Goal: Task Accomplishment & Management: Use online tool/utility

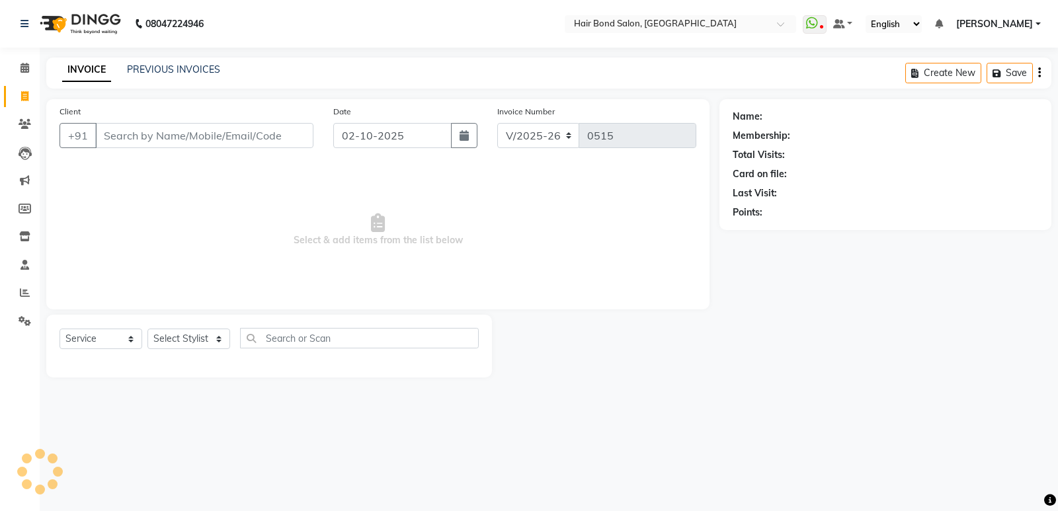
select select "8721"
select select "service"
click at [182, 139] on input "Client" at bounding box center [204, 135] width 218 height 25
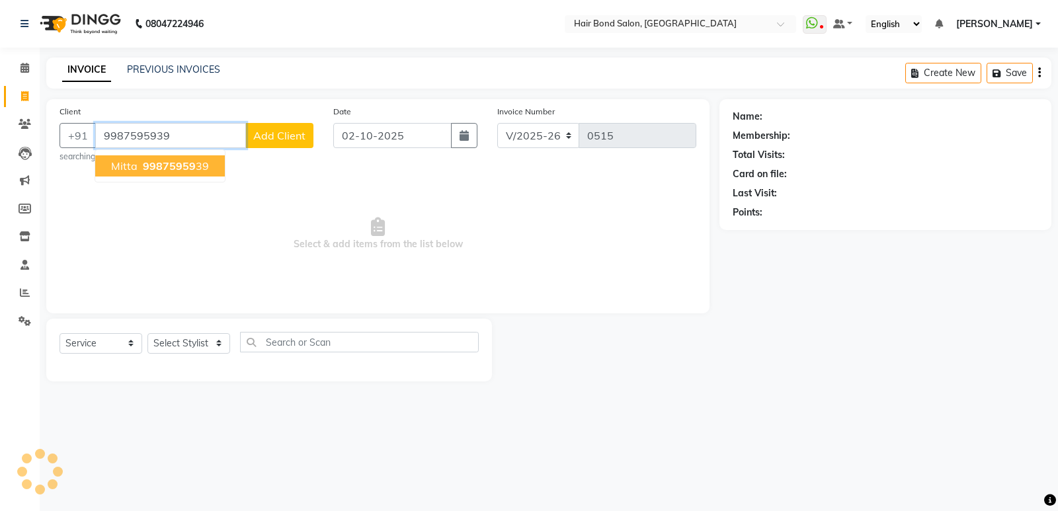
type input "9987595939"
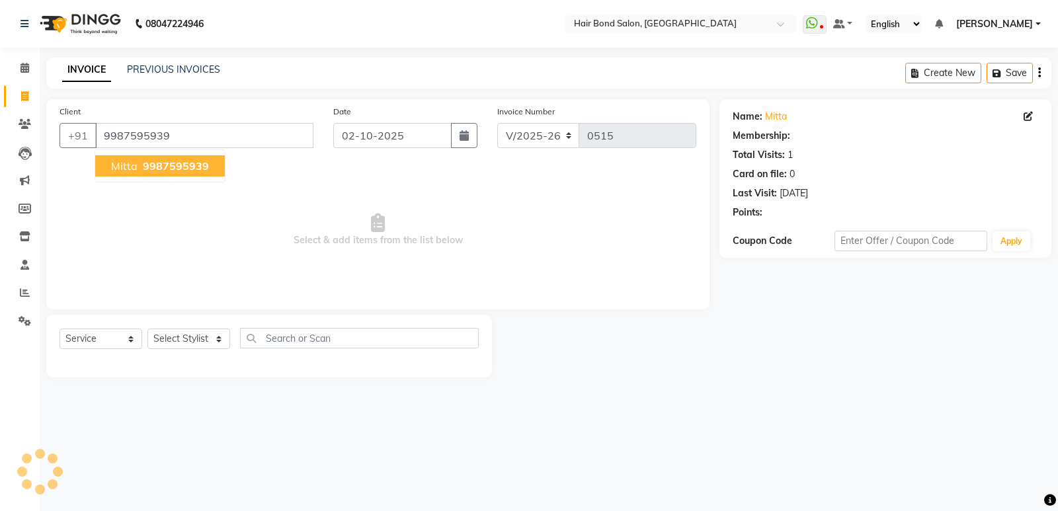
select select "1: Object"
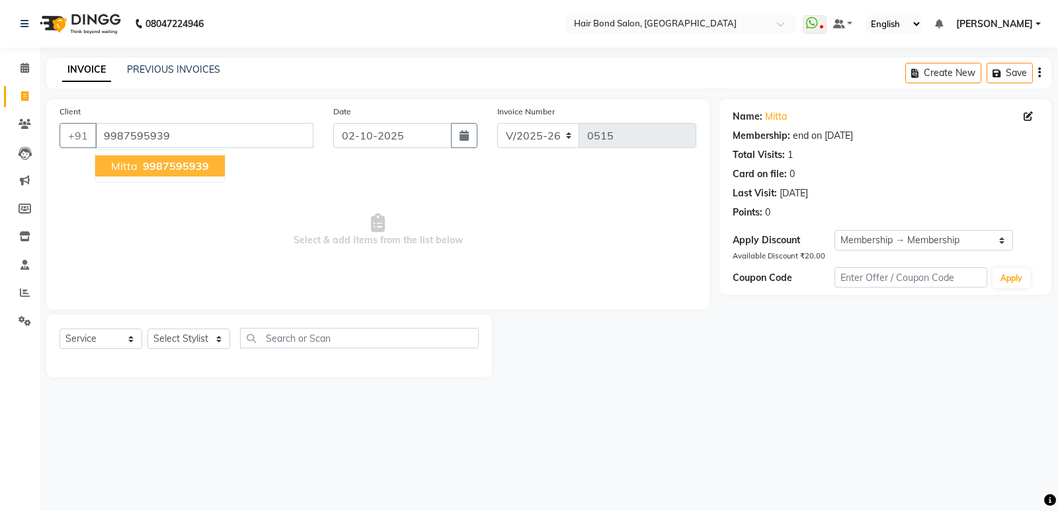
click at [190, 167] on span "9987595939" at bounding box center [176, 165] width 66 height 13
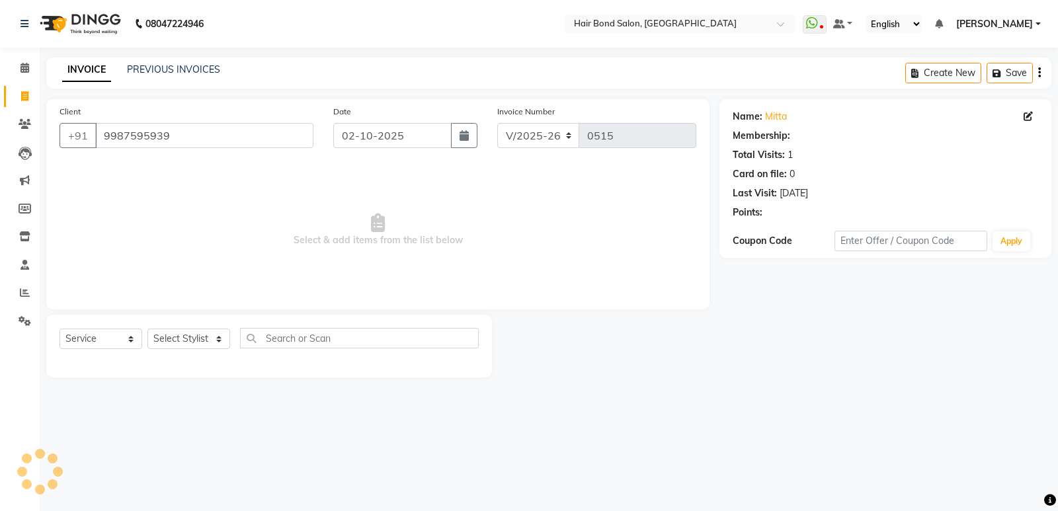
select select "1: Object"
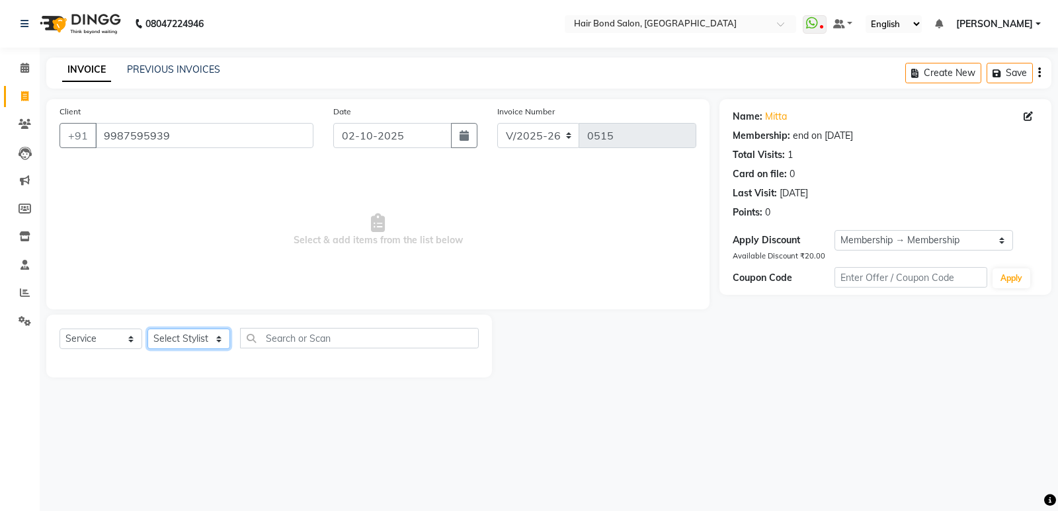
click at [226, 339] on select "Select Stylist [PERSON_NAME] [PERSON_NAME] [PERSON_NAME] [PERSON_NAME] [PERSON_…" at bounding box center [188, 339] width 83 height 20
click at [212, 341] on select "Select Stylist [PERSON_NAME] [PERSON_NAME] [PERSON_NAME] [PERSON_NAME] [PERSON_…" at bounding box center [188, 339] width 83 height 20
click at [218, 333] on select "Select Stylist [PERSON_NAME] [PERSON_NAME] [PERSON_NAME] [PERSON_NAME] [PERSON_…" at bounding box center [188, 339] width 83 height 20
click at [218, 334] on select "Select Stylist [PERSON_NAME] [PERSON_NAME] [PERSON_NAME] [PERSON_NAME] [PERSON_…" at bounding box center [188, 339] width 83 height 20
click at [181, 336] on select "Select Stylist [PERSON_NAME] [PERSON_NAME] [PERSON_NAME] [PERSON_NAME] [PERSON_…" at bounding box center [188, 339] width 83 height 20
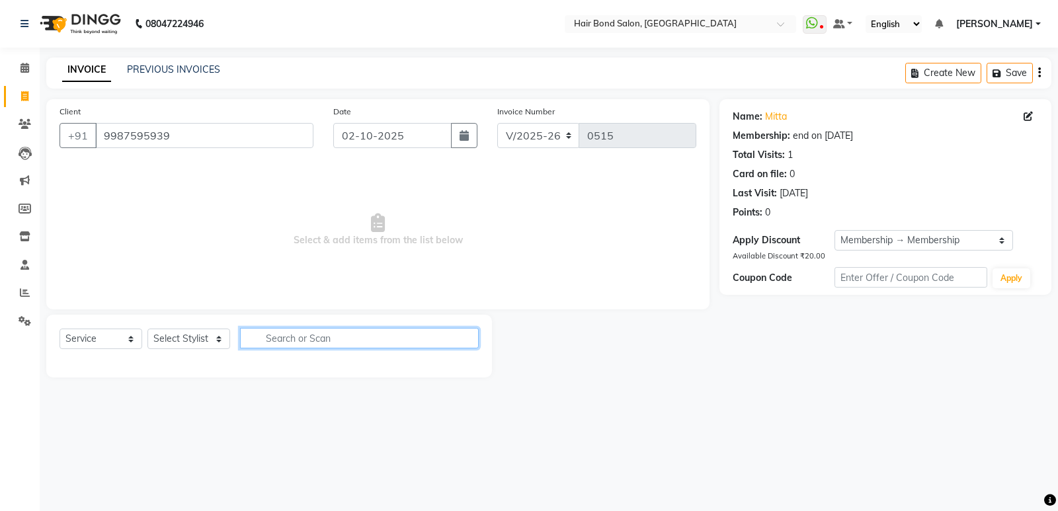
click at [272, 339] on input "text" at bounding box center [359, 338] width 239 height 20
click at [178, 328] on div "Select Service Product Membership Package Voucher Prepaid Gift Card Select Styl…" at bounding box center [269, 343] width 419 height 31
click at [191, 344] on div "Select Service Product Membership Package Voucher Prepaid Gift Card Select Styl…" at bounding box center [269, 343] width 419 height 31
click at [223, 341] on select "Select Stylist [PERSON_NAME] [PERSON_NAME] [PERSON_NAME] [PERSON_NAME] [PERSON_…" at bounding box center [188, 339] width 83 height 20
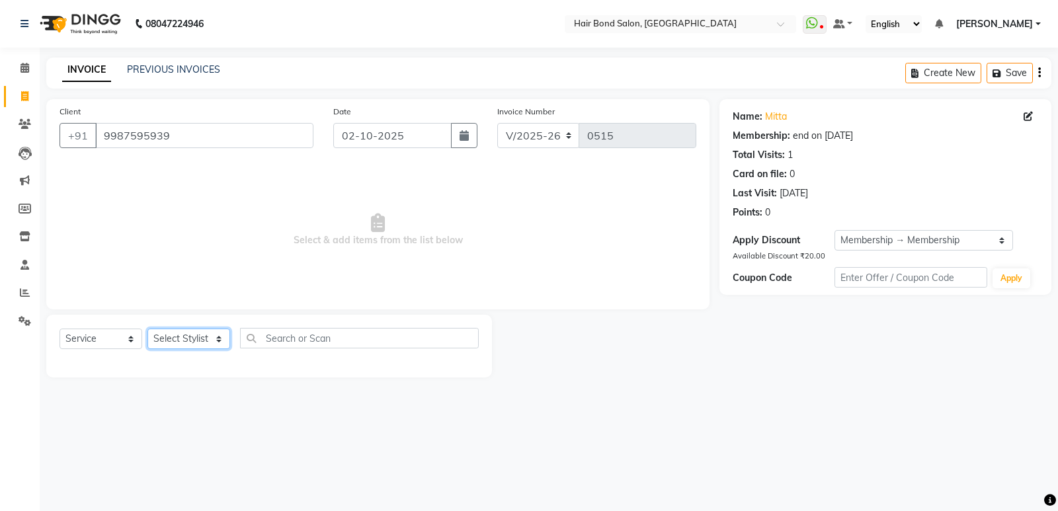
click at [223, 341] on select "Select Stylist [PERSON_NAME] [PERSON_NAME] [PERSON_NAME] [PERSON_NAME] [PERSON_…" at bounding box center [188, 339] width 83 height 20
click at [221, 341] on select "Select Stylist [PERSON_NAME] [PERSON_NAME] [PERSON_NAME] [PERSON_NAME] [PERSON_…" at bounding box center [188, 339] width 83 height 20
click at [147, 329] on select "Select Stylist [PERSON_NAME] [PERSON_NAME] [PERSON_NAME] [PERSON_NAME] [PERSON_…" at bounding box center [188, 339] width 83 height 20
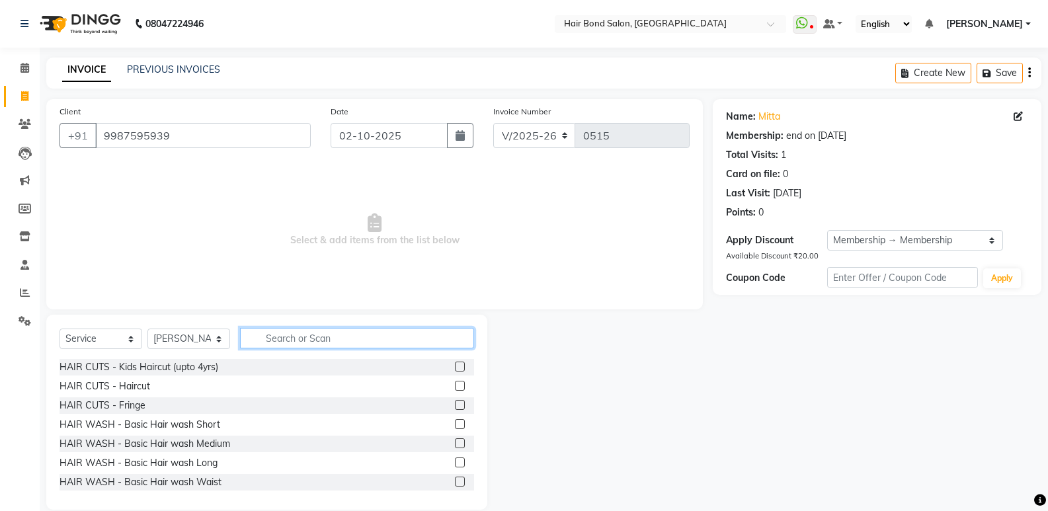
click at [298, 334] on input "text" at bounding box center [357, 338] width 234 height 20
click at [218, 339] on select "Select Stylist [PERSON_NAME] [PERSON_NAME] [PERSON_NAME] [PERSON_NAME] [PERSON_…" at bounding box center [188, 339] width 83 height 20
select select "88188"
click at [147, 329] on select "Select Stylist [PERSON_NAME] [PERSON_NAME] [PERSON_NAME] [PERSON_NAME] [PERSON_…" at bounding box center [188, 339] width 83 height 20
click at [357, 341] on input "text" at bounding box center [357, 338] width 234 height 20
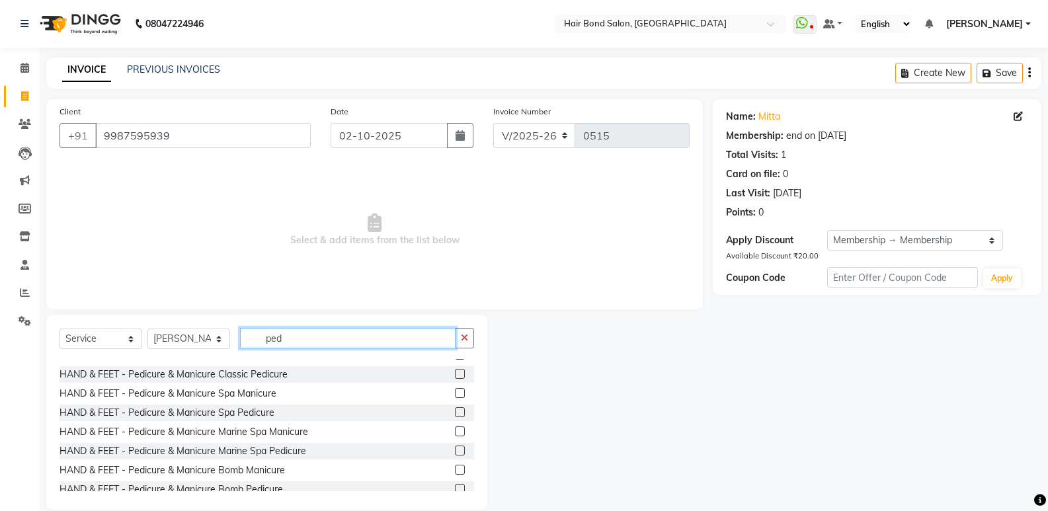
scroll to position [132, 0]
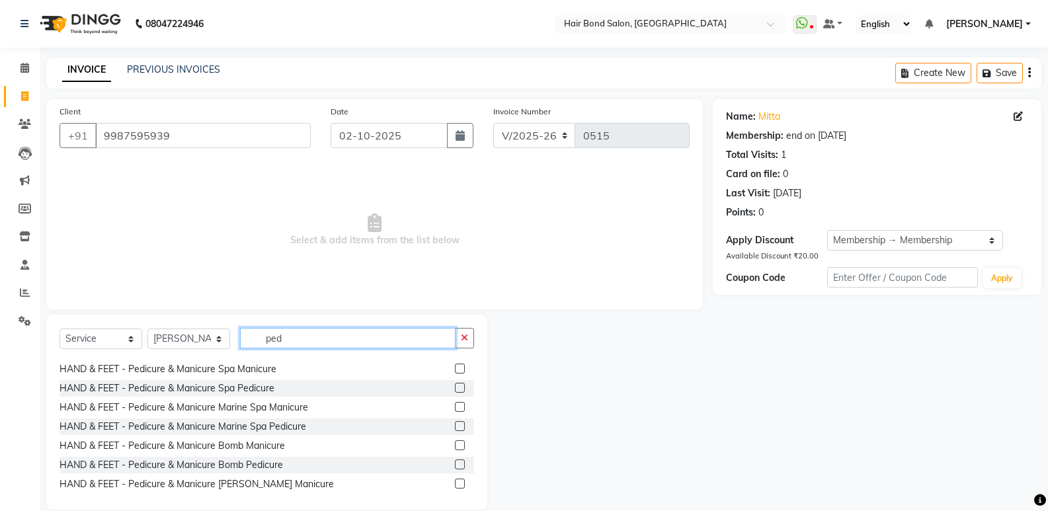
type input "ped"
click at [455, 391] on label at bounding box center [460, 388] width 10 height 10
click at [455, 391] on input "checkbox" at bounding box center [459, 388] width 9 height 9
click at [455, 390] on label at bounding box center [460, 388] width 10 height 10
click at [455, 390] on input "checkbox" at bounding box center [459, 388] width 9 height 9
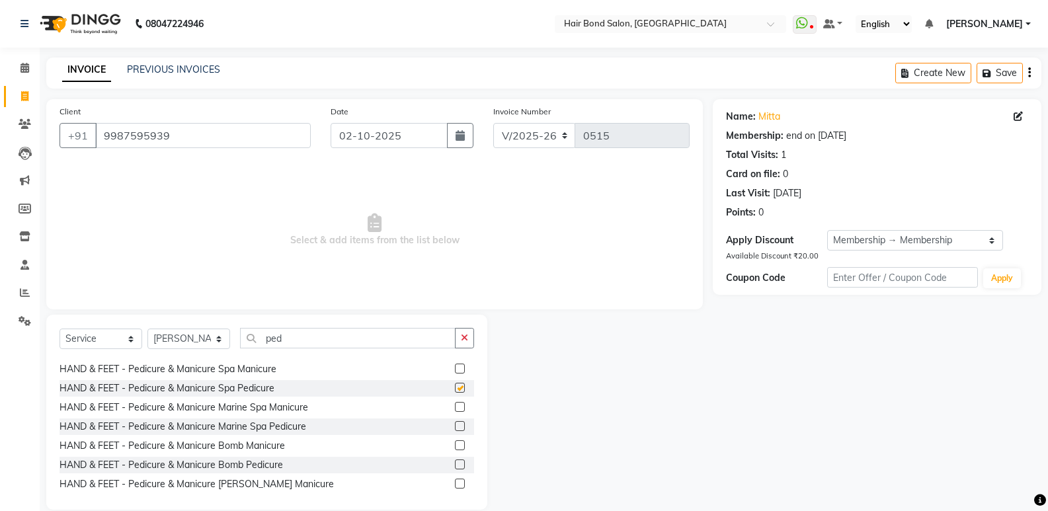
checkbox input "false"
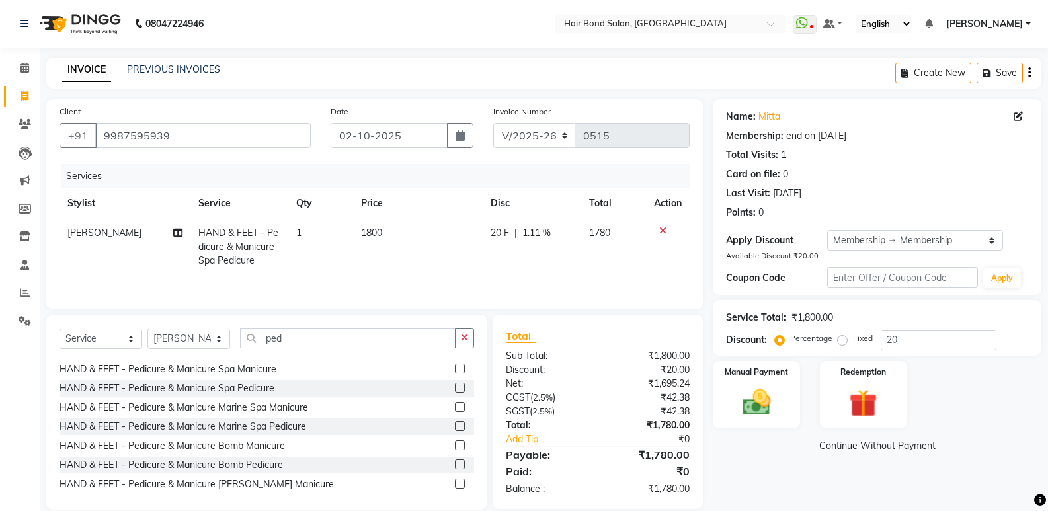
click at [380, 232] on span "1800" at bounding box center [371, 233] width 21 height 12
select select "88188"
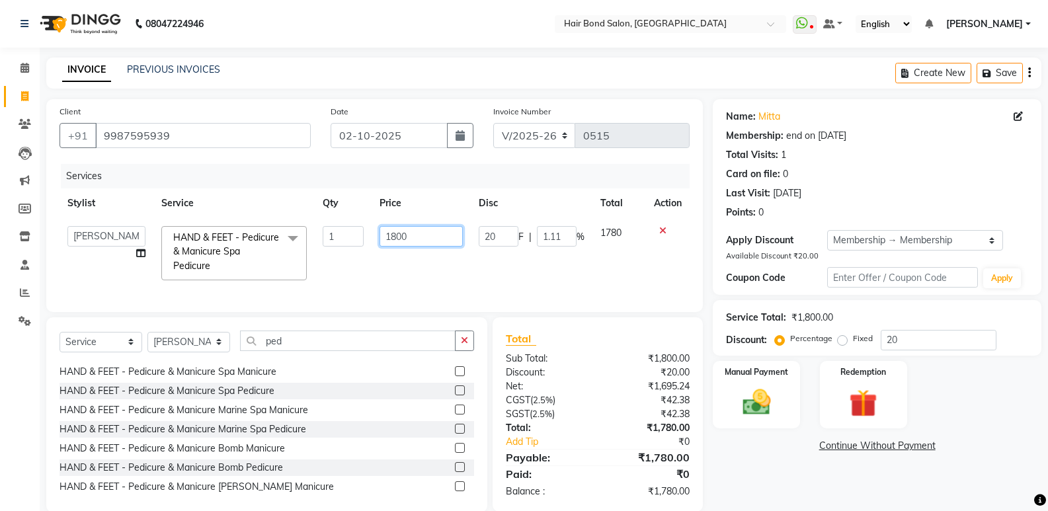
click at [440, 229] on input "1800" at bounding box center [421, 236] width 83 height 20
type input "1"
type input "2000"
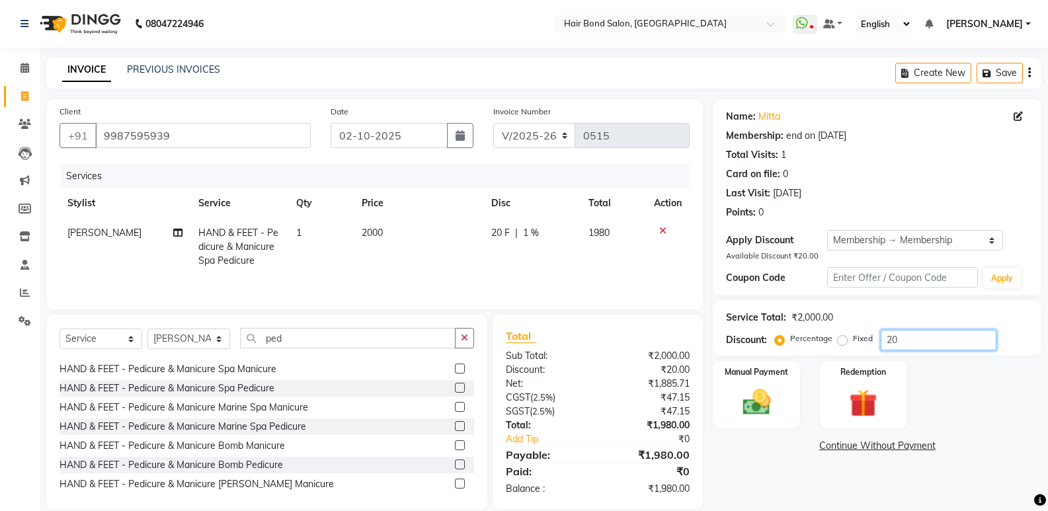
type input "2"
click at [920, 338] on input "50" at bounding box center [939, 340] width 116 height 20
type input "50"
click at [371, 234] on span "2000" at bounding box center [372, 233] width 21 height 12
select select "88188"
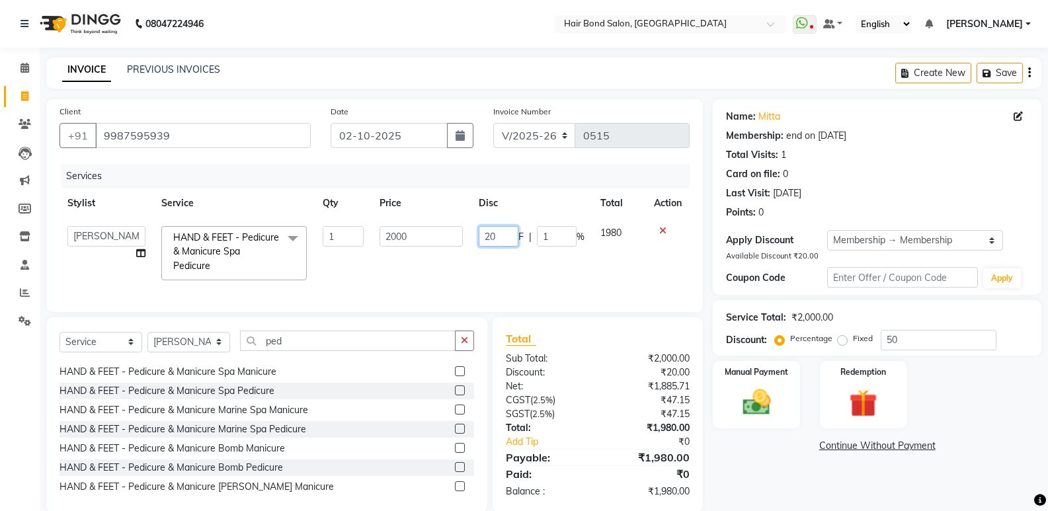
click at [502, 242] on input "20" at bounding box center [499, 236] width 40 height 20
type input "2"
type input "50"
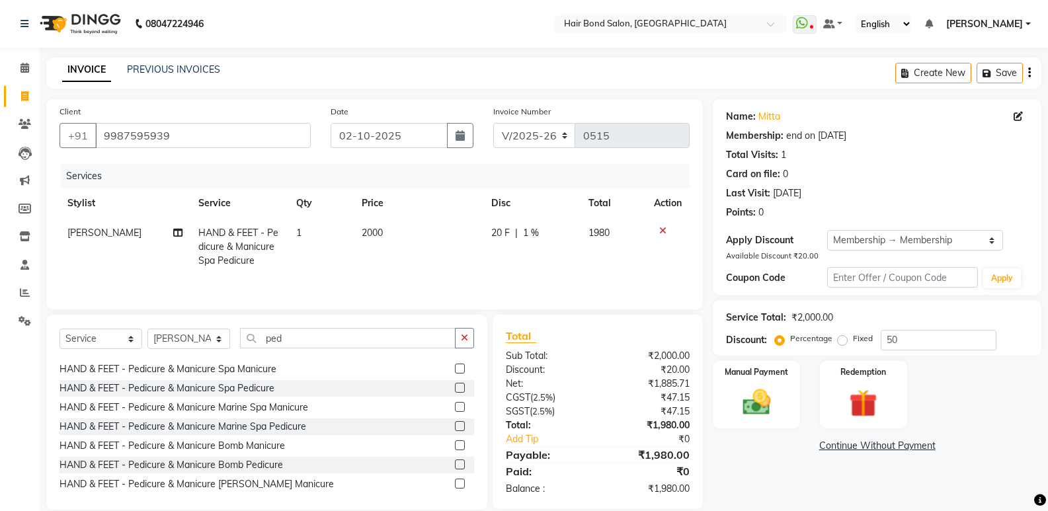
click at [362, 227] on span "2000" at bounding box center [372, 233] width 21 height 12
select select "88188"
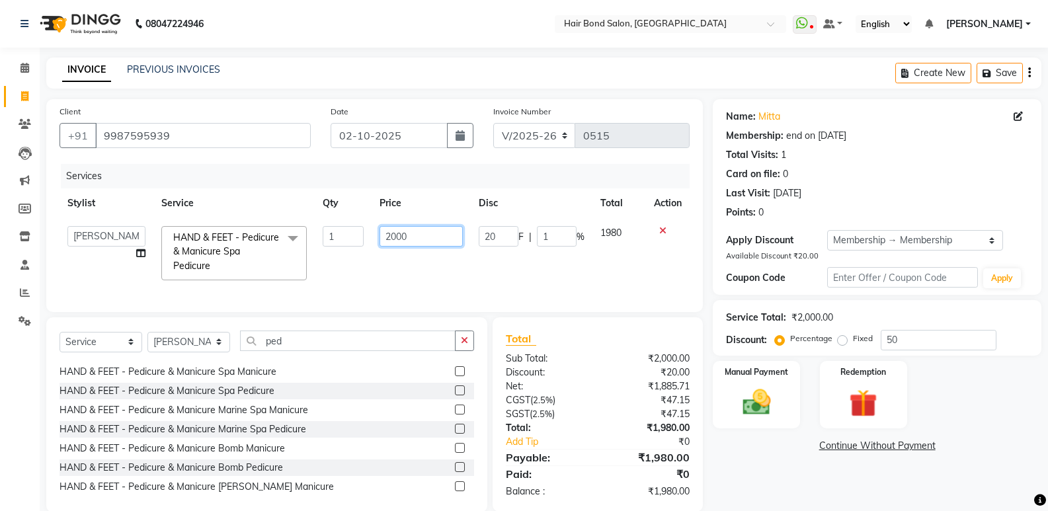
click at [408, 237] on input "2000" at bounding box center [421, 236] width 83 height 20
type input "2"
type input "1000"
click at [214, 355] on div "Select Service Product Membership Package Voucher Prepaid Gift Card Select Styl…" at bounding box center [267, 346] width 415 height 31
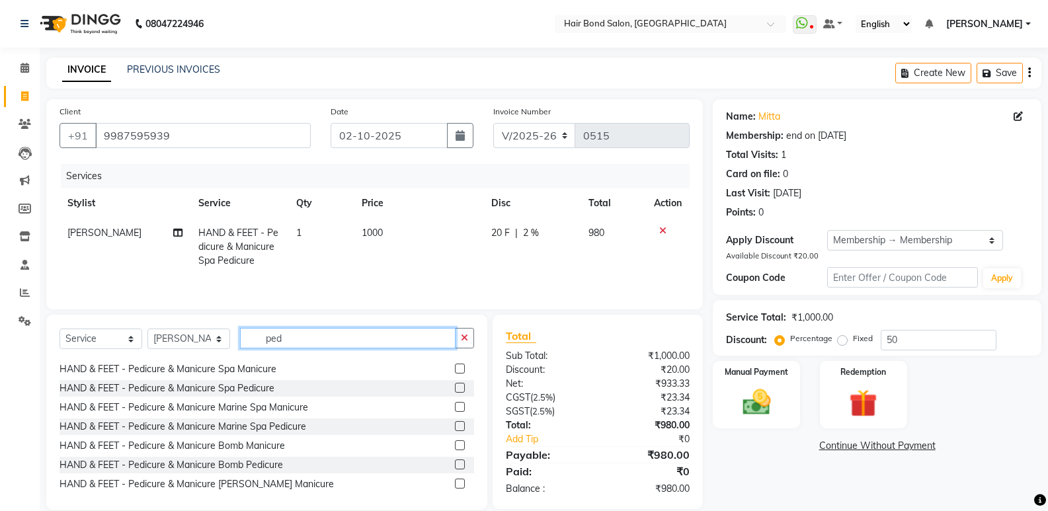
click at [372, 346] on input "ped" at bounding box center [348, 338] width 216 height 20
click at [225, 341] on select "Select Stylist [PERSON_NAME] [PERSON_NAME] [PERSON_NAME] [PERSON_NAME] [PERSON_…" at bounding box center [188, 339] width 83 height 20
select select "92019"
click at [147, 329] on select "Select Stylist [PERSON_NAME] [PERSON_NAME] [PERSON_NAME] [PERSON_NAME] [PERSON_…" at bounding box center [188, 339] width 83 height 20
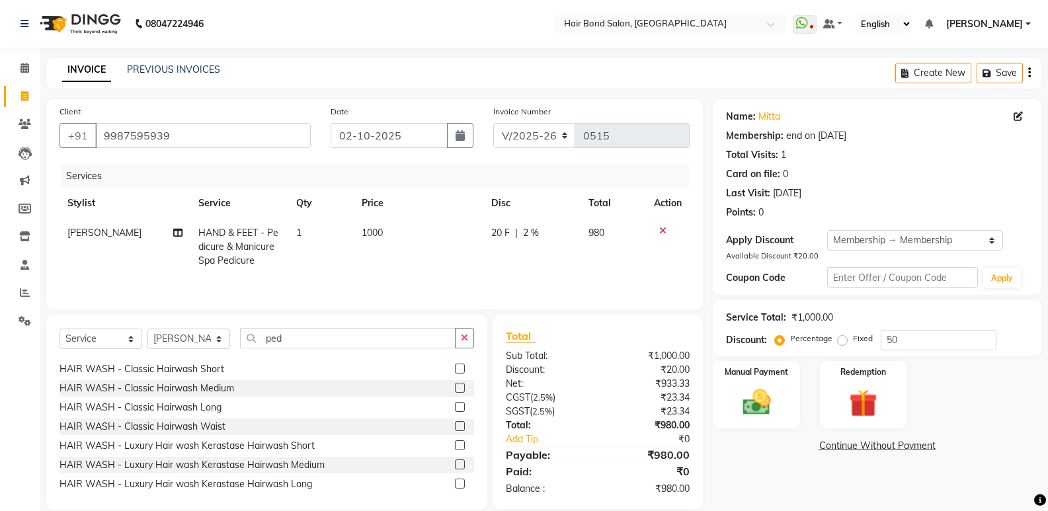
drag, startPoint x: 317, startPoint y: 318, endPoint x: 379, endPoint y: 337, distance: 64.4
click at [362, 331] on div "Select Service Product Membership Package Voucher Prepaid Gift Card Select Styl…" at bounding box center [266, 412] width 441 height 195
click at [469, 337] on button "button" at bounding box center [464, 338] width 19 height 20
click at [363, 329] on input "text" at bounding box center [357, 338] width 234 height 20
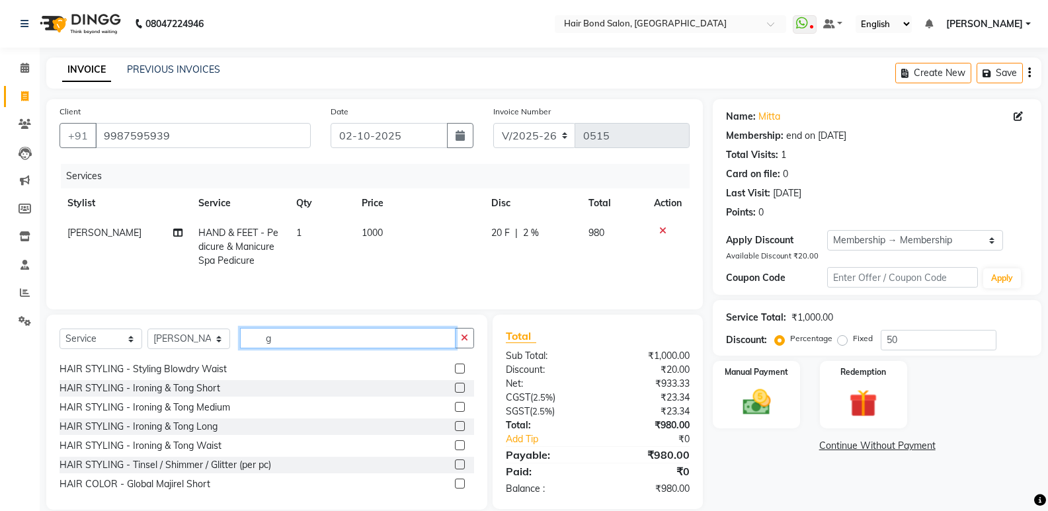
scroll to position [0, 0]
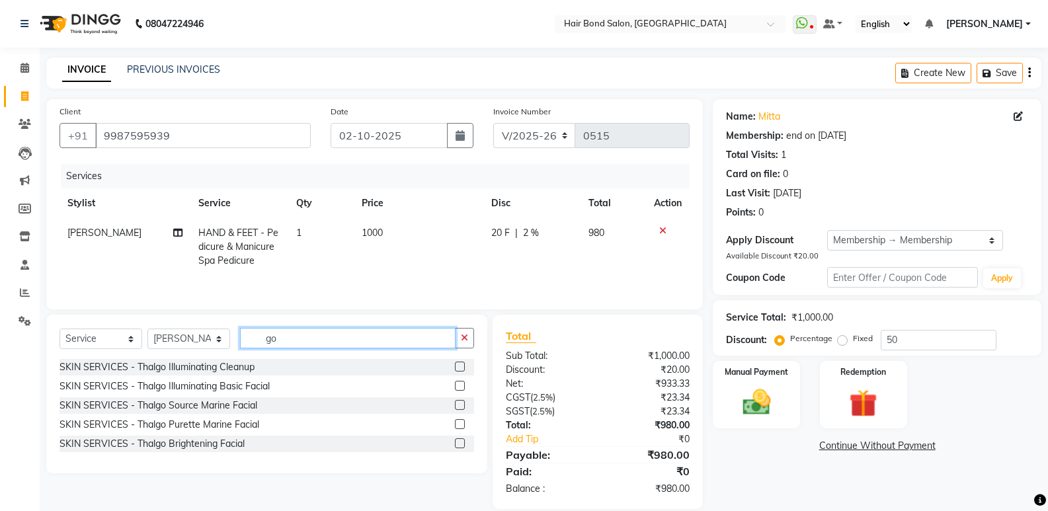
type input "g"
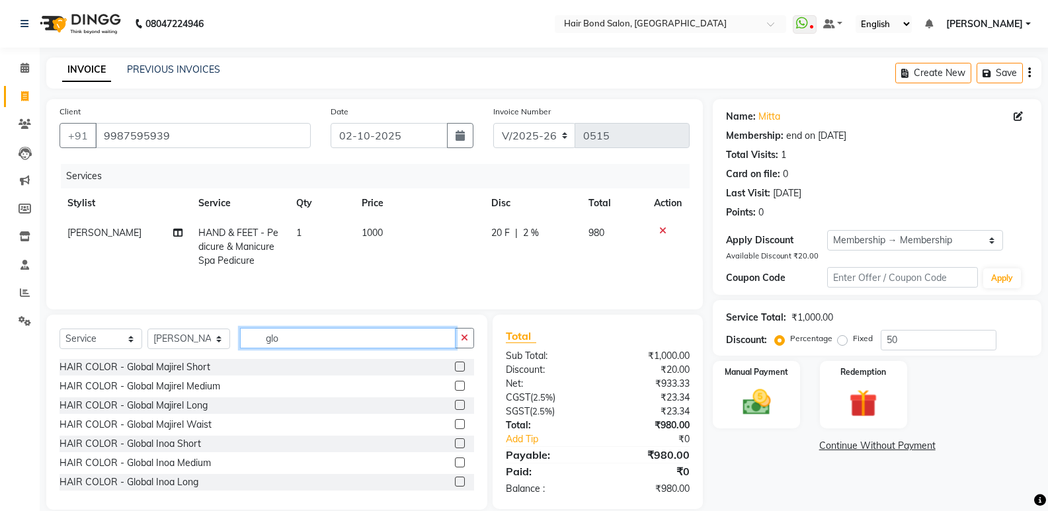
type input "glo"
click at [455, 388] on label at bounding box center [460, 386] width 10 height 10
click at [455, 388] on input "checkbox" at bounding box center [459, 386] width 9 height 9
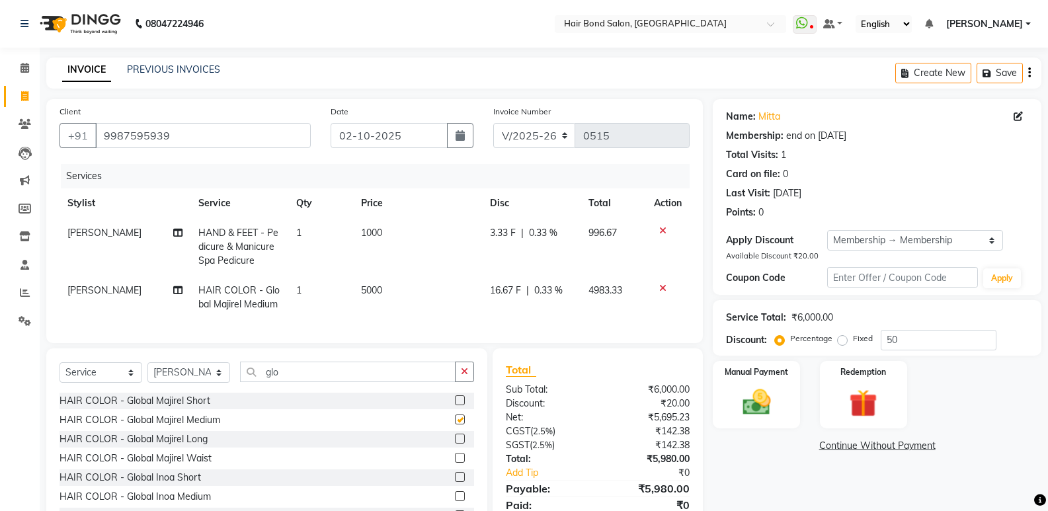
checkbox input "false"
click at [662, 286] on icon at bounding box center [662, 288] width 7 height 9
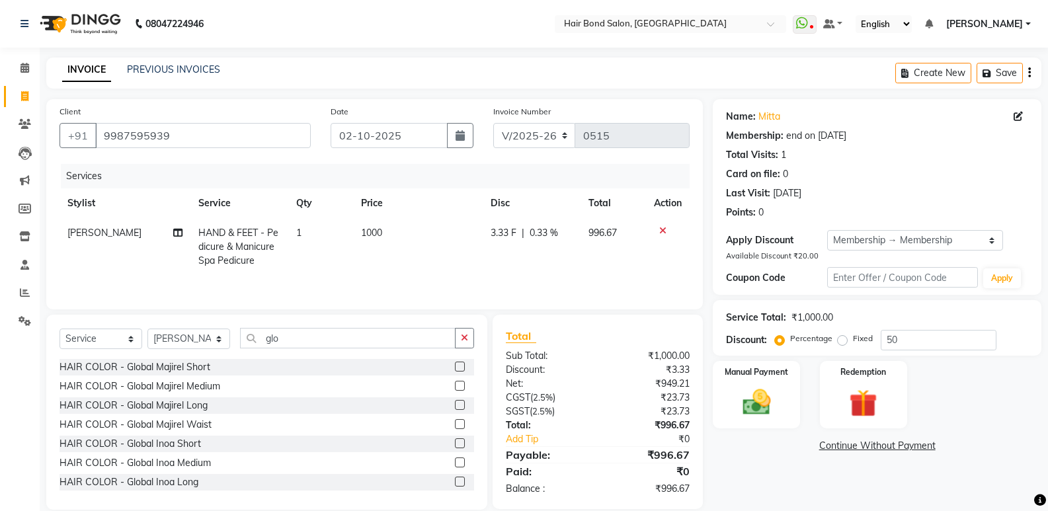
click at [455, 367] on label at bounding box center [460, 367] width 10 height 10
click at [455, 367] on input "checkbox" at bounding box center [459, 367] width 9 height 9
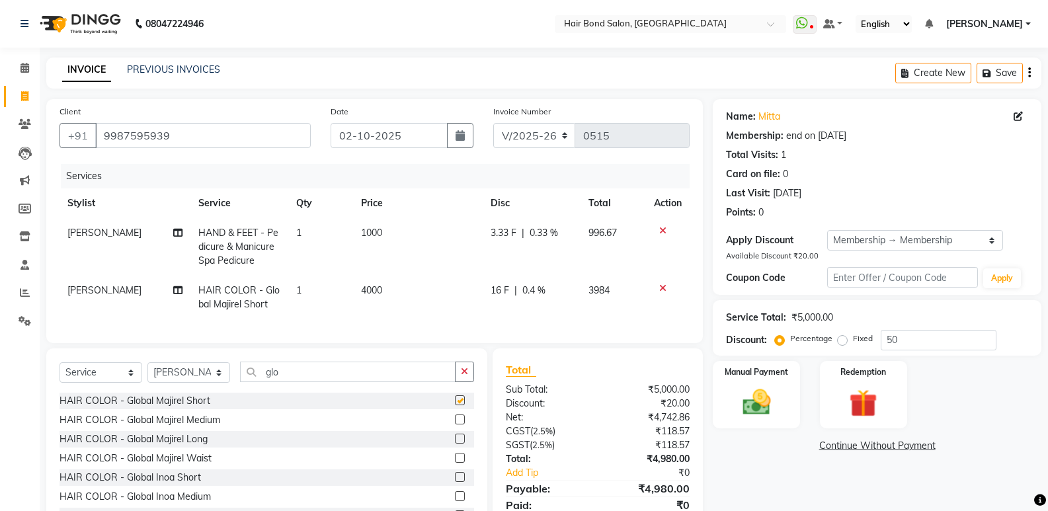
checkbox input "false"
click at [370, 284] on td "4000" at bounding box center [418, 298] width 130 height 44
select select "92019"
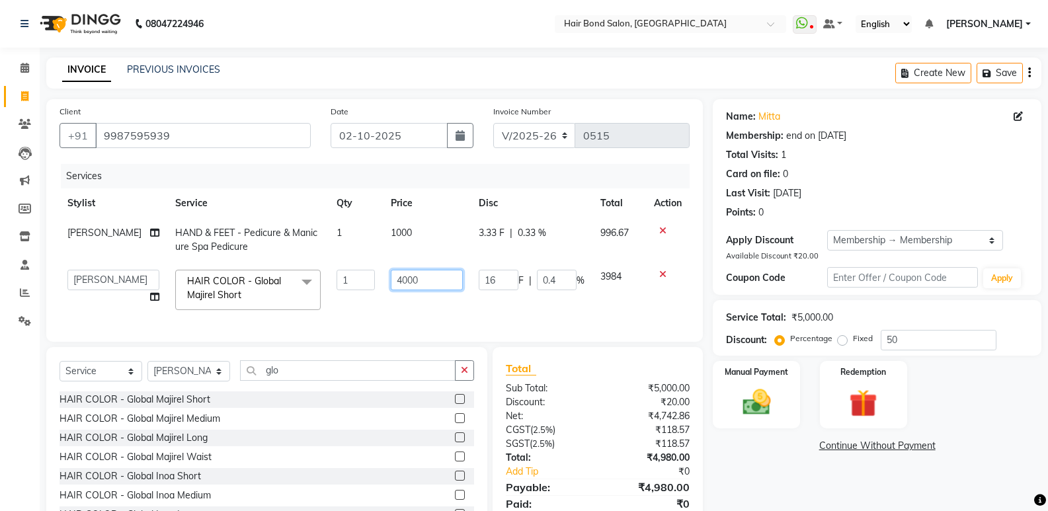
click at [411, 278] on input "4000" at bounding box center [427, 280] width 72 height 20
type input "4"
type input "2000"
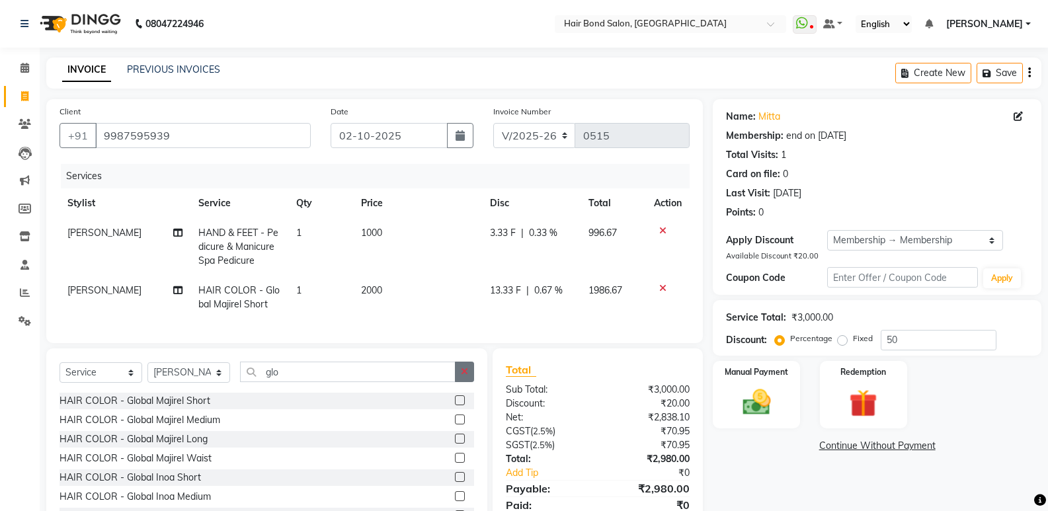
click at [473, 373] on button "button" at bounding box center [464, 372] width 19 height 20
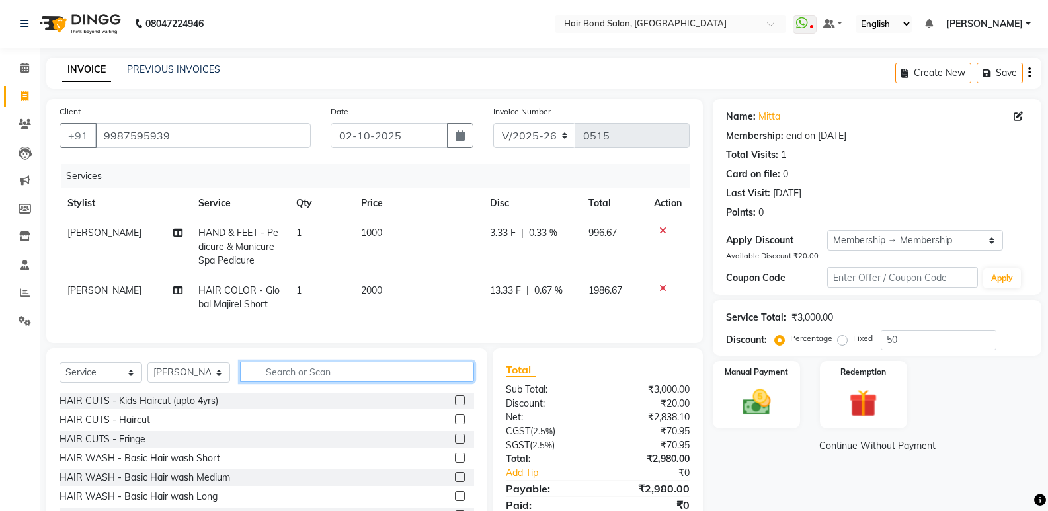
click at [351, 382] on input "text" at bounding box center [357, 372] width 234 height 20
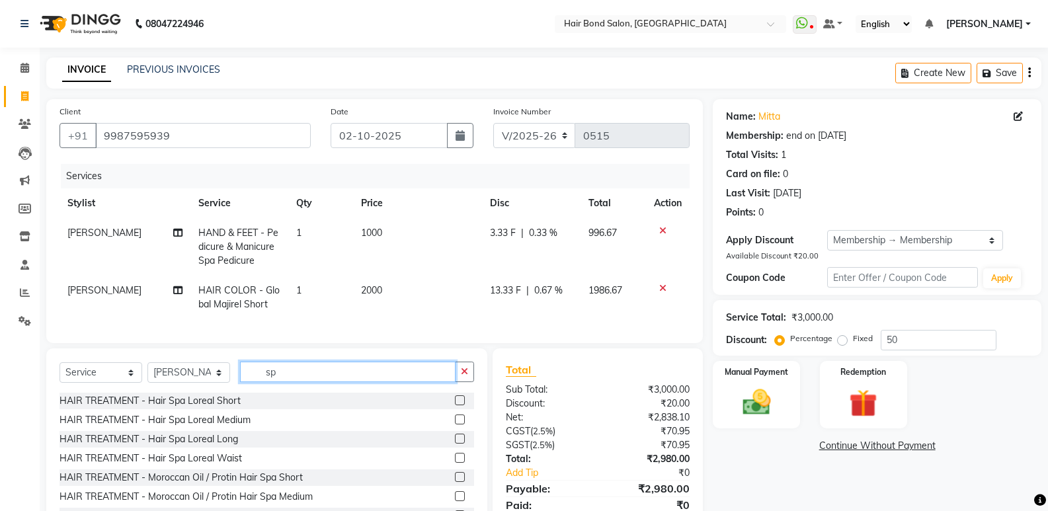
type input "sp"
click at [455, 405] on label at bounding box center [460, 400] width 10 height 10
click at [455, 405] on input "checkbox" at bounding box center [459, 401] width 9 height 9
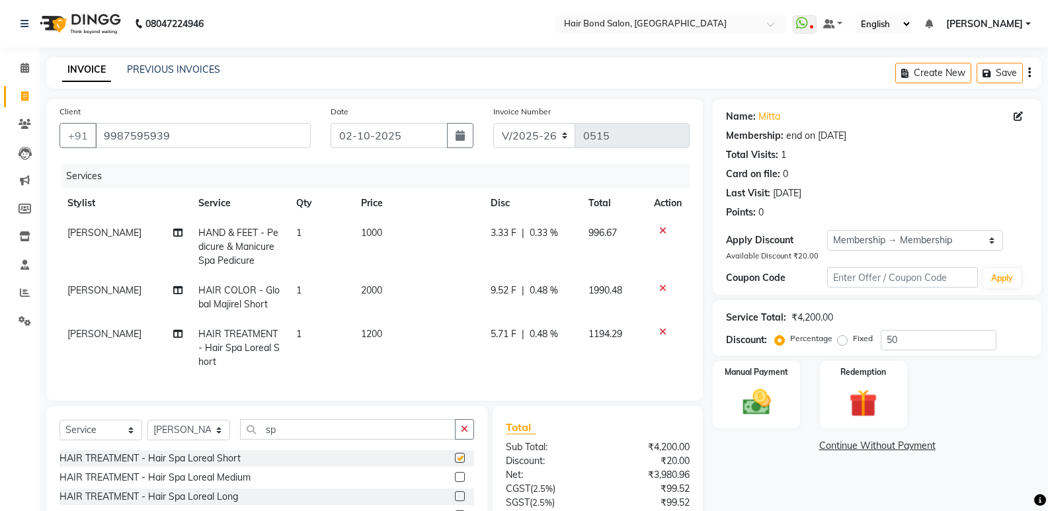
checkbox input "false"
click at [659, 335] on icon at bounding box center [662, 331] width 7 height 9
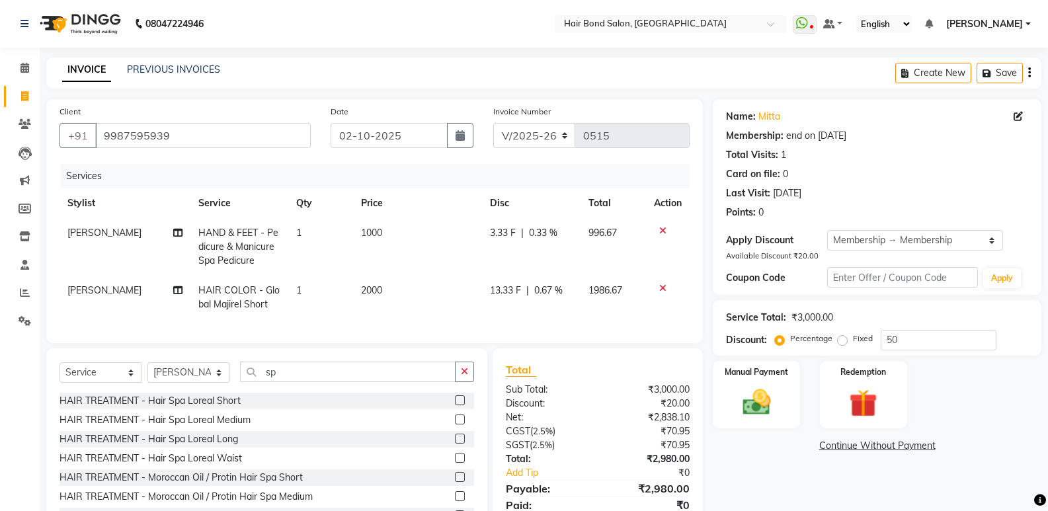
click at [455, 425] on label at bounding box center [460, 420] width 10 height 10
click at [455, 425] on input "checkbox" at bounding box center [459, 420] width 9 height 9
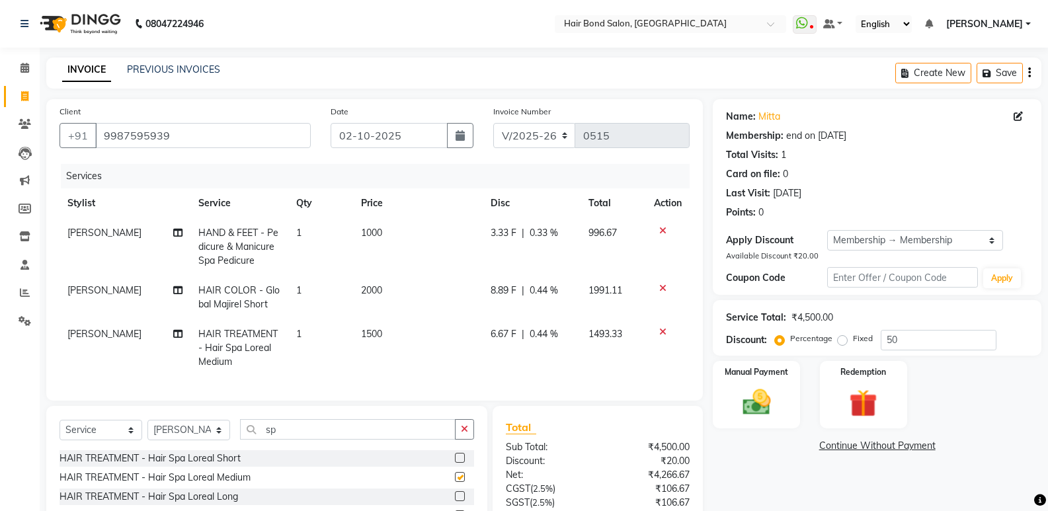
checkbox input "false"
drag, startPoint x: 753, startPoint y: 421, endPoint x: 794, endPoint y: 405, distance: 44.0
click at [754, 420] on div "Manual Payment" at bounding box center [757, 395] width 91 height 71
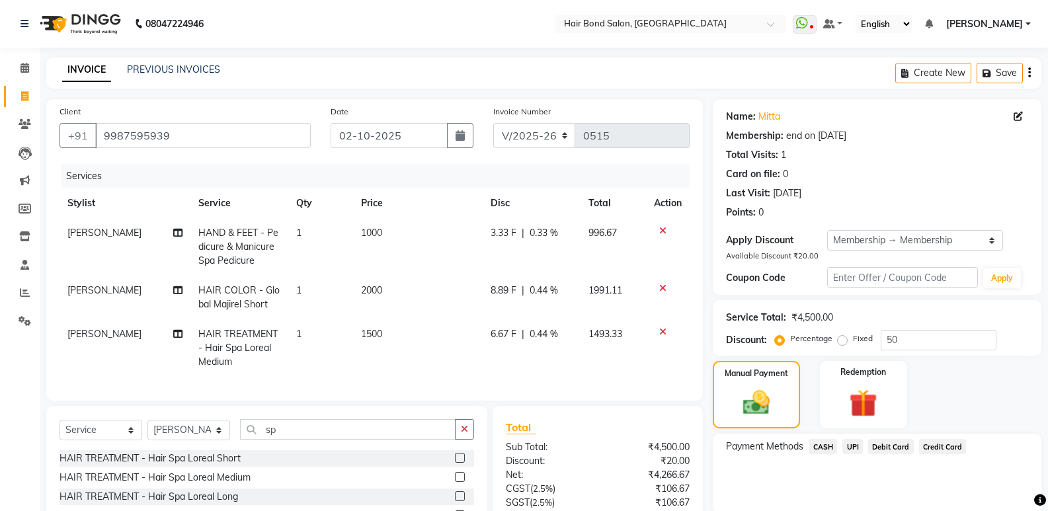
click at [856, 448] on span "UPI" at bounding box center [852, 446] width 20 height 15
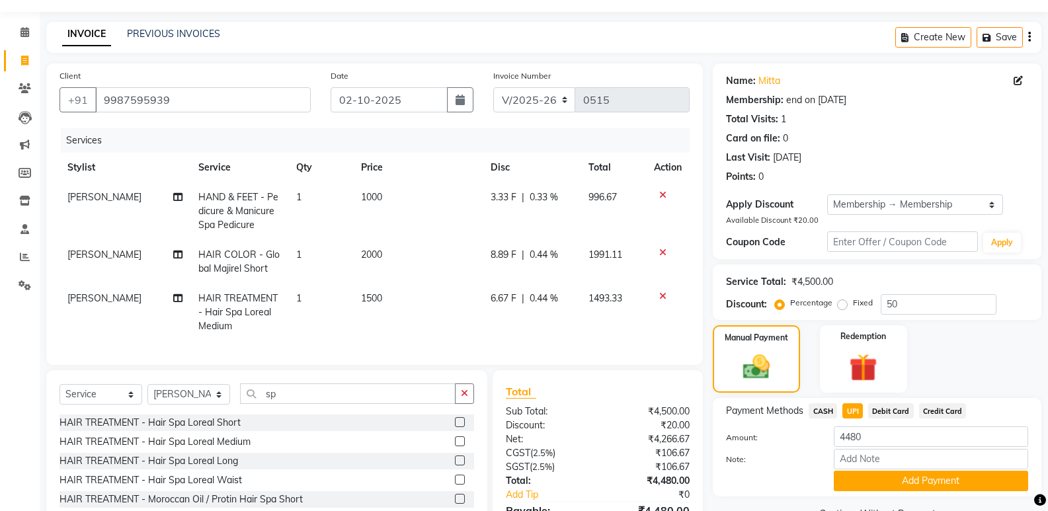
scroll to position [66, 0]
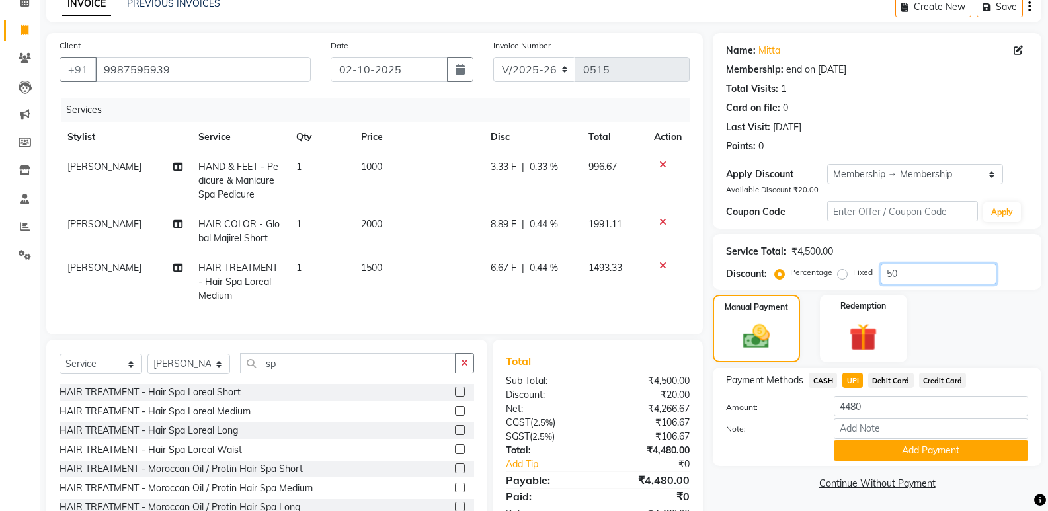
click at [901, 276] on input "50" at bounding box center [939, 274] width 116 height 20
type input "5"
click at [981, 450] on button "Add Payment" at bounding box center [931, 450] width 194 height 20
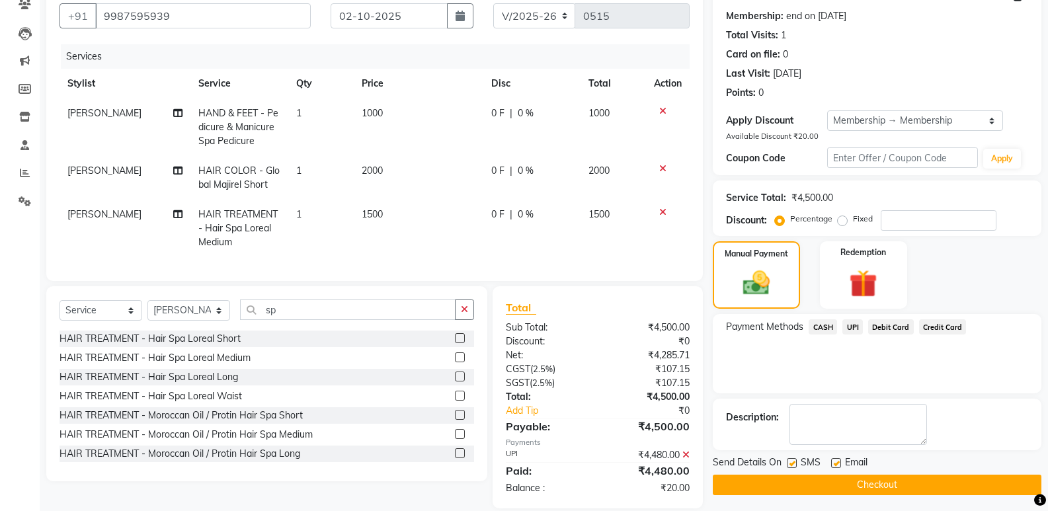
scroll to position [147, 0]
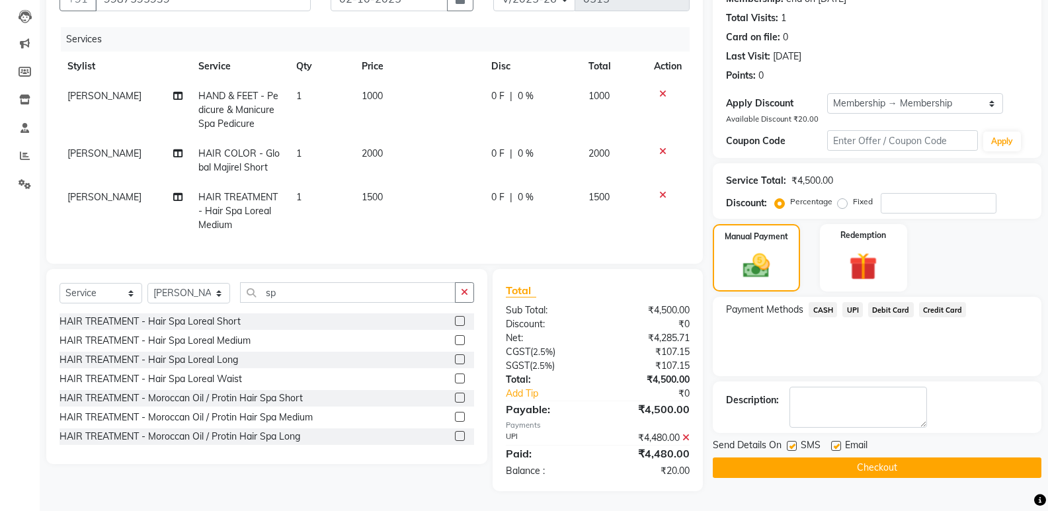
click at [876, 458] on button "Checkout" at bounding box center [877, 468] width 329 height 20
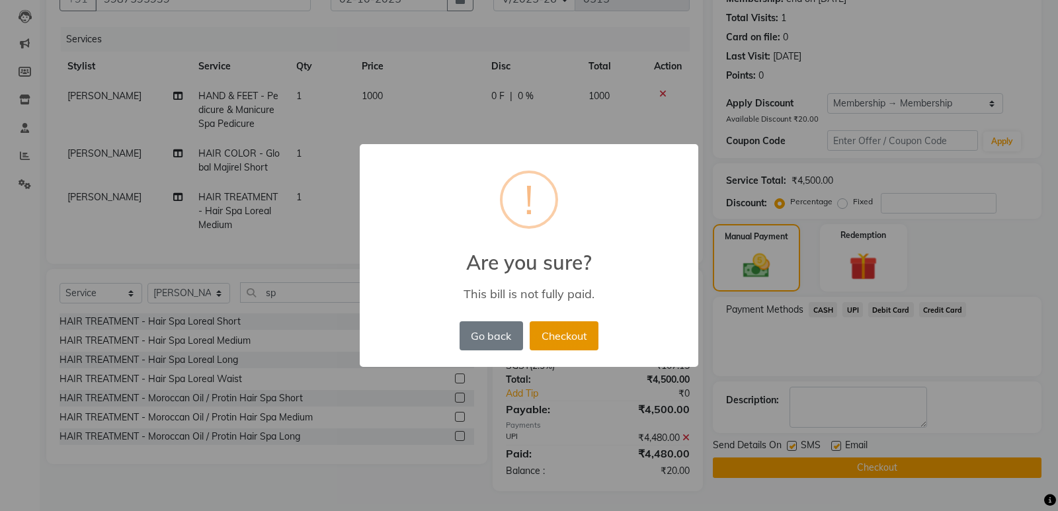
click at [557, 345] on button "Checkout" at bounding box center [564, 335] width 69 height 29
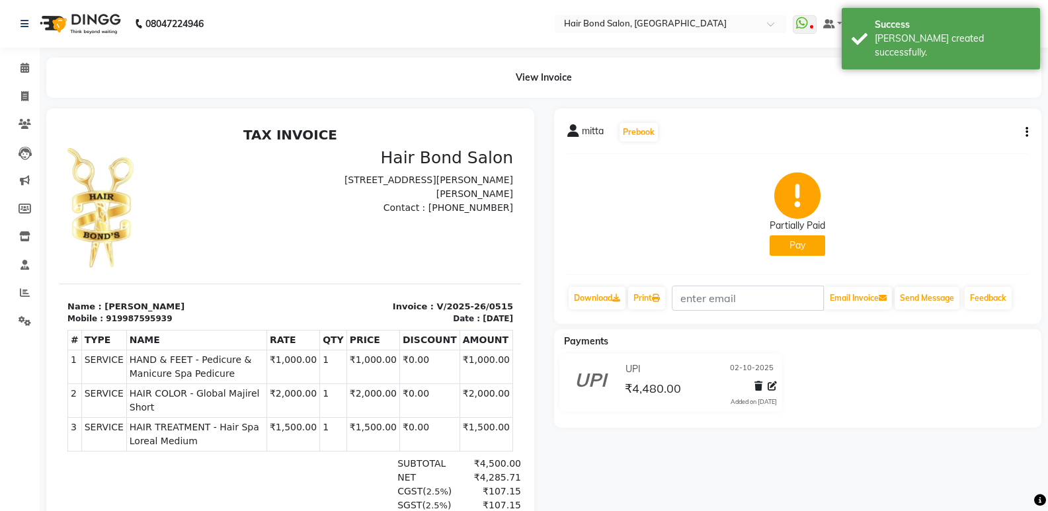
click at [752, 380] on div at bounding box center [763, 389] width 28 height 18
click at [759, 386] on icon at bounding box center [758, 386] width 8 height 9
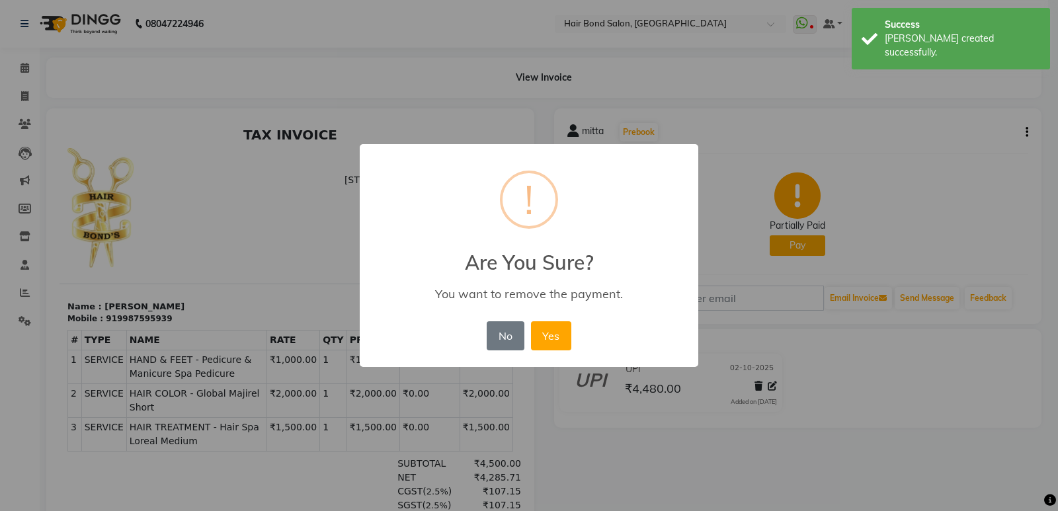
click at [528, 336] on div "No No Yes" at bounding box center [528, 336] width 91 height 36
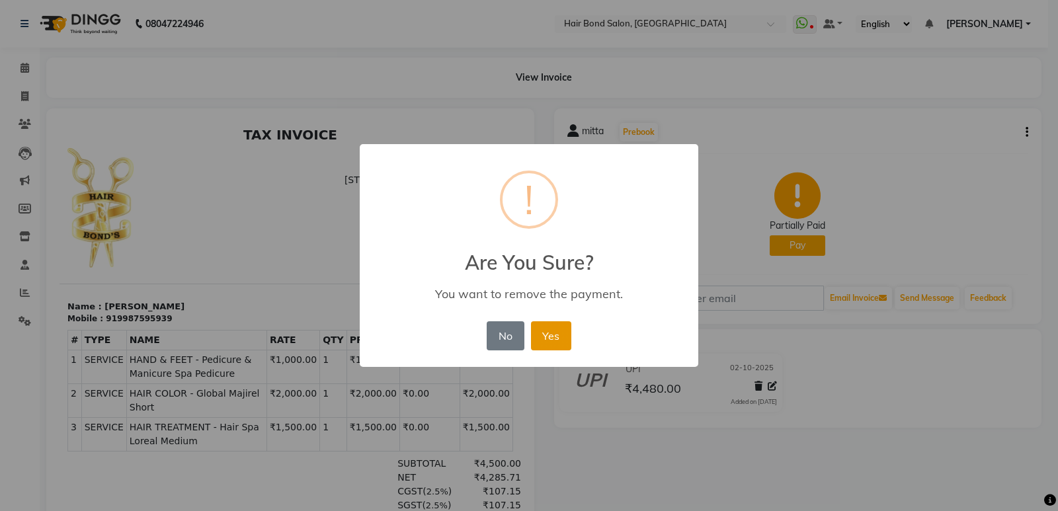
click at [544, 331] on button "Yes" at bounding box center [551, 335] width 40 height 29
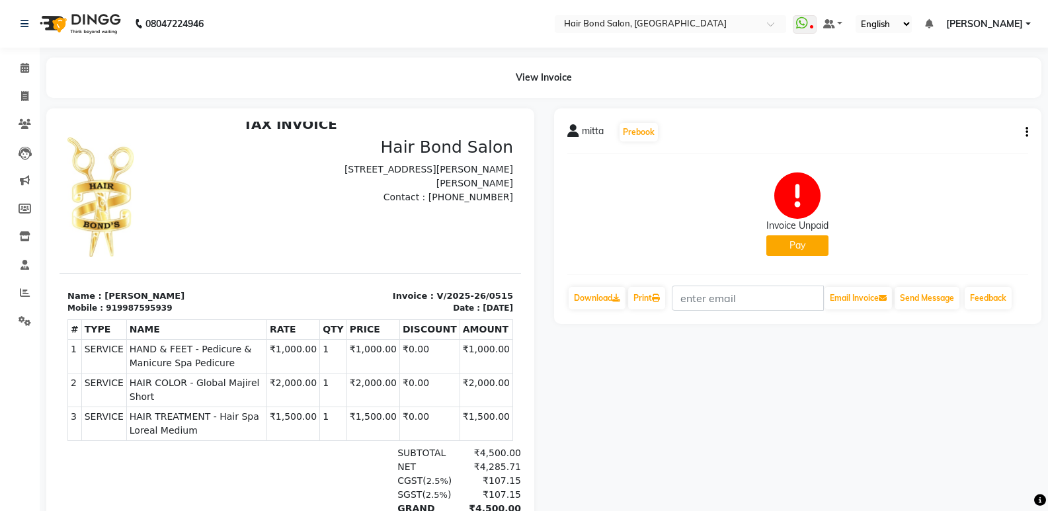
scroll to position [130, 0]
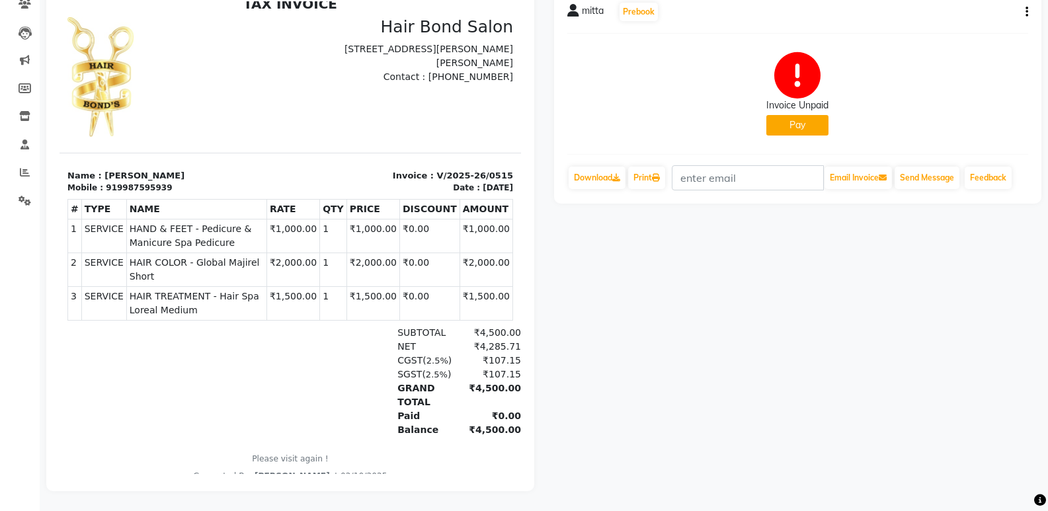
click at [481, 423] on div "₹4,500.00" at bounding box center [488, 430] width 65 height 14
click at [811, 123] on button "Pay" at bounding box center [797, 125] width 62 height 20
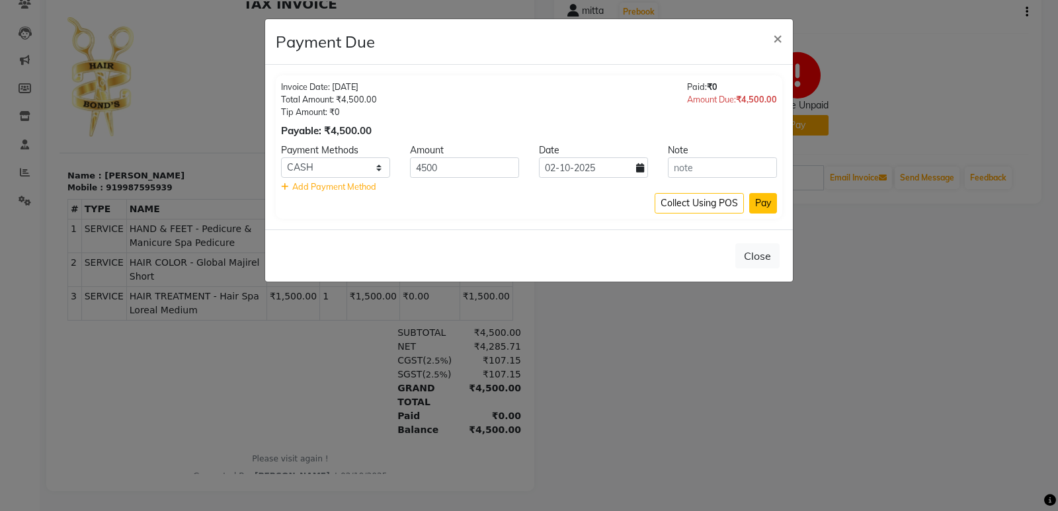
click at [762, 195] on button "Pay" at bounding box center [763, 203] width 28 height 20
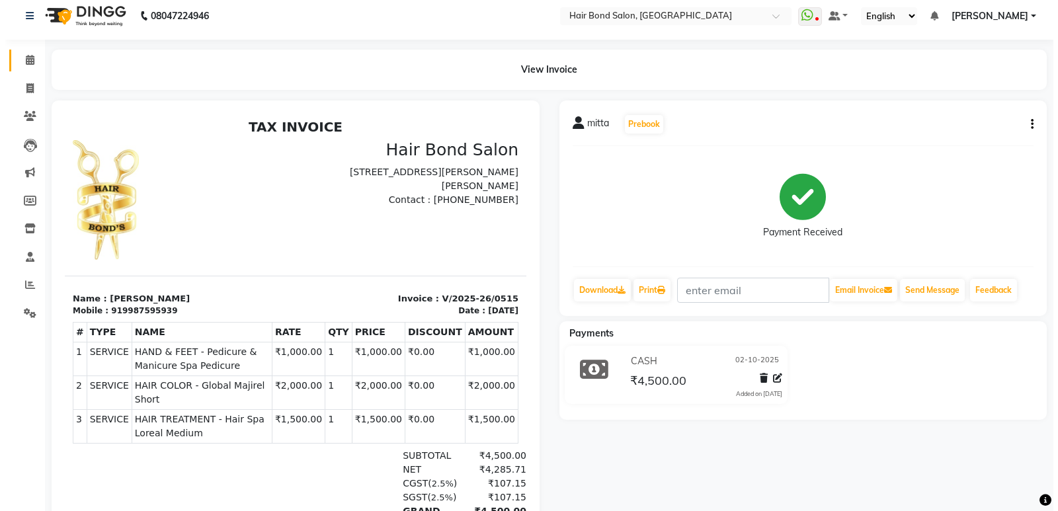
scroll to position [0, 0]
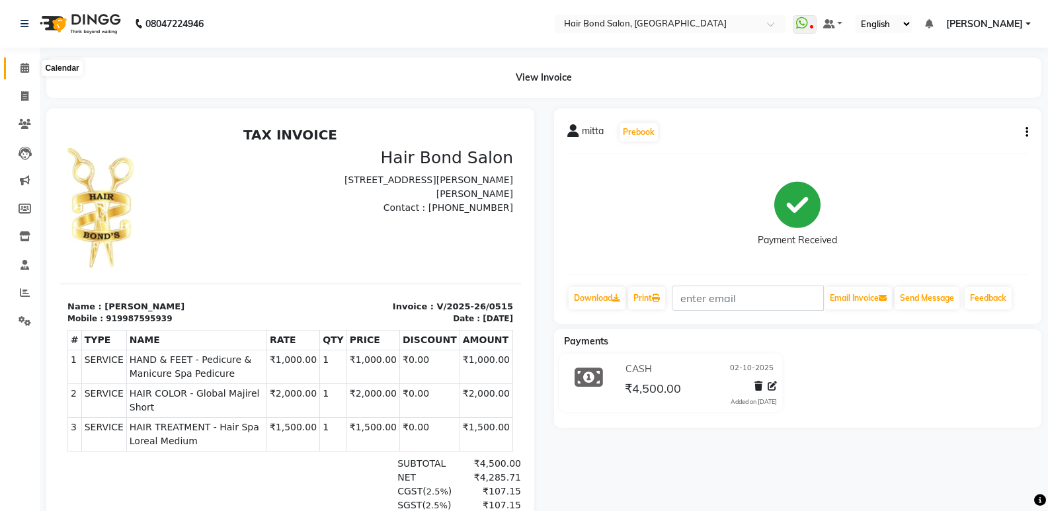
click at [24, 63] on icon at bounding box center [24, 68] width 9 height 10
click at [24, 71] on icon at bounding box center [24, 68] width 9 height 10
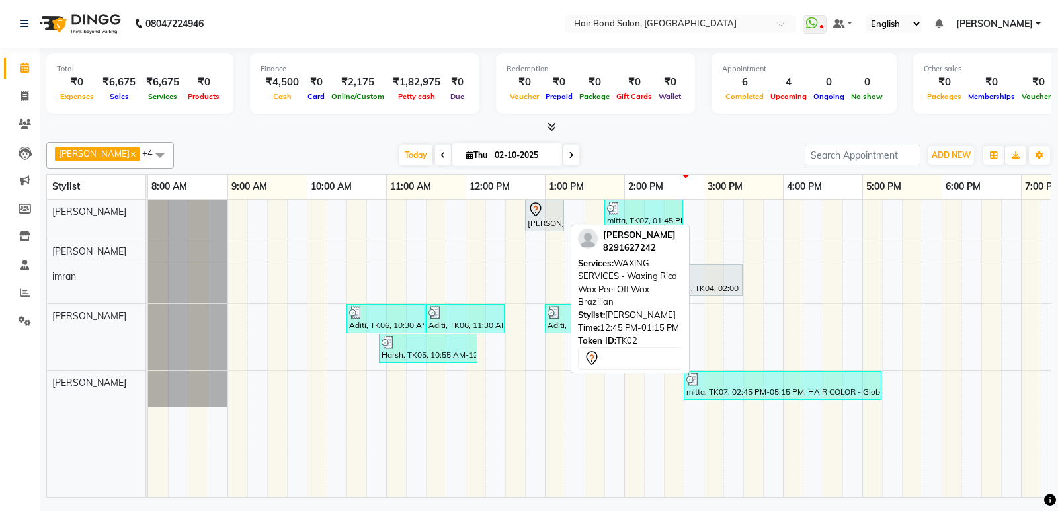
click at [541, 221] on div "[PERSON_NAME], TK02, 12:45 PM-01:15 PM, WAXING SERVICES - Waxing Rica Wax Peel …" at bounding box center [544, 216] width 36 height 28
select select "7"
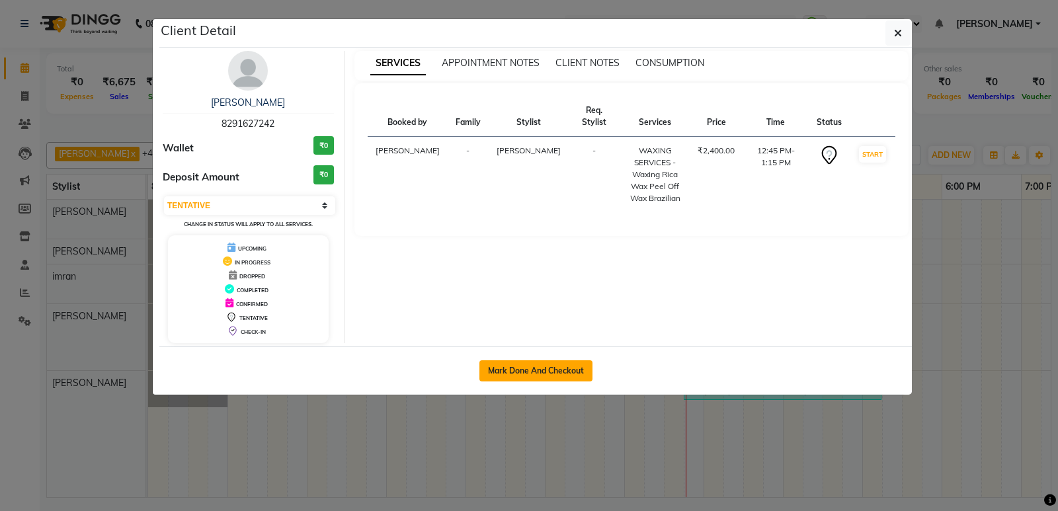
click at [540, 373] on button "Mark Done And Checkout" at bounding box center [535, 370] width 113 height 21
select select "service"
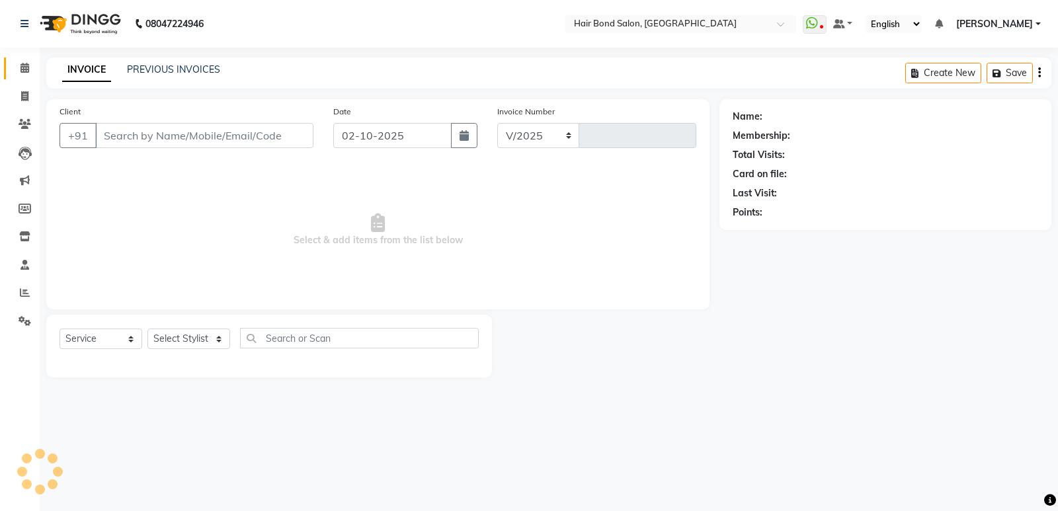
select select "8721"
type input "0516"
type input "8291627242"
select select "88188"
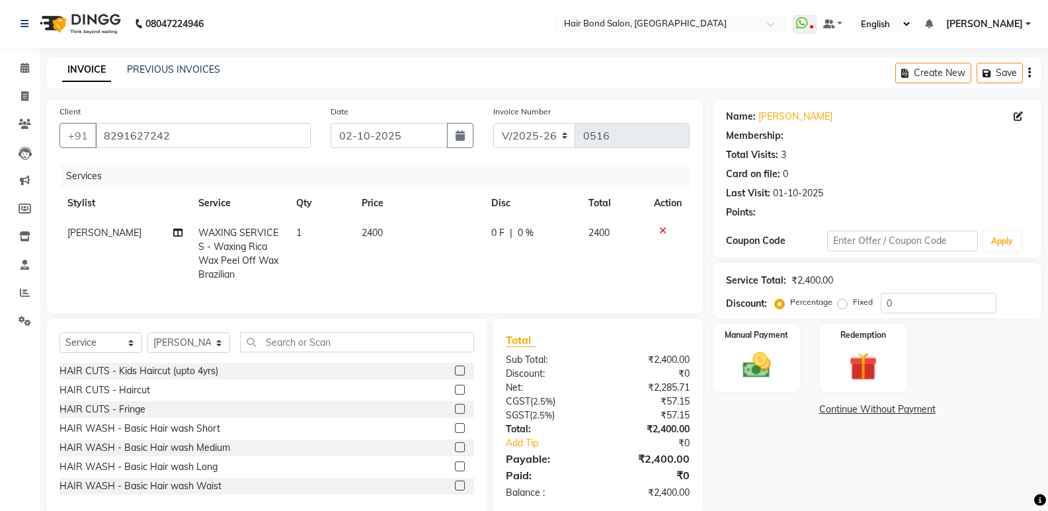
select select "1: Object"
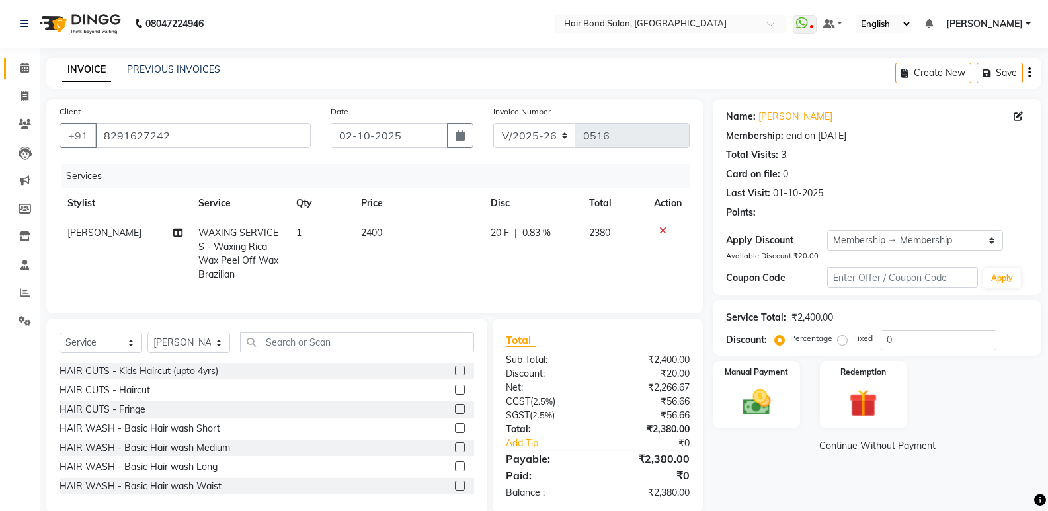
type input "20"
click at [28, 98] on icon at bounding box center [24, 96] width 7 height 10
select select "8721"
select select "service"
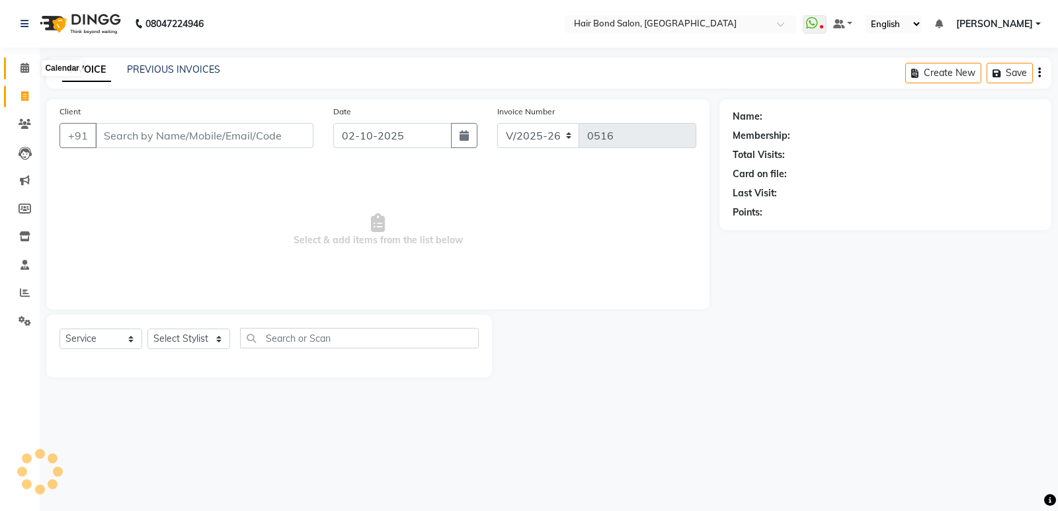
click at [30, 61] on span at bounding box center [24, 68] width 23 height 15
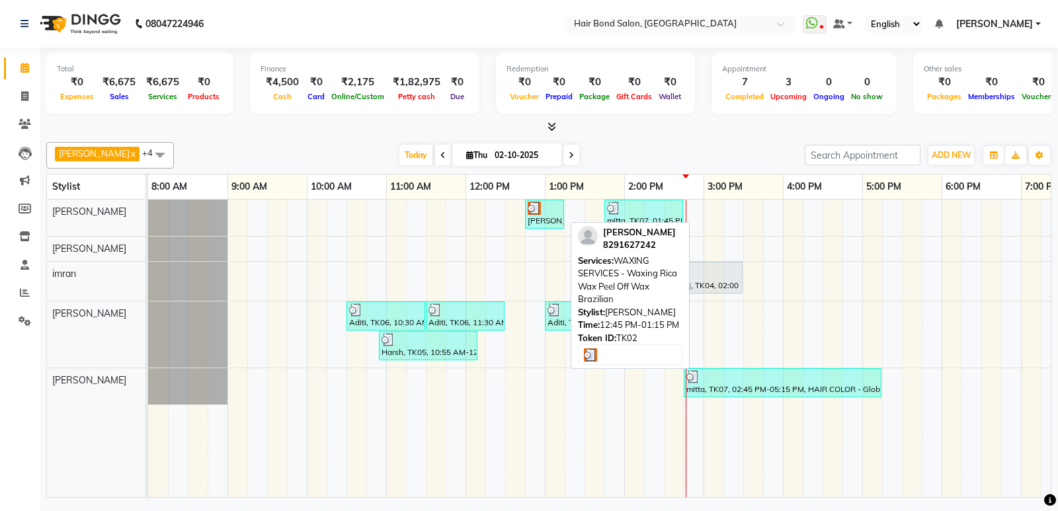
click at [557, 216] on div "[PERSON_NAME], TK02, 12:45 PM-01:15 PM, WAXING SERVICES - Waxing Rica Wax Peel …" at bounding box center [544, 214] width 36 height 25
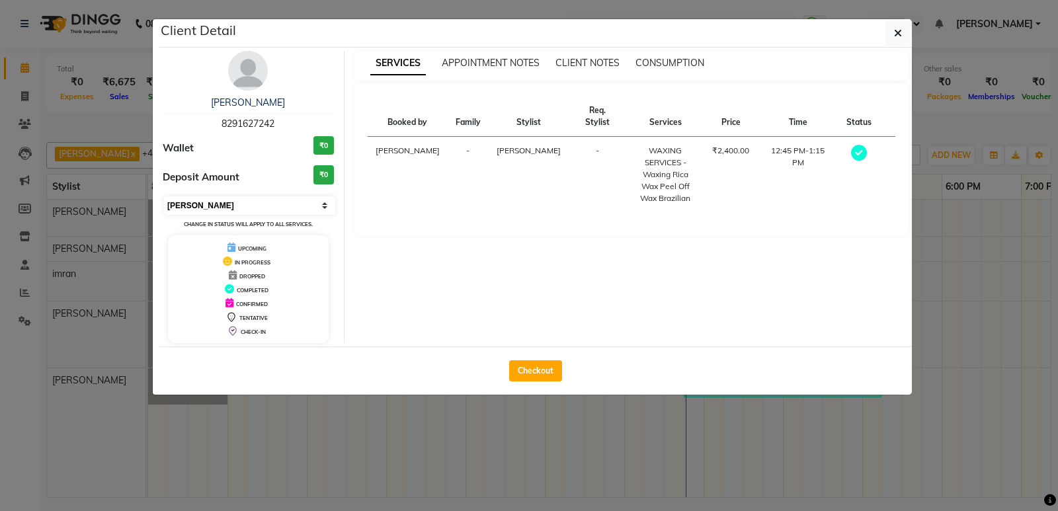
click at [321, 197] on select "Select MARK DONE UPCOMING" at bounding box center [249, 205] width 171 height 19
select select "5"
click at [164, 196] on select "Select MARK DONE UPCOMING" at bounding box center [249, 205] width 171 height 19
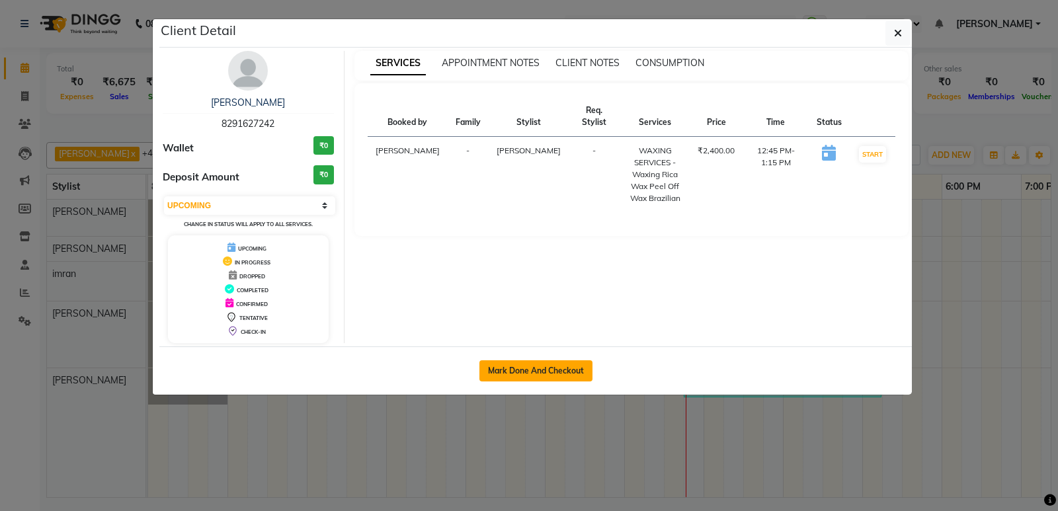
click at [579, 372] on button "Mark Done And Checkout" at bounding box center [535, 370] width 113 height 21
select select "8721"
select select "service"
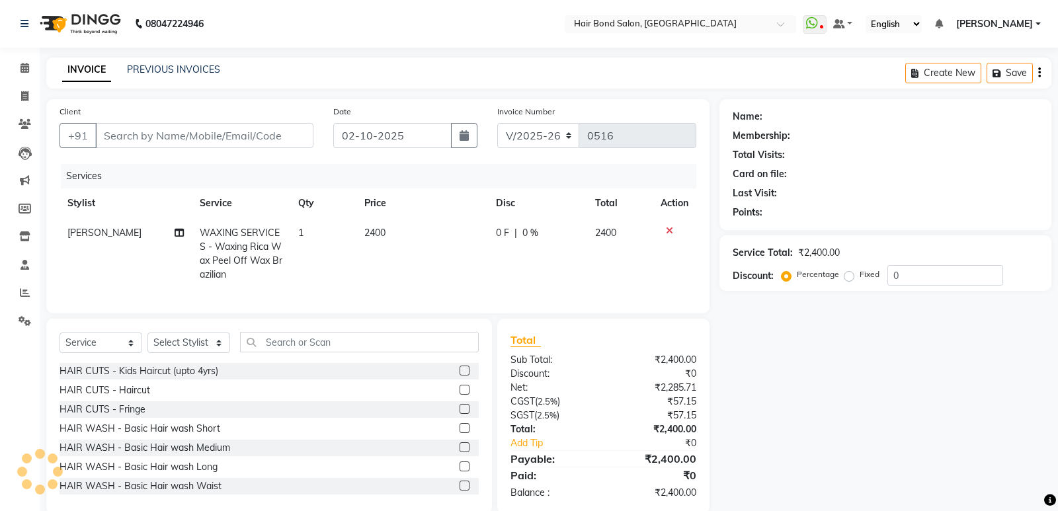
type input "8291627242"
select select "88188"
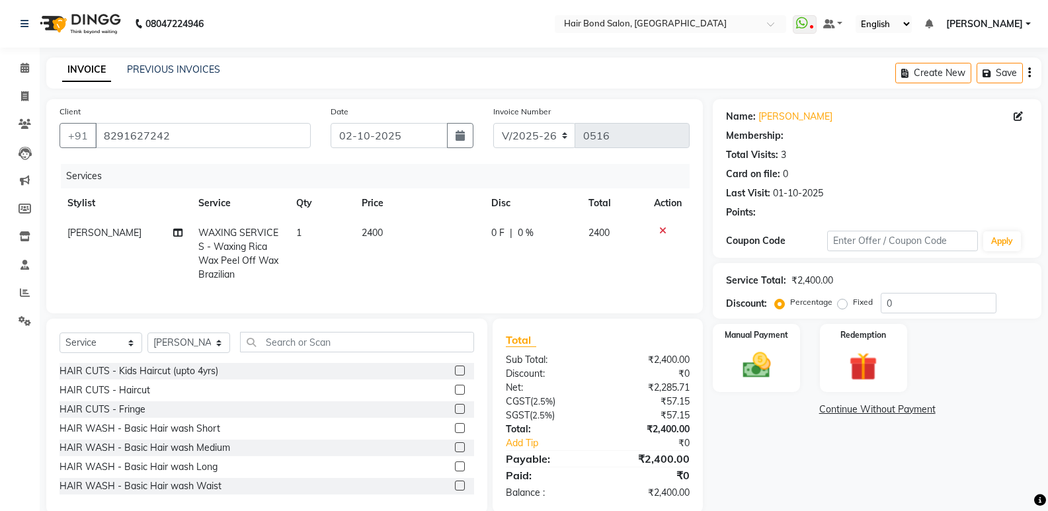
select select "1: Object"
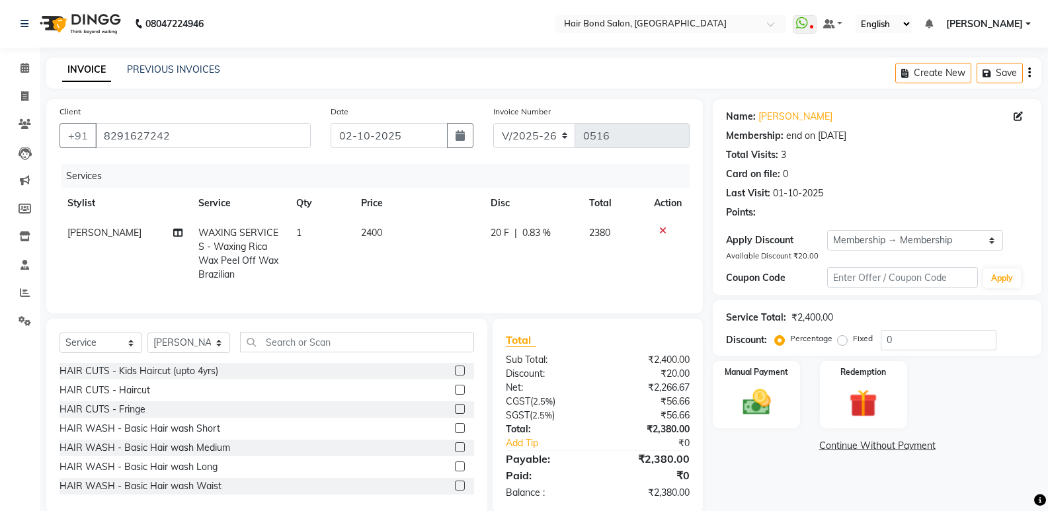
type input "20"
click at [19, 97] on span at bounding box center [24, 96] width 23 height 15
select select "service"
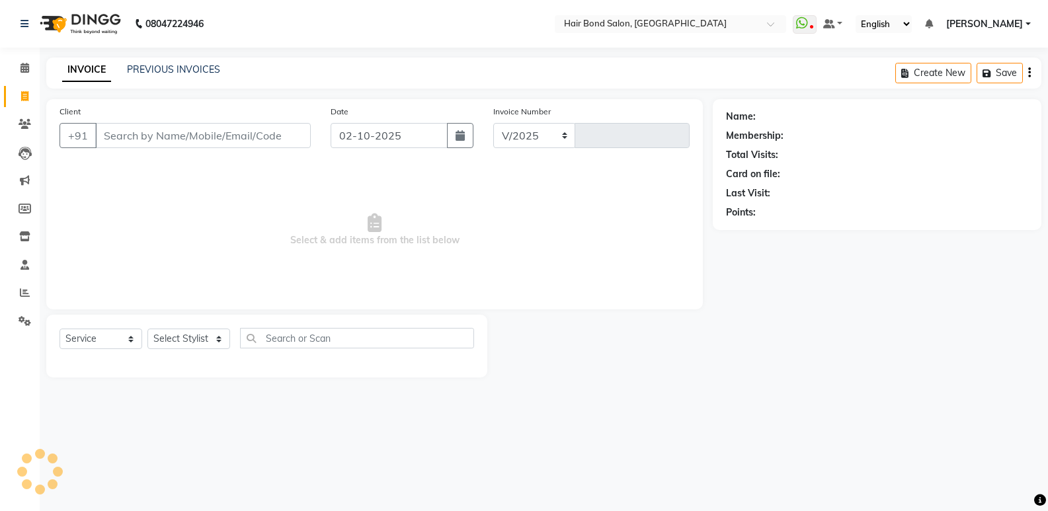
select select "8721"
type input "0516"
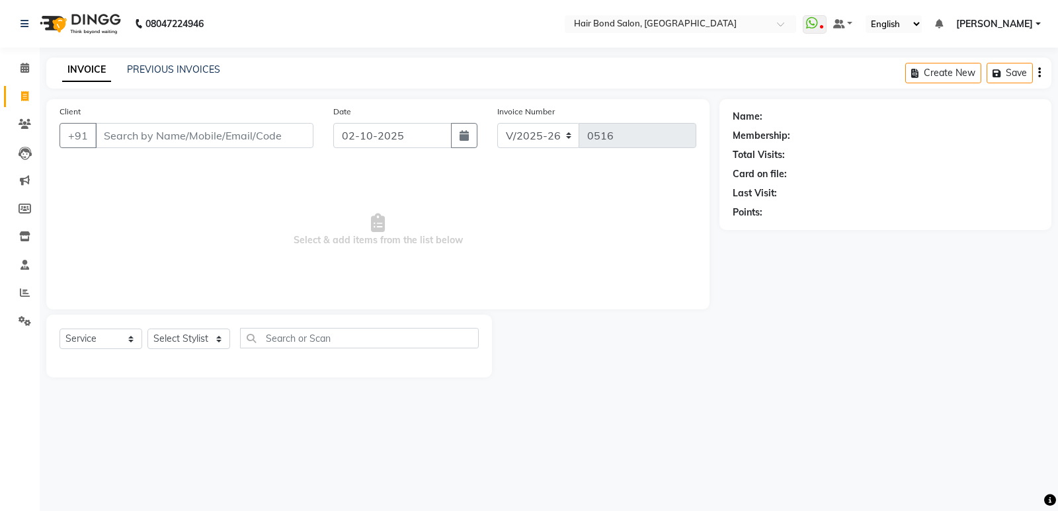
click at [114, 134] on input "Client" at bounding box center [204, 135] width 218 height 25
click at [117, 136] on input "Client" at bounding box center [204, 135] width 218 height 25
type input "9821891188"
click at [288, 132] on span "Add Client" at bounding box center [279, 135] width 52 height 13
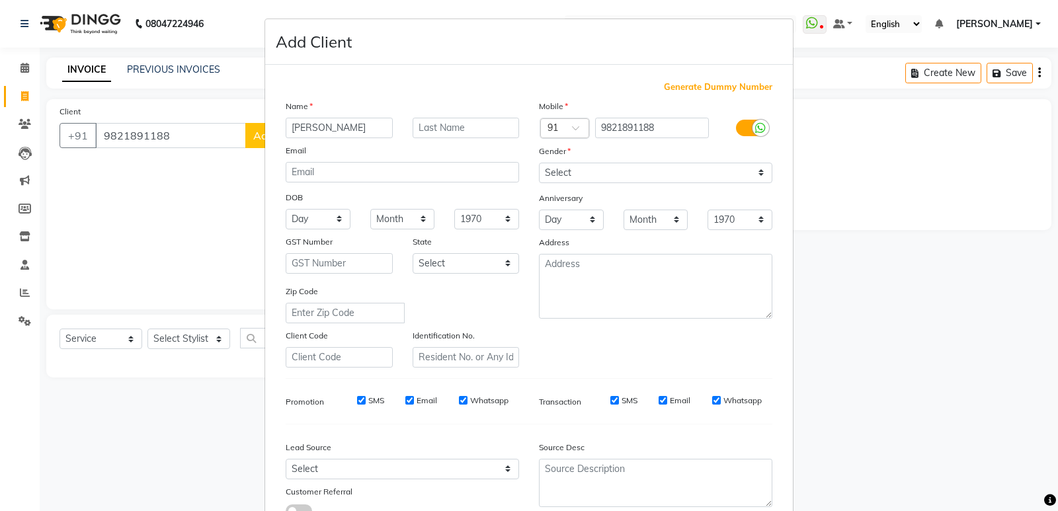
drag, startPoint x: 295, startPoint y: 132, endPoint x: 306, endPoint y: 99, distance: 34.1
click at [296, 131] on input "[PERSON_NAME]" at bounding box center [339, 128] width 107 height 20
type input "[PERSON_NAME]"
click at [460, 131] on input "text" at bounding box center [466, 128] width 107 height 20
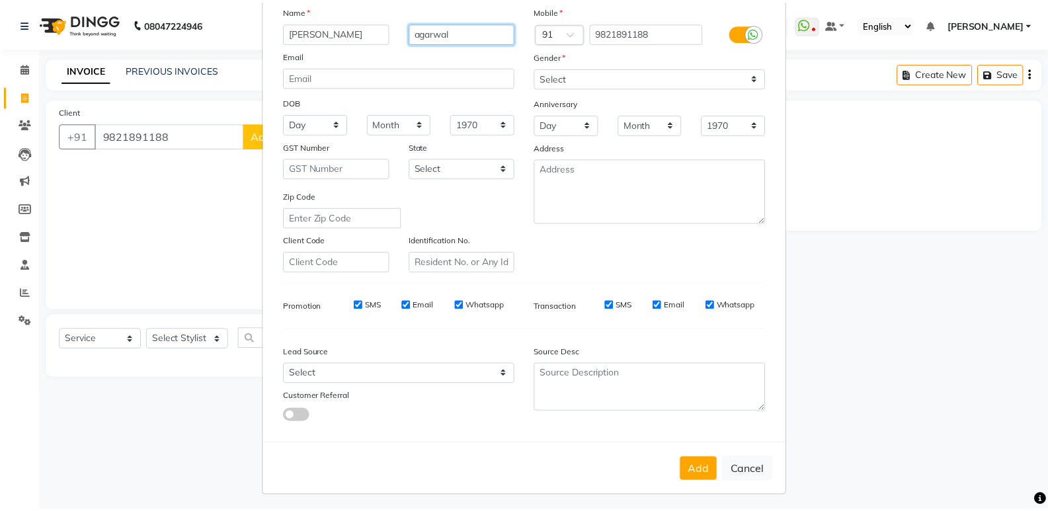
scroll to position [99, 0]
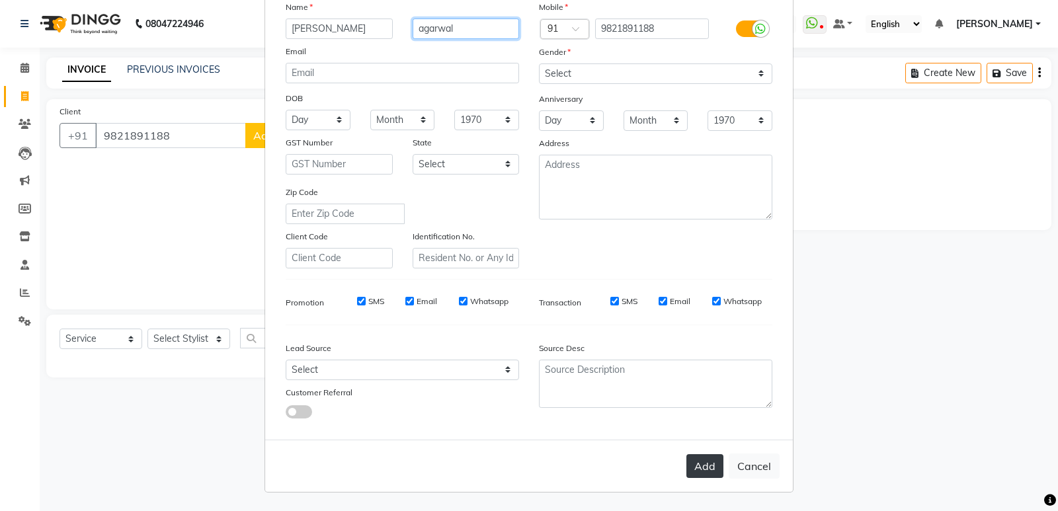
type input "agarwal"
click at [710, 472] on button "Add" at bounding box center [704, 466] width 37 height 24
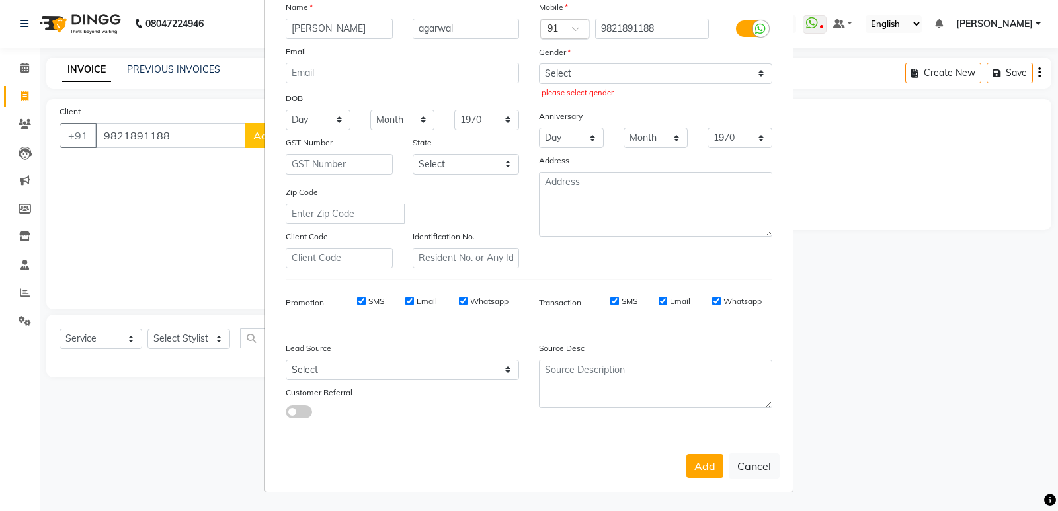
click at [192, 335] on ngb-modal-window "Add Client Generate Dummy Number Name [PERSON_NAME] Email DOB Day 01 02 03 04 0…" at bounding box center [529, 255] width 1058 height 511
click at [712, 462] on button "Add" at bounding box center [704, 466] width 37 height 24
click at [698, 466] on button "Add" at bounding box center [704, 466] width 37 height 24
click at [760, 73] on select "Select [DEMOGRAPHIC_DATA] [DEMOGRAPHIC_DATA] Other Prefer Not To Say" at bounding box center [655, 73] width 233 height 20
select select "[DEMOGRAPHIC_DATA]"
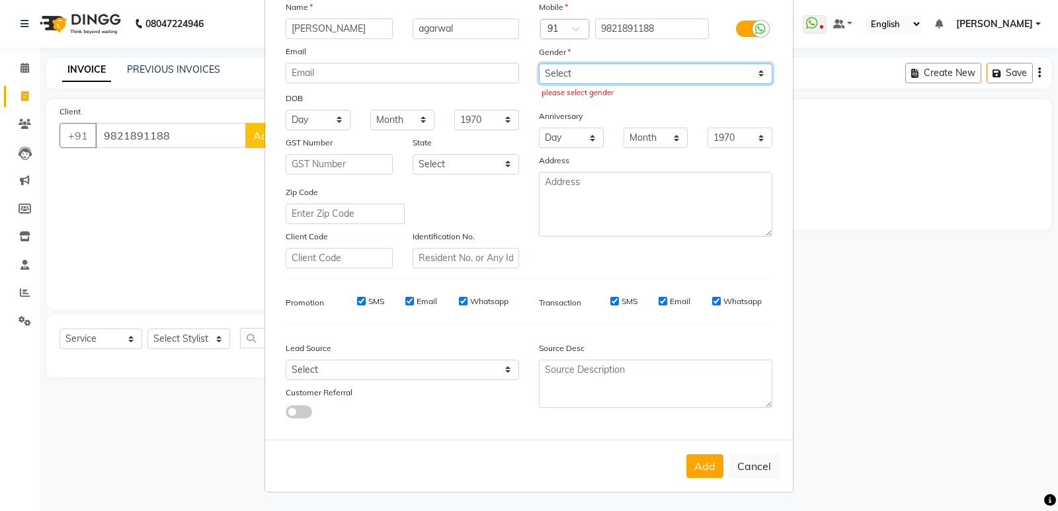
click at [539, 63] on select "Select [DEMOGRAPHIC_DATA] [DEMOGRAPHIC_DATA] Other Prefer Not To Say" at bounding box center [655, 73] width 233 height 20
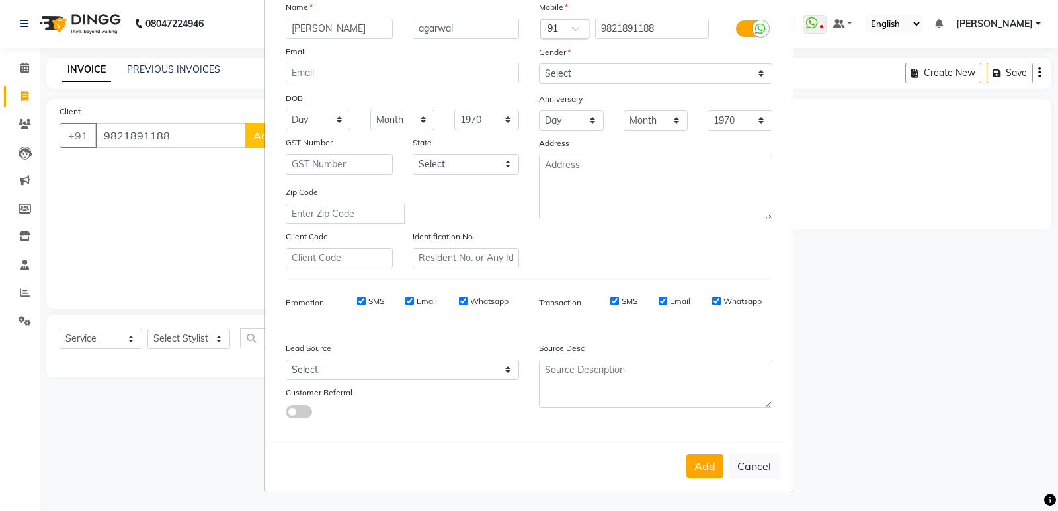
click at [702, 470] on button "Add" at bounding box center [704, 466] width 37 height 24
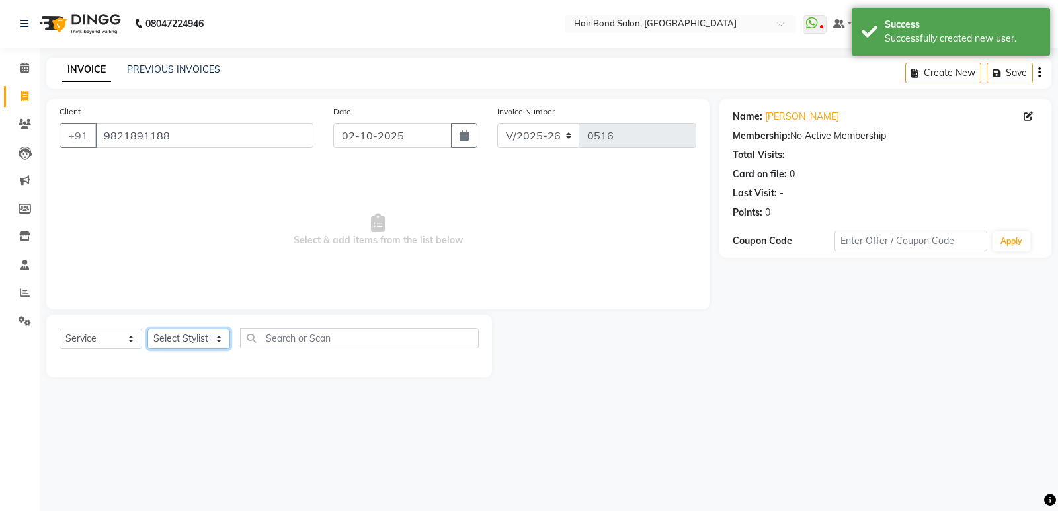
click at [196, 342] on select "Select Stylist [PERSON_NAME] [PERSON_NAME] [PERSON_NAME] [PERSON_NAME] [PERSON_…" at bounding box center [188, 339] width 83 height 20
select select "90700"
click at [147, 329] on select "Select Stylist [PERSON_NAME] [PERSON_NAME] [PERSON_NAME] [PERSON_NAME] [PERSON_…" at bounding box center [188, 339] width 83 height 20
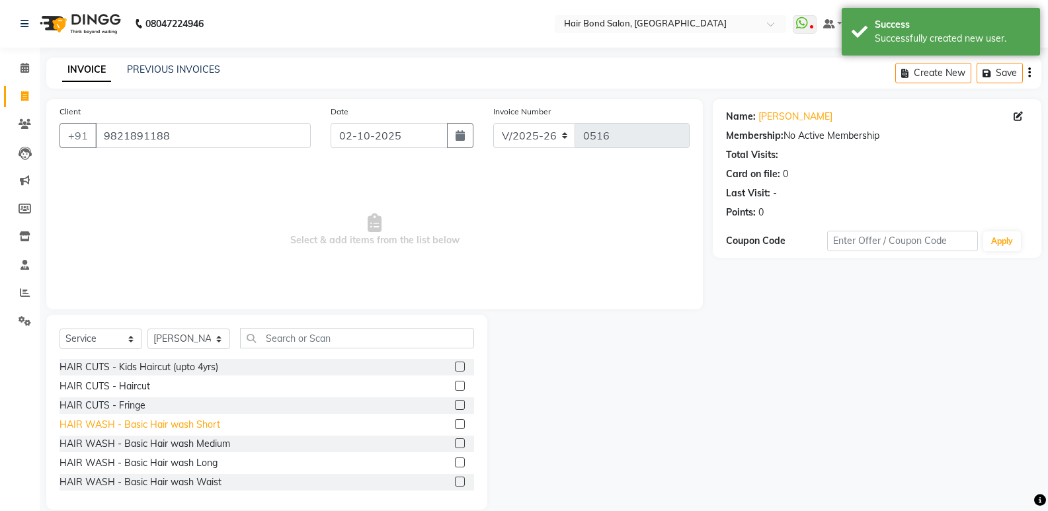
click at [163, 427] on div "HAIR WASH - Basic Hair wash Short" at bounding box center [140, 425] width 161 height 14
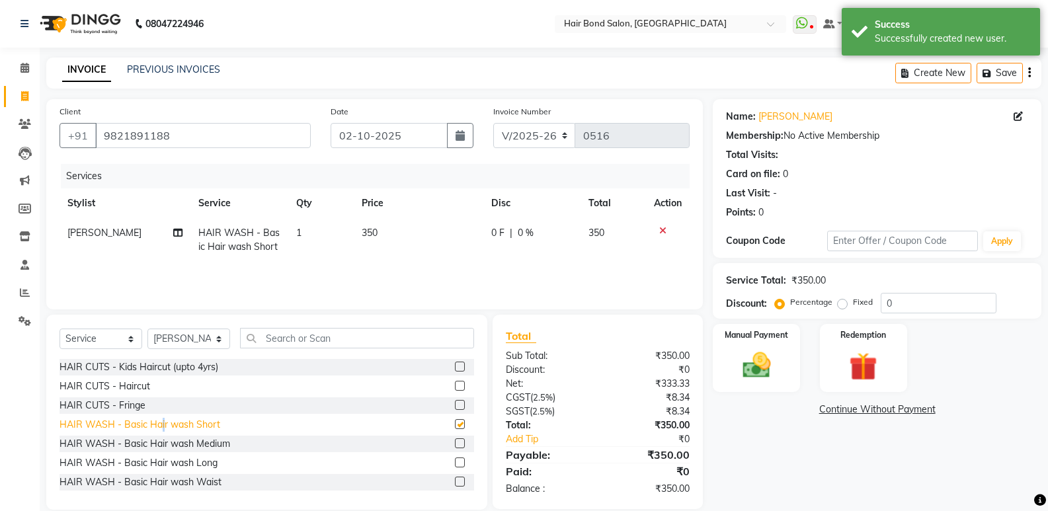
checkbox input "false"
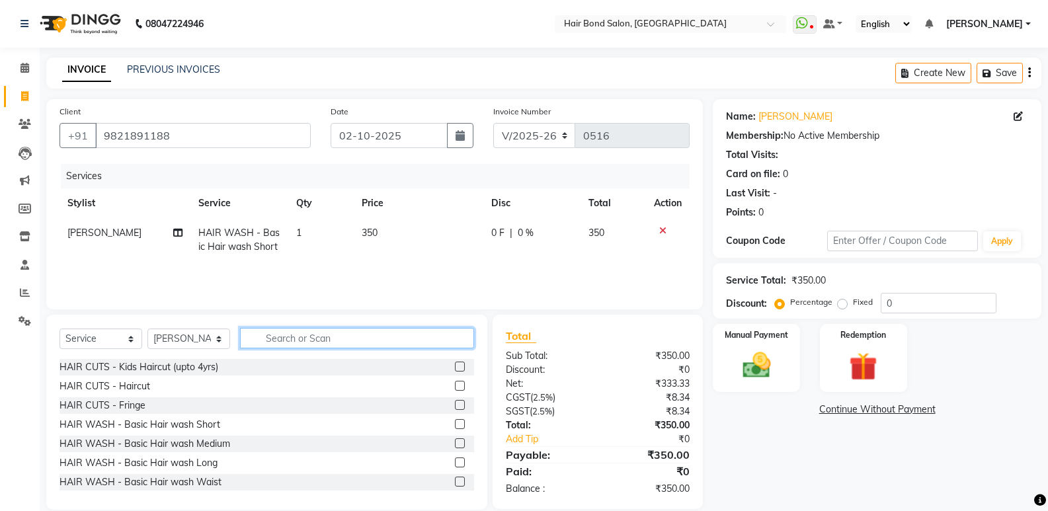
click at [364, 335] on input "text" at bounding box center [357, 338] width 234 height 20
click at [224, 341] on select "Select Stylist [PERSON_NAME] [PERSON_NAME] [PERSON_NAME] [PERSON_NAME] [PERSON_…" at bounding box center [188, 339] width 83 height 20
select select "88188"
click at [147, 329] on select "Select Stylist [PERSON_NAME] [PERSON_NAME] [PERSON_NAME] [PERSON_NAME] [PERSON_…" at bounding box center [188, 339] width 83 height 20
click at [304, 341] on input "text" at bounding box center [357, 338] width 234 height 20
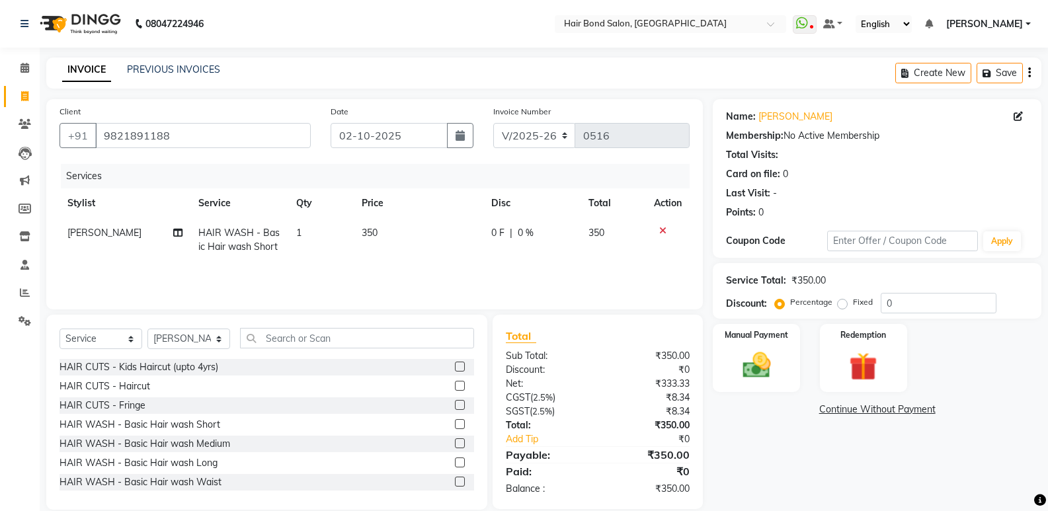
click at [208, 456] on div "HAIR CUTS - Kids Haircut (upto 4yrs) HAIR CUTS - Haircut HAIR CUTS - Fringe HAI…" at bounding box center [267, 425] width 415 height 132
click at [131, 447] on div "HAIR WASH - Basic Hair wash Medium" at bounding box center [145, 444] width 171 height 14
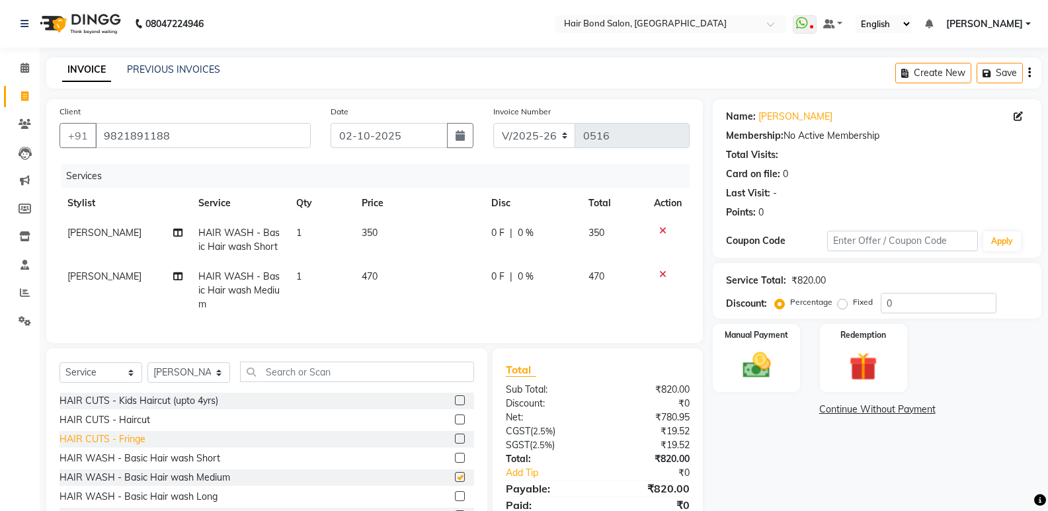
checkbox input "false"
click at [663, 235] on icon at bounding box center [662, 230] width 7 height 9
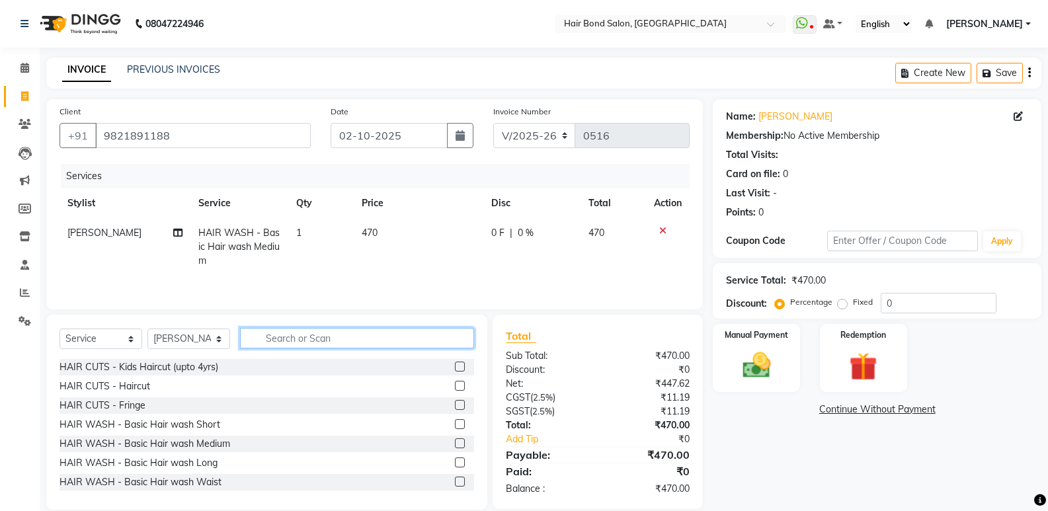
click at [332, 336] on input "text" at bounding box center [357, 338] width 234 height 20
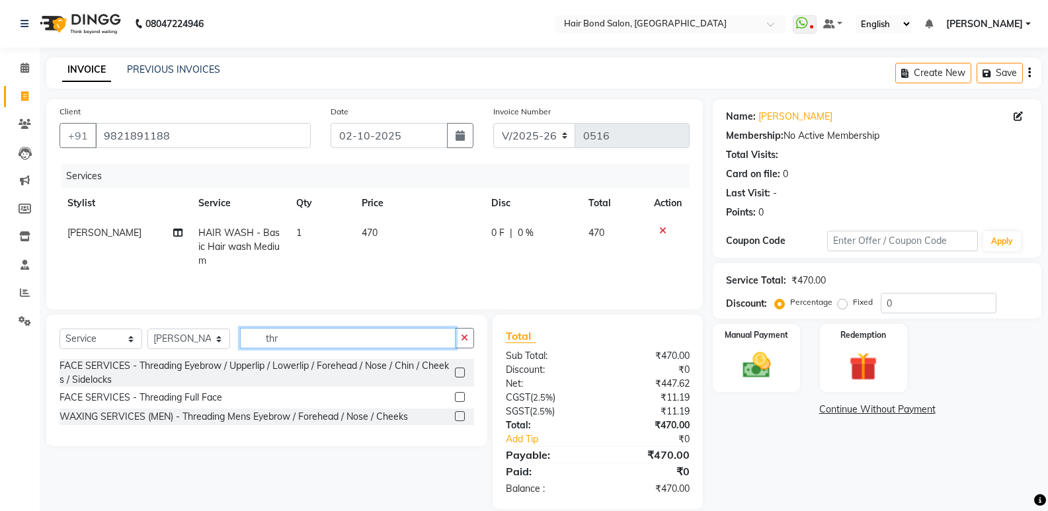
type input "thr"
click at [492, 409] on div "Select Service Product Membership Package Voucher Prepaid Gift Card Select Styl…" at bounding box center [374, 412] width 676 height 194
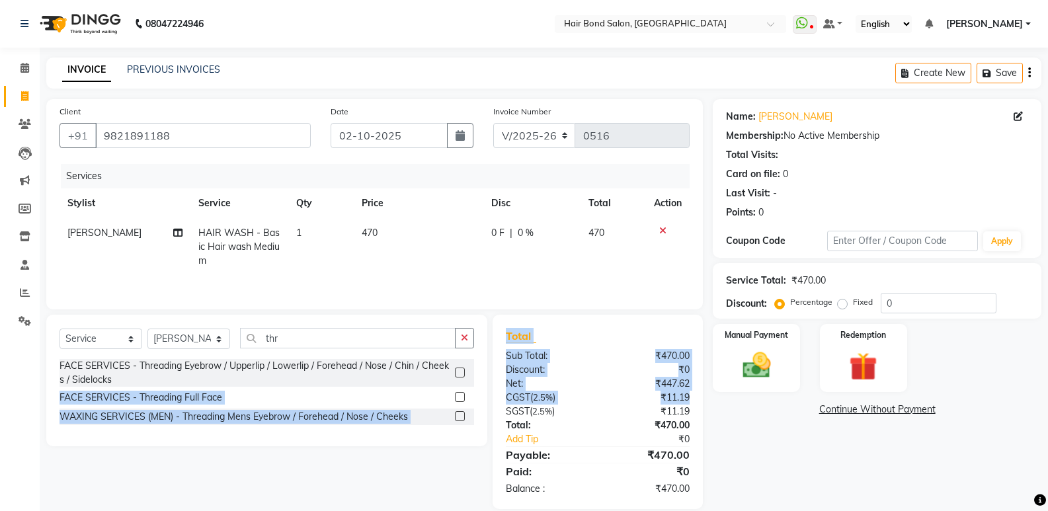
click at [464, 373] on label at bounding box center [460, 373] width 10 height 10
click at [464, 373] on input "checkbox" at bounding box center [459, 373] width 9 height 9
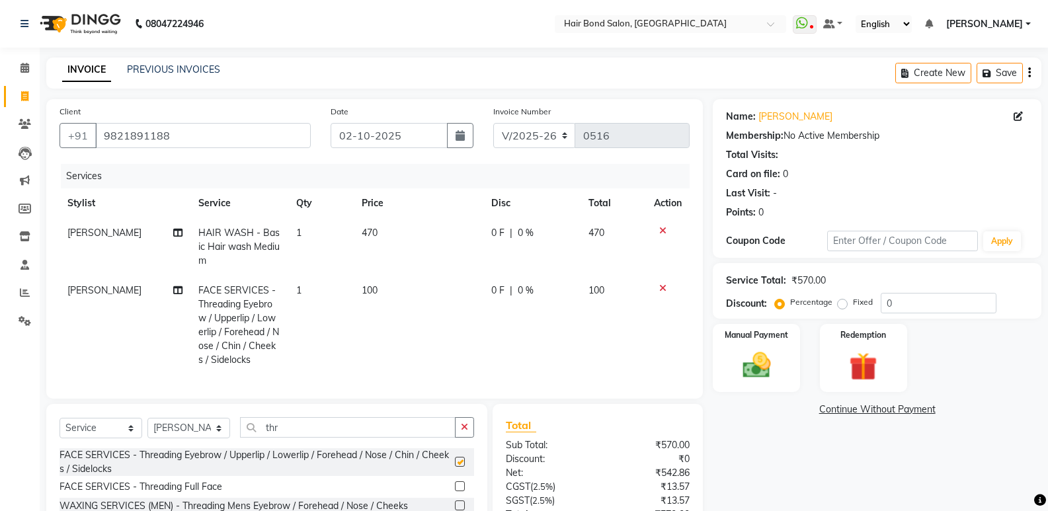
checkbox input "false"
click at [932, 305] on input "0" at bounding box center [939, 303] width 116 height 20
type input "0"
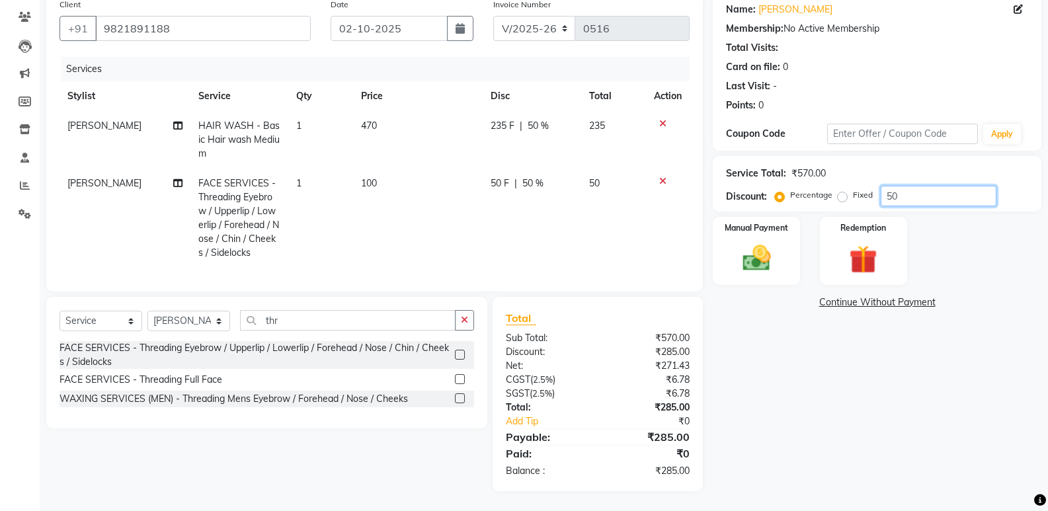
scroll to position [117, 0]
type input "50"
click at [786, 224] on div "Manual Payment" at bounding box center [757, 251] width 91 height 71
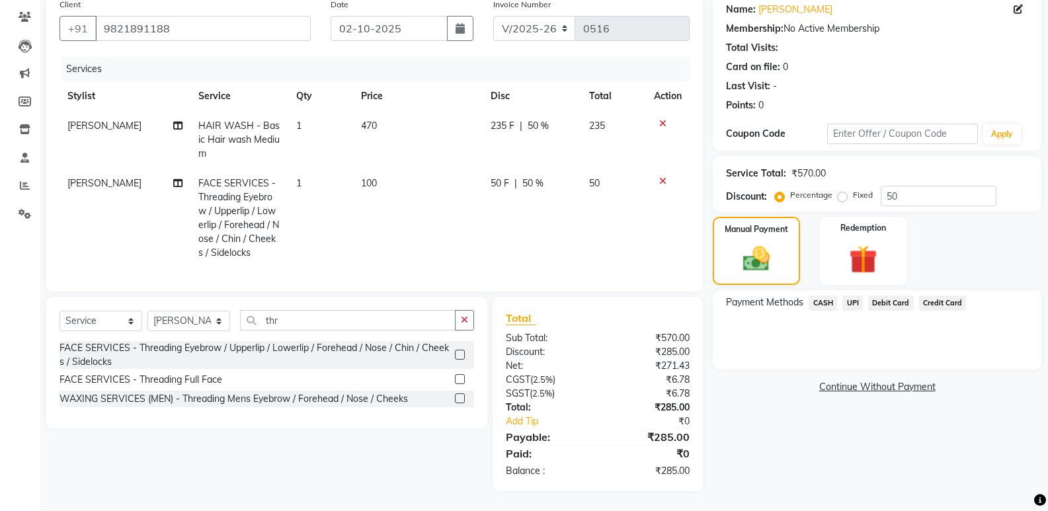
click at [844, 296] on span "UPI" at bounding box center [852, 303] width 20 height 15
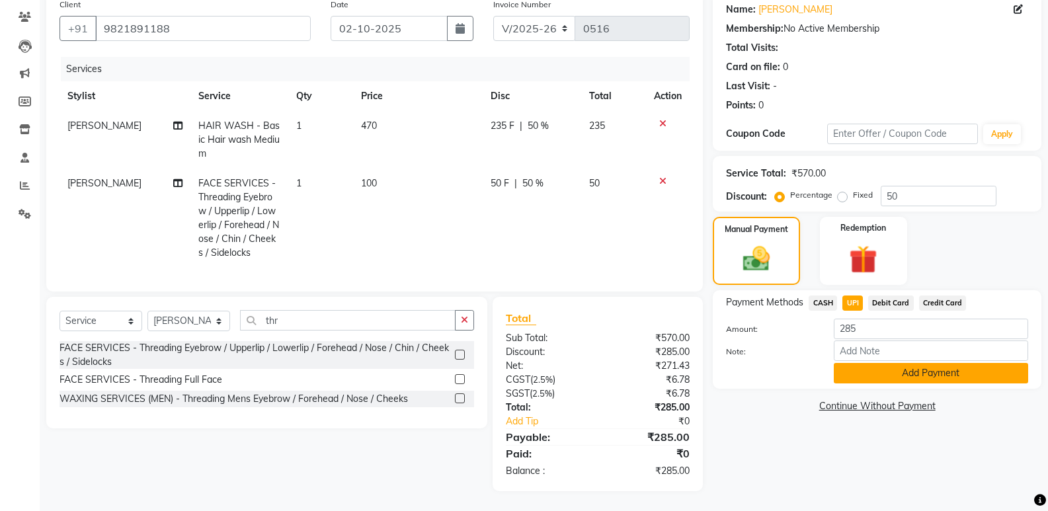
click at [901, 366] on button "Add Payment" at bounding box center [931, 373] width 194 height 20
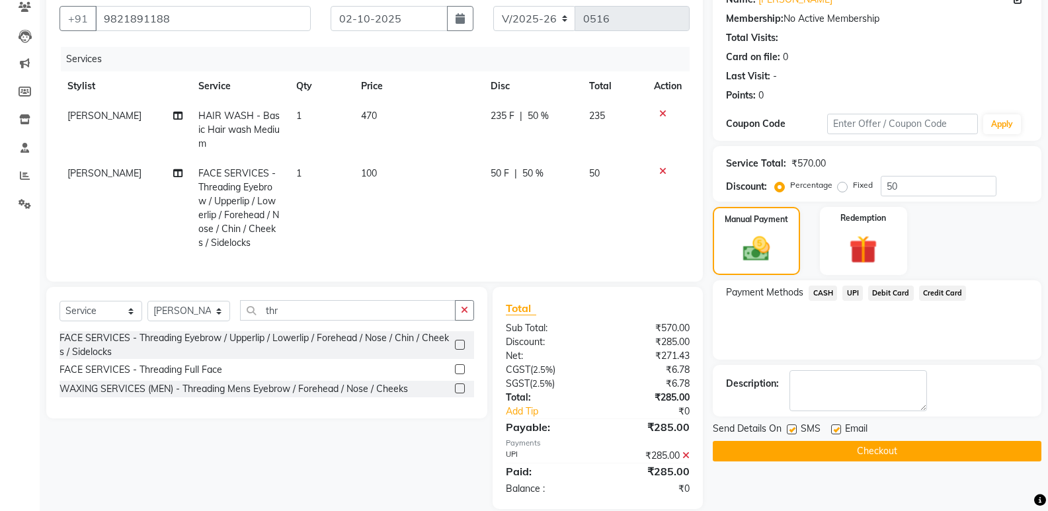
click at [858, 443] on button "Checkout" at bounding box center [877, 451] width 329 height 20
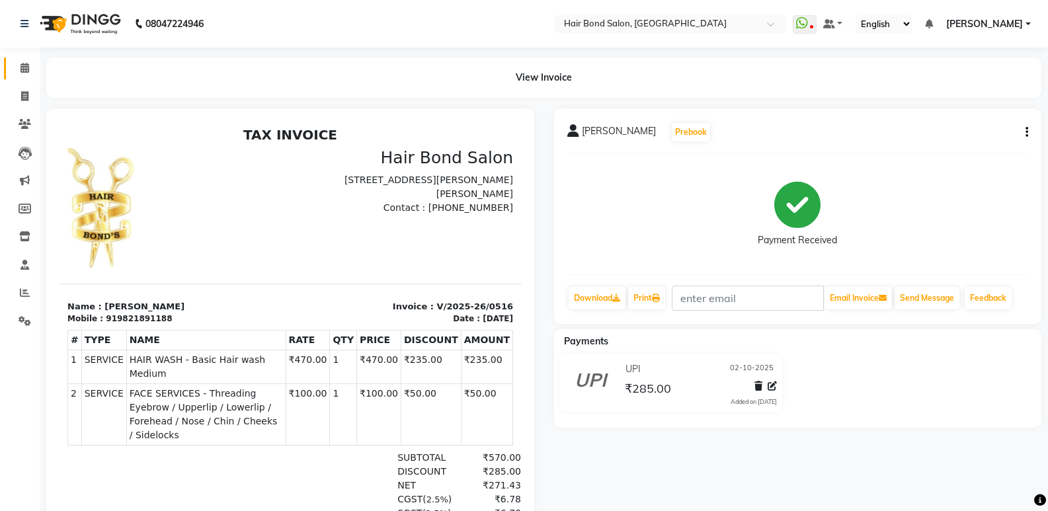
click at [25, 60] on link "Calendar" at bounding box center [20, 69] width 32 height 22
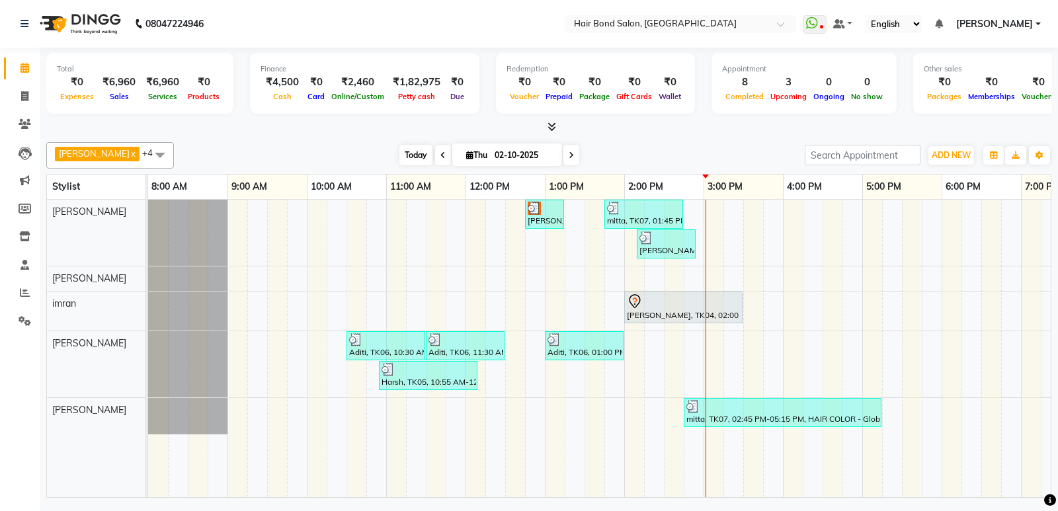
click at [406, 152] on span "Today" at bounding box center [415, 155] width 33 height 20
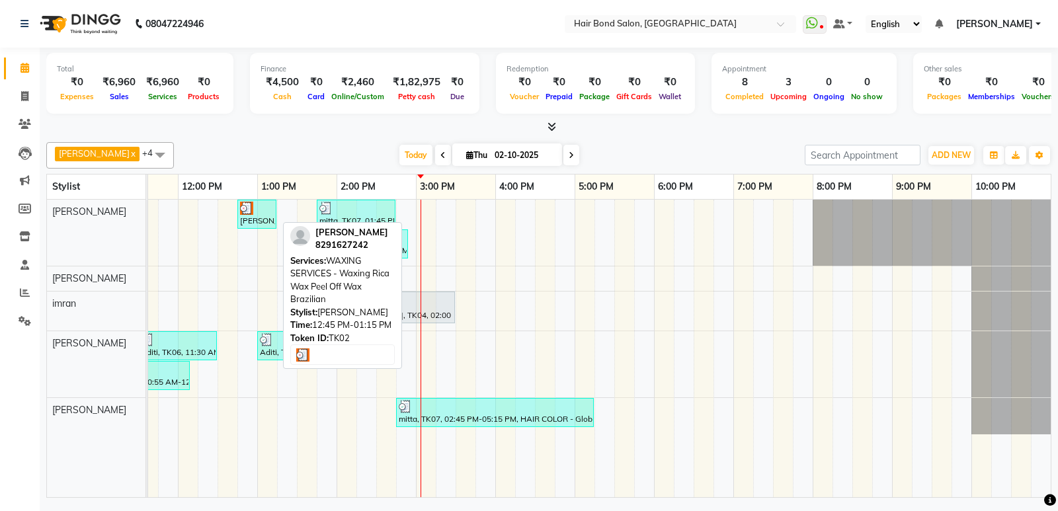
click at [259, 215] on div "[PERSON_NAME], TK02, 12:45 PM-01:15 PM, WAXING SERVICES - Waxing Rica Wax Peel …" at bounding box center [257, 214] width 36 height 25
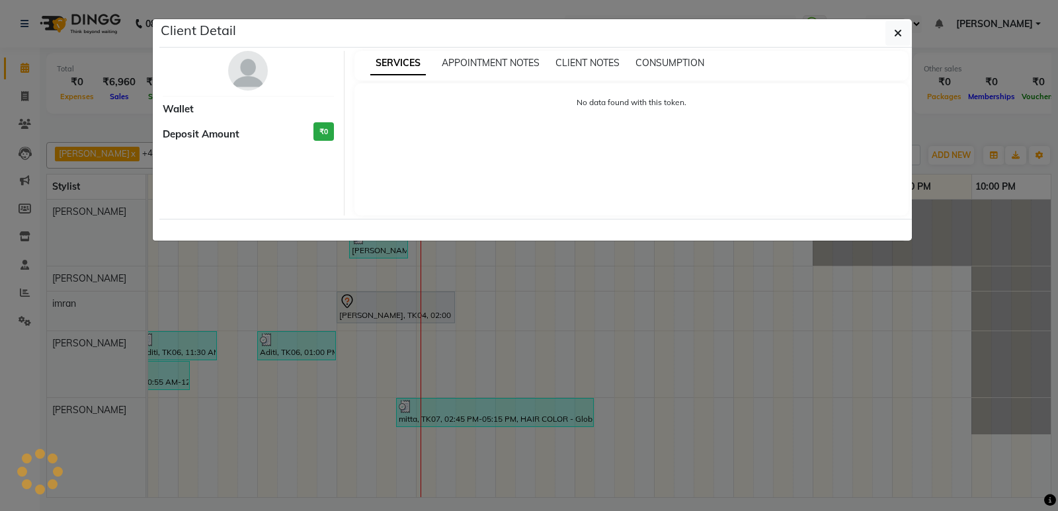
select select "3"
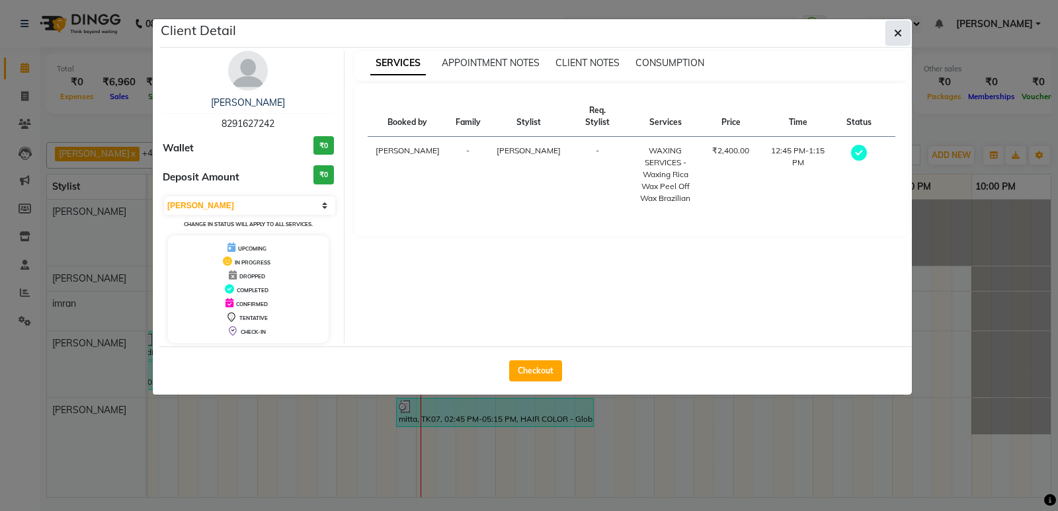
click at [896, 40] on button "button" at bounding box center [897, 32] width 25 height 25
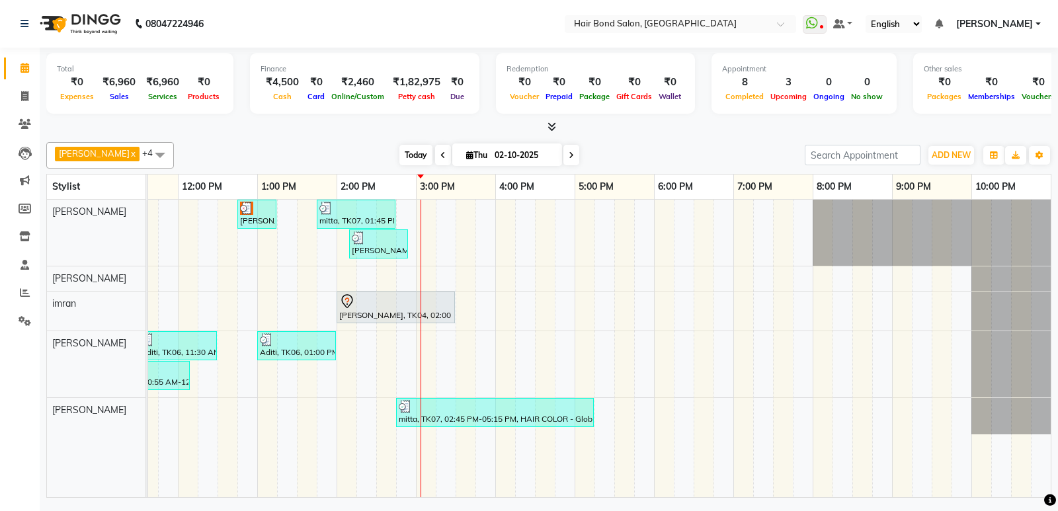
click at [400, 148] on span "Today" at bounding box center [415, 155] width 33 height 20
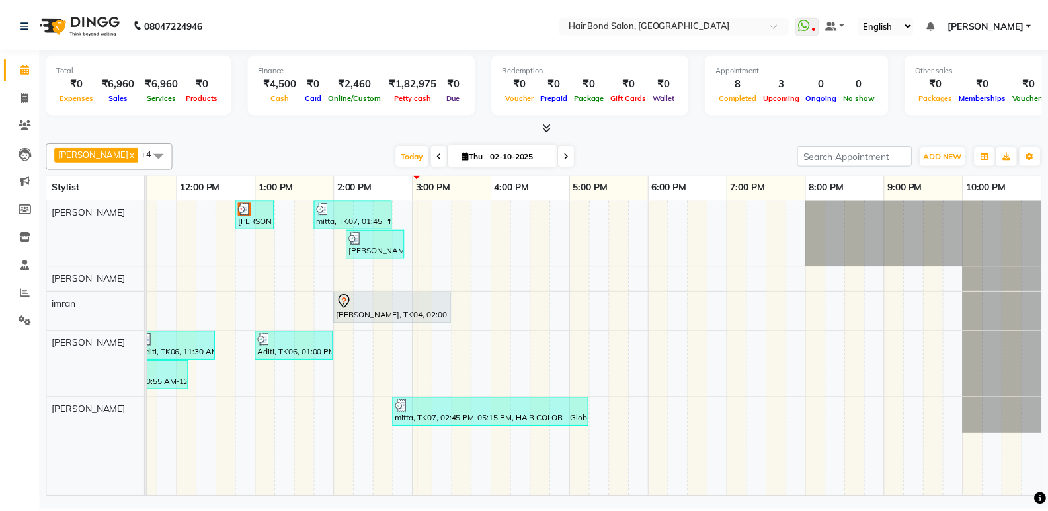
scroll to position [0, 52]
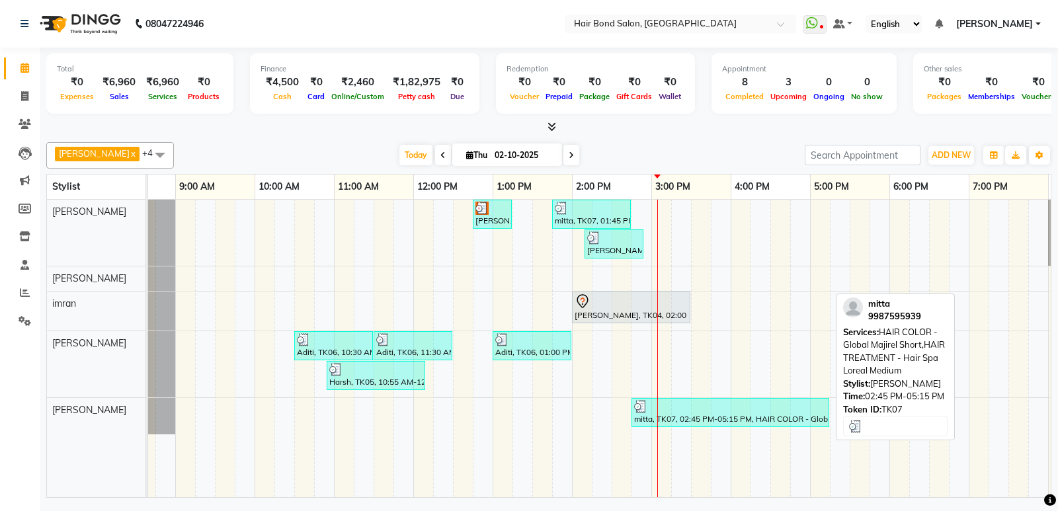
click at [703, 419] on div "mitta, TK07, 02:45 PM-05:15 PM, HAIR COLOR - Global Majirel Short,HAIR TREATMEN…" at bounding box center [730, 412] width 195 height 25
select select "3"
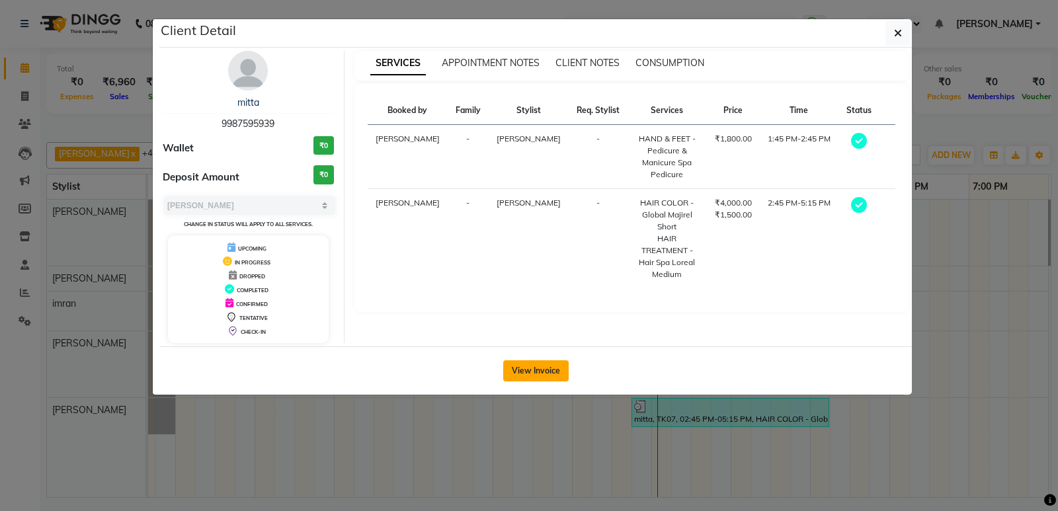
click at [549, 374] on button "View Invoice" at bounding box center [535, 370] width 65 height 21
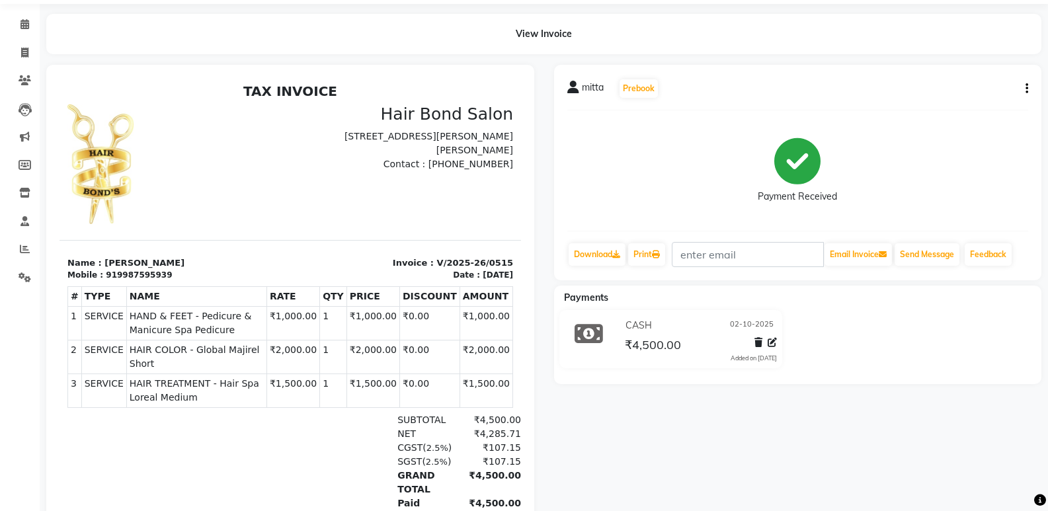
scroll to position [66, 0]
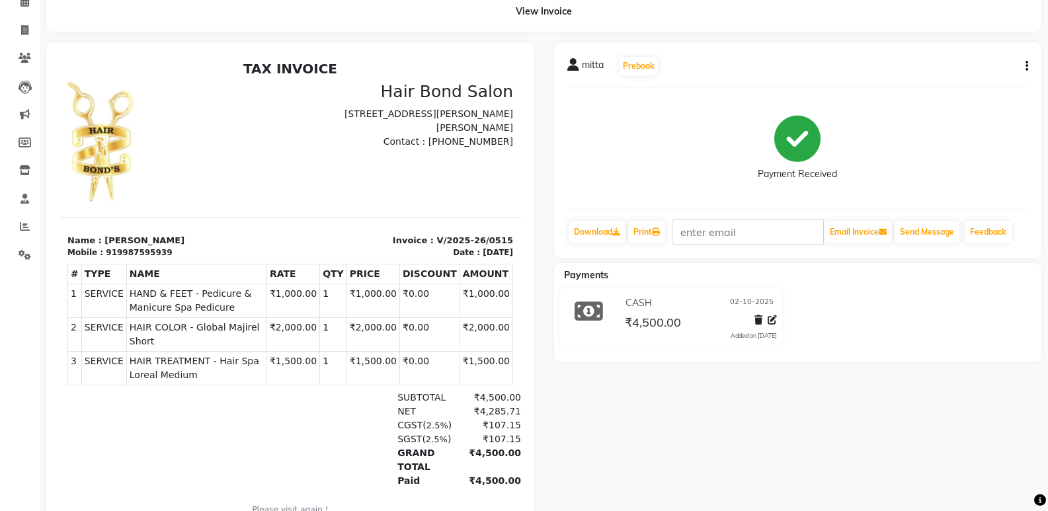
click at [1026, 67] on icon "button" at bounding box center [1027, 66] width 3 height 1
click at [953, 81] on div "Edit Invoice" at bounding box center [961, 83] width 91 height 17
select select "service"
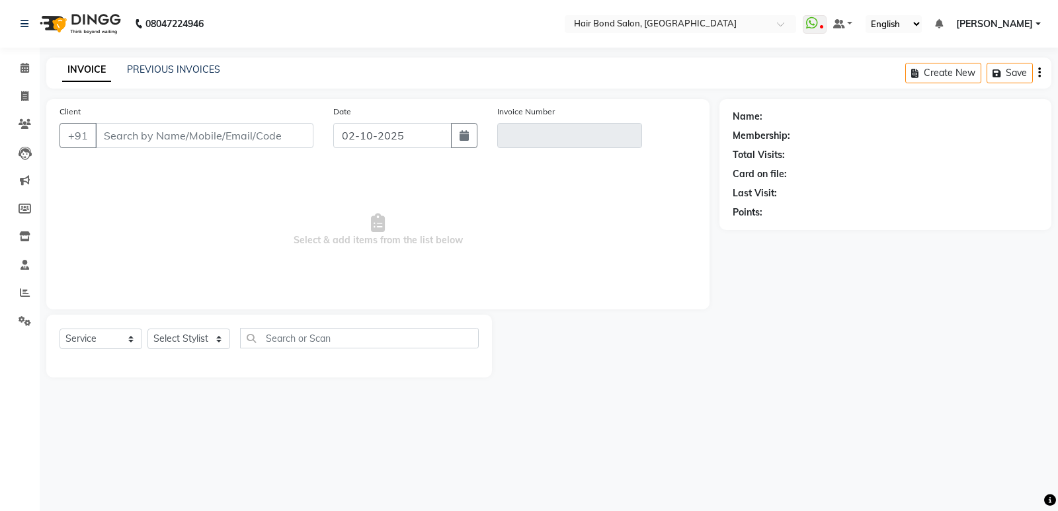
type input "9987595939"
type input "V/2025-26/0515"
select select "1: Object"
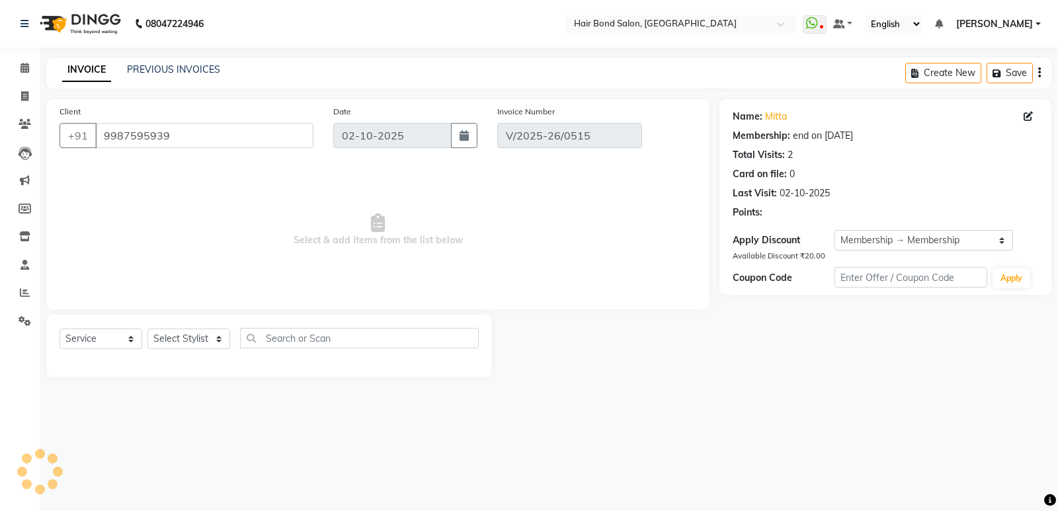
select select "select"
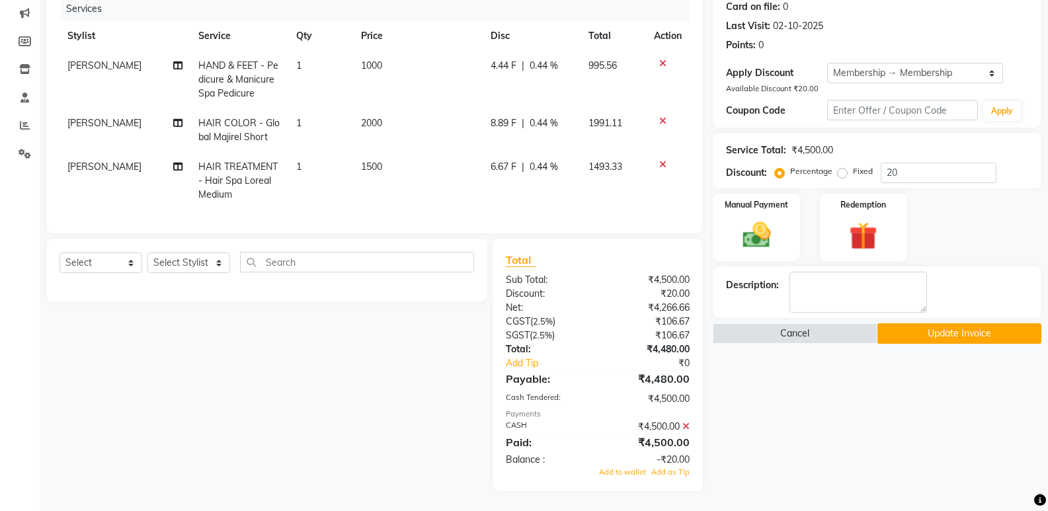
scroll to position [177, 0]
click at [780, 222] on div "Manual Payment" at bounding box center [757, 227] width 91 height 71
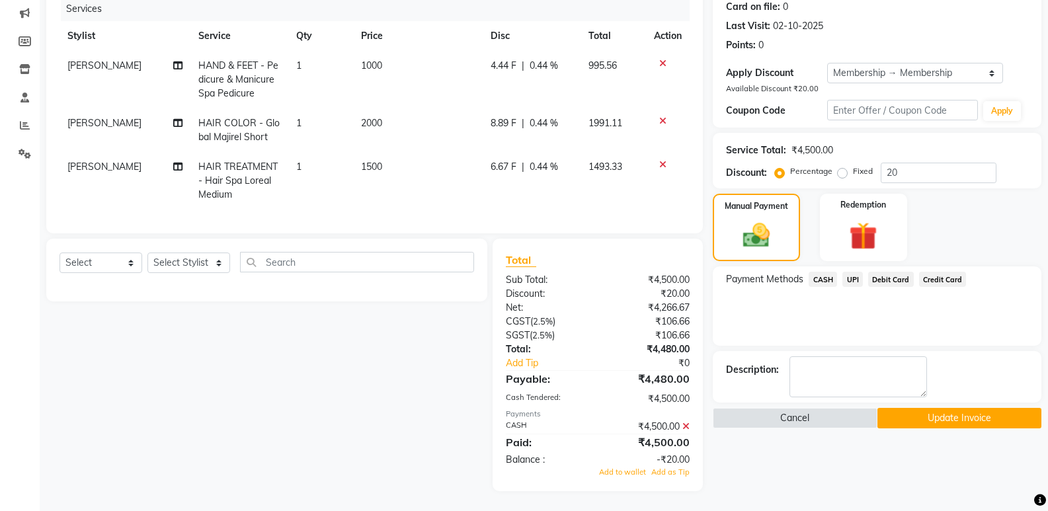
click at [853, 272] on span "UPI" at bounding box center [852, 279] width 20 height 15
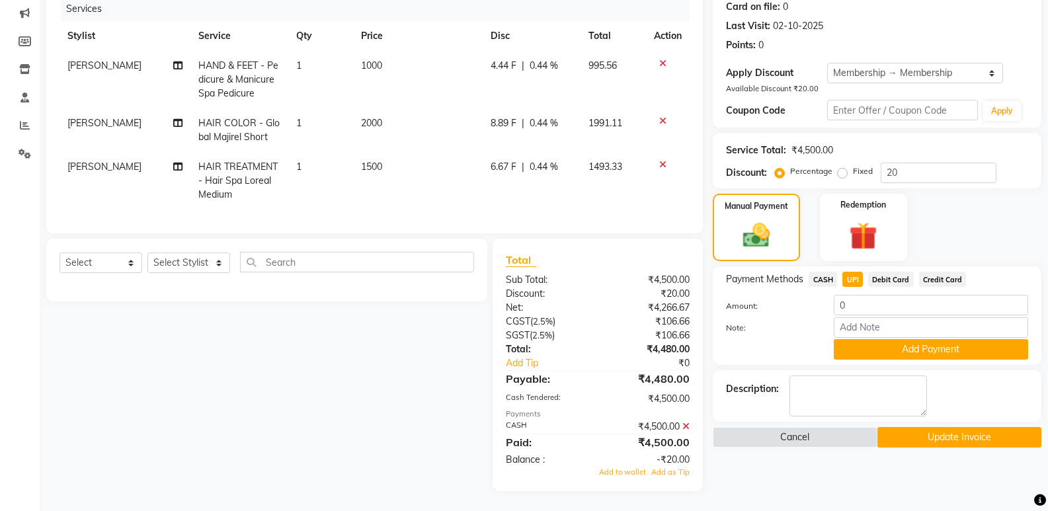
click at [929, 433] on button "Update Invoice" at bounding box center [959, 437] width 164 height 20
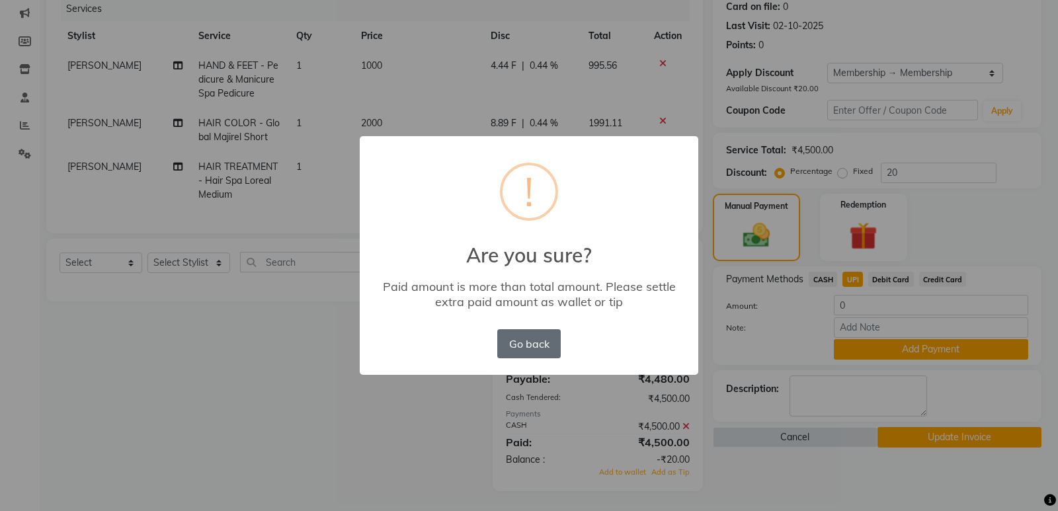
click at [507, 334] on button "Go back" at bounding box center [528, 343] width 63 height 29
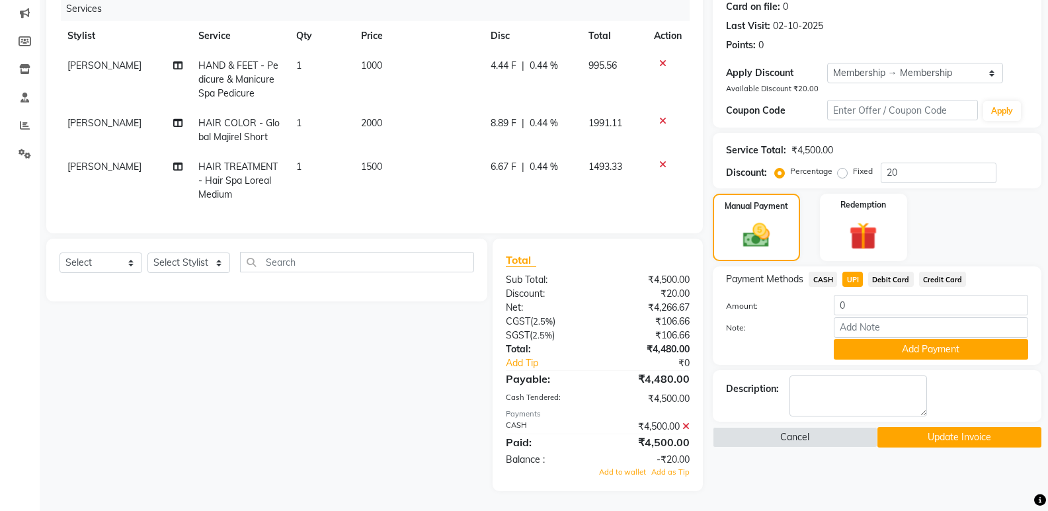
click at [686, 427] on icon at bounding box center [685, 426] width 7 height 9
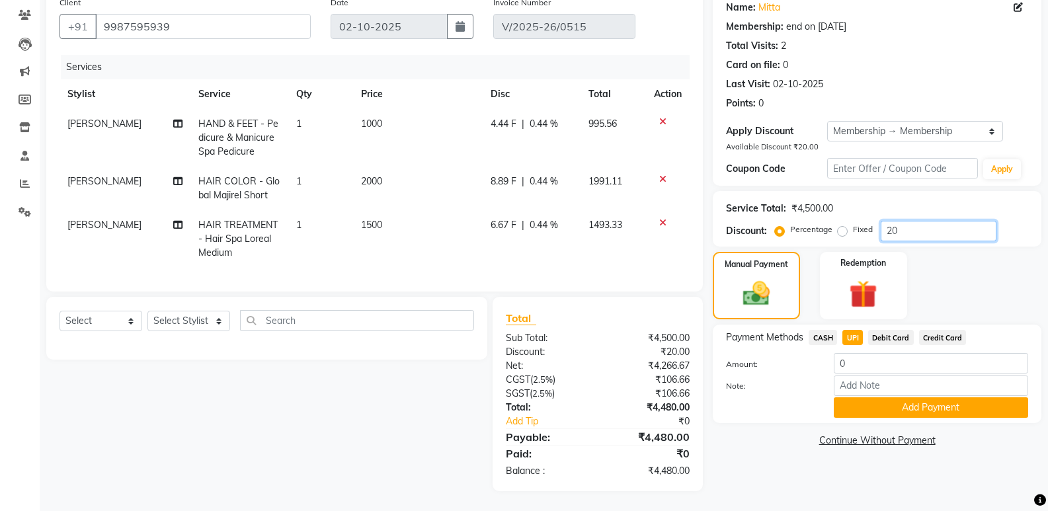
click at [914, 221] on input "20" at bounding box center [939, 231] width 116 height 20
type input "2"
click at [917, 397] on button "Add Payment" at bounding box center [931, 407] width 194 height 20
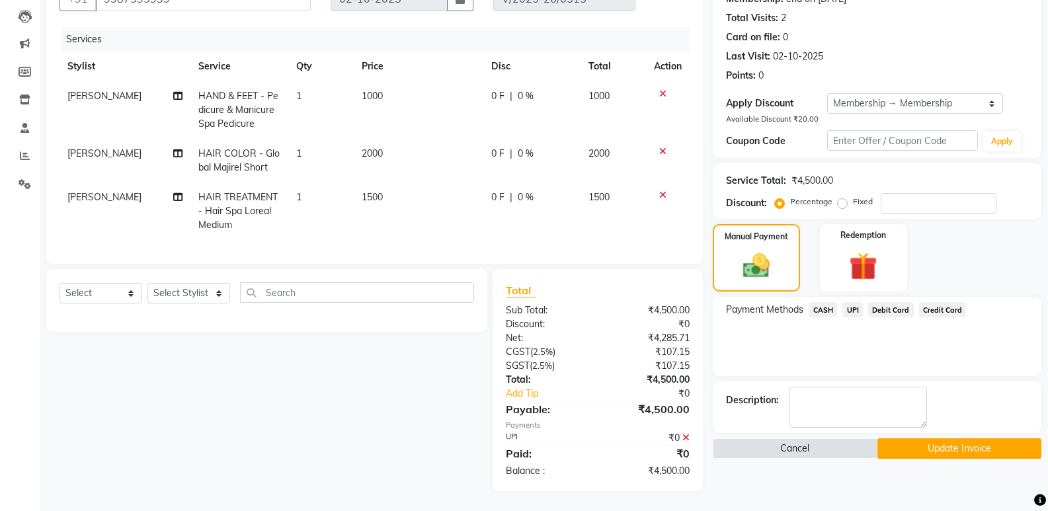
scroll to position [147, 0]
click at [931, 438] on button "Update Invoice" at bounding box center [959, 448] width 164 height 20
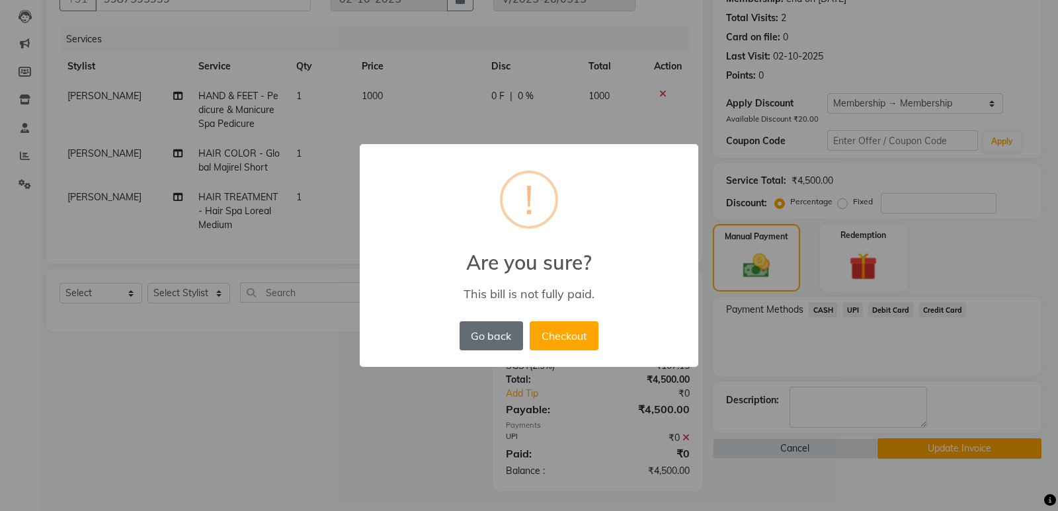
click at [494, 333] on button "Go back" at bounding box center [491, 335] width 63 height 29
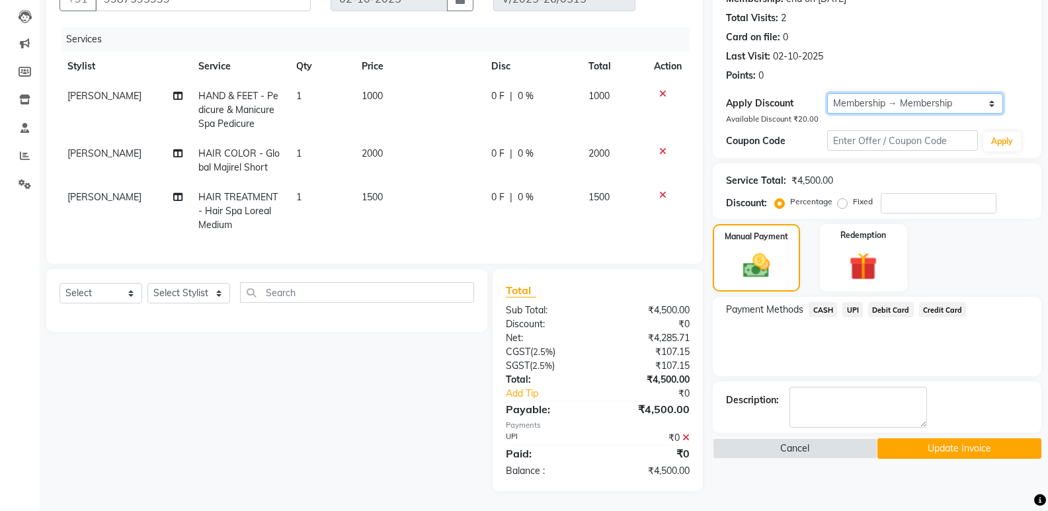
click at [873, 93] on select "Select Membership → Membership" at bounding box center [915, 103] width 176 height 20
select select "0:"
click at [827, 93] on select "Select Membership → Membership" at bounding box center [915, 103] width 176 height 20
type input "0"
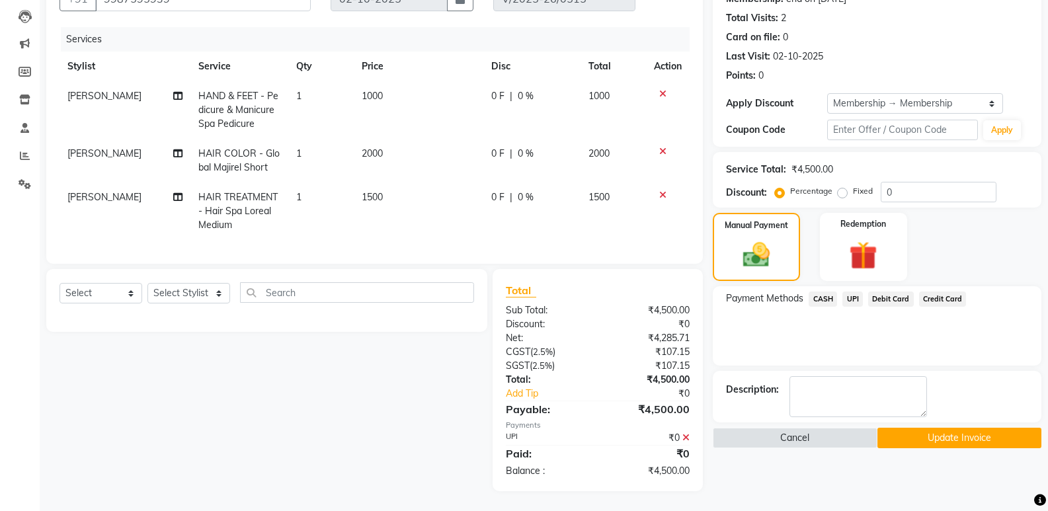
click at [948, 428] on button "Update Invoice" at bounding box center [959, 438] width 164 height 20
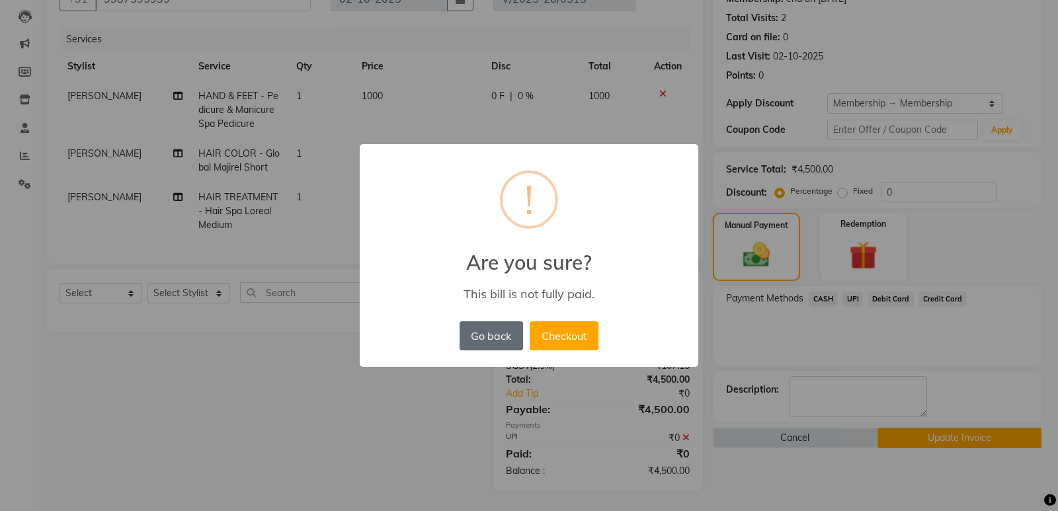
click at [504, 337] on button "Go back" at bounding box center [491, 335] width 63 height 29
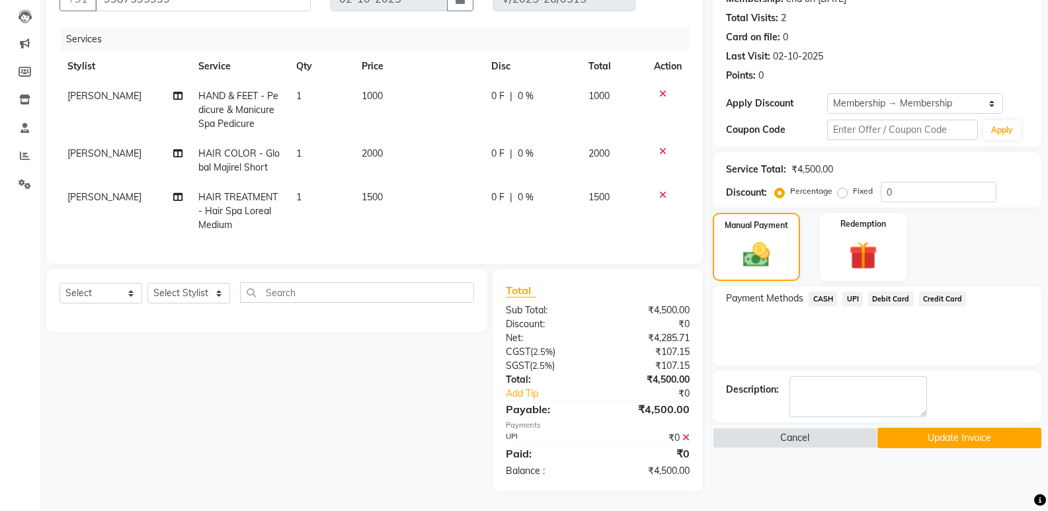
click at [688, 438] on icon at bounding box center [685, 437] width 7 height 9
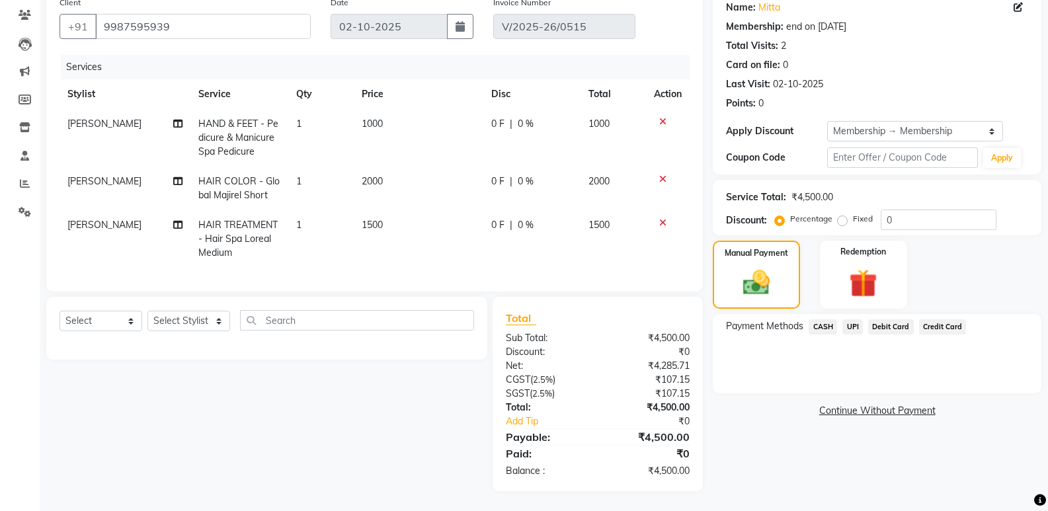
click at [849, 319] on span "UPI" at bounding box center [852, 326] width 20 height 15
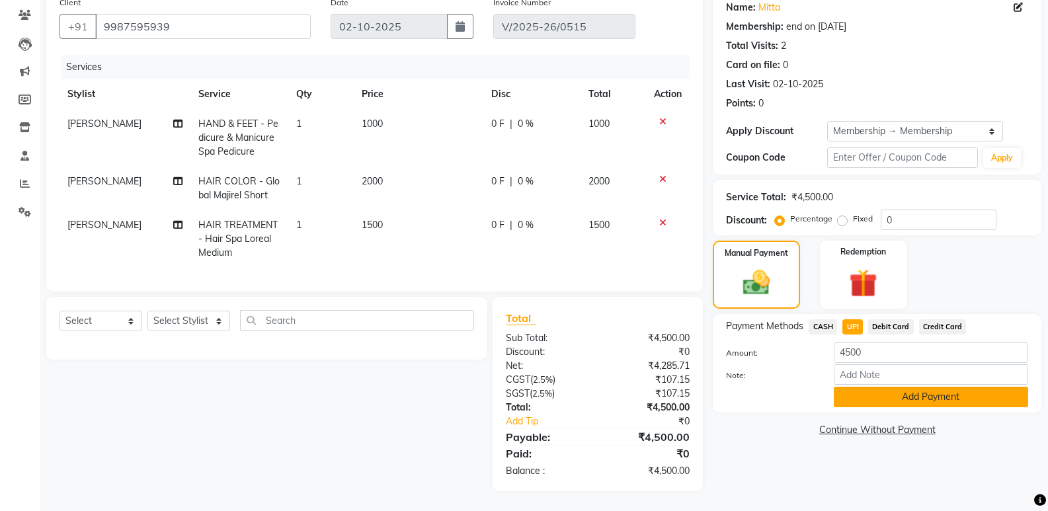
click at [866, 395] on button "Add Payment" at bounding box center [931, 397] width 194 height 20
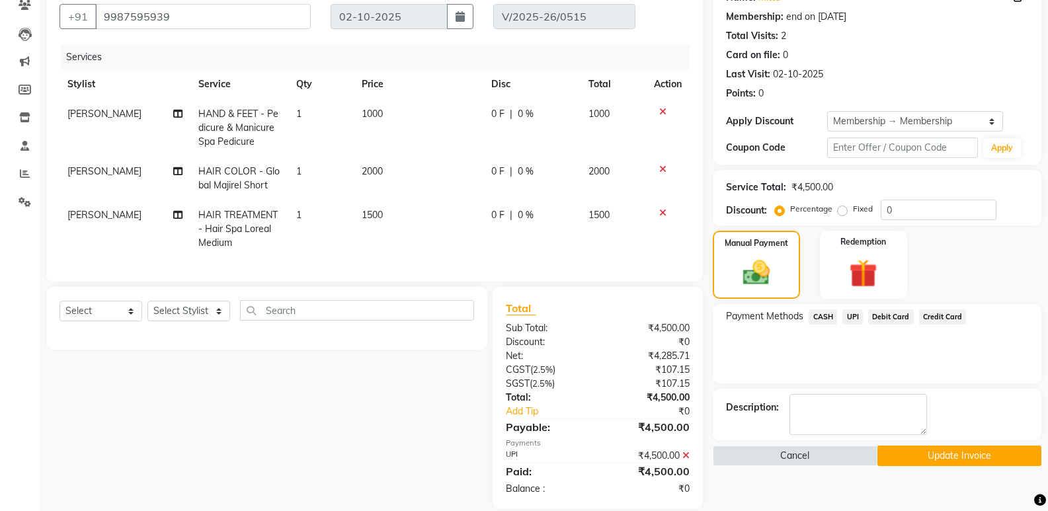
click at [920, 456] on button "Update Invoice" at bounding box center [959, 456] width 164 height 20
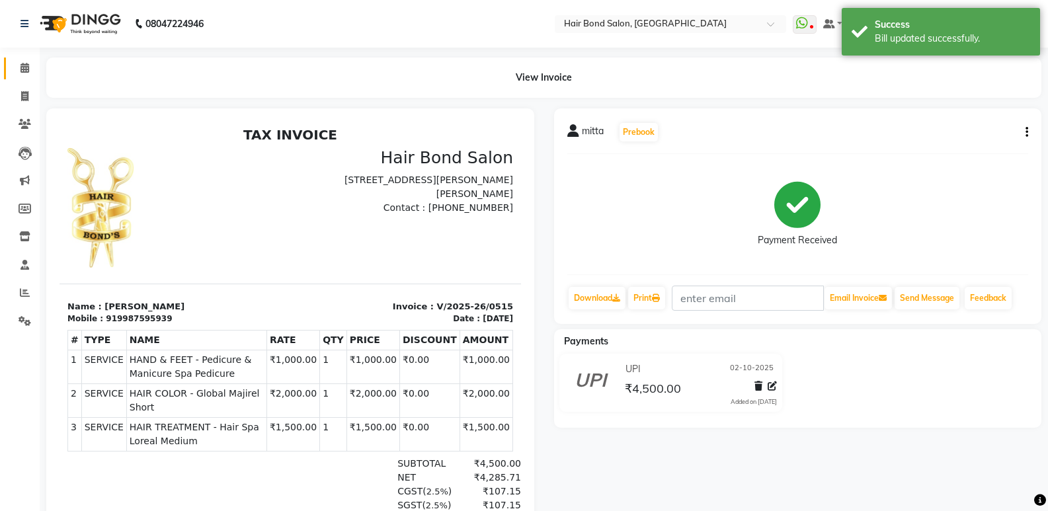
click at [24, 64] on icon at bounding box center [24, 68] width 9 height 10
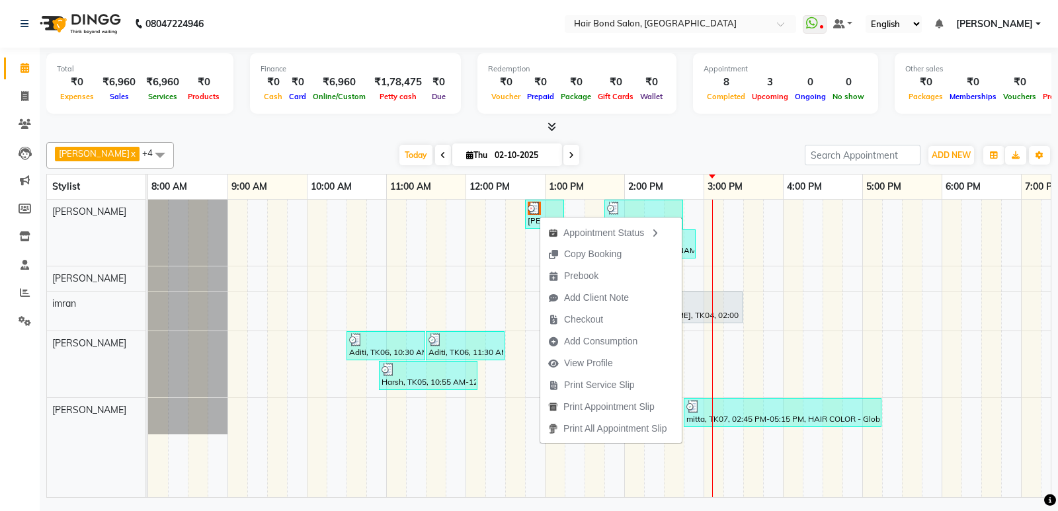
click at [604, 128] on div at bounding box center [548, 127] width 1005 height 14
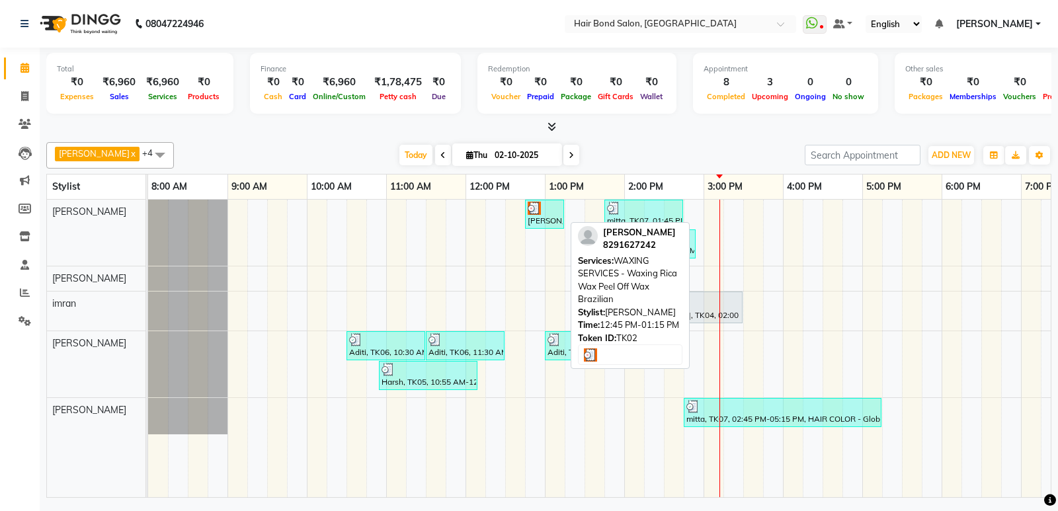
click at [538, 222] on div "[PERSON_NAME], TK02, 12:45 PM-01:15 PM, WAXING SERVICES - Waxing Rica Wax Peel …" at bounding box center [544, 214] width 36 height 25
select select "3"
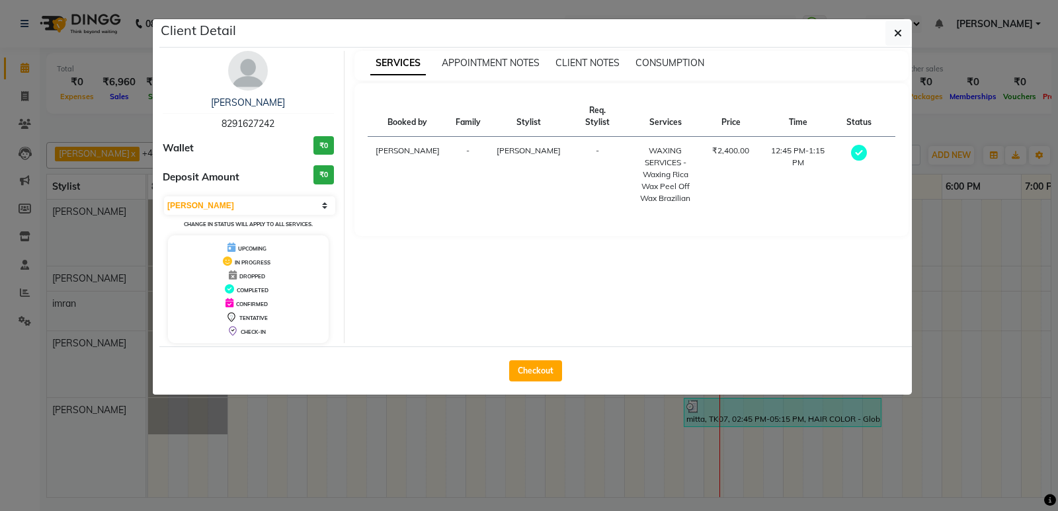
click at [1039, 300] on ngb-modal-window "Client Detail [PERSON_NAME] 8291627242 Wallet ₹0 Deposit Amount ₹0 Select MARK …" at bounding box center [529, 255] width 1058 height 511
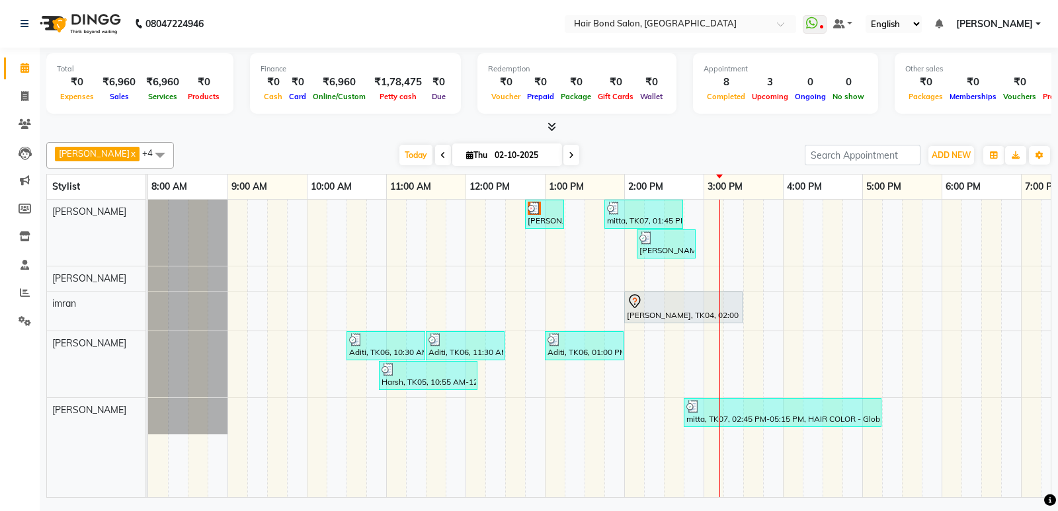
click at [557, 195] on link "1:00 PM" at bounding box center [567, 186] width 42 height 19
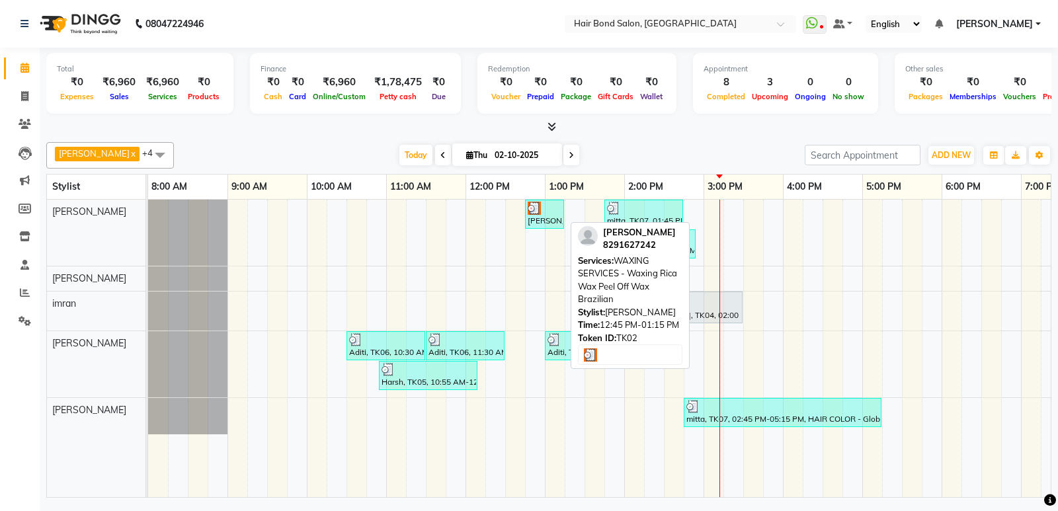
click at [548, 210] on div at bounding box center [545, 208] width 34 height 13
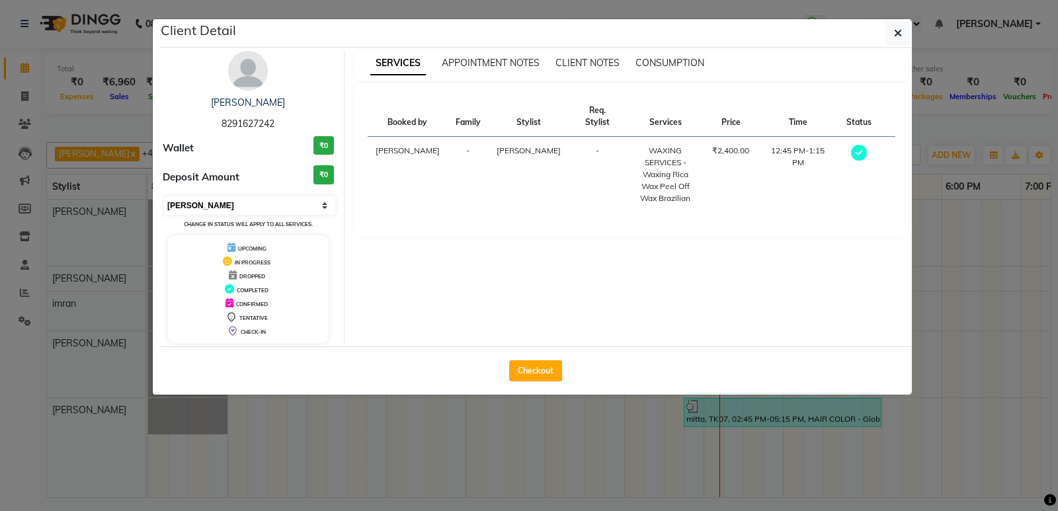
click at [234, 208] on select "Select MARK DONE UPCOMING" at bounding box center [249, 205] width 171 height 19
click at [226, 265] on icon at bounding box center [227, 261] width 9 height 9
click at [239, 204] on select "Select MARK DONE UPCOMING" at bounding box center [249, 205] width 171 height 19
select select "5"
click at [164, 196] on select "Select MARK DONE UPCOMING" at bounding box center [249, 205] width 171 height 19
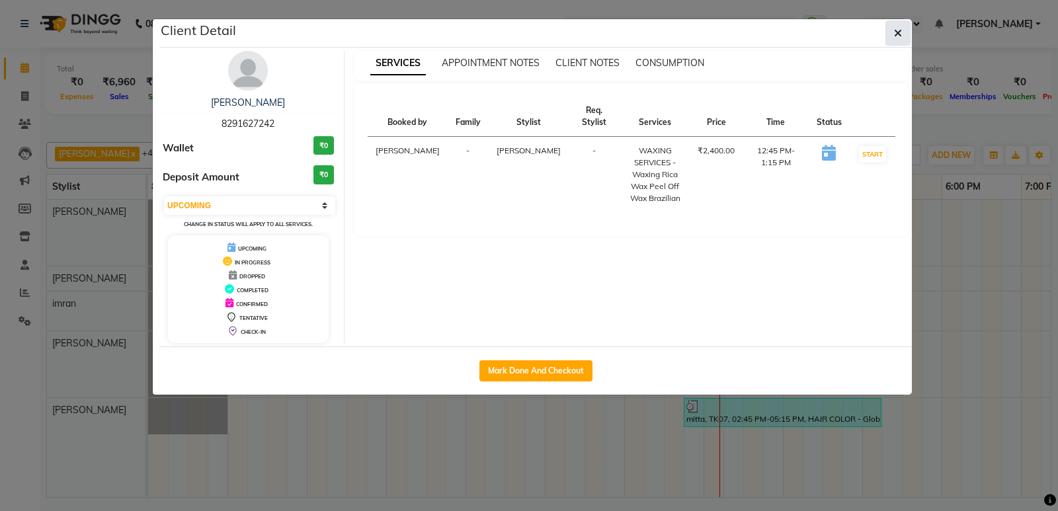
click at [903, 30] on button "button" at bounding box center [897, 32] width 25 height 25
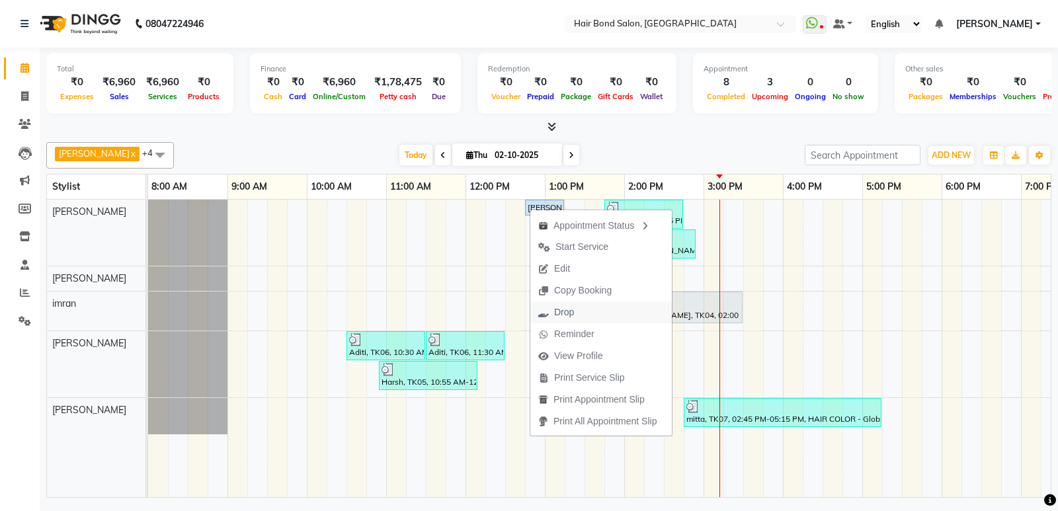
click at [563, 310] on span "Drop" at bounding box center [564, 313] width 20 height 14
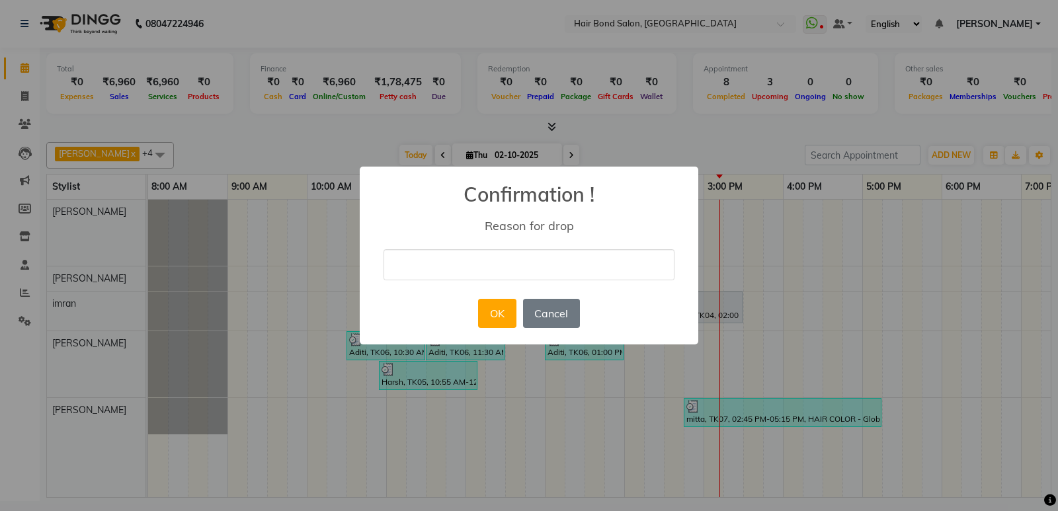
click at [492, 271] on input "text" at bounding box center [529, 264] width 291 height 31
type input "cancelled"
click at [503, 308] on button "OK" at bounding box center [497, 313] width 38 height 29
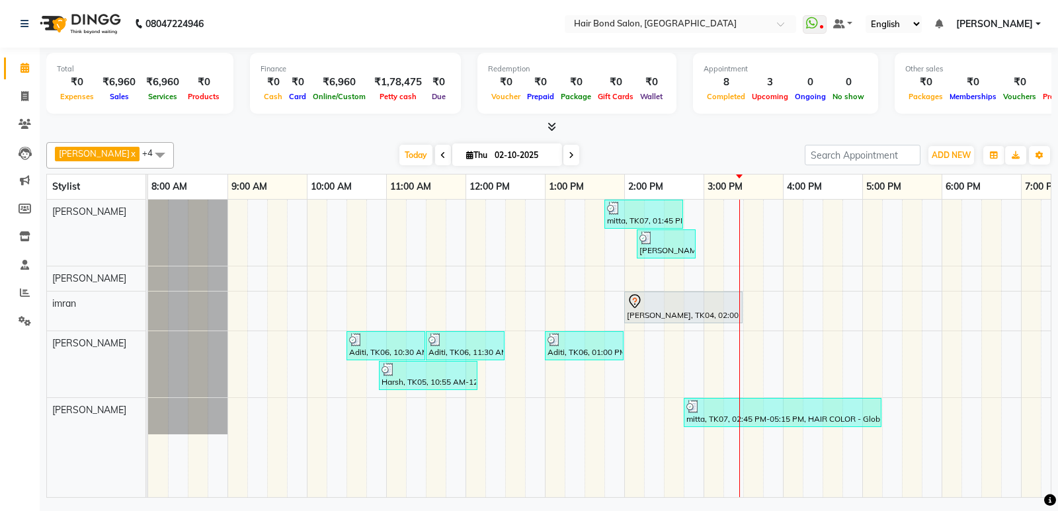
click at [0, 495] on aside "Calendar Invoice Clients Leads Marketing Members Inventory Staff Reports Settin…" at bounding box center [20, 255] width 40 height 511
click at [25, 115] on link "Clients" at bounding box center [20, 125] width 32 height 22
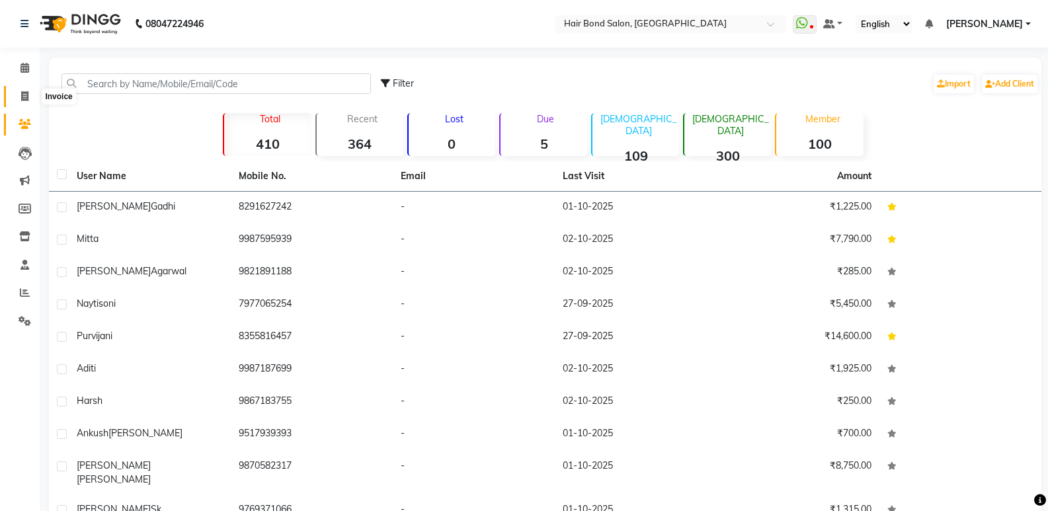
click at [20, 99] on span at bounding box center [24, 96] width 23 height 15
select select "8721"
select select "service"
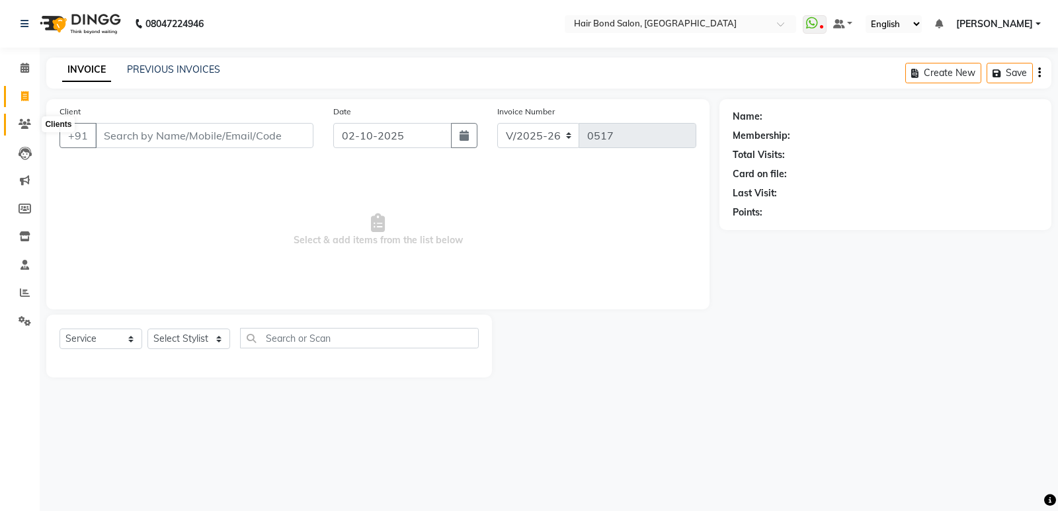
click at [23, 124] on icon at bounding box center [25, 124] width 13 height 10
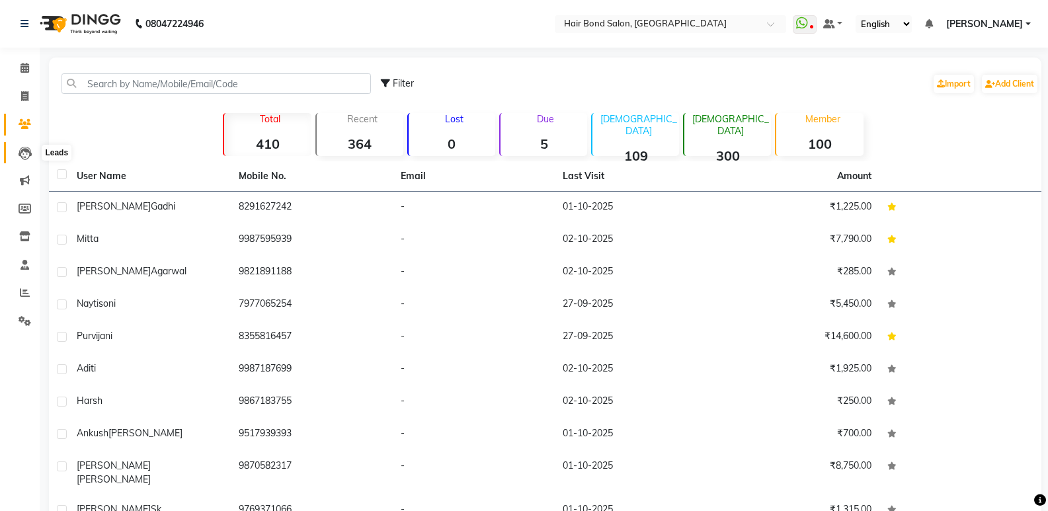
click at [23, 151] on icon at bounding box center [25, 153] width 13 height 13
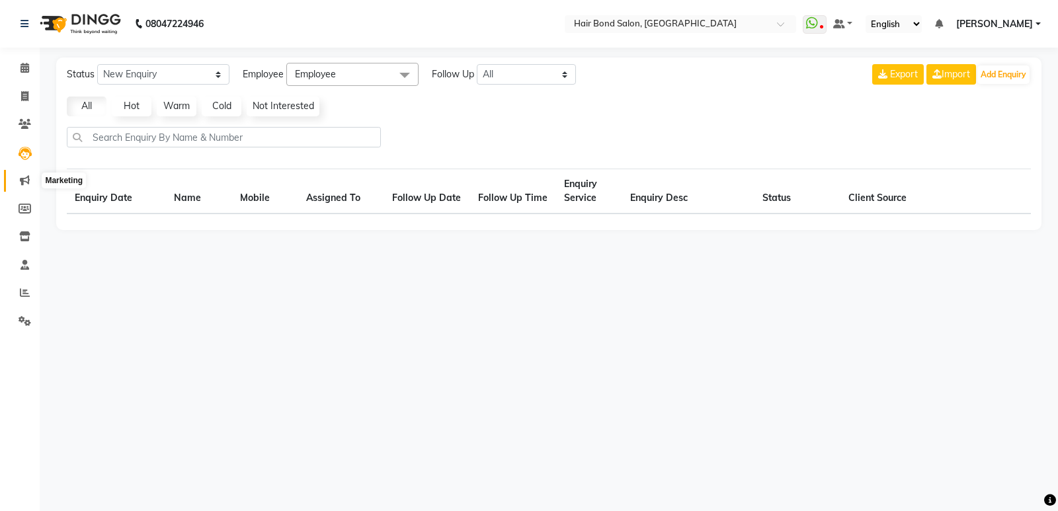
click at [22, 177] on icon at bounding box center [25, 180] width 10 height 10
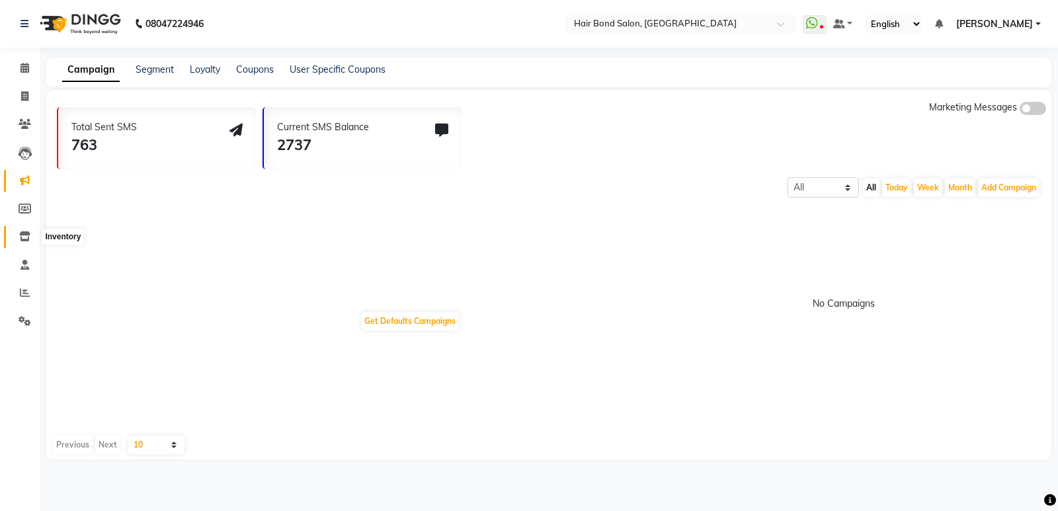
click at [24, 235] on icon at bounding box center [24, 236] width 11 height 10
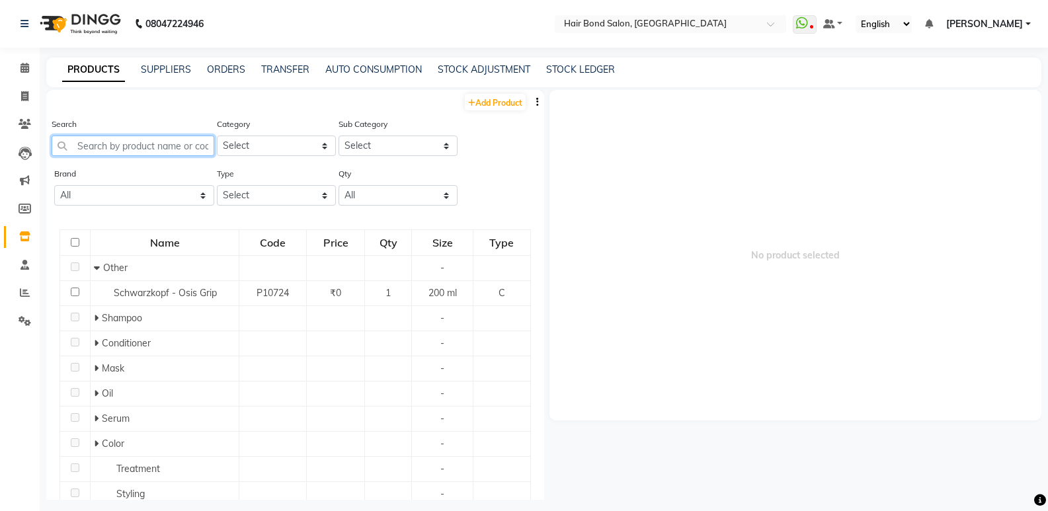
click at [110, 145] on input "text" at bounding box center [133, 146] width 163 height 20
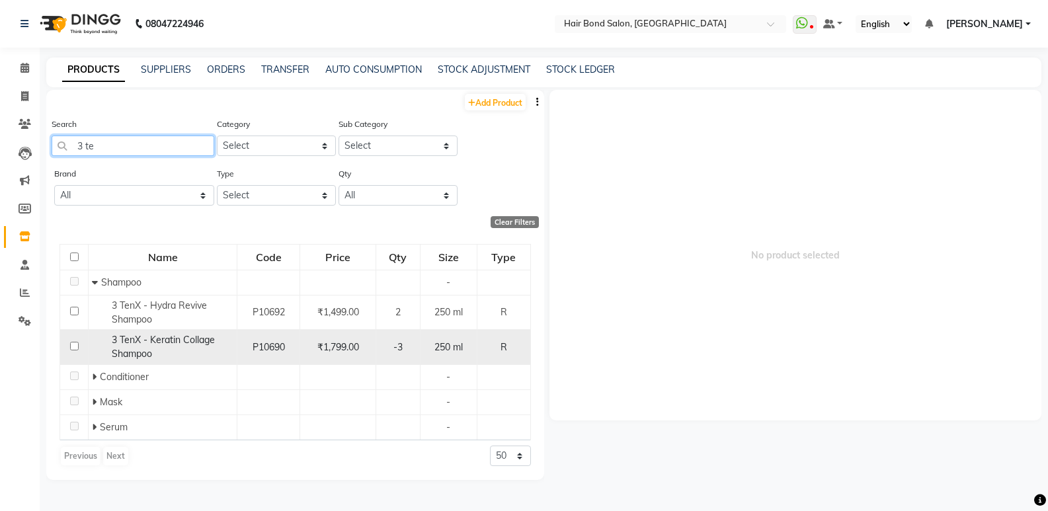
type input "3 te"
click at [75, 345] on input "checkbox" at bounding box center [74, 346] width 9 height 9
checkbox input "true"
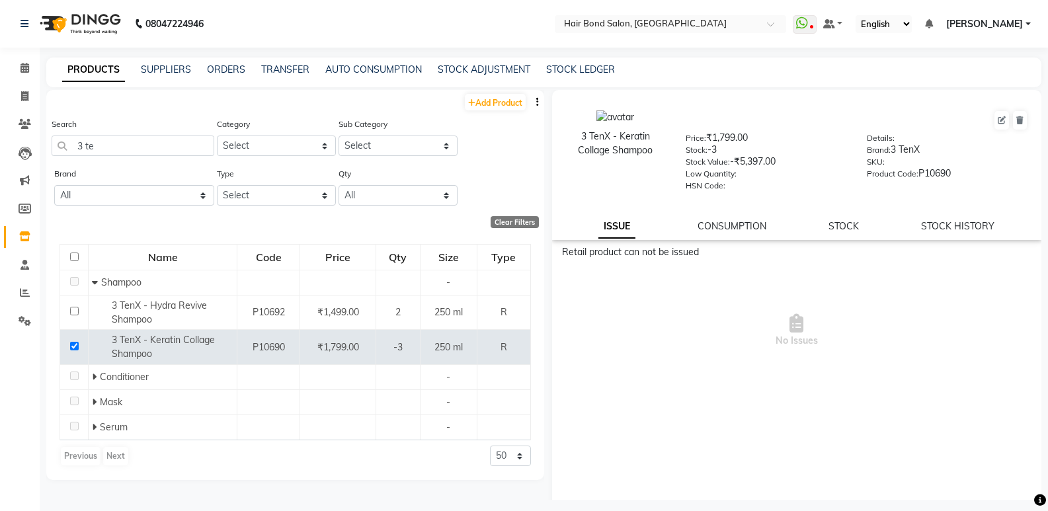
click at [745, 216] on div "3 TenX - Keratin Collage Shampoo Price: ₹1,799.00 Stock: -3 Stock Value: -₹5,39…" at bounding box center [797, 165] width 490 height 150
click at [741, 227] on link "CONSUMPTION" at bounding box center [732, 226] width 69 height 12
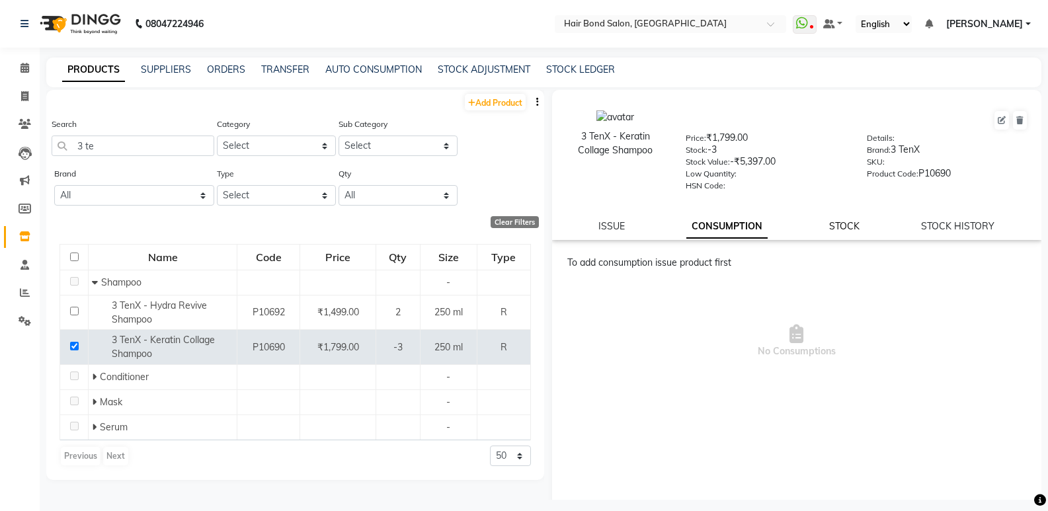
click at [833, 225] on link "STOCK" at bounding box center [844, 226] width 30 height 12
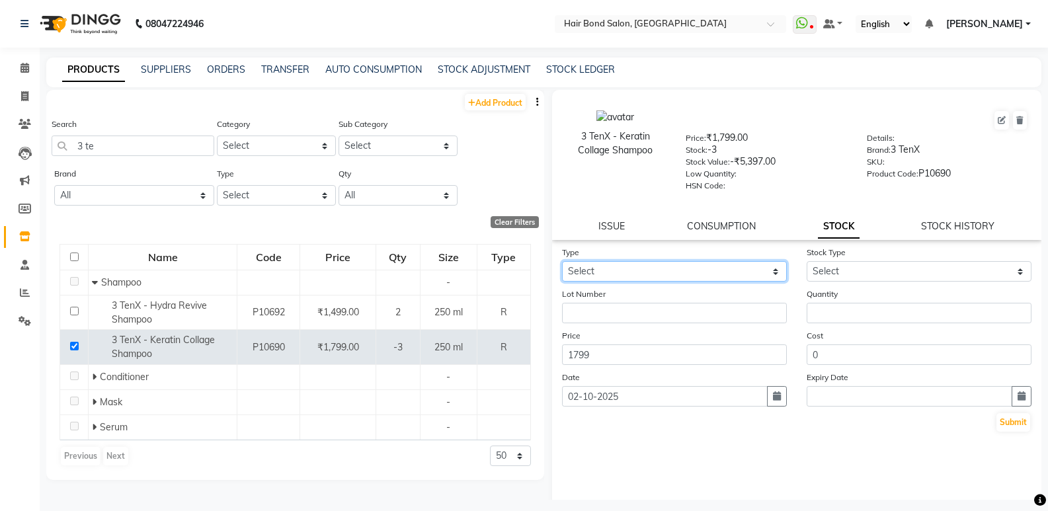
click at [686, 268] on select "Select In Out" at bounding box center [674, 271] width 225 height 20
select select "in"
click at [562, 261] on select "Select In Out" at bounding box center [674, 271] width 225 height 20
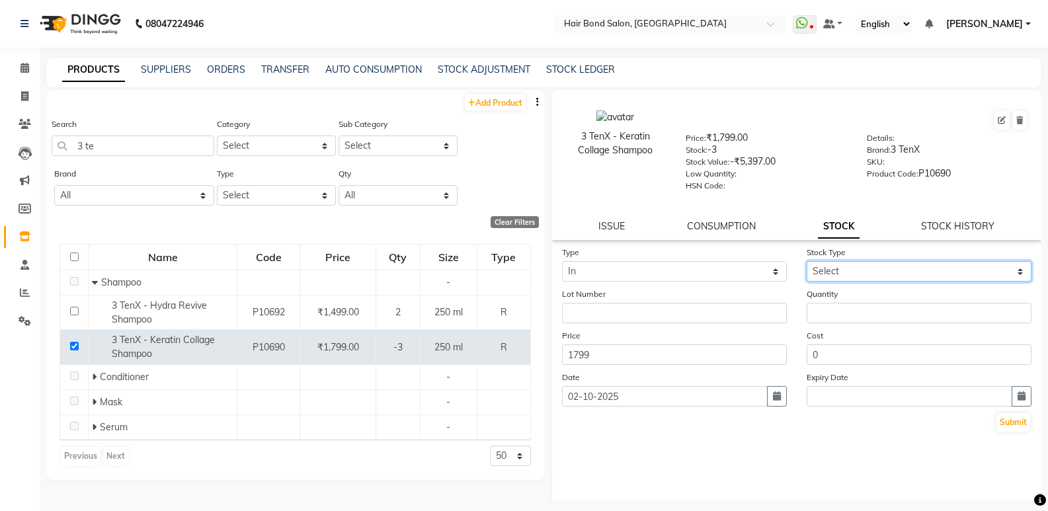
click at [846, 274] on select "Select New Stock Adjustment Return Other" at bounding box center [919, 271] width 225 height 20
select select "adjustment"
click at [807, 261] on select "Select New Stock Adjustment Return Other" at bounding box center [919, 271] width 225 height 20
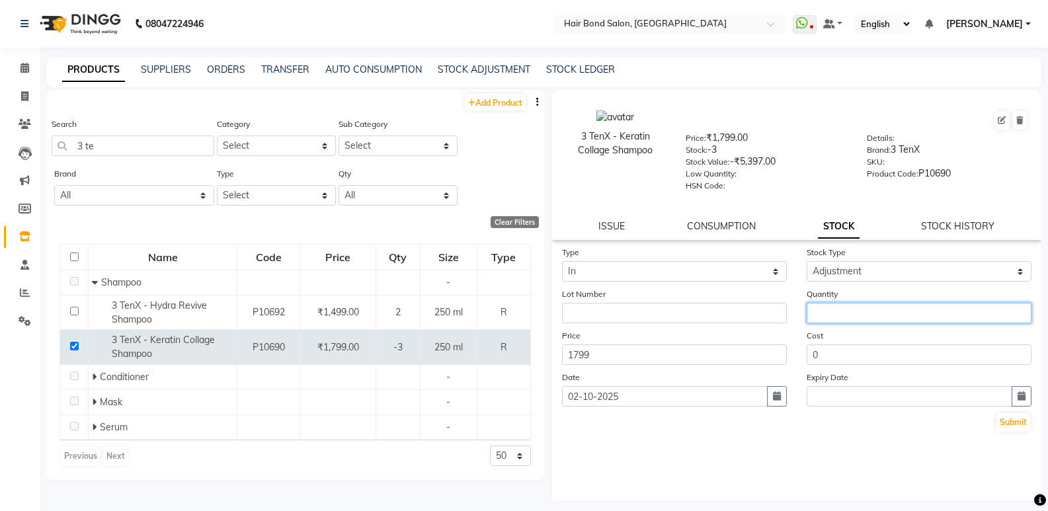
click at [838, 308] on input "number" at bounding box center [919, 313] width 225 height 20
type input "03"
click at [1003, 418] on button "Submit" at bounding box center [1014, 422] width 34 height 19
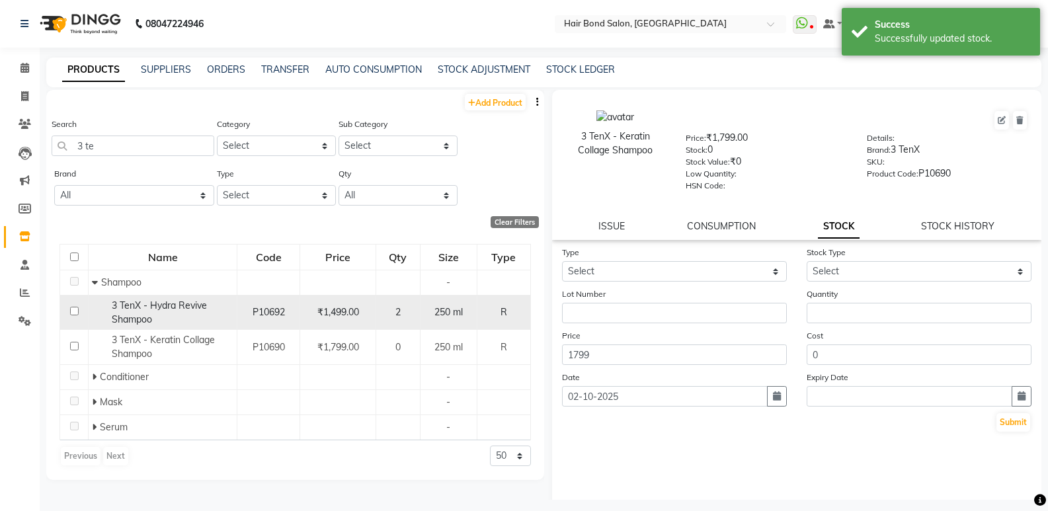
click at [247, 316] on div "P10692" at bounding box center [269, 313] width 52 height 14
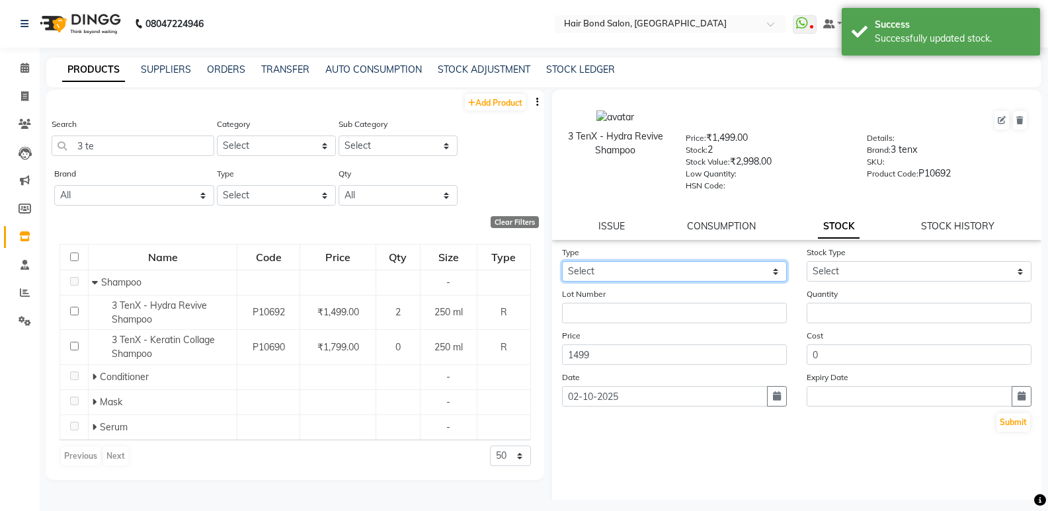
click at [682, 272] on select "Select In Out" at bounding box center [674, 271] width 225 height 20
select select "in"
click at [562, 261] on select "Select In Out" at bounding box center [674, 271] width 225 height 20
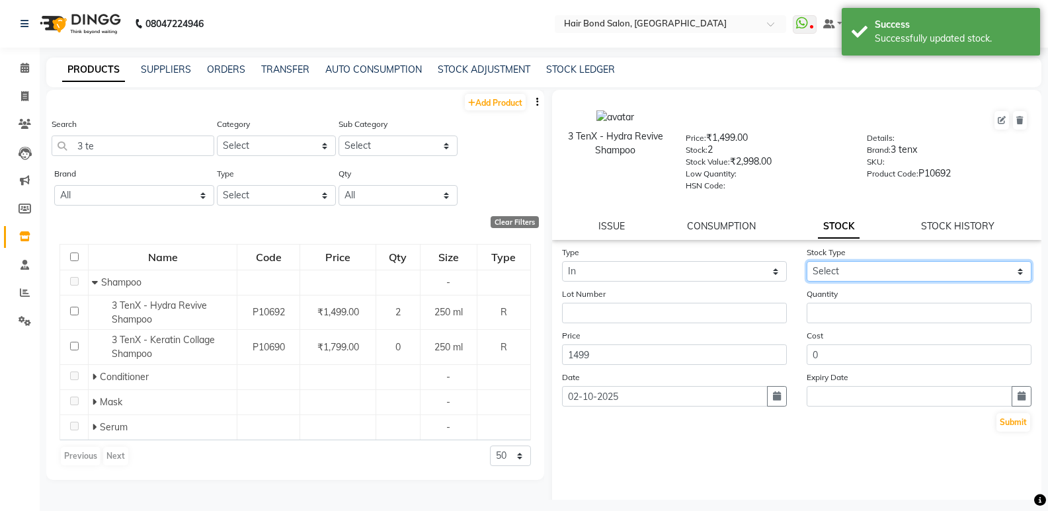
click at [837, 266] on select "Select New Stock Adjustment Return Other" at bounding box center [919, 271] width 225 height 20
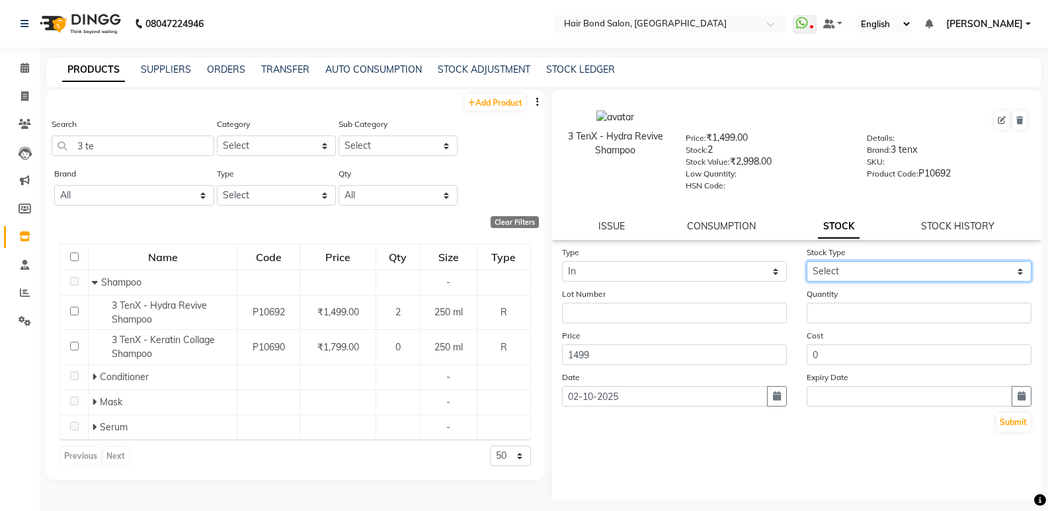
select select "adjustment"
click at [807, 261] on select "Select New Stock Adjustment Return Other" at bounding box center [919, 271] width 225 height 20
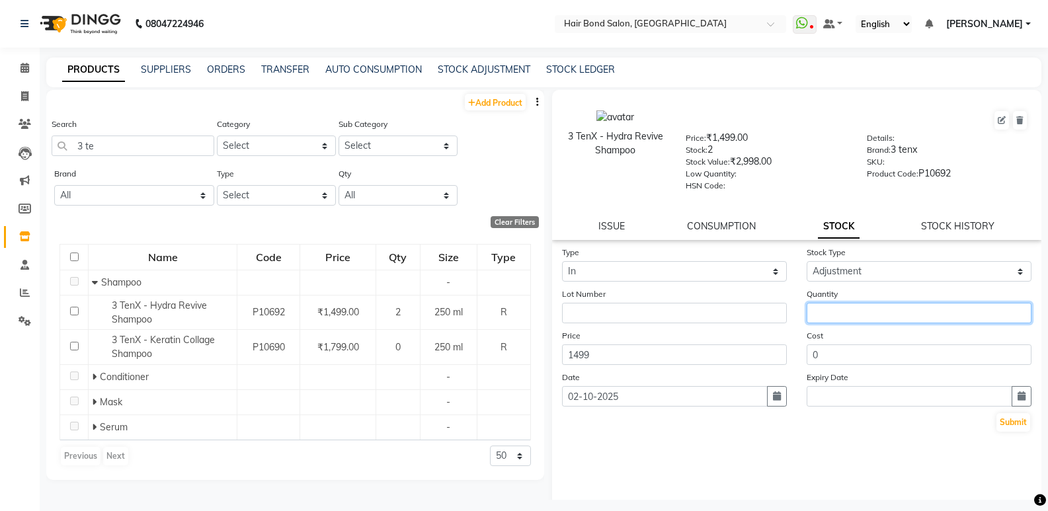
click at [835, 321] on input "number" at bounding box center [919, 313] width 225 height 20
type input "01"
click at [1001, 428] on button "Submit" at bounding box center [1014, 422] width 34 height 19
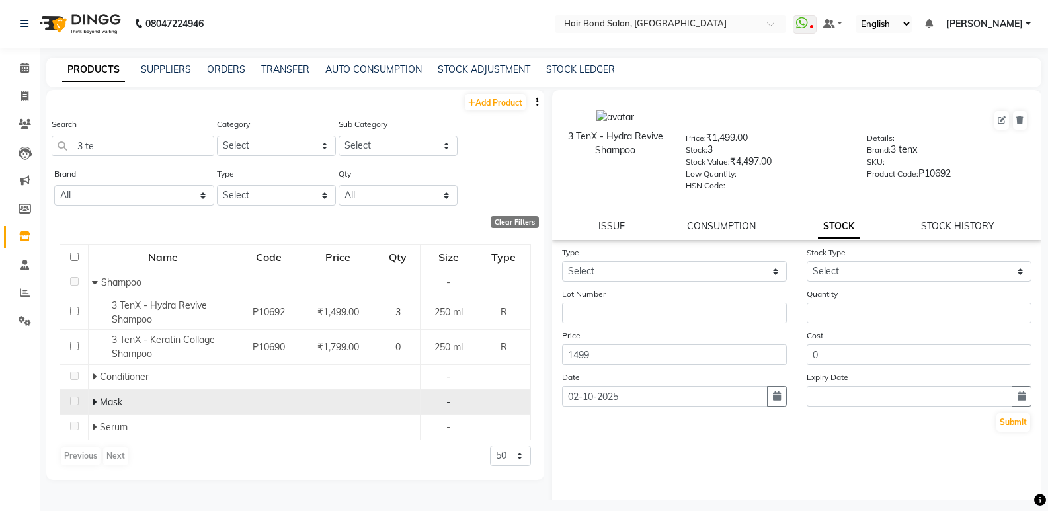
click at [117, 408] on span "Mask" at bounding box center [111, 402] width 22 height 12
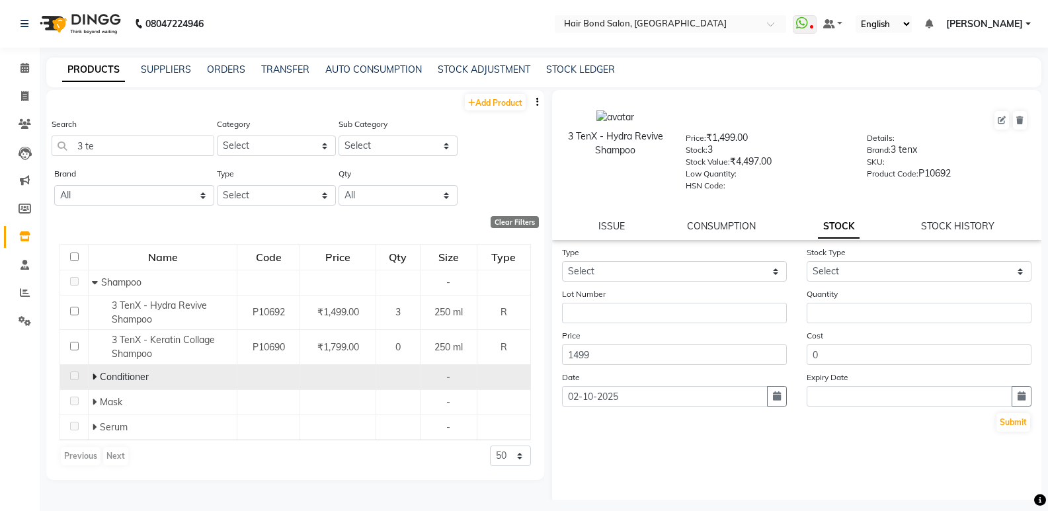
click at [98, 383] on div "Conditioner" at bounding box center [163, 377] width 142 height 14
click at [94, 374] on icon at bounding box center [94, 376] width 5 height 9
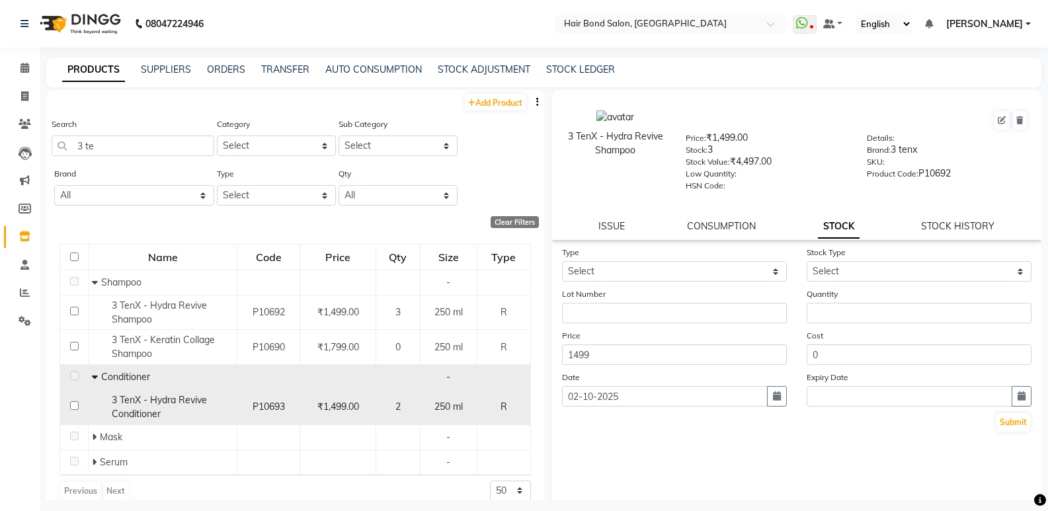
click at [74, 407] on input "checkbox" at bounding box center [74, 405] width 9 height 9
checkbox input "true"
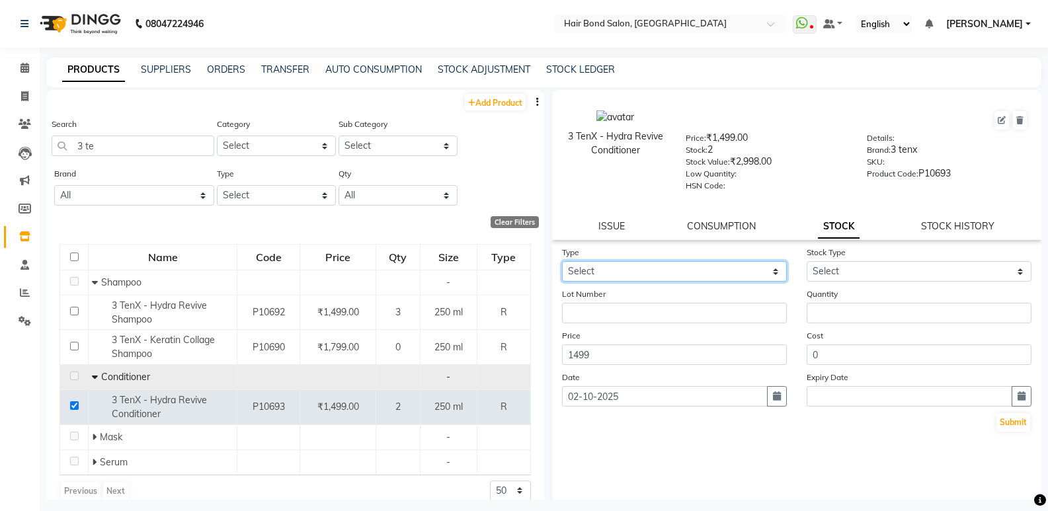
click at [620, 266] on select "Select In Out" at bounding box center [674, 271] width 225 height 20
select select "in"
click at [562, 261] on select "Select In Out" at bounding box center [674, 271] width 225 height 20
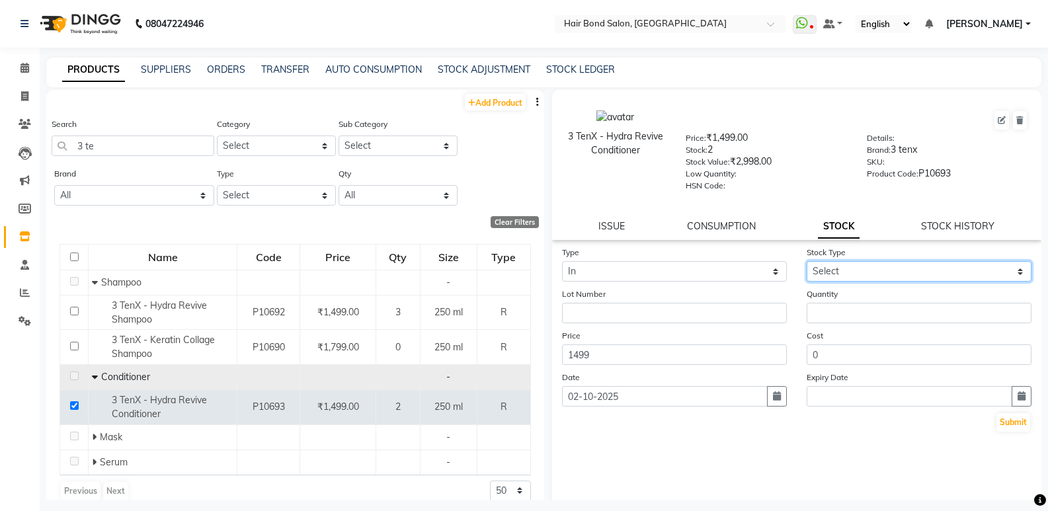
click at [835, 274] on select "Select New Stock Adjustment Return Other" at bounding box center [919, 271] width 225 height 20
select select "adjustment"
click at [807, 261] on select "Select New Stock Adjustment Return Other" at bounding box center [919, 271] width 225 height 20
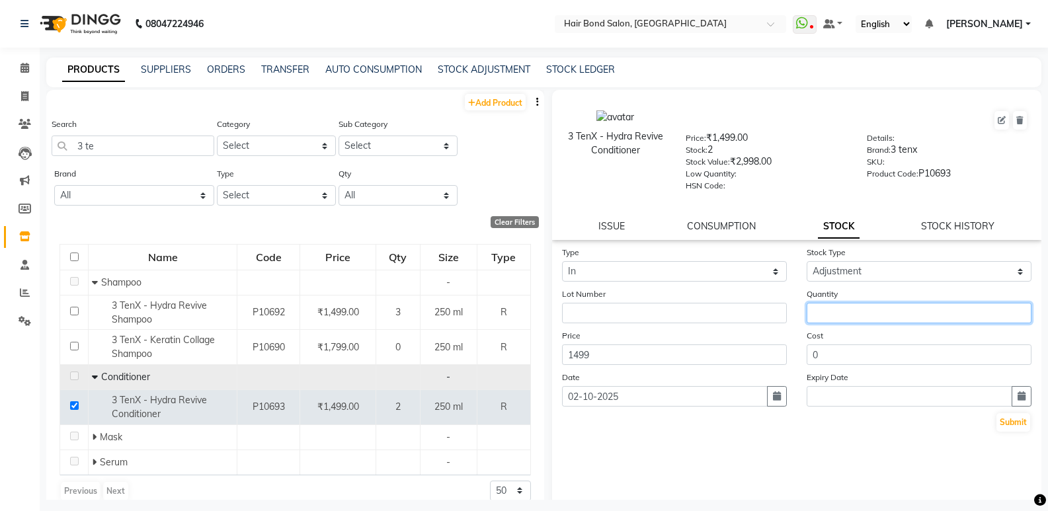
click at [832, 317] on input "number" at bounding box center [919, 313] width 225 height 20
type input "02"
click at [1009, 421] on button "Submit" at bounding box center [1014, 422] width 34 height 19
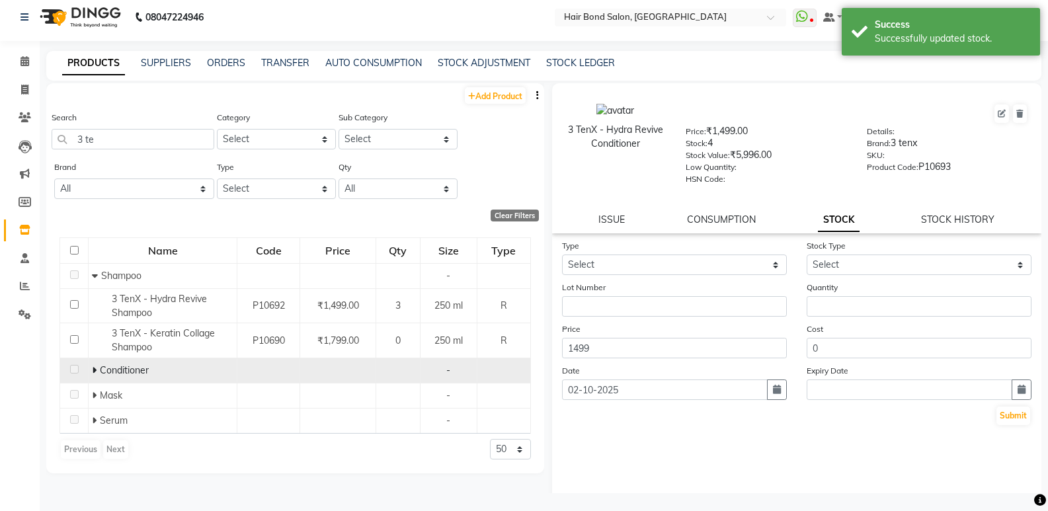
scroll to position [9, 0]
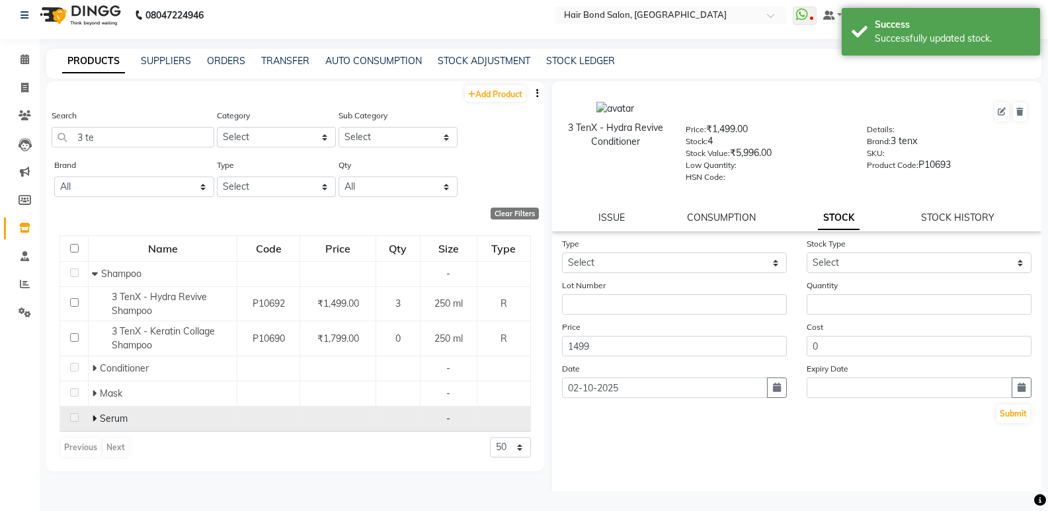
click at [95, 416] on icon at bounding box center [94, 418] width 5 height 9
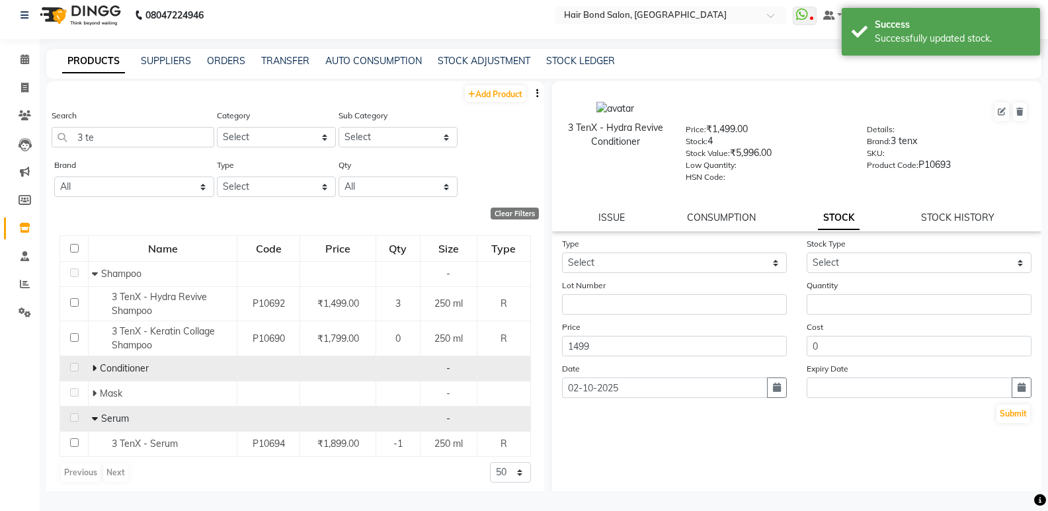
scroll to position [5, 0]
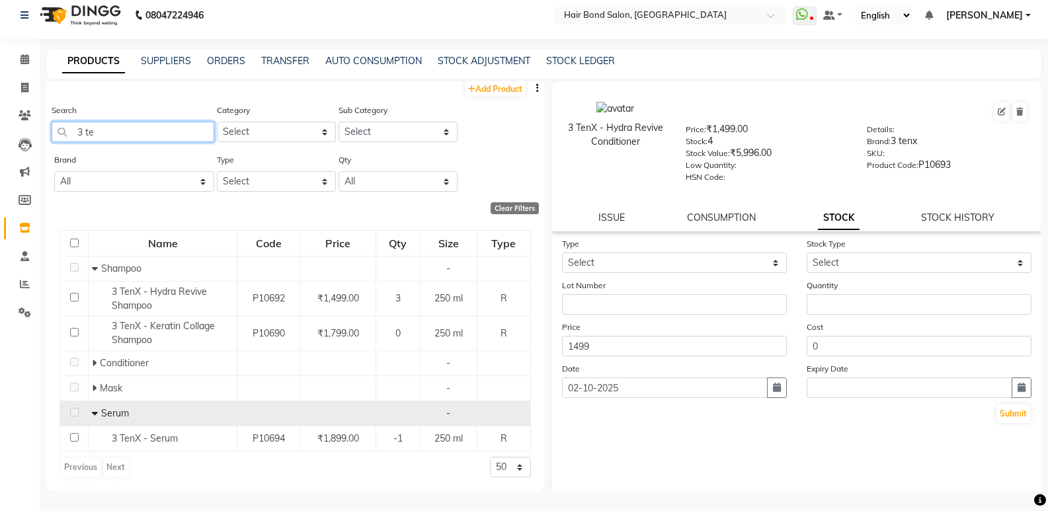
click at [112, 134] on input "3 te" at bounding box center [133, 132] width 163 height 20
type input "3"
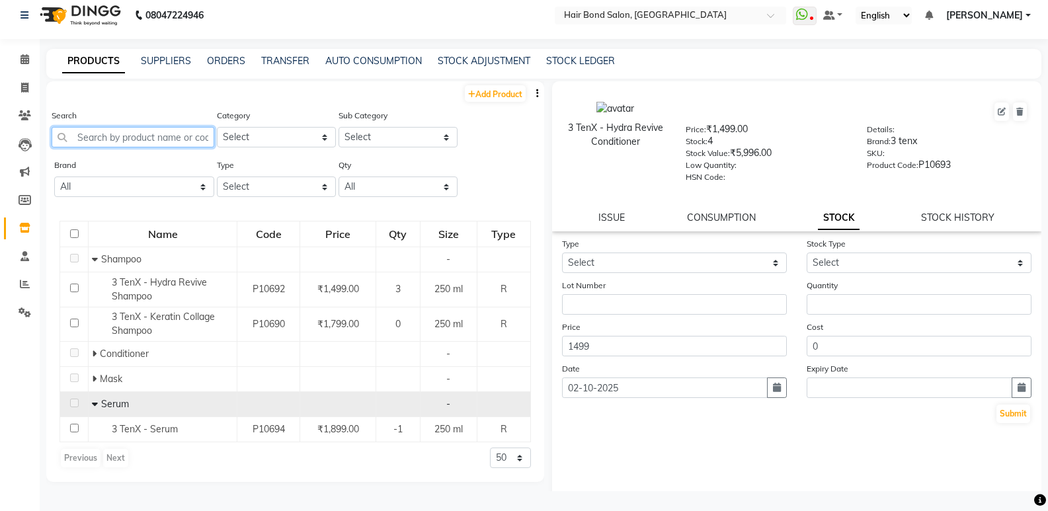
scroll to position [0, 0]
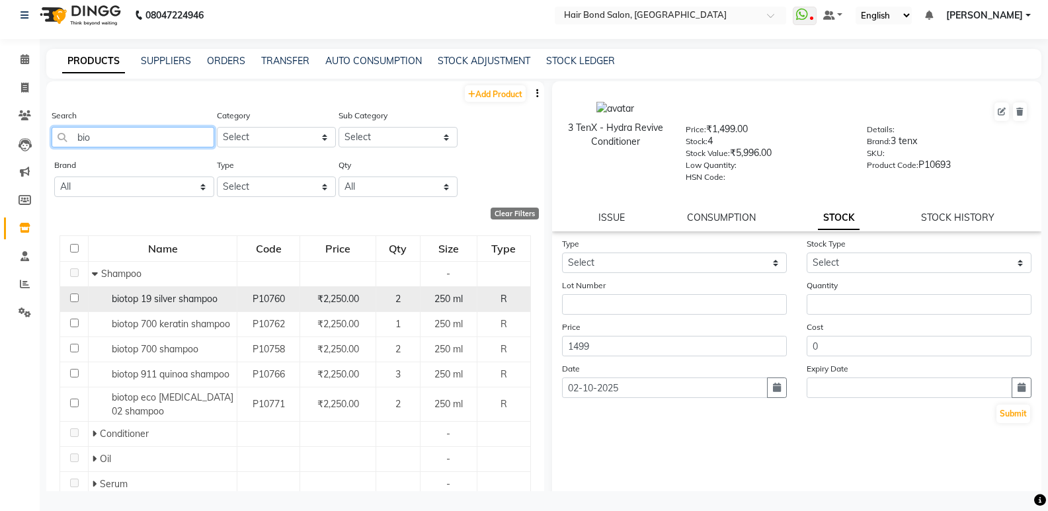
type input "bio"
click at [348, 294] on span "₹2,250.00" at bounding box center [338, 299] width 42 height 12
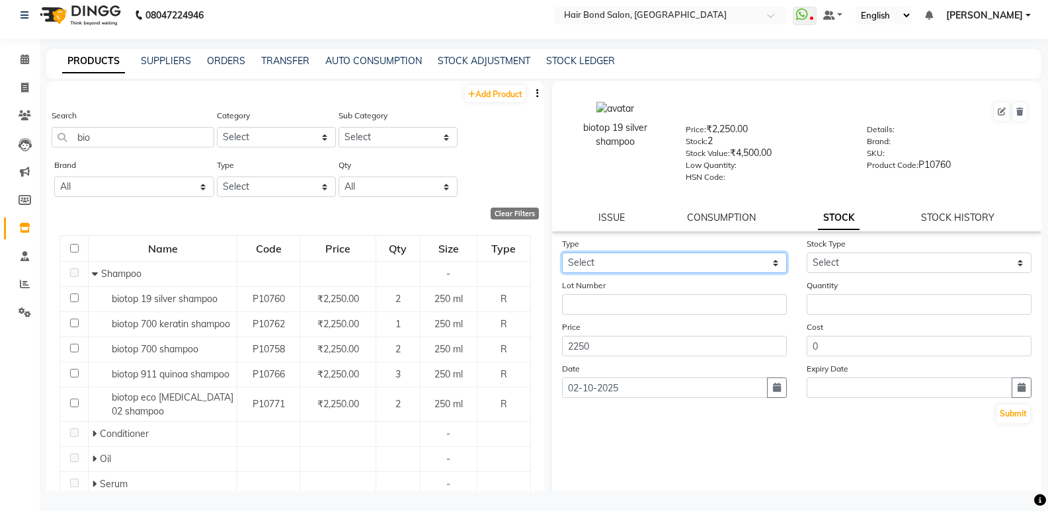
click at [663, 259] on select "Select In Out" at bounding box center [674, 263] width 225 height 20
select select "out"
click at [562, 253] on select "Select In Out" at bounding box center [674, 263] width 225 height 20
select select
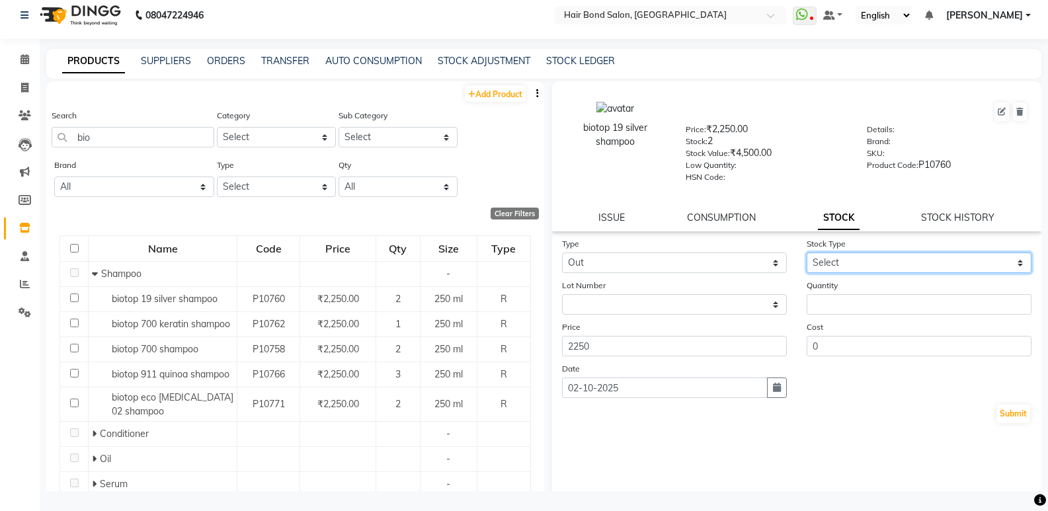
click at [917, 261] on select "Select Internal Use Damaged Expired Adjustment Return Other" at bounding box center [919, 263] width 225 height 20
select select "adjustment"
click at [807, 253] on select "Select Internal Use Damaged Expired Adjustment Return Other" at bounding box center [919, 263] width 225 height 20
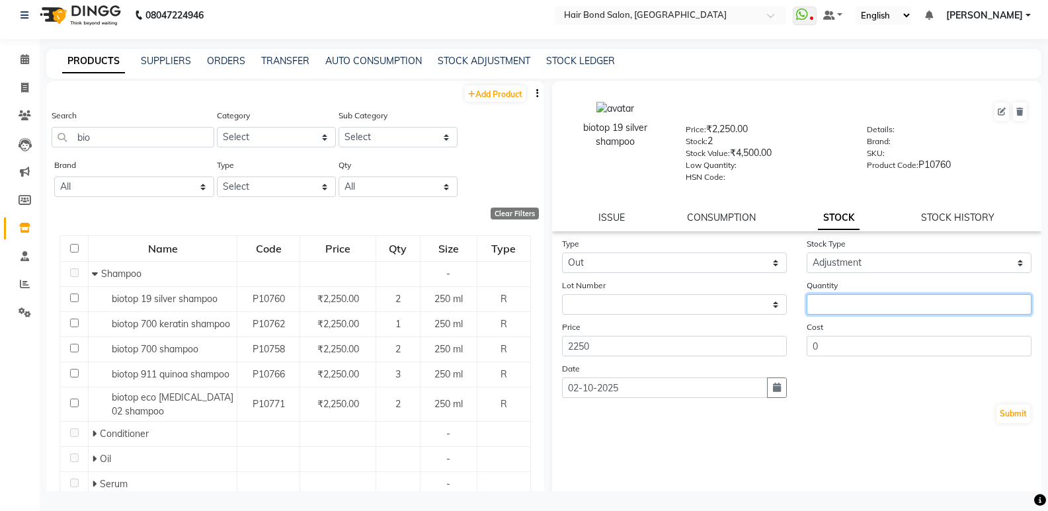
click at [848, 306] on input "number" at bounding box center [919, 304] width 225 height 20
type input "01"
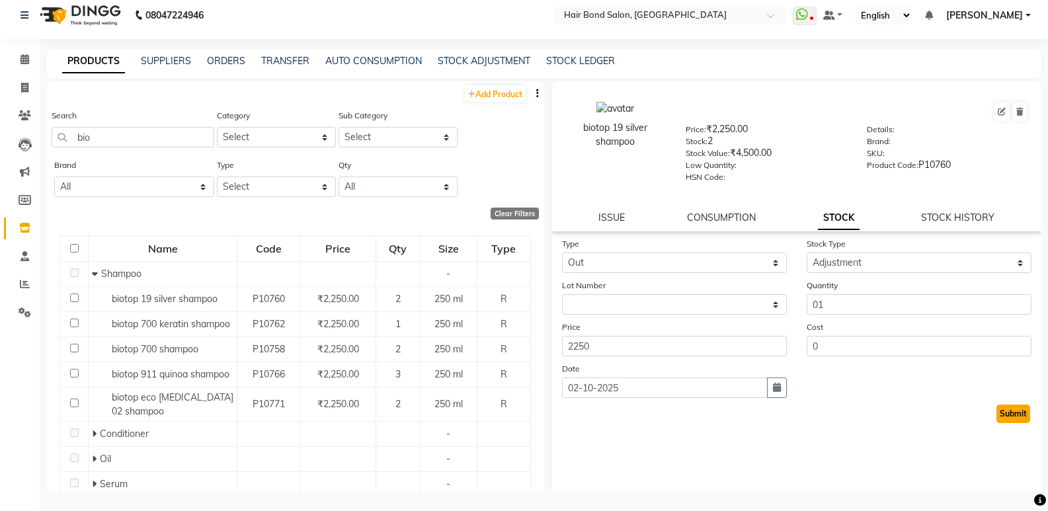
click at [1009, 413] on button "Submit" at bounding box center [1014, 414] width 34 height 19
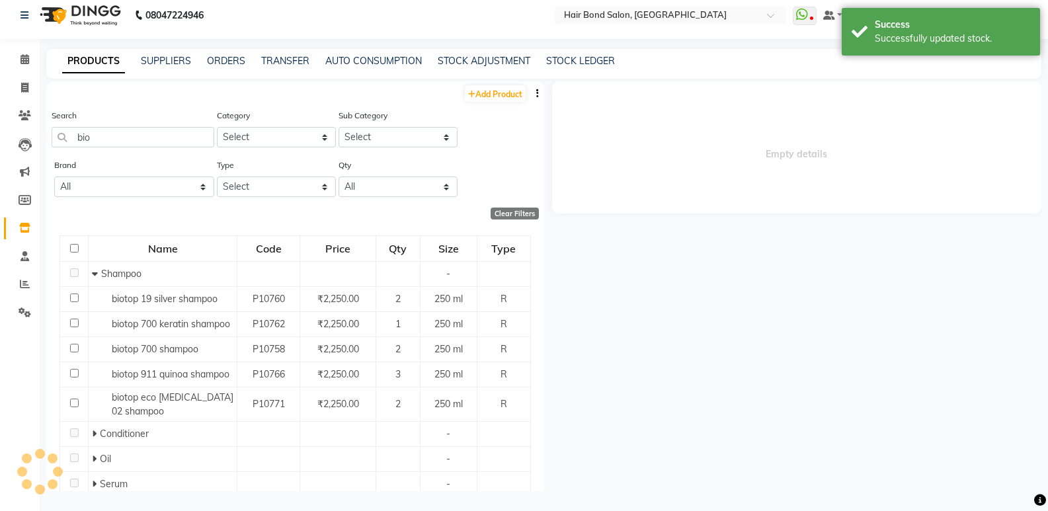
select select
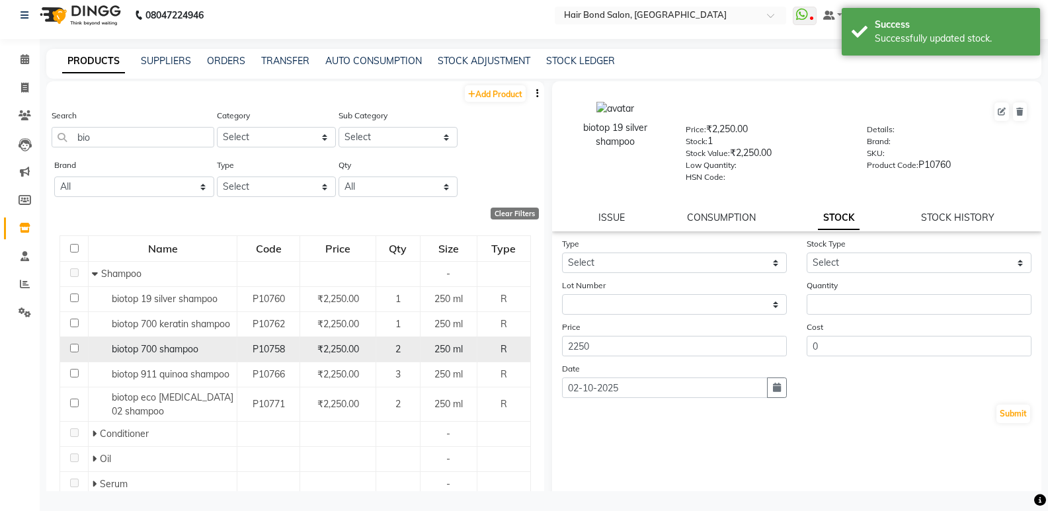
click at [382, 345] on div "2" at bounding box center [398, 350] width 32 height 14
select select
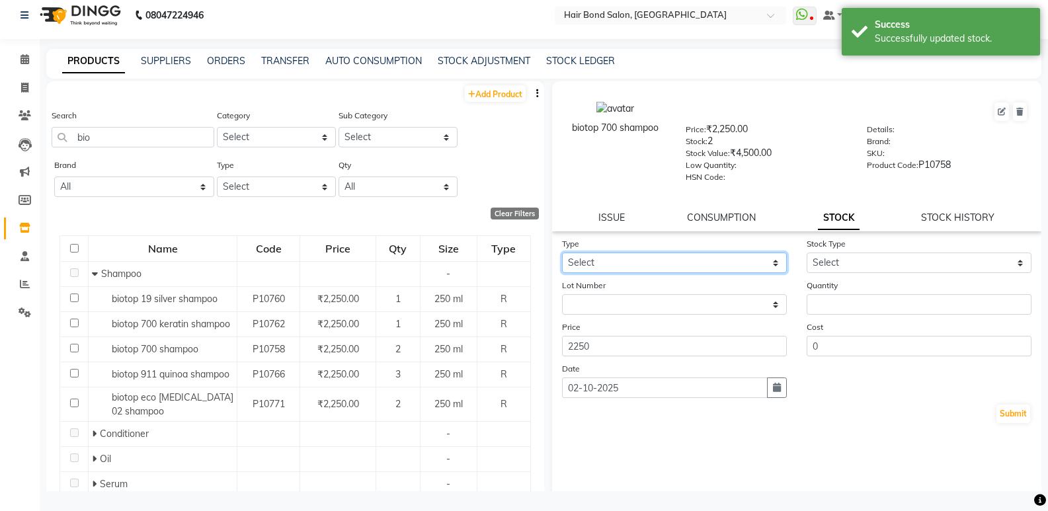
click at [709, 262] on select "Select In Out" at bounding box center [674, 263] width 225 height 20
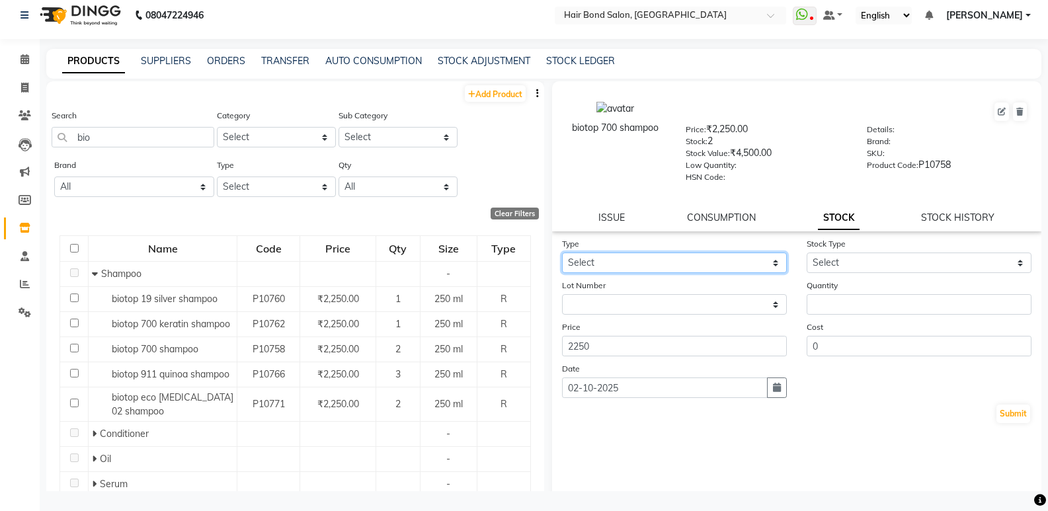
select select "out"
click at [562, 253] on select "Select In Out" at bounding box center [674, 263] width 225 height 20
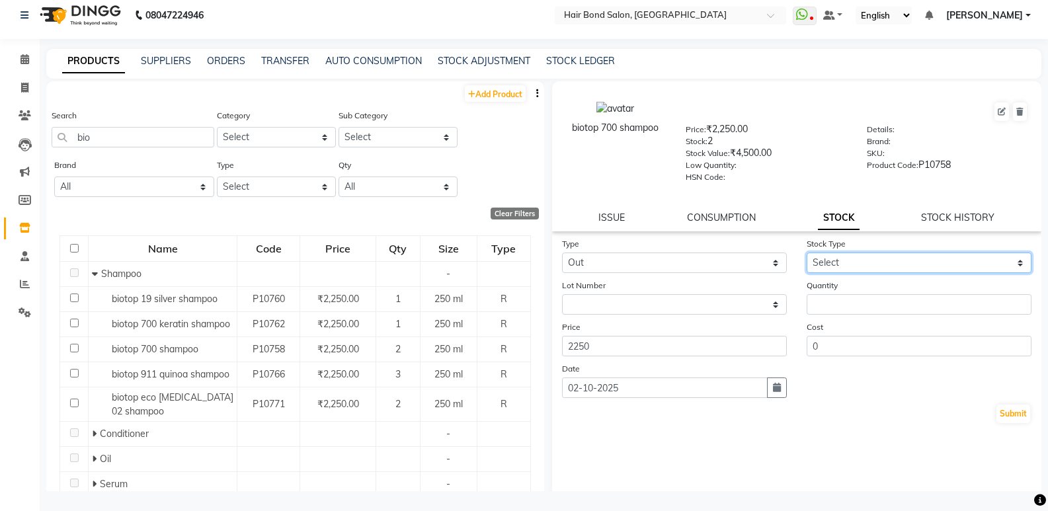
click at [811, 263] on select "Select Internal Use Damaged Expired Adjustment Return Other" at bounding box center [919, 263] width 225 height 20
select select "adjustment"
click at [807, 253] on select "Select Internal Use Damaged Expired Adjustment Return Other" at bounding box center [919, 263] width 225 height 20
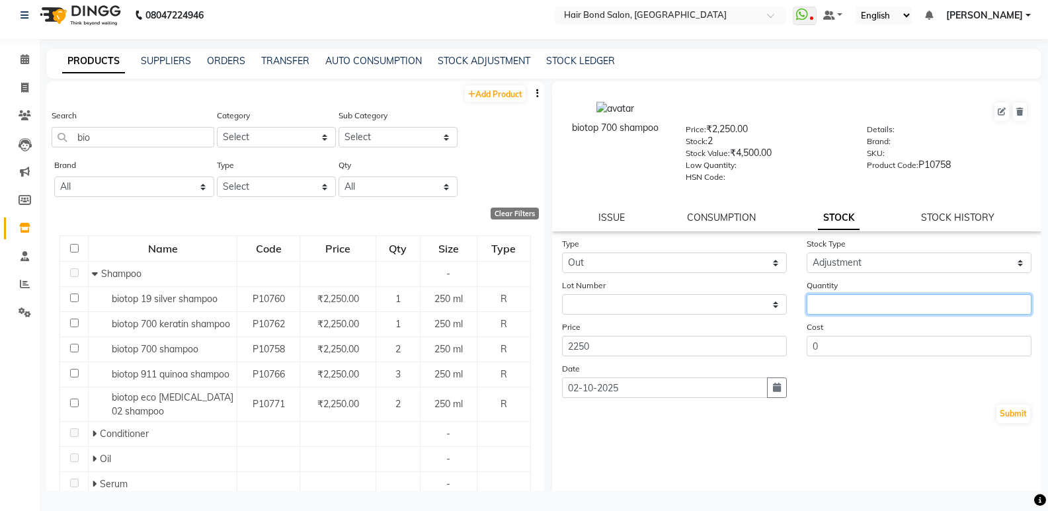
click at [813, 304] on input "number" at bounding box center [919, 304] width 225 height 20
type input "01"
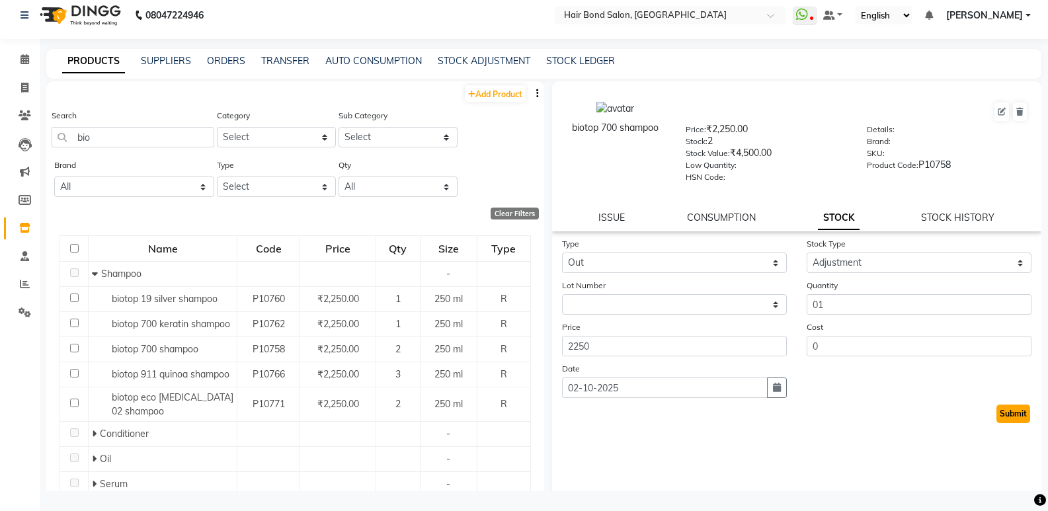
click at [1009, 417] on button "Submit" at bounding box center [1014, 414] width 34 height 19
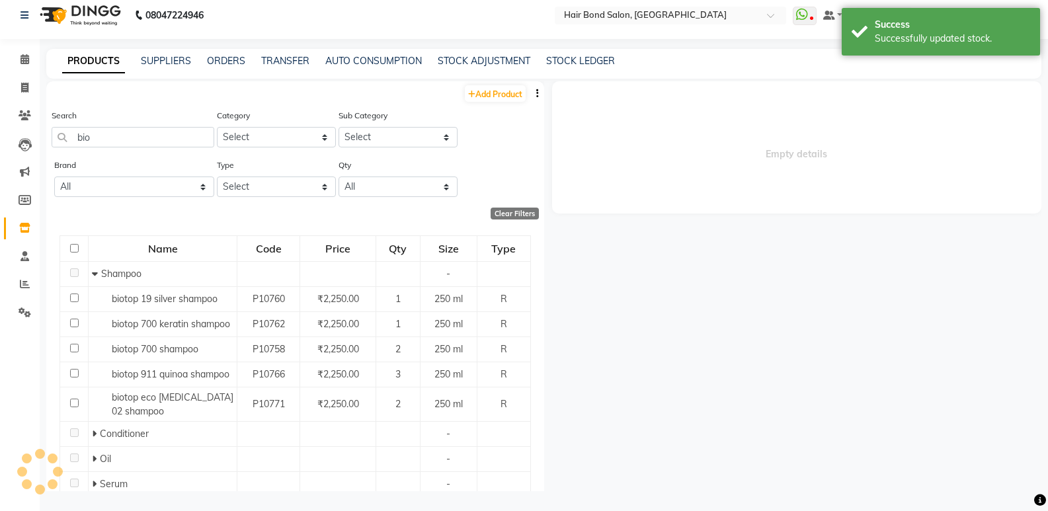
select select
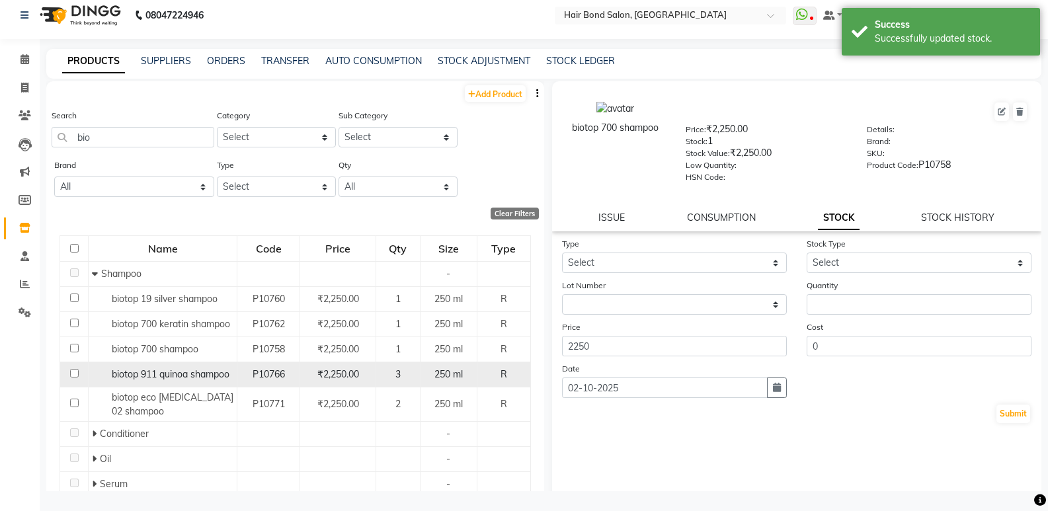
click at [335, 374] on span "₹2,250.00" at bounding box center [338, 374] width 42 height 12
select select
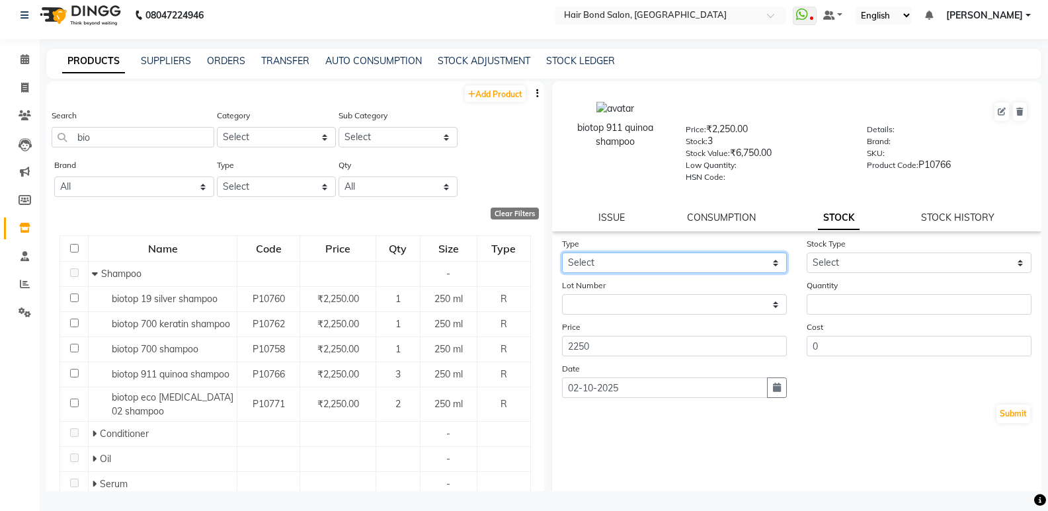
click at [610, 262] on select "Select In Out" at bounding box center [674, 263] width 225 height 20
select select "out"
click at [562, 253] on select "Select In Out" at bounding box center [674, 263] width 225 height 20
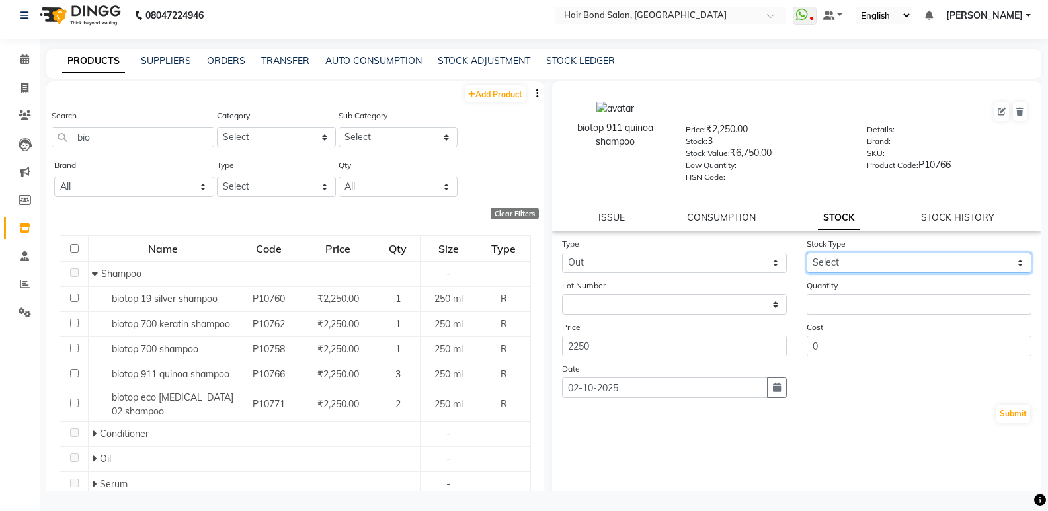
click at [825, 269] on select "Select Internal Use Damaged Expired Adjustment Return Other" at bounding box center [919, 263] width 225 height 20
select select "adjustment"
click at [807, 253] on select "Select Internal Use Damaged Expired Adjustment Return Other" at bounding box center [919, 263] width 225 height 20
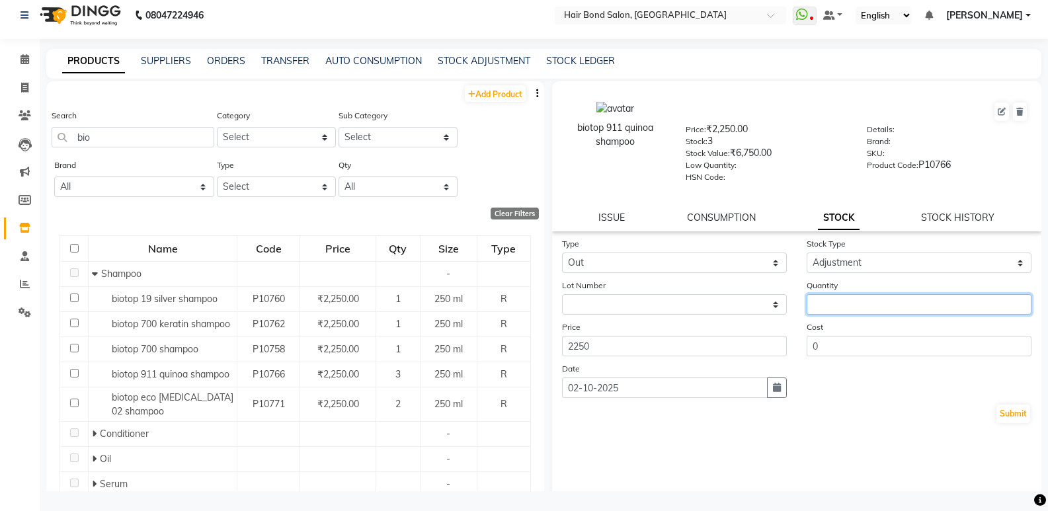
click at [815, 300] on input "number" at bounding box center [919, 304] width 225 height 20
type input "0"
type input "02"
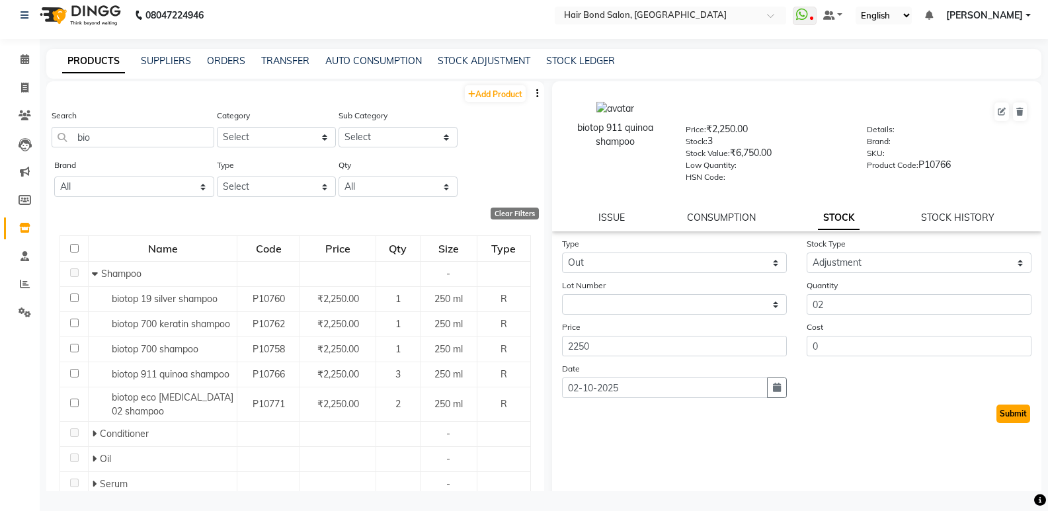
click at [1009, 415] on button "Submit" at bounding box center [1014, 414] width 34 height 19
select select
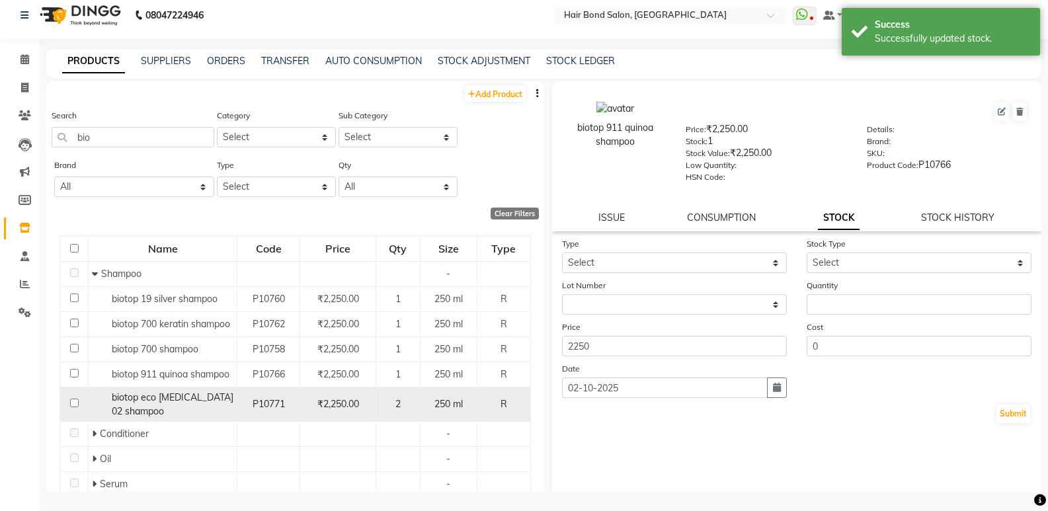
click at [376, 400] on td "2" at bounding box center [398, 404] width 44 height 35
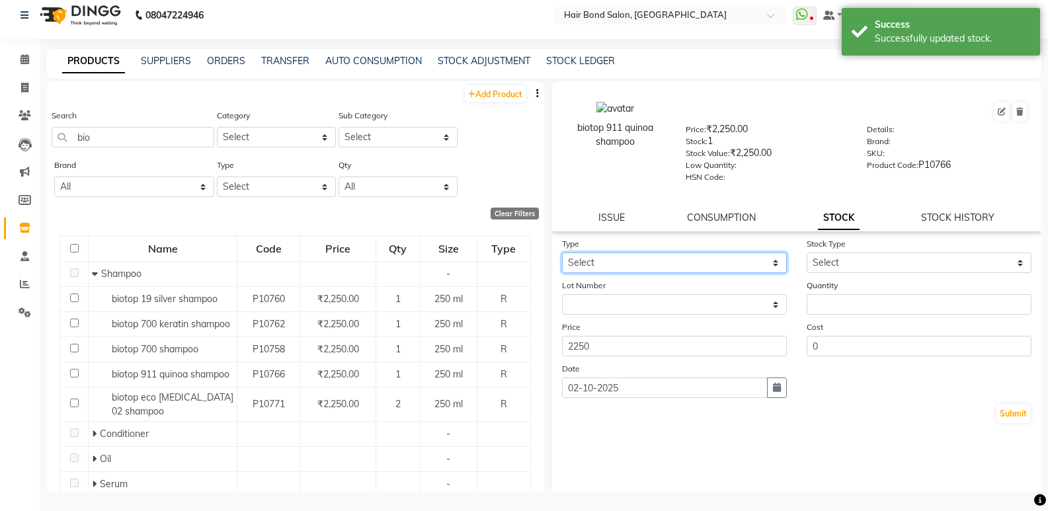
click at [656, 257] on select "Select In Out" at bounding box center [674, 263] width 225 height 20
select select "out"
click at [562, 253] on select "Select In Out" at bounding box center [674, 263] width 225 height 20
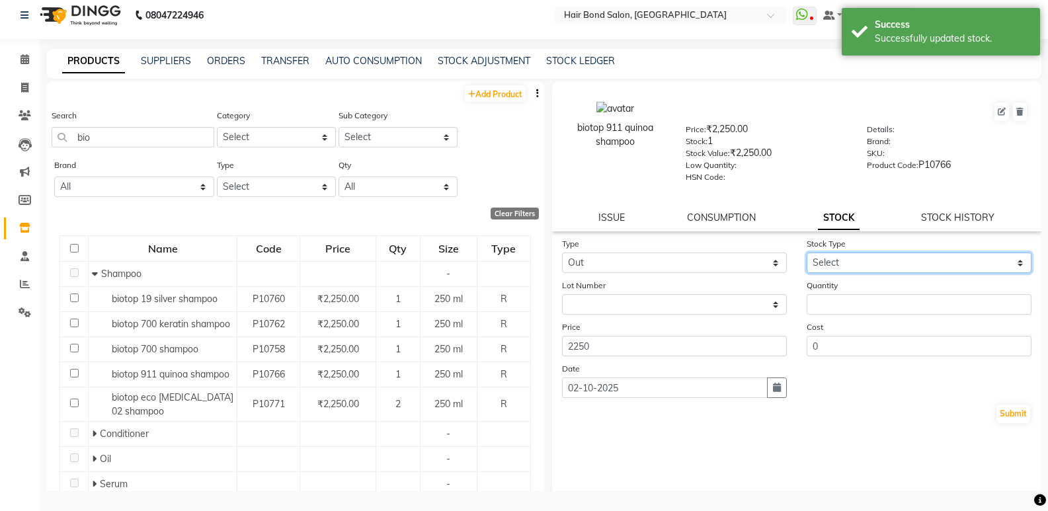
click at [847, 261] on select "Select Internal Use Damaged Expired Adjustment Return Other" at bounding box center [919, 263] width 225 height 20
select select "adjustment"
click at [807, 253] on select "Select Internal Use Damaged Expired Adjustment Return Other" at bounding box center [919, 263] width 225 height 20
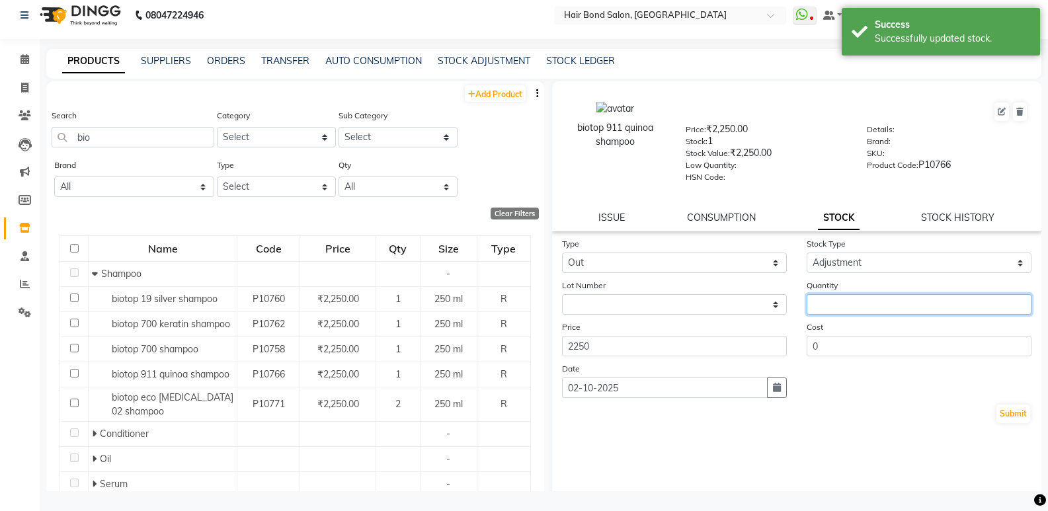
click at [831, 311] on input "number" at bounding box center [919, 304] width 225 height 20
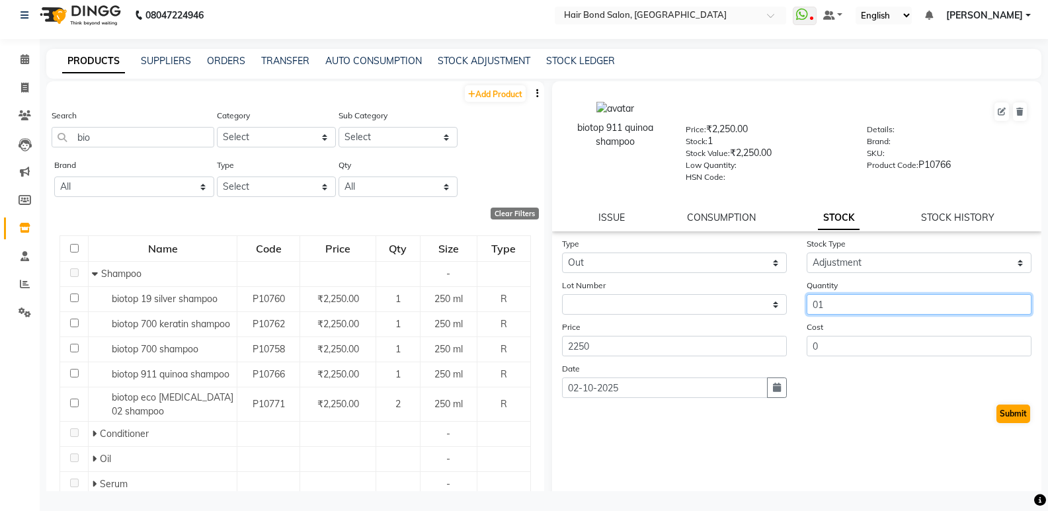
type input "01"
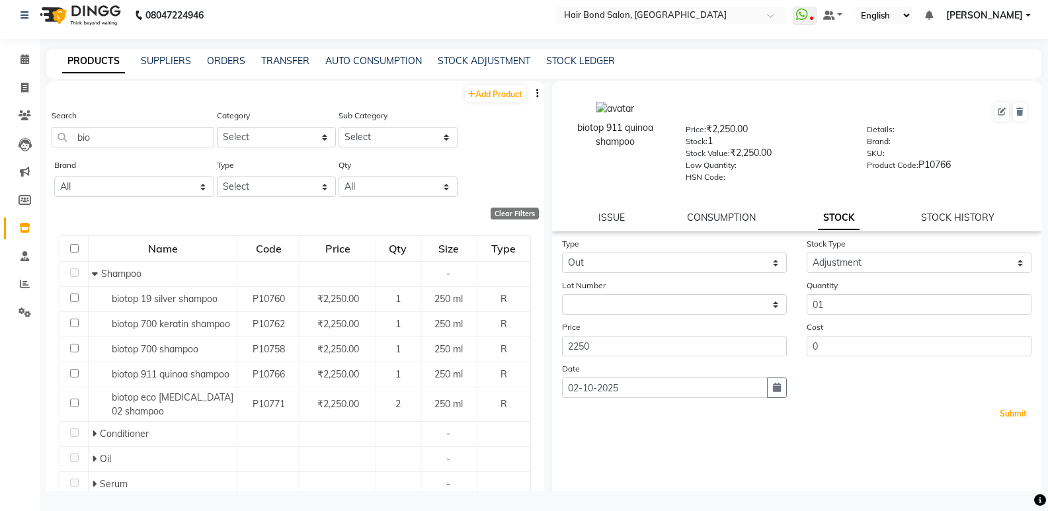
click at [1002, 408] on button "Submit" at bounding box center [1014, 414] width 34 height 19
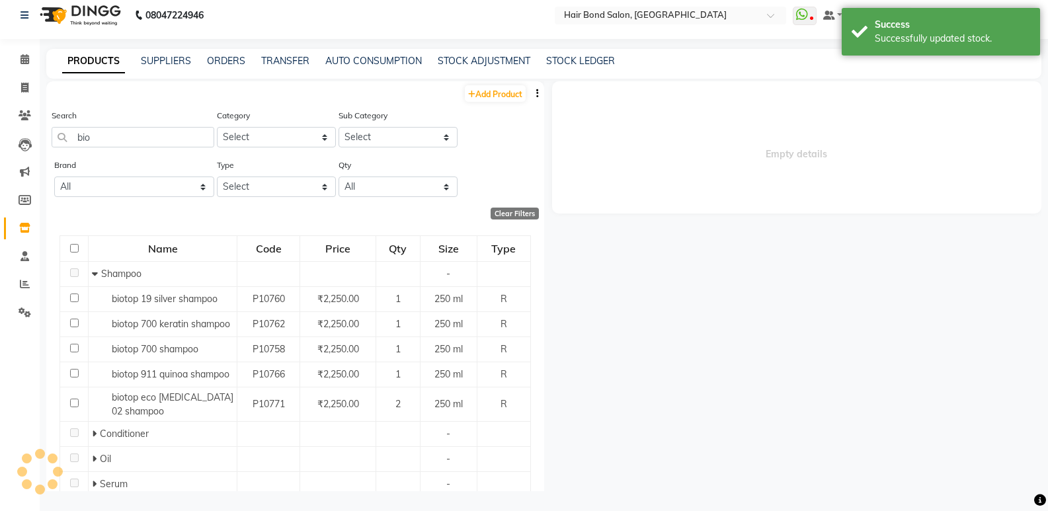
select select
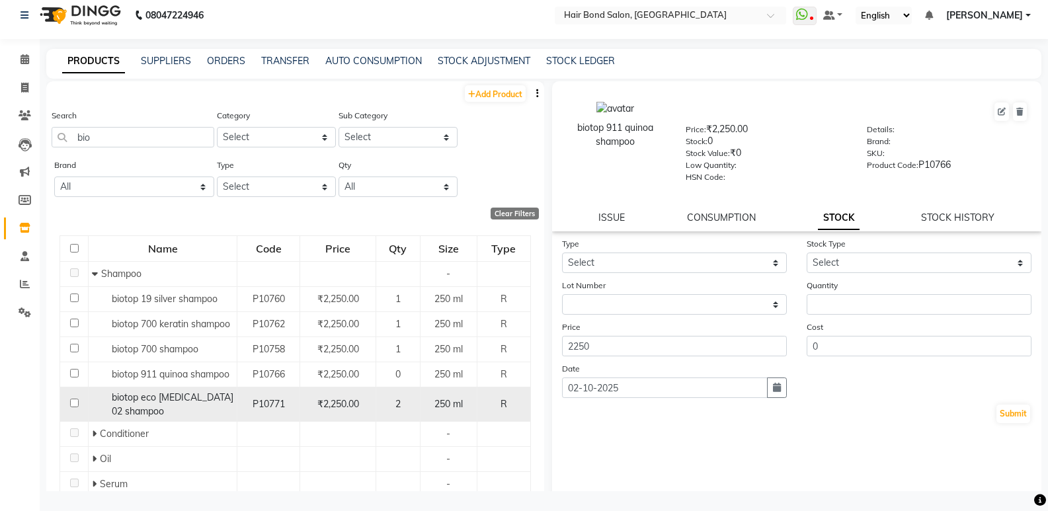
click at [324, 402] on span "₹2,250.00" at bounding box center [338, 404] width 42 height 12
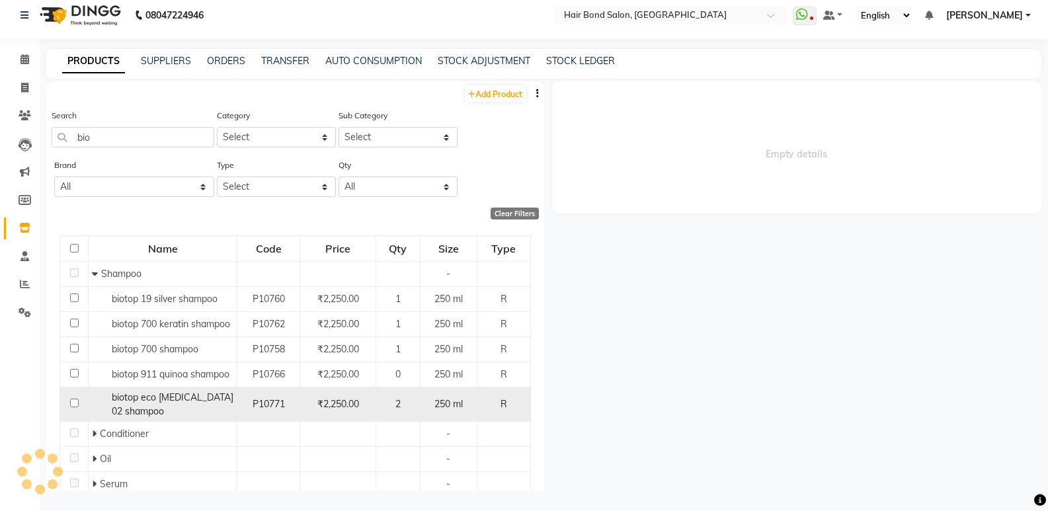
select select
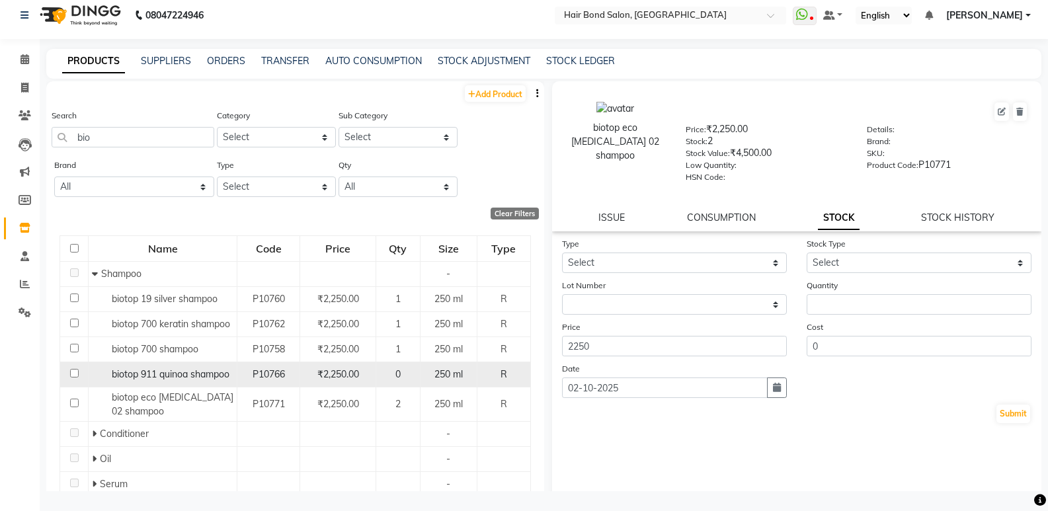
click at [376, 367] on td "0" at bounding box center [398, 374] width 44 height 25
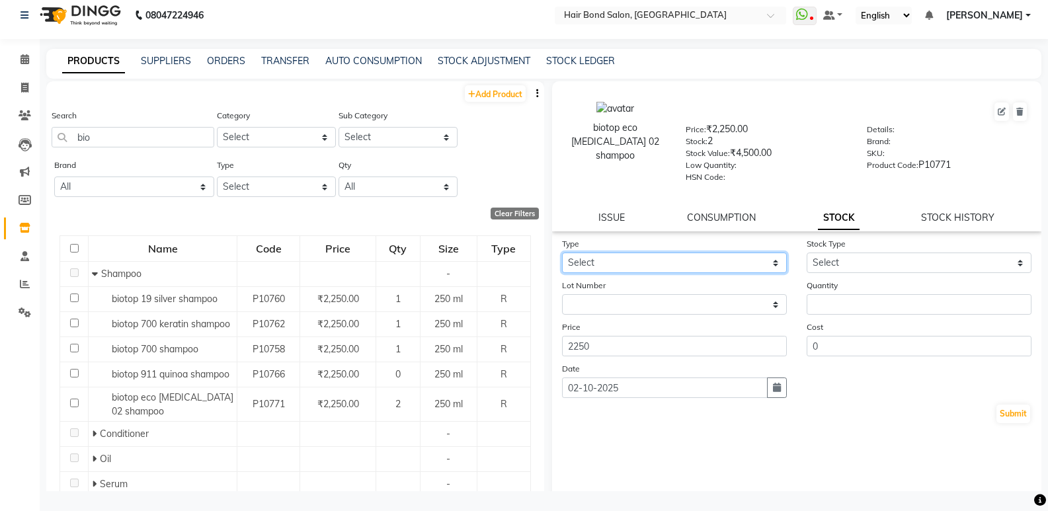
click at [725, 265] on select "Select In Out" at bounding box center [674, 263] width 225 height 20
select select "in"
click at [562, 253] on select "Select In Out" at bounding box center [674, 263] width 225 height 20
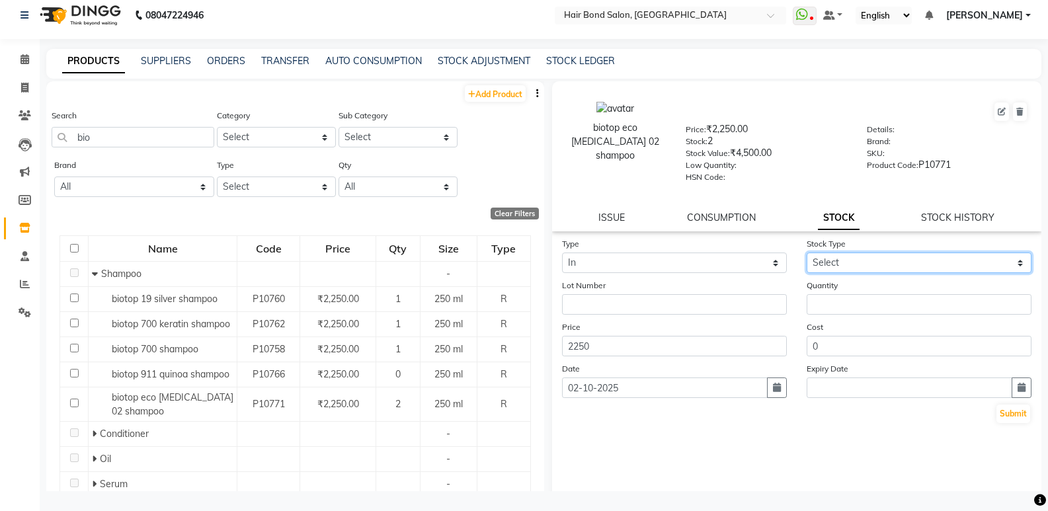
click at [815, 261] on select "Select New Stock Adjustment Return Other" at bounding box center [919, 263] width 225 height 20
select select "adjustment"
click at [807, 253] on select "Select New Stock Adjustment Return Other" at bounding box center [919, 263] width 225 height 20
click at [816, 288] on label "Quantity" at bounding box center [822, 286] width 31 height 12
click at [817, 292] on div "Quantity" at bounding box center [919, 296] width 245 height 36
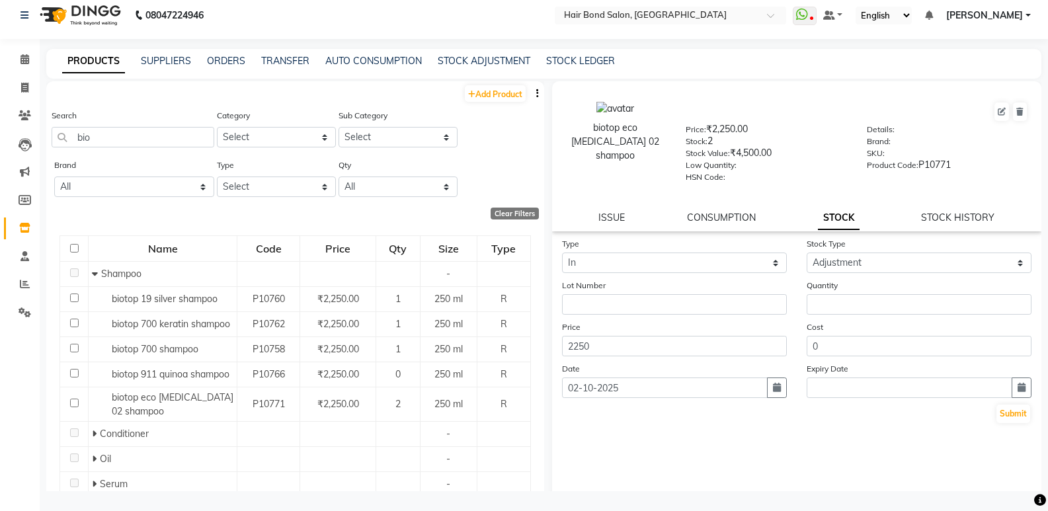
click at [834, 326] on div "Cost 0" at bounding box center [919, 338] width 245 height 36
click at [817, 307] on input "number" at bounding box center [919, 304] width 225 height 20
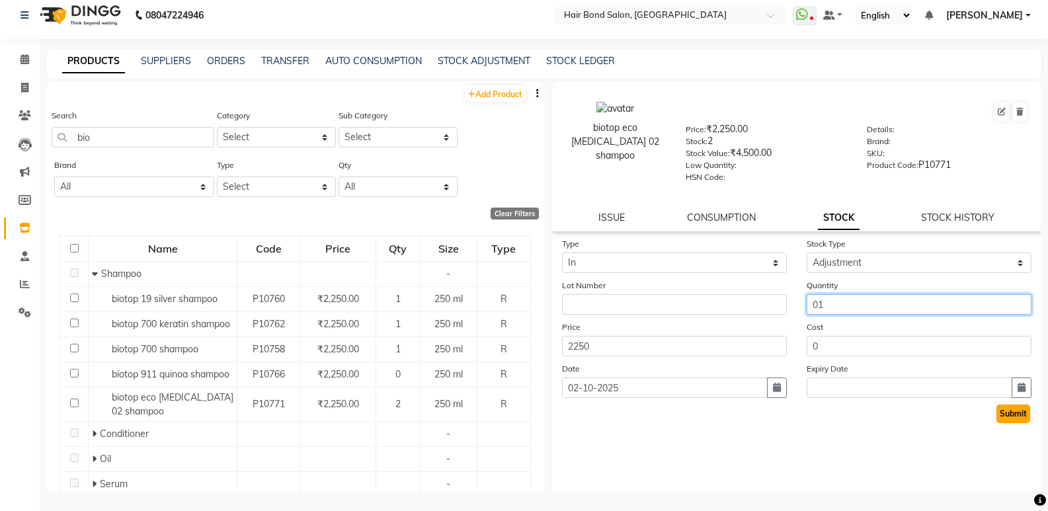
type input "01"
click at [1000, 413] on button "Submit" at bounding box center [1014, 414] width 34 height 19
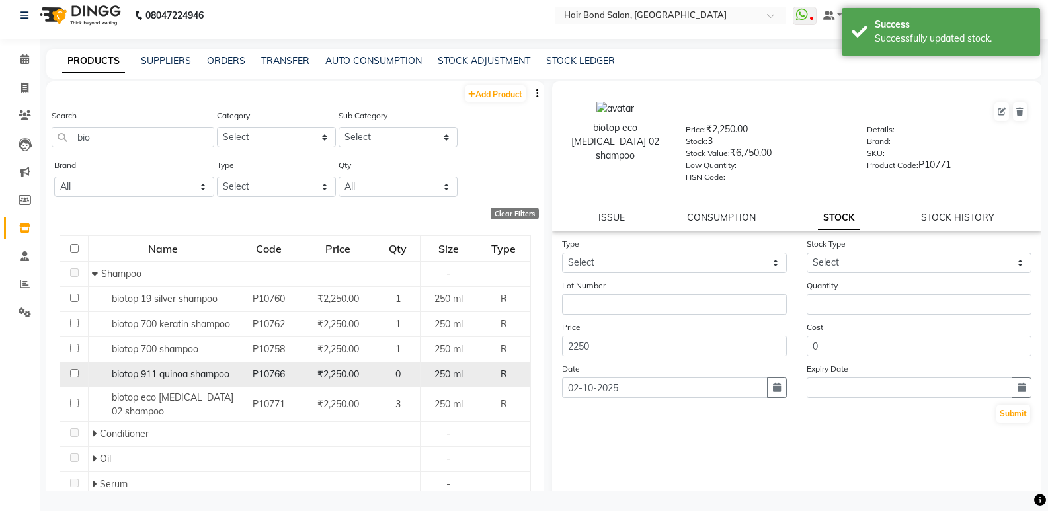
click at [405, 374] on div "0" at bounding box center [398, 375] width 32 height 14
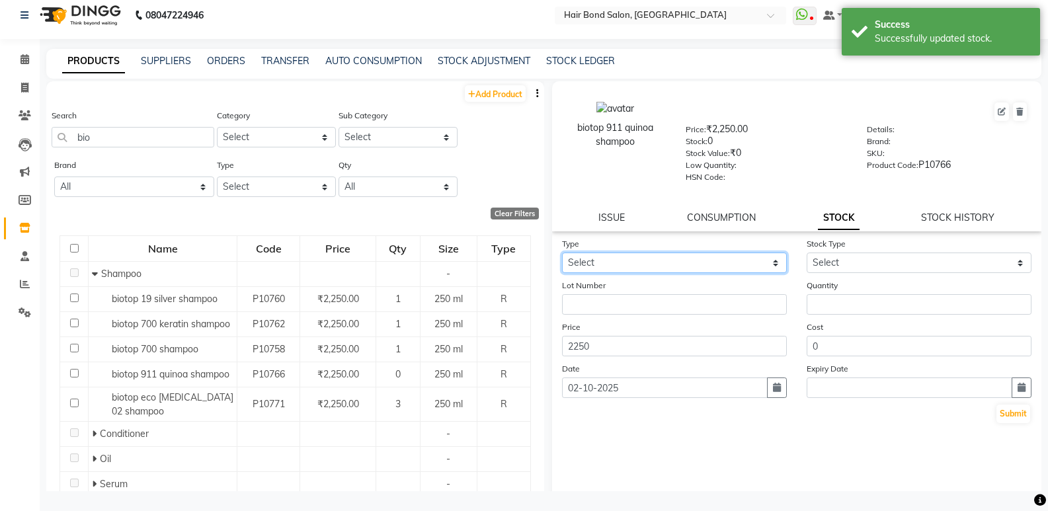
click at [609, 259] on select "Select In Out" at bounding box center [674, 263] width 225 height 20
select select "out"
click at [562, 253] on select "Select In Out" at bounding box center [674, 263] width 225 height 20
select select
click at [583, 251] on div "Type Select In Out" at bounding box center [674, 255] width 245 height 36
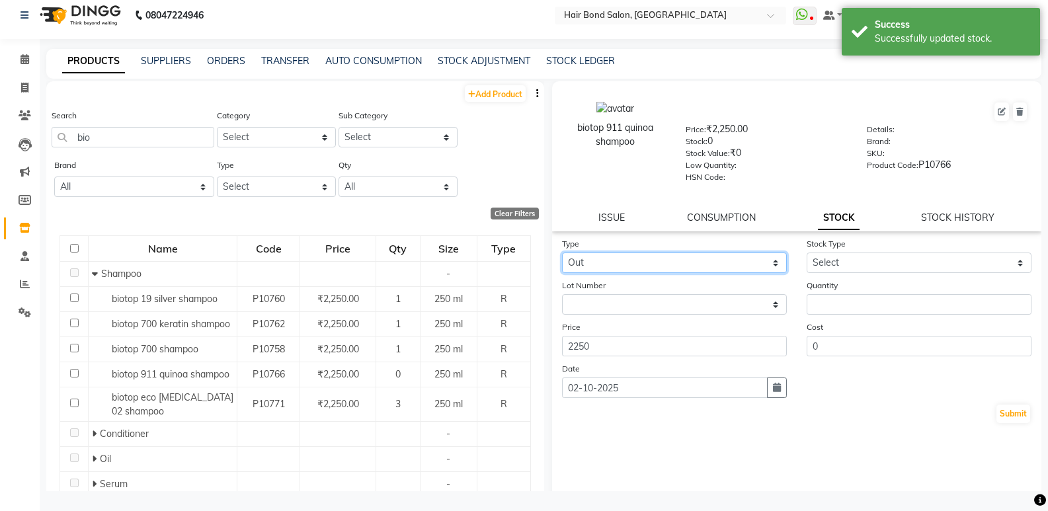
click at [586, 262] on select "Select In Out" at bounding box center [674, 263] width 225 height 20
select select "in"
click at [562, 253] on select "Select In Out" at bounding box center [674, 263] width 225 height 20
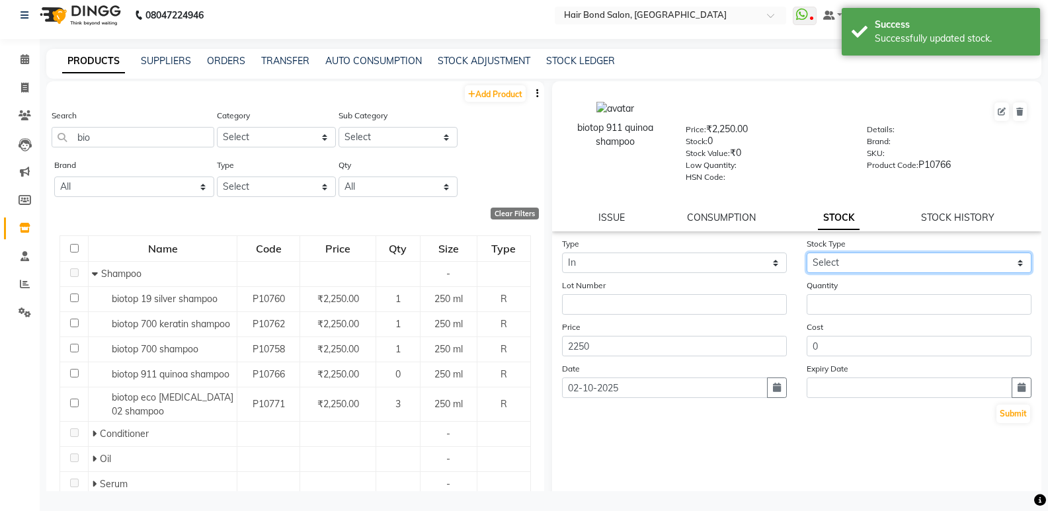
click at [839, 270] on select "Select New Stock Adjustment Return Other" at bounding box center [919, 263] width 225 height 20
select select "adjustment"
click at [807, 253] on select "Select New Stock Adjustment Return Other" at bounding box center [919, 263] width 225 height 20
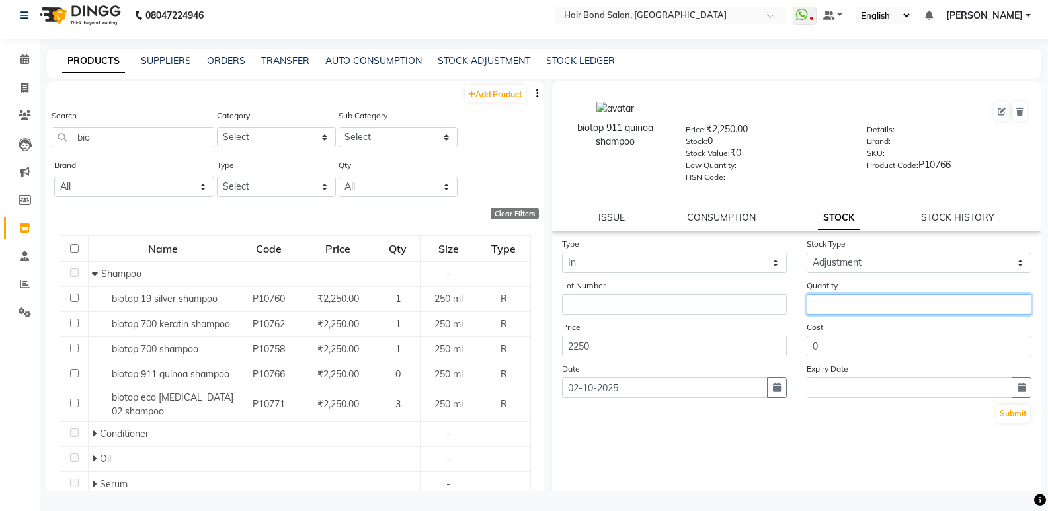
click at [825, 305] on input "number" at bounding box center [919, 304] width 225 height 20
type input "01"
click at [997, 410] on button "Submit" at bounding box center [1014, 414] width 34 height 19
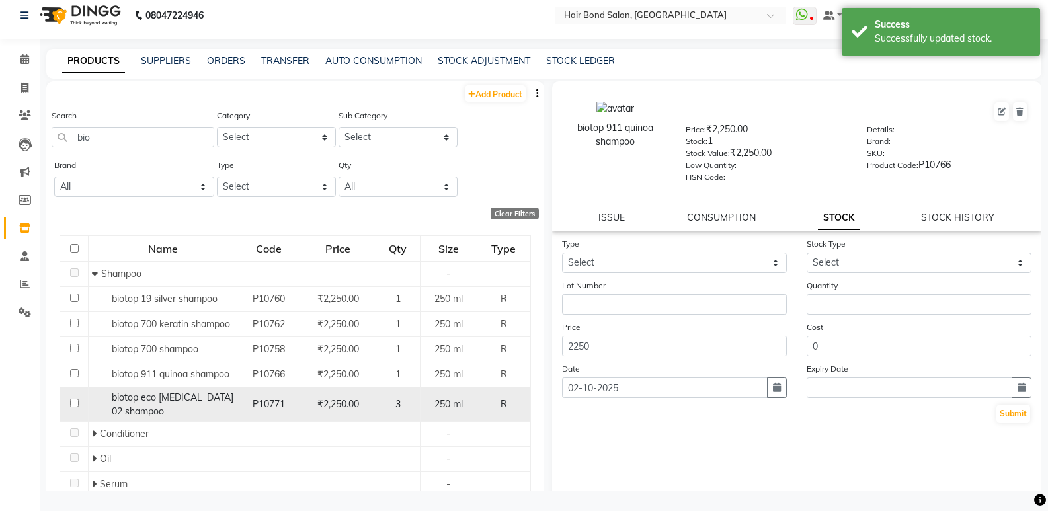
click at [388, 393] on td "3" at bounding box center [398, 404] width 44 height 35
click at [389, 401] on div "3" at bounding box center [398, 404] width 32 height 14
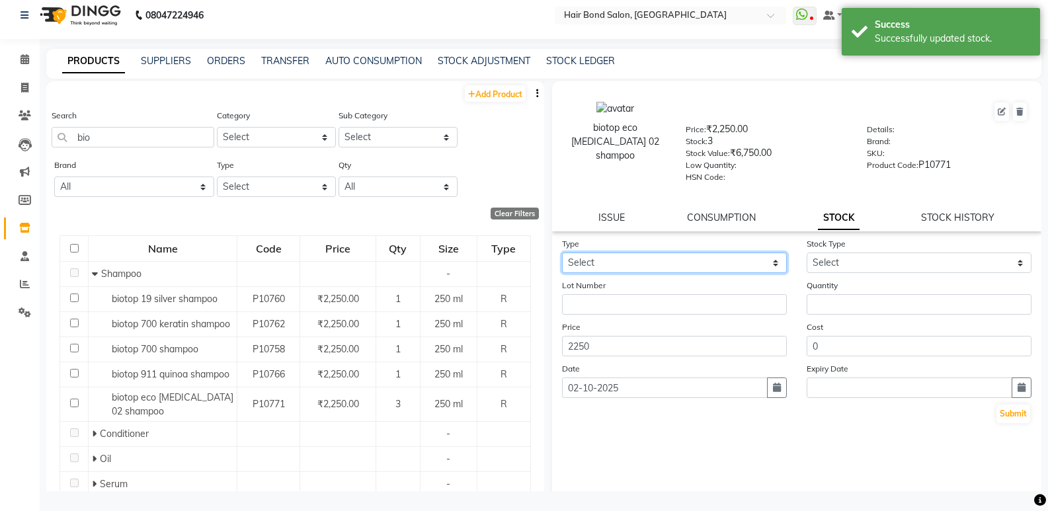
click at [602, 261] on select "Select In Out" at bounding box center [674, 263] width 225 height 20
select select "out"
click at [562, 253] on select "Select In Out" at bounding box center [674, 263] width 225 height 20
select select
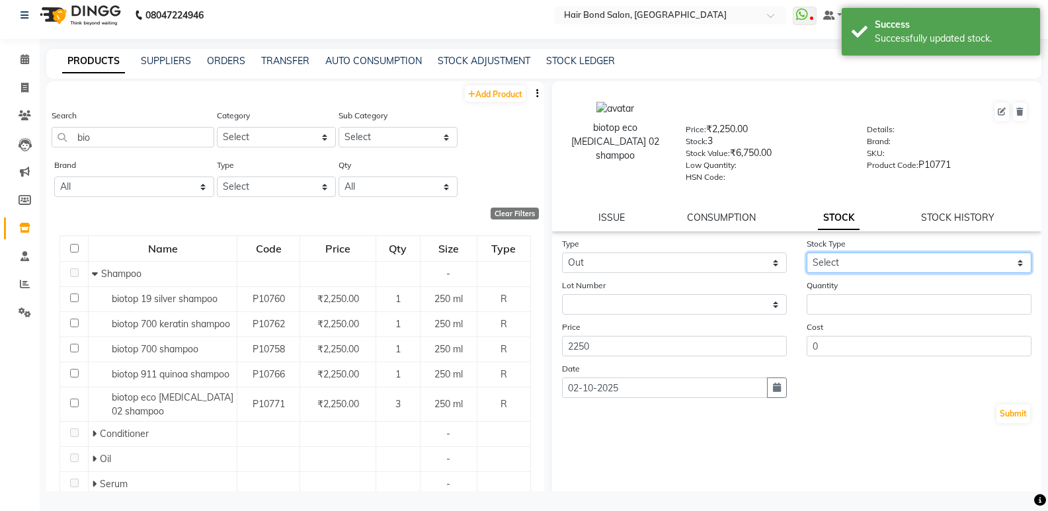
drag, startPoint x: 829, startPoint y: 264, endPoint x: 826, endPoint y: 271, distance: 7.7
click at [829, 264] on select "Select Internal Use Damaged Expired Adjustment Return Other" at bounding box center [919, 263] width 225 height 20
click at [807, 253] on select "Select Internal Use Damaged Expired Adjustment Return Other" at bounding box center [919, 263] width 225 height 20
drag, startPoint x: 829, startPoint y: 259, endPoint x: 828, endPoint y: 269, distance: 10.0
click at [829, 259] on select "Select Internal Use Damaged Expired Adjustment Return Other" at bounding box center [919, 263] width 225 height 20
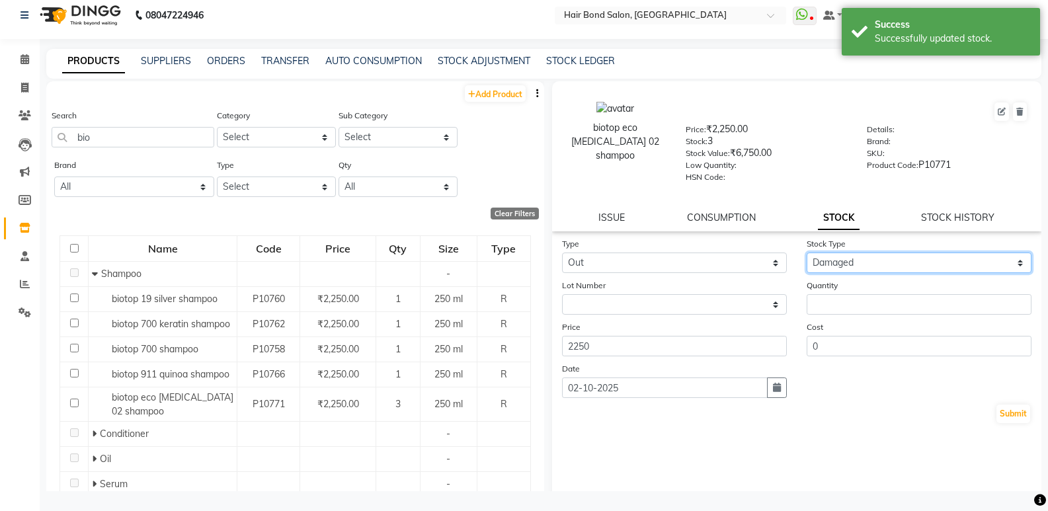
select select "adjustment"
click at [807, 253] on select "Select Internal Use Damaged Expired Adjustment Return Other" at bounding box center [919, 263] width 225 height 20
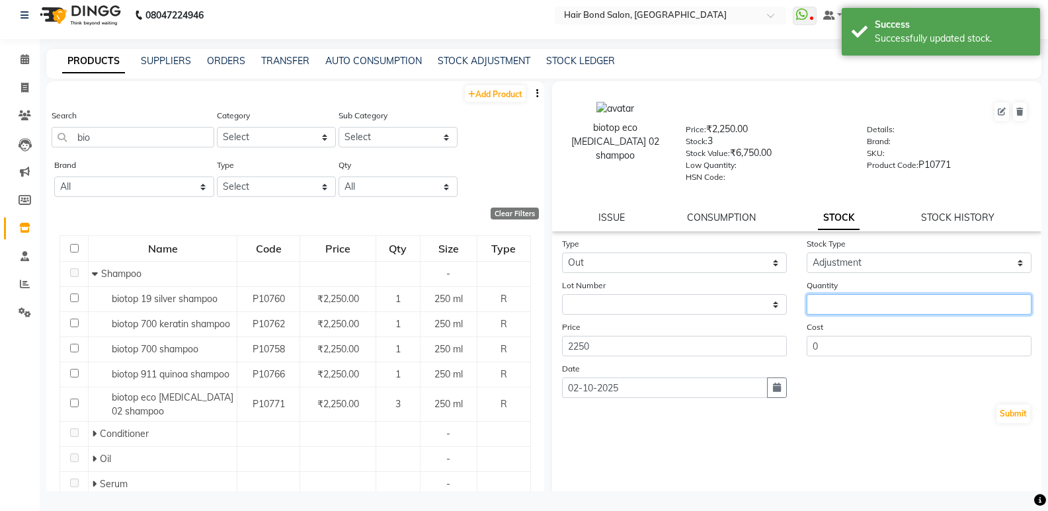
click at [825, 304] on input "number" at bounding box center [919, 304] width 225 height 20
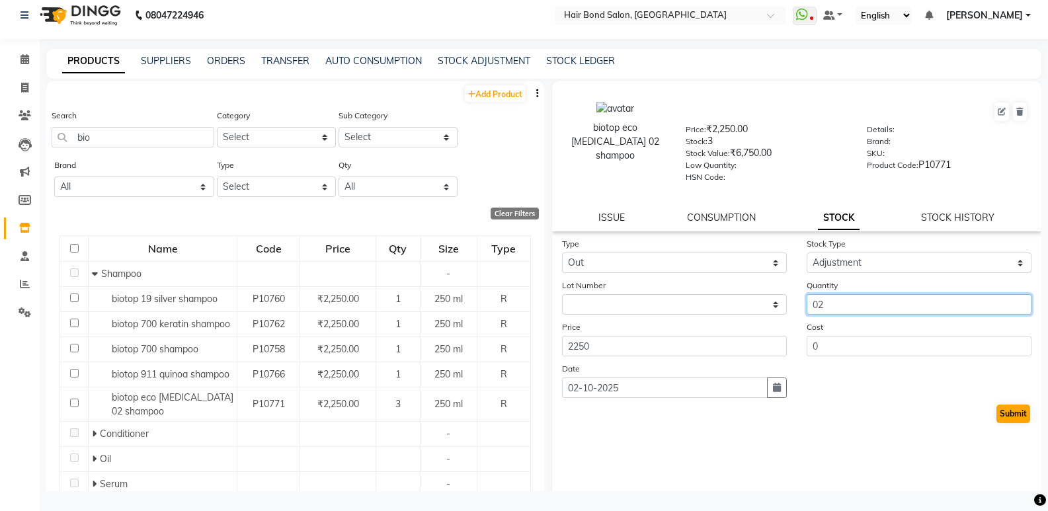
type input "02"
click at [999, 410] on button "Submit" at bounding box center [1014, 414] width 34 height 19
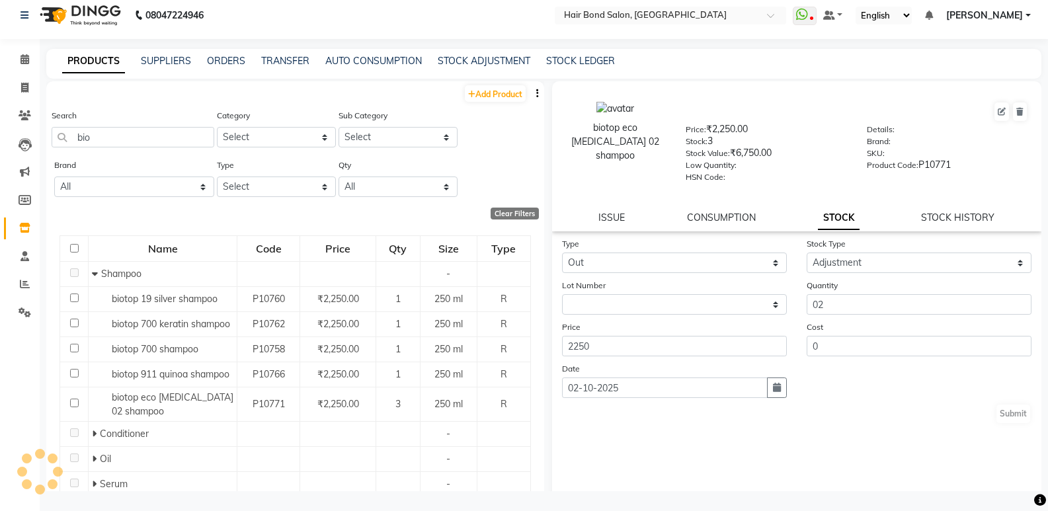
select select
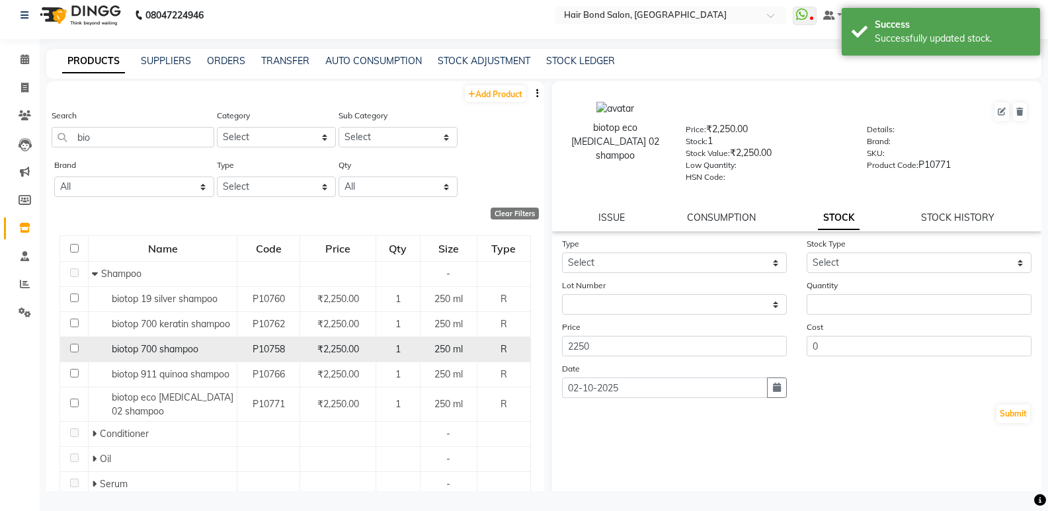
scroll to position [96, 0]
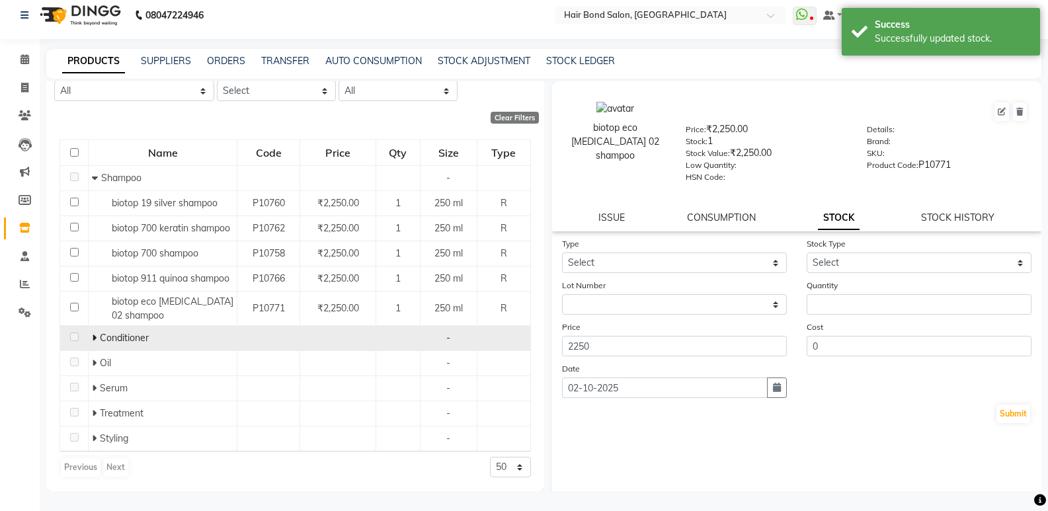
click at [137, 340] on span "Conditioner" at bounding box center [124, 338] width 49 height 12
click at [101, 331] on div "Conditioner" at bounding box center [163, 338] width 142 height 14
click at [93, 340] on icon at bounding box center [94, 337] width 5 height 9
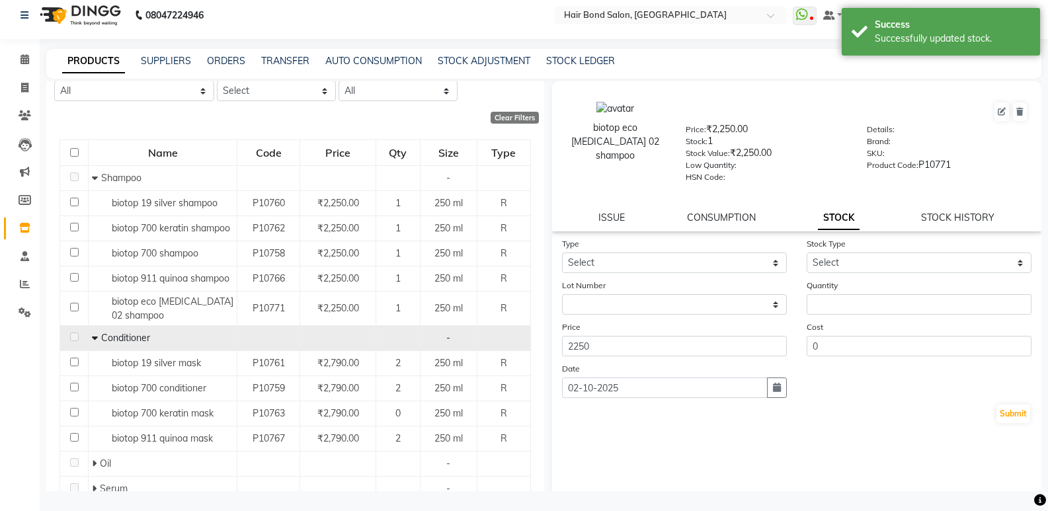
scroll to position [162, 0]
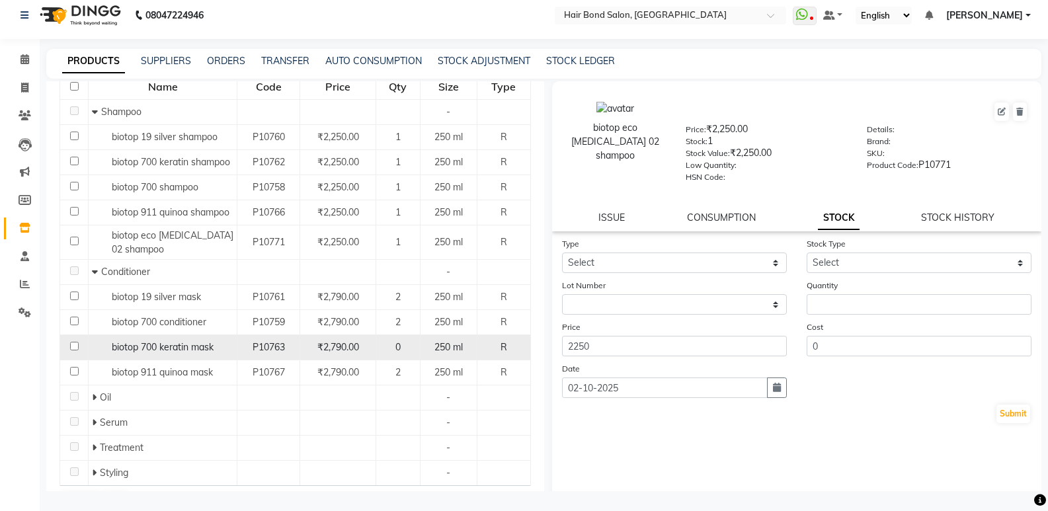
click at [292, 350] on div "P10763" at bounding box center [269, 348] width 52 height 14
select select
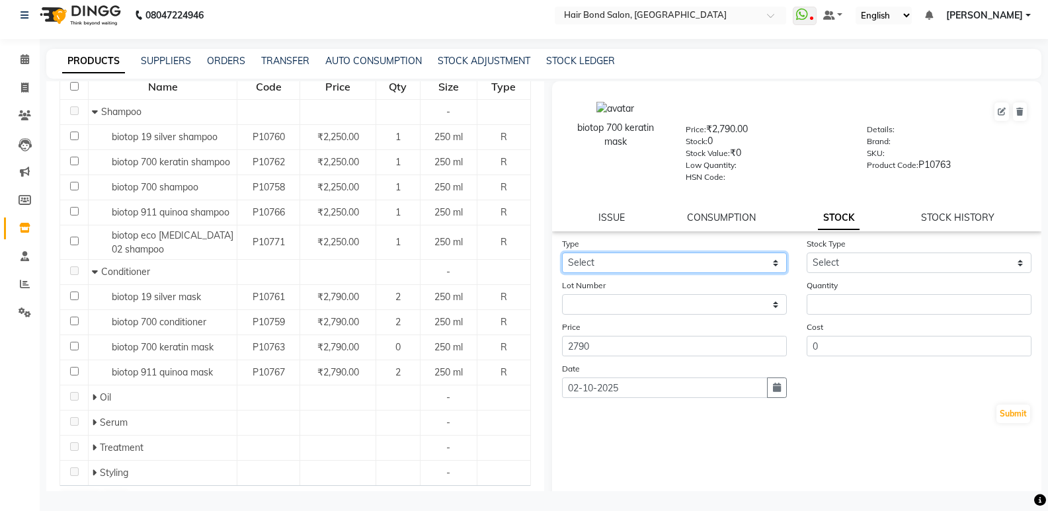
click at [704, 266] on select "Select In Out" at bounding box center [674, 263] width 225 height 20
select select "in"
click at [562, 253] on select "Select In Out" at bounding box center [674, 263] width 225 height 20
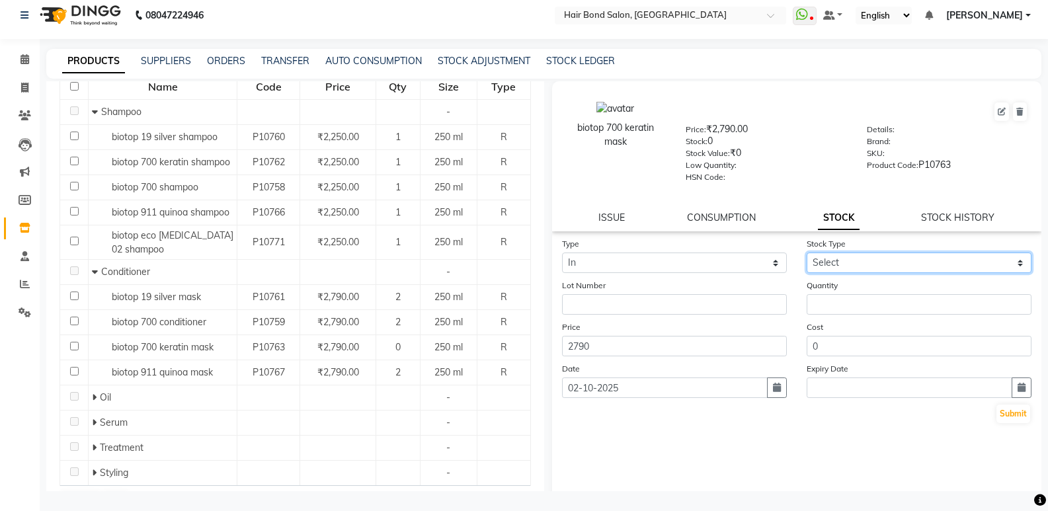
click at [842, 254] on select "Select New Stock Adjustment Return Other" at bounding box center [919, 263] width 225 height 20
select select "adjustment"
click at [807, 253] on select "Select New Stock Adjustment Return Other" at bounding box center [919, 263] width 225 height 20
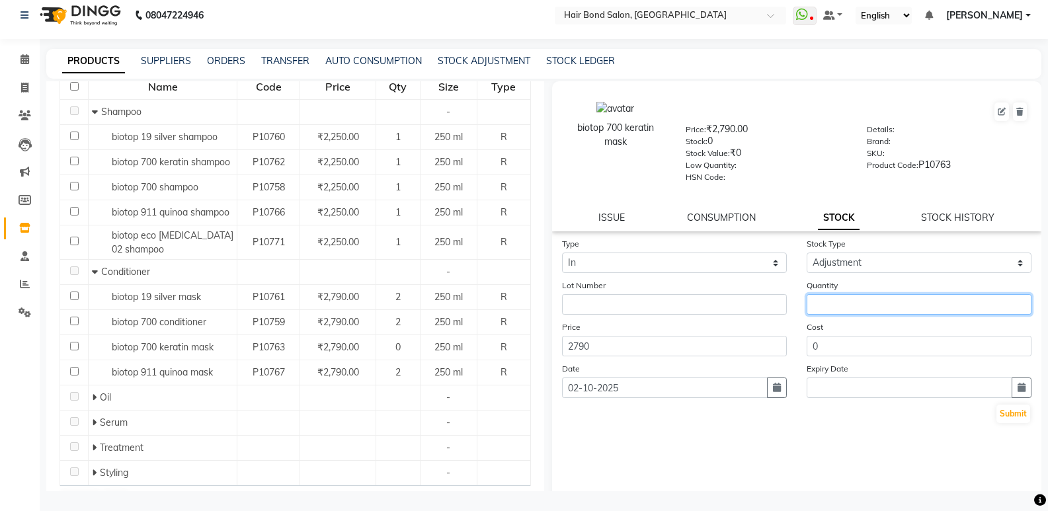
click at [834, 306] on input "number" at bounding box center [919, 304] width 225 height 20
type input "01"
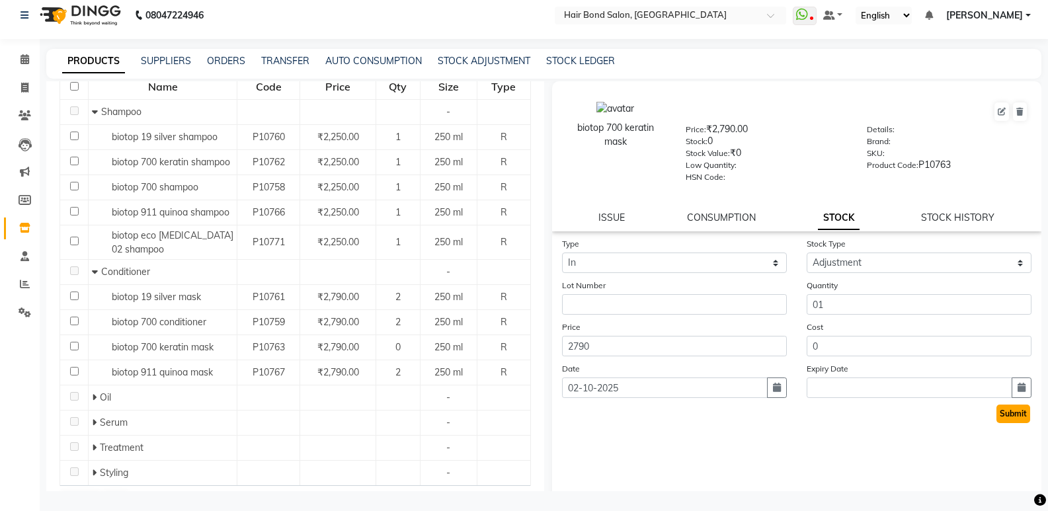
click at [1008, 409] on button "Submit" at bounding box center [1014, 414] width 34 height 19
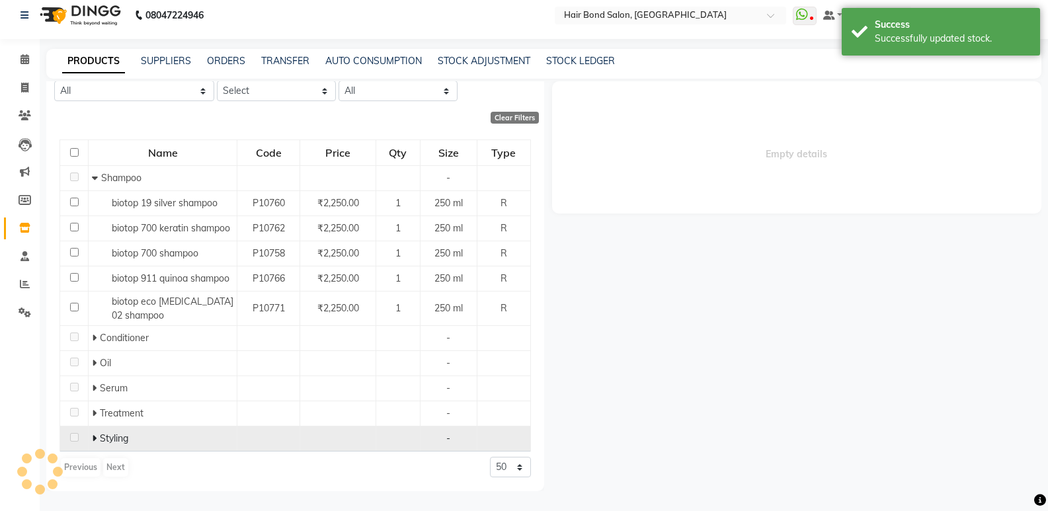
scroll to position [0, 0]
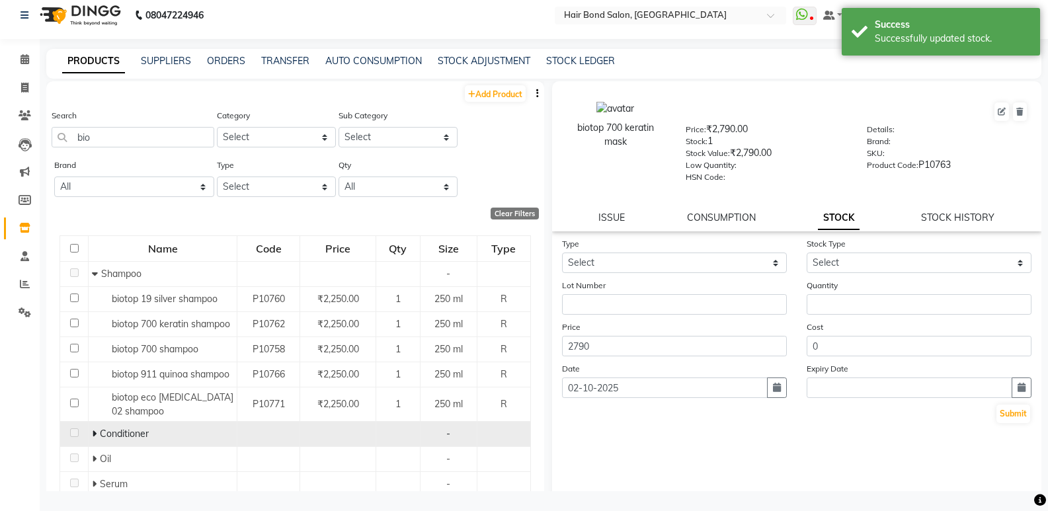
click at [157, 437] on div "Conditioner" at bounding box center [163, 434] width 142 height 14
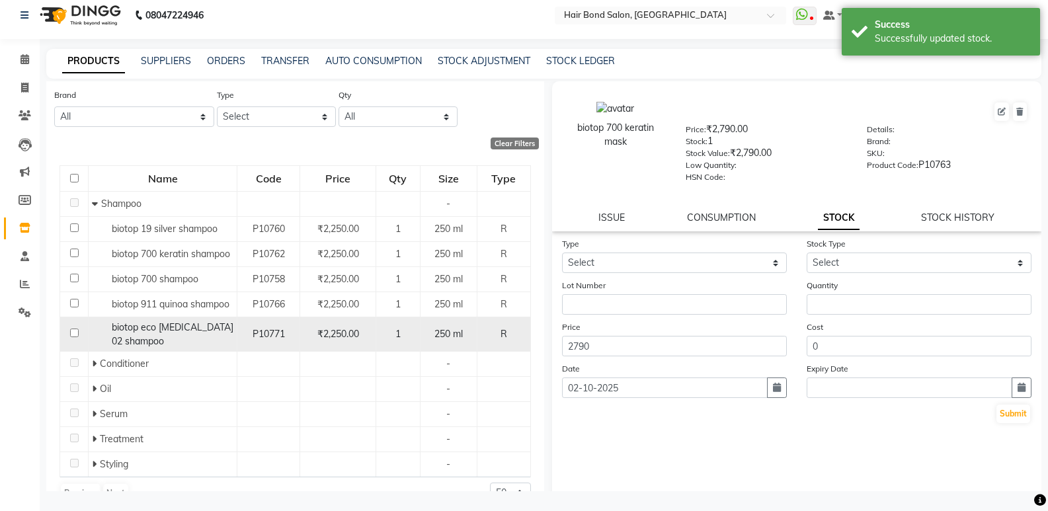
scroll to position [96, 0]
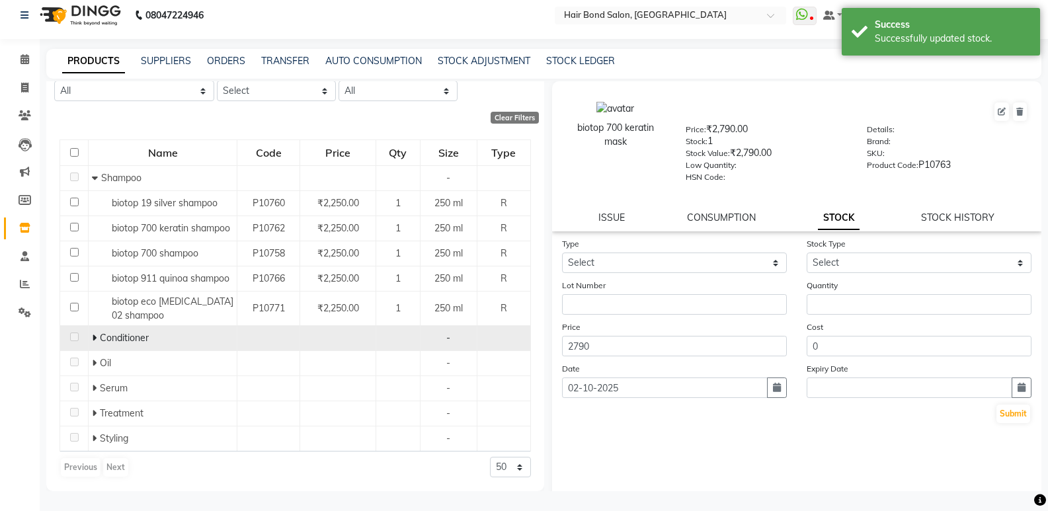
click at [93, 336] on icon at bounding box center [94, 337] width 5 height 9
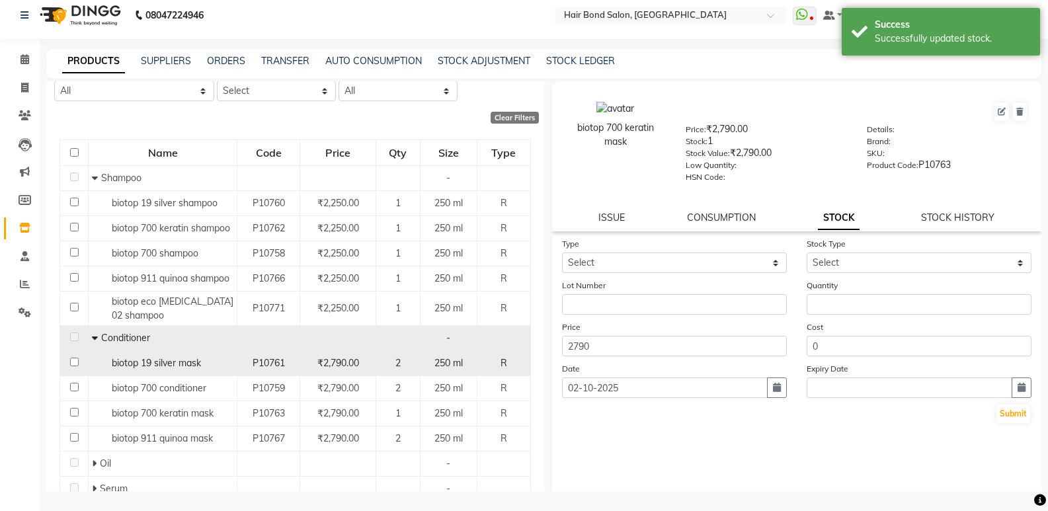
click at [300, 365] on td "₹2,790.00" at bounding box center [338, 363] width 76 height 25
click at [357, 370] on div "₹2,790.00" at bounding box center [338, 363] width 65 height 14
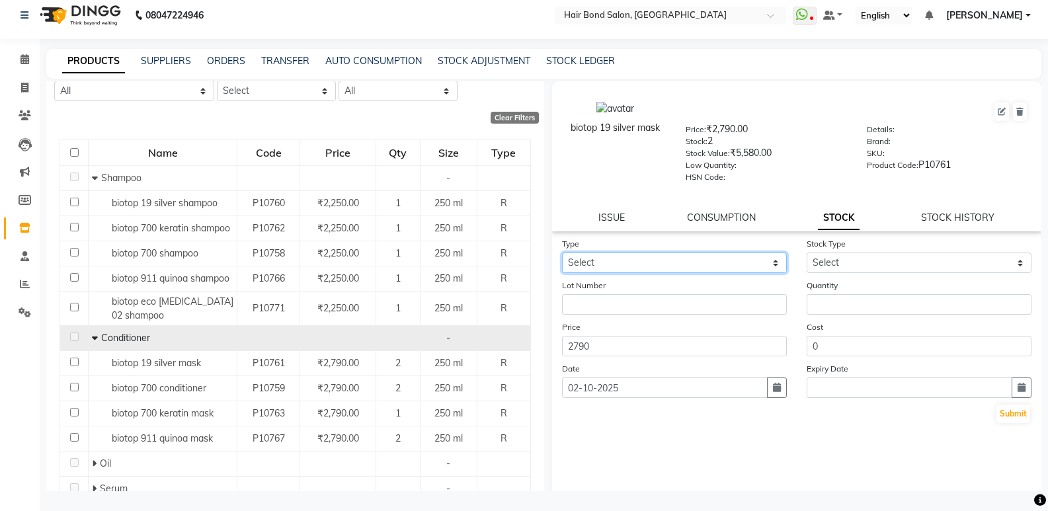
click at [585, 266] on select "Select In Out" at bounding box center [674, 263] width 225 height 20
select select "out"
click at [562, 253] on select "Select In Out" at bounding box center [674, 263] width 225 height 20
select select
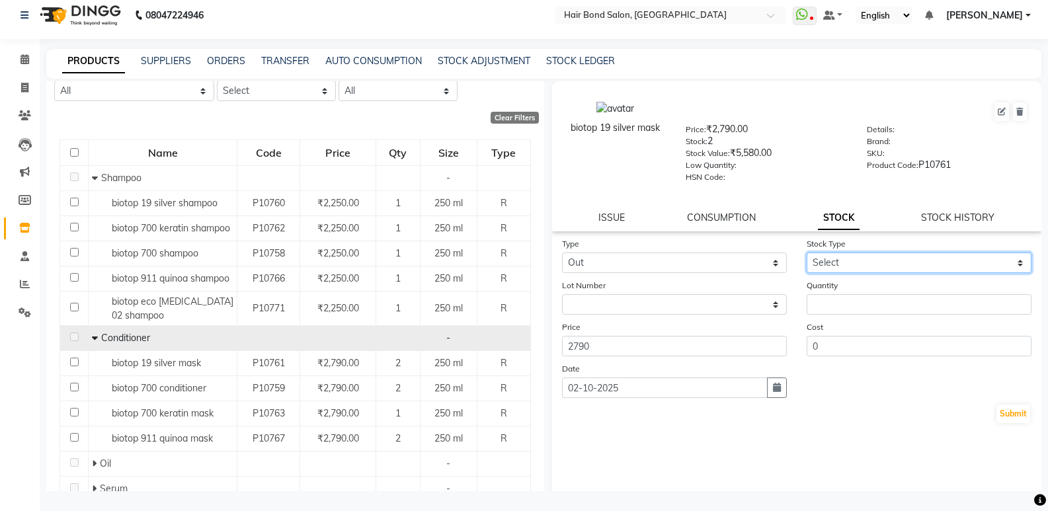
click at [823, 265] on select "Select Internal Use Damaged Expired Adjustment Return Other" at bounding box center [919, 263] width 225 height 20
select select "adjustment"
click at [807, 253] on select "Select Internal Use Damaged Expired Adjustment Return Other" at bounding box center [919, 263] width 225 height 20
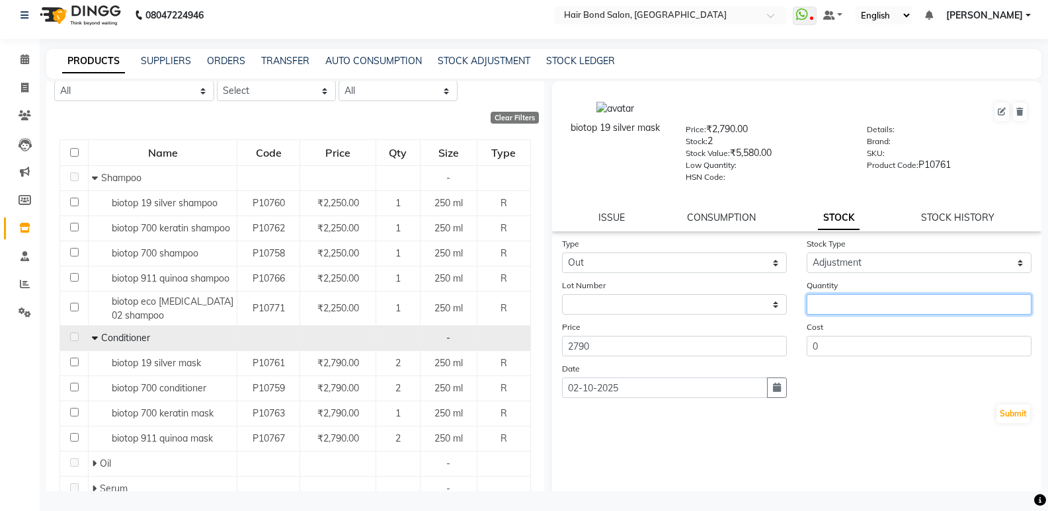
click at [810, 312] on input "number" at bounding box center [919, 304] width 225 height 20
type input "01"
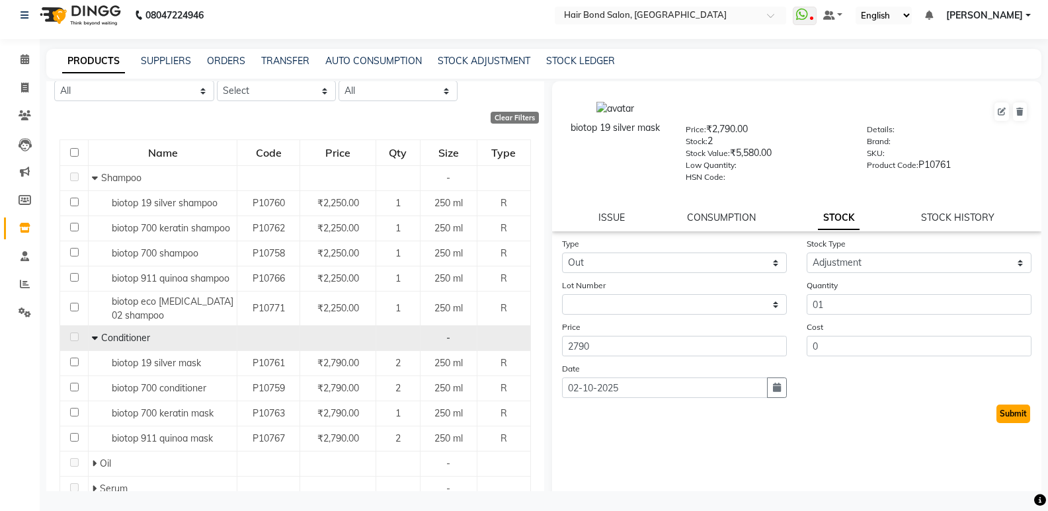
click at [999, 408] on button "Submit" at bounding box center [1014, 414] width 34 height 19
select select
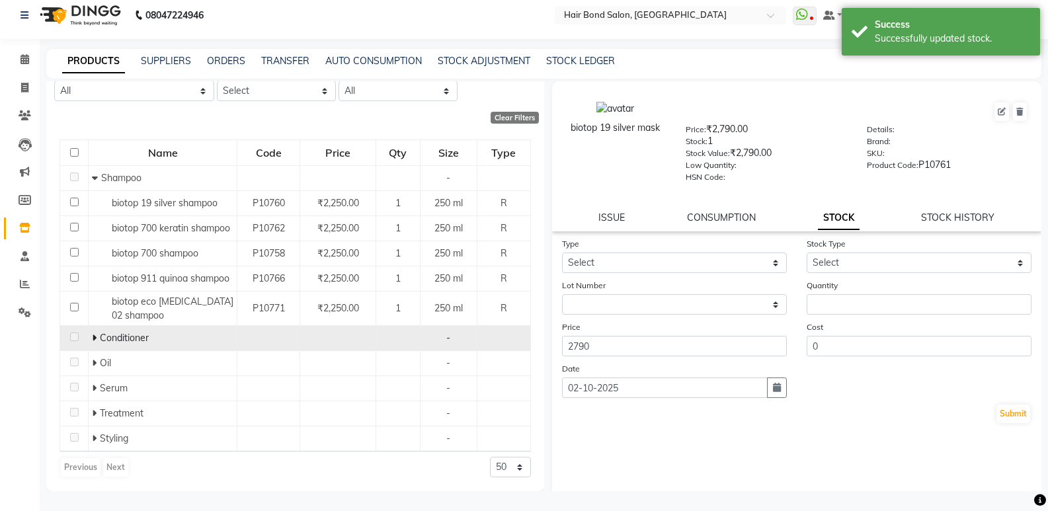
click at [121, 343] on span "Conditioner" at bounding box center [124, 338] width 49 height 12
click at [112, 341] on span "Conditioner" at bounding box center [124, 338] width 49 height 12
click at [95, 336] on icon at bounding box center [94, 337] width 5 height 9
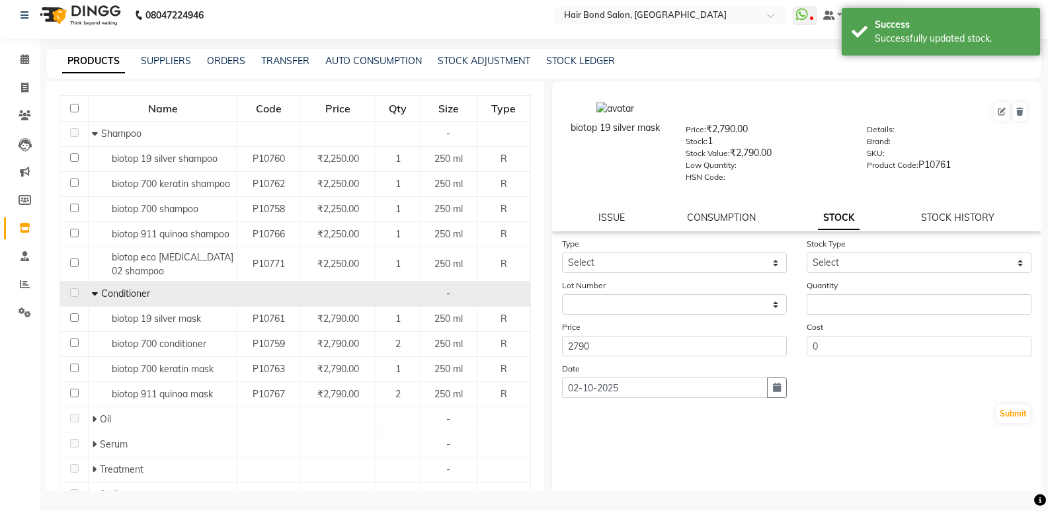
scroll to position [162, 0]
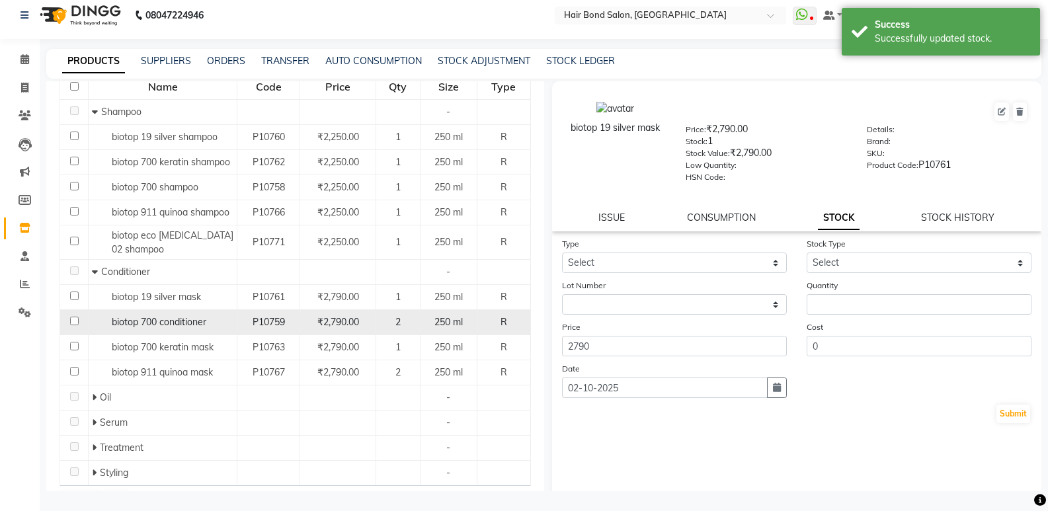
click at [262, 329] on div "P10759" at bounding box center [269, 322] width 52 height 14
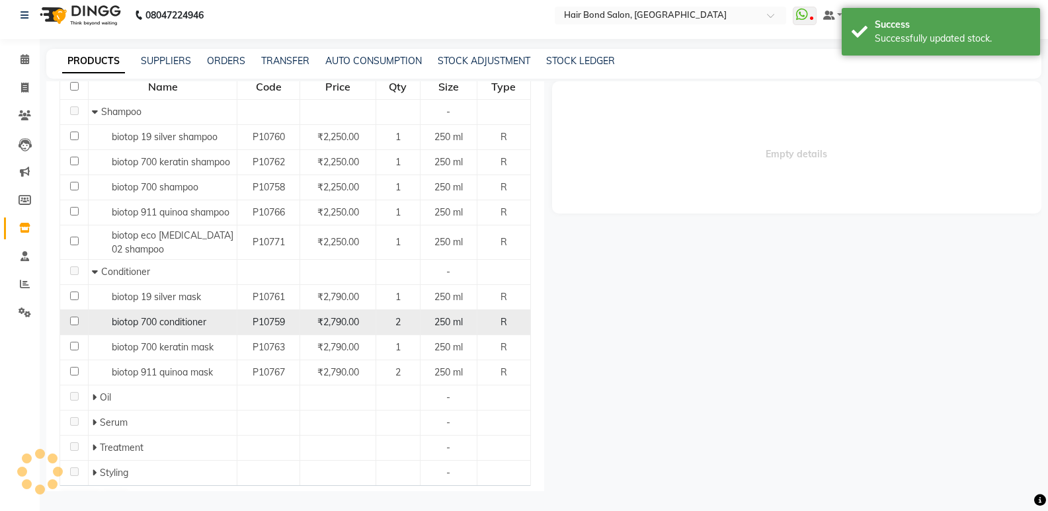
select select
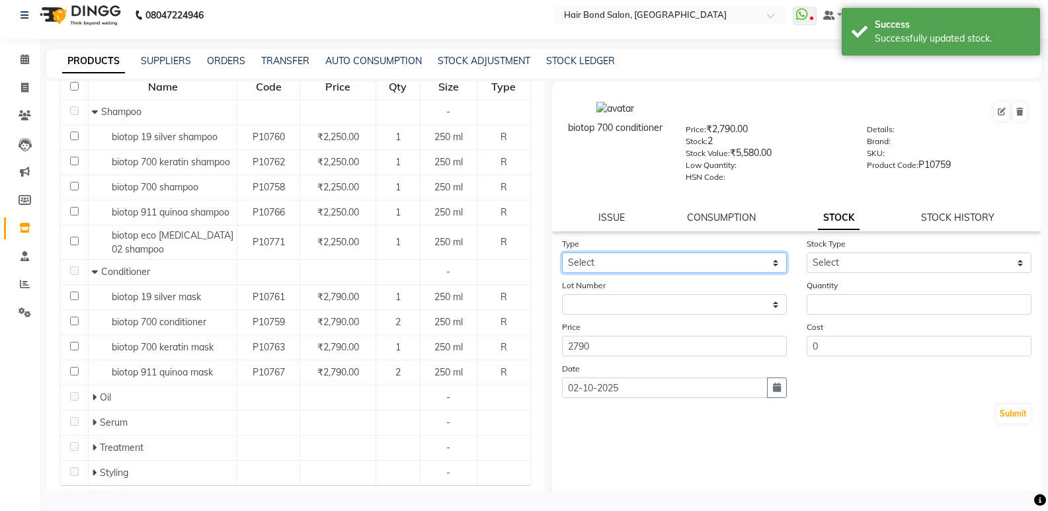
click at [643, 259] on select "Select In Out" at bounding box center [674, 263] width 225 height 20
select select "out"
click at [562, 253] on select "Select In Out" at bounding box center [674, 263] width 225 height 20
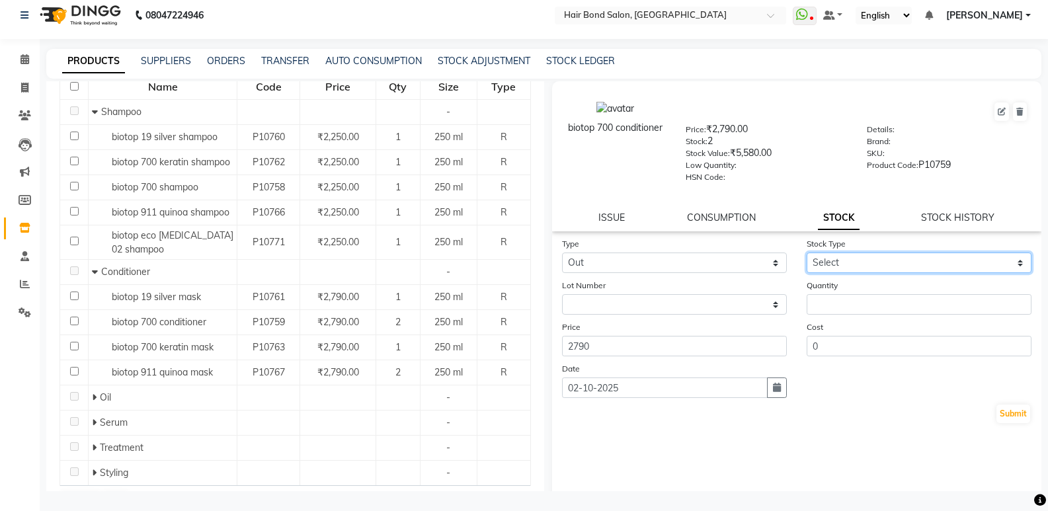
click at [935, 265] on select "Select Internal Use Damaged Expired Adjustment Return Other" at bounding box center [919, 263] width 225 height 20
select select "adjustment"
click at [807, 253] on select "Select Internal Use Damaged Expired Adjustment Return Other" at bounding box center [919, 263] width 225 height 20
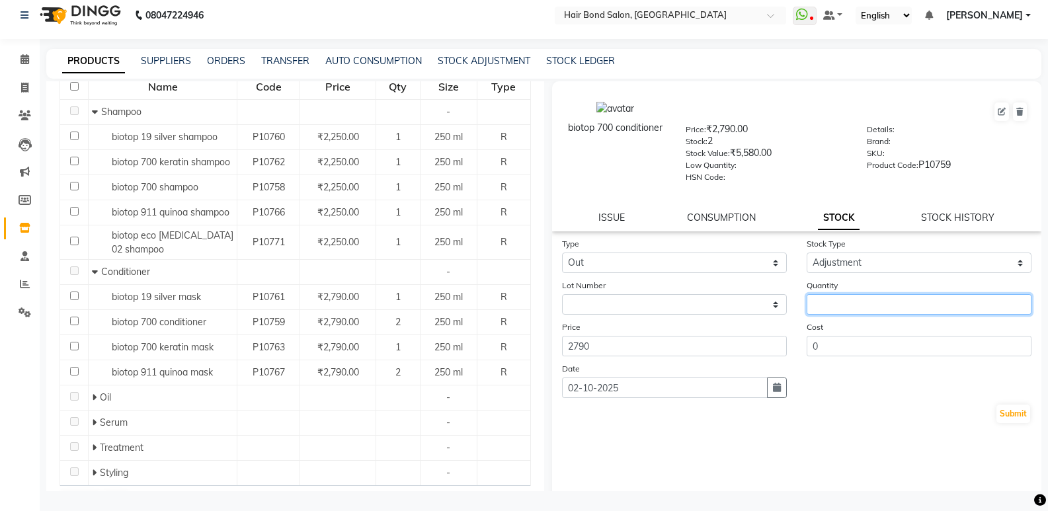
click at [816, 312] on input "number" at bounding box center [919, 304] width 225 height 20
type input "01"
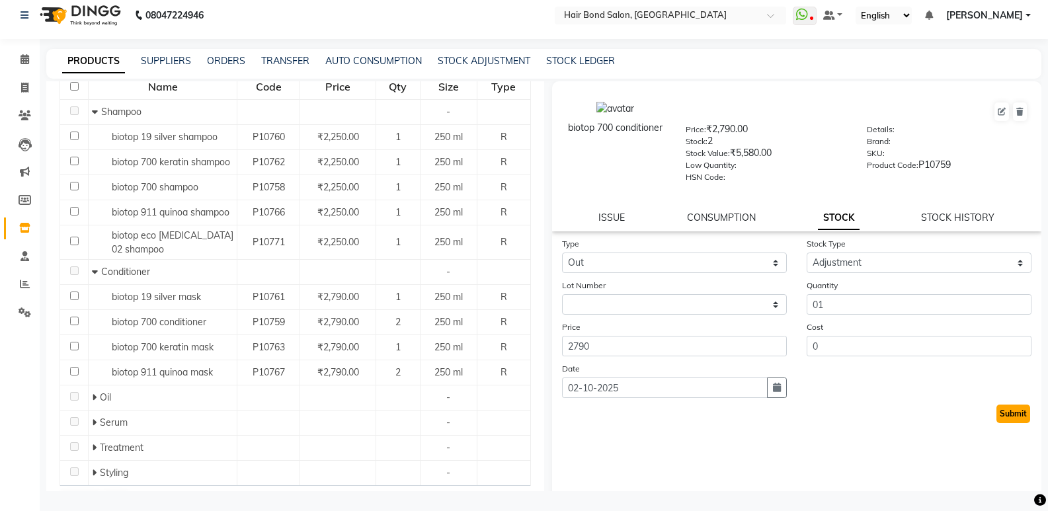
click at [997, 411] on button "Submit" at bounding box center [1014, 414] width 34 height 19
select select
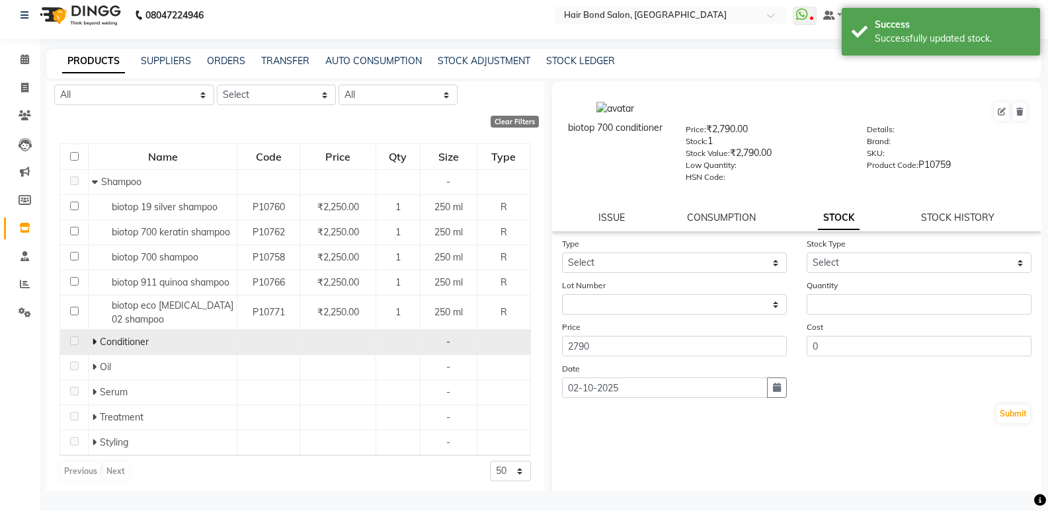
scroll to position [96, 0]
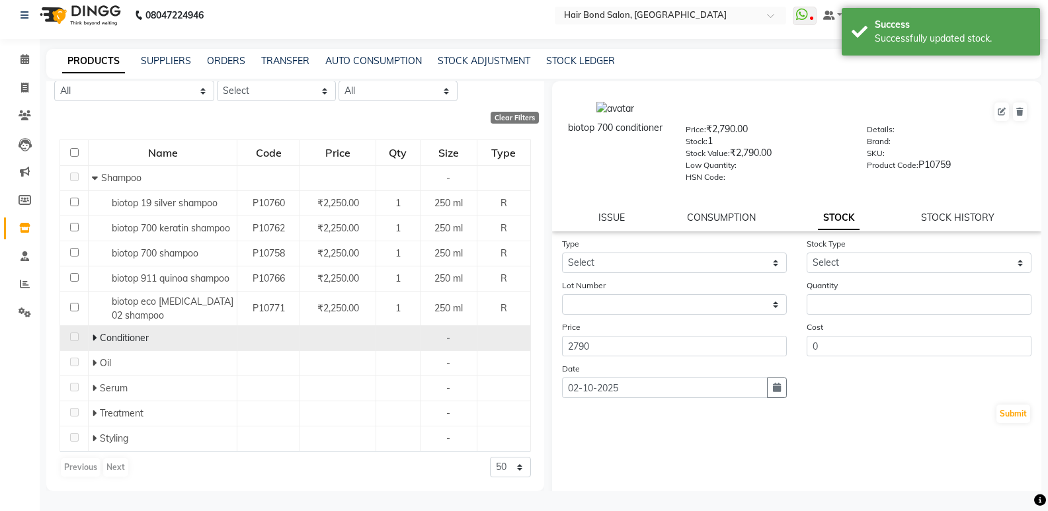
click at [150, 341] on div "Conditioner" at bounding box center [163, 338] width 142 height 14
click at [112, 337] on span "Conditioner" at bounding box center [124, 338] width 49 height 12
click at [92, 340] on icon at bounding box center [94, 337] width 5 height 9
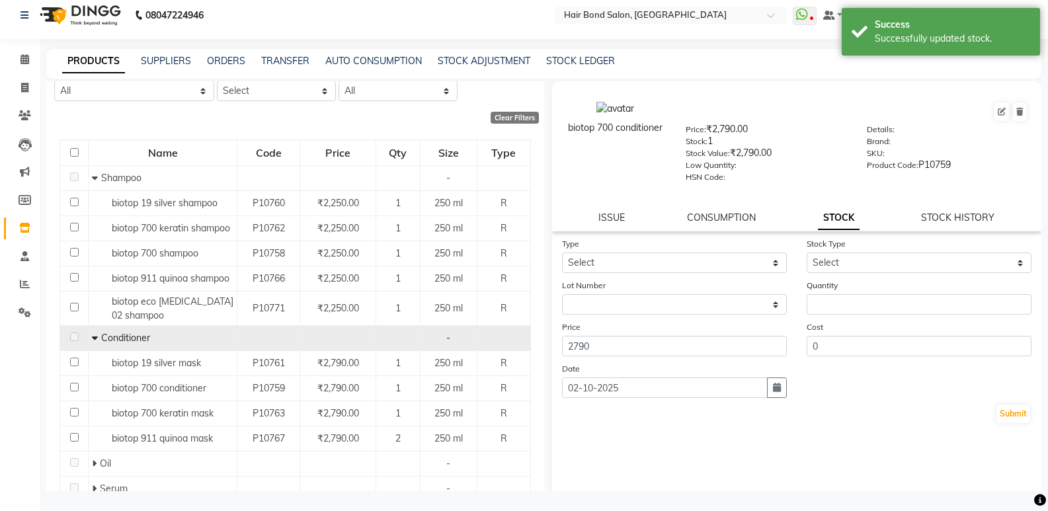
scroll to position [162, 0]
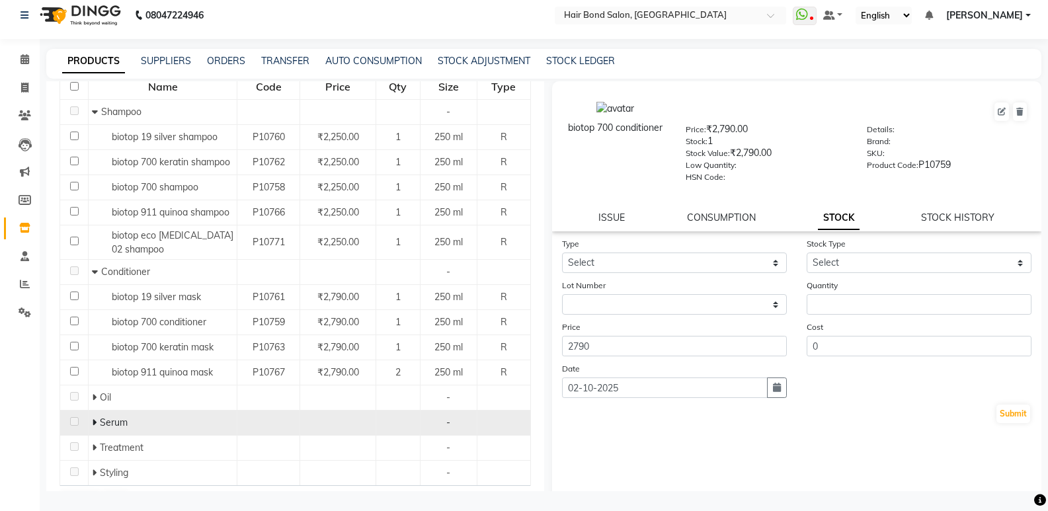
click at [102, 424] on span "Serum" at bounding box center [114, 423] width 28 height 12
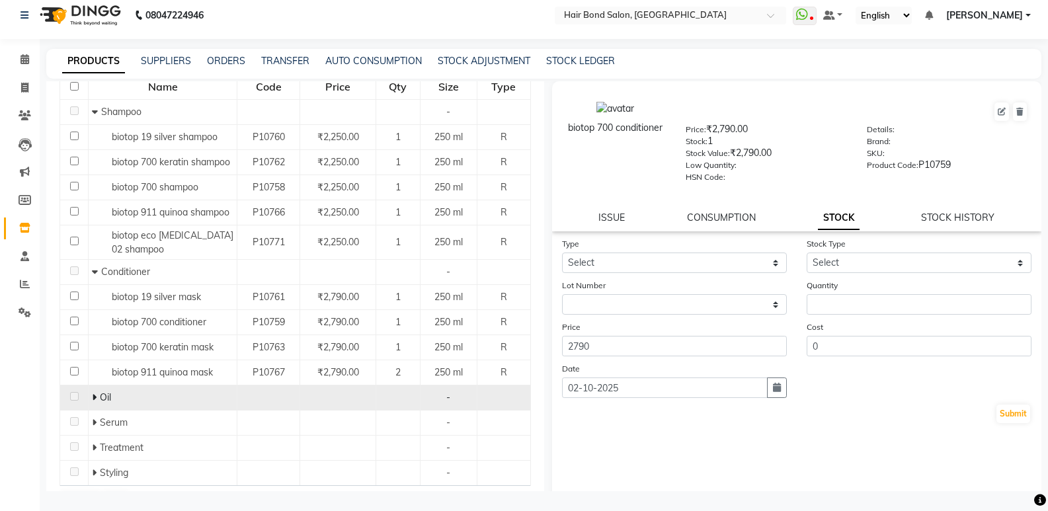
scroll to position [196, 0]
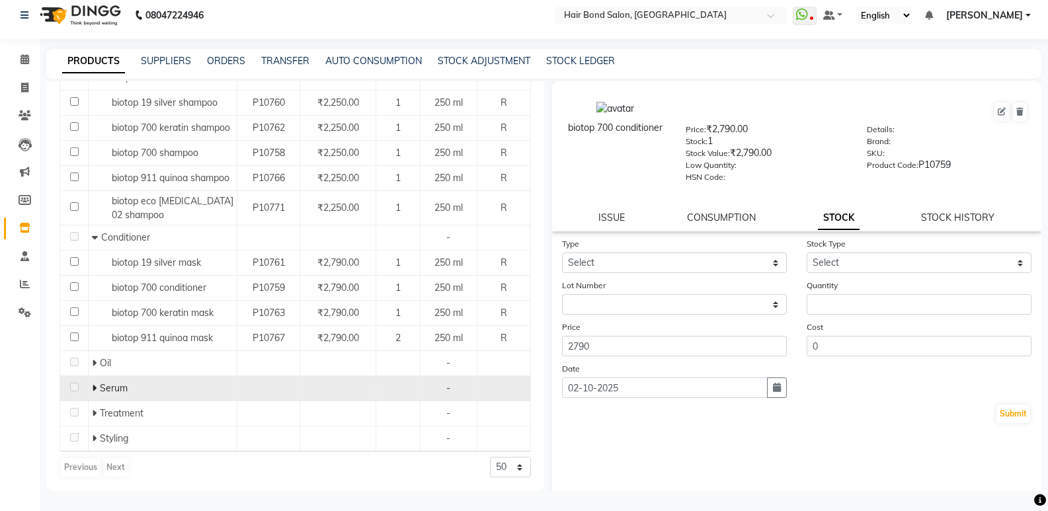
click at [119, 386] on span "Serum" at bounding box center [114, 388] width 28 height 12
click at [84, 393] on td at bounding box center [74, 388] width 28 height 25
click at [95, 387] on icon at bounding box center [94, 388] width 5 height 9
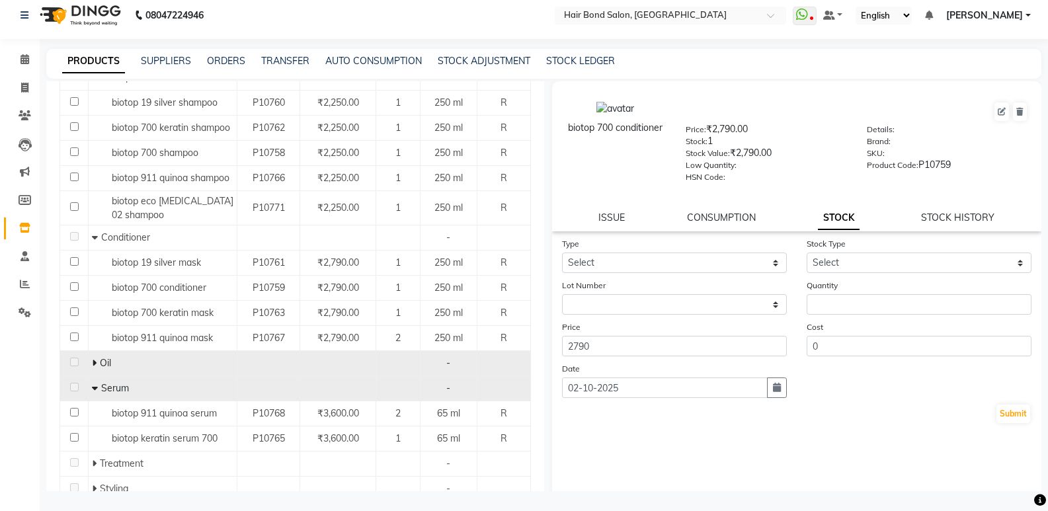
scroll to position [247, 0]
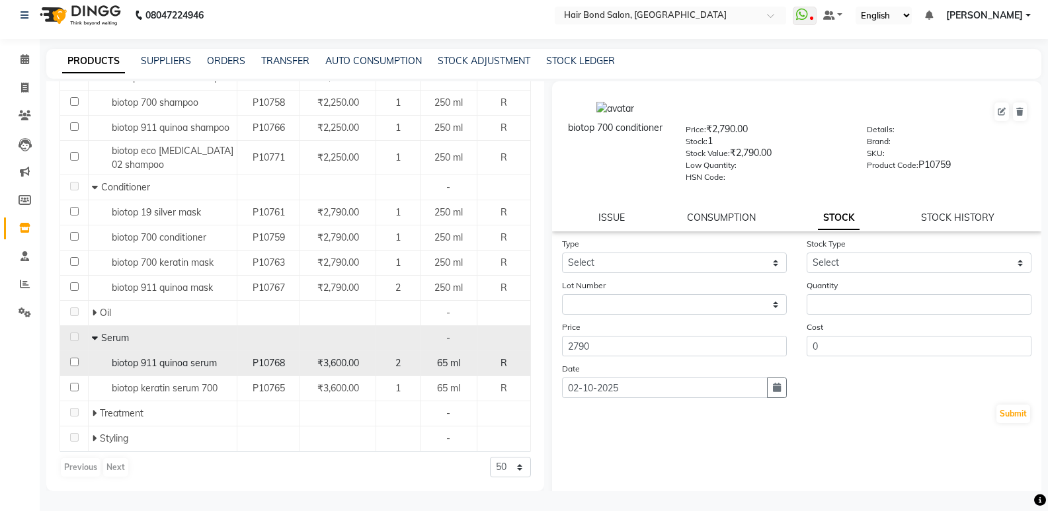
click at [259, 365] on span "P10768" at bounding box center [269, 363] width 32 height 12
select select
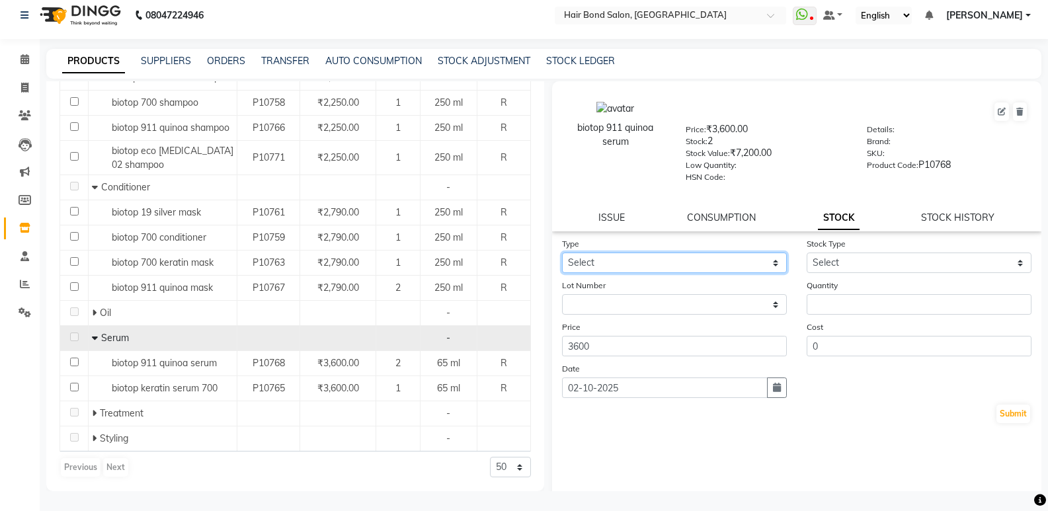
click at [631, 266] on select "Select In Out" at bounding box center [674, 263] width 225 height 20
select select "out"
click at [562, 253] on select "Select In Out" at bounding box center [674, 263] width 225 height 20
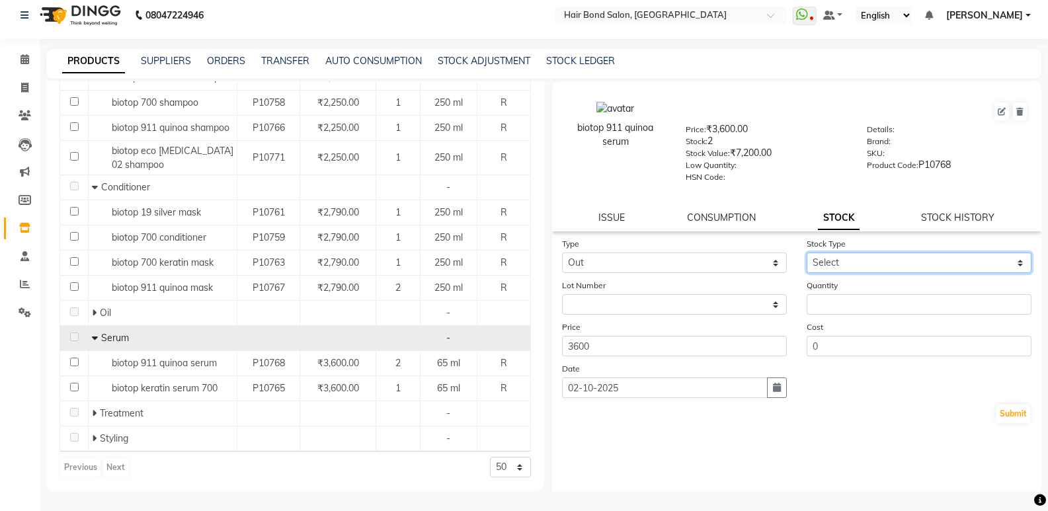
click at [823, 263] on select "Select Internal Use Damaged Expired Adjustment Return Other" at bounding box center [919, 263] width 225 height 20
select select "adjustment"
click at [807, 253] on select "Select Internal Use Damaged Expired Adjustment Return Other" at bounding box center [919, 263] width 225 height 20
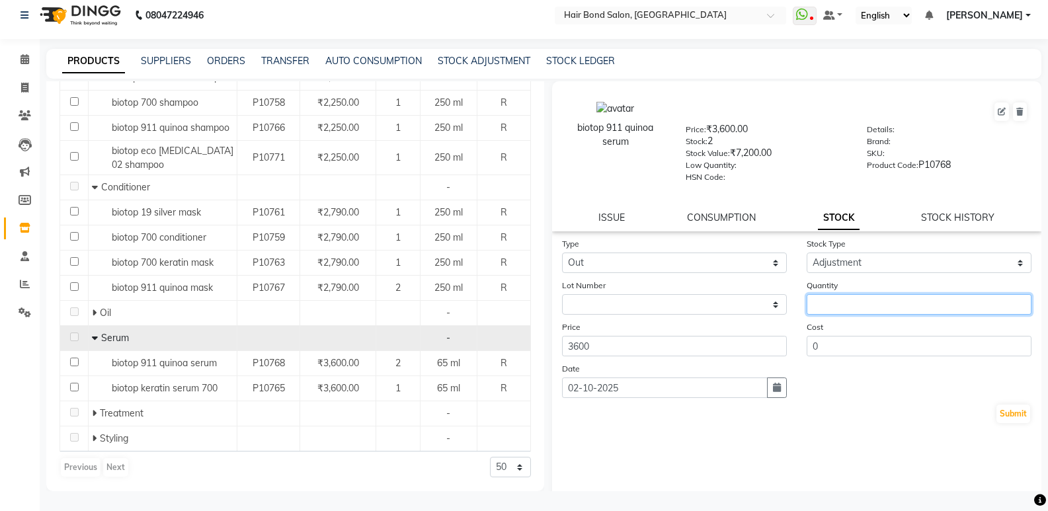
click at [827, 306] on input "number" at bounding box center [919, 304] width 225 height 20
type input "01"
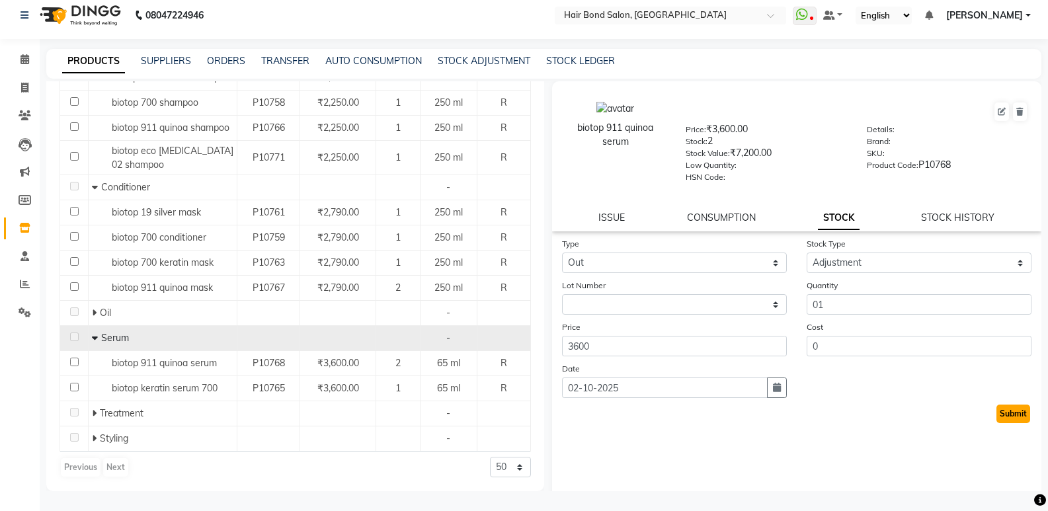
click at [1003, 416] on button "Submit" at bounding box center [1014, 414] width 34 height 19
select select
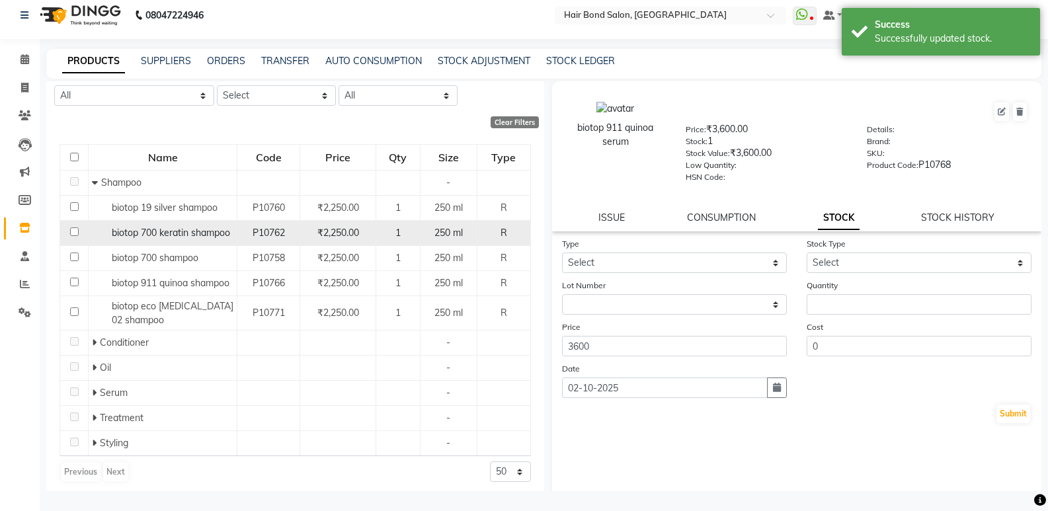
scroll to position [96, 0]
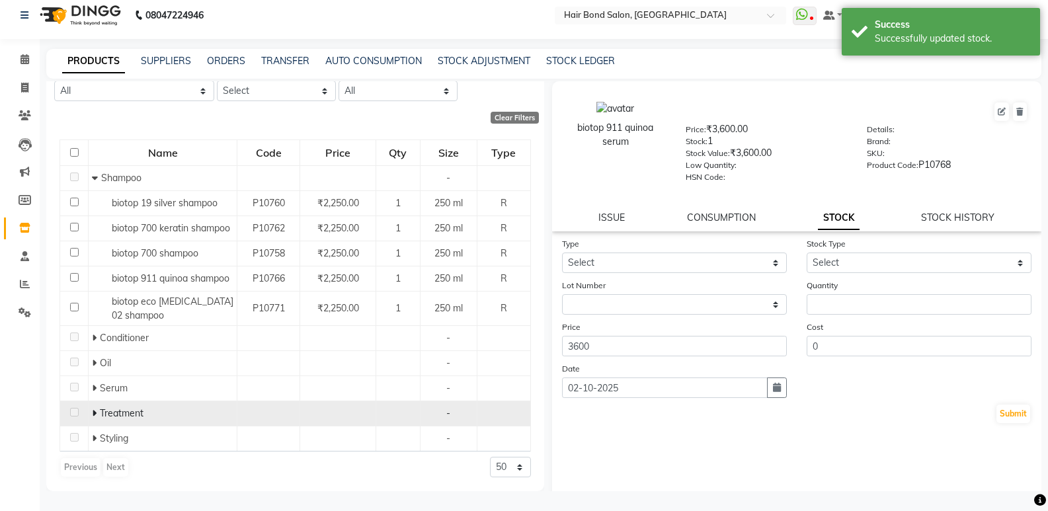
click at [95, 415] on icon at bounding box center [94, 413] width 5 height 9
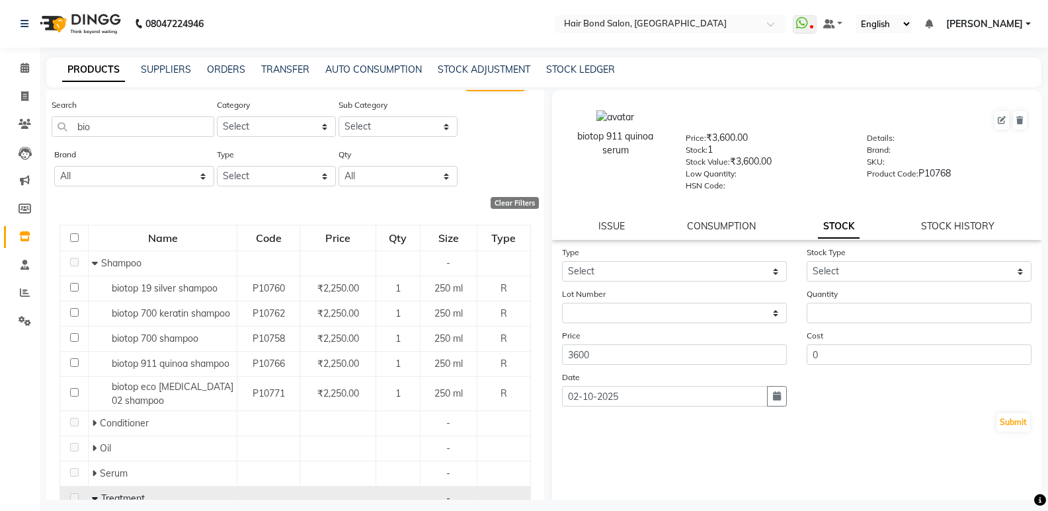
scroll to position [0, 0]
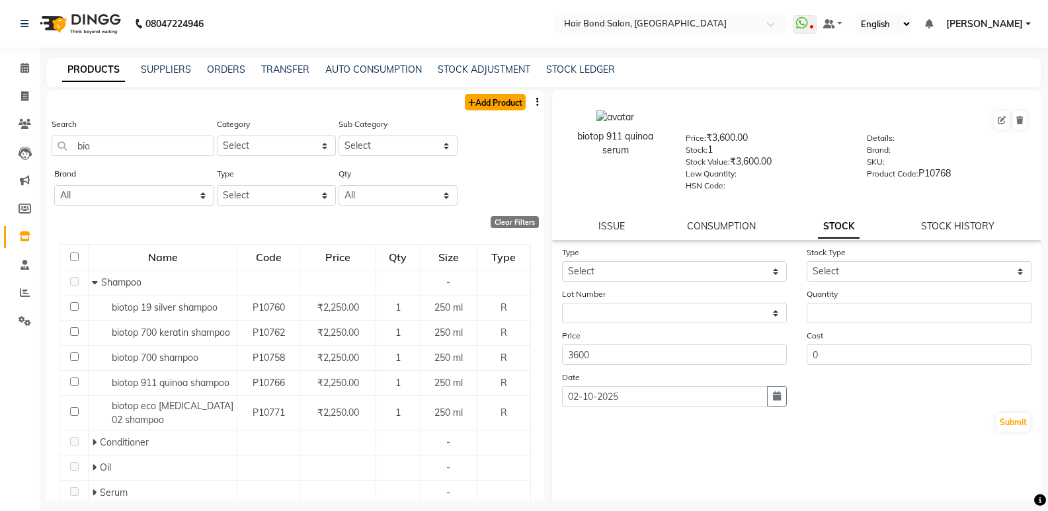
click at [489, 99] on link "Add Product" at bounding box center [495, 102] width 61 height 17
select select "true"
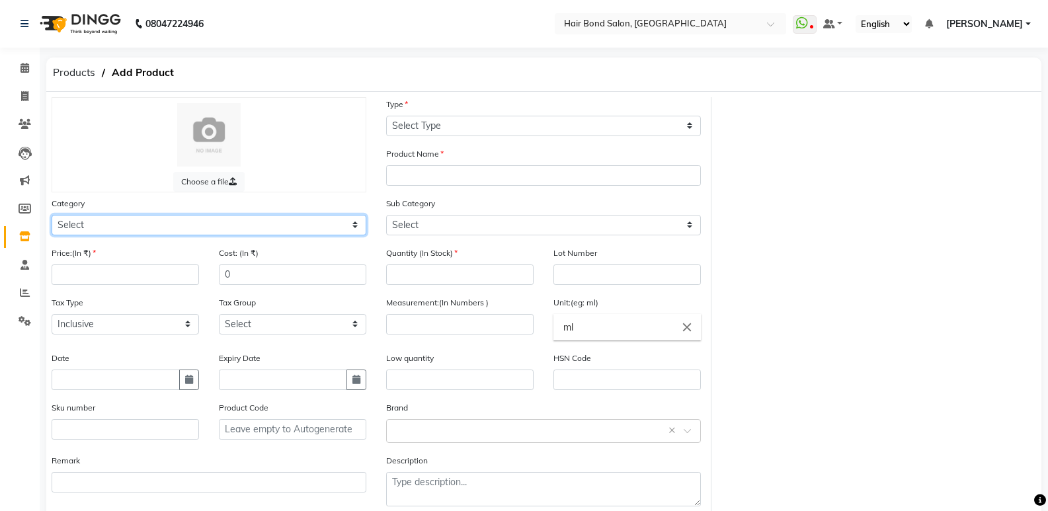
click at [86, 226] on select "Select Hair Skin Makeup Personal Care Appliances [PERSON_NAME] Waxing Disposabl…" at bounding box center [209, 225] width 315 height 20
select select "804501100"
click at [52, 215] on select "Select Hair Skin Makeup Personal Care Appliances [PERSON_NAME] Waxing Disposabl…" at bounding box center [209, 225] width 315 height 20
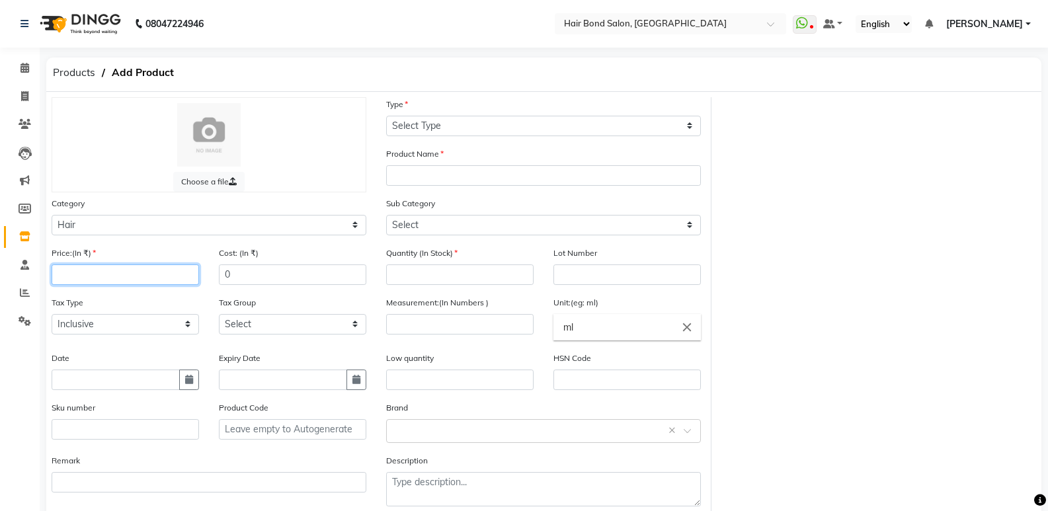
click at [108, 276] on input "number" at bounding box center [125, 275] width 147 height 20
type input "220"
click at [258, 274] on input "0" at bounding box center [292, 275] width 147 height 20
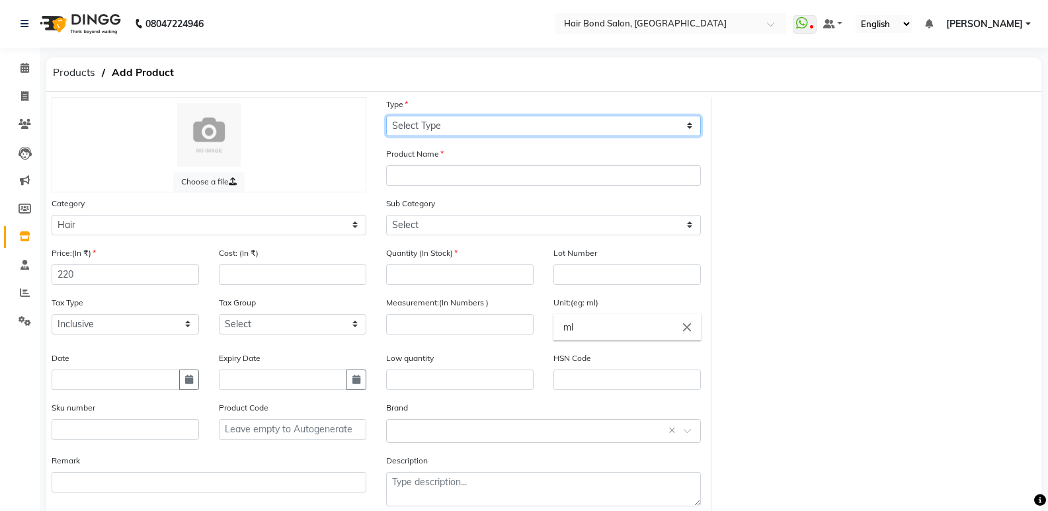
click at [440, 118] on select "Select Type Both Retail Consumable" at bounding box center [543, 126] width 315 height 20
select select "C"
click at [386, 116] on select "Select Type Both Retail Consumable" at bounding box center [543, 126] width 315 height 20
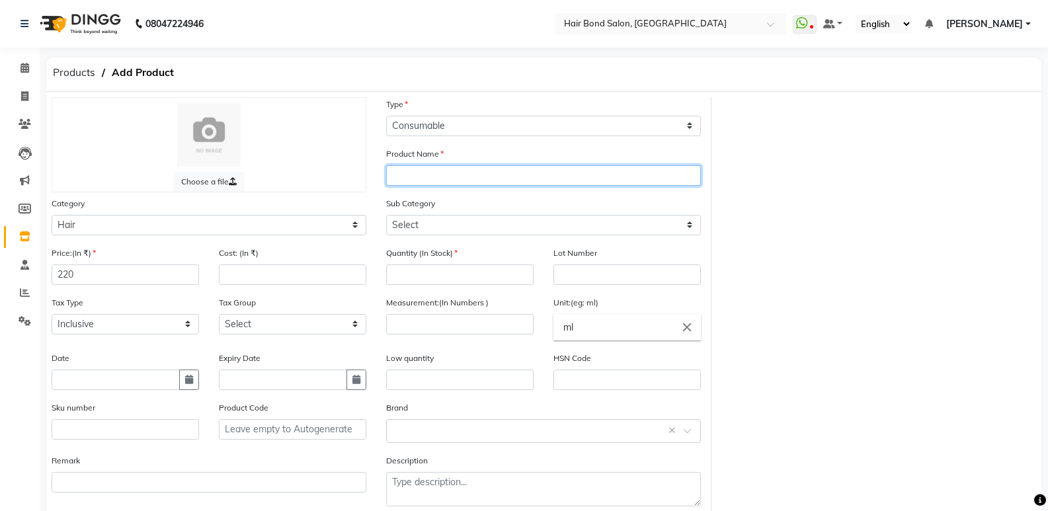
click at [427, 172] on input "text" at bounding box center [543, 175] width 315 height 20
type input "Streaks"
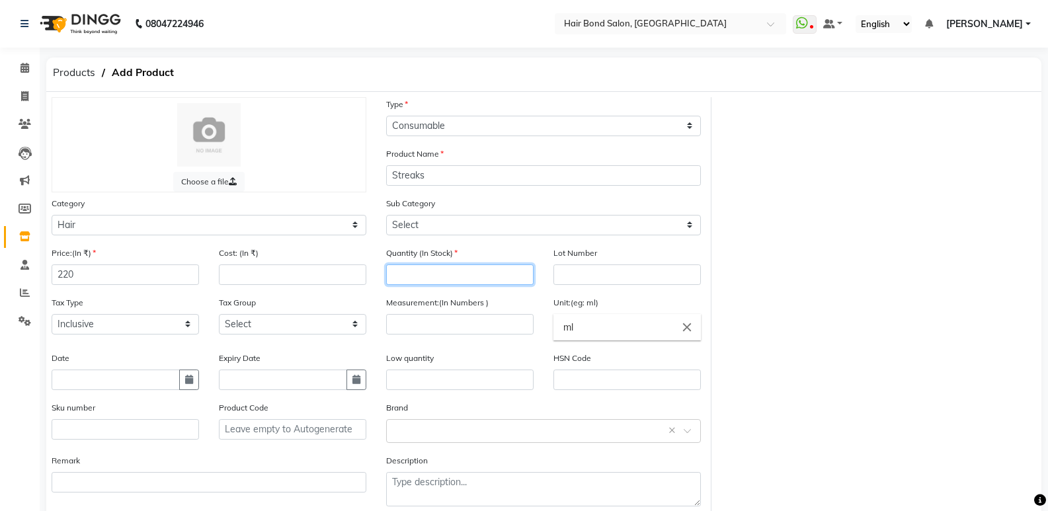
click at [449, 272] on input "number" at bounding box center [459, 275] width 147 height 20
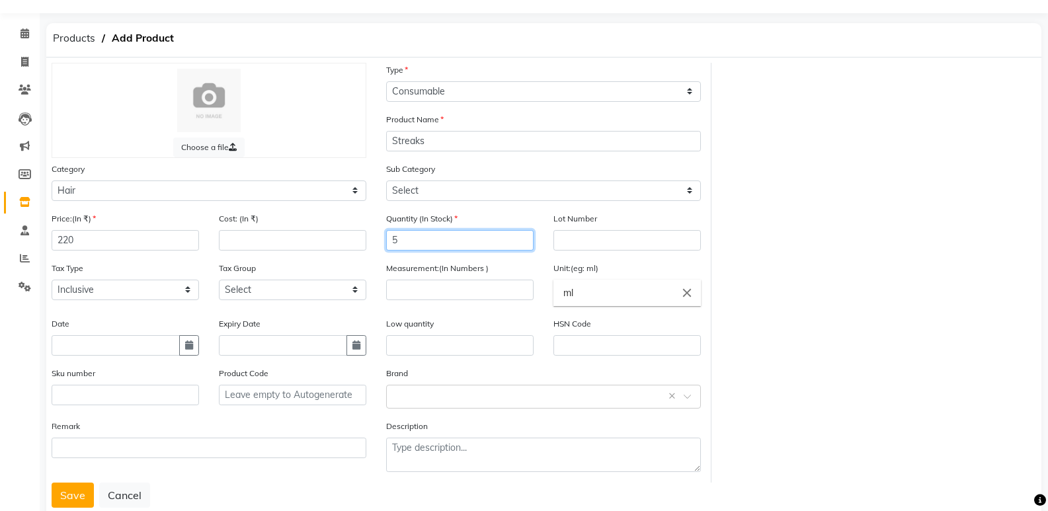
scroll to position [69, 0]
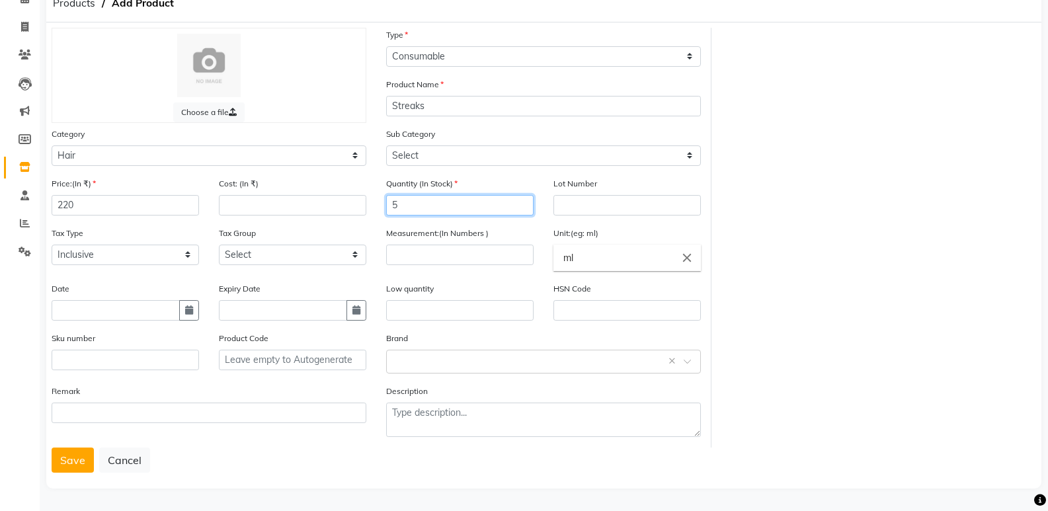
type input "5"
click at [489, 259] on input "number" at bounding box center [459, 255] width 147 height 20
type input "60"
click at [588, 251] on input "ml" at bounding box center [626, 258] width 147 height 26
click at [484, 253] on div at bounding box center [524, 255] width 1048 height 511
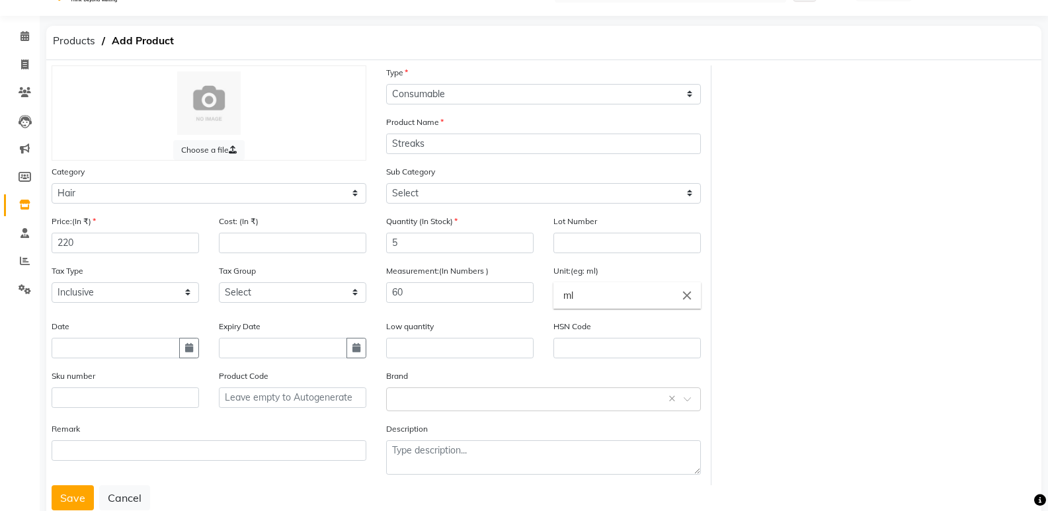
scroll to position [0, 0]
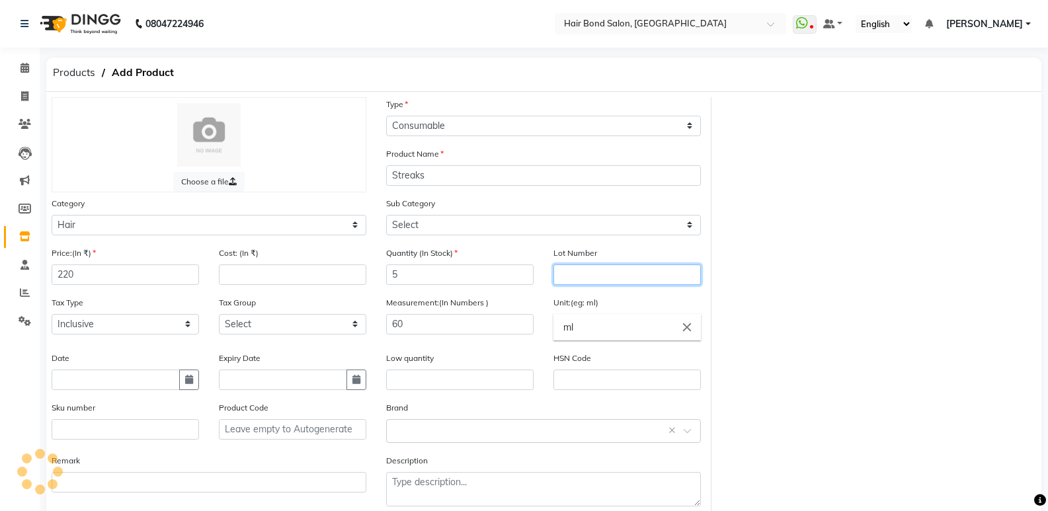
drag, startPoint x: 612, startPoint y: 278, endPoint x: 604, endPoint y: 280, distance: 8.7
click at [604, 280] on input "text" at bounding box center [626, 275] width 147 height 20
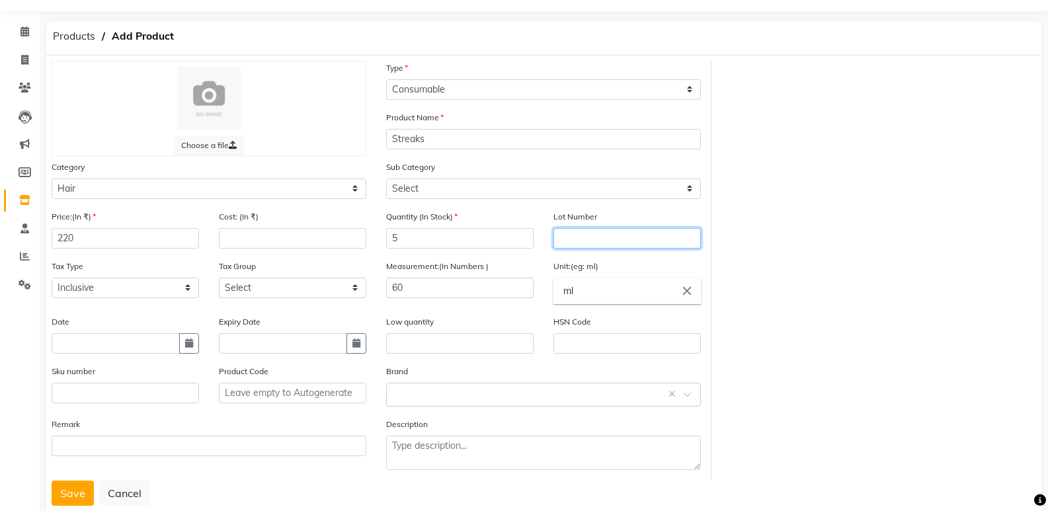
scroll to position [69, 0]
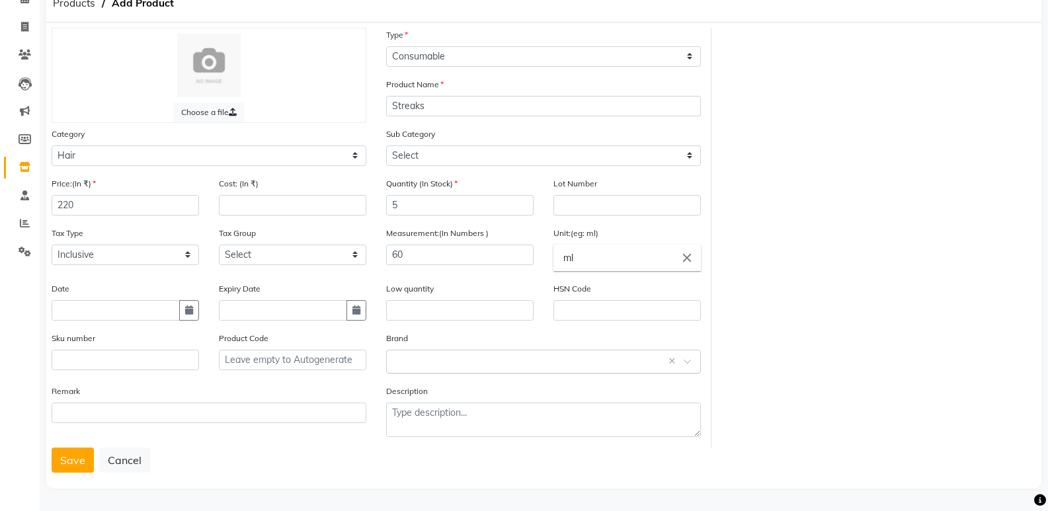
click at [425, 362] on input "text" at bounding box center [530, 361] width 274 height 14
click at [387, 346] on div "Brand Select brand or add custom brand ×" at bounding box center [543, 352] width 315 height 42
click at [423, 360] on input "text" at bounding box center [530, 361] width 274 height 14
type input "s"
type input "Streaks"
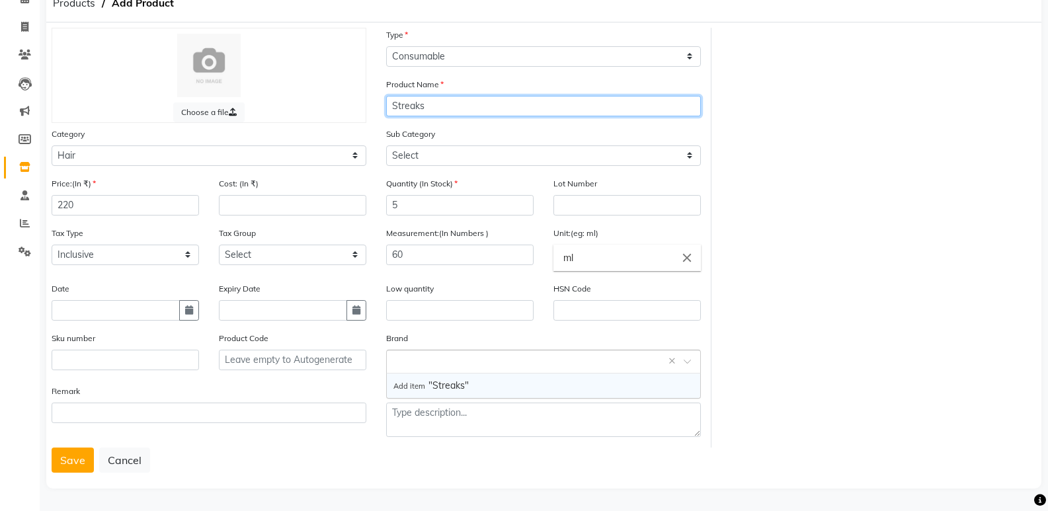
click at [433, 108] on input "Streaks" at bounding box center [543, 106] width 315 height 20
type input "S"
type input "5"
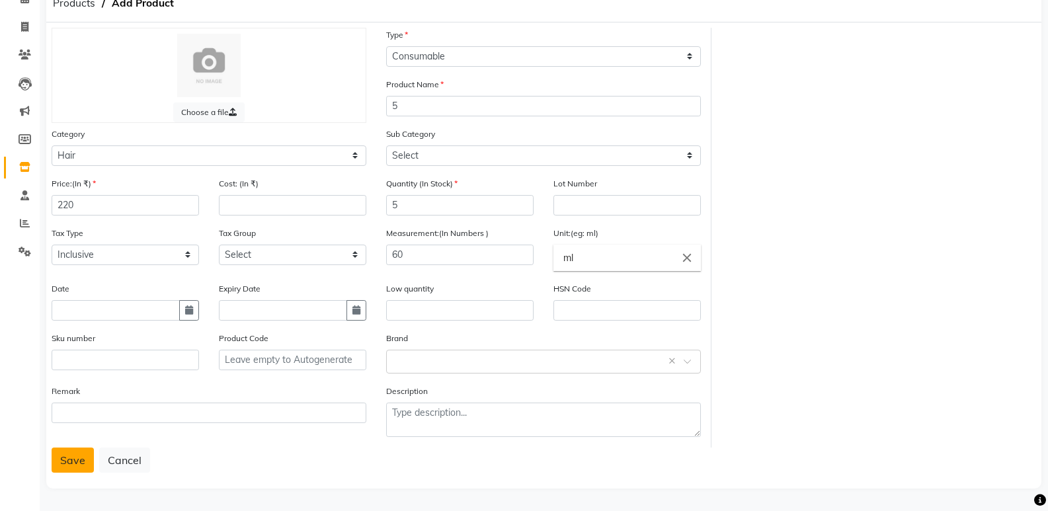
click at [72, 458] on button "Save" at bounding box center [73, 460] width 42 height 25
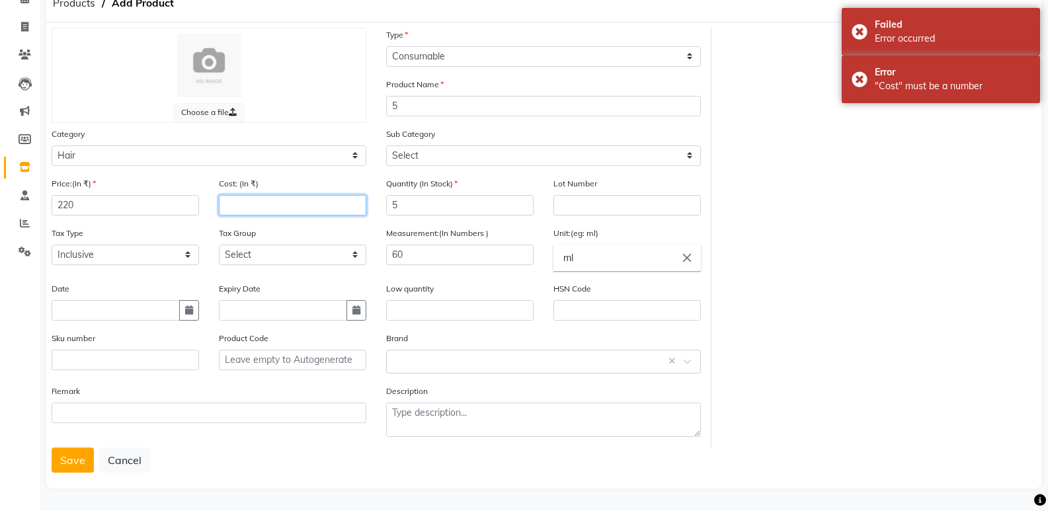
click at [269, 208] on input "number" at bounding box center [292, 205] width 147 height 20
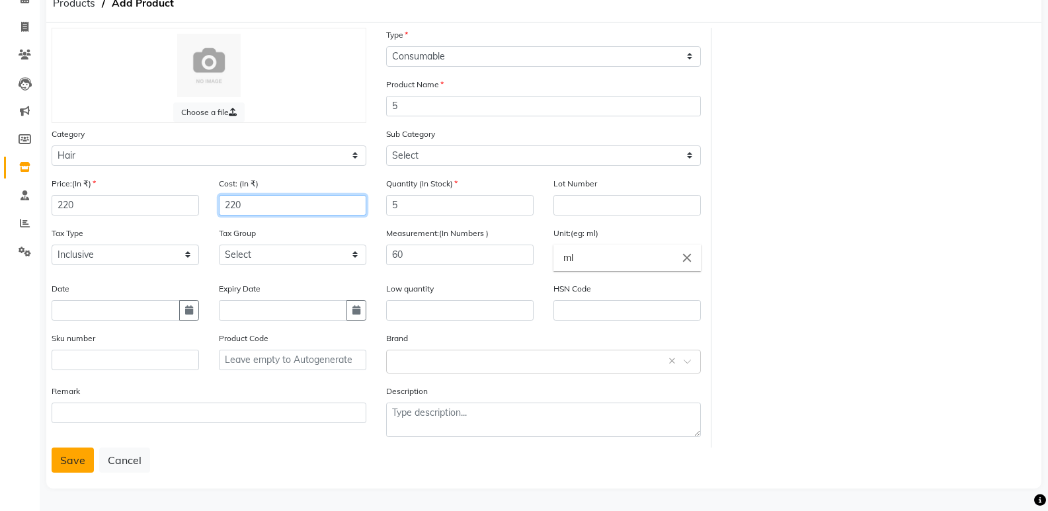
type input "220"
click at [83, 454] on button "Save" at bounding box center [73, 460] width 42 height 25
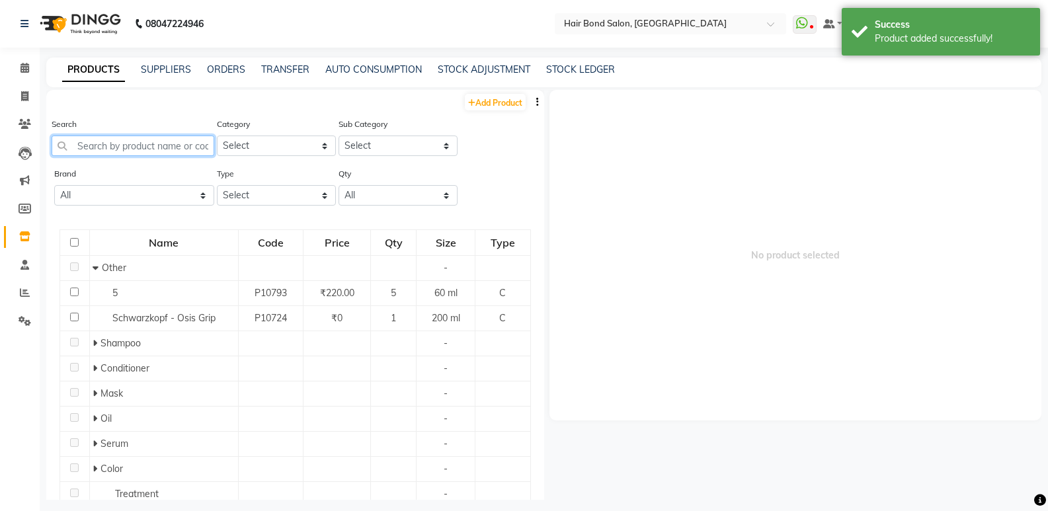
click at [123, 148] on input "text" at bounding box center [133, 146] width 163 height 20
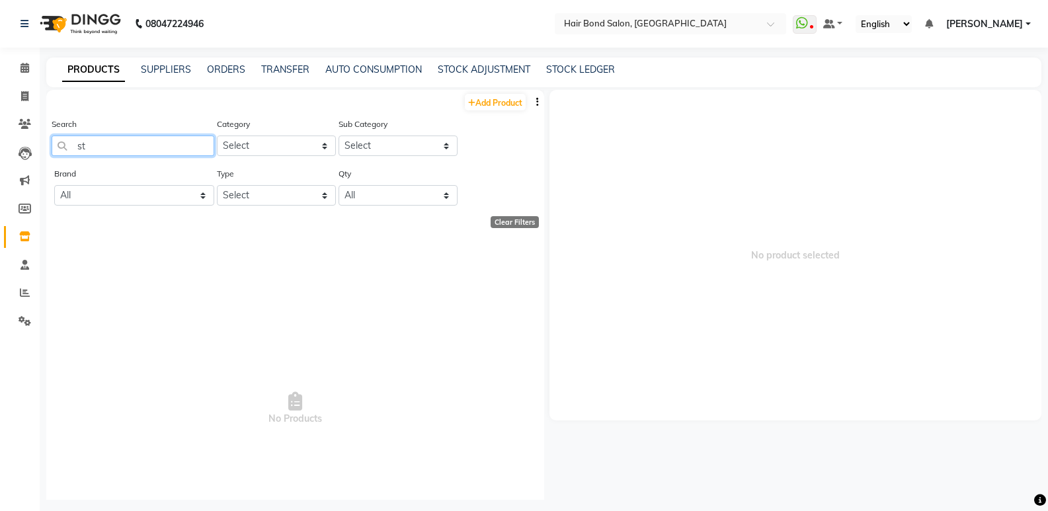
type input "s"
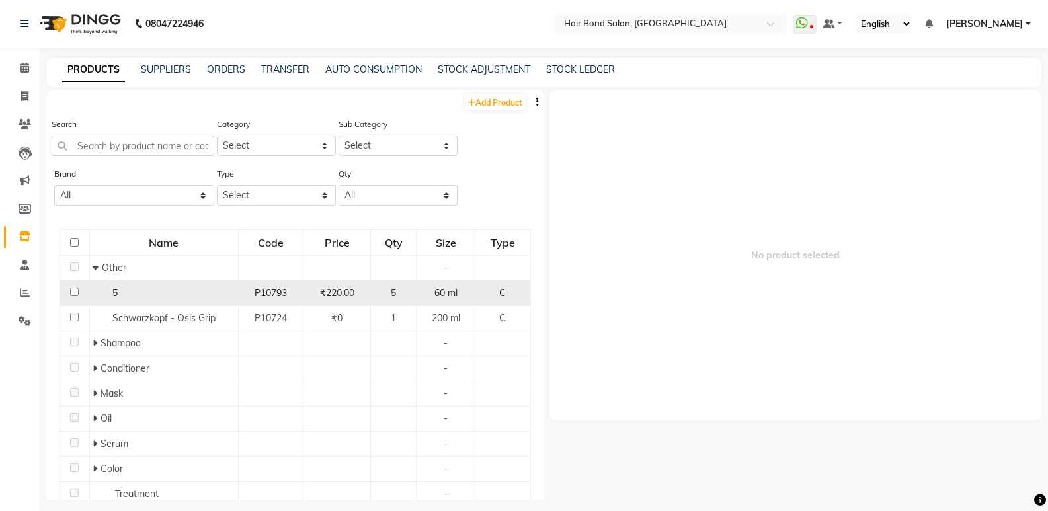
click at [124, 286] on td "5" at bounding box center [163, 293] width 149 height 25
click at [73, 292] on input "checkbox" at bounding box center [74, 292] width 9 height 9
checkbox input "true"
select select
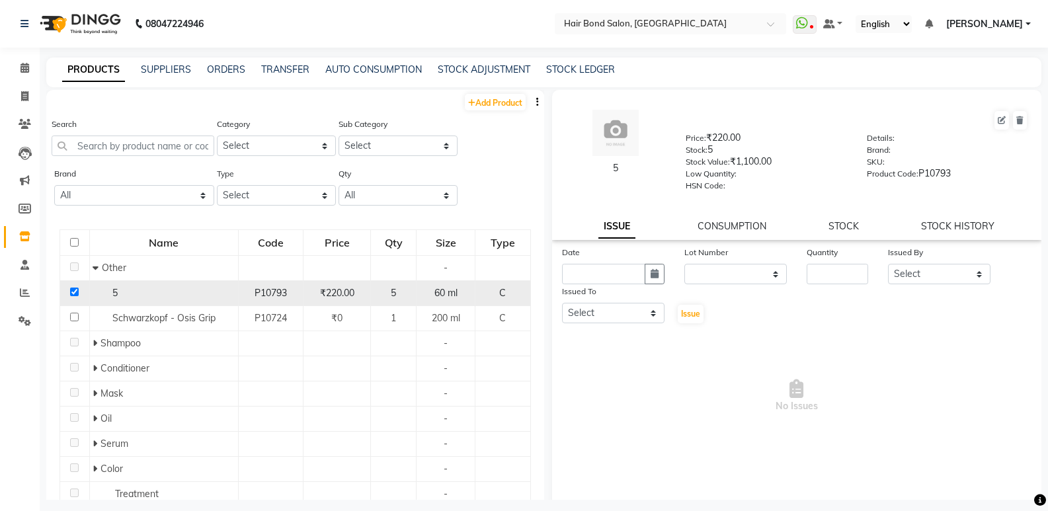
click at [73, 292] on input "checkbox" at bounding box center [74, 292] width 9 height 9
checkbox input "false"
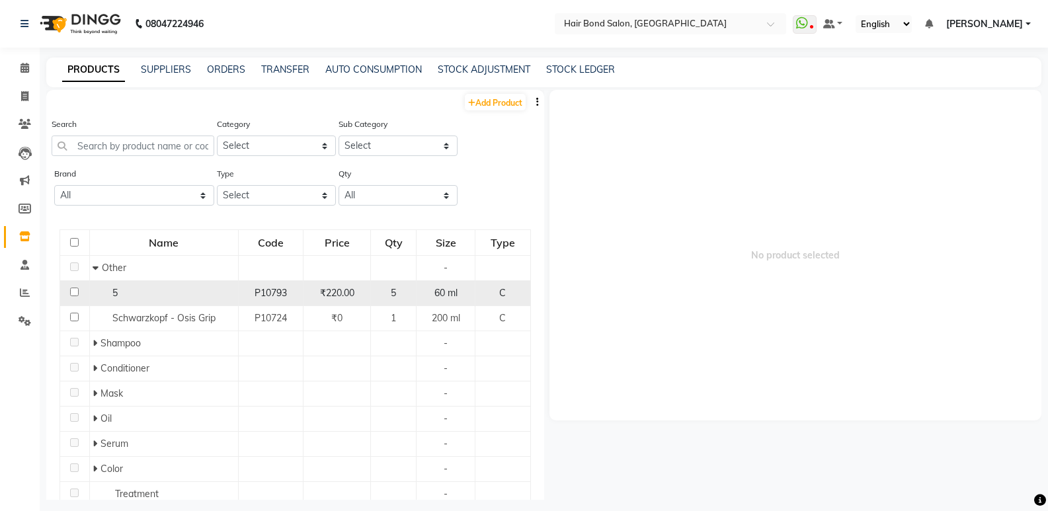
click at [147, 289] on div "5" at bounding box center [164, 293] width 142 height 14
select select
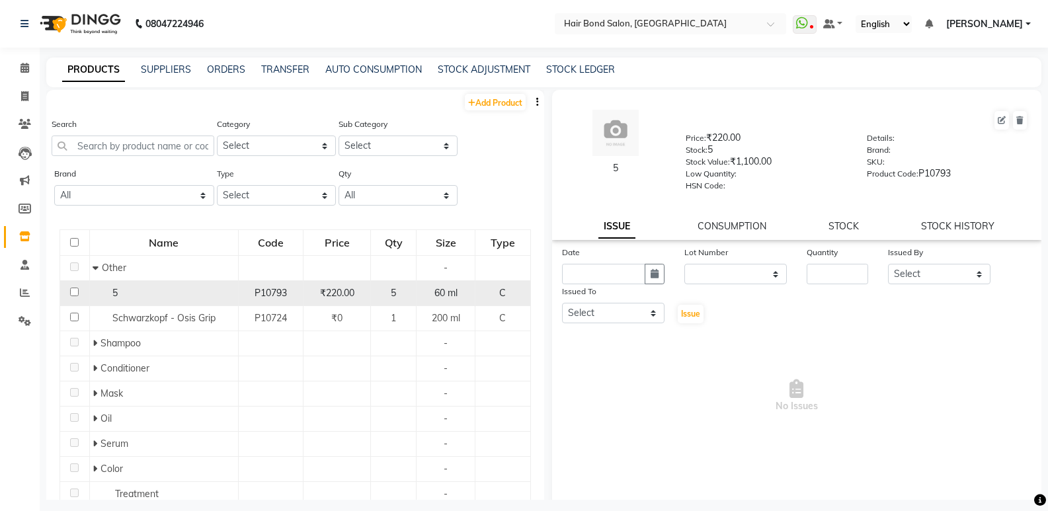
click at [139, 289] on div "5" at bounding box center [164, 293] width 142 height 14
drag, startPoint x: 127, startPoint y: 295, endPoint x: 169, endPoint y: 298, distance: 41.8
click at [169, 298] on div "5" at bounding box center [164, 293] width 142 height 14
click at [165, 296] on div "5" at bounding box center [164, 293] width 142 height 14
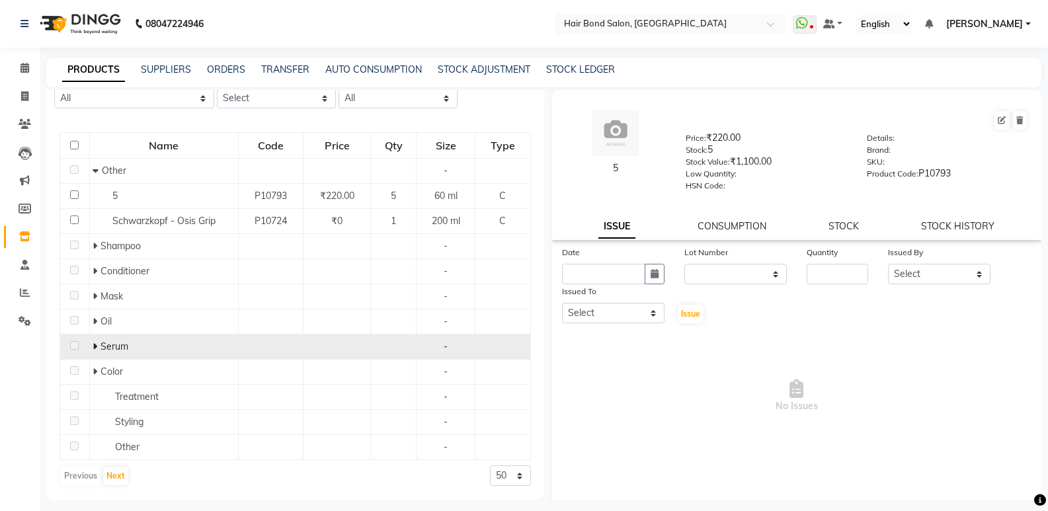
scroll to position [31, 0]
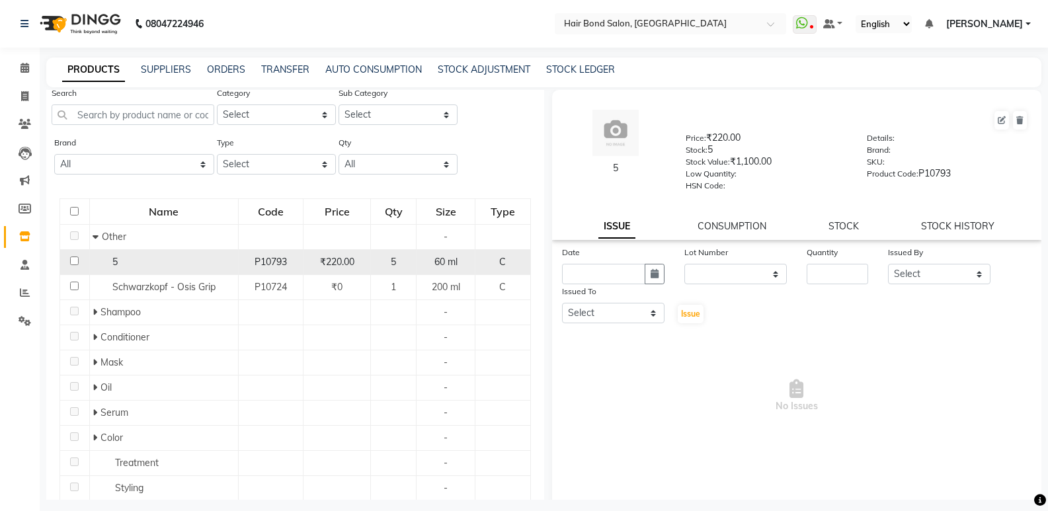
click at [149, 263] on div "5" at bounding box center [164, 262] width 142 height 14
click at [485, 263] on div "C" at bounding box center [503, 262] width 44 height 14
click at [384, 263] on div "5" at bounding box center [393, 262] width 34 height 14
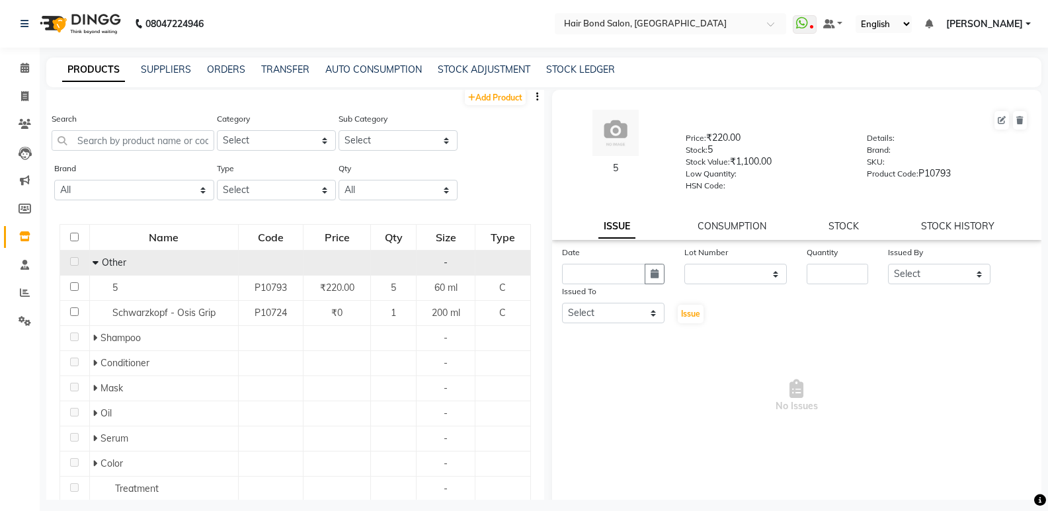
scroll to position [0, 0]
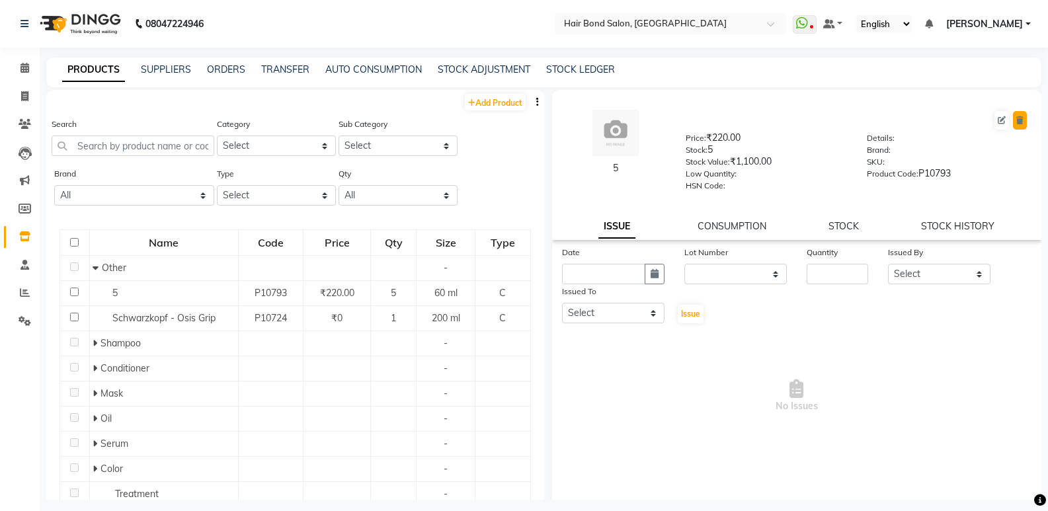
click at [1016, 122] on icon at bounding box center [1019, 120] width 7 height 8
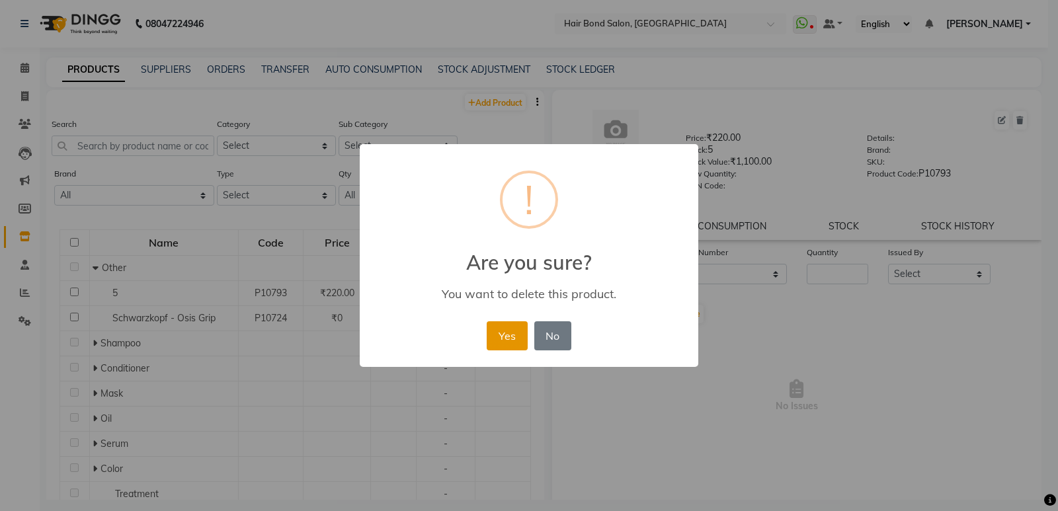
click at [521, 335] on button "Yes" at bounding box center [507, 335] width 40 height 29
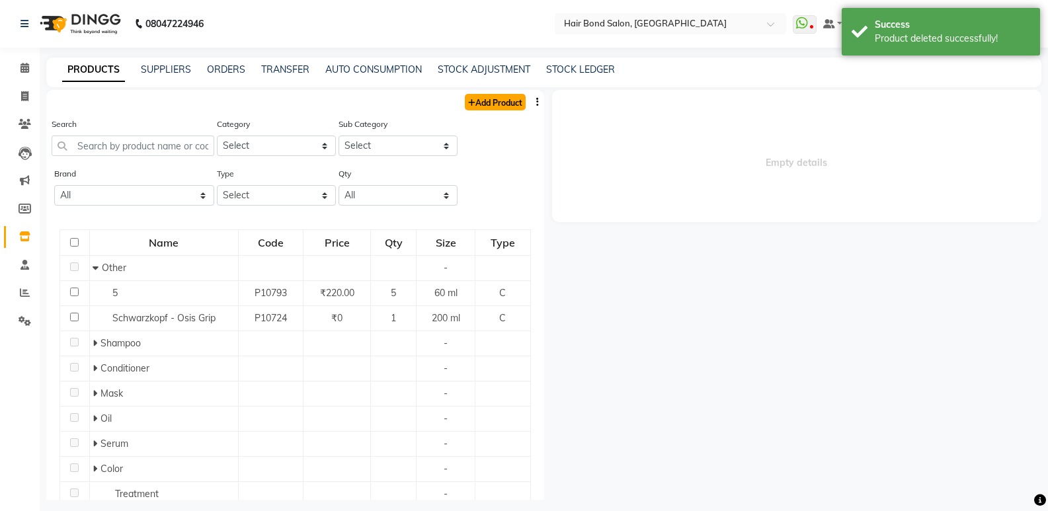
click at [487, 102] on link "Add Product" at bounding box center [495, 102] width 61 height 17
select select "true"
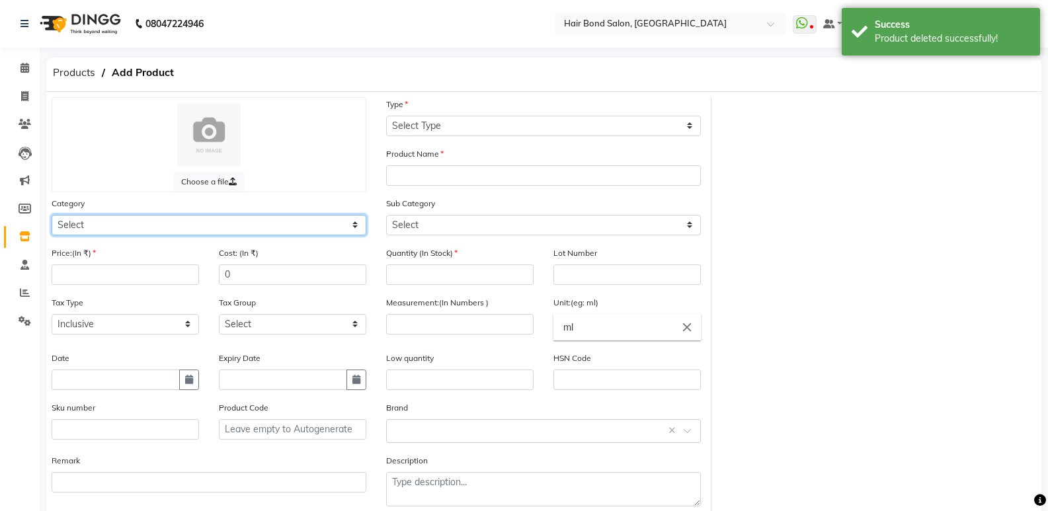
click at [161, 225] on select "Select Hair Skin Makeup Personal Care Appliances [PERSON_NAME] Waxing Disposabl…" at bounding box center [209, 225] width 315 height 20
select select "804501100"
click at [52, 215] on select "Select Hair Skin Makeup Personal Care Appliances [PERSON_NAME] Waxing Disposabl…" at bounding box center [209, 225] width 315 height 20
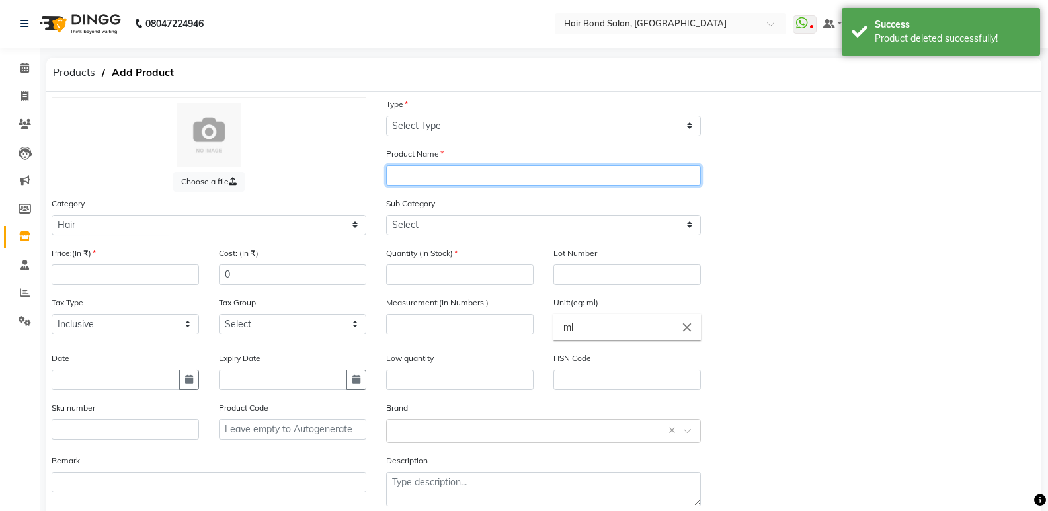
click at [436, 177] on input "text" at bounding box center [543, 175] width 315 height 20
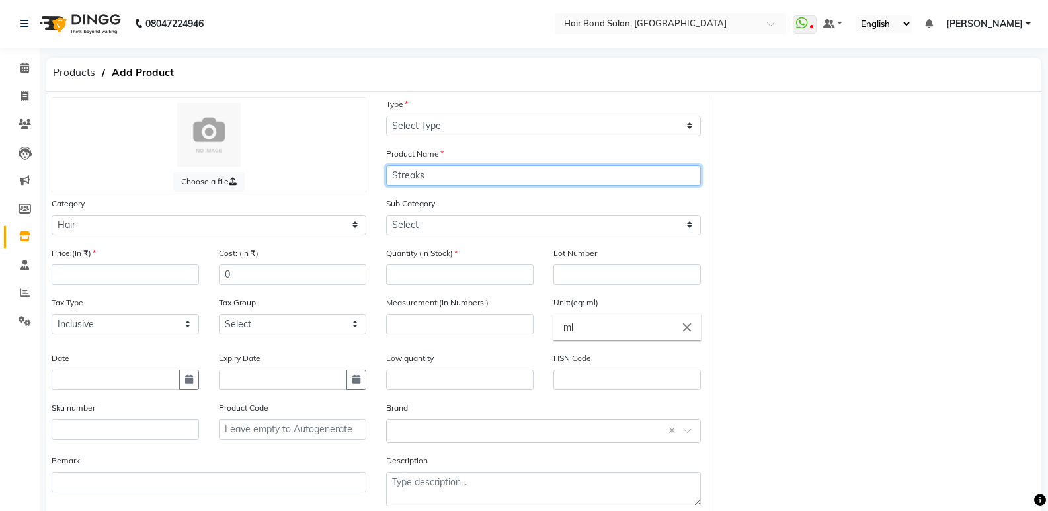
type input "Streaks"
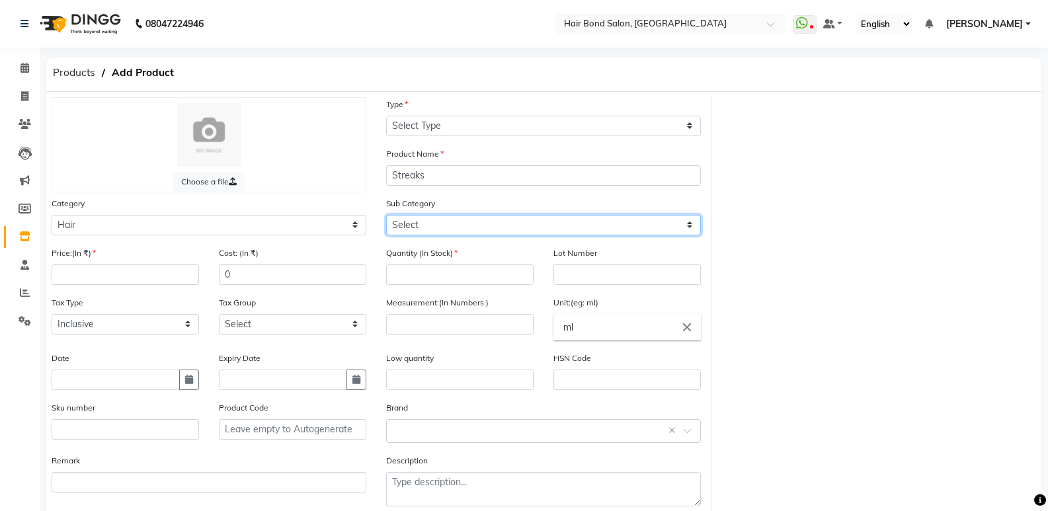
click at [432, 230] on select "Select Shampoo Conditioner Cream Mask Oil Serum Color Appliances Treatment Styl…" at bounding box center [543, 225] width 315 height 20
click at [386, 215] on select "Select Shampoo Conditioner Cream Mask Oil Serum Color Appliances Treatment Styl…" at bounding box center [543, 225] width 315 height 20
click at [429, 227] on select "Select Shampoo Conditioner Cream Mask Oil Serum Color Appliances Treatment Styl…" at bounding box center [543, 225] width 315 height 20
select select "804501107"
click at [386, 215] on select "Select Shampoo Conditioner Cream Mask Oil Serum Color Appliances Treatment Styl…" at bounding box center [543, 225] width 315 height 20
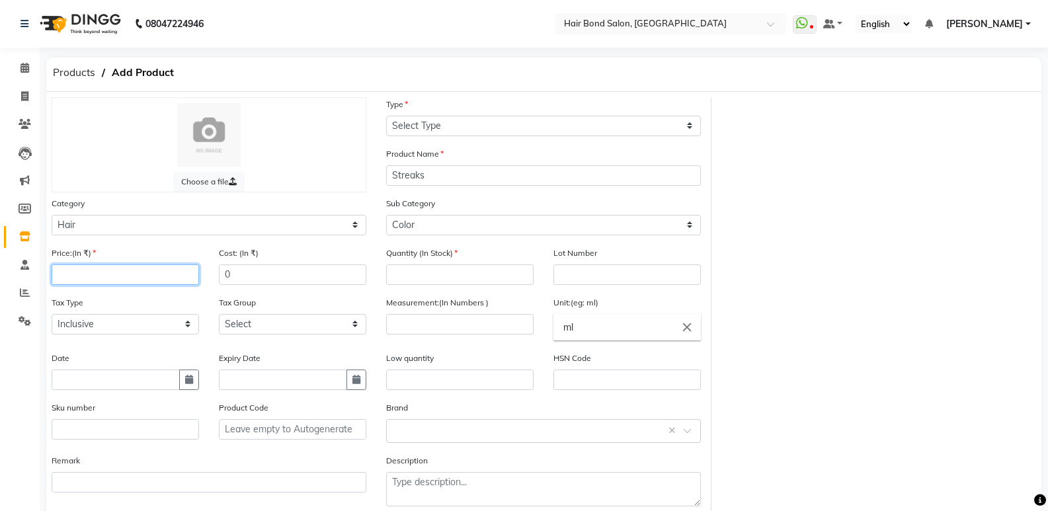
click at [127, 281] on input "number" at bounding box center [125, 275] width 147 height 20
type input "220"
click at [253, 275] on input "0" at bounding box center [292, 275] width 147 height 20
type input "220"
click at [439, 425] on input "text" at bounding box center [530, 430] width 274 height 14
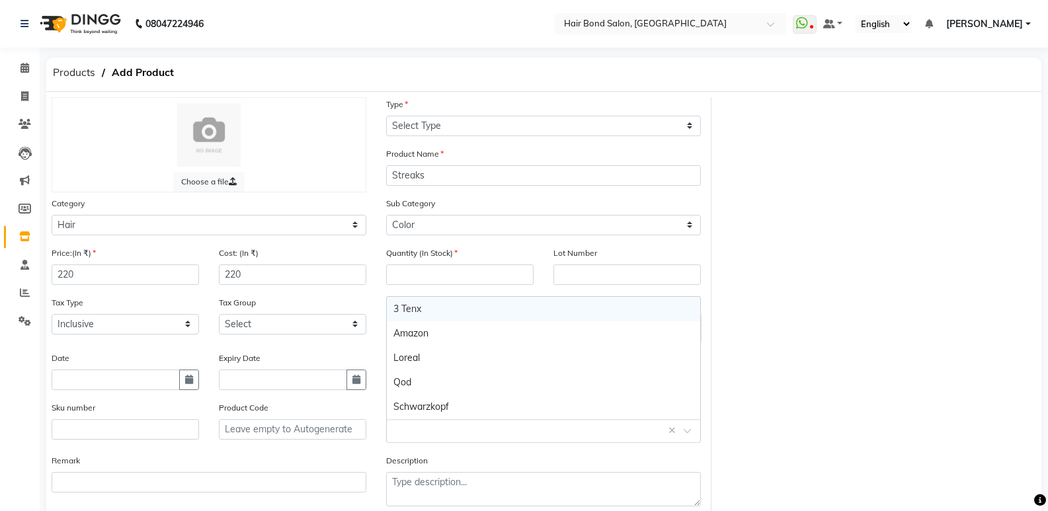
click at [439, 425] on input "text" at bounding box center [530, 430] width 274 height 14
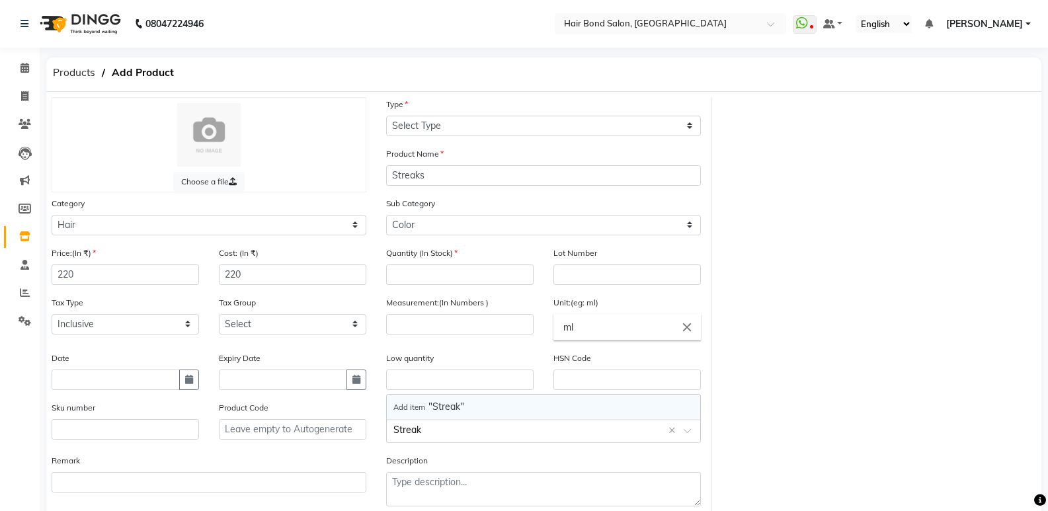
type input "Streaks"
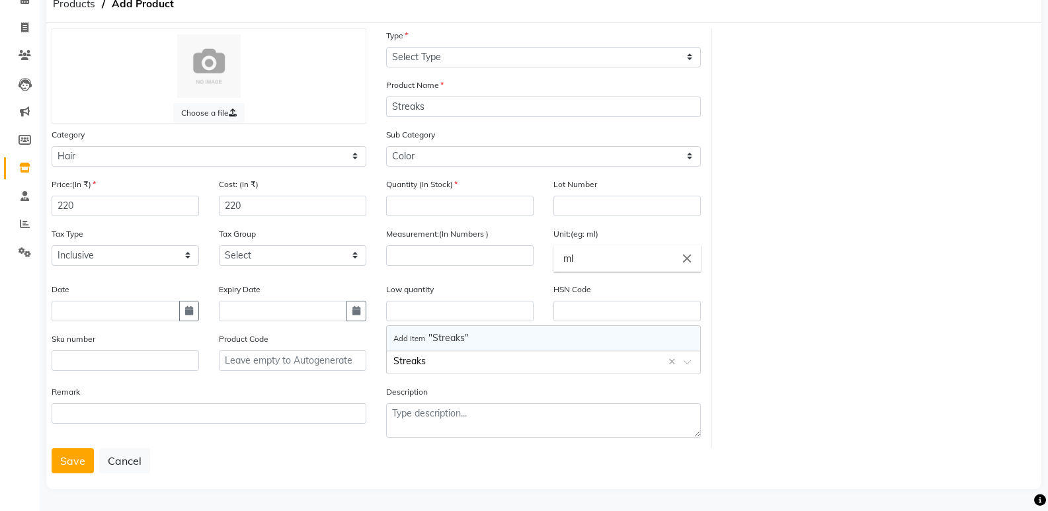
scroll to position [69, 0]
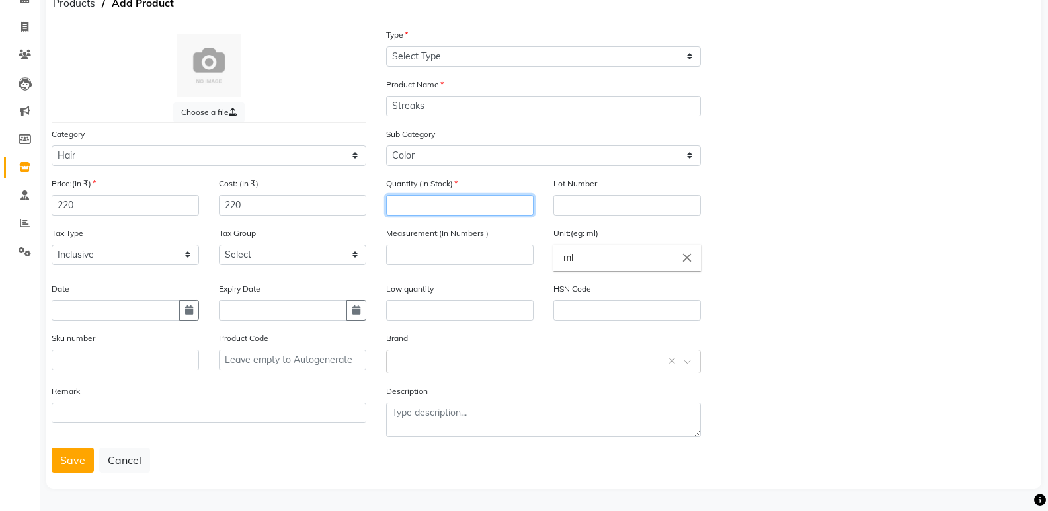
click at [440, 208] on input "number" at bounding box center [459, 205] width 147 height 20
type input "05"
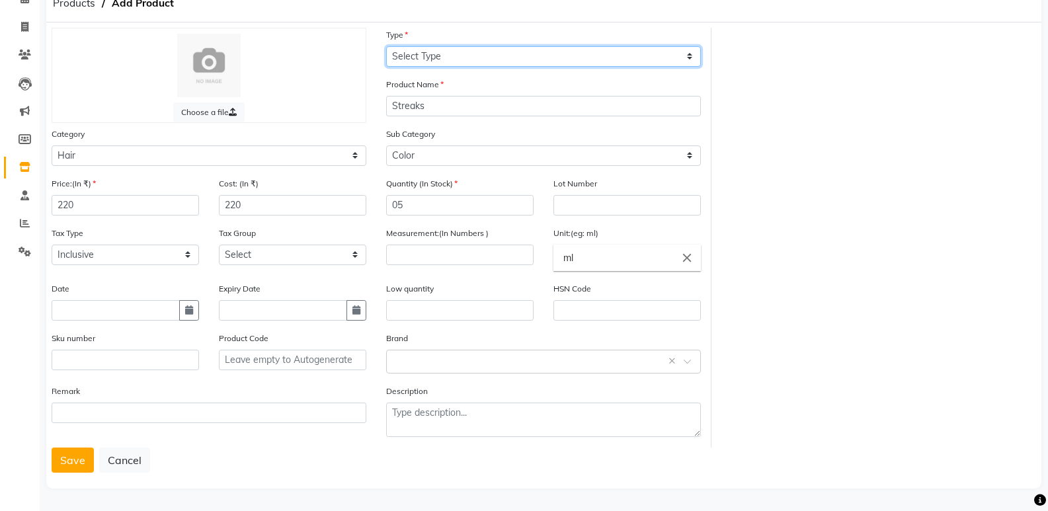
click at [469, 57] on select "Select Type Both Retail Consumable" at bounding box center [543, 56] width 315 height 20
select select "C"
click at [386, 46] on select "Select Type Both Retail Consumable" at bounding box center [543, 56] width 315 height 20
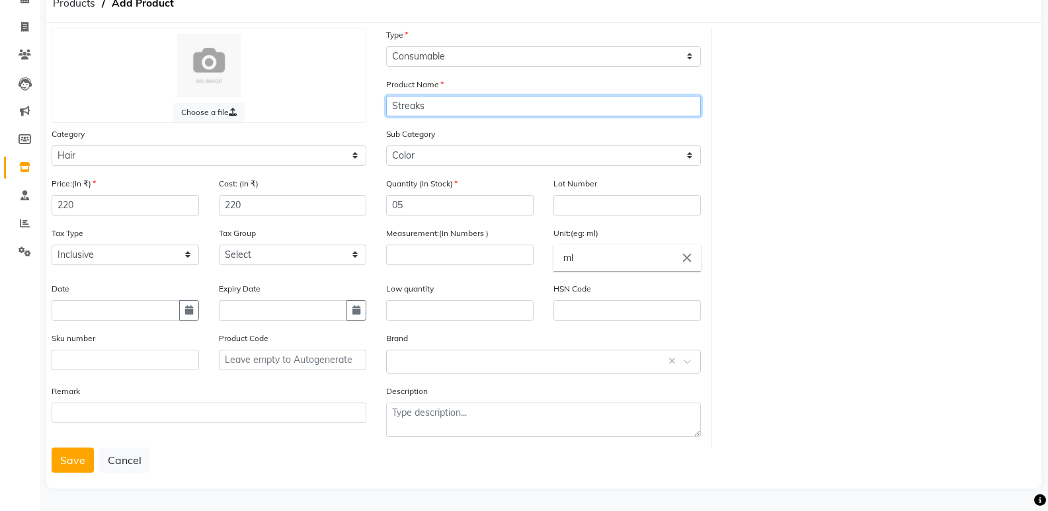
click at [442, 107] on input "Streaks" at bounding box center [543, 106] width 315 height 20
type input "S"
type input "n"
type input "5"
click at [407, 367] on input "text" at bounding box center [530, 361] width 274 height 14
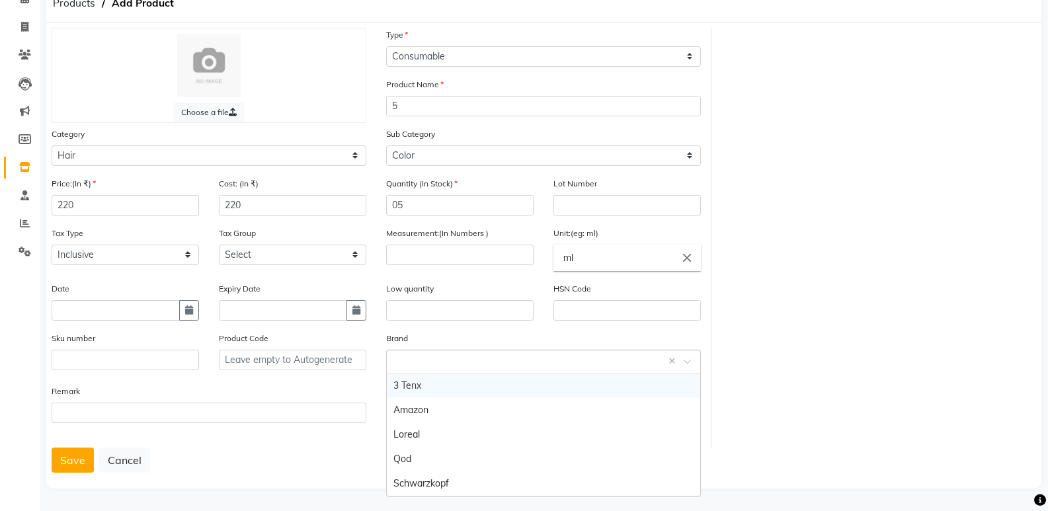
type input "s"
type input "Streaks"
click at [63, 460] on button "Save" at bounding box center [73, 460] width 42 height 25
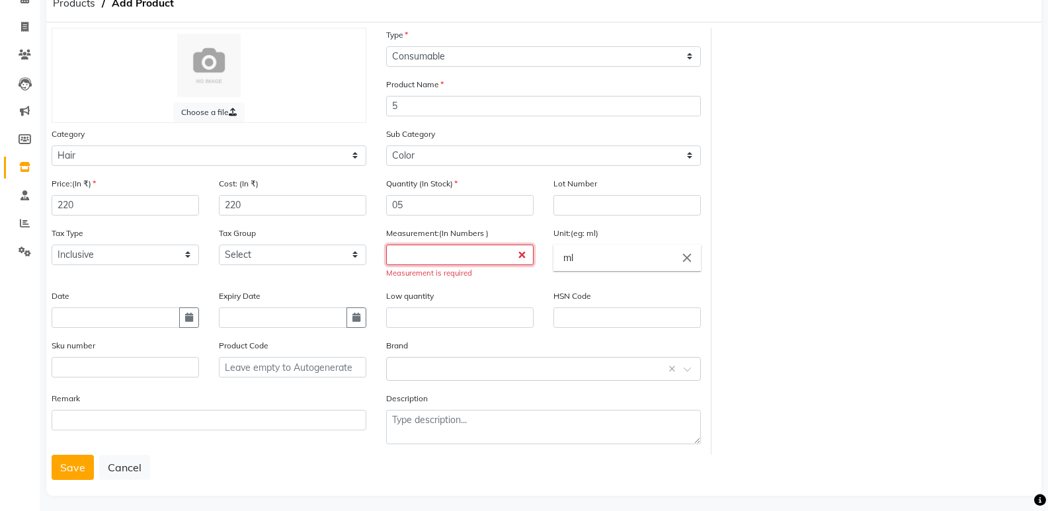
click at [440, 261] on input "number" at bounding box center [459, 255] width 147 height 20
click at [430, 259] on input "number" at bounding box center [459, 255] width 147 height 20
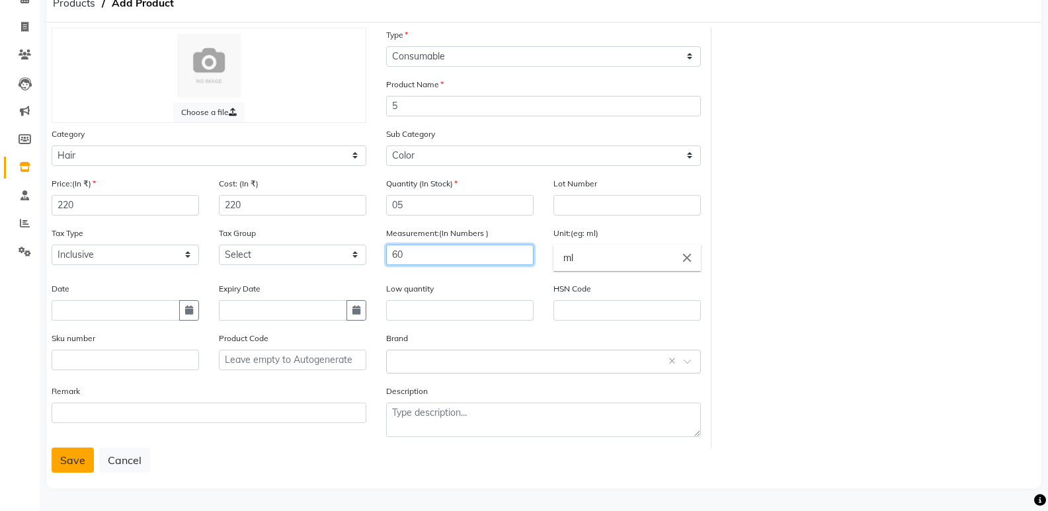
type input "60"
click at [64, 468] on button "Save" at bounding box center [73, 460] width 42 height 25
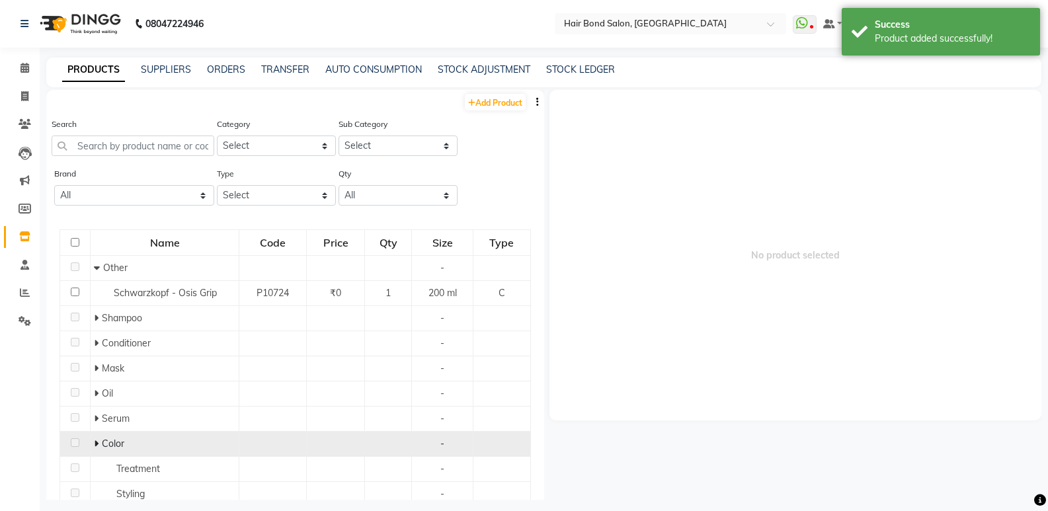
click at [110, 440] on span "Color" at bounding box center [113, 444] width 22 height 12
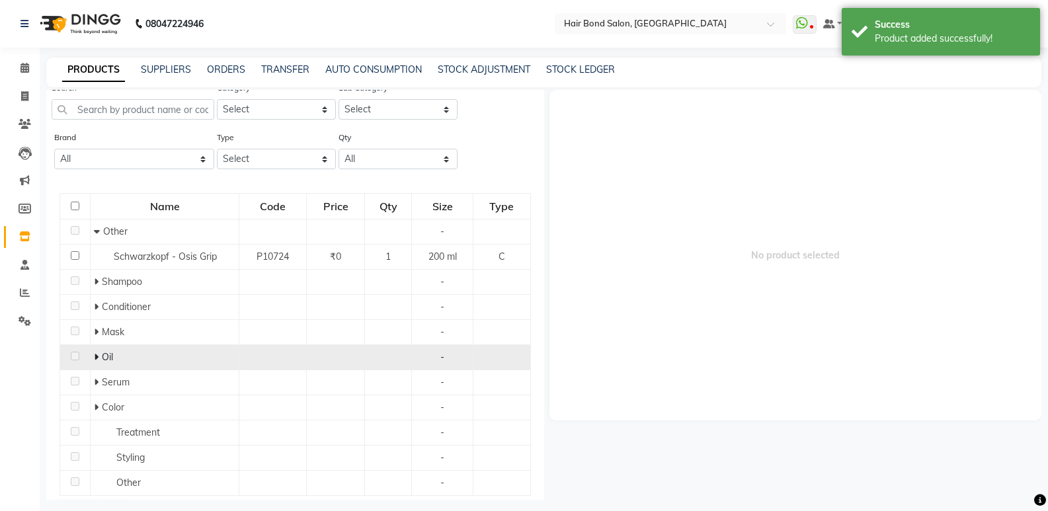
scroll to position [72, 0]
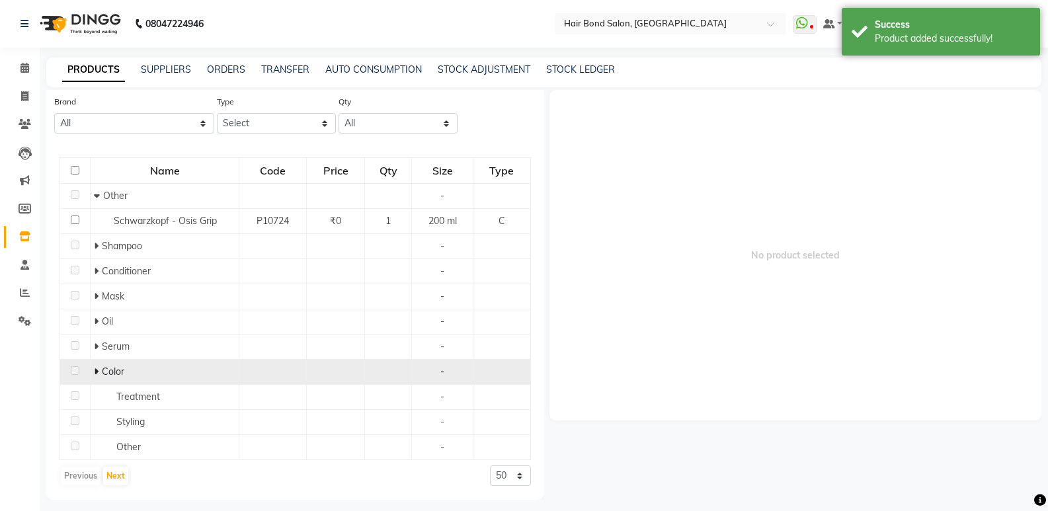
click at [97, 372] on icon at bounding box center [96, 371] width 5 height 9
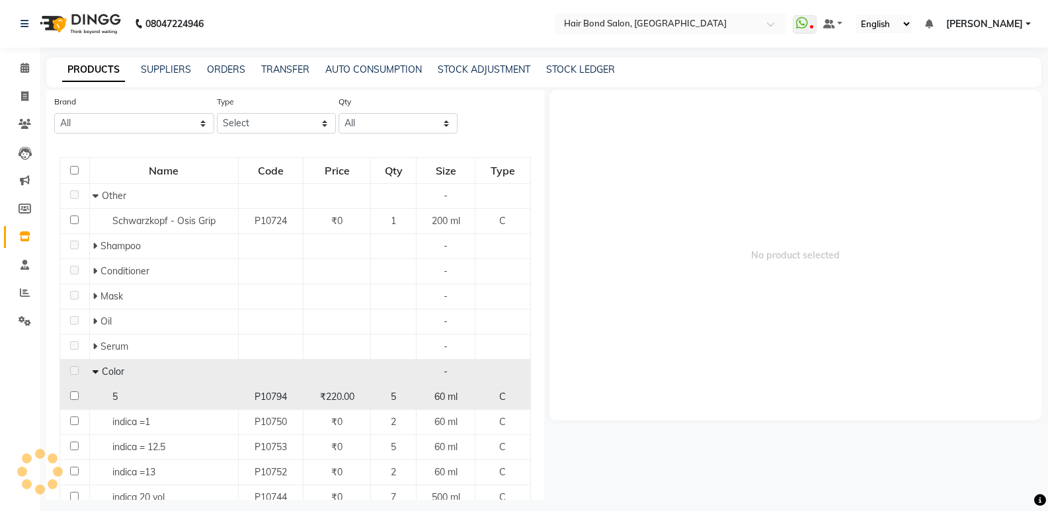
scroll to position [138, 0]
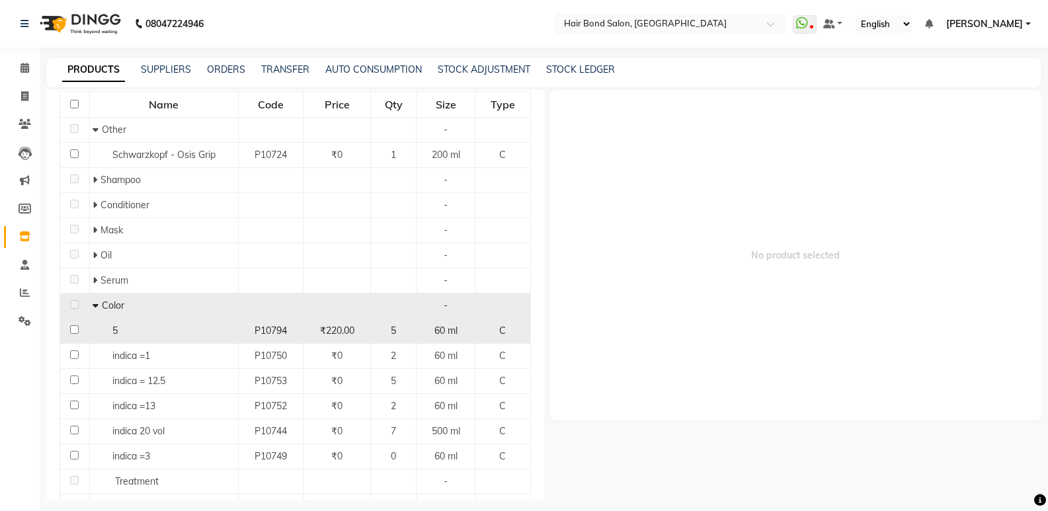
click at [141, 337] on div "5" at bounding box center [164, 331] width 142 height 14
select select
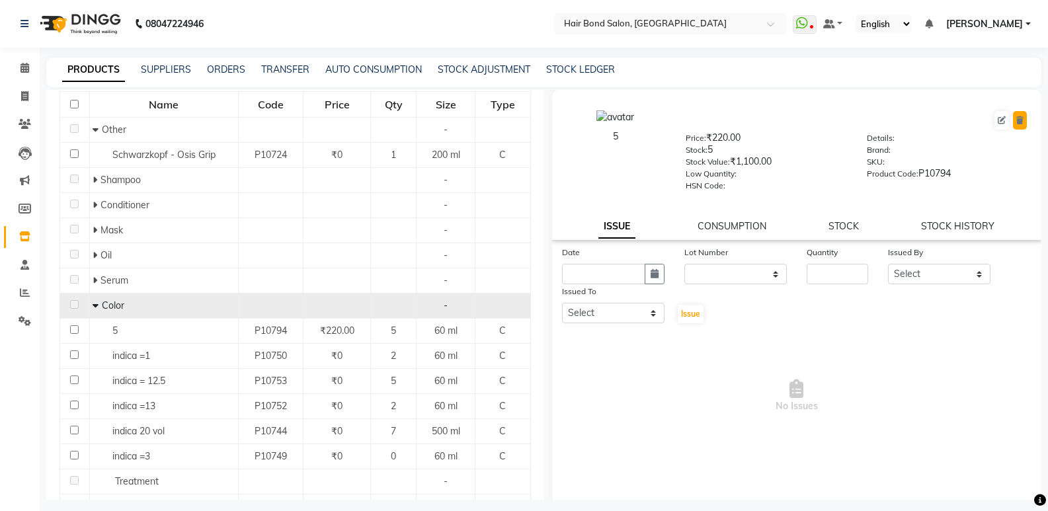
click at [1016, 120] on icon at bounding box center [1019, 120] width 7 height 8
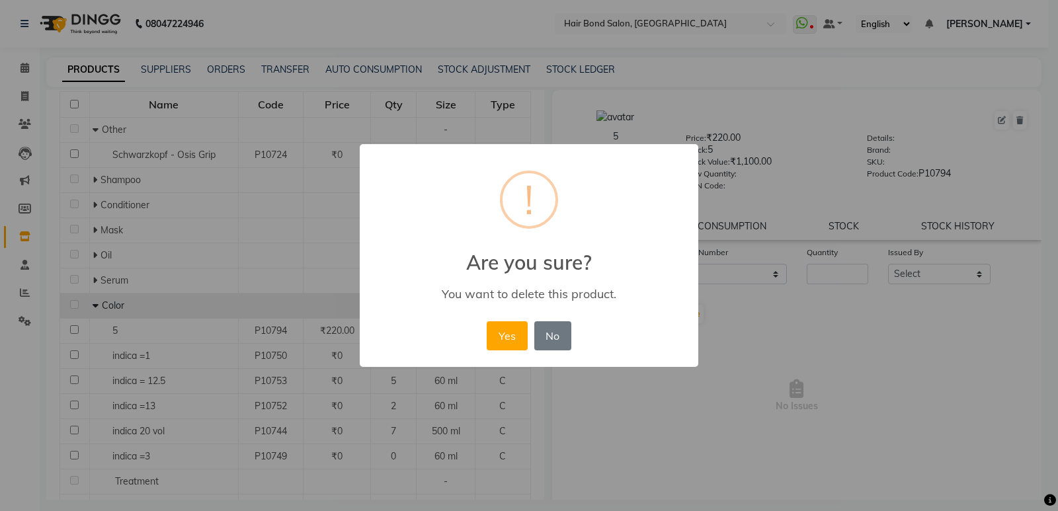
click at [252, 302] on div "× ! Are you sure? You want to delete this product. Yes No No" at bounding box center [529, 255] width 1058 height 511
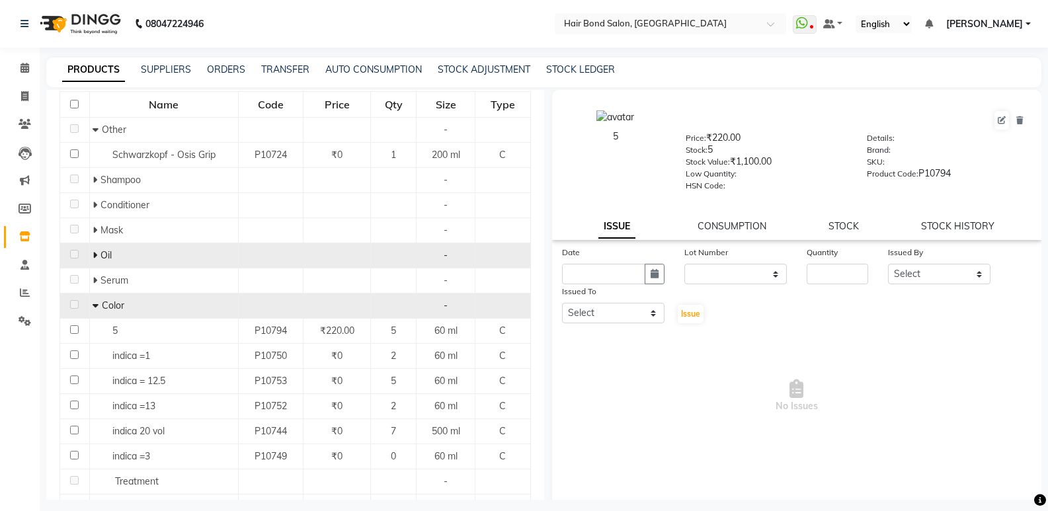
scroll to position [0, 0]
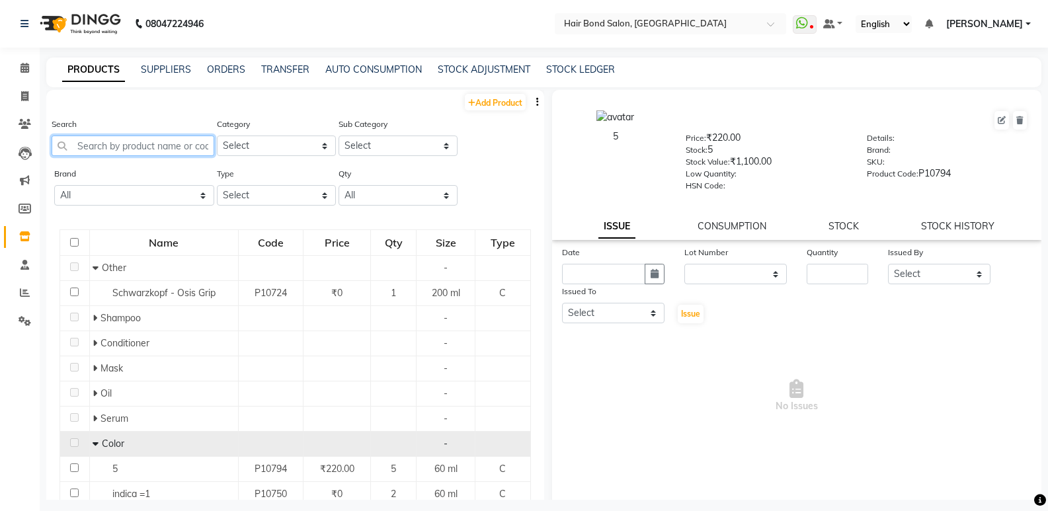
click at [107, 140] on input "text" at bounding box center [133, 146] width 163 height 20
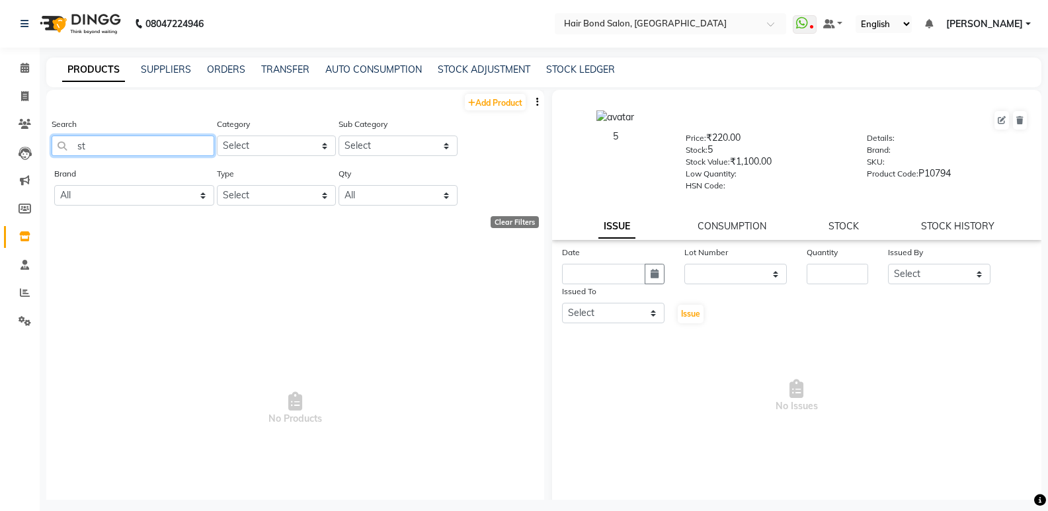
type input "s"
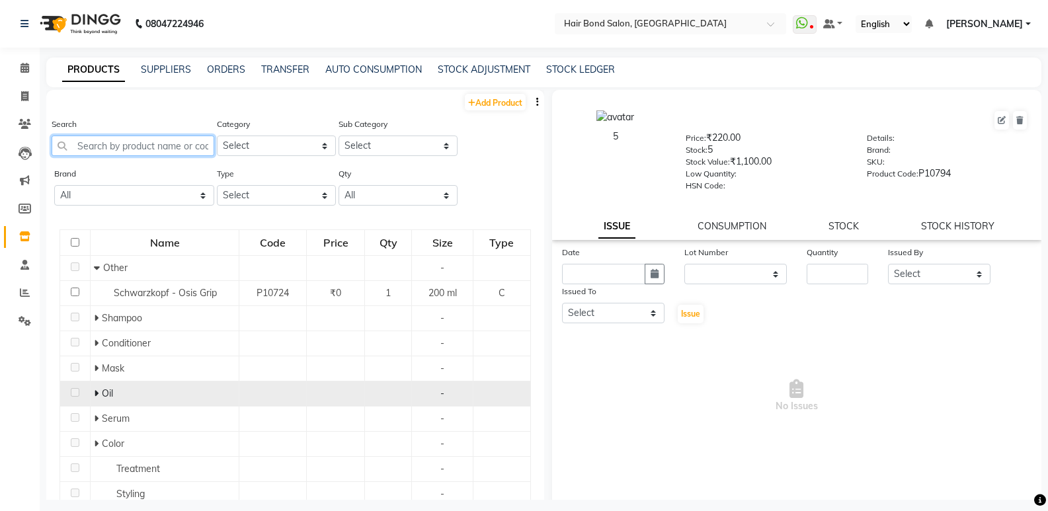
scroll to position [66, 0]
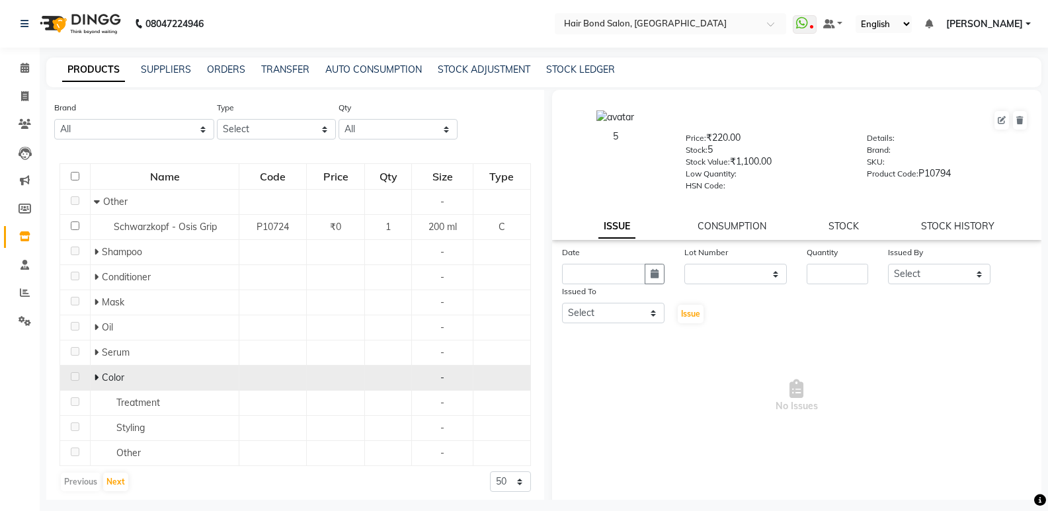
click at [127, 376] on div "Color" at bounding box center [165, 378] width 142 height 14
click at [95, 376] on icon at bounding box center [96, 377] width 5 height 9
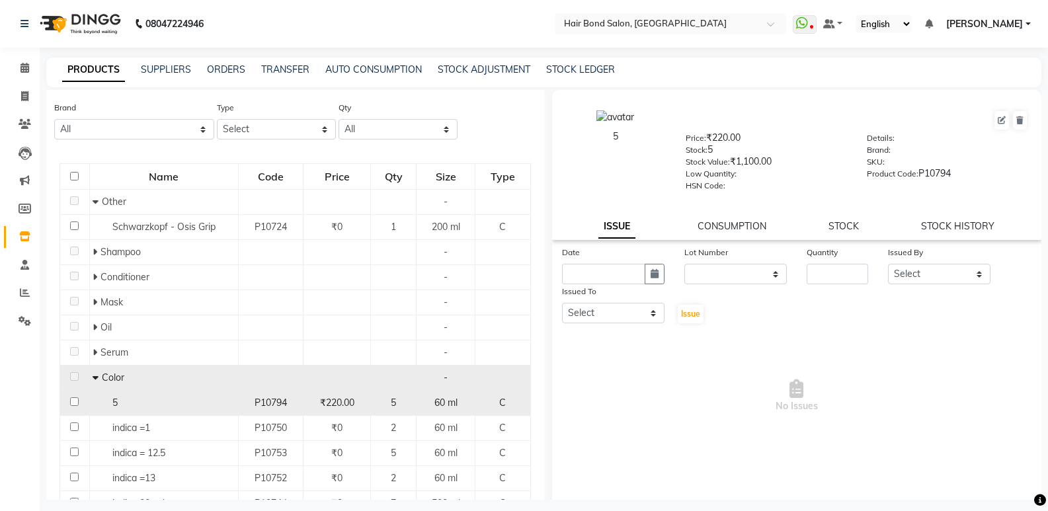
click at [130, 397] on div "5" at bounding box center [164, 403] width 142 height 14
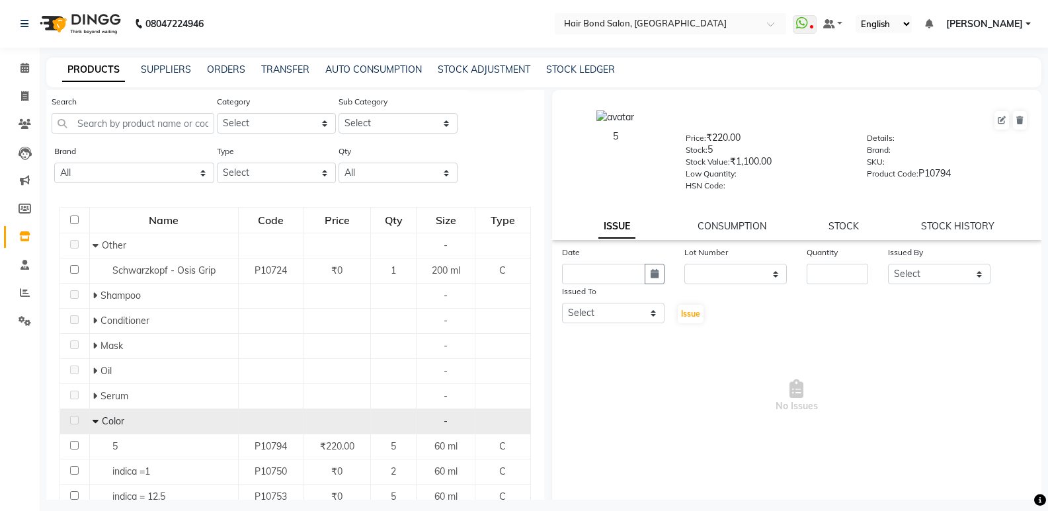
scroll to position [0, 0]
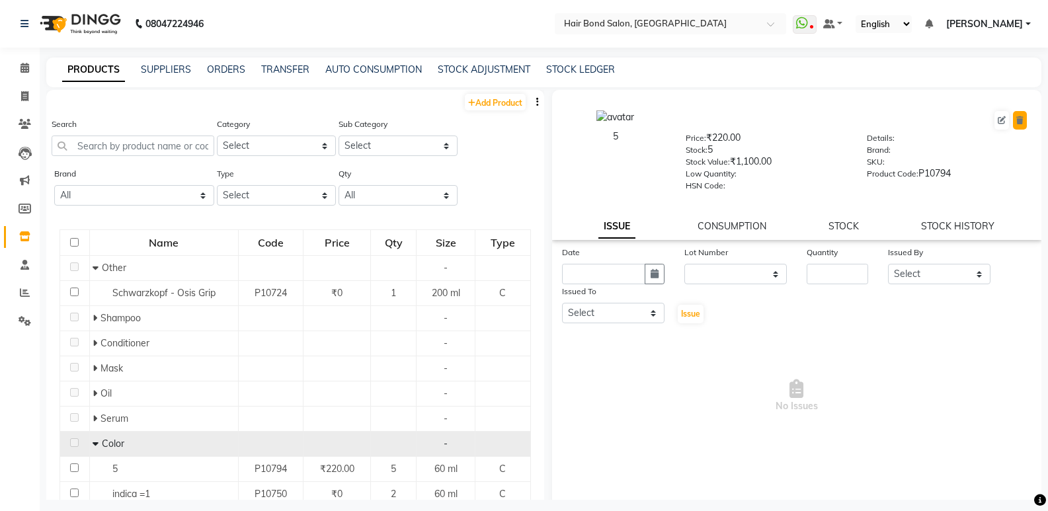
click at [1015, 124] on button at bounding box center [1020, 120] width 14 height 19
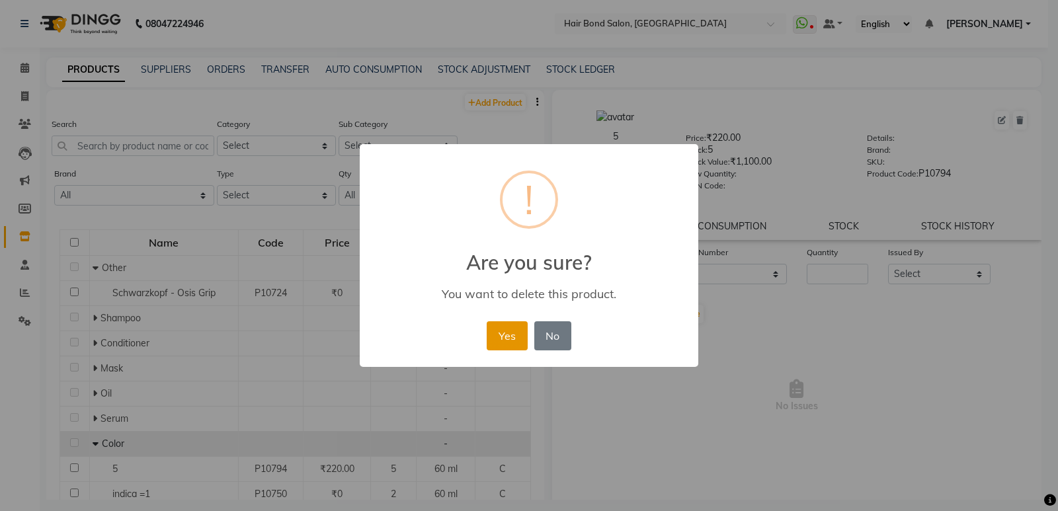
click at [519, 329] on button "Yes" at bounding box center [507, 335] width 40 height 29
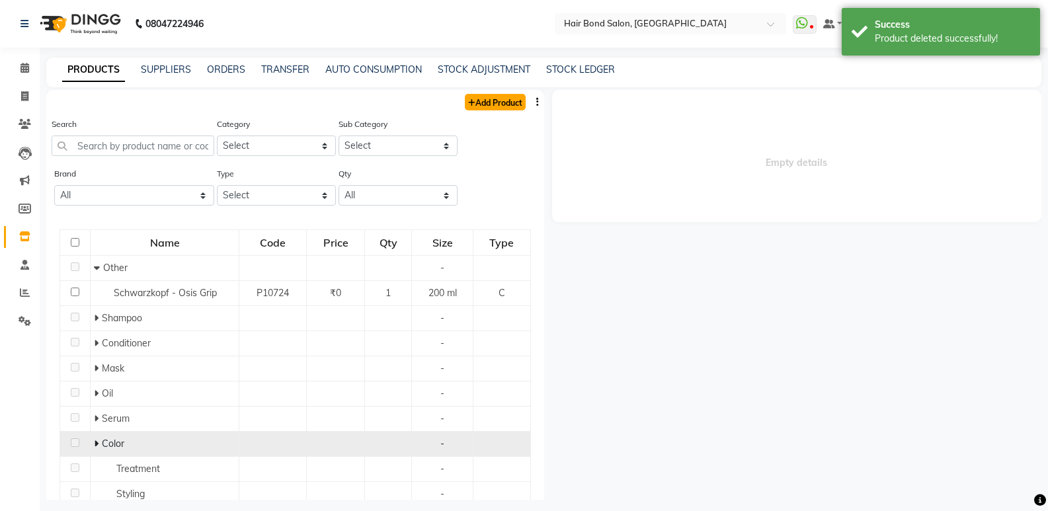
click at [483, 108] on link "Add Product" at bounding box center [495, 102] width 61 height 17
select select "true"
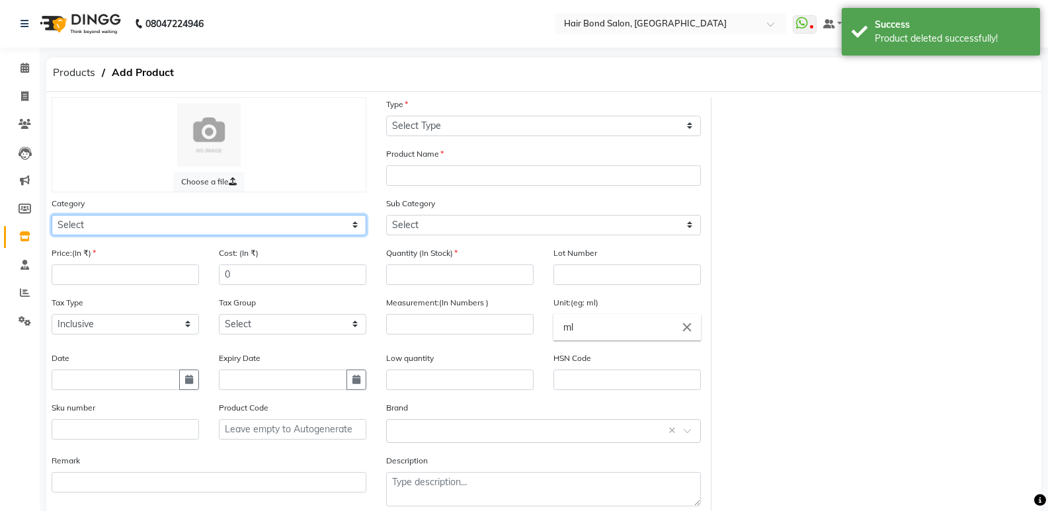
click at [138, 232] on select "Select Hair Skin Makeup Personal Care Appliances [PERSON_NAME] Waxing Disposabl…" at bounding box center [209, 225] width 315 height 20
select select "804501100"
click at [52, 215] on select "Select Hair Skin Makeup Personal Care Appliances [PERSON_NAME] Waxing Disposabl…" at bounding box center [209, 225] width 315 height 20
click at [102, 262] on div "Price:(In ₹)" at bounding box center [125, 265] width 147 height 39
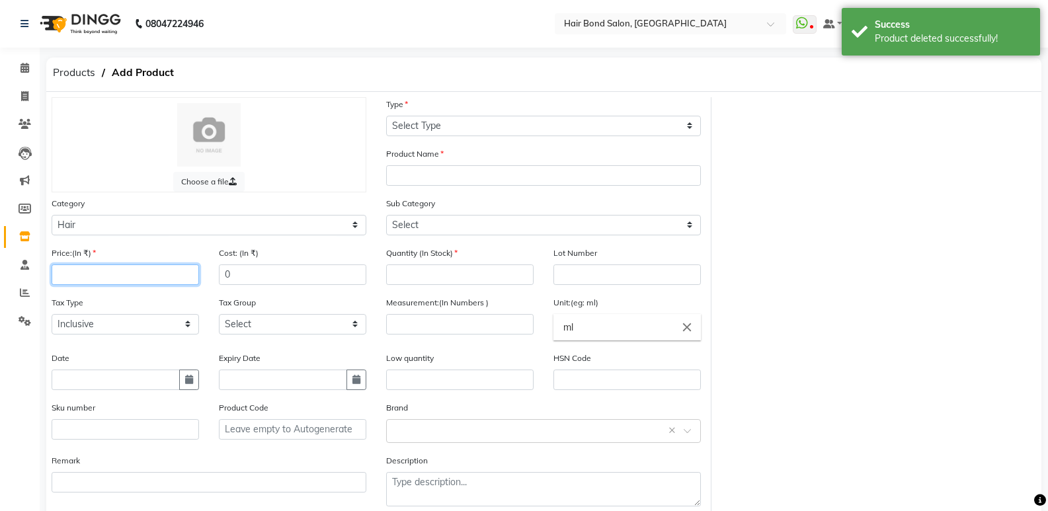
click at [94, 273] on input "number" at bounding box center [125, 275] width 147 height 20
type input "220"
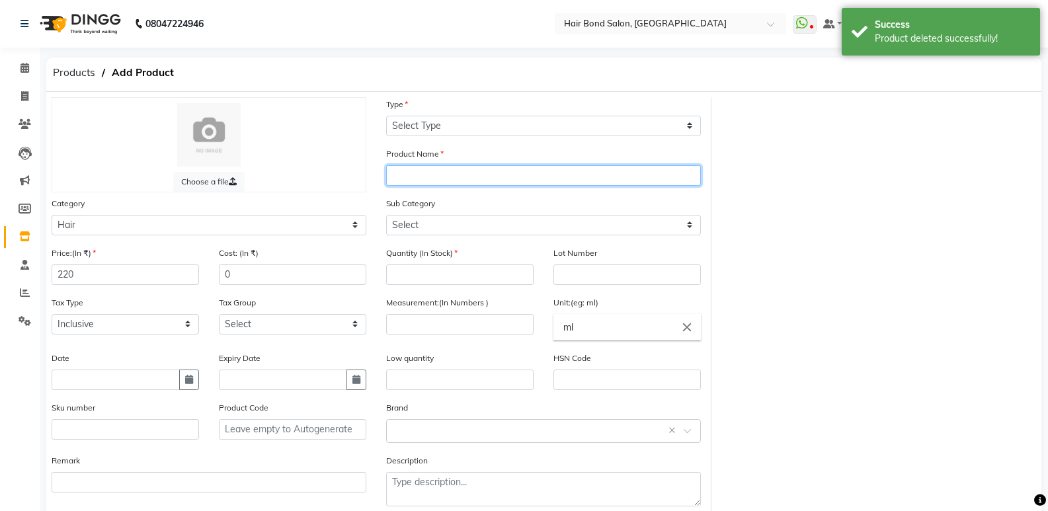
click at [425, 179] on input "text" at bounding box center [543, 175] width 315 height 20
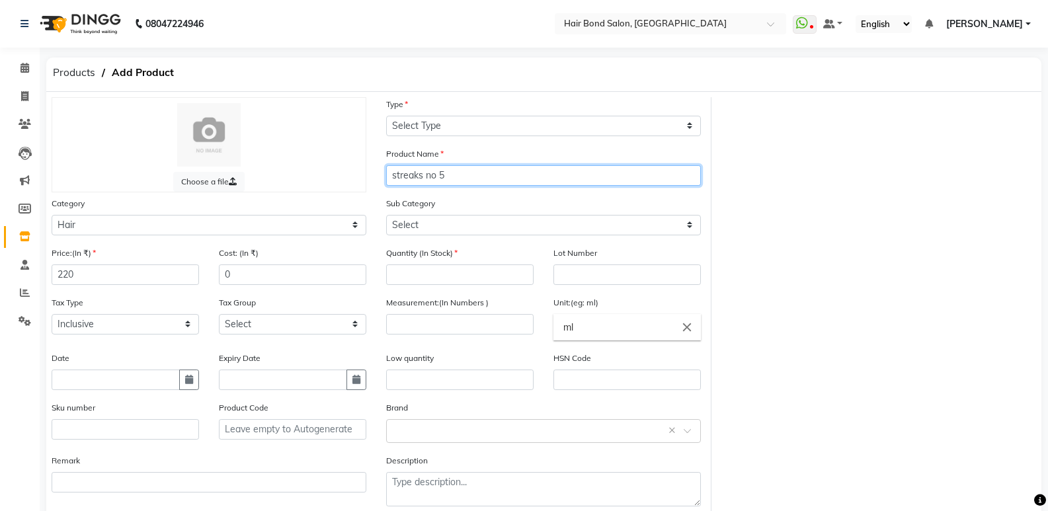
type input "streaks no 5"
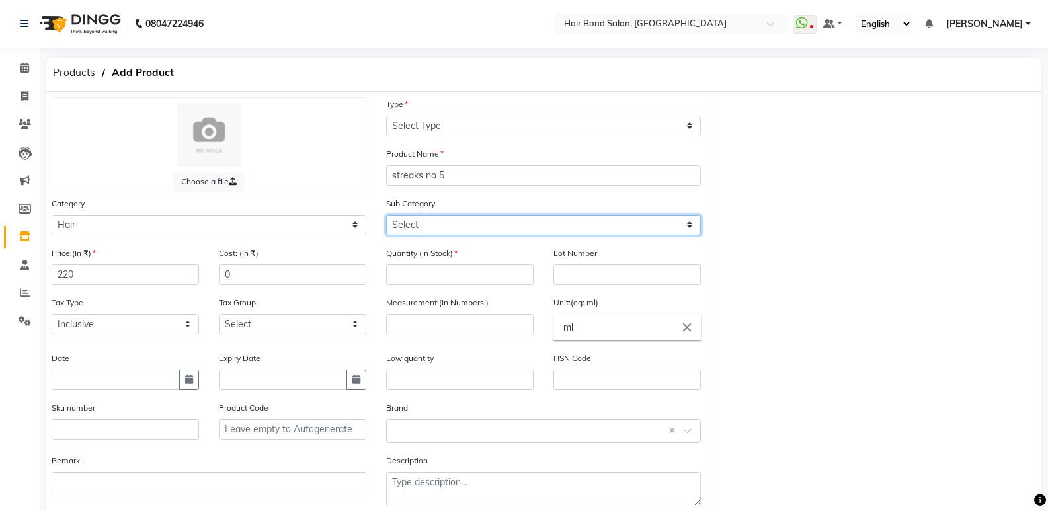
click at [432, 228] on select "Select Shampoo Conditioner Cream Mask Oil Serum Color Appliances Treatment Styl…" at bounding box center [543, 225] width 315 height 20
select select "804501107"
click at [386, 215] on select "Select Shampoo Conditioner Cream Mask Oil Serum Color Appliances Treatment Styl…" at bounding box center [543, 225] width 315 height 20
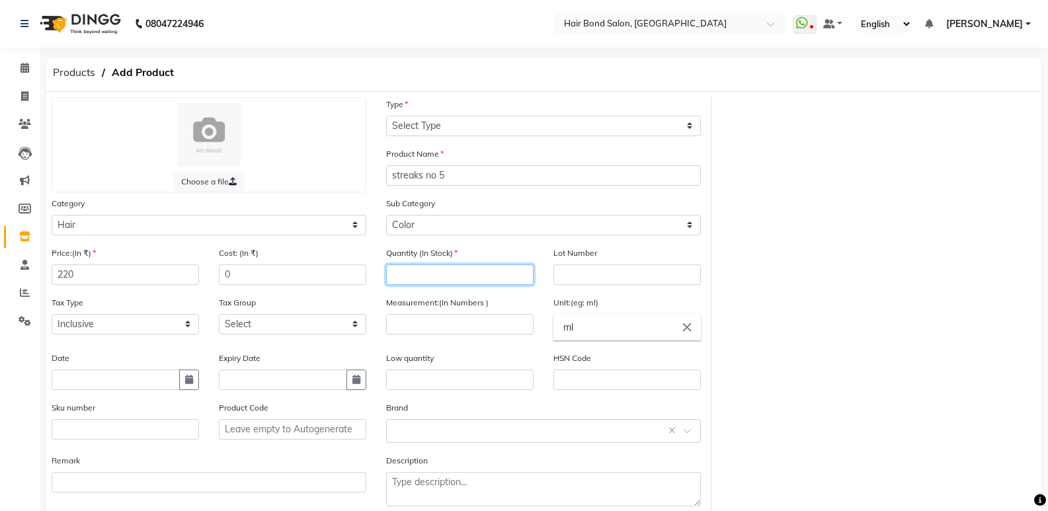
click at [421, 284] on input "number" at bounding box center [459, 275] width 147 height 20
type input "05"
click at [472, 316] on input "number" at bounding box center [459, 324] width 147 height 20
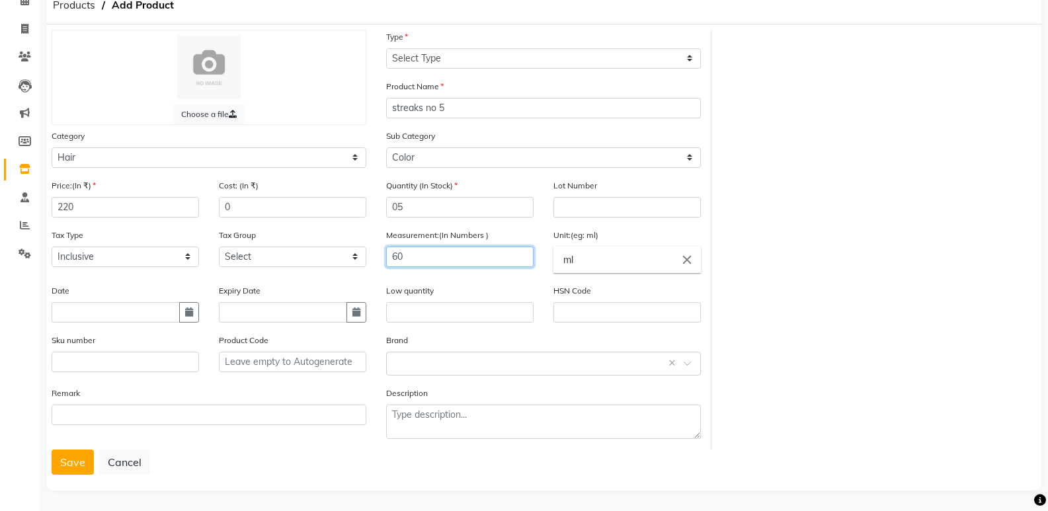
scroll to position [69, 0]
type input "60"
click at [71, 461] on button "Save" at bounding box center [73, 460] width 42 height 25
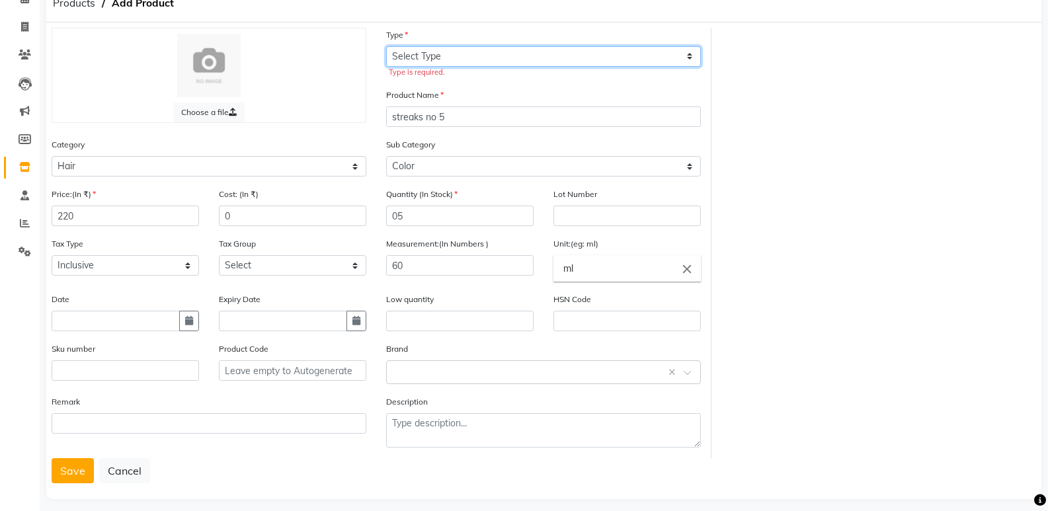
click at [476, 57] on select "Select Type Both Retail Consumable" at bounding box center [543, 56] width 315 height 20
select select "C"
click at [386, 46] on select "Select Type Both Retail Consumable" at bounding box center [543, 56] width 315 height 20
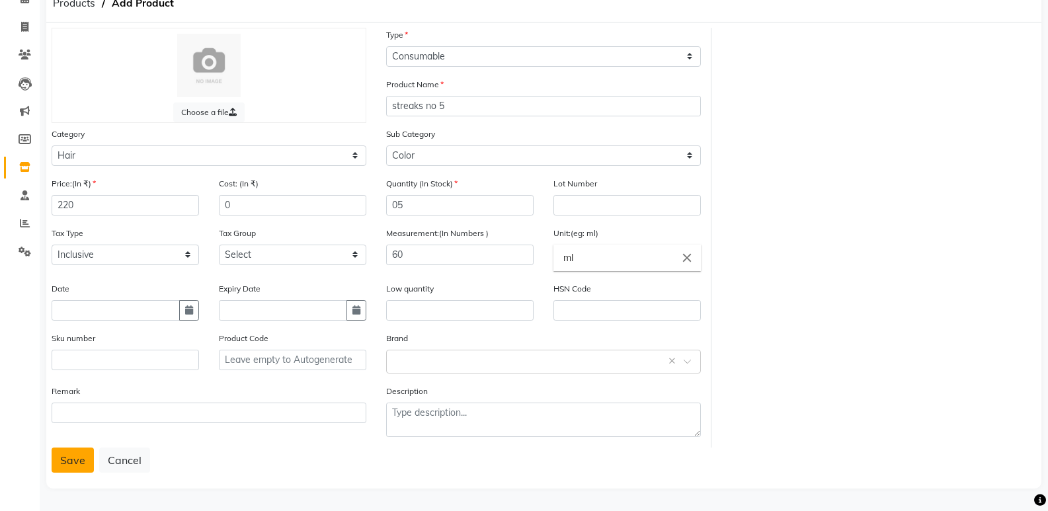
click at [81, 450] on button "Save" at bounding box center [73, 460] width 42 height 25
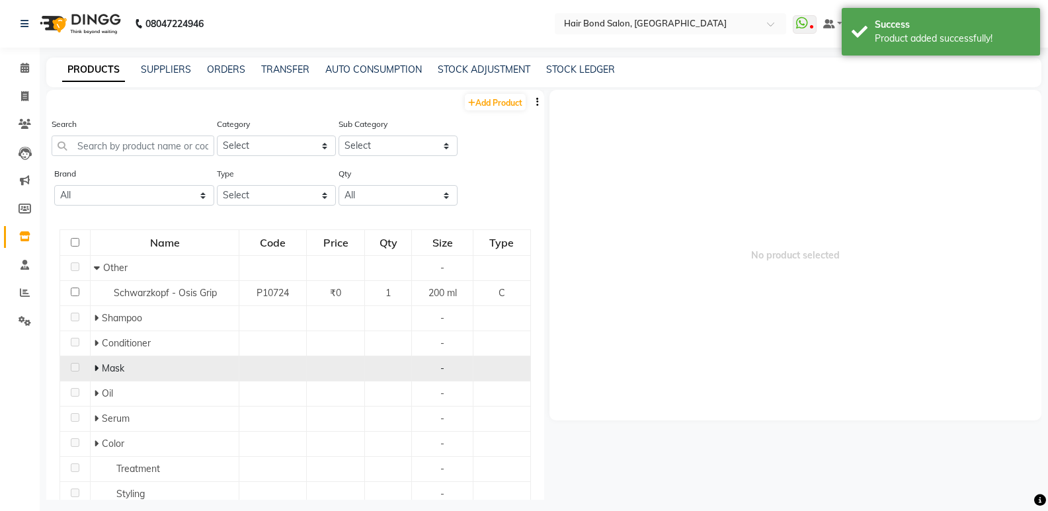
scroll to position [66, 0]
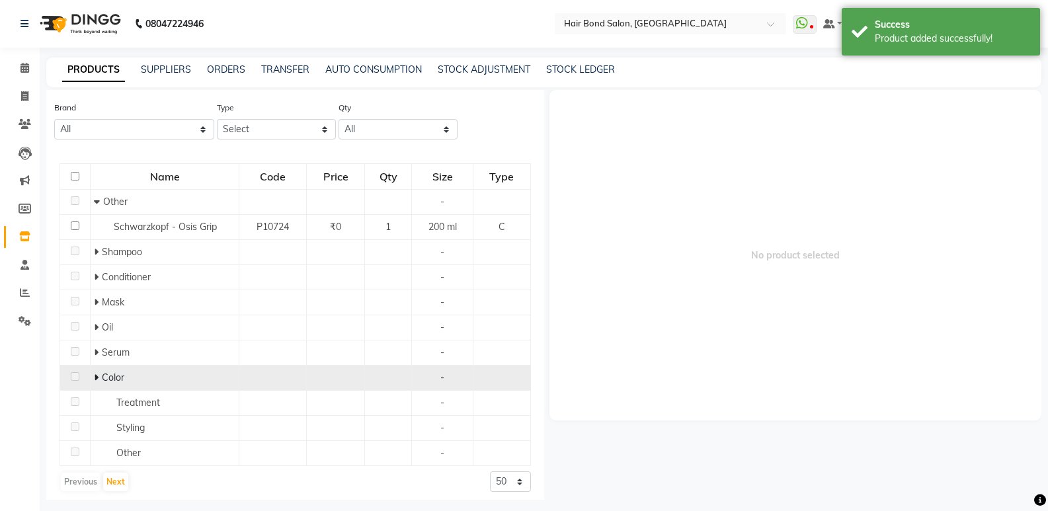
click at [95, 383] on span at bounding box center [96, 378] width 5 height 12
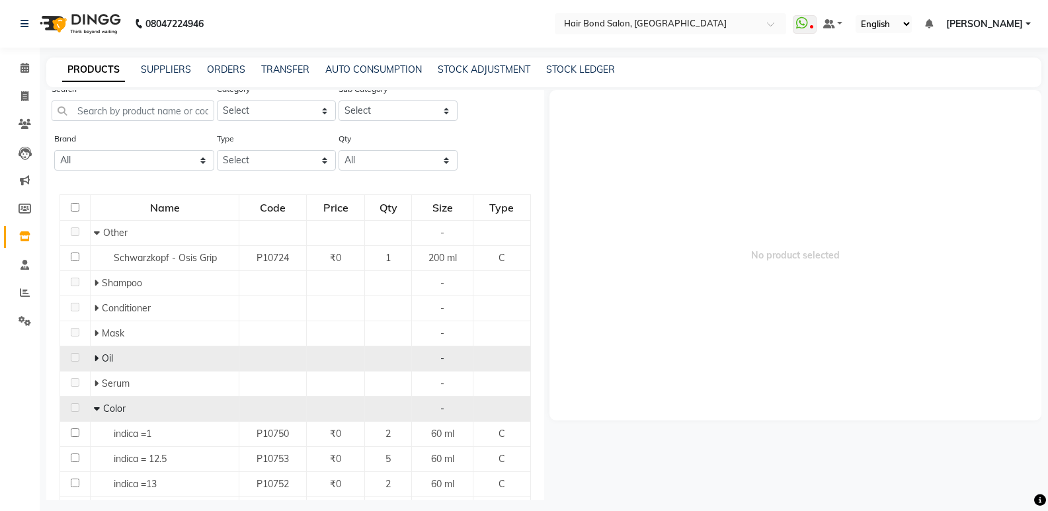
scroll to position [0, 0]
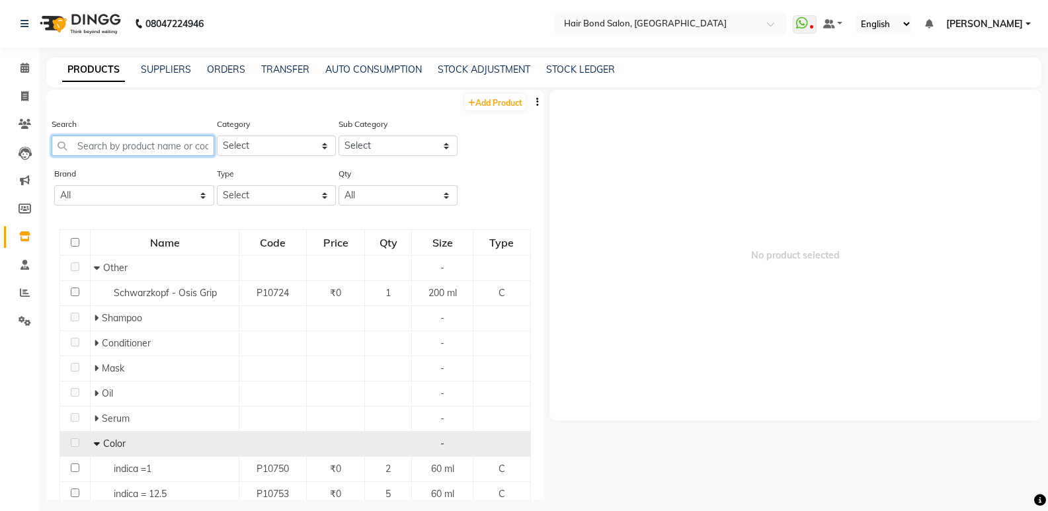
click at [120, 151] on input "text" at bounding box center [133, 146] width 163 height 20
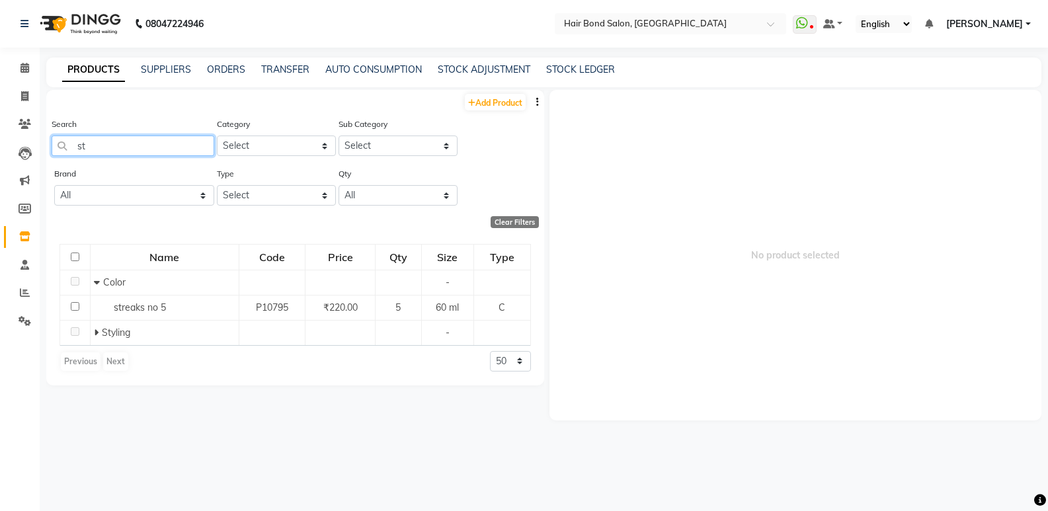
type input "s"
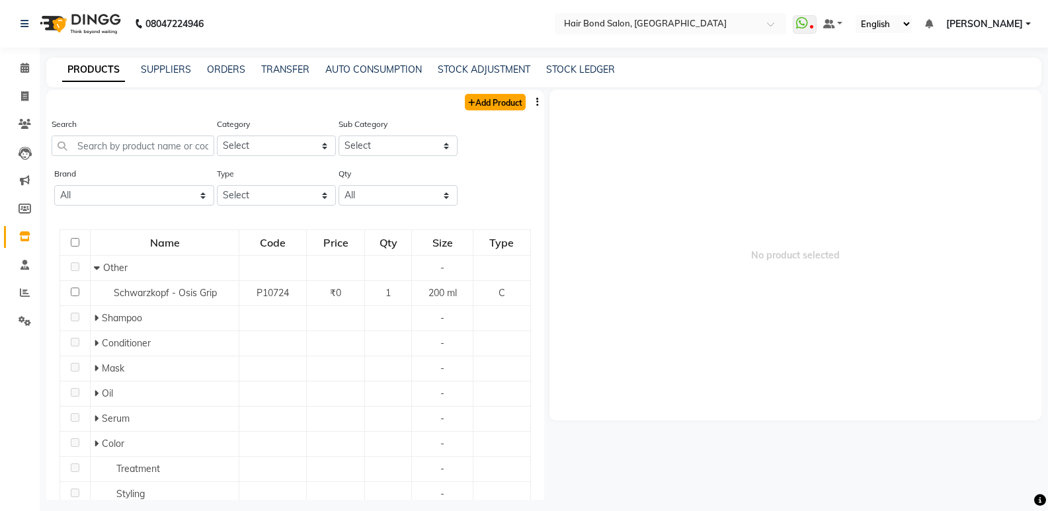
click at [490, 100] on link "Add Product" at bounding box center [495, 102] width 61 height 17
select select "true"
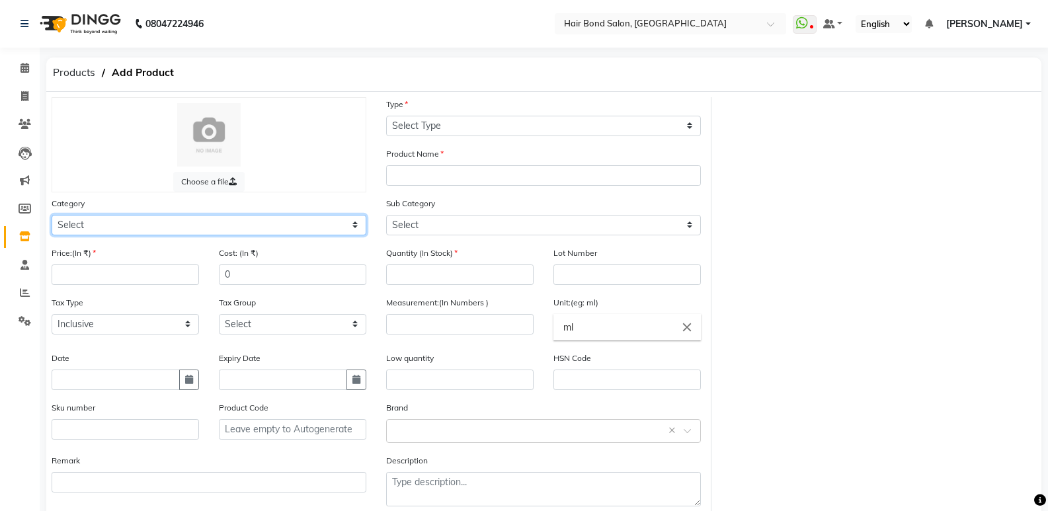
click at [143, 224] on select "Select Hair Skin Makeup Personal Care Appliances [PERSON_NAME] Waxing Disposabl…" at bounding box center [209, 225] width 315 height 20
select select "804501100"
click at [52, 215] on select "Select Hair Skin Makeup Personal Care Appliances [PERSON_NAME] Waxing Disposabl…" at bounding box center [209, 225] width 315 height 20
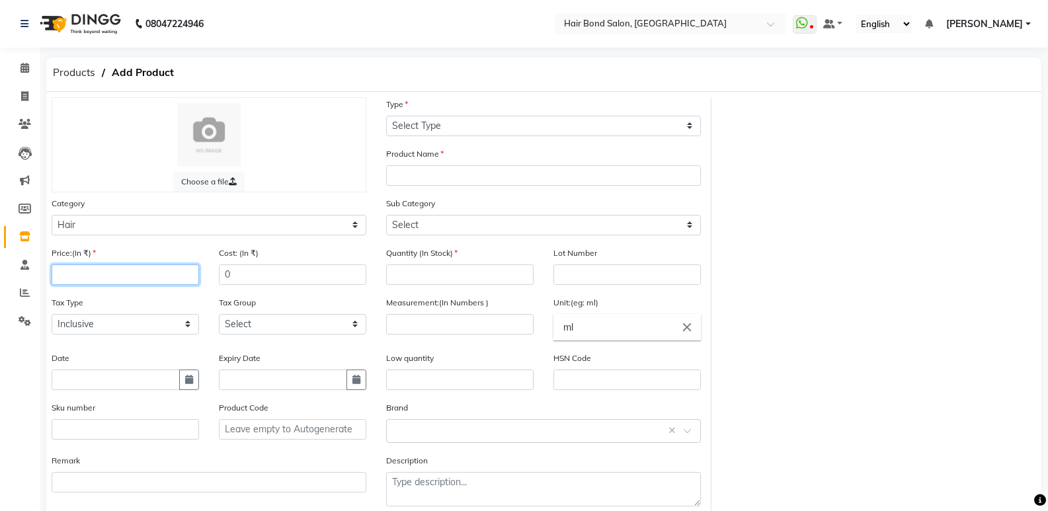
click at [87, 268] on input "number" at bounding box center [125, 275] width 147 height 20
type input "220"
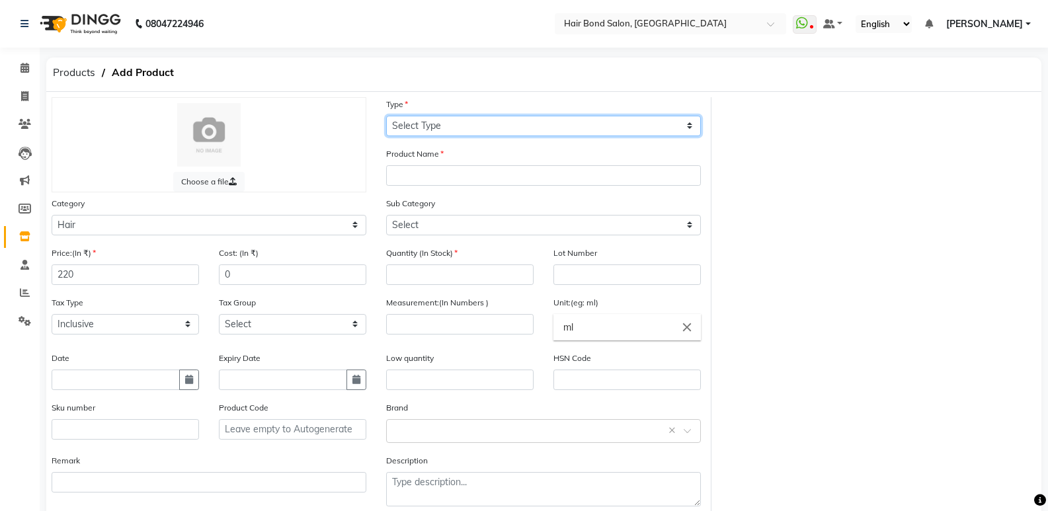
click at [537, 128] on select "Select Type Both Retail Consumable" at bounding box center [543, 126] width 315 height 20
click at [386, 116] on select "Select Type Both Retail Consumable" at bounding box center [543, 126] width 315 height 20
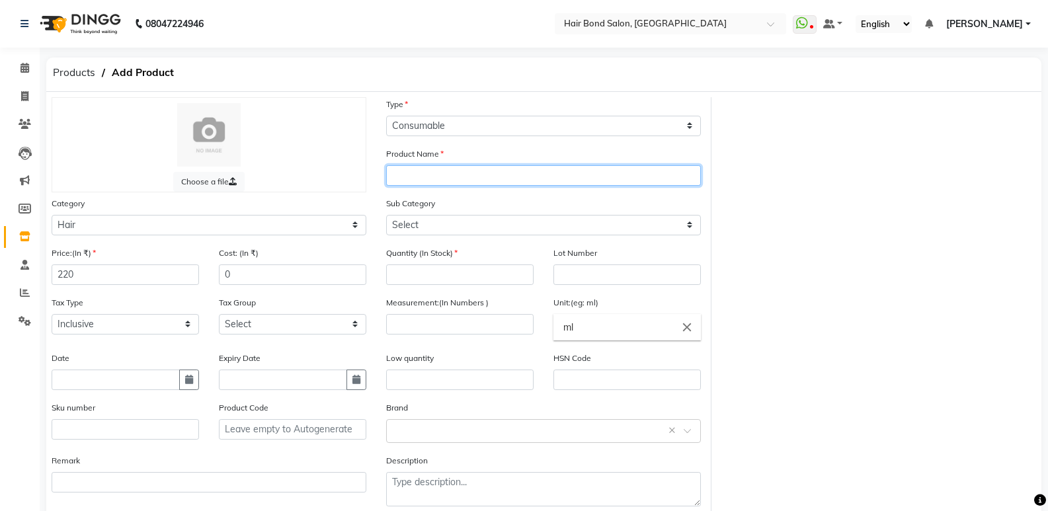
click at [468, 177] on input "text" at bounding box center [543, 175] width 315 height 20
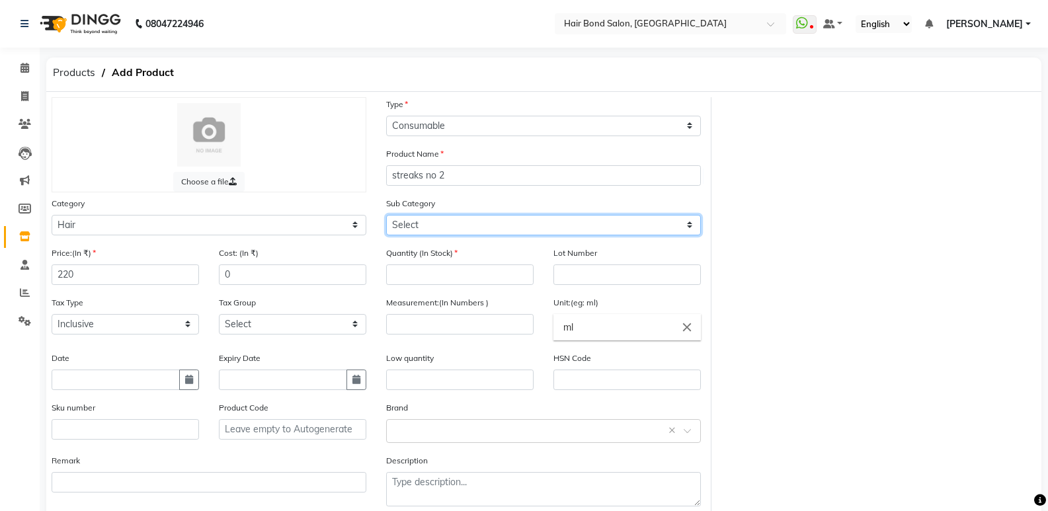
click at [428, 216] on select "Select Shampoo Conditioner Cream Mask Oil Serum Color Appliances Treatment Styl…" at bounding box center [543, 225] width 315 height 20
click at [386, 215] on select "Select Shampoo Conditioner Cream Mask Oil Serum Color Appliances Treatment Styl…" at bounding box center [543, 225] width 315 height 20
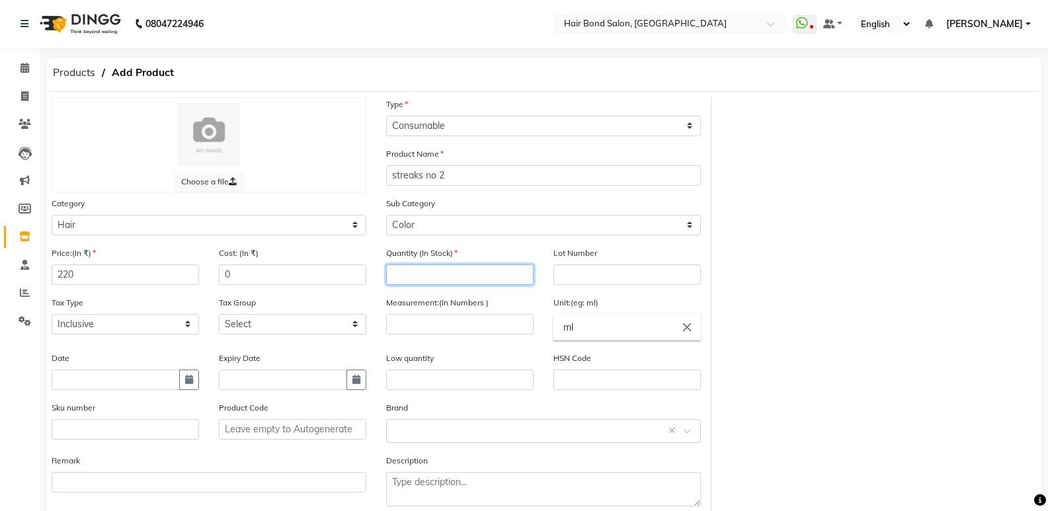
drag, startPoint x: 437, startPoint y: 282, endPoint x: 434, endPoint y: 273, distance: 9.0
click at [436, 280] on input "number" at bounding box center [459, 275] width 147 height 20
click at [400, 323] on input "number" at bounding box center [459, 324] width 147 height 20
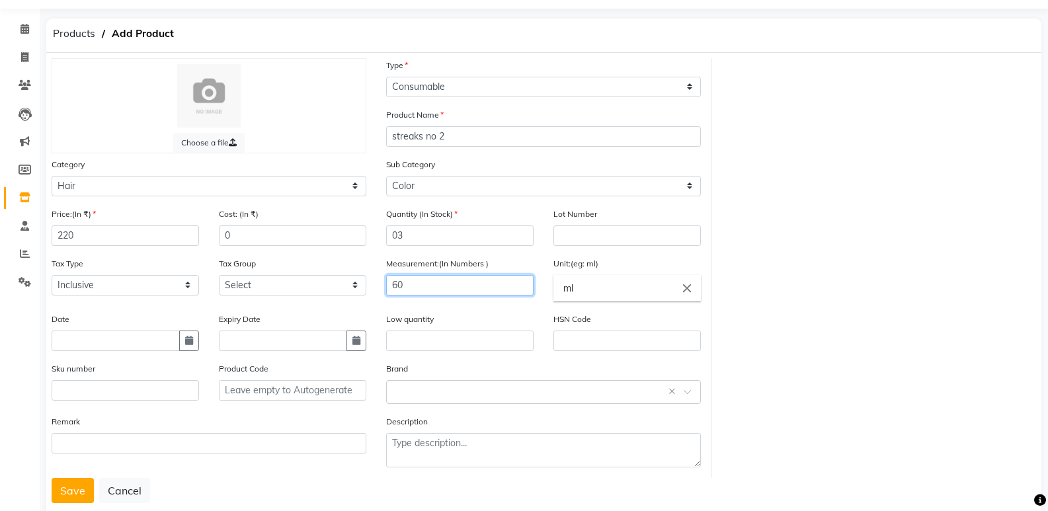
scroll to position [69, 0]
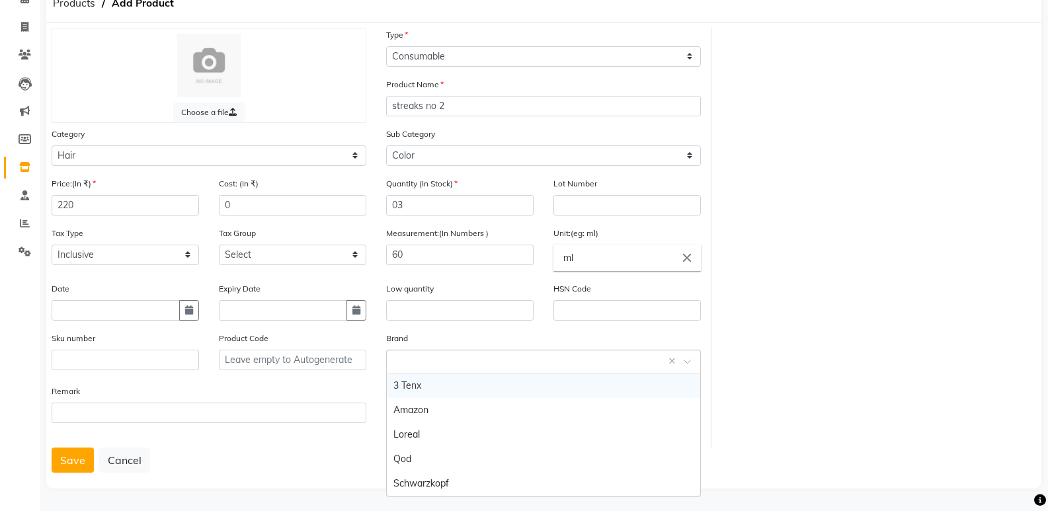
click at [548, 366] on input "text" at bounding box center [530, 361] width 274 height 14
click at [428, 454] on div "Save Cancel" at bounding box center [544, 460] width 985 height 25
click at [424, 369] on div "Select brand or add custom brand ×" at bounding box center [543, 362] width 315 height 24
click at [229, 486] on div "Choose a file Type Select Type Both Retail Consumable Product Name streaks no 2…" at bounding box center [543, 255] width 995 height 466
click at [80, 454] on button "Save" at bounding box center [73, 460] width 42 height 25
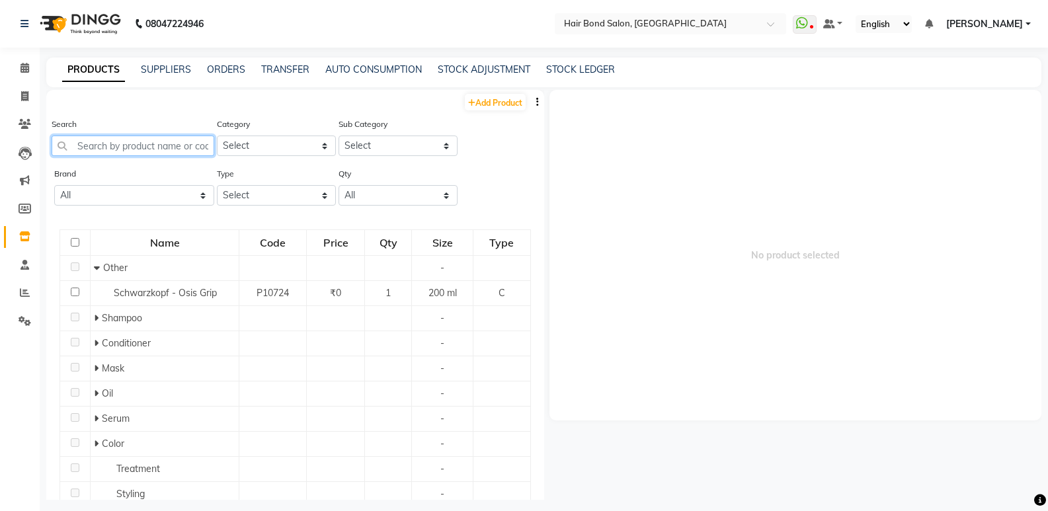
click at [126, 145] on input "text" at bounding box center [133, 146] width 163 height 20
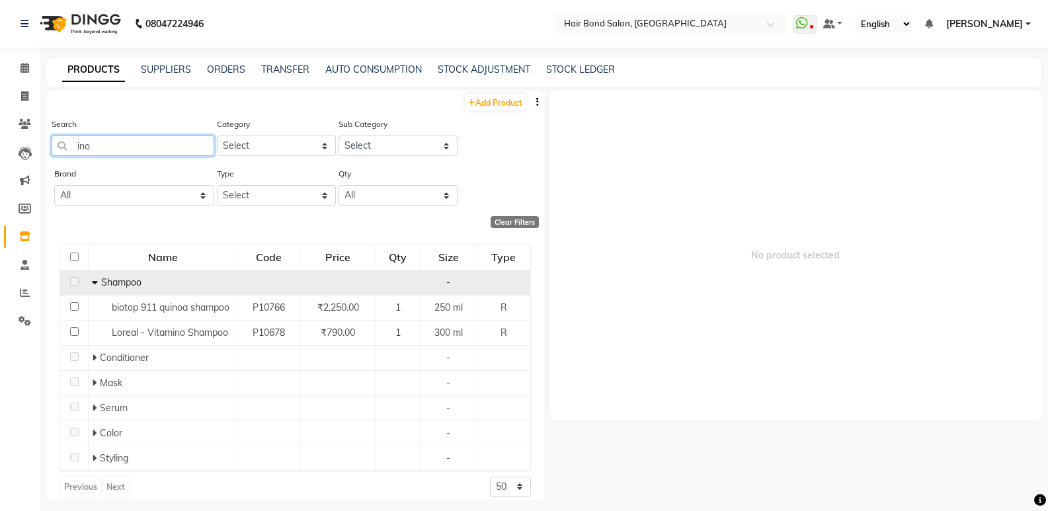
scroll to position [11, 0]
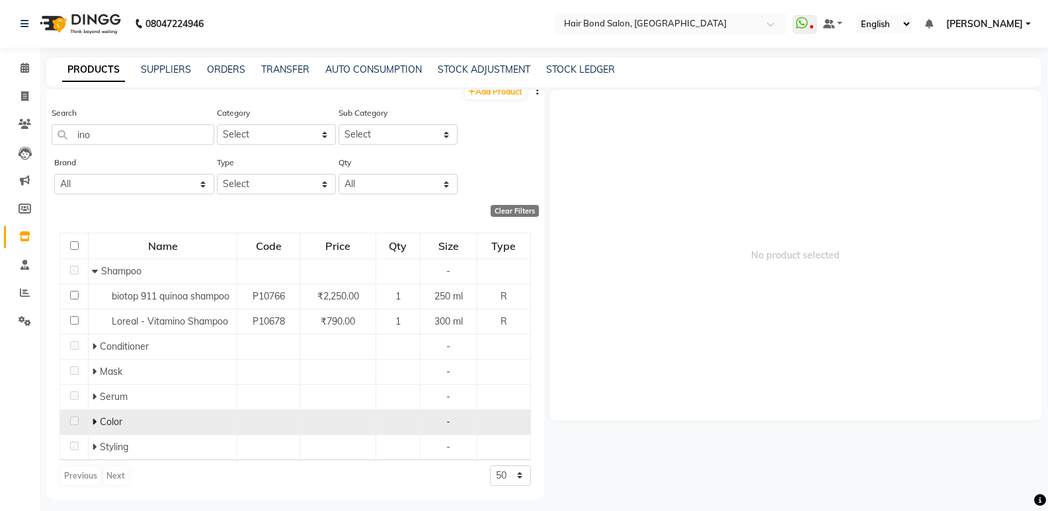
click at [93, 423] on icon at bounding box center [94, 421] width 5 height 9
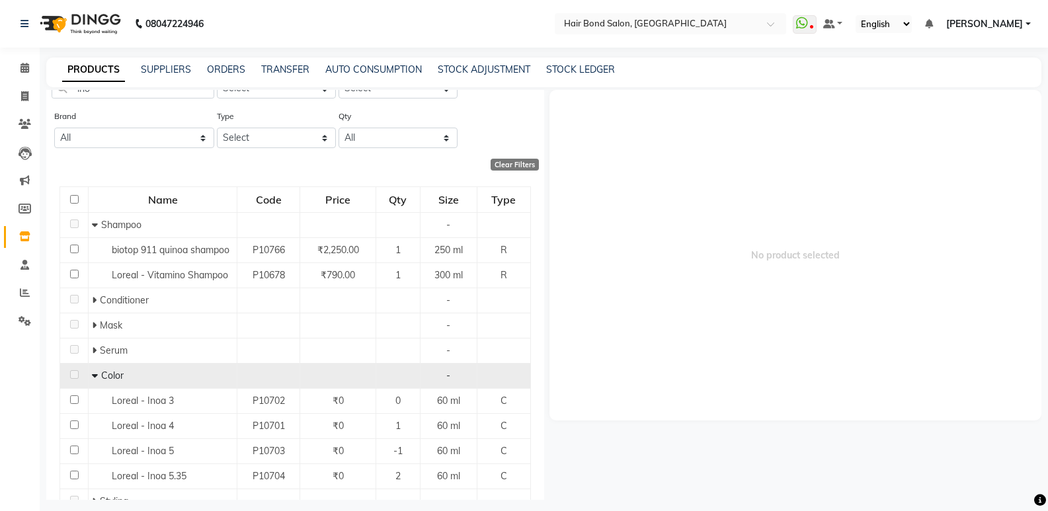
scroll to position [112, 0]
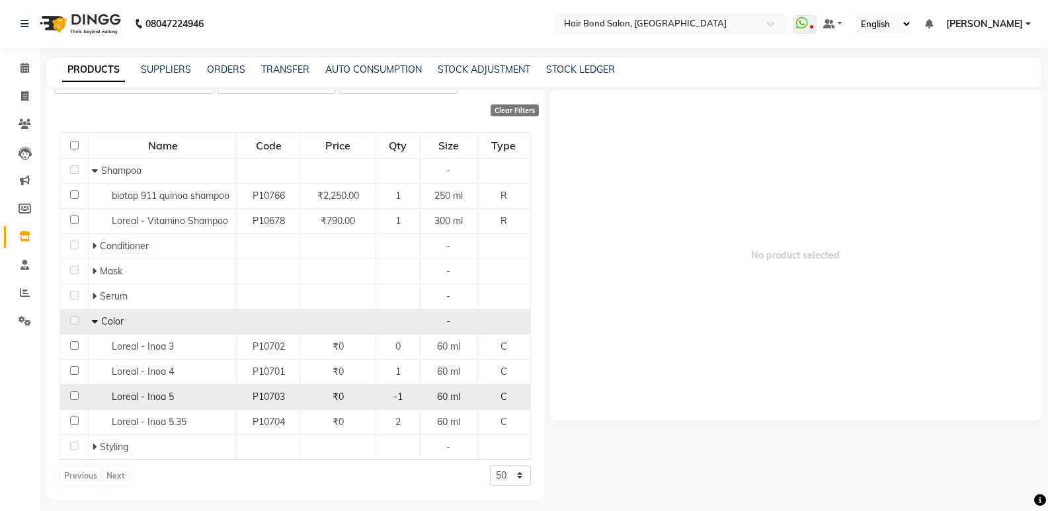
click at [230, 407] on td "Loreal - Inoa 5" at bounding box center [163, 396] width 149 height 25
click at [223, 403] on div "Loreal - Inoa 5" at bounding box center [163, 397] width 142 height 14
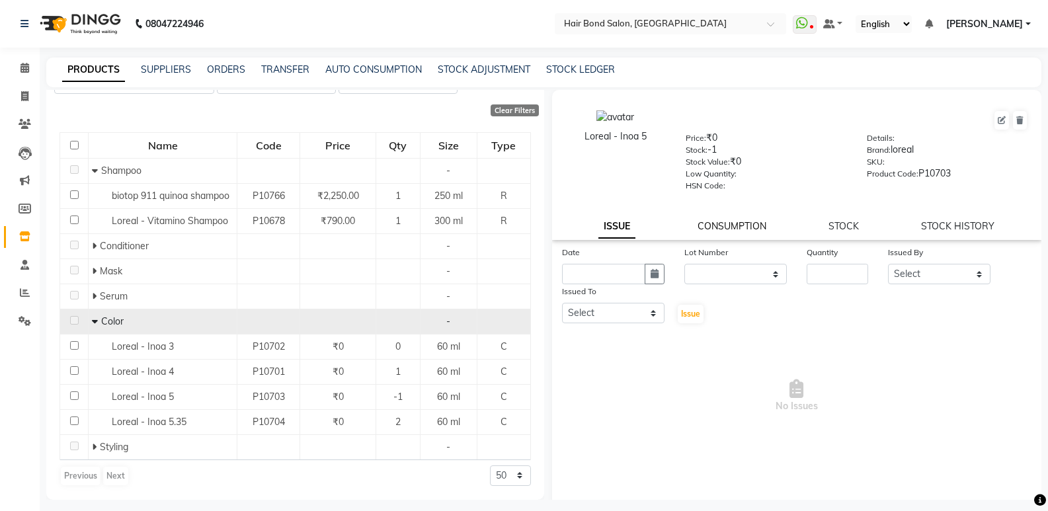
click at [727, 226] on link "CONSUMPTION" at bounding box center [732, 226] width 69 height 12
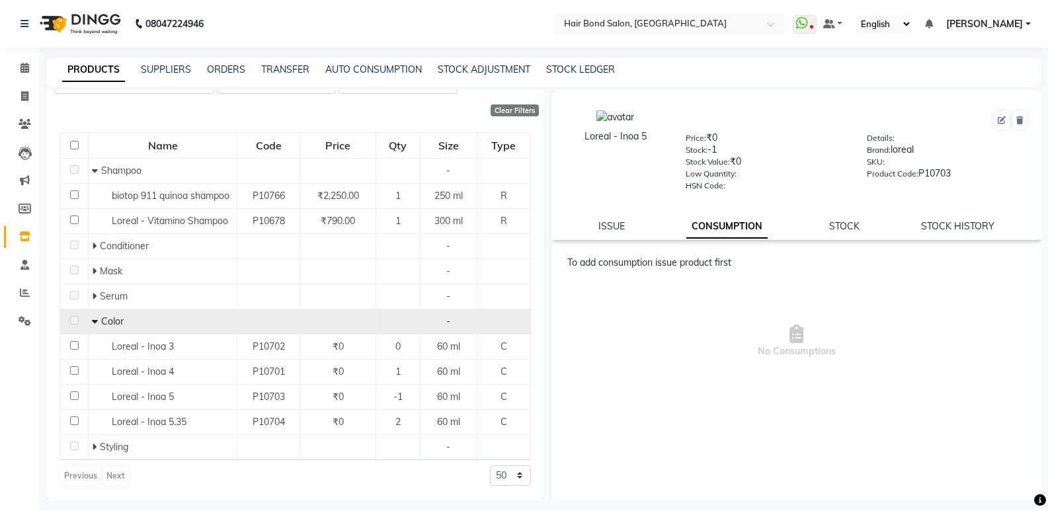
click at [838, 218] on div "Loreal - Inoa 5 Price: ₹0 Stock: -1 Stock Value: ₹0 Low Quantity: HSN Code: Det…" at bounding box center [797, 165] width 490 height 150
click at [835, 227] on link "STOCK" at bounding box center [844, 226] width 30 height 12
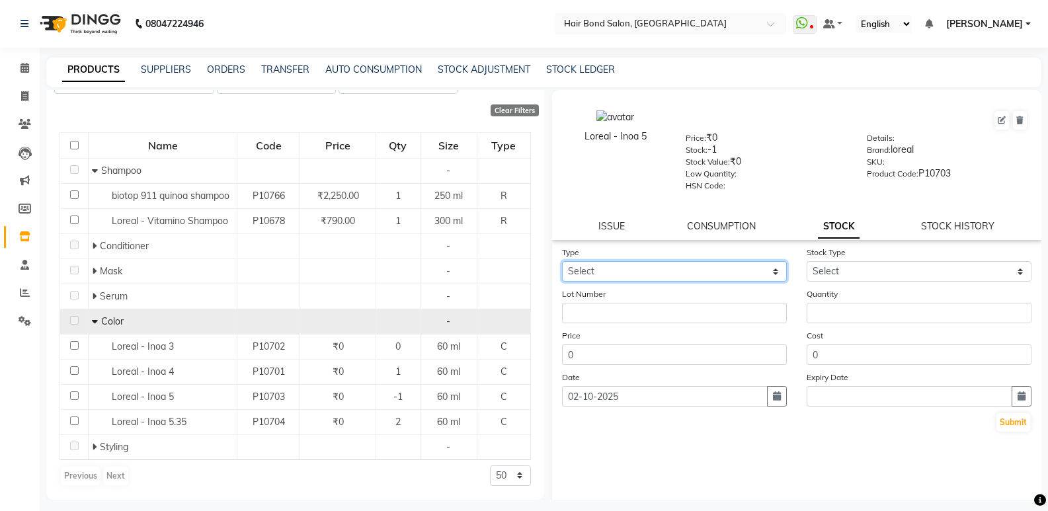
click at [592, 275] on select "Select In Out" at bounding box center [674, 271] width 225 height 20
click at [562, 261] on select "Select In Out" at bounding box center [674, 271] width 225 height 20
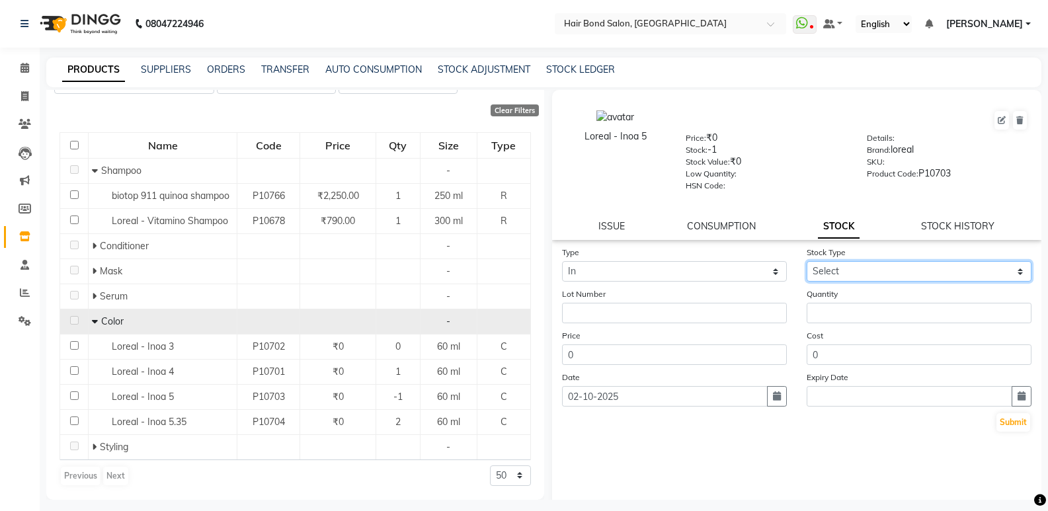
click at [824, 274] on select "Select New Stock Adjustment Return Other" at bounding box center [919, 271] width 225 height 20
click at [807, 261] on select "Select New Stock Adjustment Return Other" at bounding box center [919, 271] width 225 height 20
click at [840, 327] on form "Type Select In Out Stock Type Select New Stock Adjustment Return Other Lot Numb…" at bounding box center [797, 339] width 470 height 188
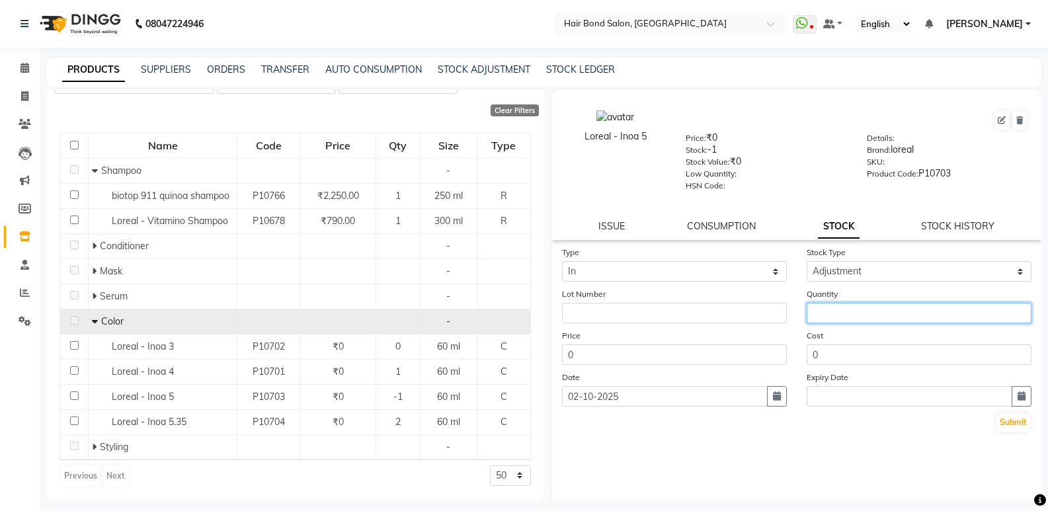
click at [834, 314] on input "number" at bounding box center [919, 313] width 225 height 20
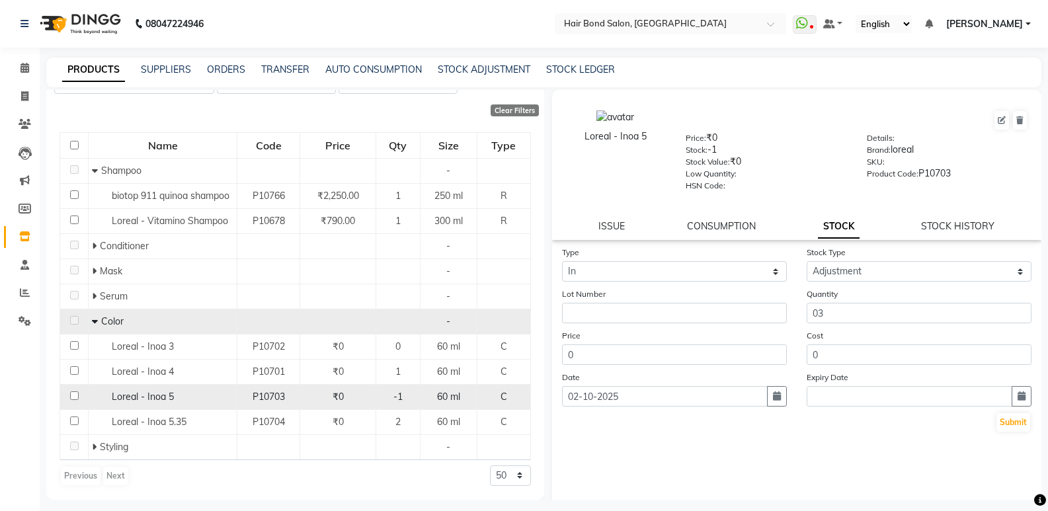
click at [186, 396] on div "Loreal - Inoa 5" at bounding box center [163, 397] width 142 height 14
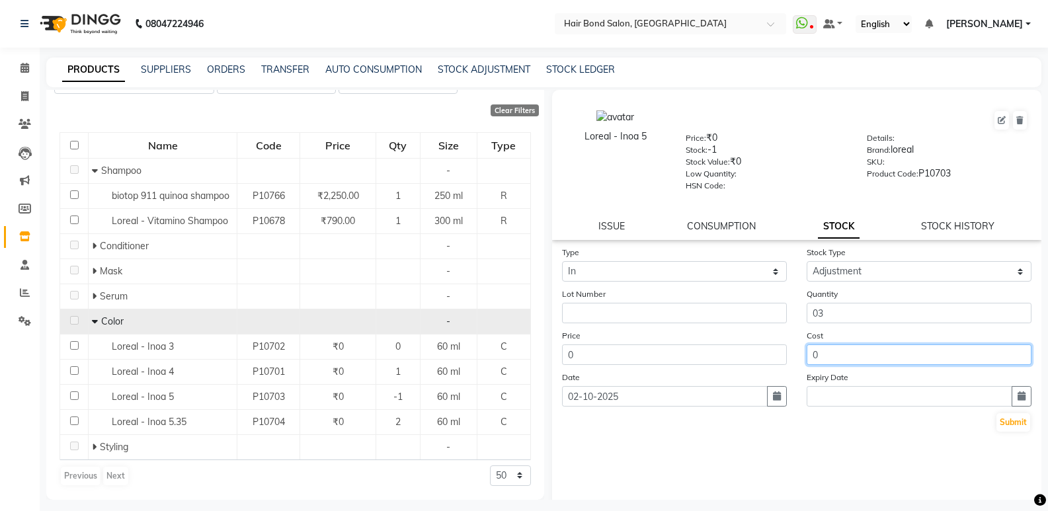
click at [831, 359] on input "0" at bounding box center [919, 355] width 225 height 20
click at [1010, 427] on button "Submit" at bounding box center [1014, 422] width 34 height 19
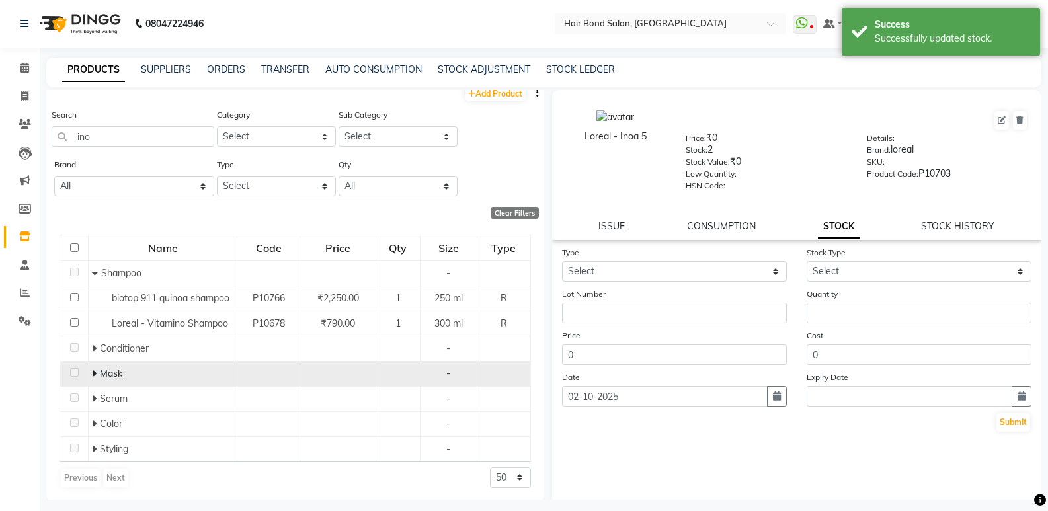
scroll to position [11, 0]
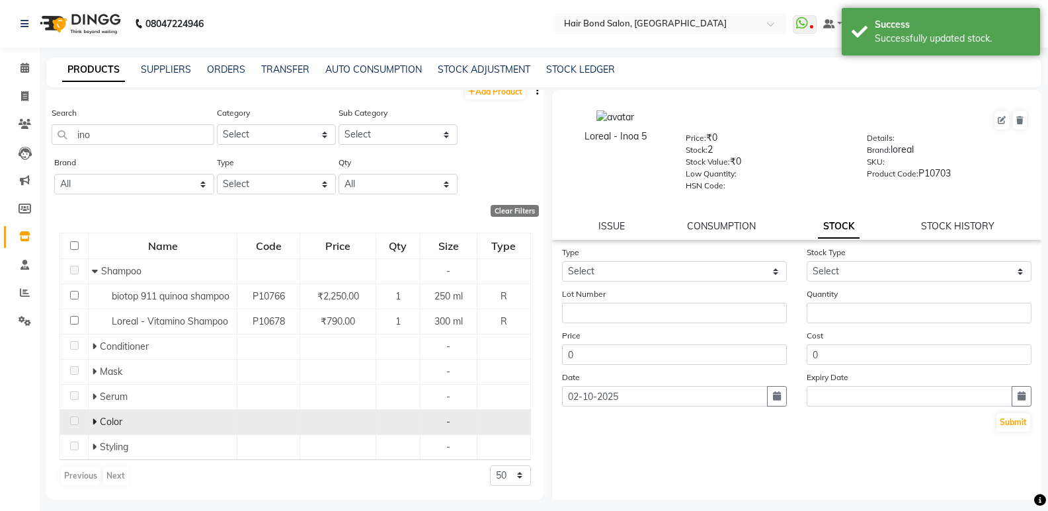
click at [97, 425] on span at bounding box center [96, 422] width 8 height 12
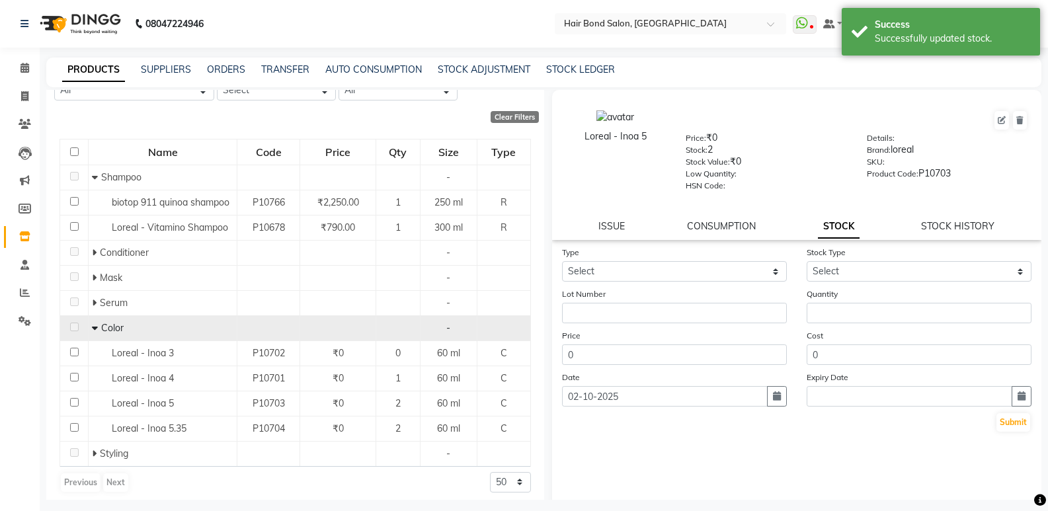
scroll to position [112, 0]
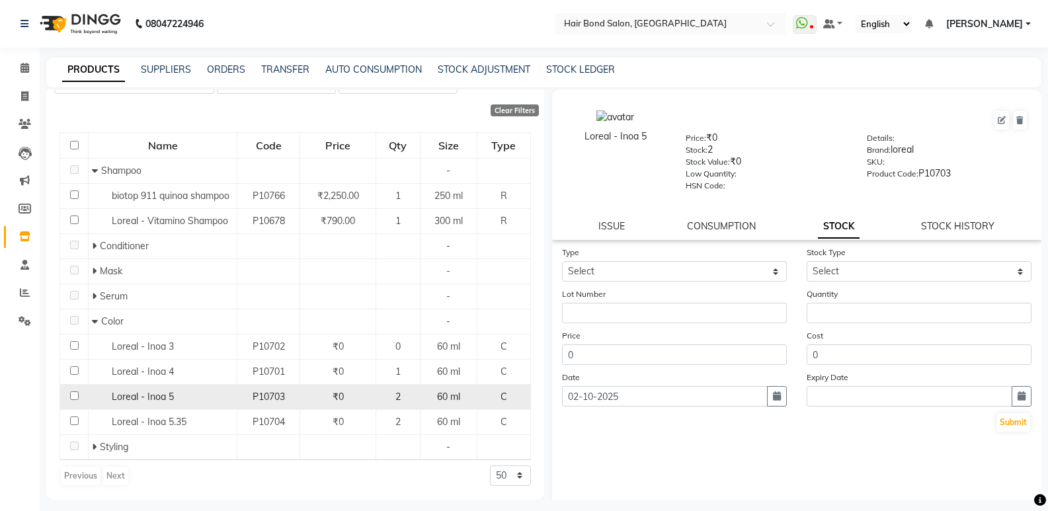
click at [257, 386] on td "P10703" at bounding box center [268, 396] width 63 height 25
click at [281, 395] on span "P10703" at bounding box center [269, 397] width 32 height 12
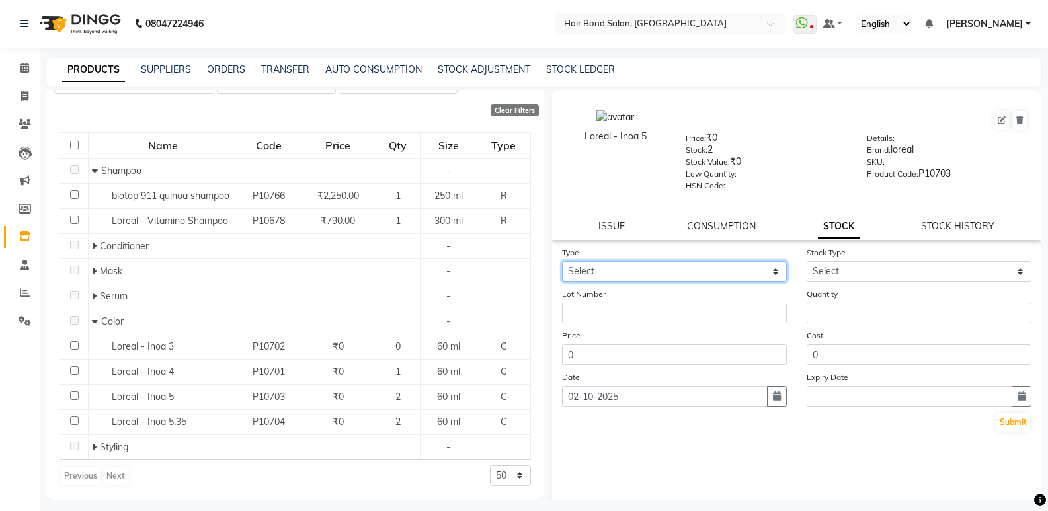
click at [696, 272] on select "Select In Out" at bounding box center [674, 271] width 225 height 20
click at [562, 261] on select "Select In Out" at bounding box center [674, 271] width 225 height 20
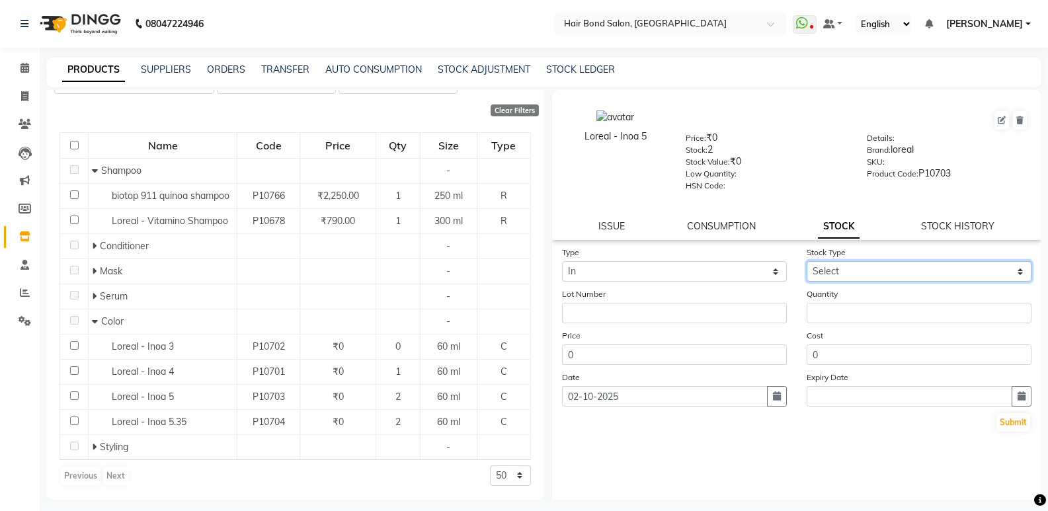
click at [824, 264] on select "Select New Stock Adjustment Return Other" at bounding box center [919, 271] width 225 height 20
click at [807, 261] on select "Select New Stock Adjustment Return Other" at bounding box center [919, 271] width 225 height 20
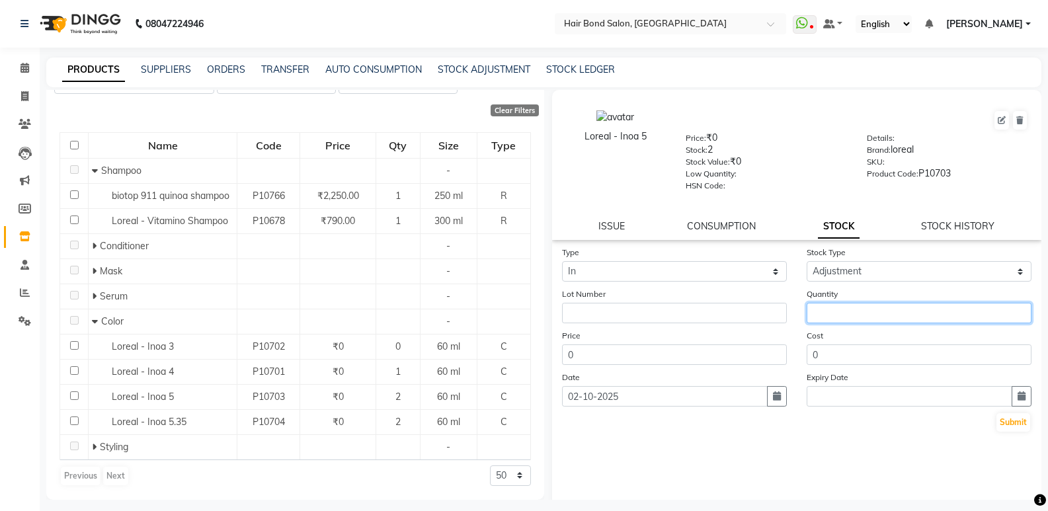
click at [829, 314] on input "number" at bounding box center [919, 313] width 225 height 20
click at [997, 420] on button "Submit" at bounding box center [1014, 422] width 34 height 19
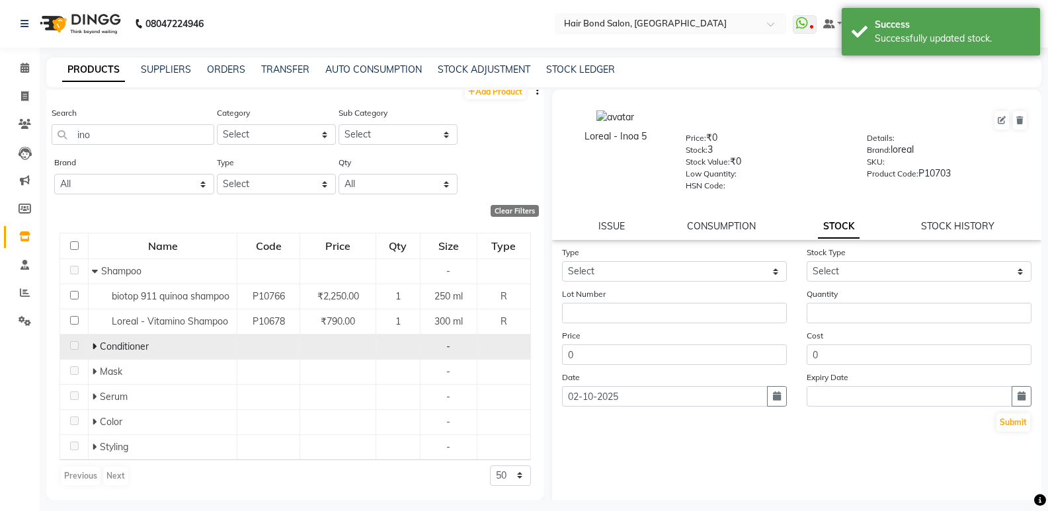
scroll to position [0, 0]
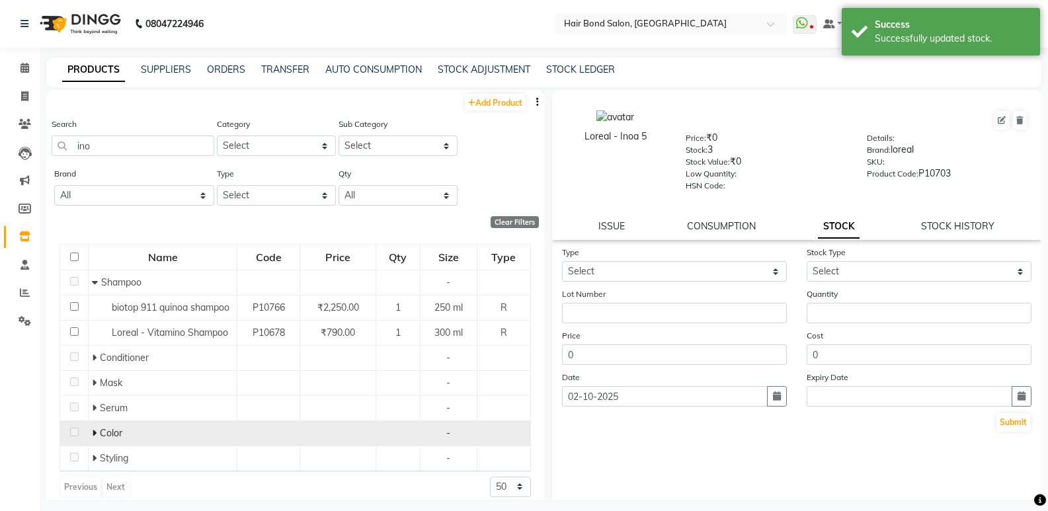
click at [92, 431] on icon at bounding box center [94, 432] width 5 height 9
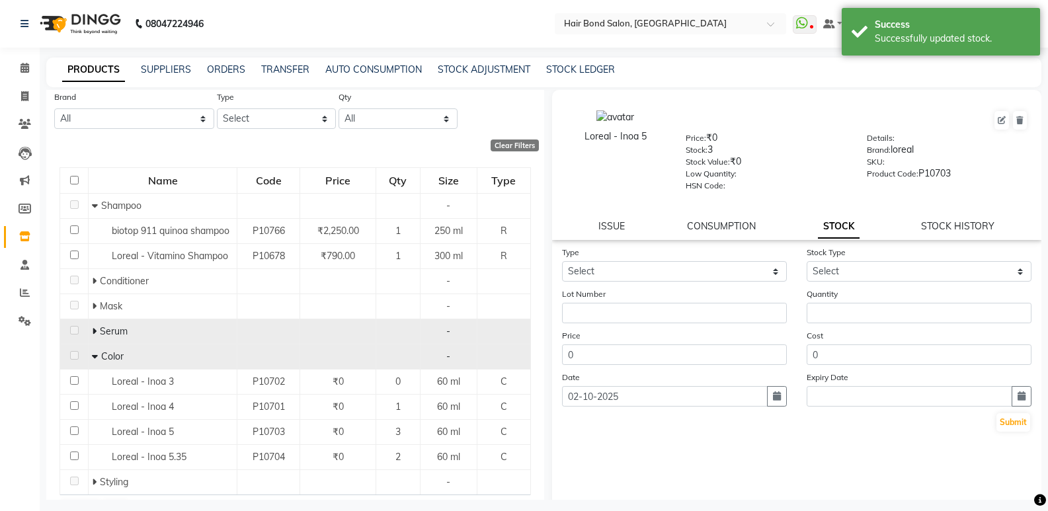
scroll to position [112, 0]
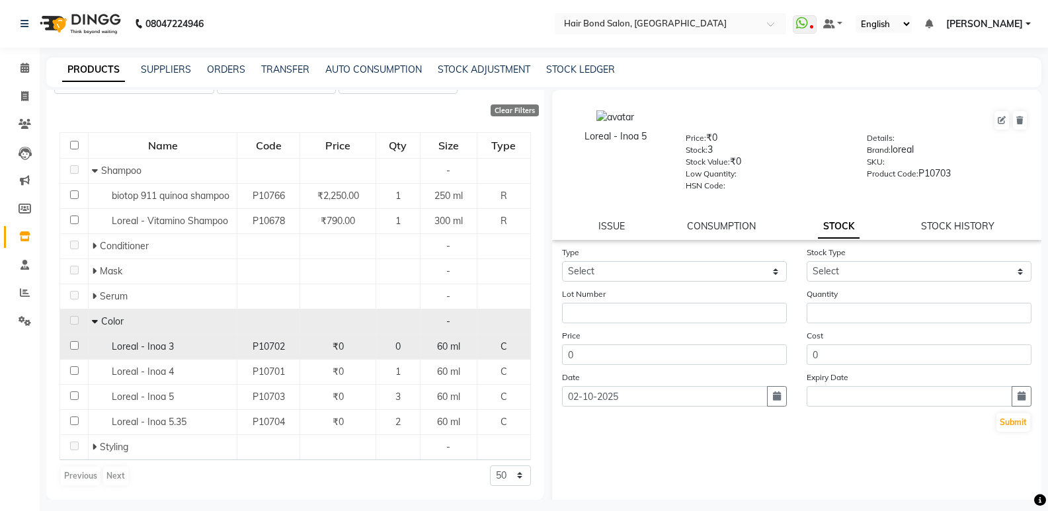
click at [284, 346] on span "P10702" at bounding box center [269, 347] width 32 height 12
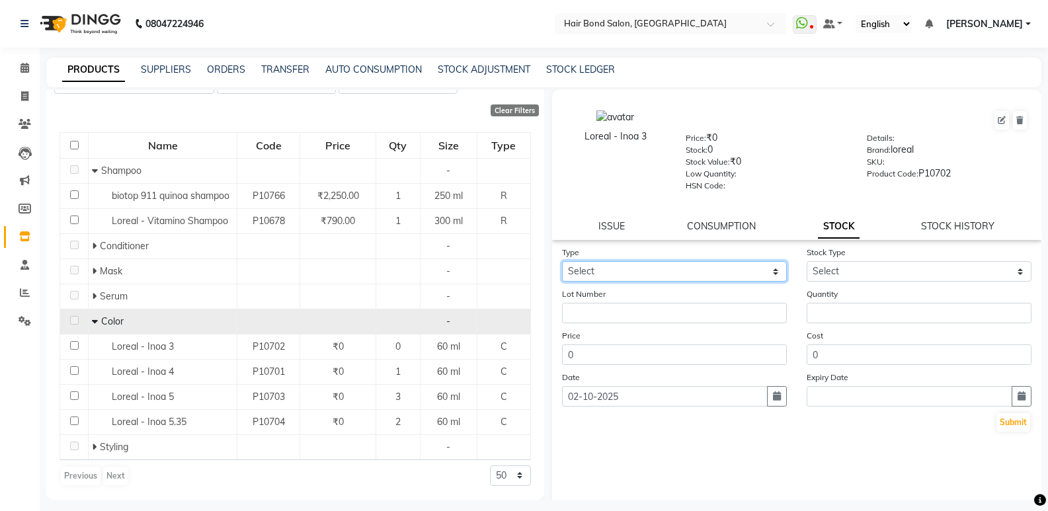
click at [614, 266] on select "Select In Out" at bounding box center [674, 271] width 225 height 20
click at [562, 261] on select "Select In Out" at bounding box center [674, 271] width 225 height 20
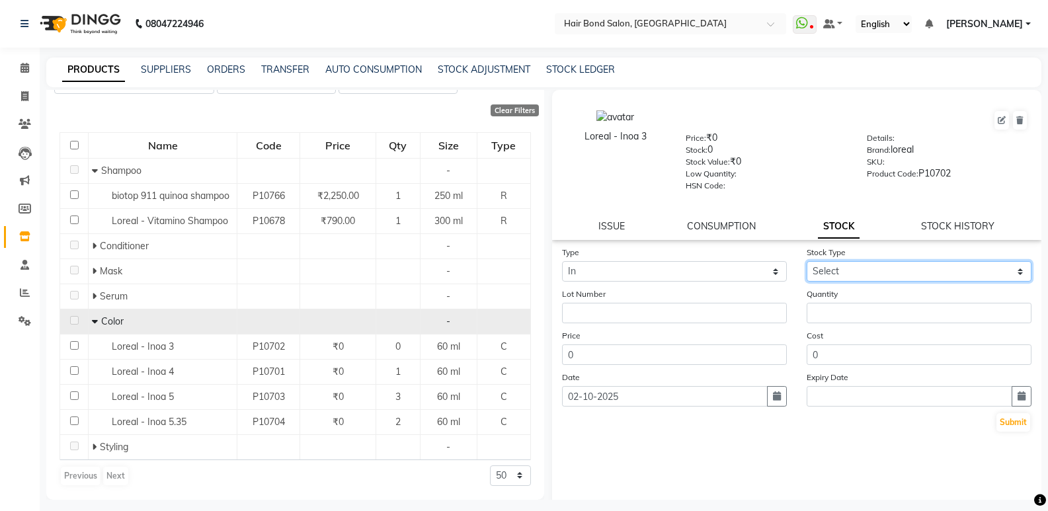
click at [834, 266] on select "Select New Stock Adjustment Return Other" at bounding box center [919, 271] width 225 height 20
click at [807, 261] on select "Select New Stock Adjustment Return Other" at bounding box center [919, 271] width 225 height 20
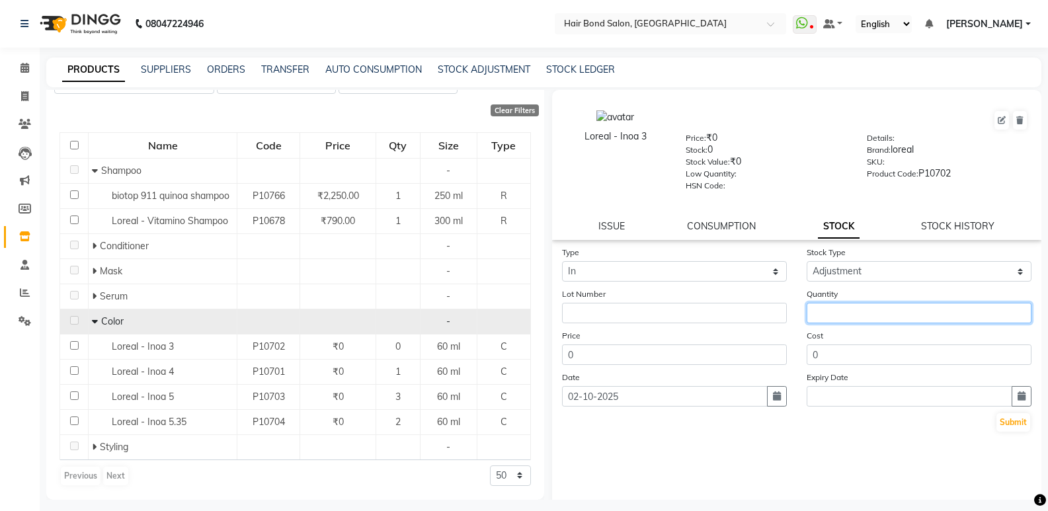
click at [834, 320] on input "number" at bounding box center [919, 313] width 225 height 20
click at [1004, 419] on button "Submit" at bounding box center [1014, 422] width 34 height 19
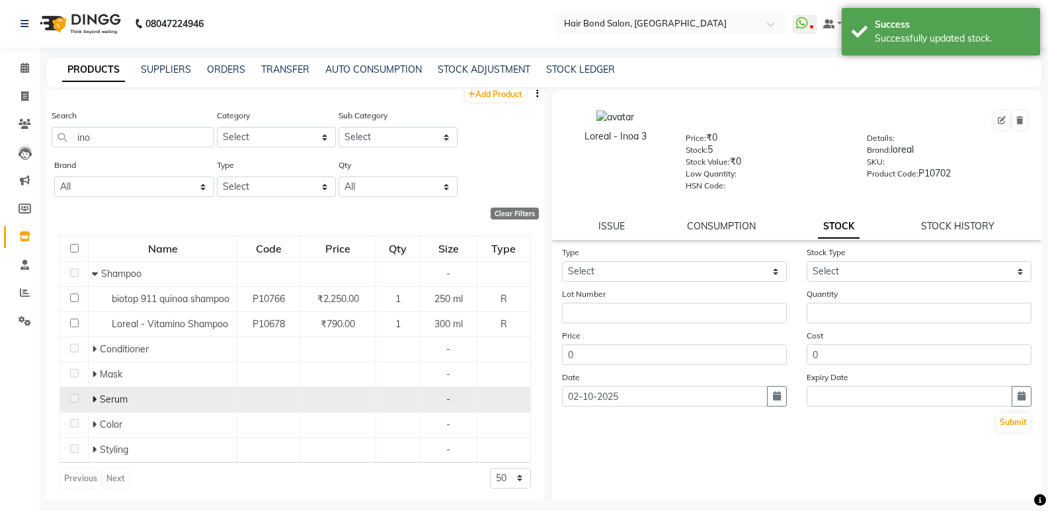
scroll to position [11, 0]
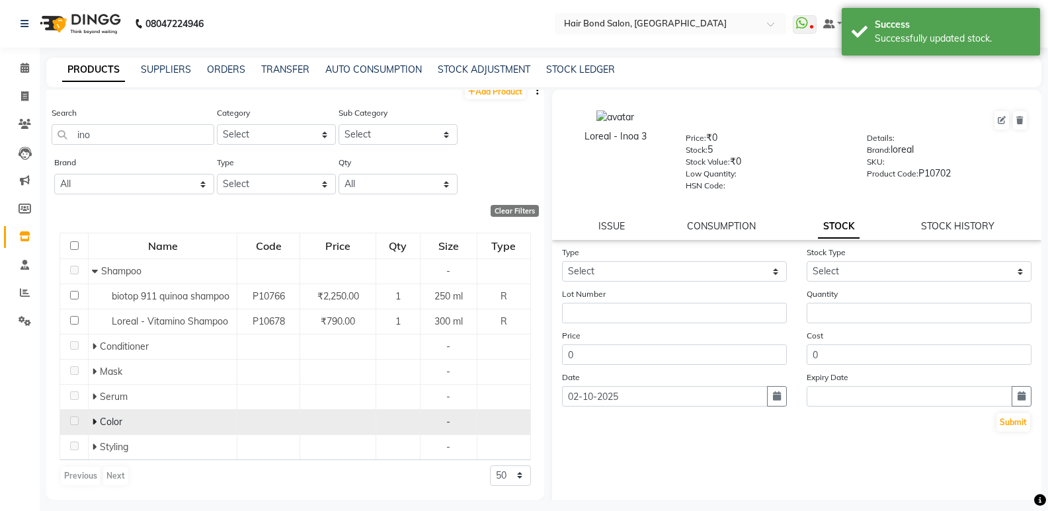
click at [93, 419] on icon at bounding box center [94, 421] width 5 height 9
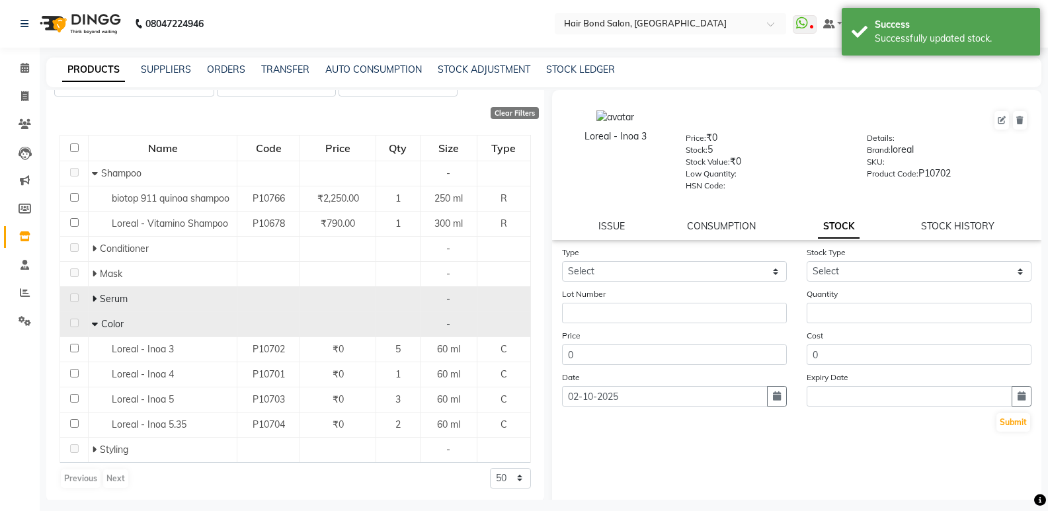
scroll to position [112, 0]
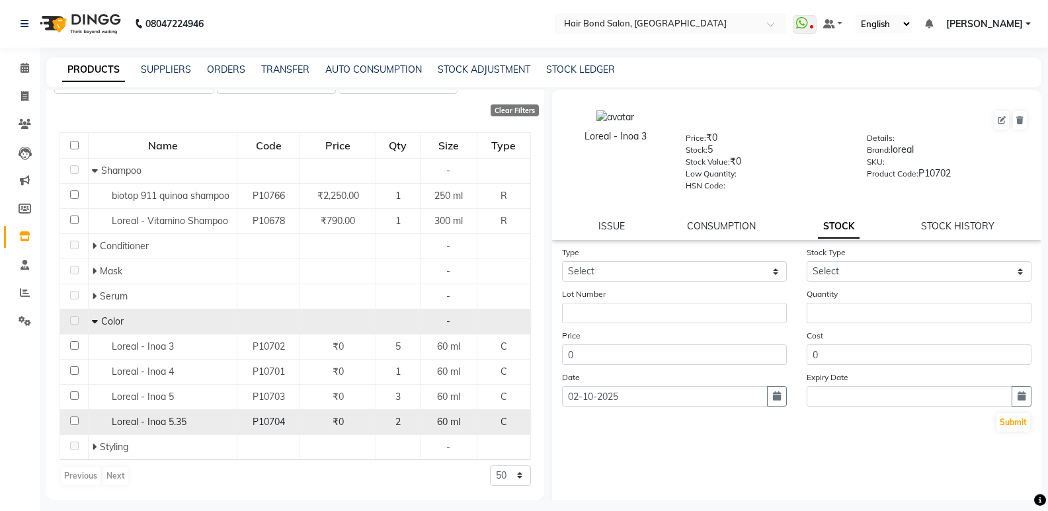
drag, startPoint x: 213, startPoint y: 411, endPoint x: 203, endPoint y: 411, distance: 9.9
click at [202, 411] on td "Loreal - Inoa 5.35" at bounding box center [163, 421] width 149 height 25
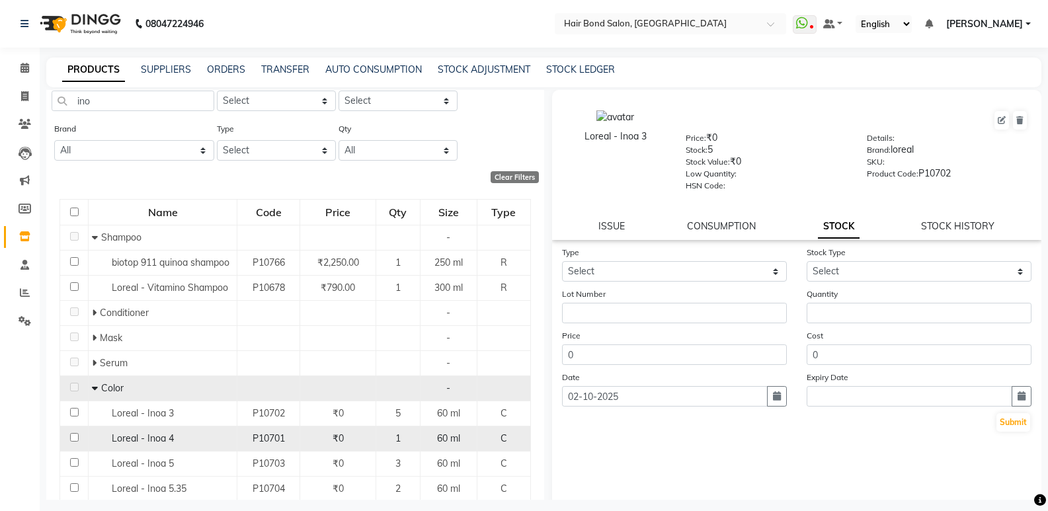
scroll to position [0, 0]
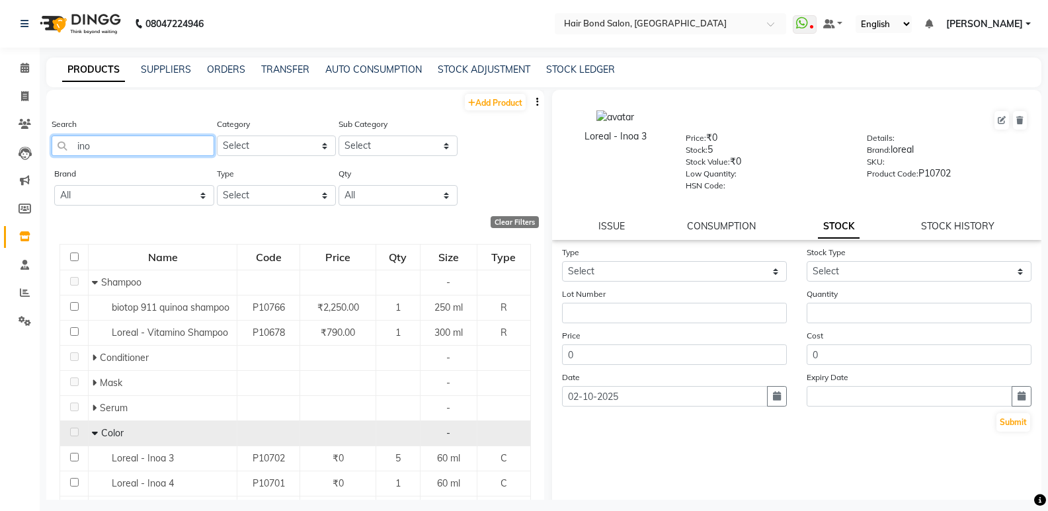
click at [113, 147] on input "ino" at bounding box center [133, 146] width 163 height 20
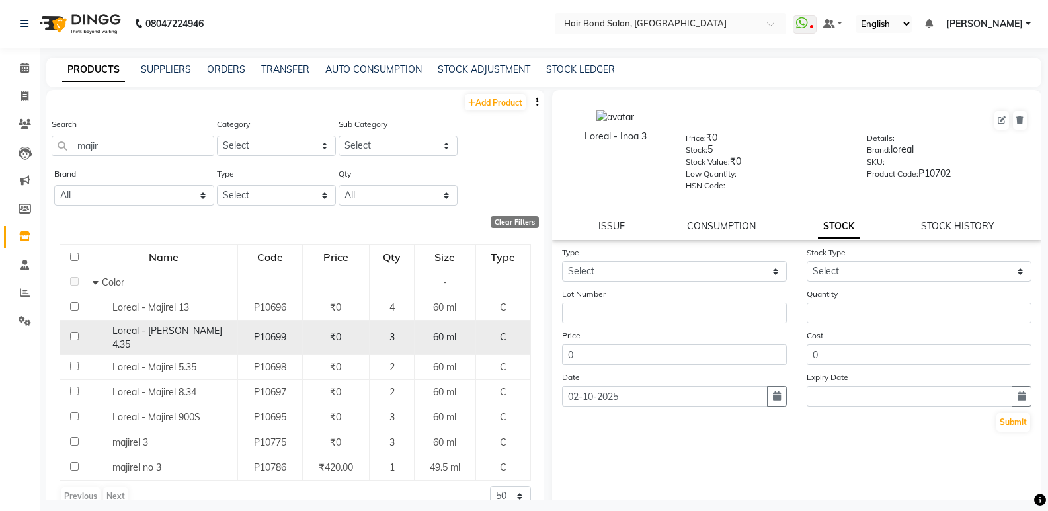
click at [117, 331] on span "Loreal - [PERSON_NAME] 4.35" at bounding box center [167, 338] width 110 height 26
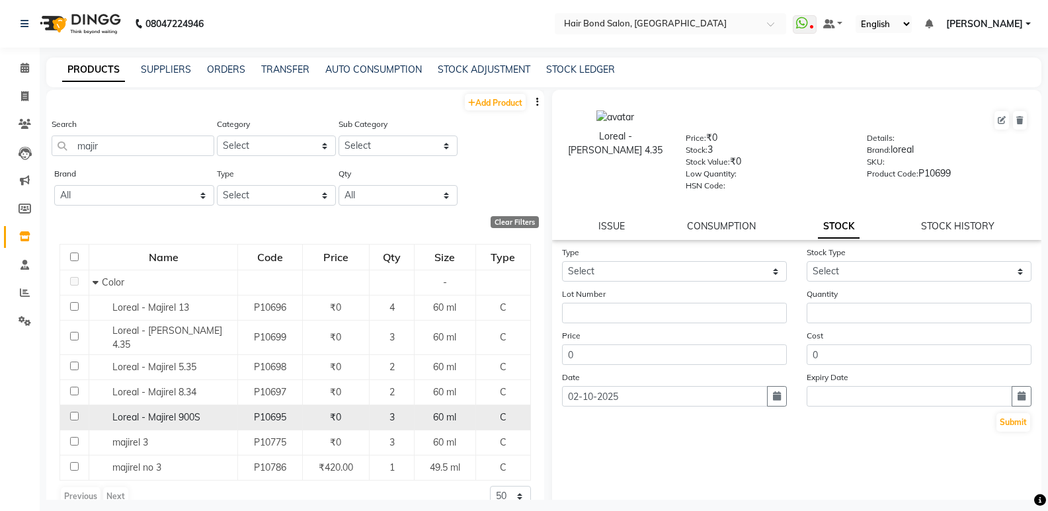
click at [126, 411] on div "Loreal - Majirel 900S" at bounding box center [164, 418] width 142 height 14
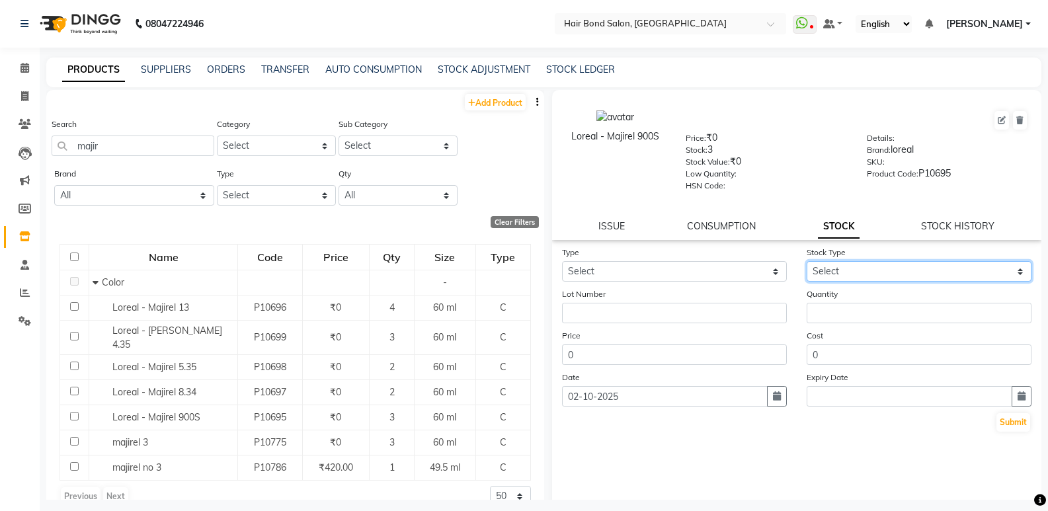
click at [830, 272] on select "Select New Stock Adjustment Return Other" at bounding box center [919, 271] width 225 height 20
click at [807, 261] on select "Select New Stock Adjustment Return Other" at bounding box center [919, 271] width 225 height 20
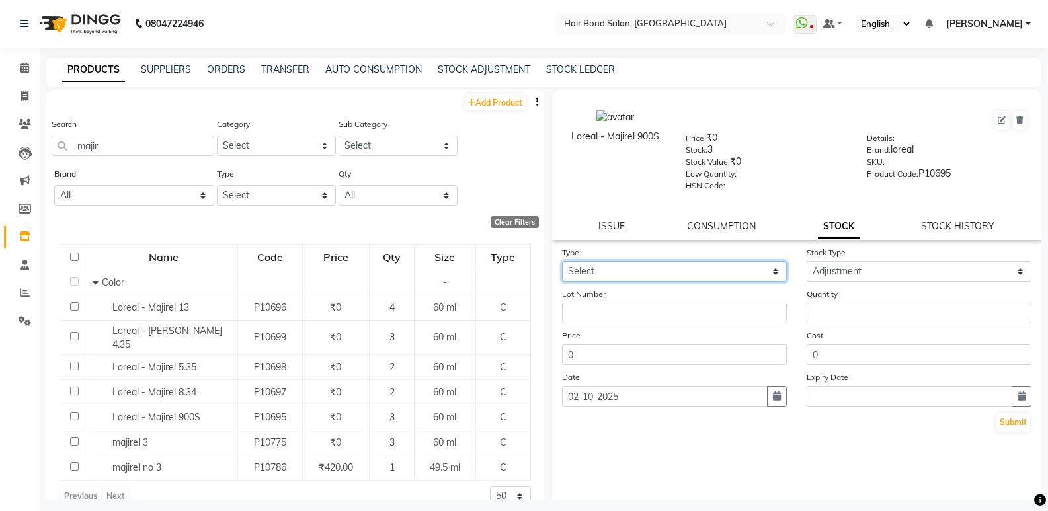
click at [671, 266] on select "Select In Out" at bounding box center [674, 271] width 225 height 20
click at [562, 261] on select "Select In Out" at bounding box center [674, 271] width 225 height 20
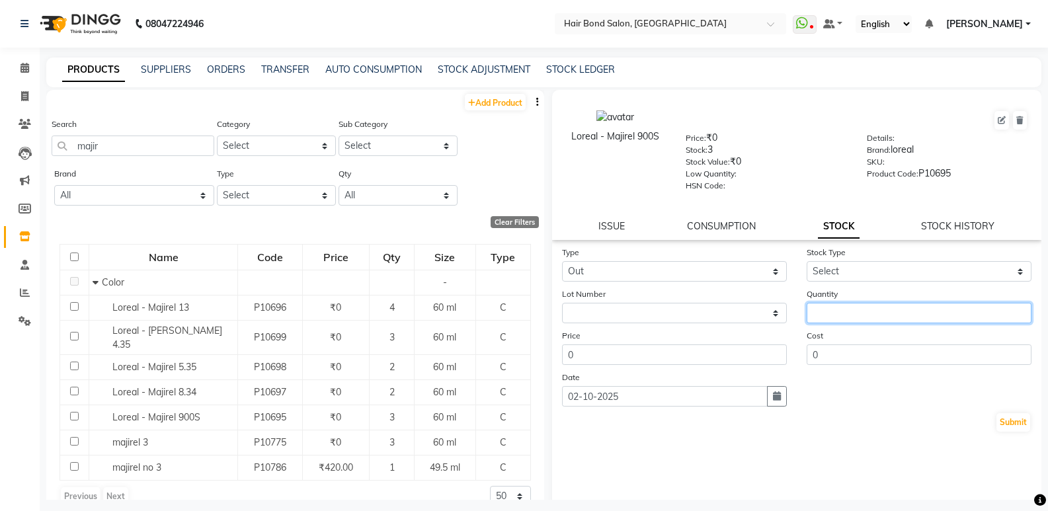
click at [815, 315] on input "number" at bounding box center [919, 313] width 225 height 20
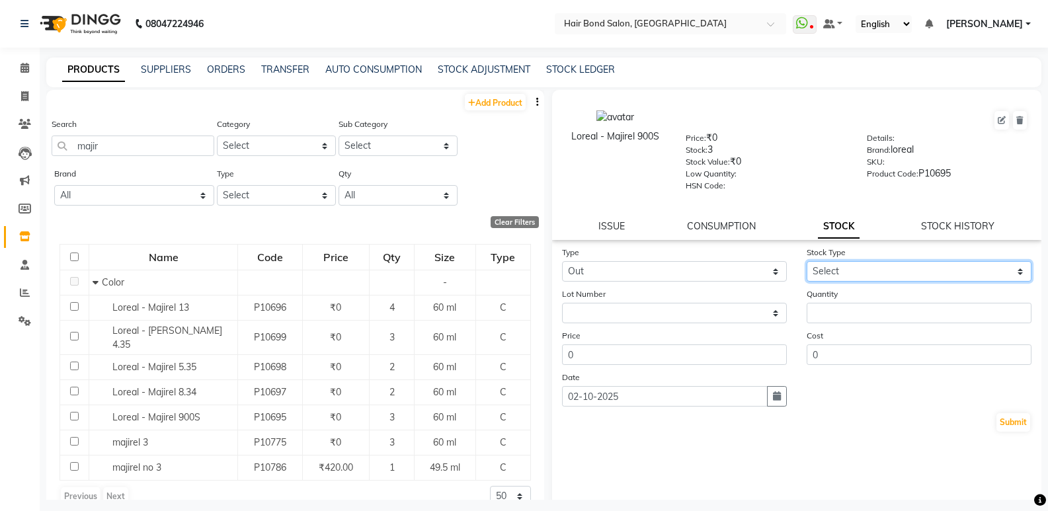
click at [869, 270] on select "Select Internal Use Damaged Expired Adjustment Return Other" at bounding box center [919, 271] width 225 height 20
click at [807, 261] on select "Select Internal Use Damaged Expired Adjustment Return Other" at bounding box center [919, 271] width 225 height 20
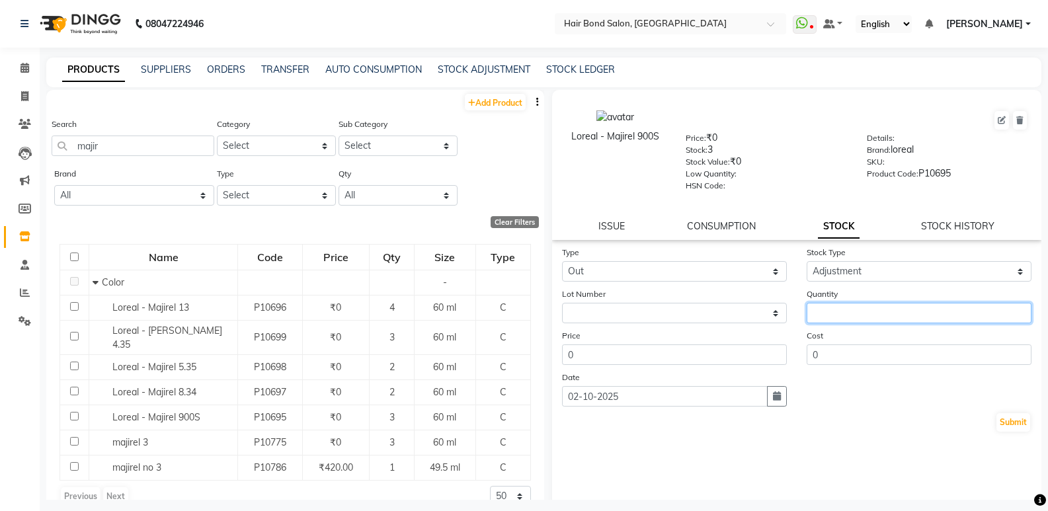
click at [829, 311] on input "number" at bounding box center [919, 313] width 225 height 20
click at [997, 431] on button "Submit" at bounding box center [1014, 422] width 34 height 19
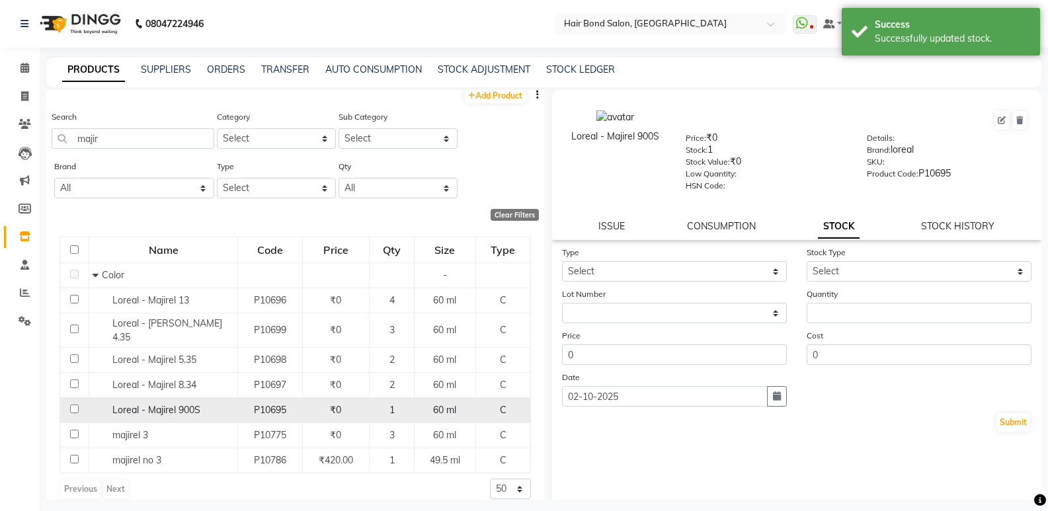
scroll to position [11, 0]
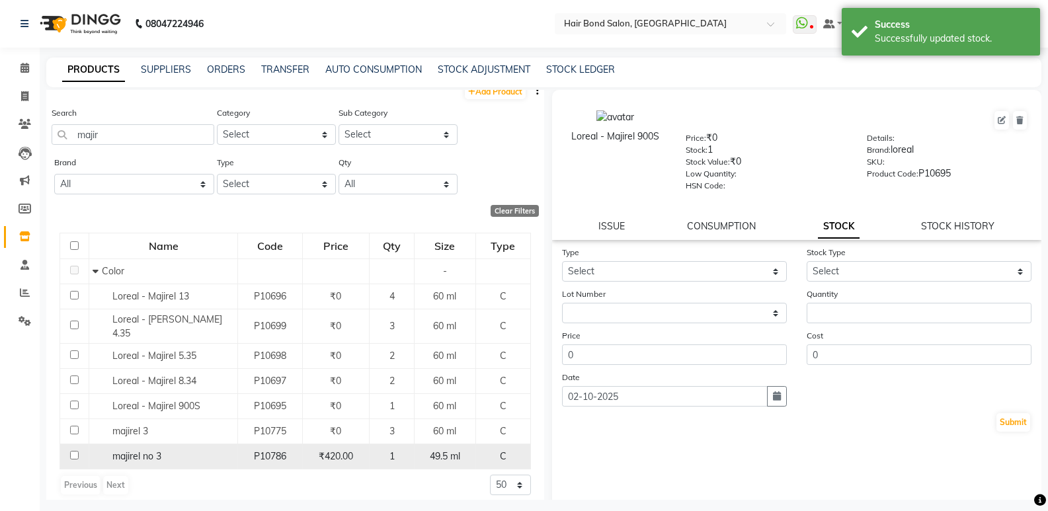
click at [346, 444] on td "₹420.00" at bounding box center [335, 456] width 67 height 25
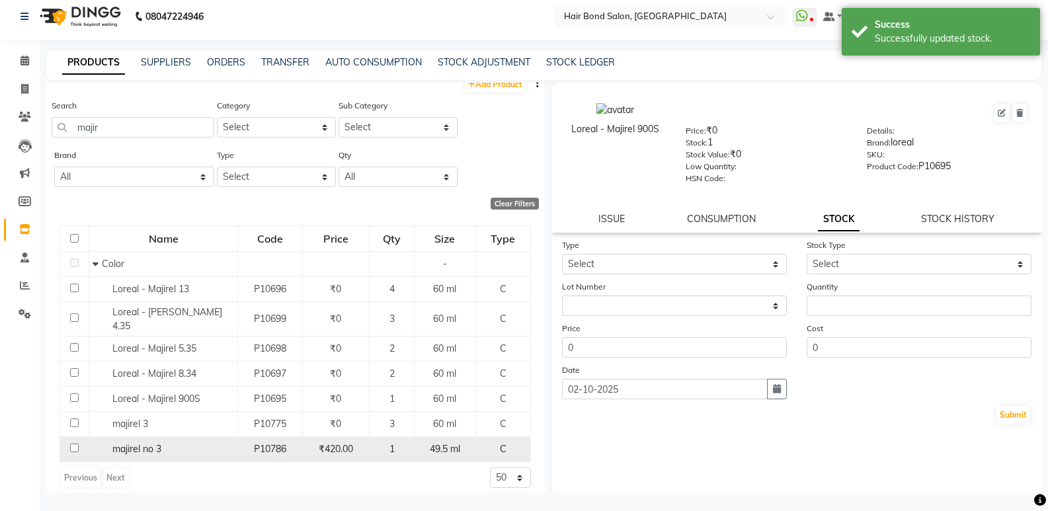
scroll to position [9, 0]
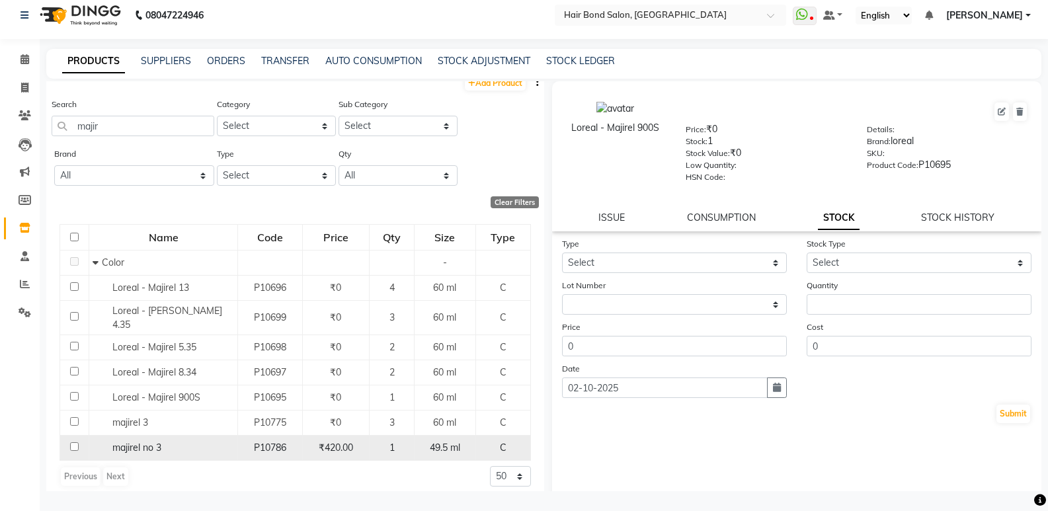
click at [324, 441] on div "₹420.00" at bounding box center [336, 448] width 56 height 14
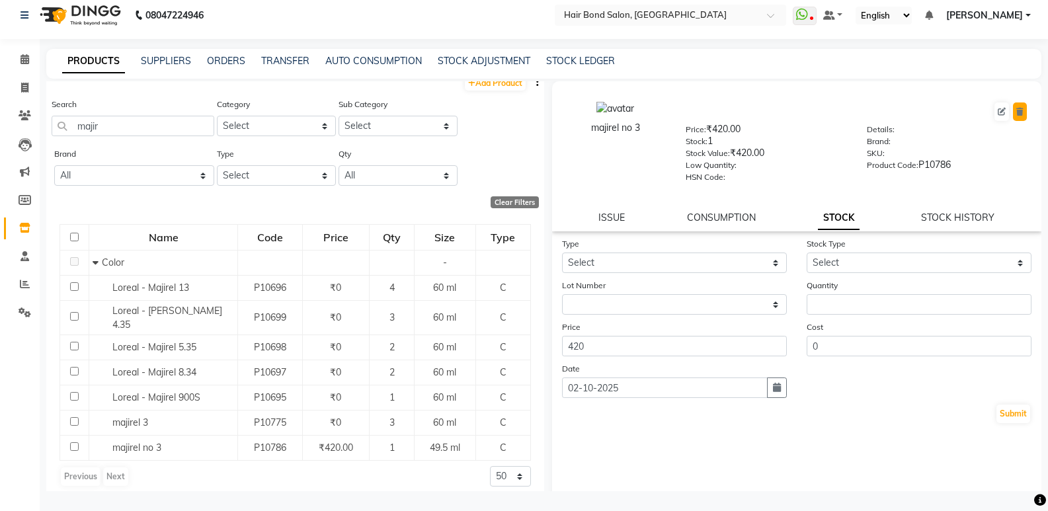
click at [1016, 110] on icon at bounding box center [1019, 112] width 7 height 8
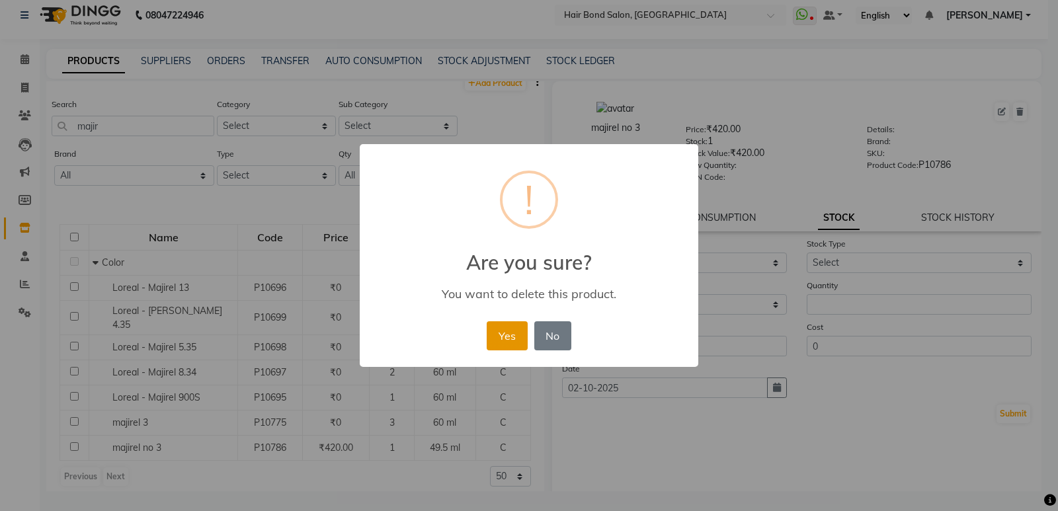
click at [509, 331] on button "Yes" at bounding box center [507, 335] width 40 height 29
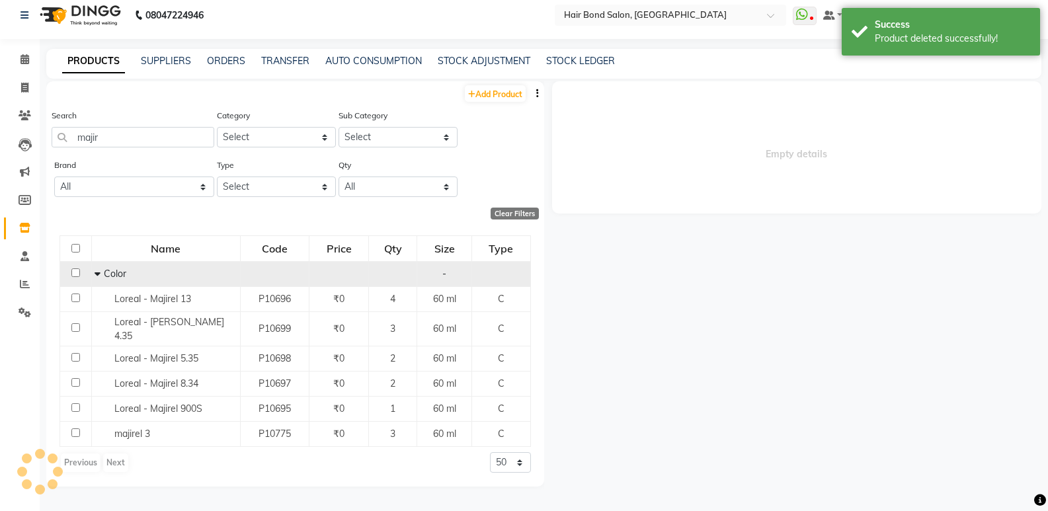
scroll to position [0, 0]
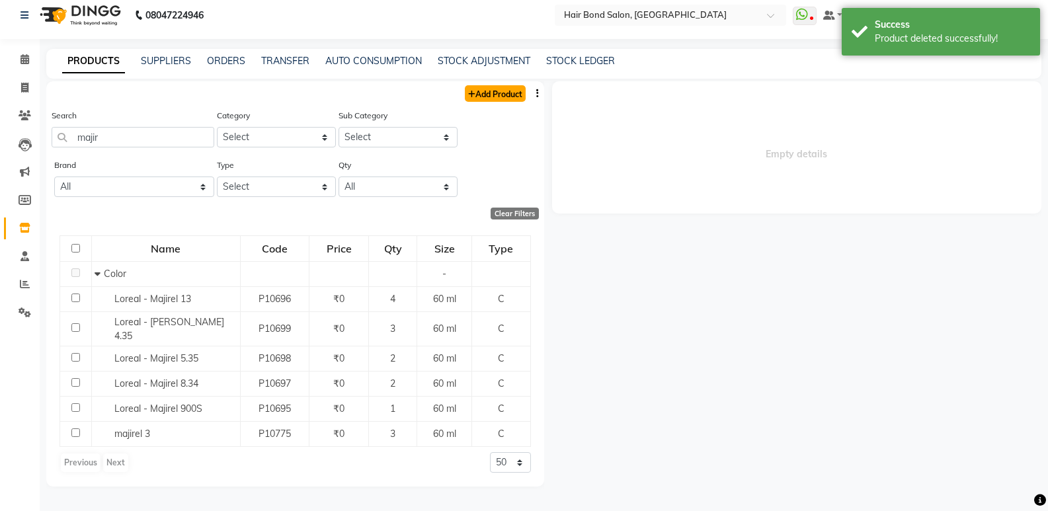
click at [502, 97] on link "Add Product" at bounding box center [495, 93] width 61 height 17
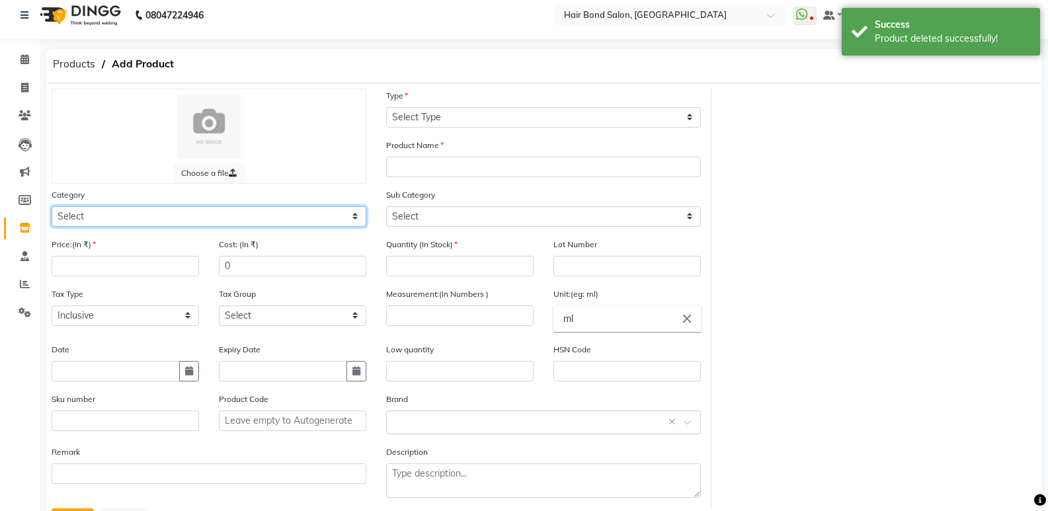
click at [265, 215] on select "Select Hair Skin Makeup Personal Care Appliances [PERSON_NAME] Waxing Disposabl…" at bounding box center [209, 216] width 315 height 20
click at [52, 206] on select "Select Hair Skin Makeup Personal Care Appliances [PERSON_NAME] Waxing Disposabl…" at bounding box center [209, 216] width 315 height 20
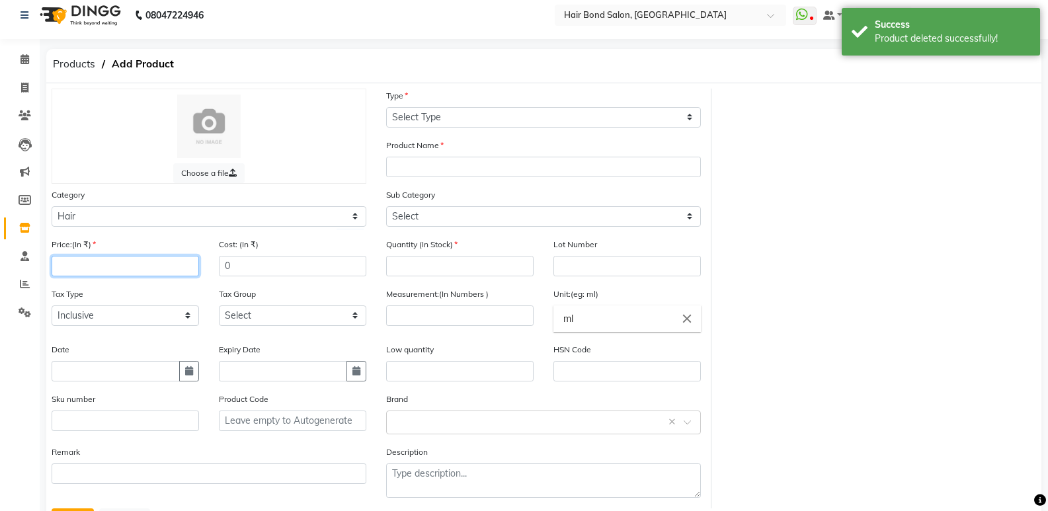
click at [132, 264] on input "number" at bounding box center [125, 266] width 147 height 20
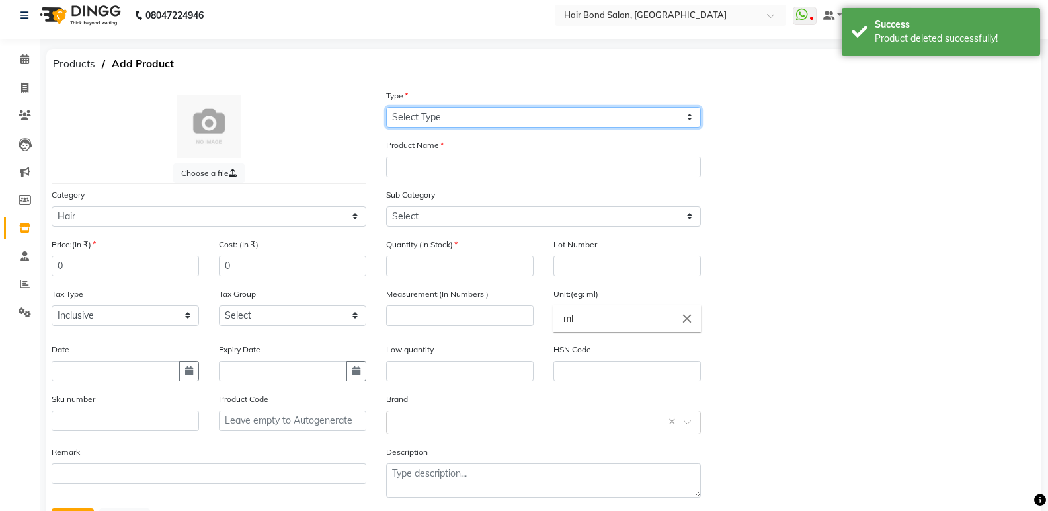
click at [415, 121] on select "Select Type Both Retail Consumable" at bounding box center [543, 117] width 315 height 20
click at [386, 107] on select "Select Type Both Retail Consumable" at bounding box center [543, 117] width 315 height 20
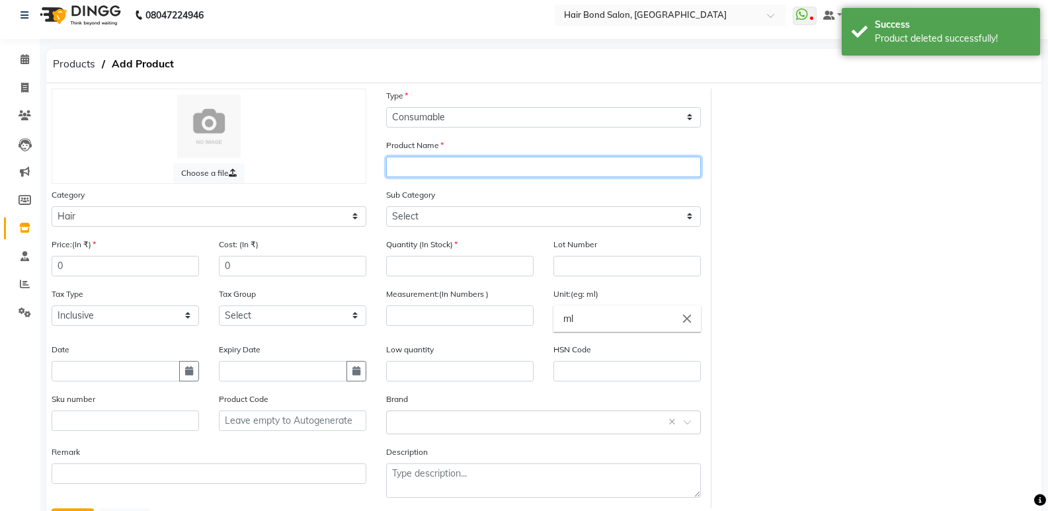
drag, startPoint x: 411, startPoint y: 166, endPoint x: 417, endPoint y: 159, distance: 9.4
click at [417, 159] on input "text" at bounding box center [543, 167] width 315 height 20
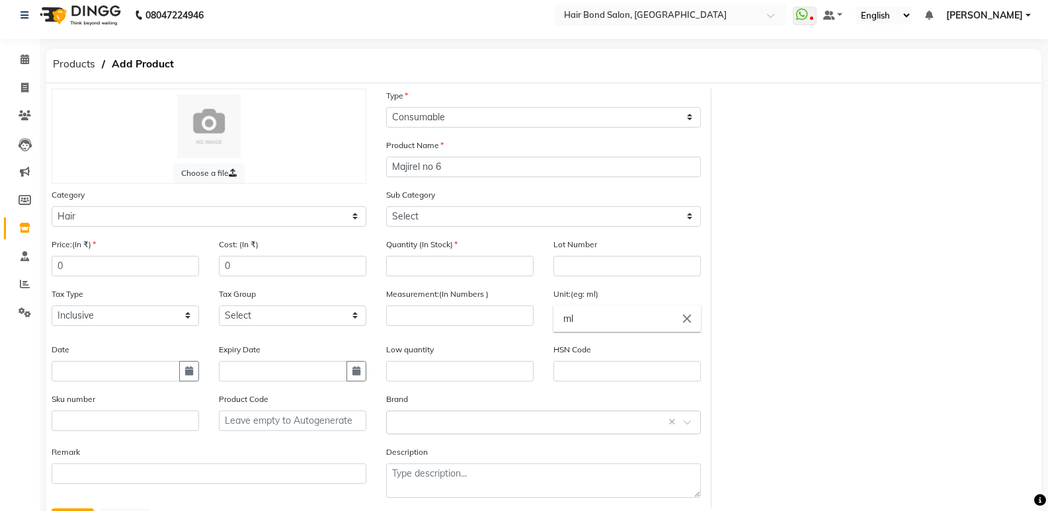
click at [446, 255] on div "Quantity (In Stock)" at bounding box center [459, 256] width 147 height 39
click at [446, 263] on input "number" at bounding box center [459, 266] width 147 height 20
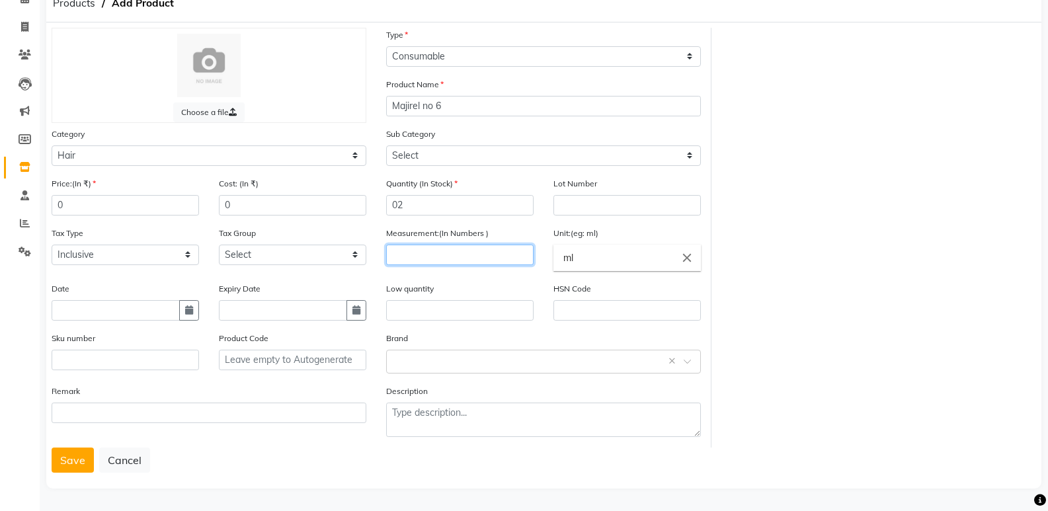
click at [483, 254] on input "number" at bounding box center [459, 255] width 147 height 20
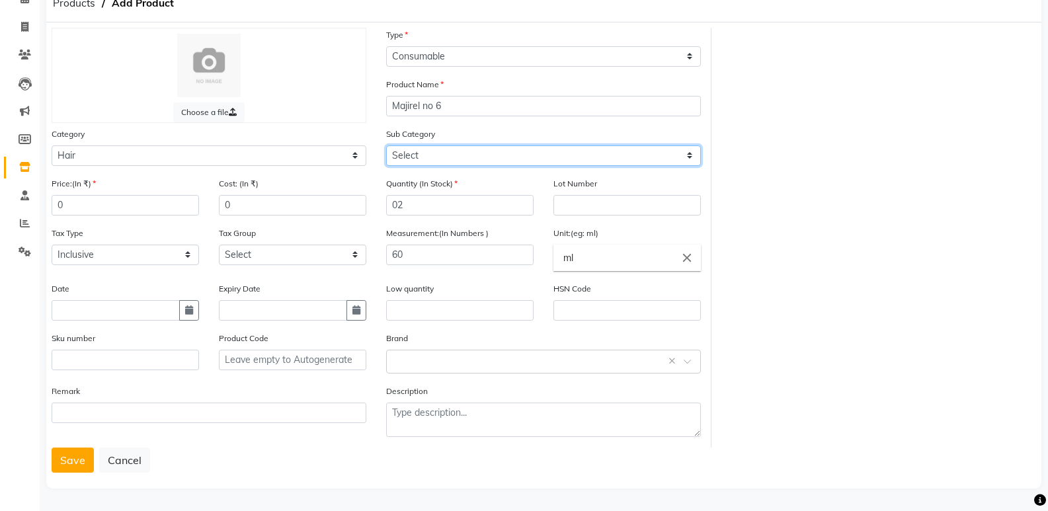
click at [523, 157] on select "Select Shampoo Conditioner Cream Mask Oil Serum Color Appliances Treatment Styl…" at bounding box center [543, 155] width 315 height 20
click at [386, 145] on select "Select Shampoo Conditioner Cream Mask Oil Serum Color Appliances Treatment Styl…" at bounding box center [543, 155] width 315 height 20
click at [69, 464] on button "Save" at bounding box center [73, 460] width 42 height 25
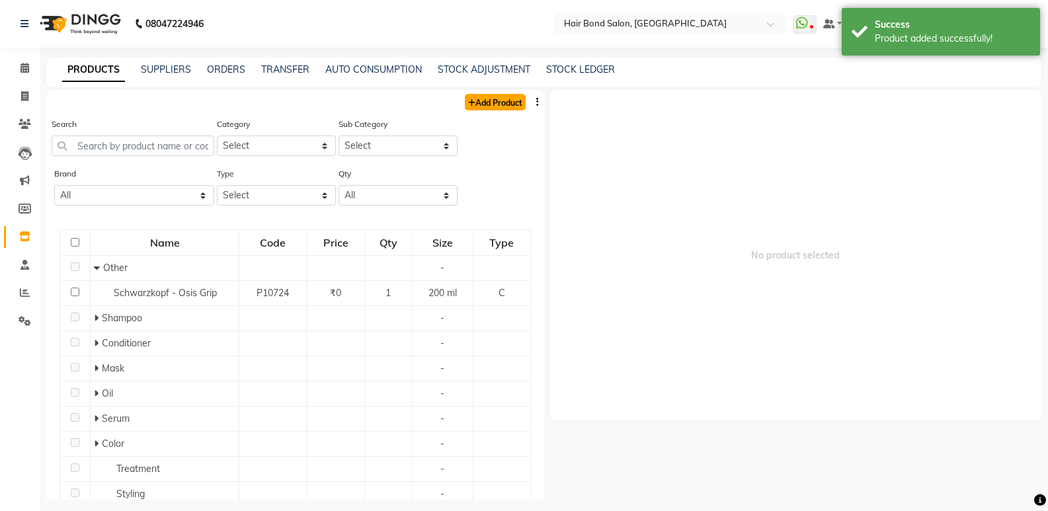
click at [500, 107] on link "Add Product" at bounding box center [495, 102] width 61 height 17
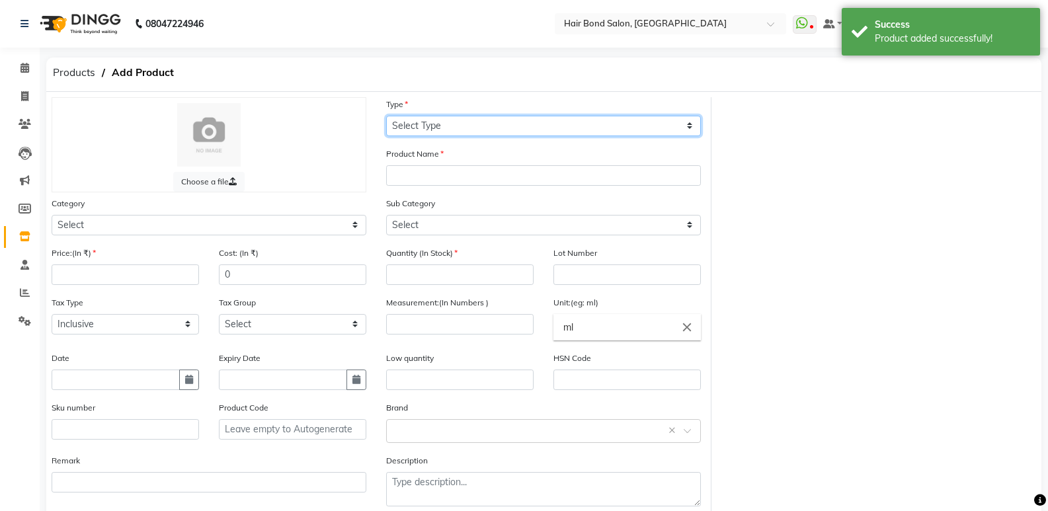
click at [434, 118] on select "Select Type Both Retail Consumable" at bounding box center [543, 126] width 315 height 20
click at [386, 116] on select "Select Type Both Retail Consumable" at bounding box center [543, 126] width 315 height 20
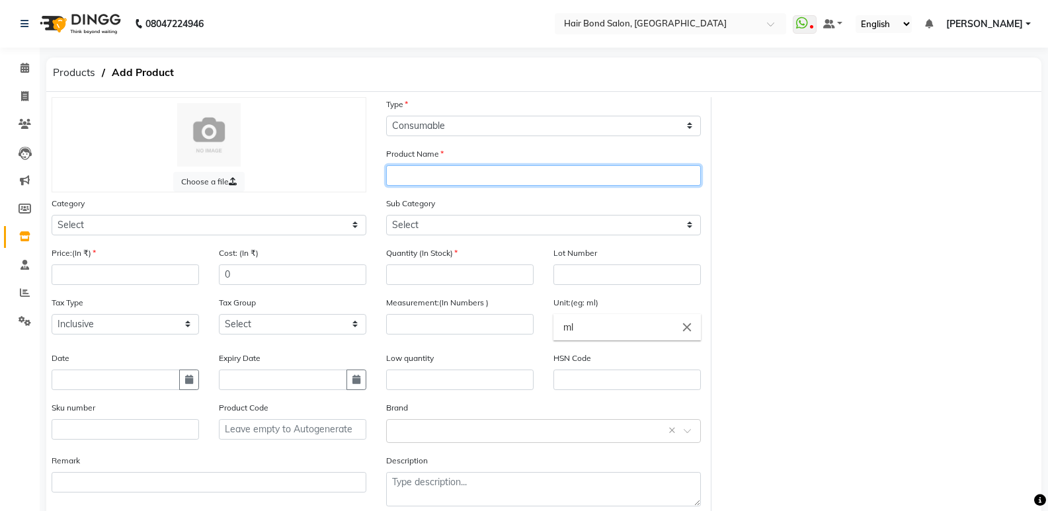
click at [422, 185] on input "text" at bounding box center [543, 175] width 315 height 20
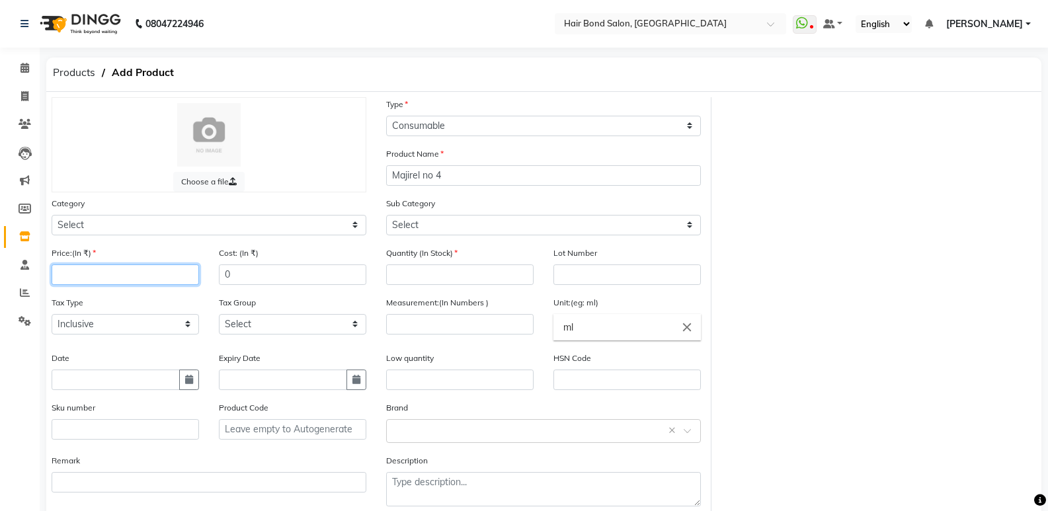
click at [137, 277] on input "number" at bounding box center [125, 275] width 147 height 20
click at [432, 280] on input "number" at bounding box center [459, 275] width 147 height 20
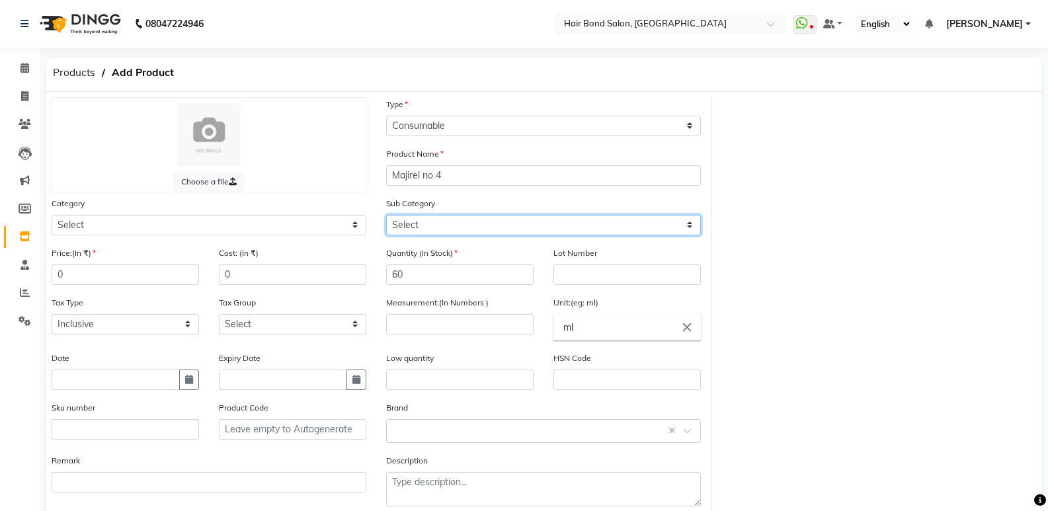
click at [513, 232] on select "Select" at bounding box center [543, 225] width 315 height 20
click at [442, 220] on select "Select" at bounding box center [543, 225] width 315 height 20
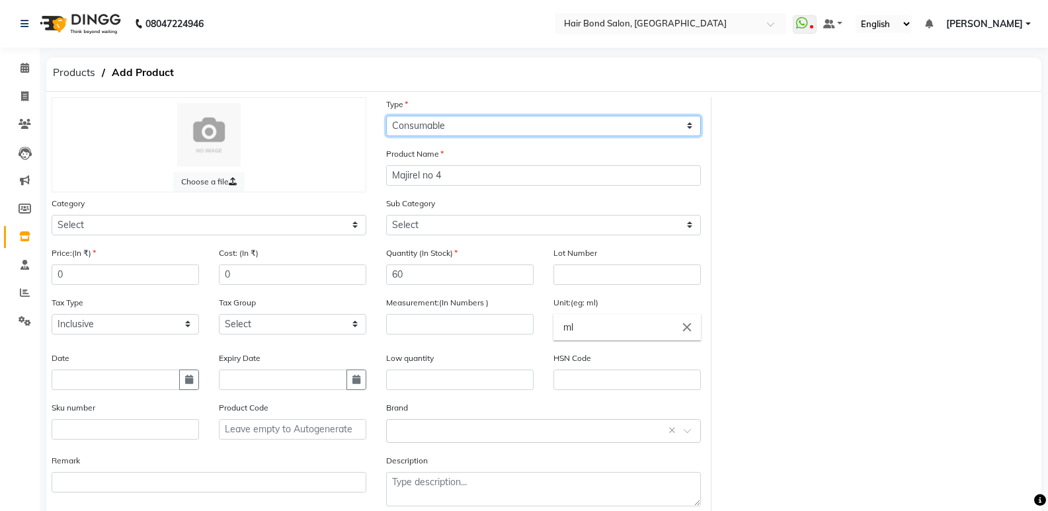
click at [447, 124] on select "Select Type Both Retail Consumable" at bounding box center [543, 126] width 315 height 20
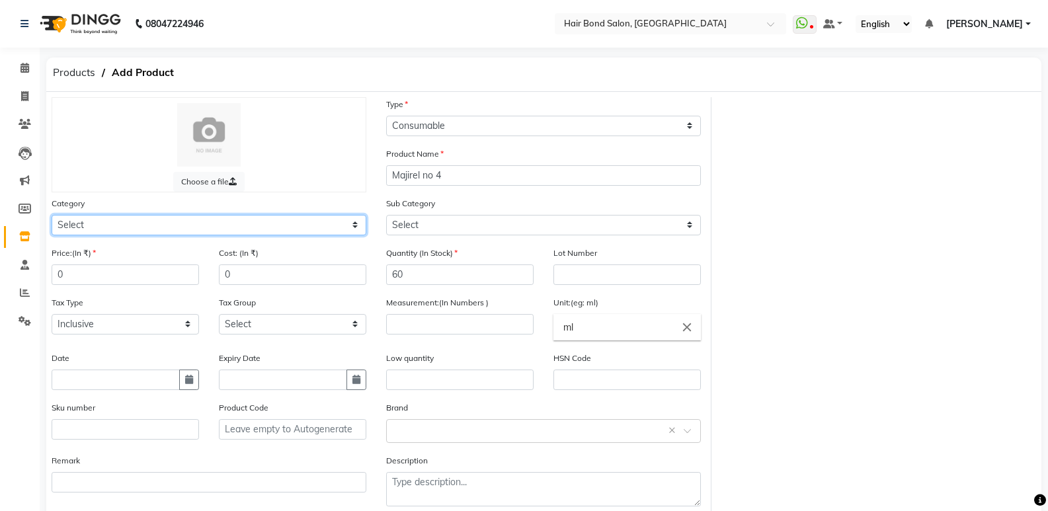
click at [246, 229] on select "Select Hair Skin Makeup Personal Care Appliances [PERSON_NAME] Waxing Disposabl…" at bounding box center [209, 225] width 315 height 20
click at [52, 215] on select "Select Hair Skin Makeup Personal Care Appliances [PERSON_NAME] Waxing Disposabl…" at bounding box center [209, 225] width 315 height 20
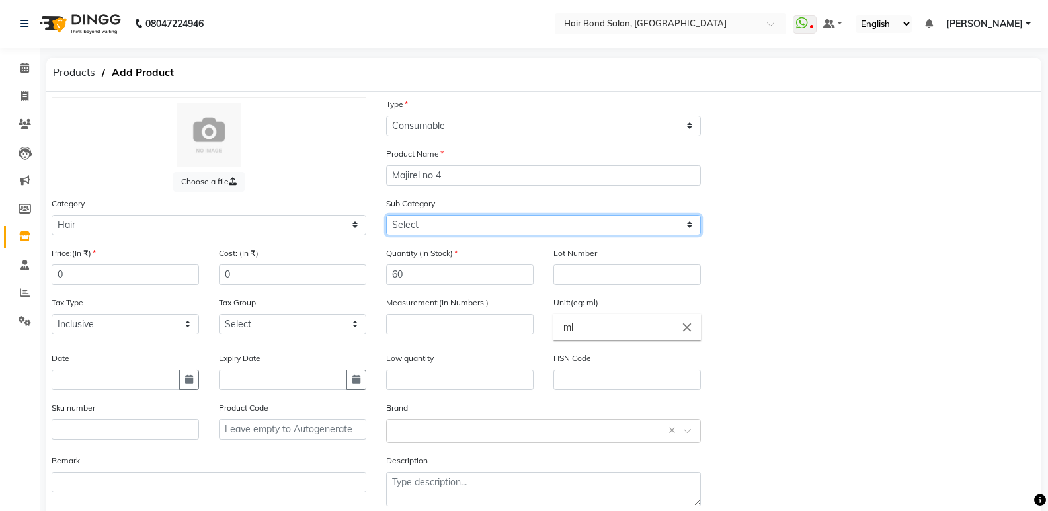
click at [464, 222] on select "Select Shampoo Conditioner Cream Mask Oil Serum Color Appliances Treatment Styl…" at bounding box center [543, 225] width 315 height 20
click at [386, 215] on select "Select Shampoo Conditioner Cream Mask Oil Serum Color Appliances Treatment Styl…" at bounding box center [543, 225] width 315 height 20
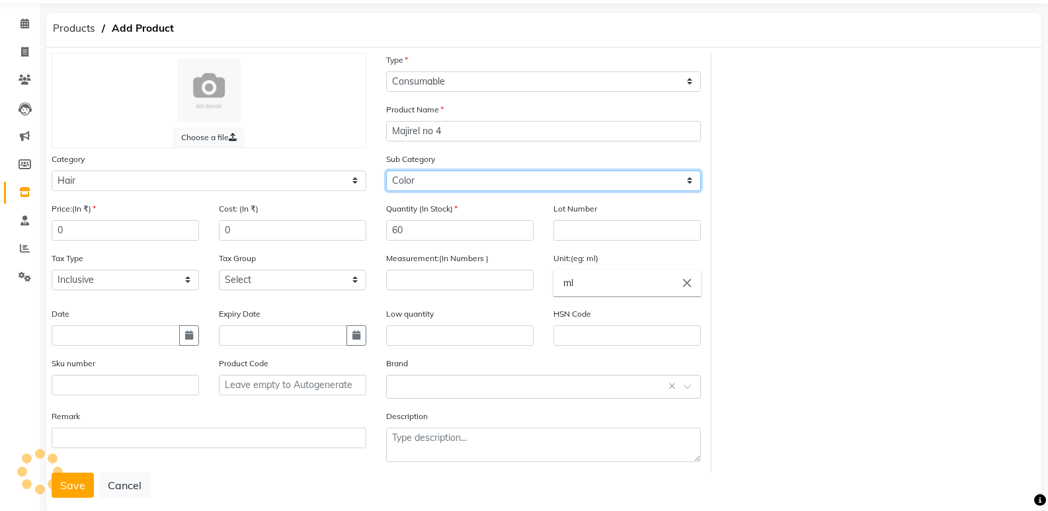
scroll to position [69, 0]
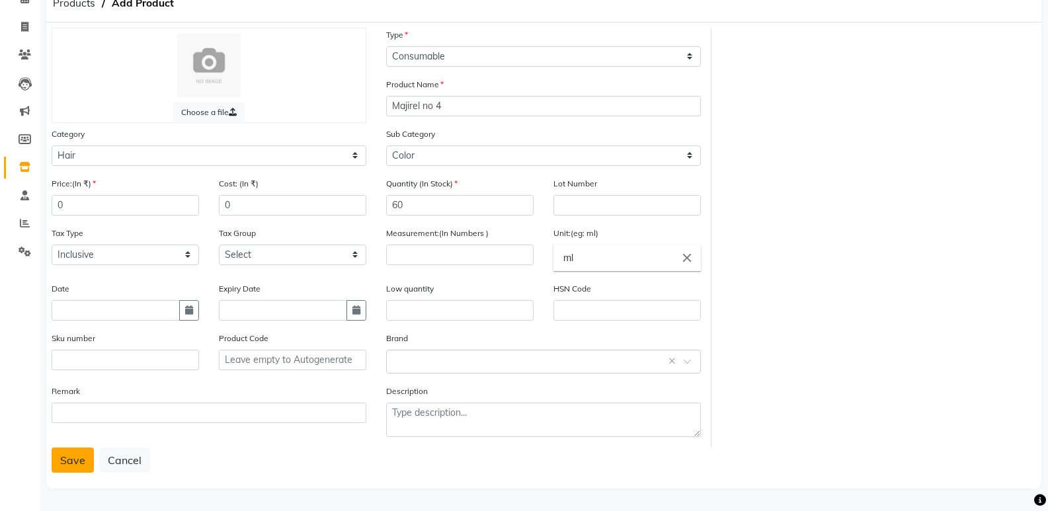
click at [67, 462] on button "Save" at bounding box center [73, 460] width 42 height 25
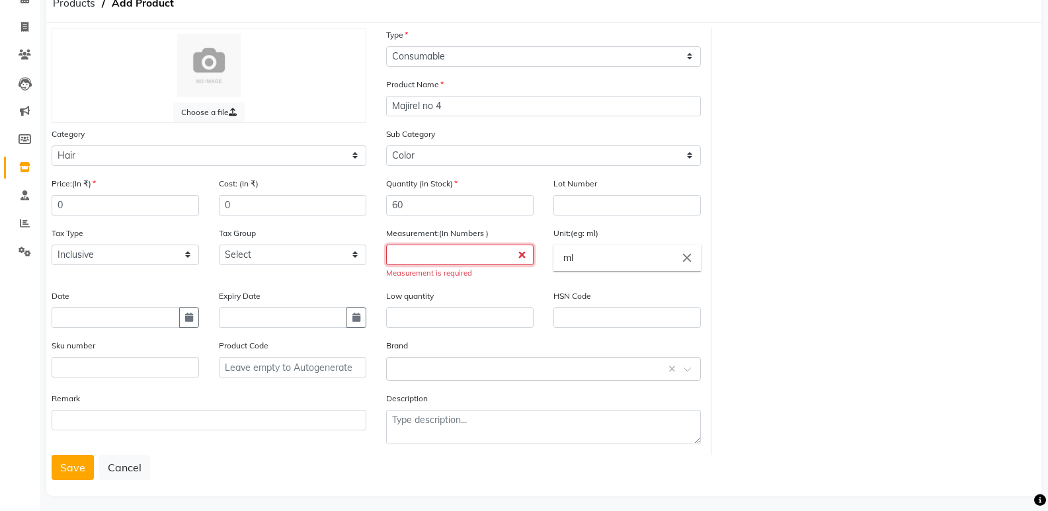
click at [447, 257] on input "number" at bounding box center [459, 255] width 147 height 20
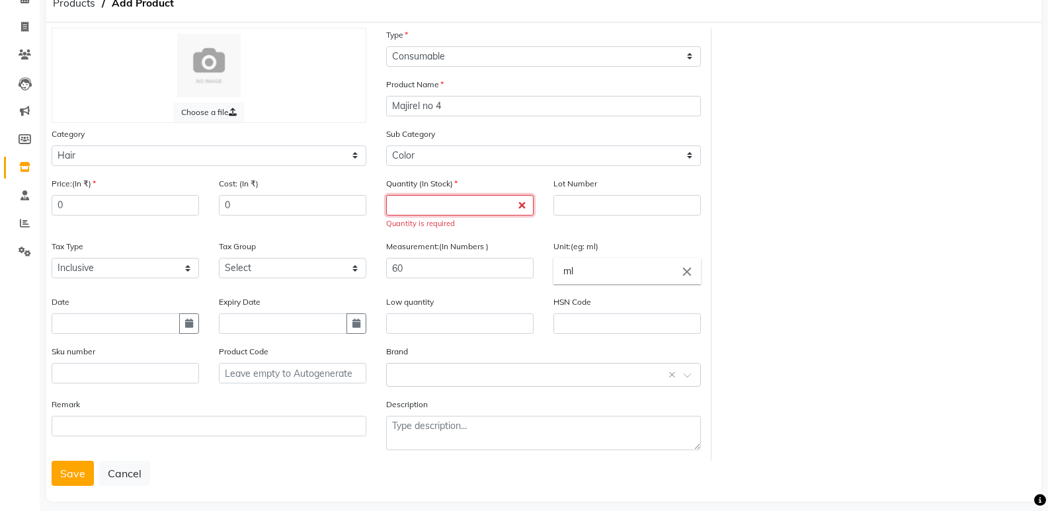
click at [423, 208] on input "number" at bounding box center [459, 205] width 147 height 20
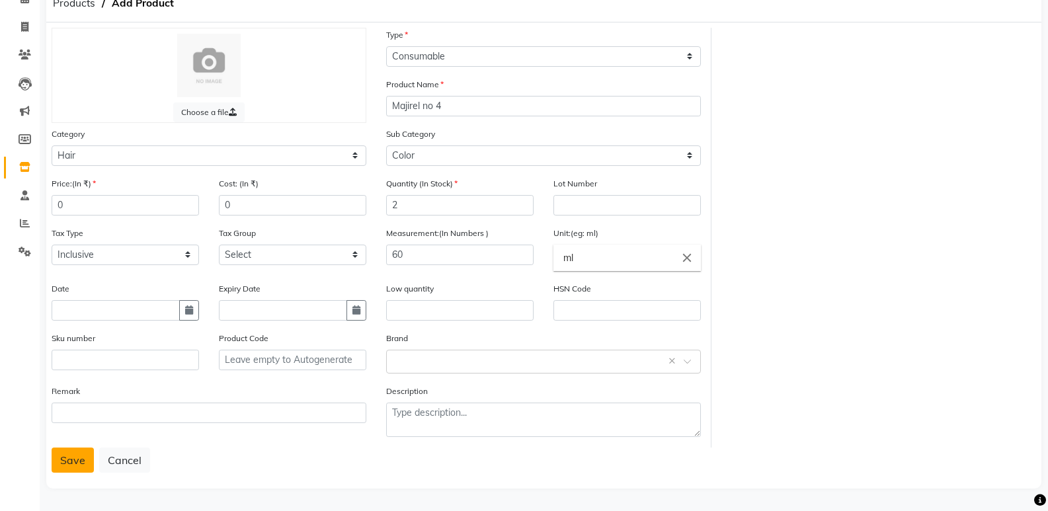
click at [75, 449] on button "Save" at bounding box center [73, 460] width 42 height 25
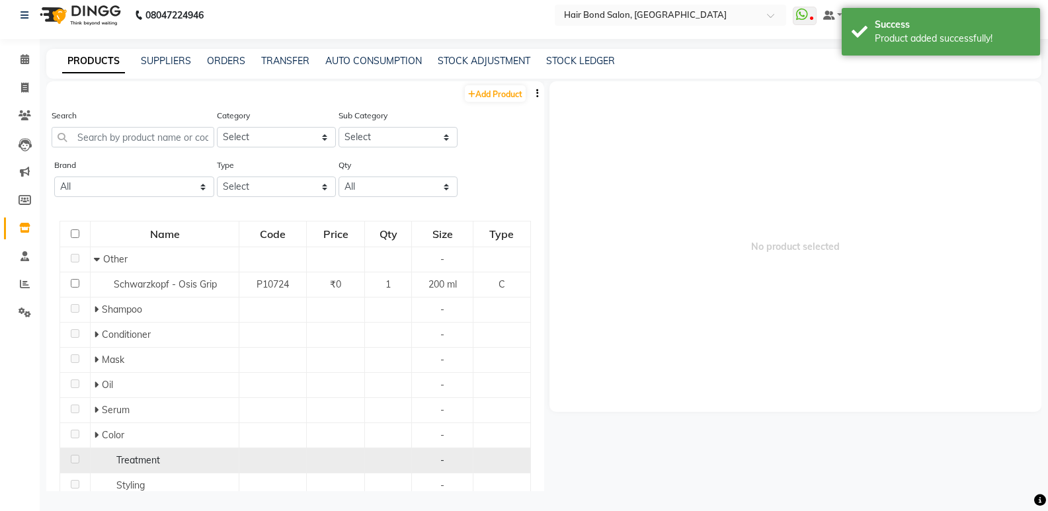
scroll to position [9, 0]
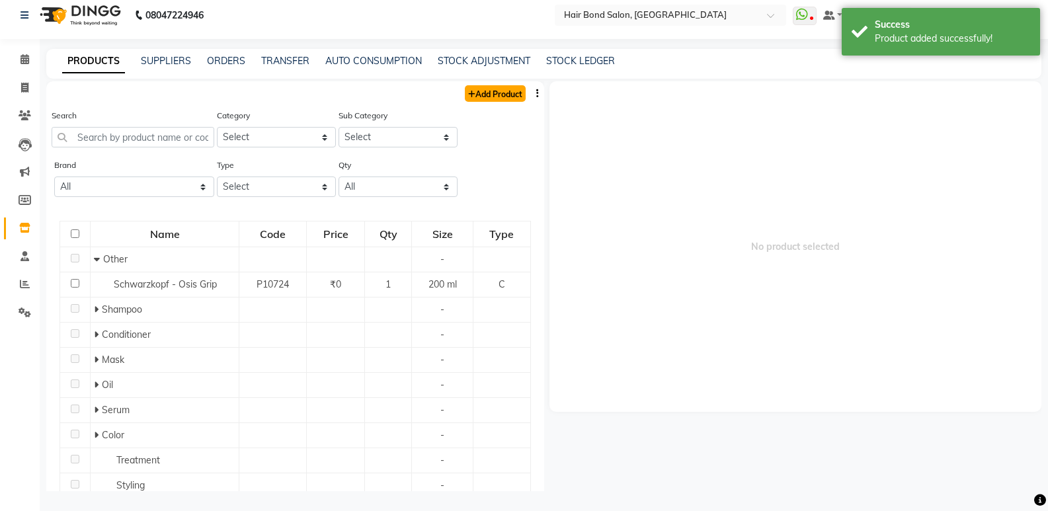
click at [485, 91] on link "Add Product" at bounding box center [495, 93] width 61 height 17
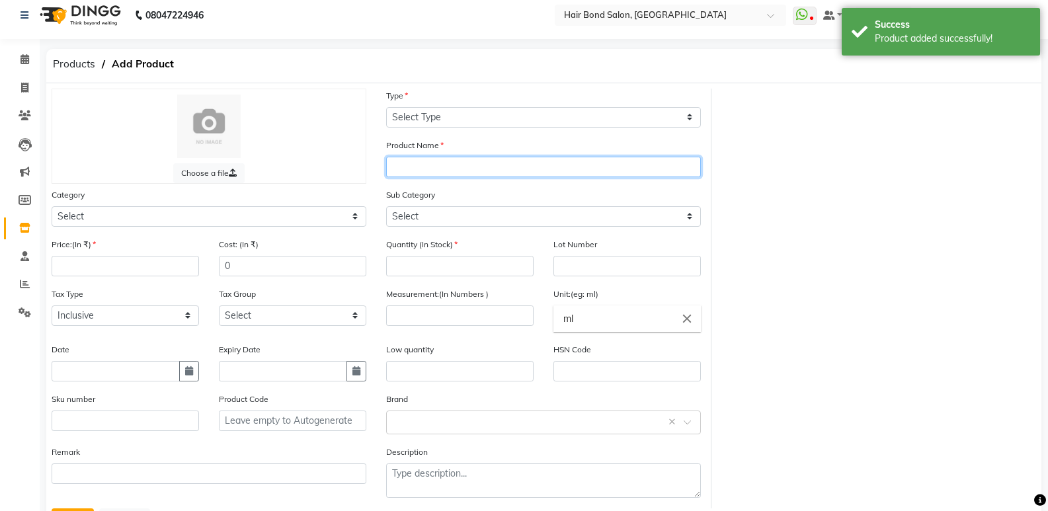
click at [430, 168] on input "text" at bounding box center [543, 167] width 315 height 20
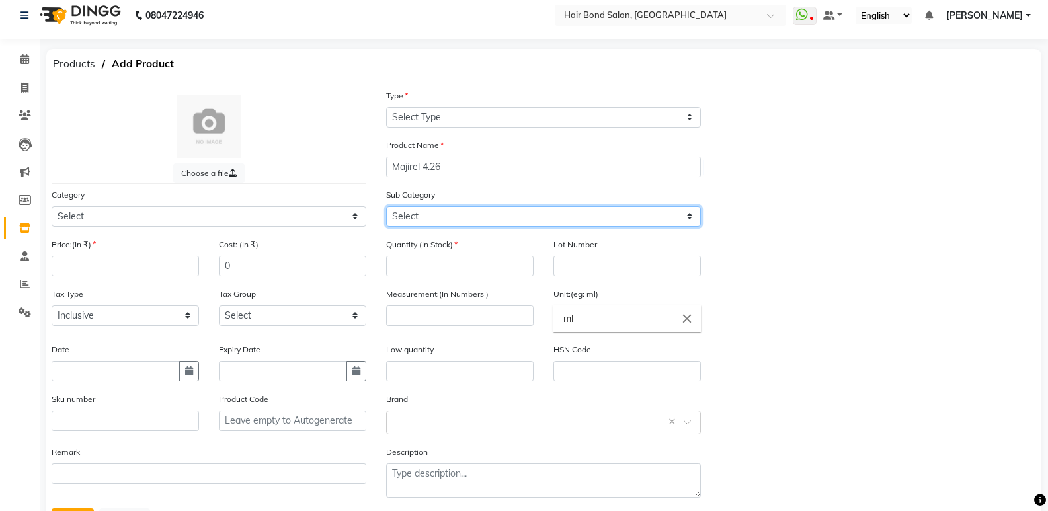
click at [427, 211] on select "Select" at bounding box center [543, 216] width 315 height 20
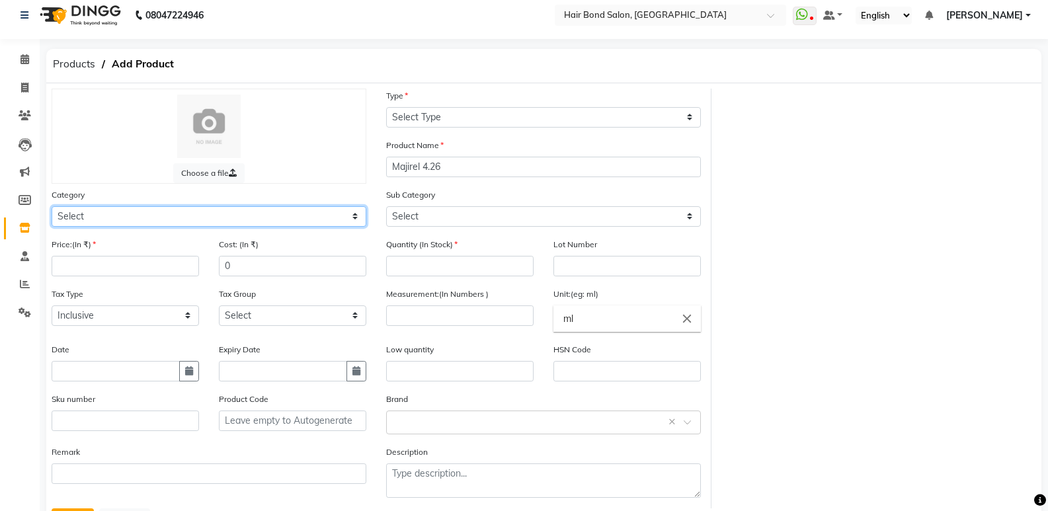
click at [99, 214] on select "Select Hair Skin Makeup Personal Care Appliances [PERSON_NAME] Waxing Disposabl…" at bounding box center [209, 216] width 315 height 20
click at [52, 206] on select "Select Hair Skin Makeup Personal Care Appliances [PERSON_NAME] Waxing Disposabl…" at bounding box center [209, 216] width 315 height 20
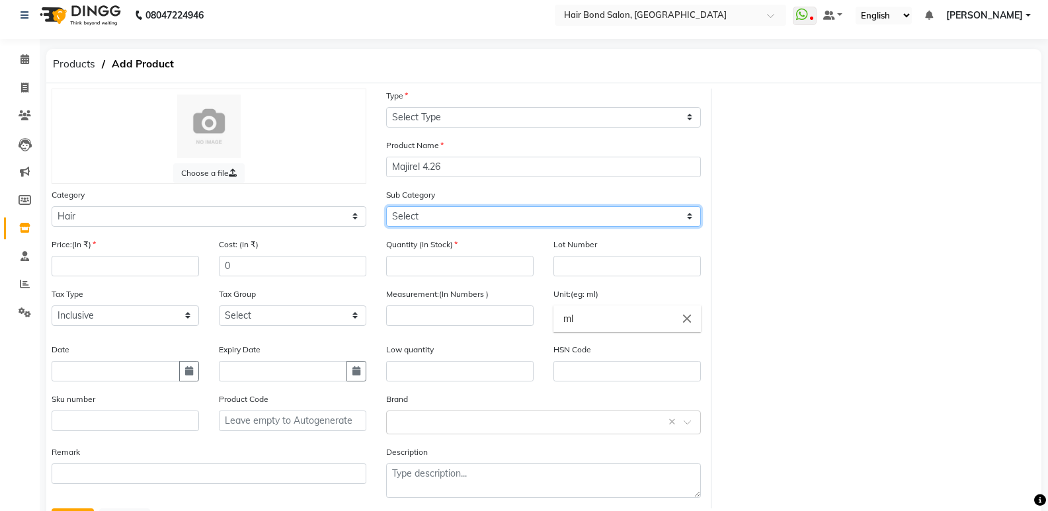
click at [413, 223] on select "Select Shampoo Conditioner Cream Mask Oil Serum Color Appliances Treatment Styl…" at bounding box center [543, 216] width 315 height 20
click at [386, 206] on select "Select Shampoo Conditioner Cream Mask Oil Serum Color Appliances Treatment Styl…" at bounding box center [543, 216] width 315 height 20
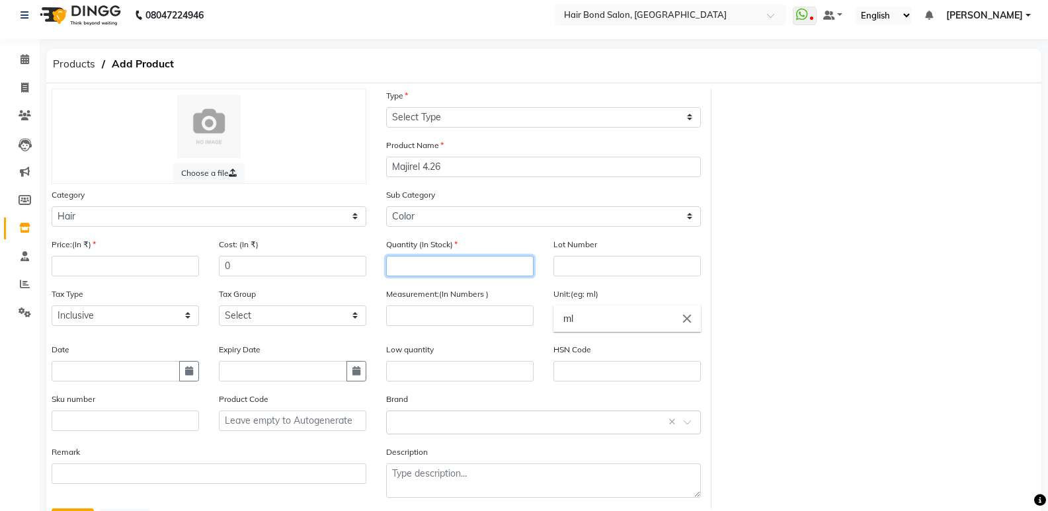
click at [421, 269] on input "number" at bounding box center [459, 266] width 147 height 20
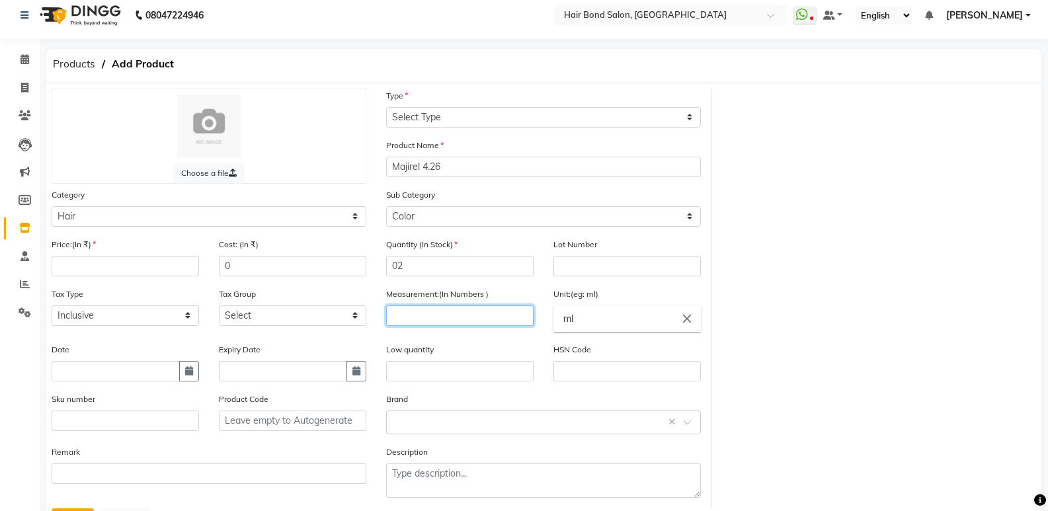
click at [408, 319] on input "number" at bounding box center [459, 316] width 147 height 20
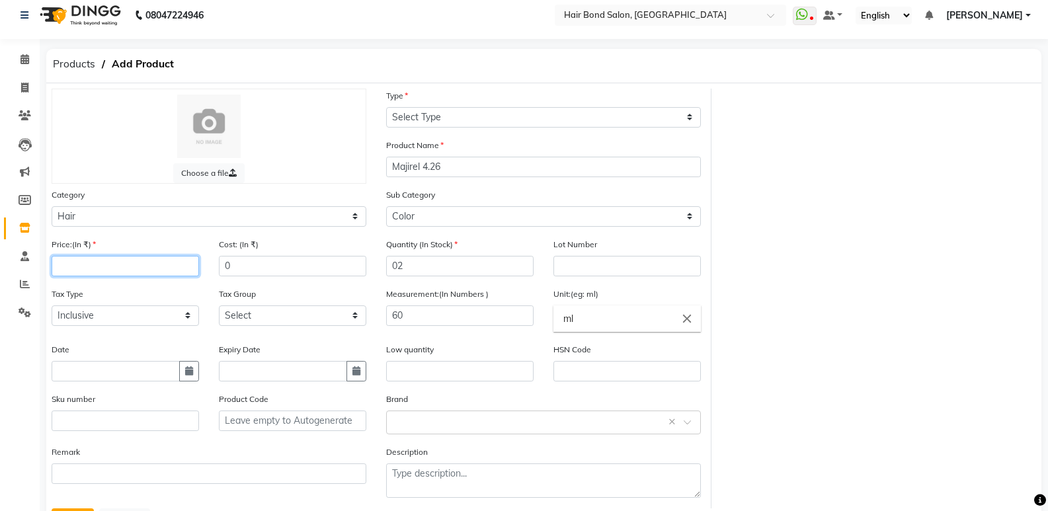
click at [93, 269] on input "number" at bounding box center [125, 266] width 147 height 20
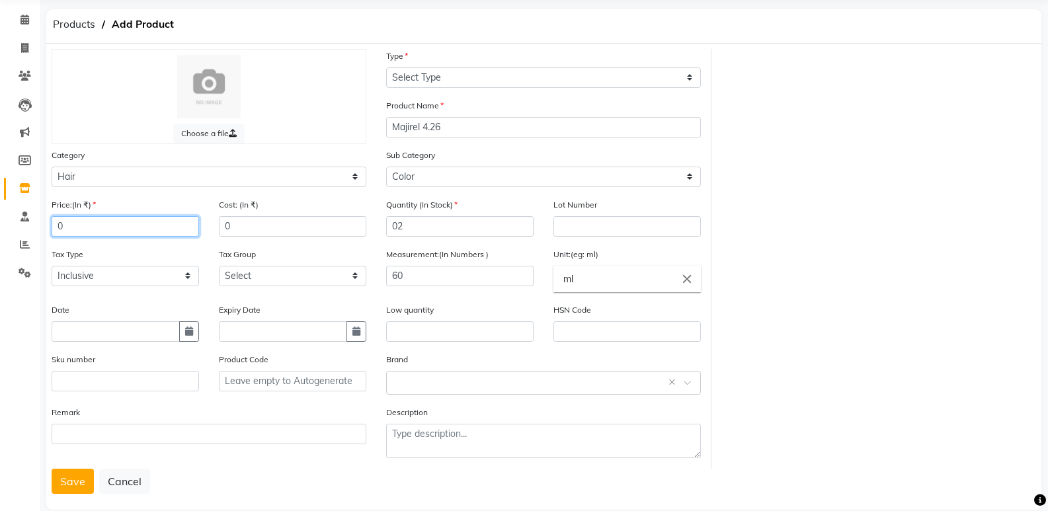
scroll to position [69, 0]
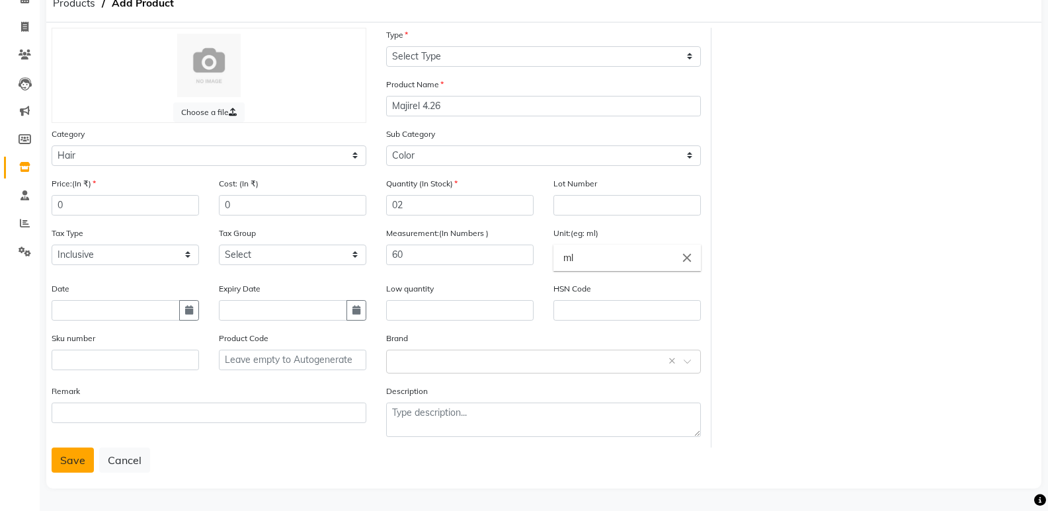
click at [77, 456] on button "Save" at bounding box center [73, 460] width 42 height 25
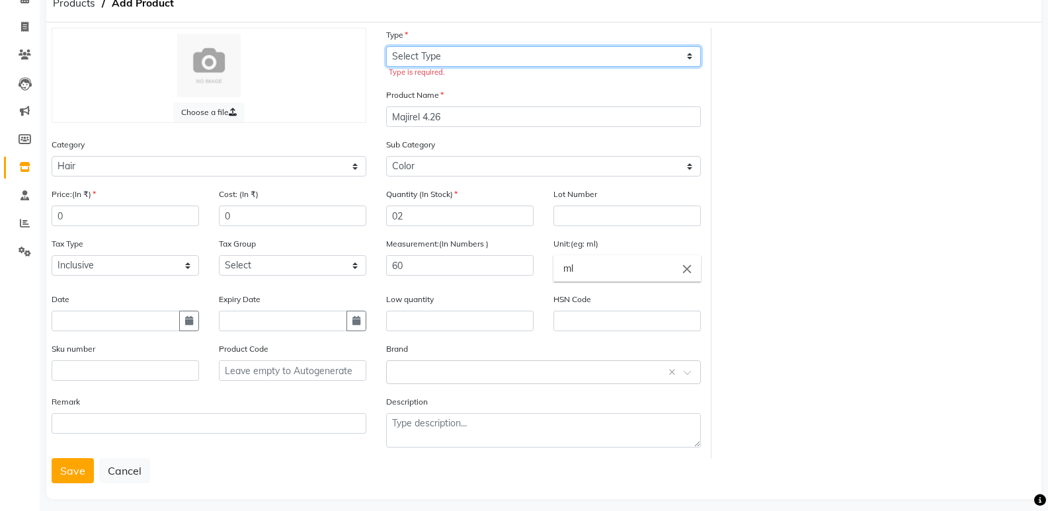
click at [477, 51] on select "Select Type Both Retail Consumable" at bounding box center [543, 56] width 315 height 20
click at [386, 46] on select "Select Type Both Retail Consumable" at bounding box center [543, 56] width 315 height 20
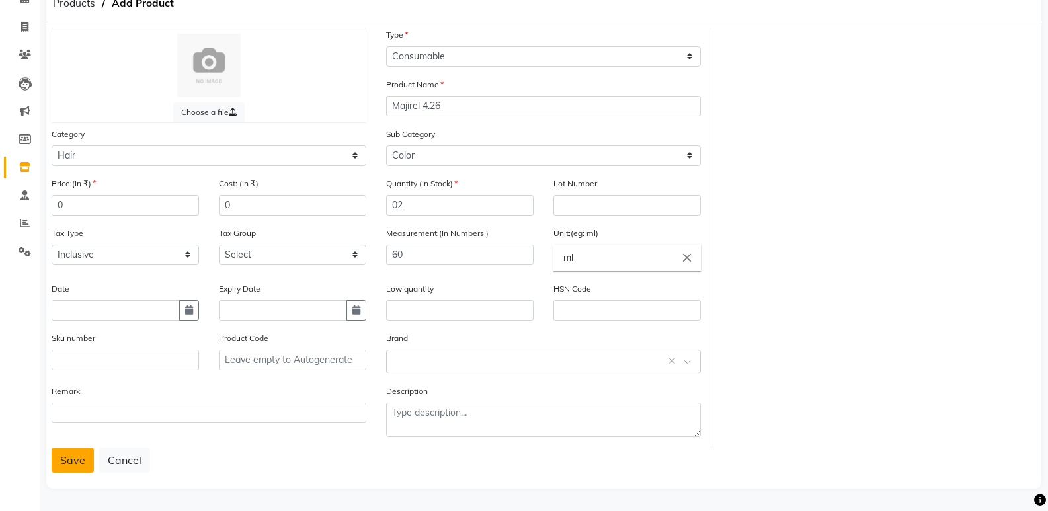
click at [90, 459] on button "Save" at bounding box center [73, 460] width 42 height 25
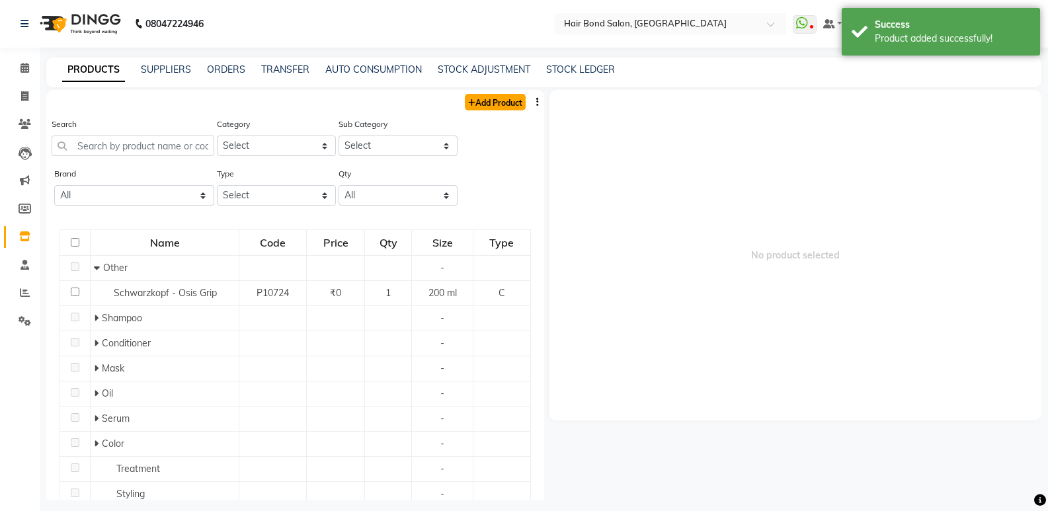
click at [468, 104] on link "Add Product" at bounding box center [495, 102] width 61 height 17
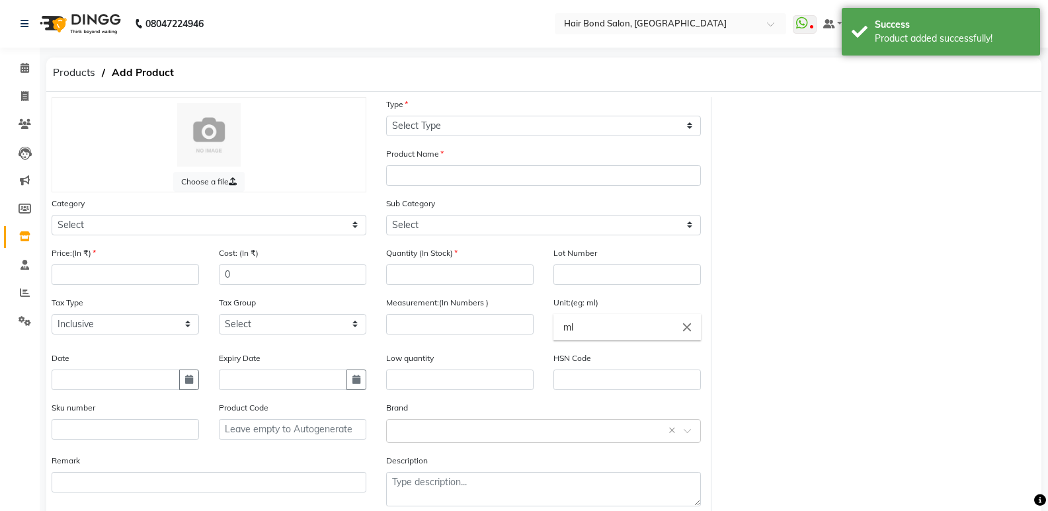
click at [161, 212] on div "Category Select Hair Skin Makeup Personal Care Appliances [PERSON_NAME] Waxing …" at bounding box center [209, 215] width 315 height 39
click at [147, 214] on div "Category Select Hair Skin Makeup Personal Care Appliances [PERSON_NAME] Waxing …" at bounding box center [209, 215] width 315 height 39
click at [144, 219] on select "Select Hair Skin Makeup Personal Care Appliances [PERSON_NAME] Waxing Disposabl…" at bounding box center [209, 225] width 315 height 20
click at [52, 215] on select "Select Hair Skin Makeup Personal Care Appliances [PERSON_NAME] Waxing Disposabl…" at bounding box center [209, 225] width 315 height 20
click at [417, 168] on input "text" at bounding box center [543, 175] width 315 height 20
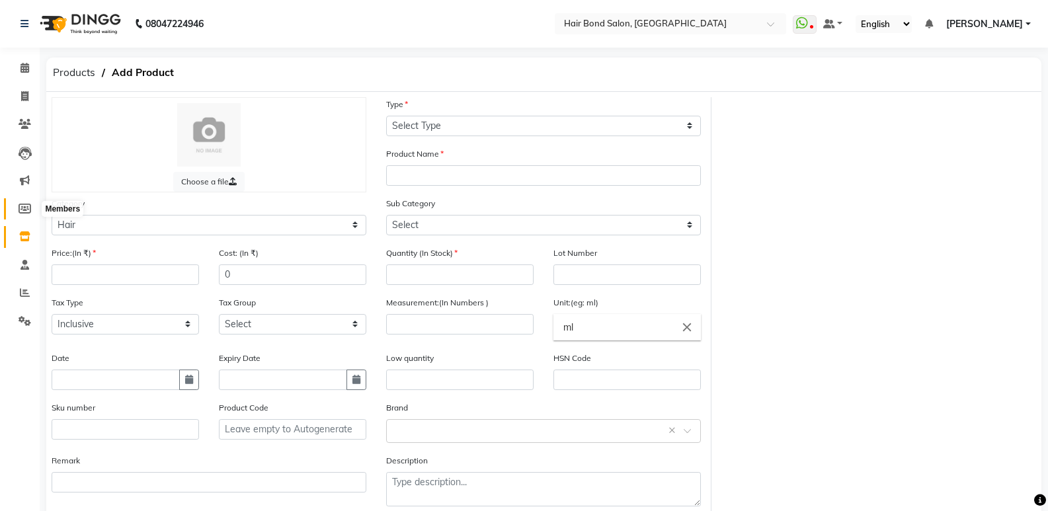
click at [26, 213] on icon at bounding box center [25, 209] width 13 height 10
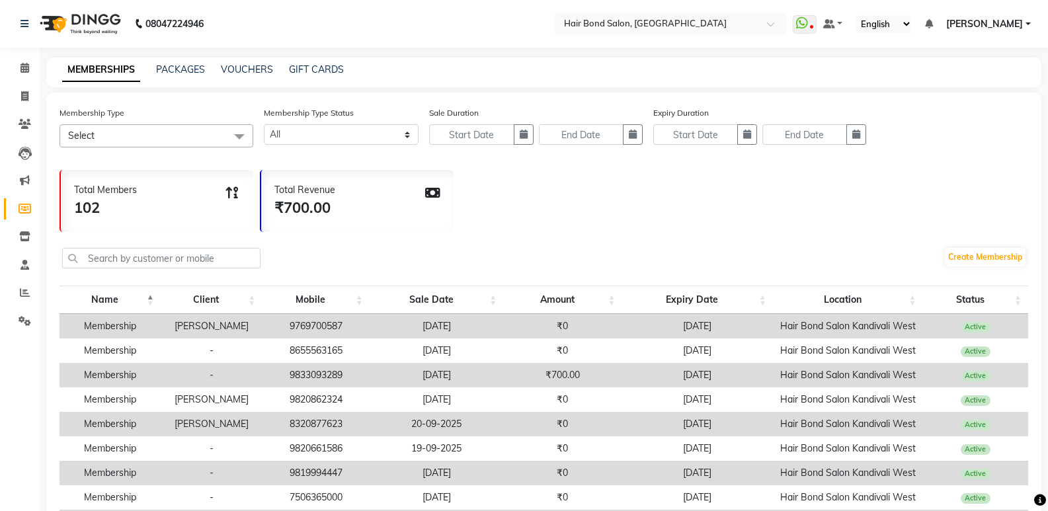
click at [24, 225] on li "Inventory" at bounding box center [20, 237] width 40 height 28
click at [24, 227] on link "Inventory" at bounding box center [20, 237] width 32 height 22
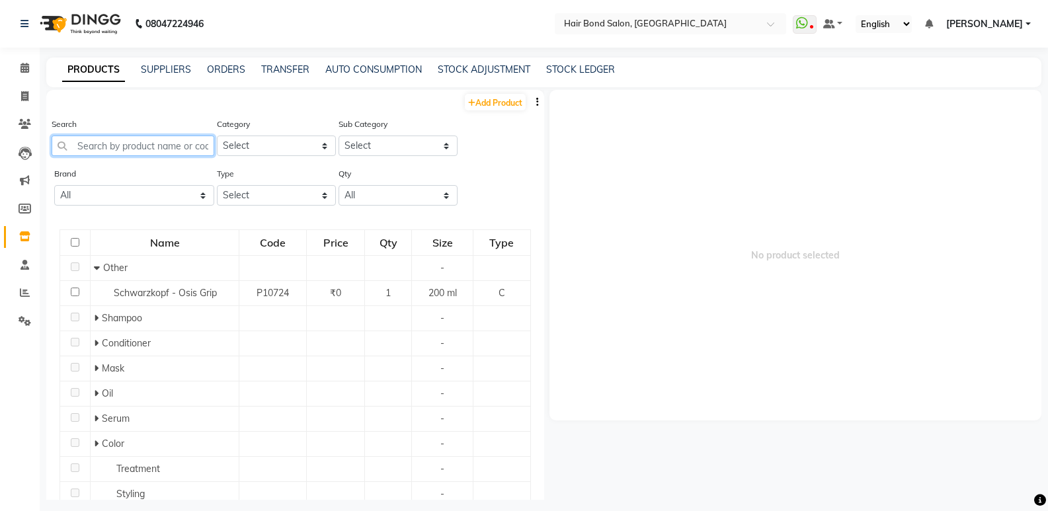
click at [97, 146] on input "text" at bounding box center [133, 146] width 163 height 20
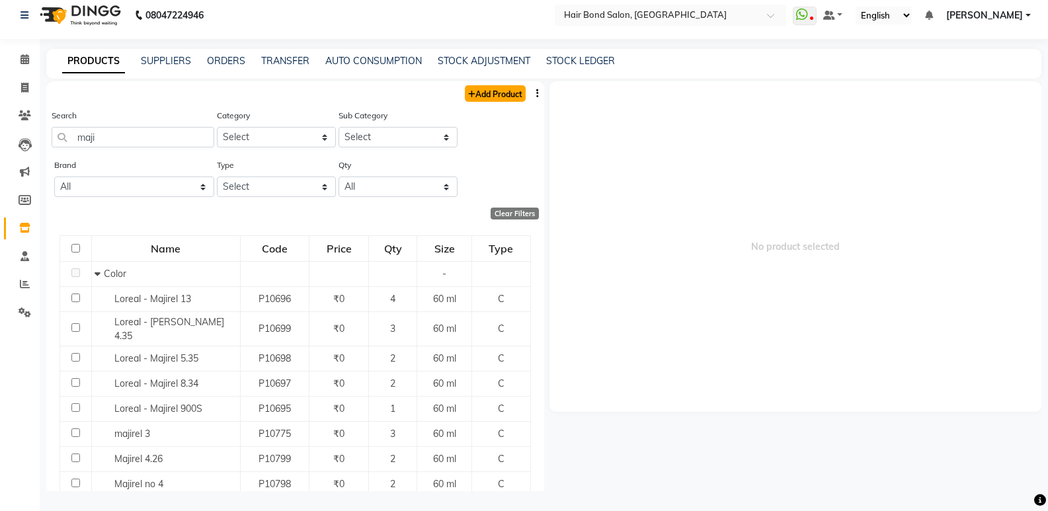
click at [497, 90] on link "Add Product" at bounding box center [495, 93] width 61 height 17
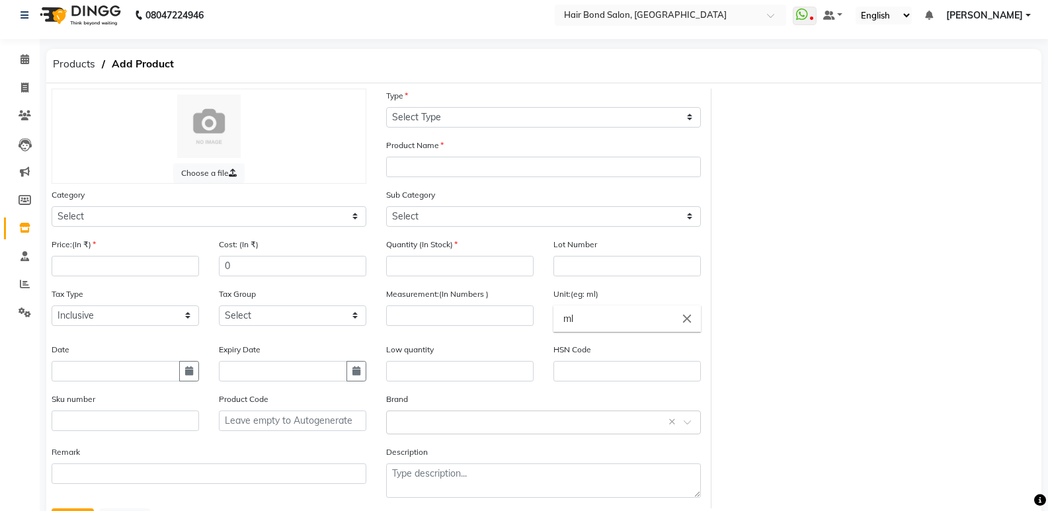
click at [456, 104] on div "Type Select Type Both Retail Consumable" at bounding box center [543, 108] width 315 height 39
click at [454, 116] on select "Select Type Both Retail Consumable" at bounding box center [543, 117] width 315 height 20
click at [386, 107] on select "Select Type Both Retail Consumable" at bounding box center [543, 117] width 315 height 20
click at [419, 169] on input "text" at bounding box center [543, 167] width 315 height 20
click at [85, 222] on select "Select Hair Skin Makeup Personal Care Appliances [PERSON_NAME] Waxing Disposabl…" at bounding box center [209, 216] width 315 height 20
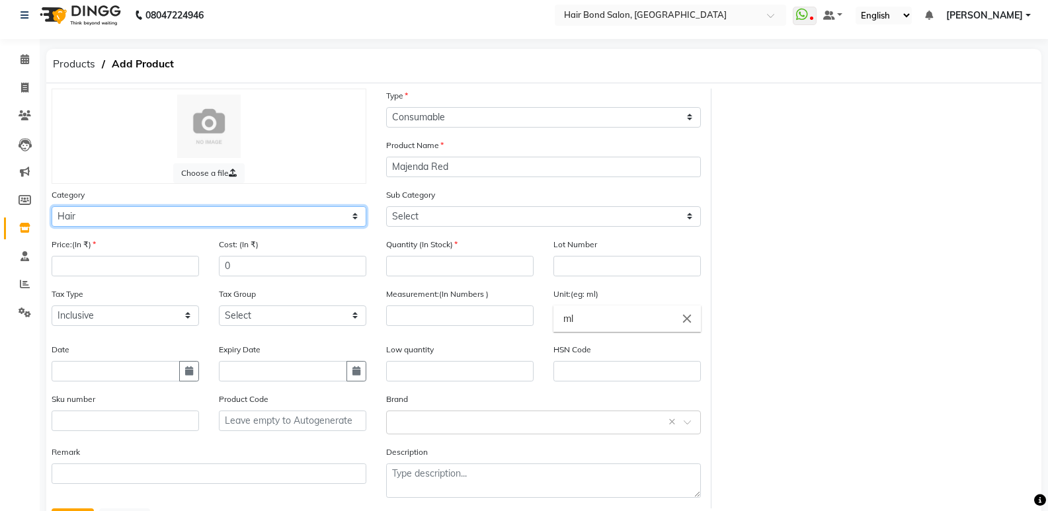
click at [52, 206] on select "Select Hair Skin Makeup Personal Care Appliances [PERSON_NAME] Waxing Disposabl…" at bounding box center [209, 216] width 315 height 20
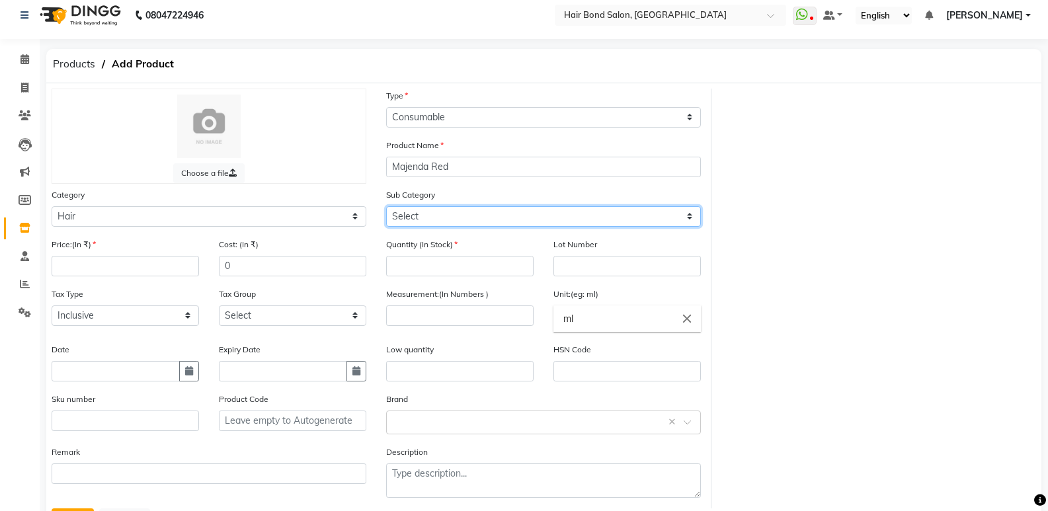
click at [434, 225] on select "Select Shampoo Conditioner Cream Mask Oil Serum Color Appliances Treatment Styl…" at bounding box center [543, 216] width 315 height 20
click at [386, 206] on select "Select Shampoo Conditioner Cream Mask Oil Serum Color Appliances Treatment Styl…" at bounding box center [543, 216] width 315 height 20
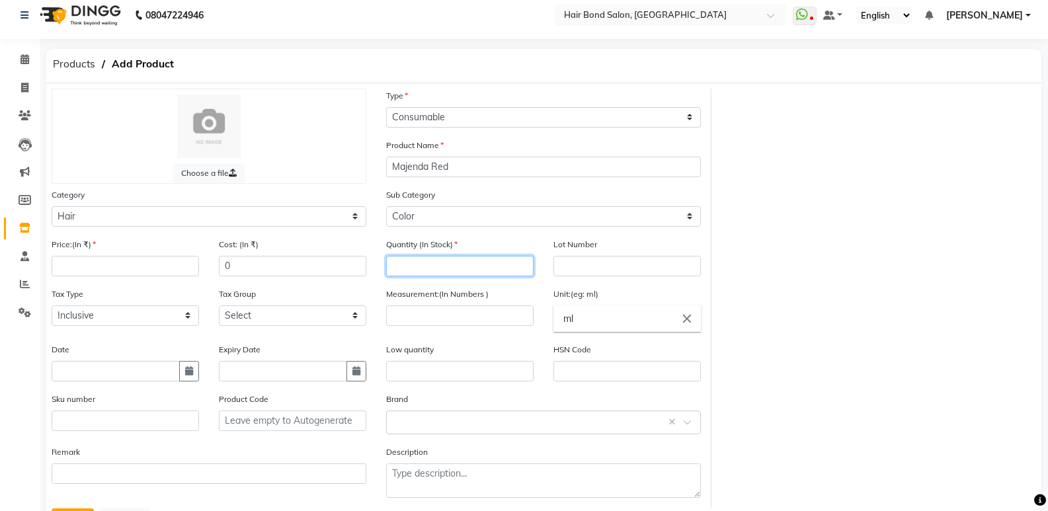
click at [421, 270] on input "number" at bounding box center [459, 266] width 147 height 20
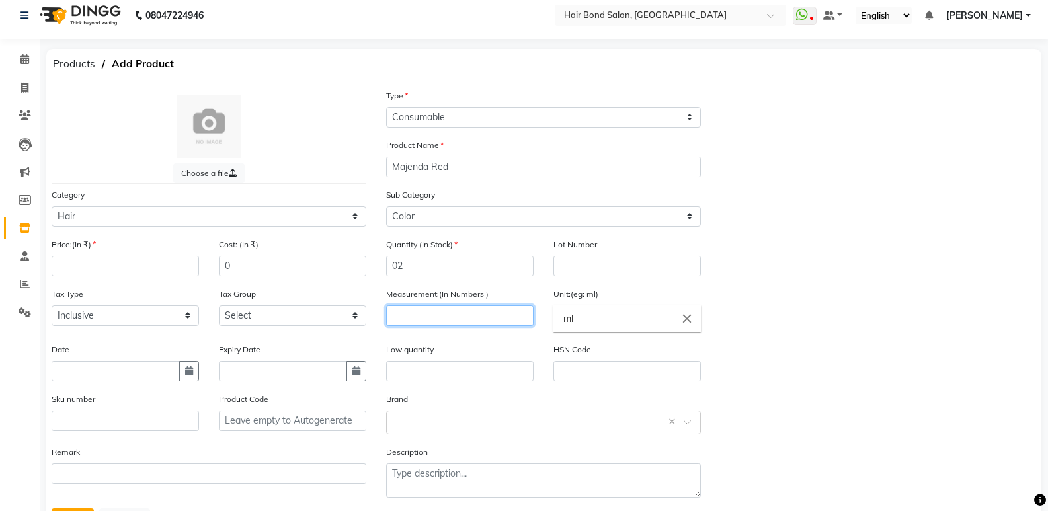
click at [438, 319] on input "number" at bounding box center [459, 316] width 147 height 20
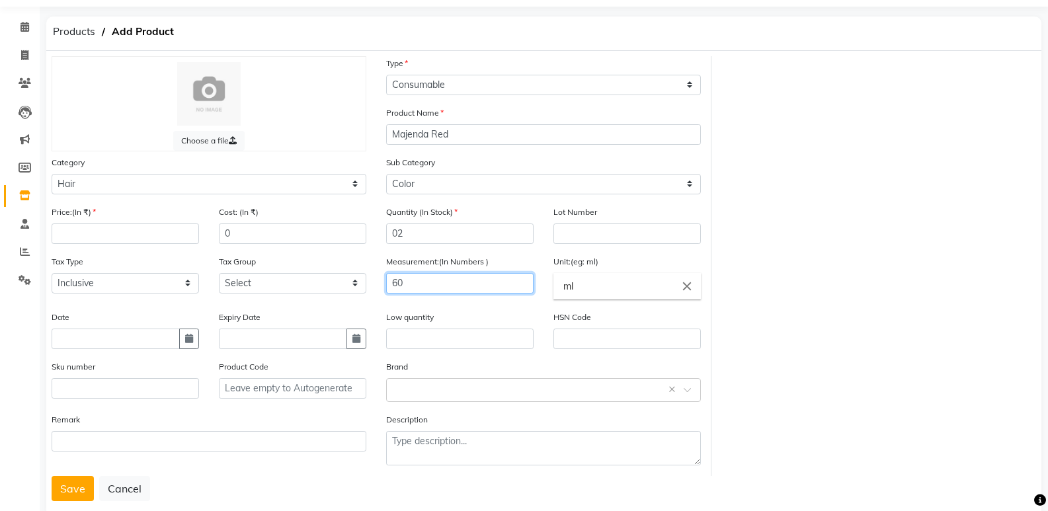
scroll to position [69, 0]
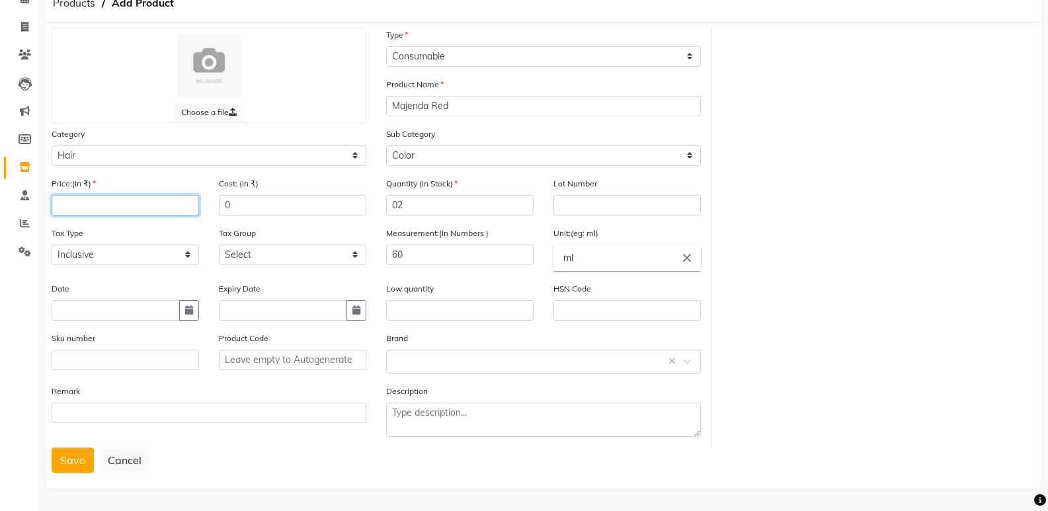
drag, startPoint x: 79, startPoint y: 195, endPoint x: 100, endPoint y: 204, distance: 22.2
click at [87, 199] on input "number" at bounding box center [125, 205] width 147 height 20
click at [79, 457] on button "Save" at bounding box center [73, 460] width 42 height 25
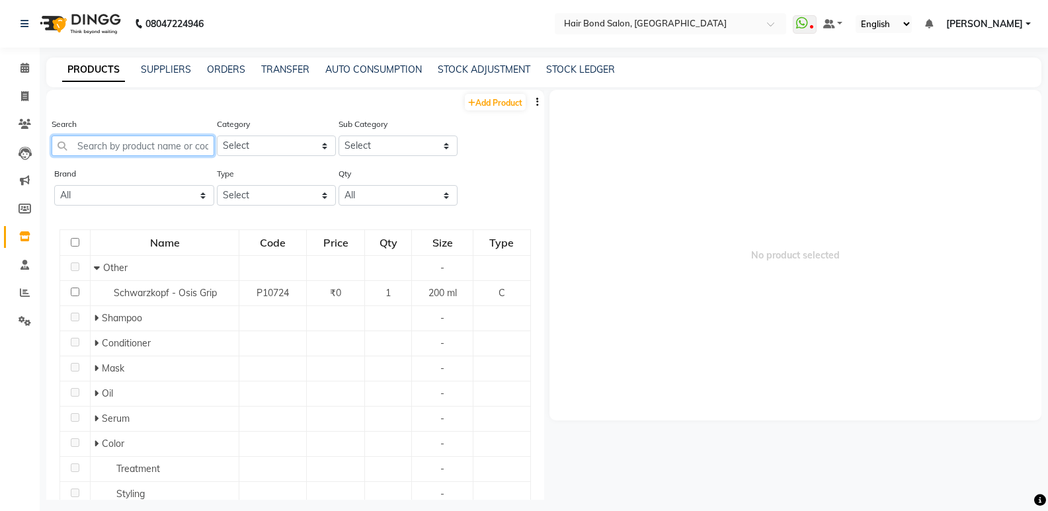
click at [99, 152] on input "text" at bounding box center [133, 146] width 163 height 20
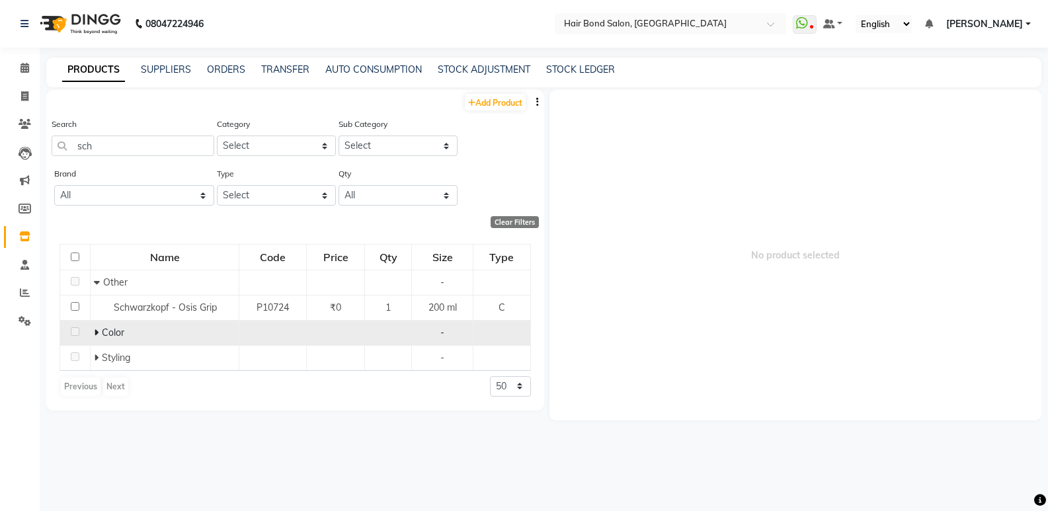
click at [101, 334] on span at bounding box center [98, 333] width 8 height 12
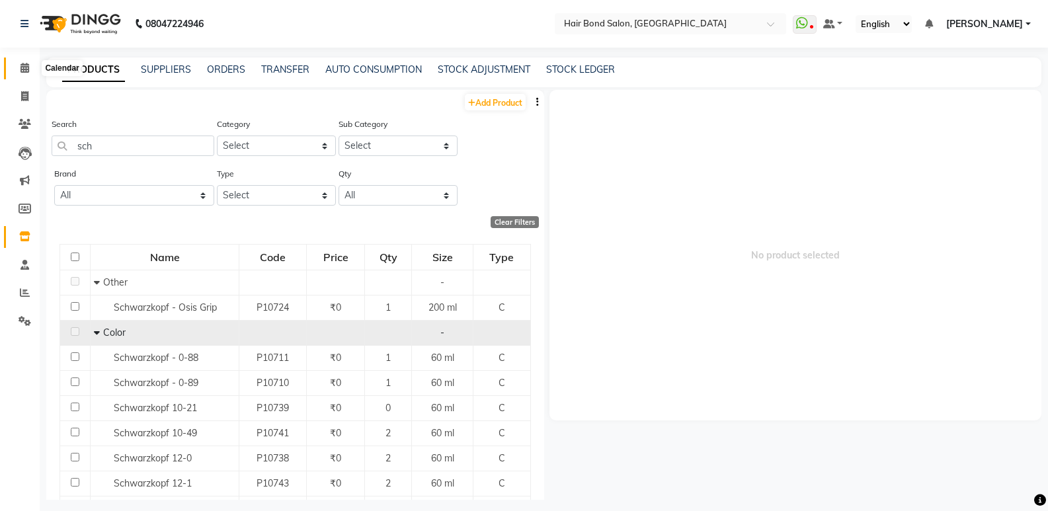
click at [26, 74] on span at bounding box center [24, 68] width 23 height 15
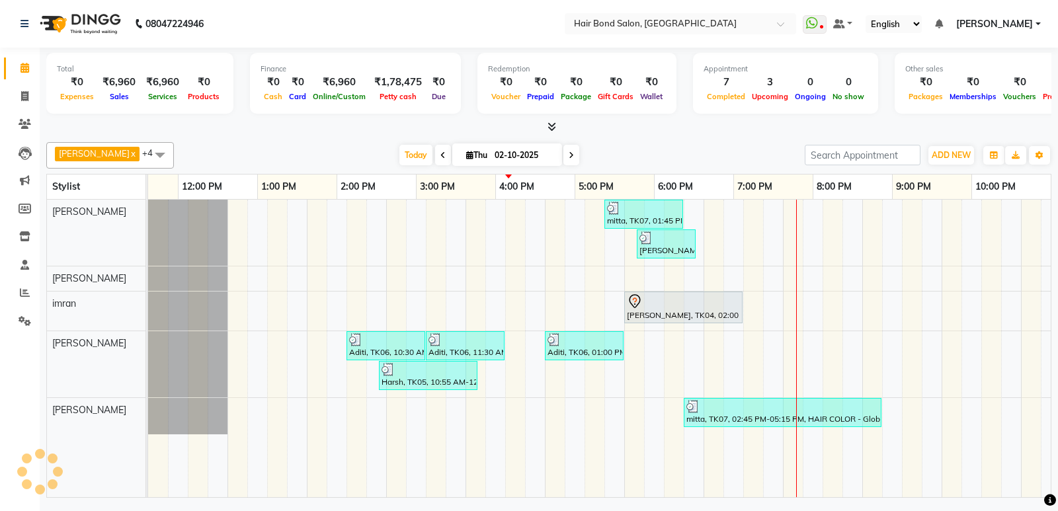
scroll to position [0, 288]
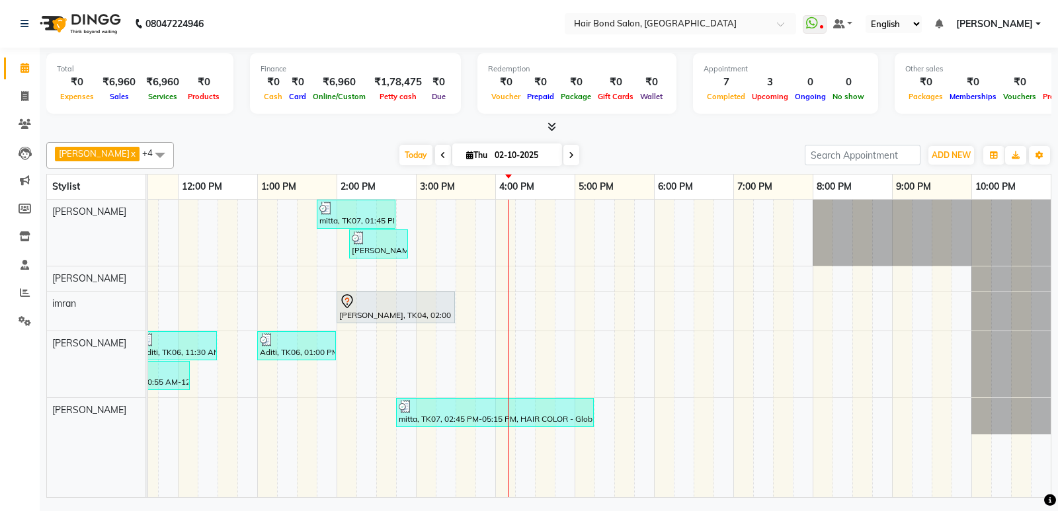
click at [479, 338] on div "mitta, TK07, 01:45 PM-02:45 PM, HAND & FEET - Pedicure & Manicure Spa Pedicure …" at bounding box center [455, 349] width 1190 height 298
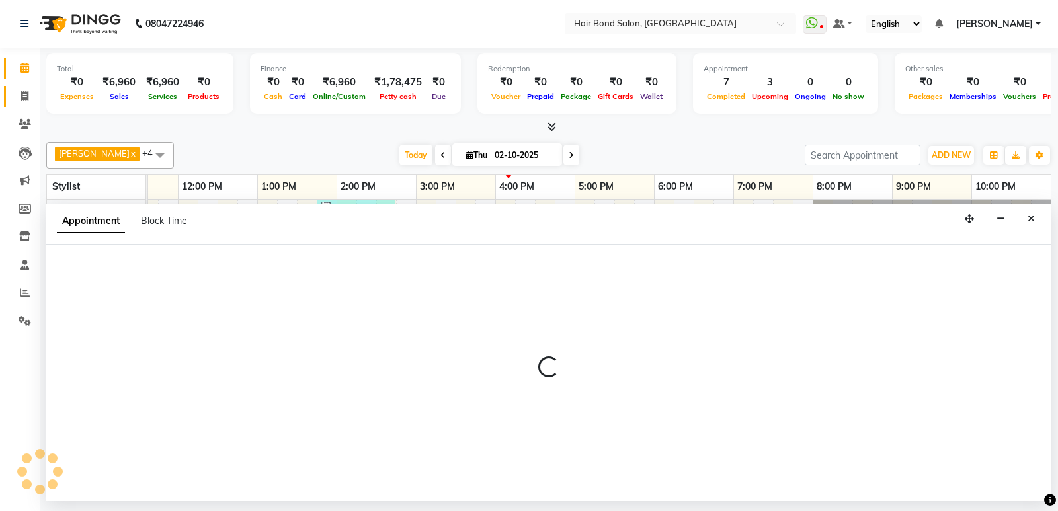
click at [23, 99] on icon at bounding box center [24, 96] width 7 height 10
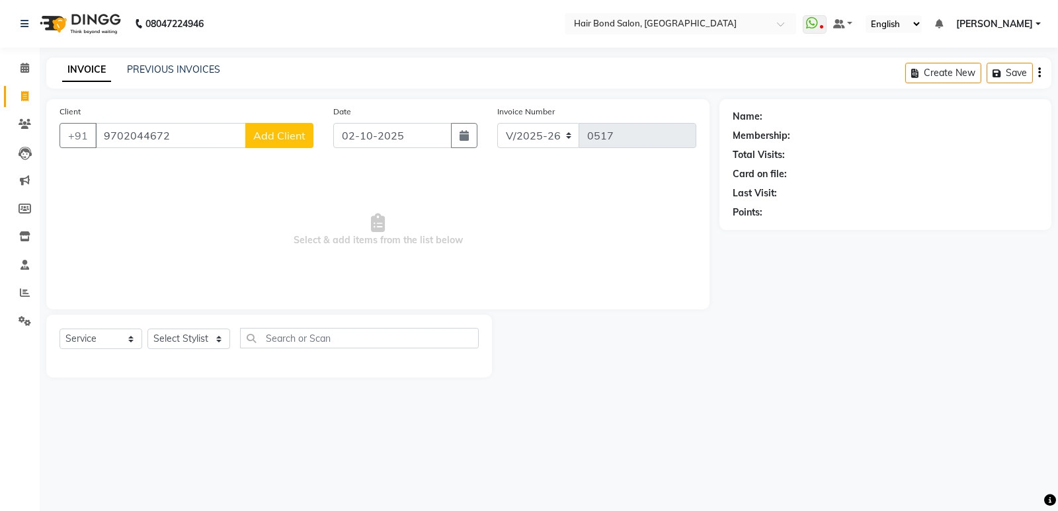
click at [280, 131] on span "Add Client" at bounding box center [279, 135] width 52 height 13
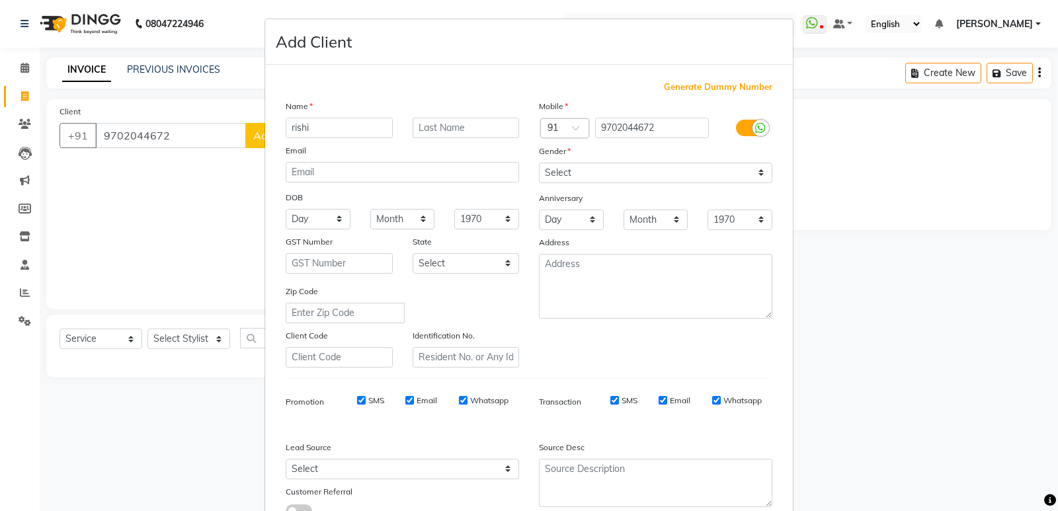
click at [291, 129] on input "rishi" at bounding box center [339, 128] width 107 height 20
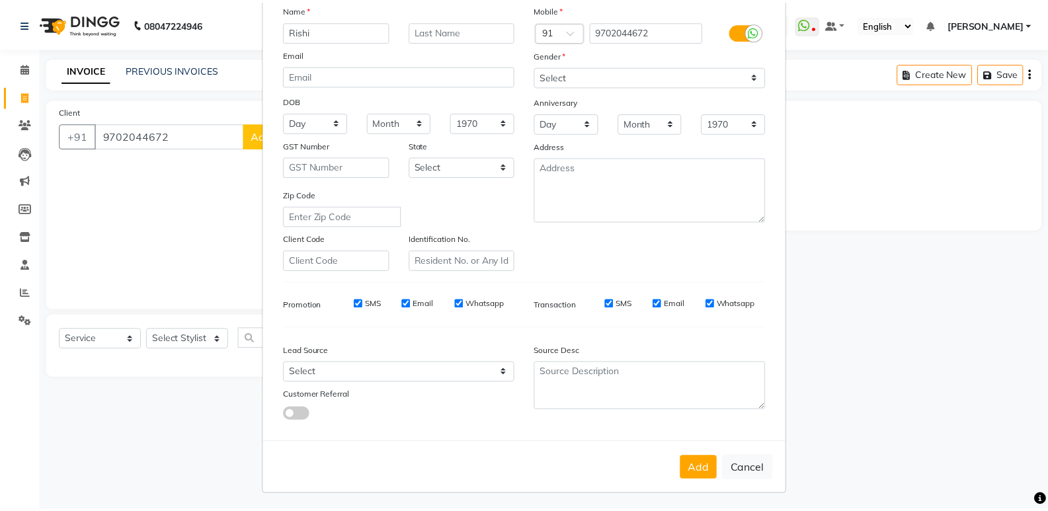
scroll to position [99, 0]
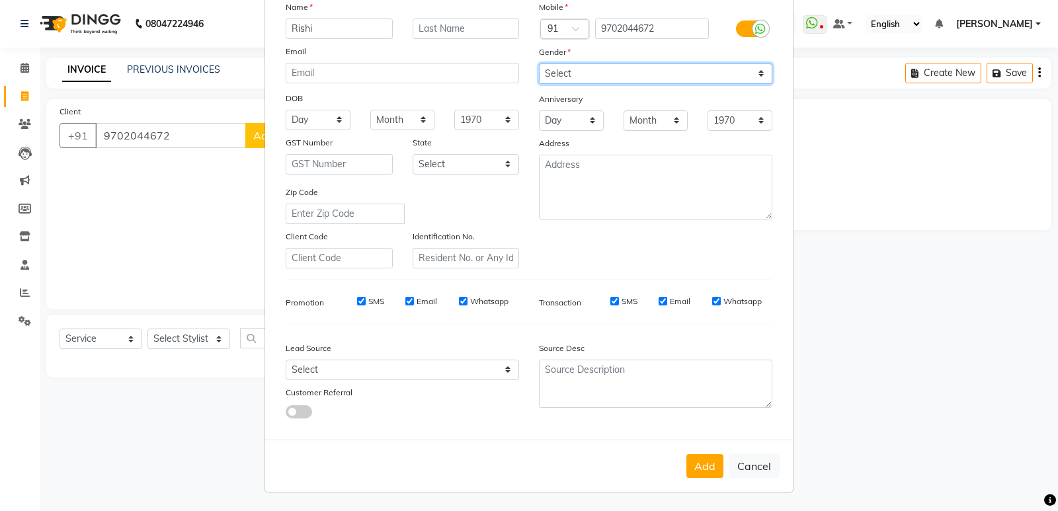
click at [578, 71] on select "Select [DEMOGRAPHIC_DATA] [DEMOGRAPHIC_DATA] Other Prefer Not To Say" at bounding box center [655, 73] width 233 height 20
click at [539, 63] on select "Select [DEMOGRAPHIC_DATA] [DEMOGRAPHIC_DATA] Other Prefer Not To Say" at bounding box center [655, 73] width 233 height 20
click at [708, 469] on button "Add" at bounding box center [704, 466] width 37 height 24
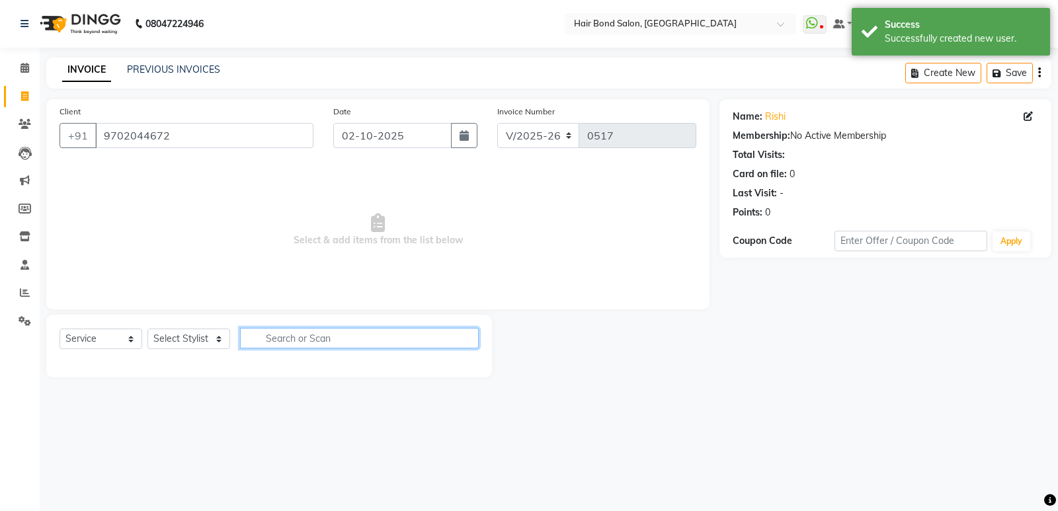
click at [297, 335] on input "text" at bounding box center [359, 338] width 239 height 20
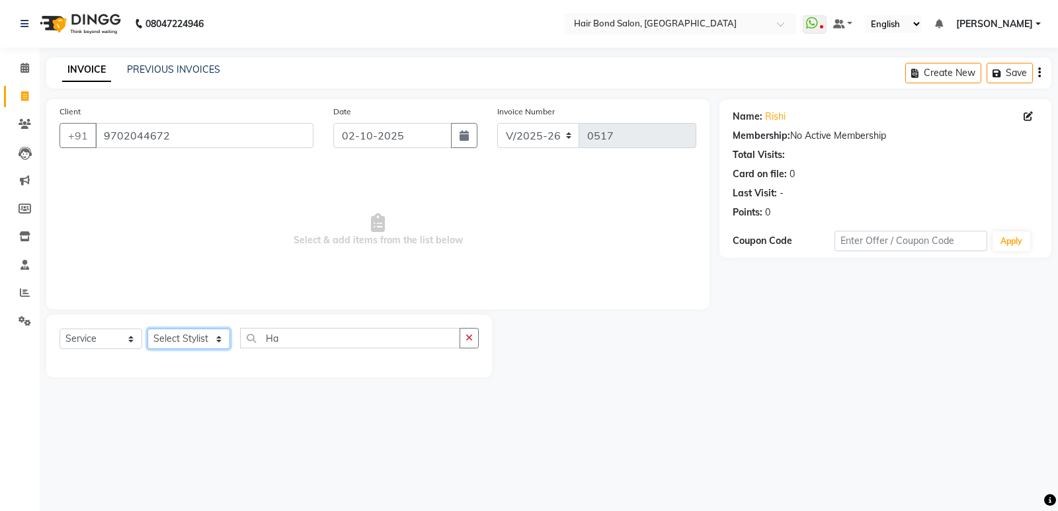
click at [184, 339] on select "Select Stylist [PERSON_NAME] [PERSON_NAME] [PERSON_NAME] [PERSON_NAME] [PERSON_…" at bounding box center [188, 339] width 83 height 20
click at [147, 329] on select "Select Stylist [PERSON_NAME] [PERSON_NAME] [PERSON_NAME] [PERSON_NAME] [PERSON_…" at bounding box center [188, 339] width 83 height 20
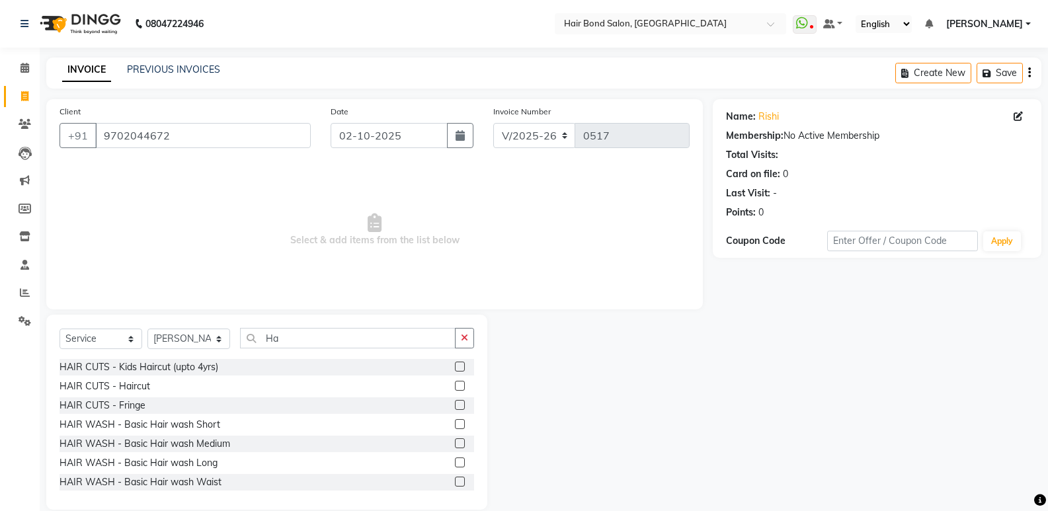
click at [306, 325] on div "Select Service Product Membership Package Voucher Prepaid Gift Card Select Styl…" at bounding box center [266, 412] width 441 height 195
click at [306, 335] on input "Ha" at bounding box center [348, 338] width 216 height 20
click at [455, 386] on label at bounding box center [460, 386] width 10 height 10
click at [455, 386] on input "checkbox" at bounding box center [459, 386] width 9 height 9
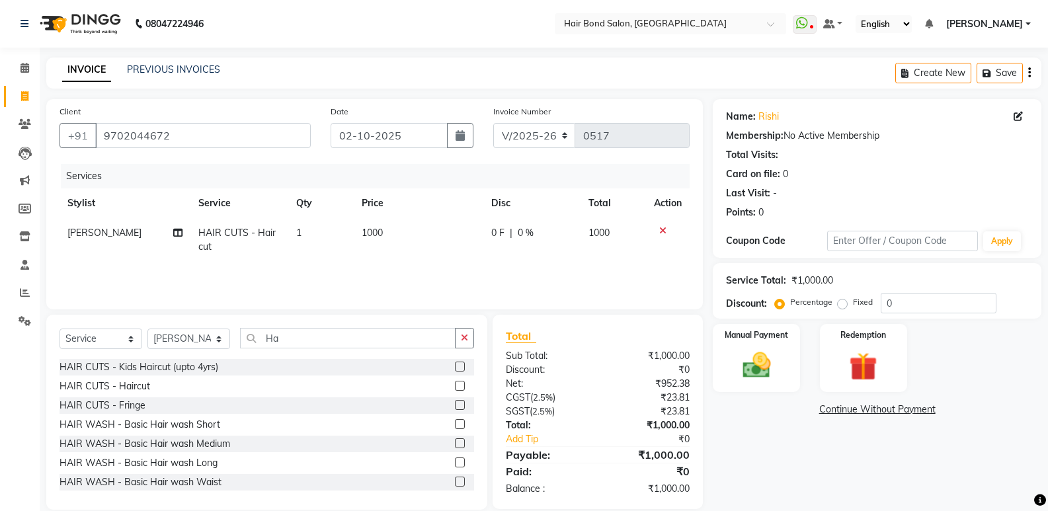
click at [391, 224] on td "1000" at bounding box center [419, 240] width 130 height 44
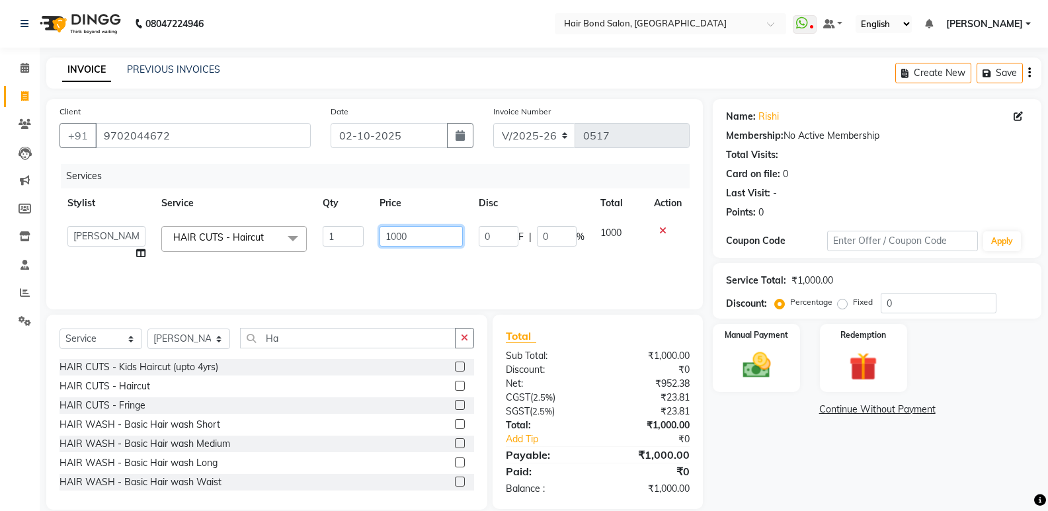
click at [425, 241] on input "1000" at bounding box center [421, 236] width 83 height 20
click at [909, 302] on input "0" at bounding box center [939, 303] width 116 height 20
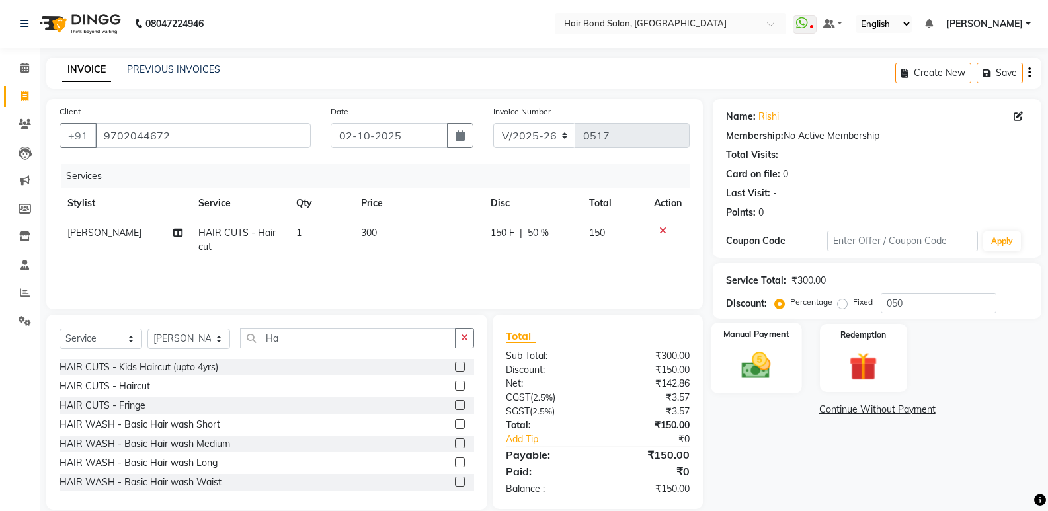
click at [774, 365] on img at bounding box center [756, 365] width 47 height 34
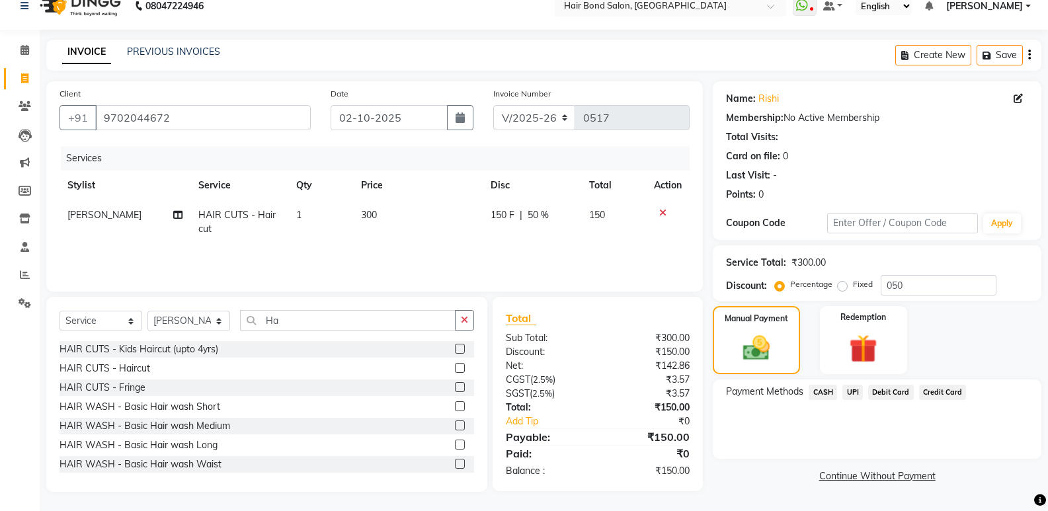
scroll to position [19, 0]
click at [825, 393] on span "CASH" at bounding box center [823, 391] width 28 height 15
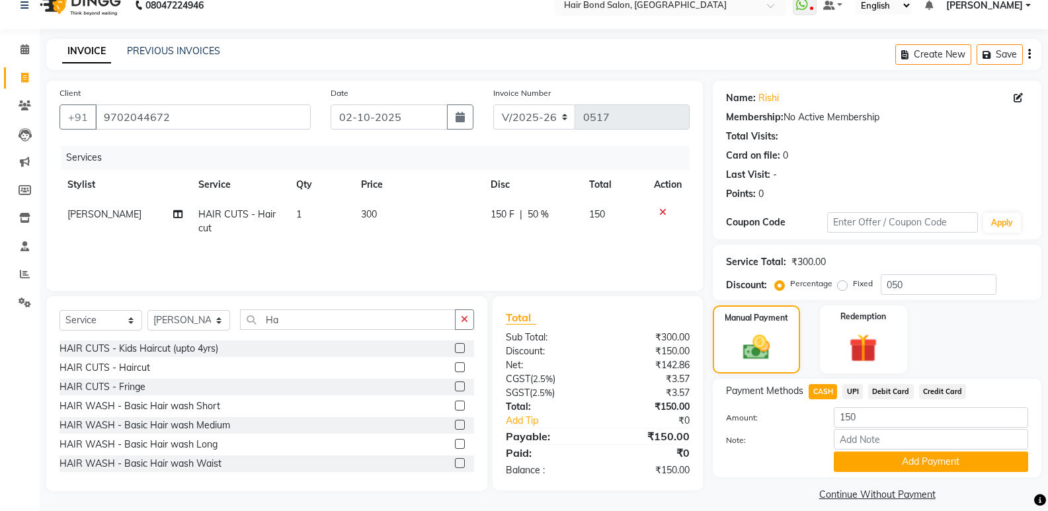
scroll to position [32, 0]
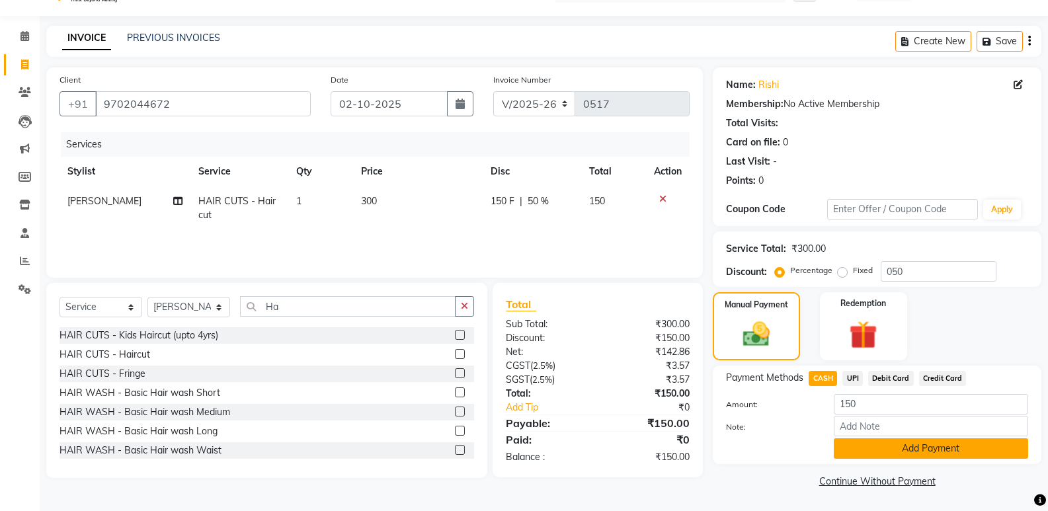
click at [861, 444] on button "Add Payment" at bounding box center [931, 448] width 194 height 20
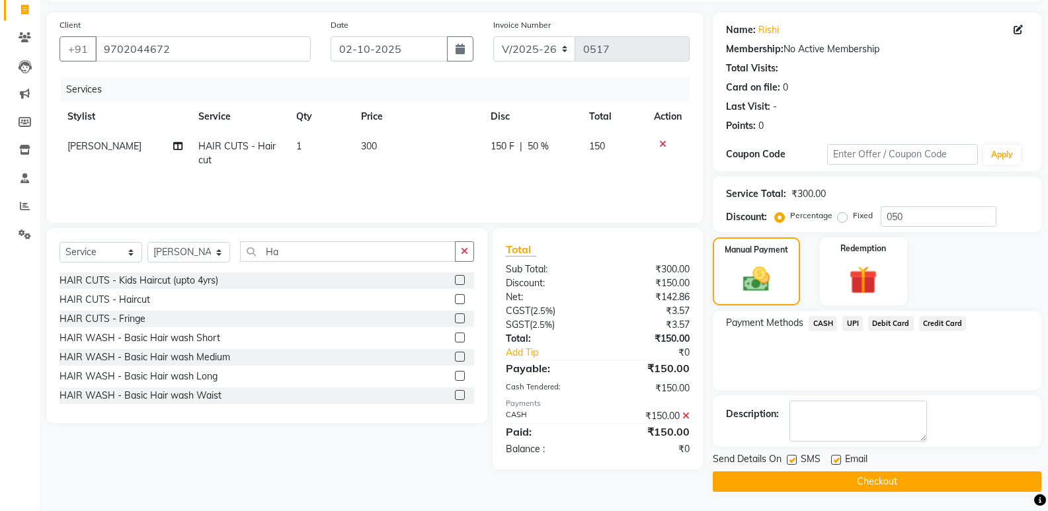
scroll to position [87, 0]
click at [842, 471] on button "Checkout" at bounding box center [877, 481] width 329 height 20
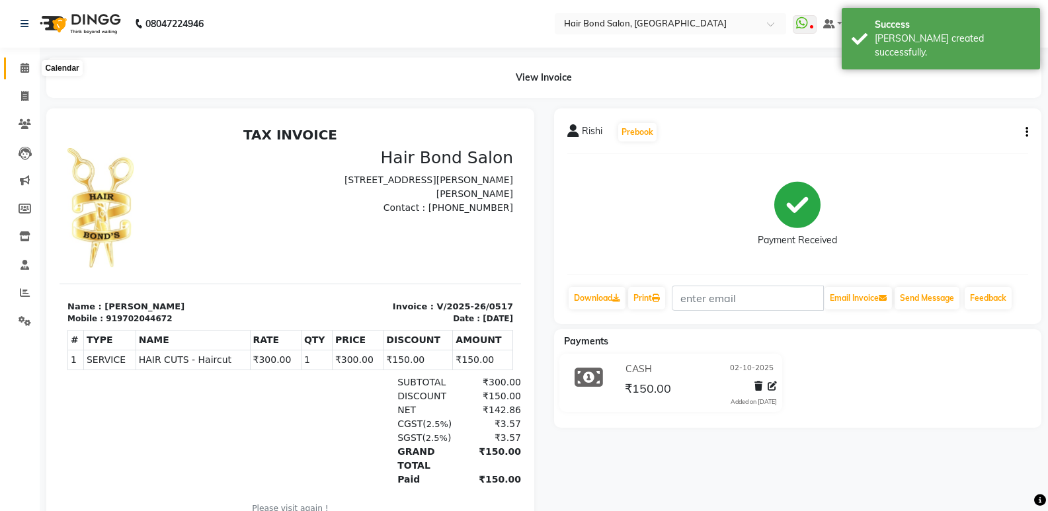
click at [24, 67] on icon at bounding box center [24, 68] width 9 height 10
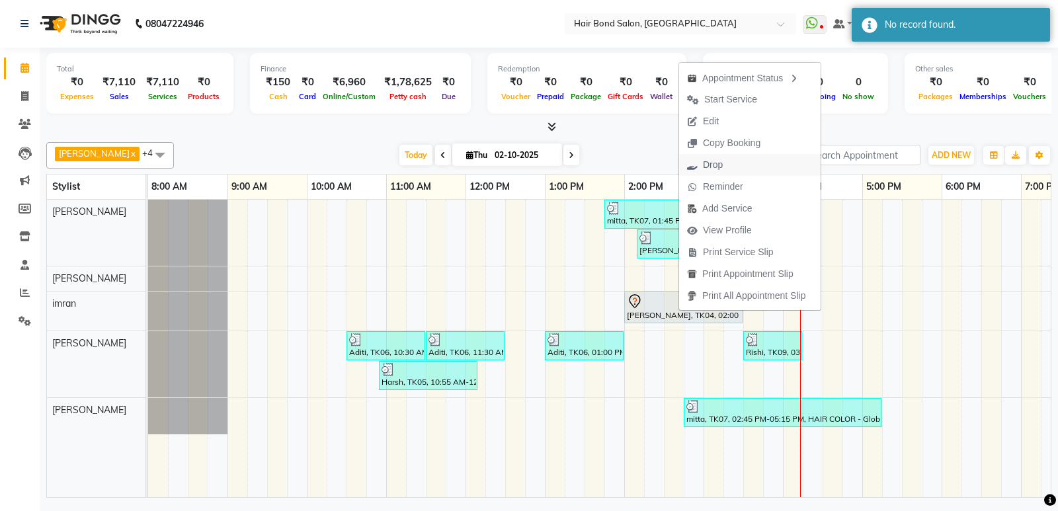
click at [711, 167] on span "Drop" at bounding box center [713, 165] width 20 height 14
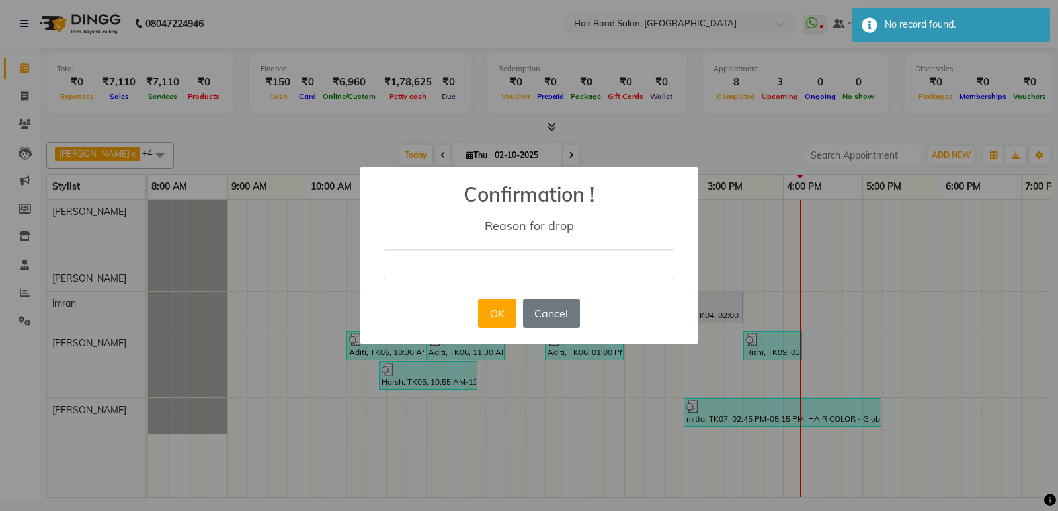
click at [460, 268] on input "text" at bounding box center [529, 264] width 291 height 31
click at [486, 307] on button "OK" at bounding box center [497, 313] width 38 height 29
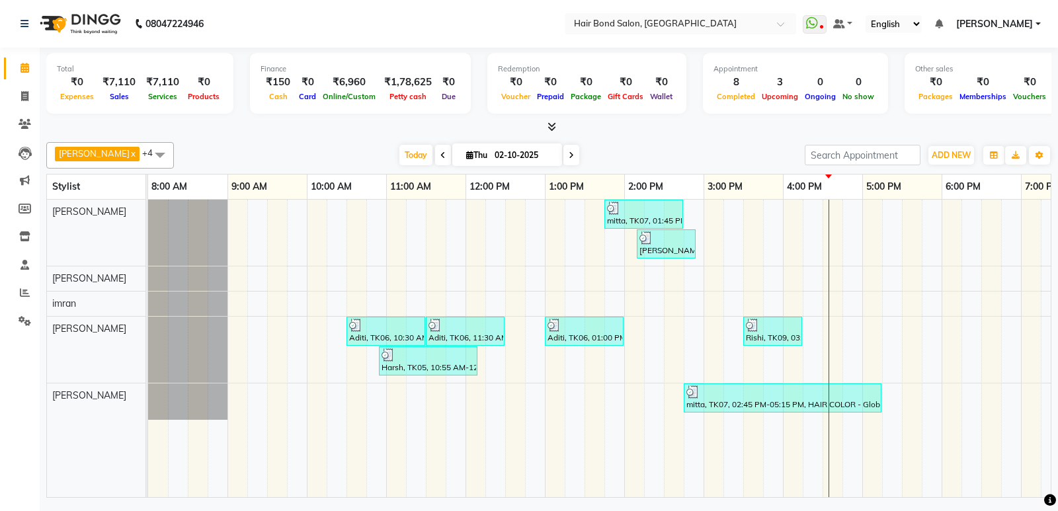
click at [435, 160] on span at bounding box center [443, 155] width 16 height 20
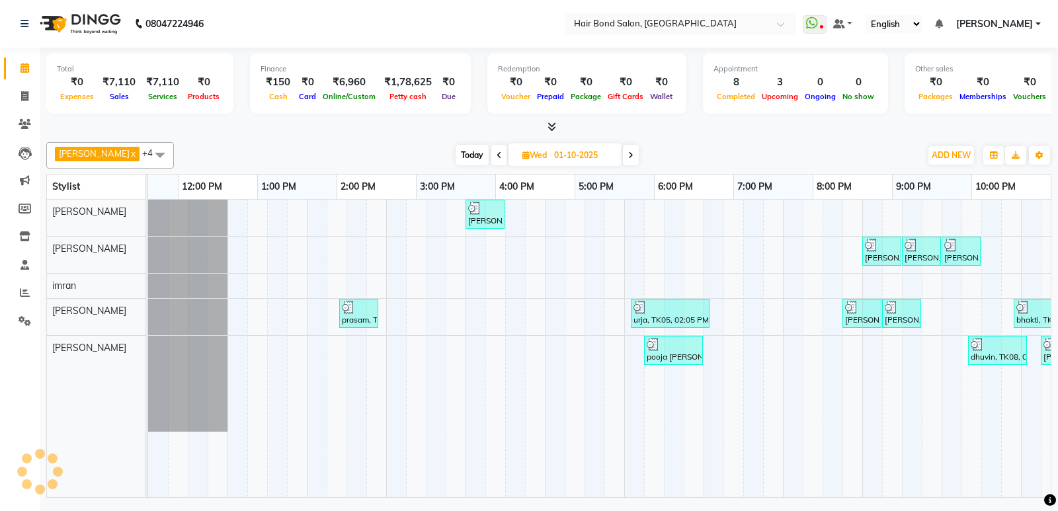
scroll to position [0, 288]
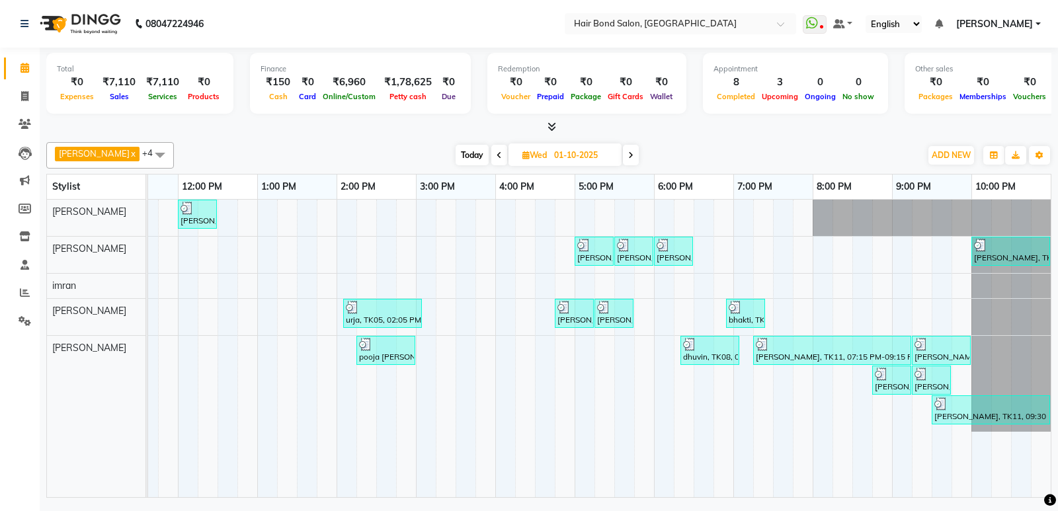
click at [628, 152] on icon at bounding box center [630, 155] width 5 height 8
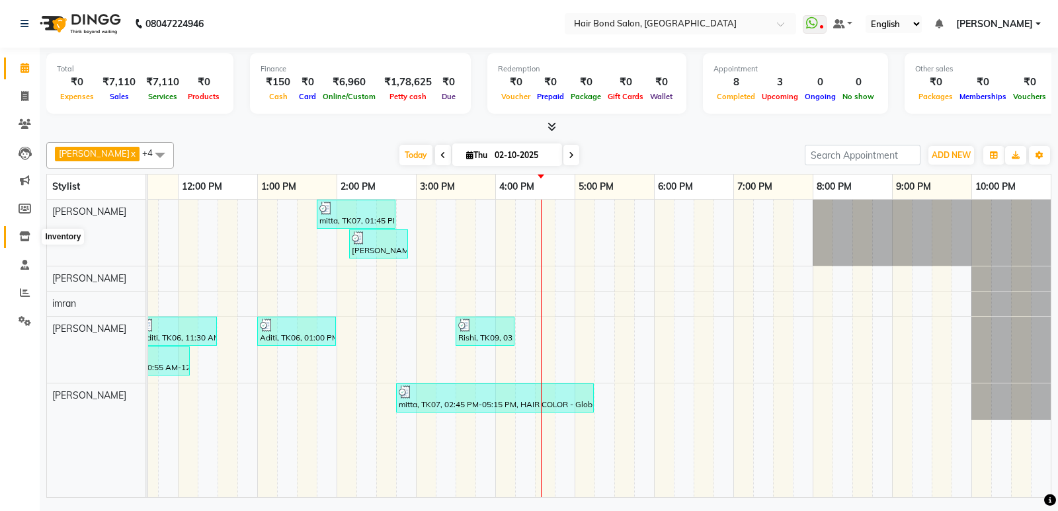
click at [26, 232] on icon at bounding box center [24, 236] width 11 height 10
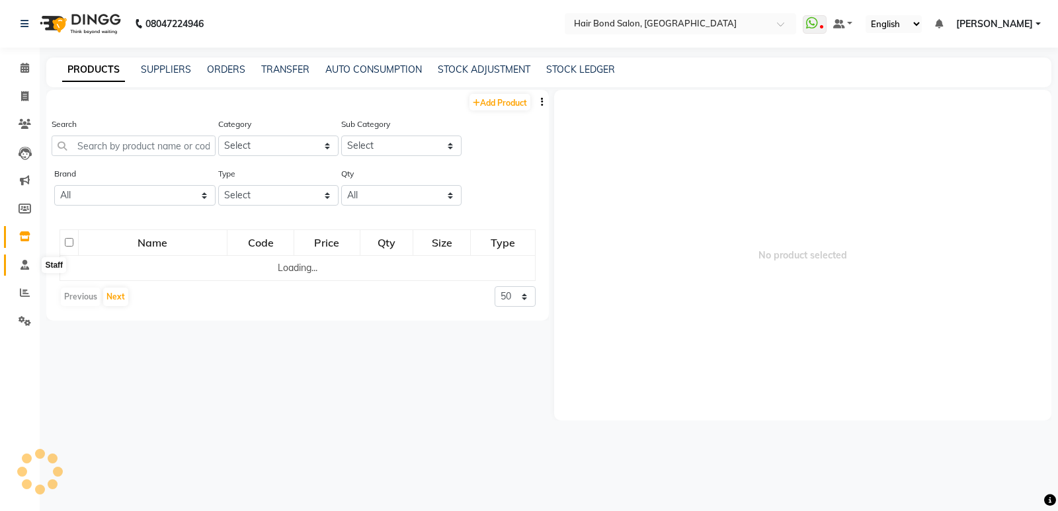
click at [24, 258] on span at bounding box center [24, 265] width 23 height 15
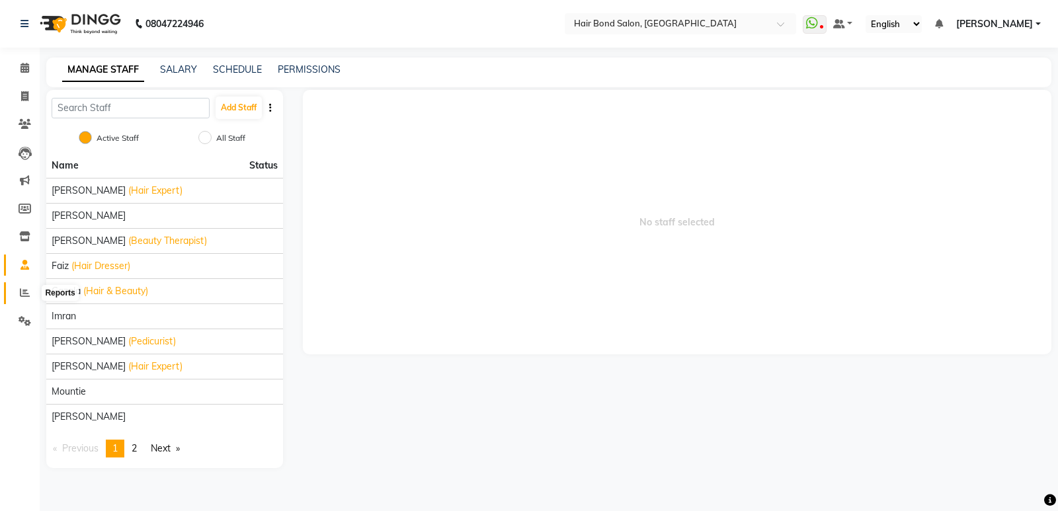
click at [26, 294] on icon at bounding box center [25, 293] width 10 height 10
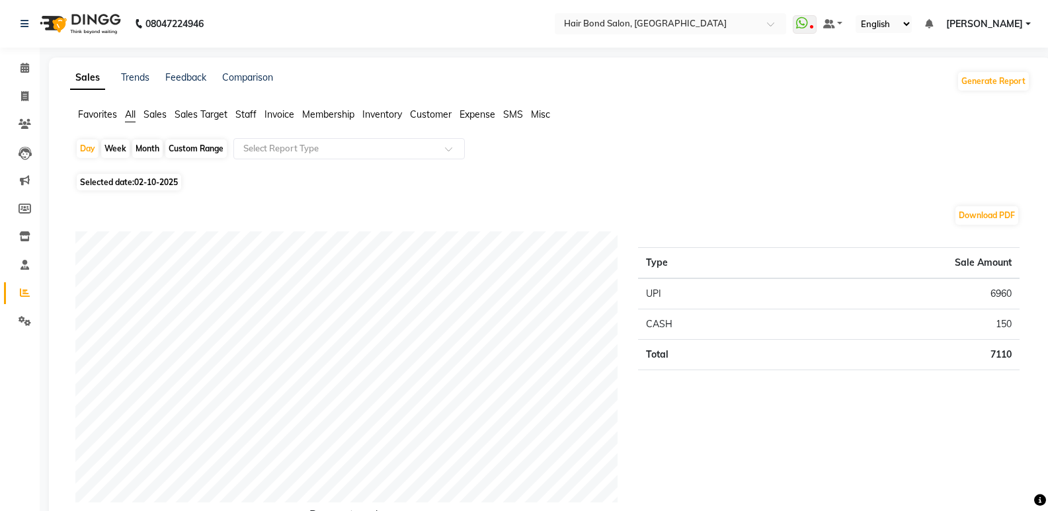
click at [147, 184] on span "02-10-2025" at bounding box center [156, 182] width 44 height 10
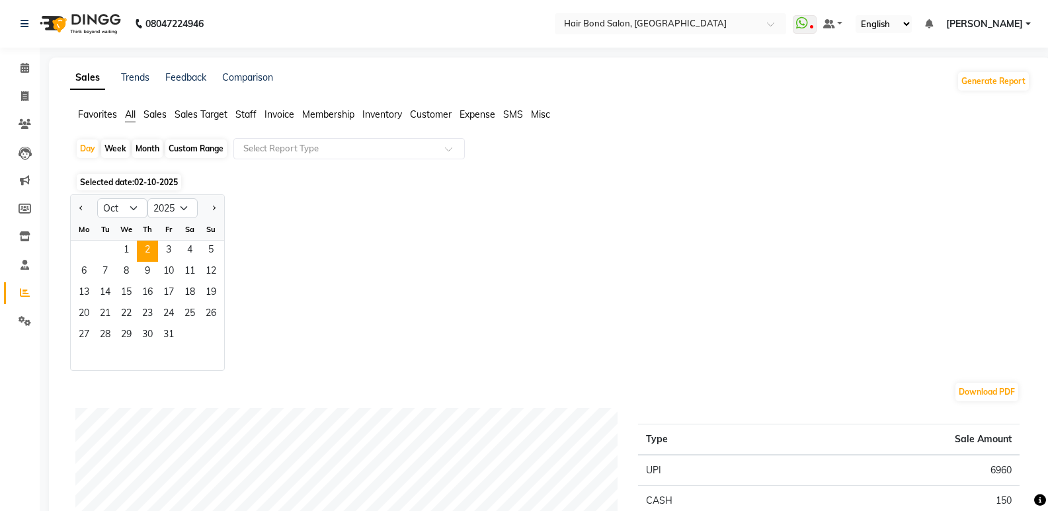
click at [120, 149] on div "Week" at bounding box center [115, 149] width 28 height 19
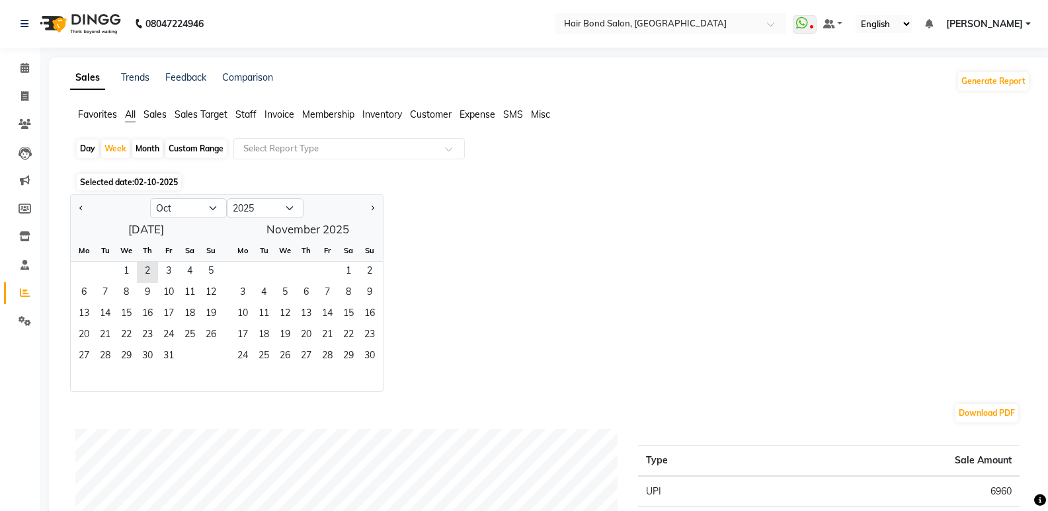
click at [81, 148] on div "Day" at bounding box center [88, 149] width 22 height 19
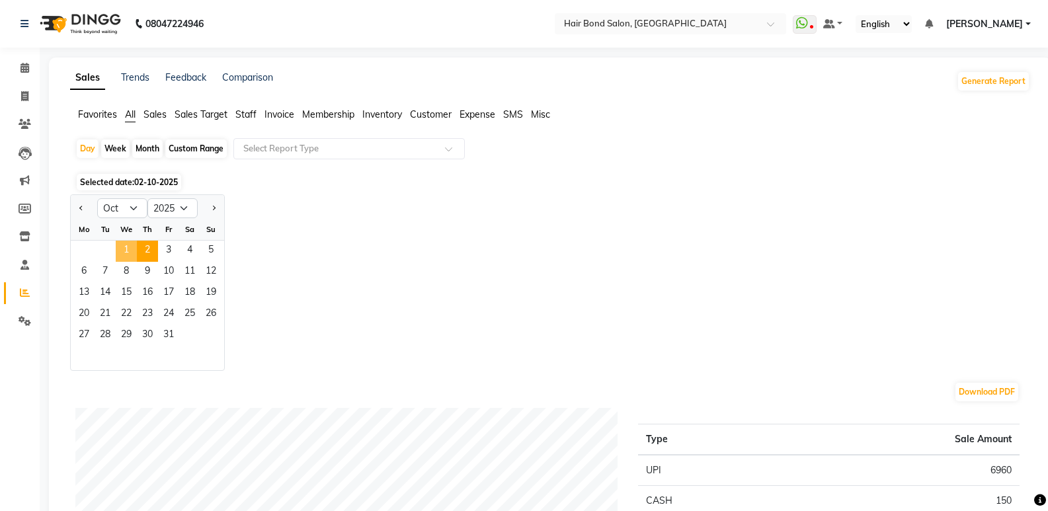
click at [123, 255] on span "1" at bounding box center [126, 251] width 21 height 21
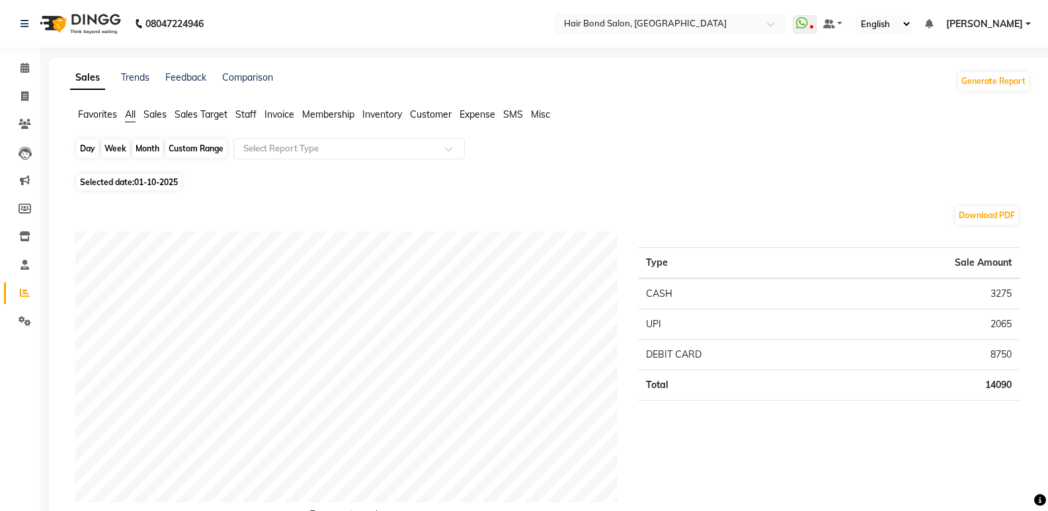
click at [90, 145] on div "Day" at bounding box center [88, 149] width 22 height 19
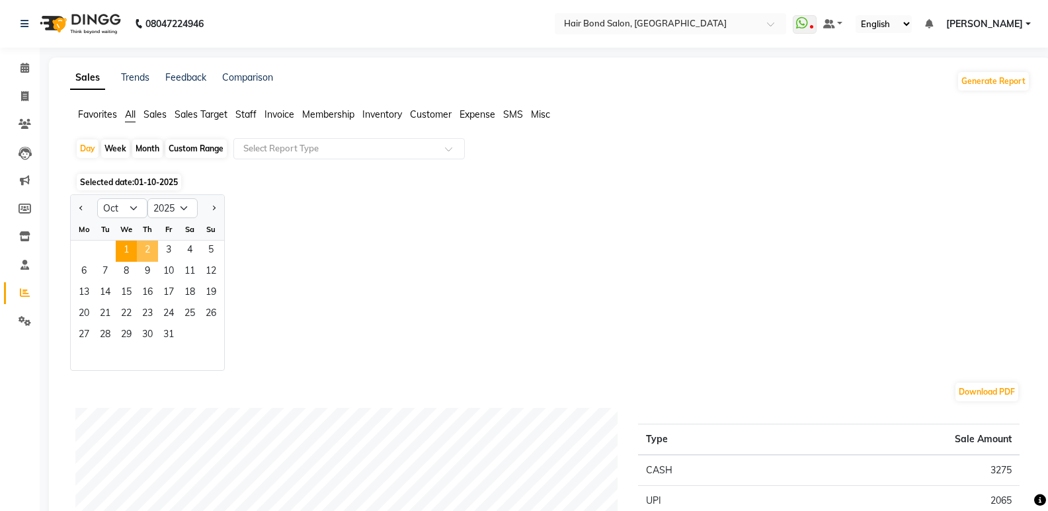
click at [146, 242] on span "2" at bounding box center [147, 251] width 21 height 21
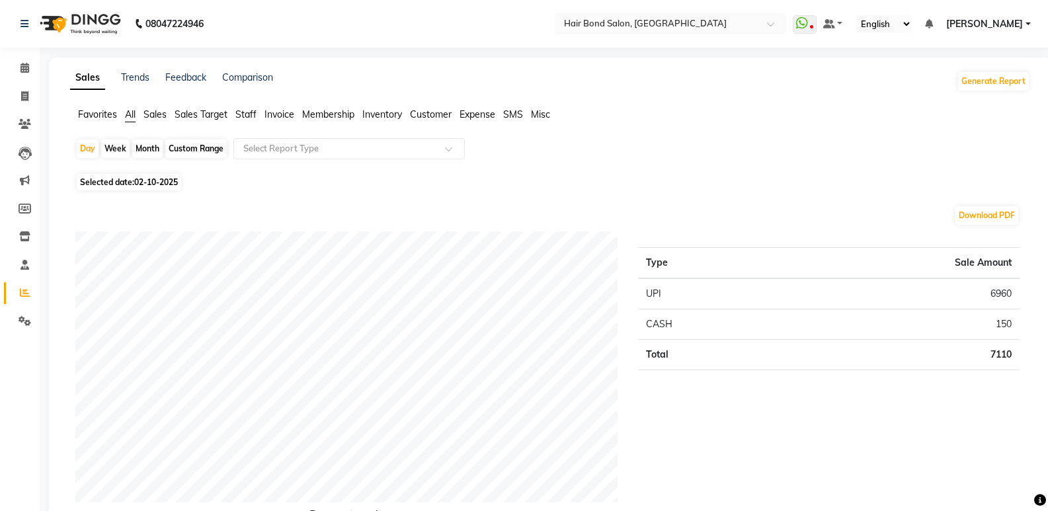
click at [130, 177] on span "Selected date: [DATE]" at bounding box center [129, 182] width 104 height 17
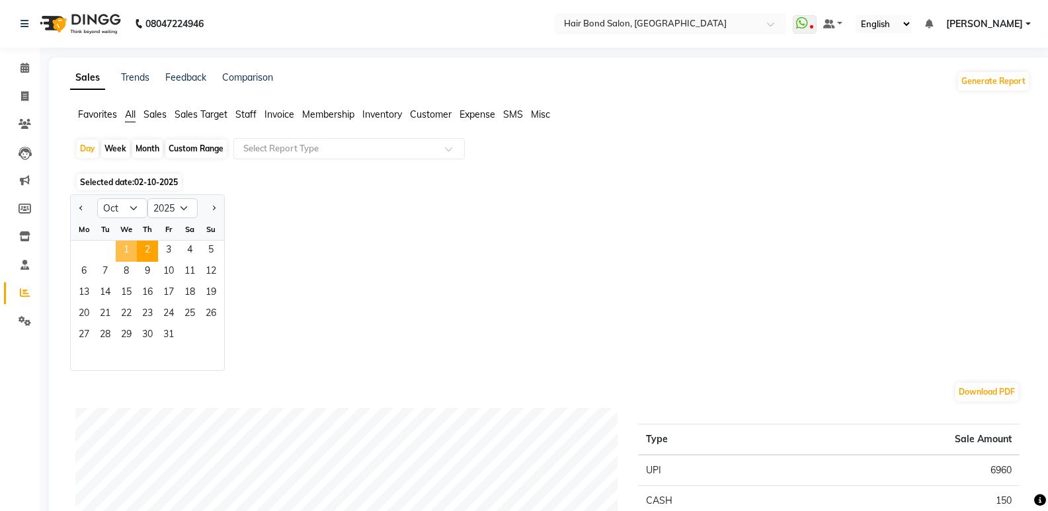
click at [129, 247] on span "1" at bounding box center [126, 251] width 21 height 21
click at [129, 248] on span "1" at bounding box center [126, 251] width 21 height 21
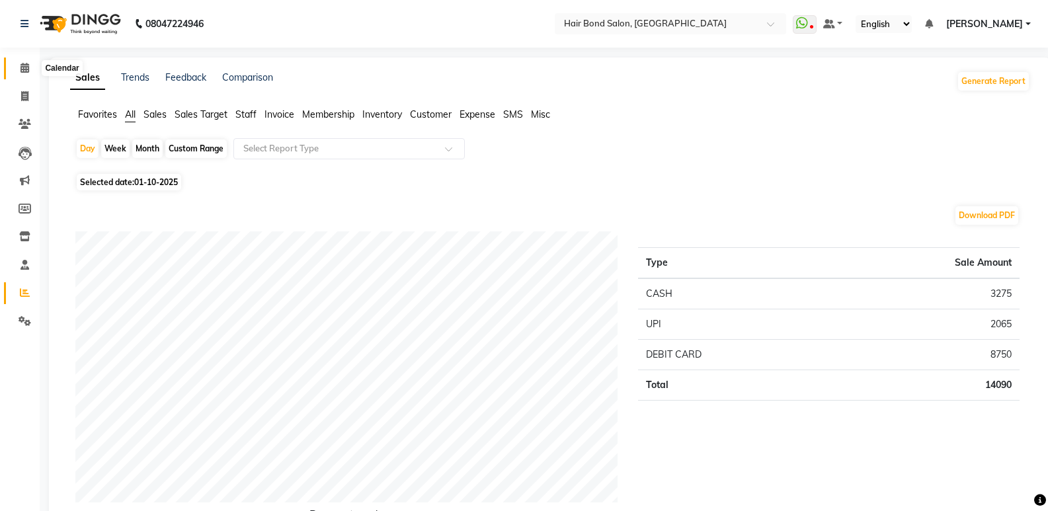
click at [20, 61] on span at bounding box center [24, 68] width 23 height 15
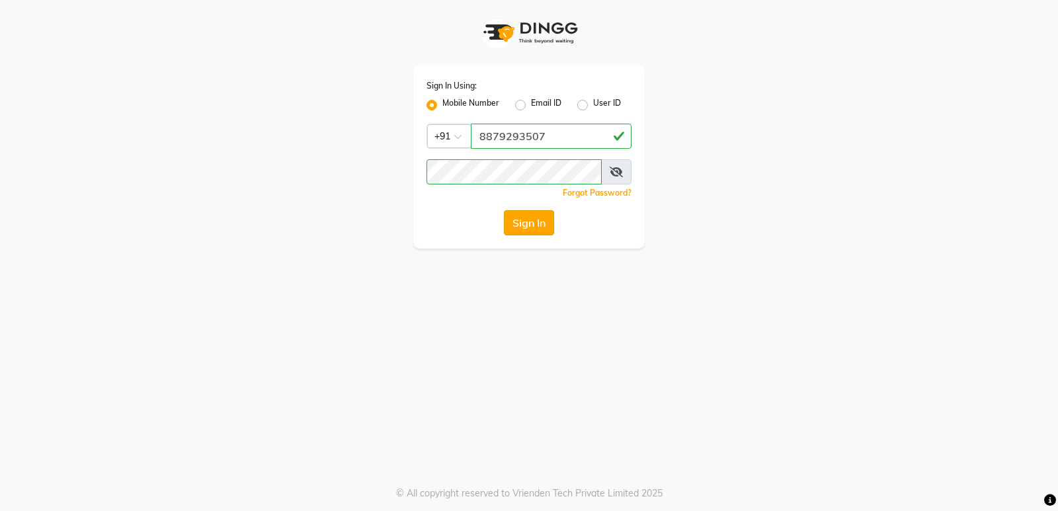
click at [512, 215] on button "Sign In" at bounding box center [529, 222] width 50 height 25
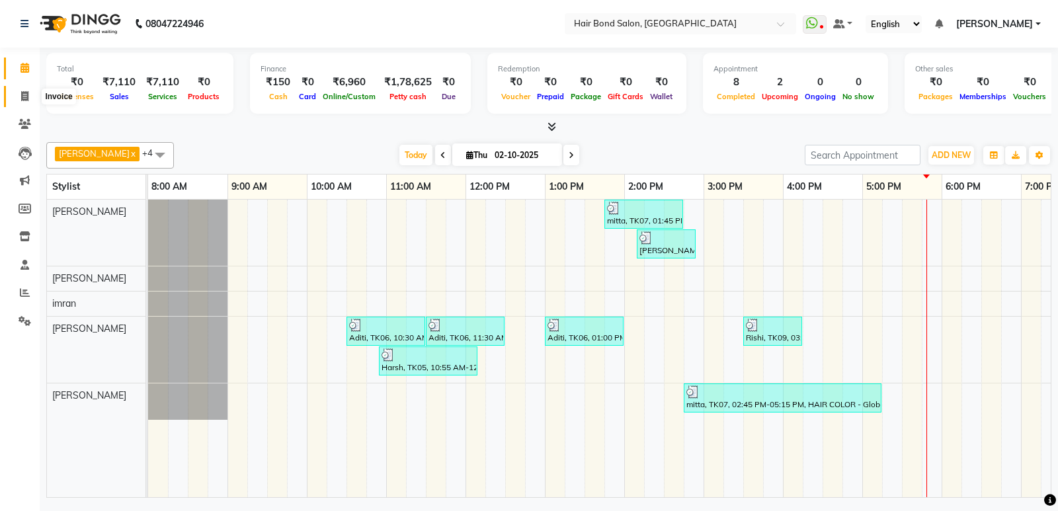
click at [20, 97] on span at bounding box center [24, 96] width 23 height 15
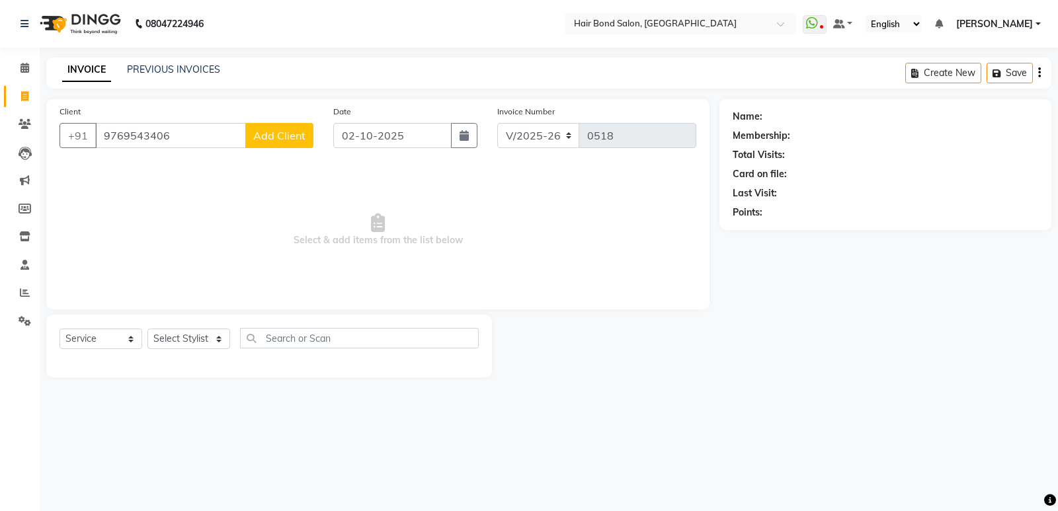
click at [268, 128] on button "Add Client" at bounding box center [279, 135] width 68 height 25
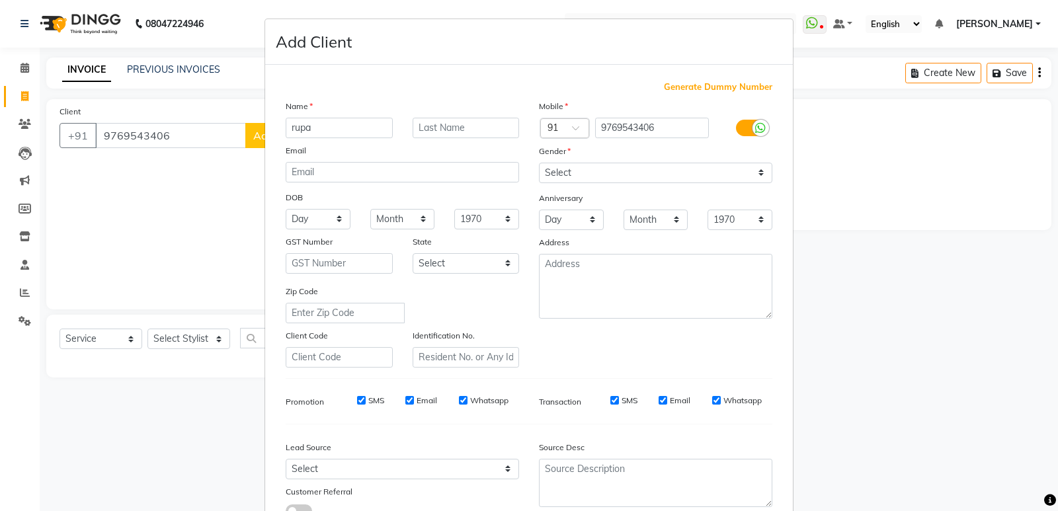
scroll to position [66, 0]
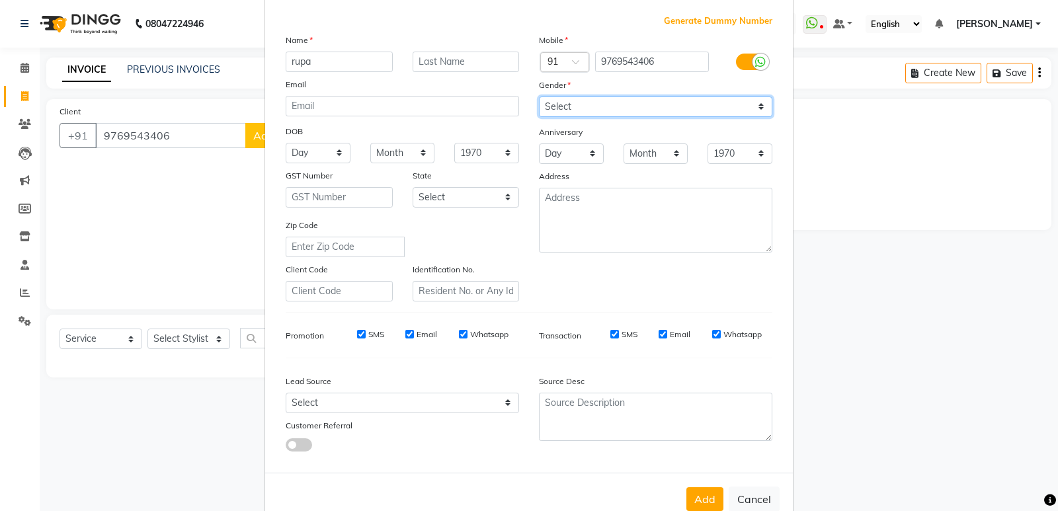
click at [639, 99] on select "Select [DEMOGRAPHIC_DATA] [DEMOGRAPHIC_DATA] Other Prefer Not To Say" at bounding box center [655, 107] width 233 height 20
click at [620, 101] on select "Select [DEMOGRAPHIC_DATA] [DEMOGRAPHIC_DATA] Other Prefer Not To Say" at bounding box center [655, 107] width 233 height 20
click at [539, 97] on select "Select [DEMOGRAPHIC_DATA] [DEMOGRAPHIC_DATA] Other Prefer Not To Say" at bounding box center [655, 107] width 233 height 20
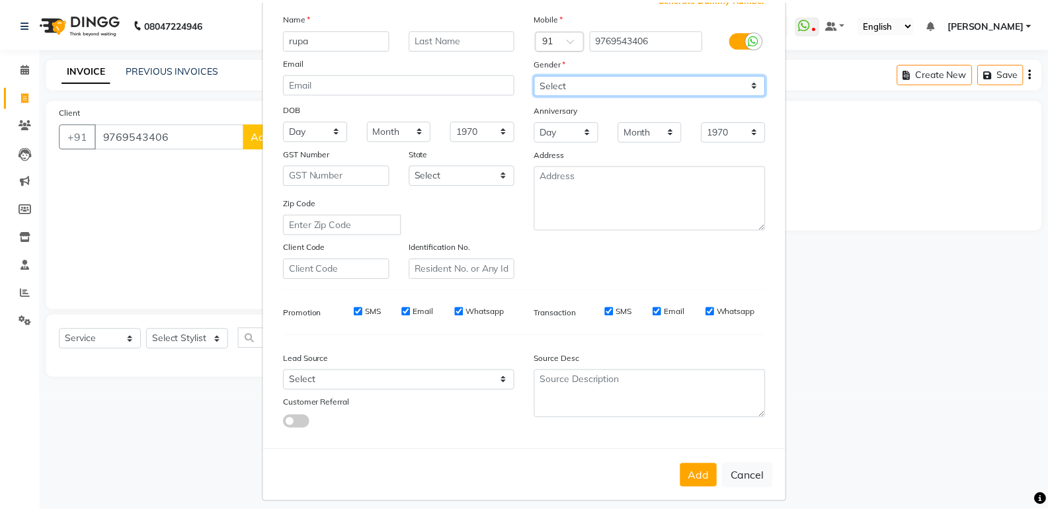
scroll to position [99, 0]
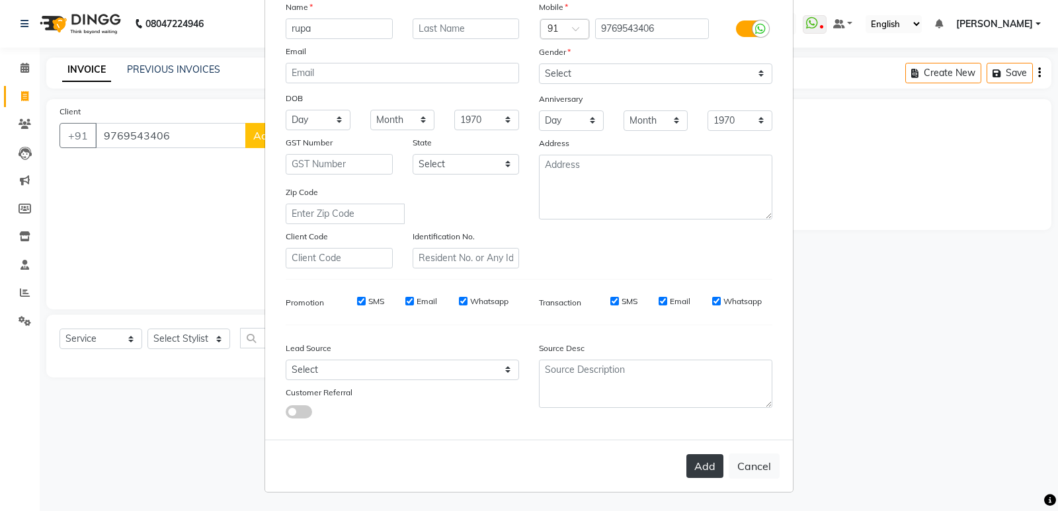
click at [706, 470] on button "Add" at bounding box center [704, 466] width 37 height 24
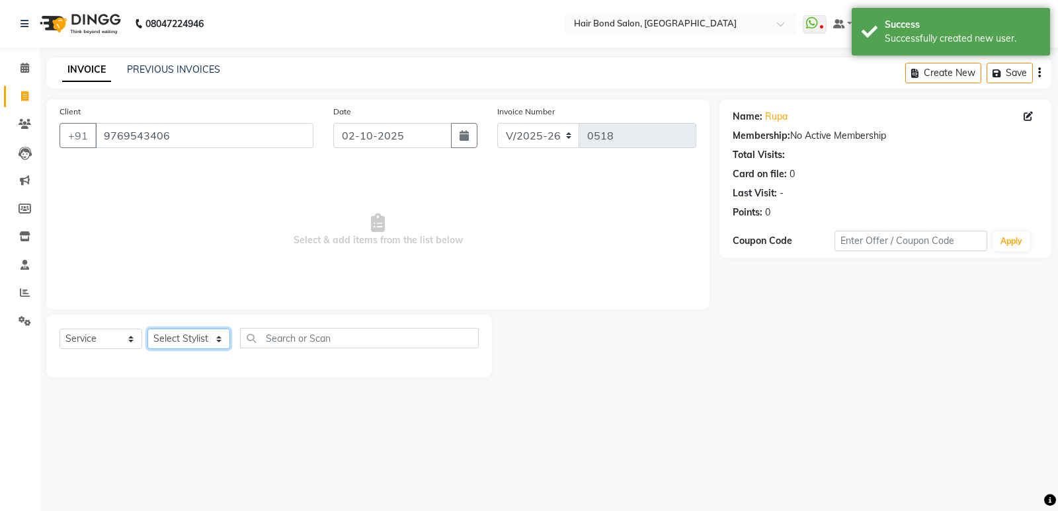
click at [202, 338] on select "Select Stylist [PERSON_NAME] [PERSON_NAME] [PERSON_NAME] [PERSON_NAME] [PERSON_…" at bounding box center [188, 339] width 83 height 20
click at [147, 329] on select "Select Stylist [PERSON_NAME] [PERSON_NAME] [PERSON_NAME] [PERSON_NAME] [PERSON_…" at bounding box center [188, 339] width 83 height 20
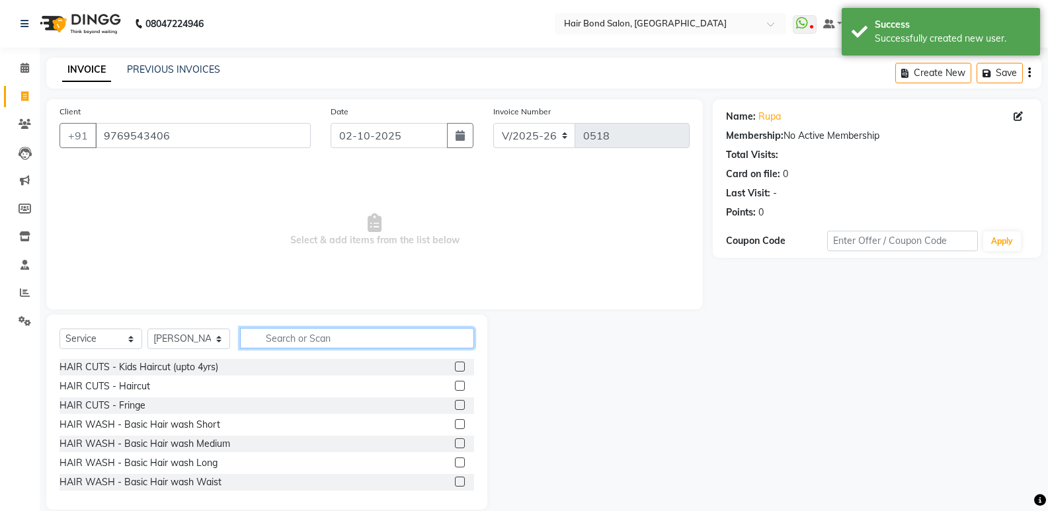
click at [296, 339] on input "text" at bounding box center [357, 338] width 234 height 20
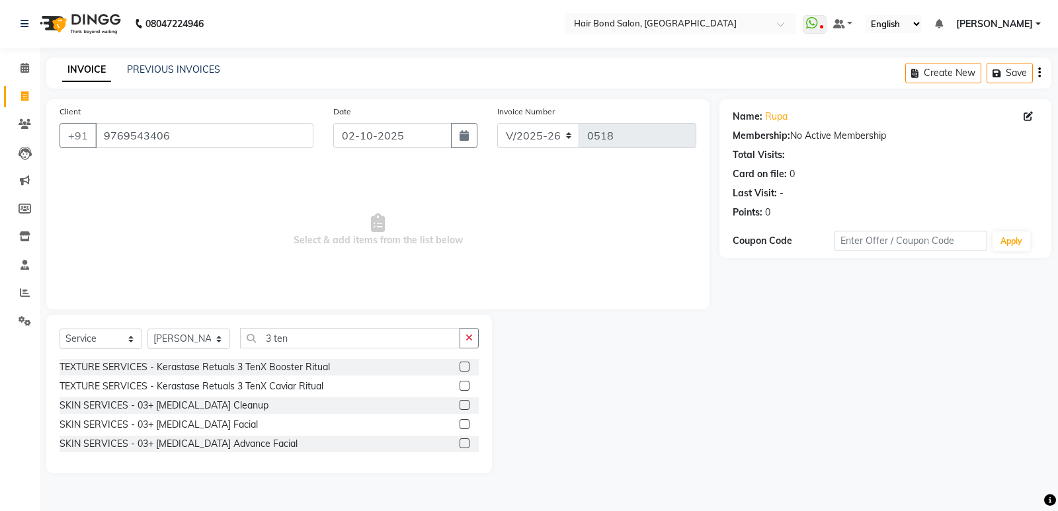
click at [466, 364] on label at bounding box center [465, 367] width 10 height 10
click at [466, 364] on input "checkbox" at bounding box center [464, 367] width 9 height 9
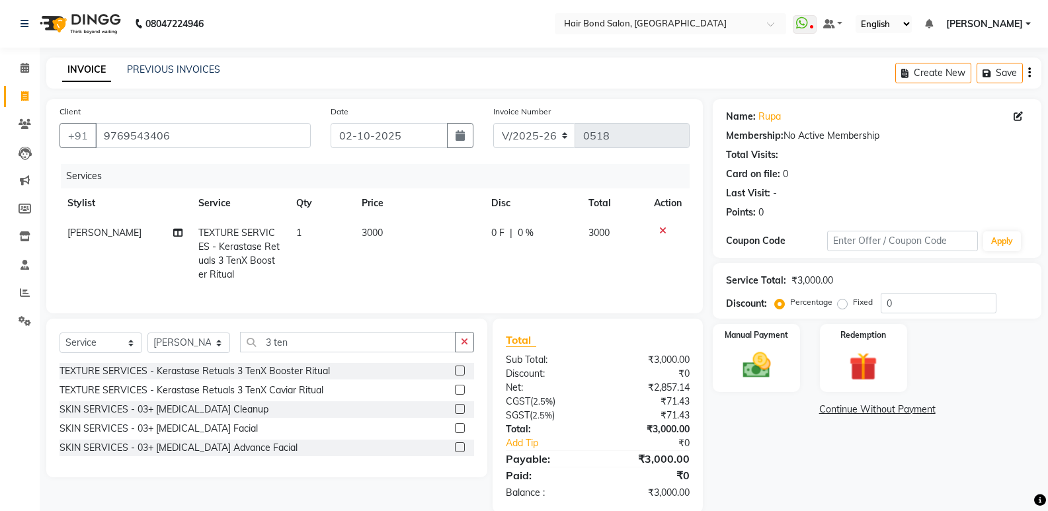
scroll to position [32, 0]
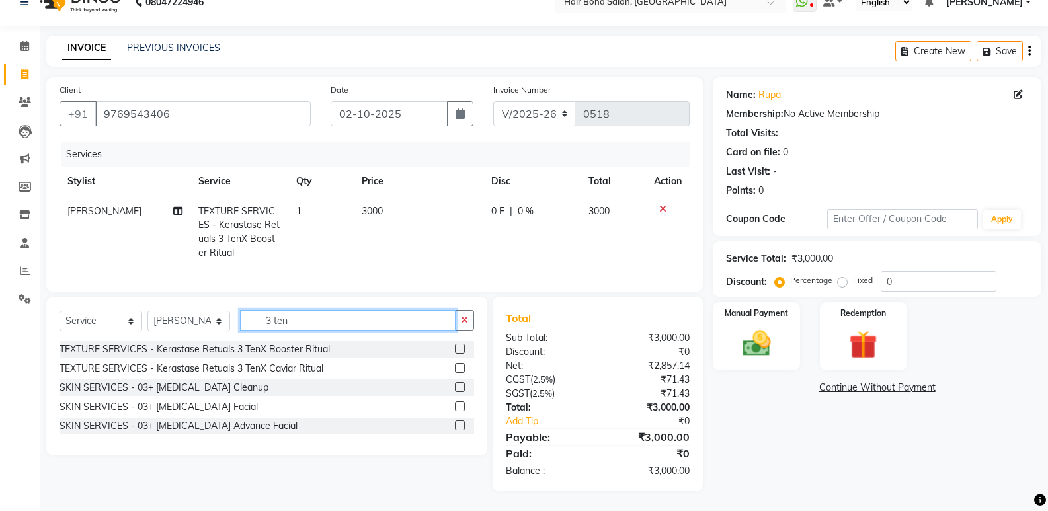
click at [347, 322] on input "3 ten" at bounding box center [348, 320] width 216 height 20
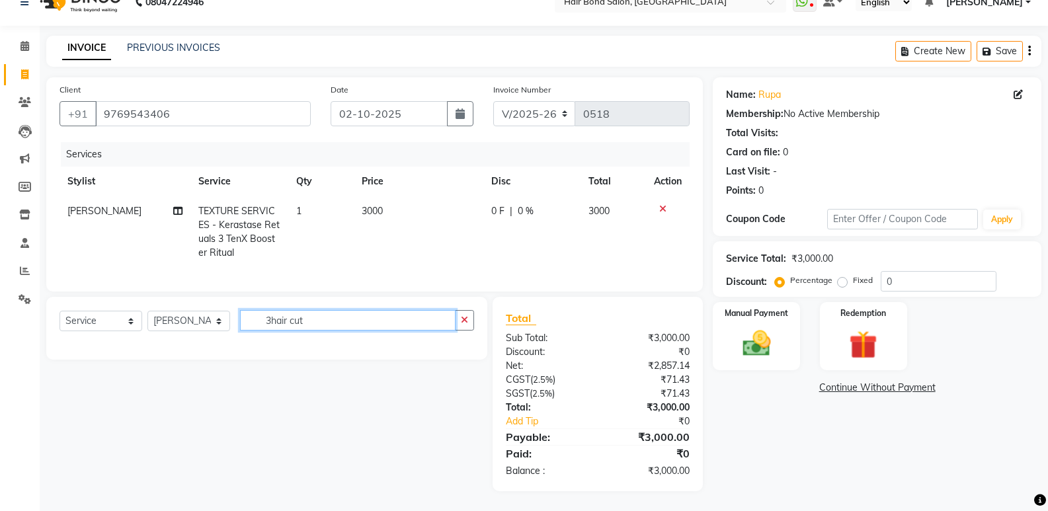
click at [313, 314] on input "3hair cut" at bounding box center [348, 320] width 216 height 20
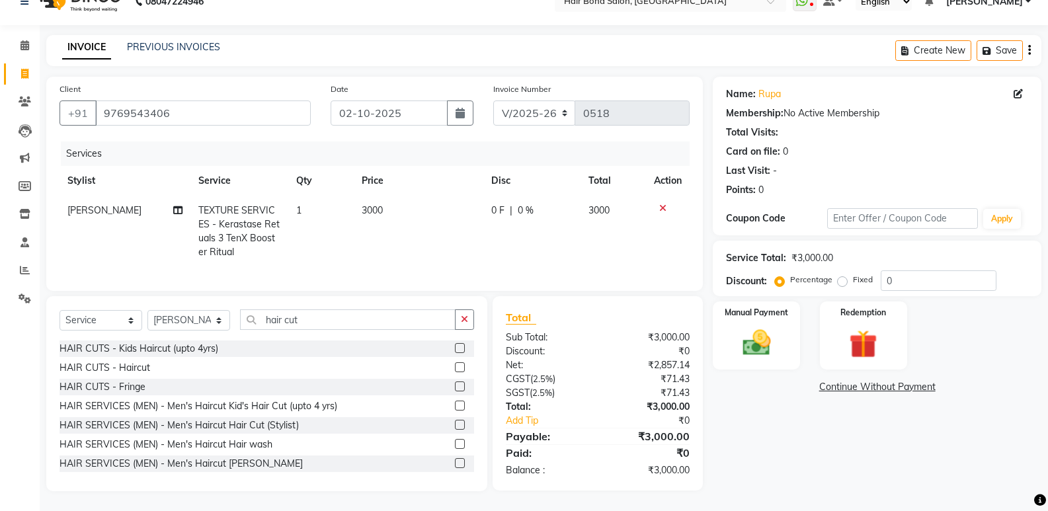
click at [455, 372] on label at bounding box center [460, 367] width 10 height 10
click at [455, 372] on input "checkbox" at bounding box center [459, 368] width 9 height 9
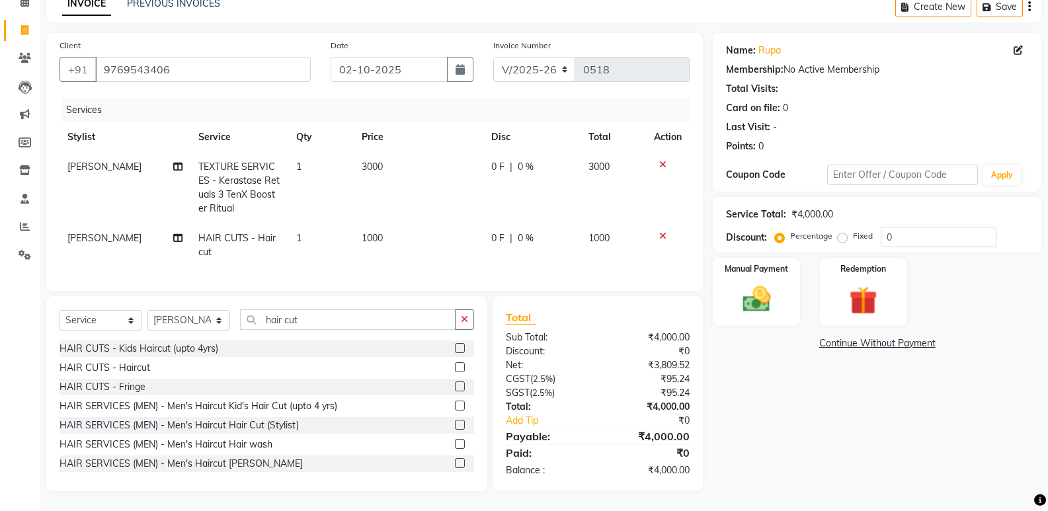
click at [382, 232] on span "1000" at bounding box center [372, 238] width 21 height 12
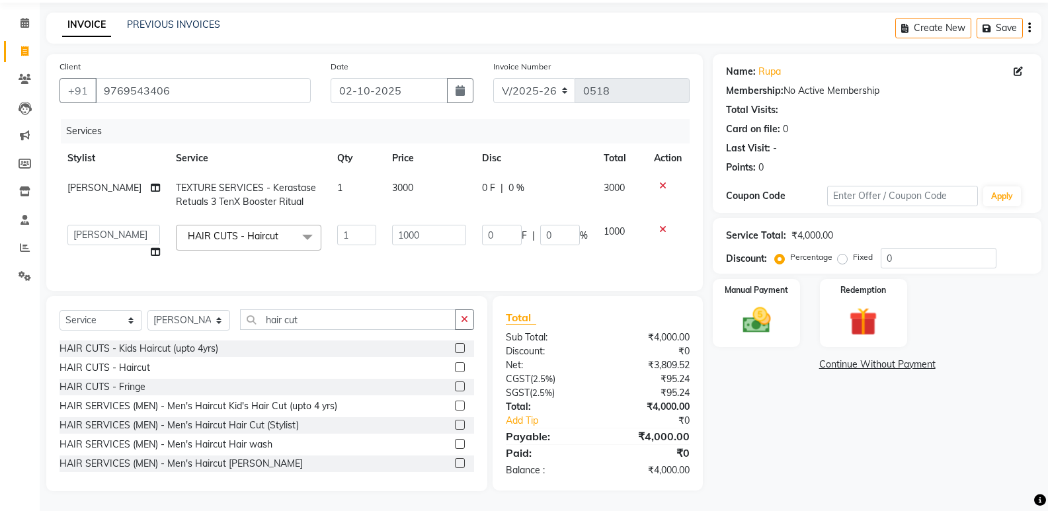
scroll to position [55, 0]
click at [431, 225] on input "1000" at bounding box center [429, 235] width 74 height 20
click at [934, 248] on input "0" at bounding box center [939, 258] width 116 height 20
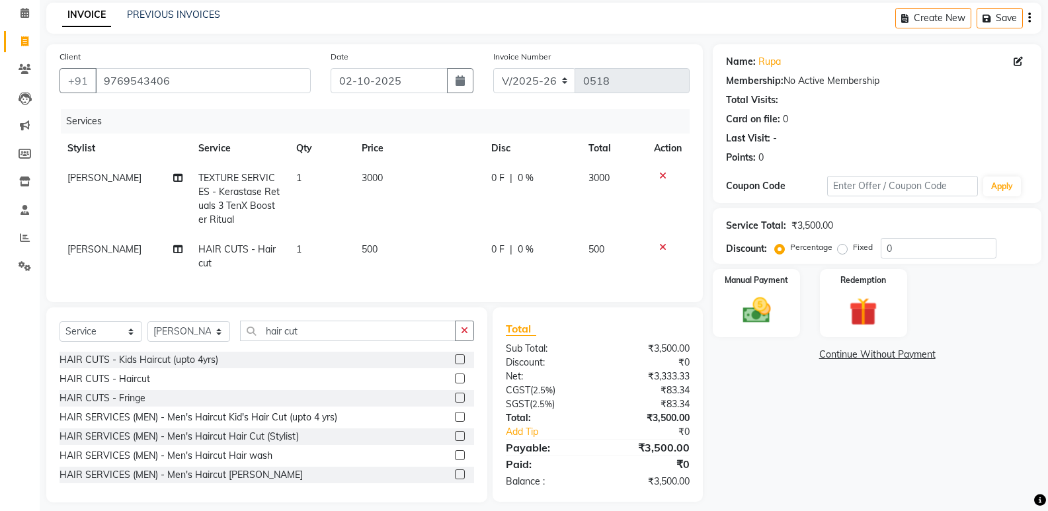
click at [395, 233] on td "3000" at bounding box center [419, 198] width 130 height 71
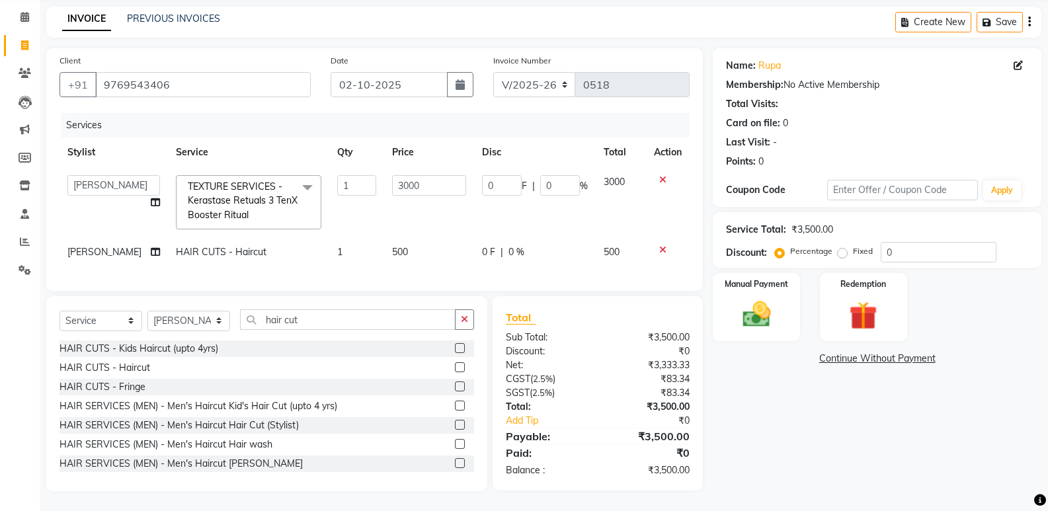
click at [406, 243] on td "500" at bounding box center [429, 252] width 90 height 30
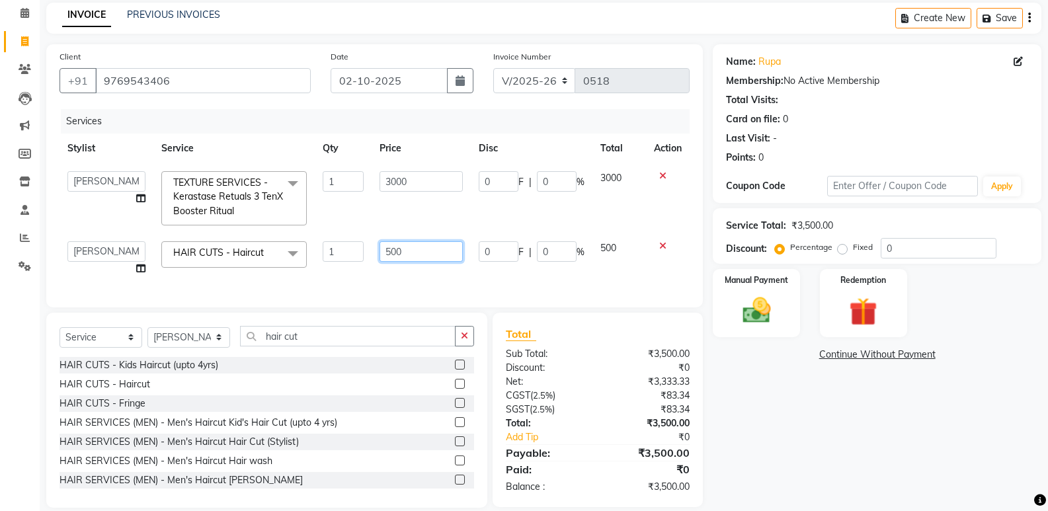
click at [411, 245] on input "500" at bounding box center [421, 251] width 83 height 20
click at [804, 406] on div "Name: Rupa Membership: No Active Membership Total Visits: Card on file: 0 Last …" at bounding box center [882, 276] width 339 height 464
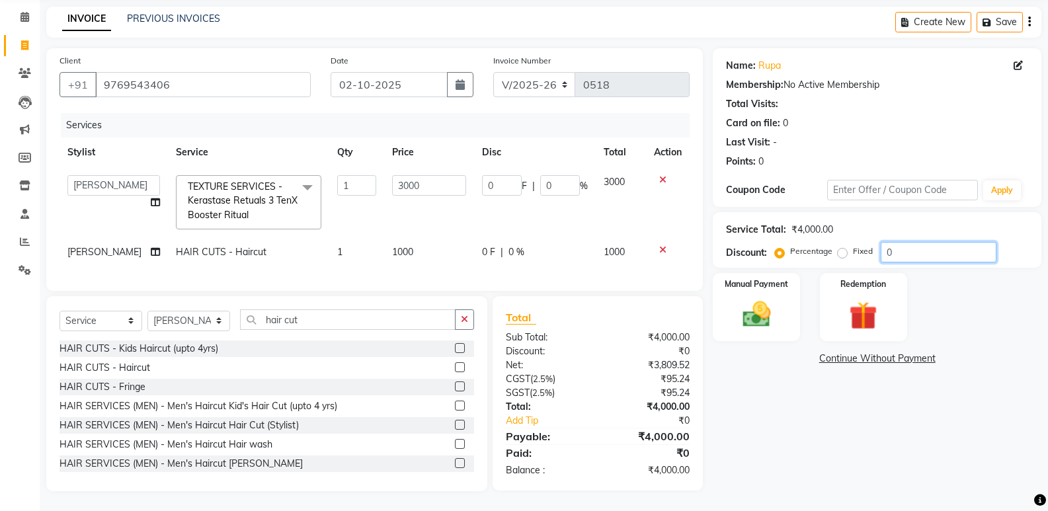
click at [917, 249] on input "0" at bounding box center [939, 252] width 116 height 20
click at [762, 307] on img at bounding box center [756, 315] width 47 height 34
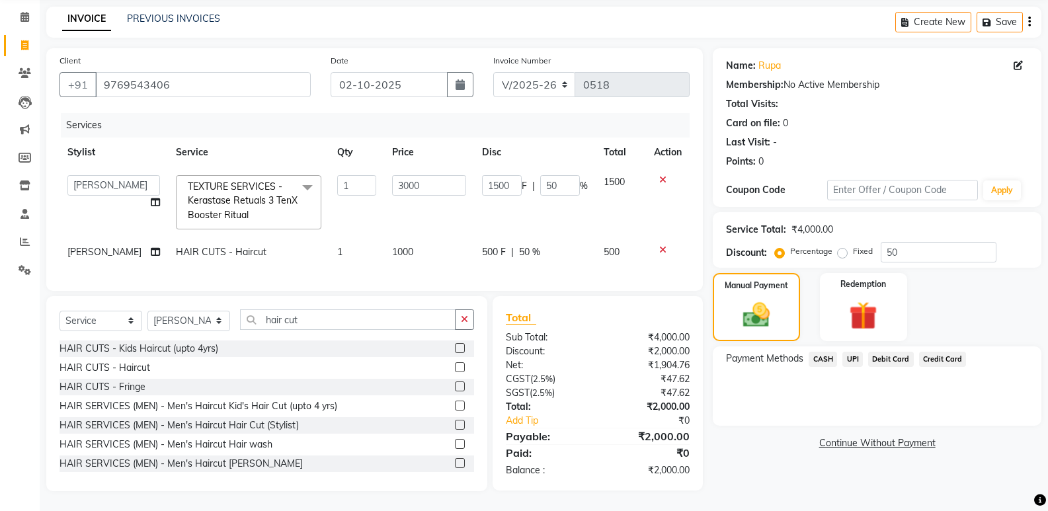
click at [854, 354] on span "UPI" at bounding box center [852, 359] width 20 height 15
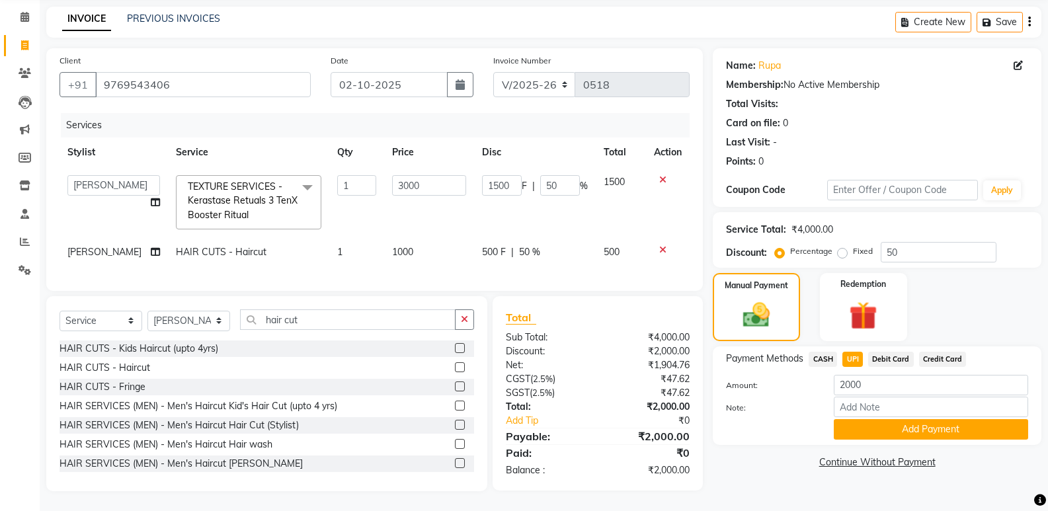
scroll to position [61, 0]
click at [868, 419] on button "Add Payment" at bounding box center [931, 429] width 194 height 20
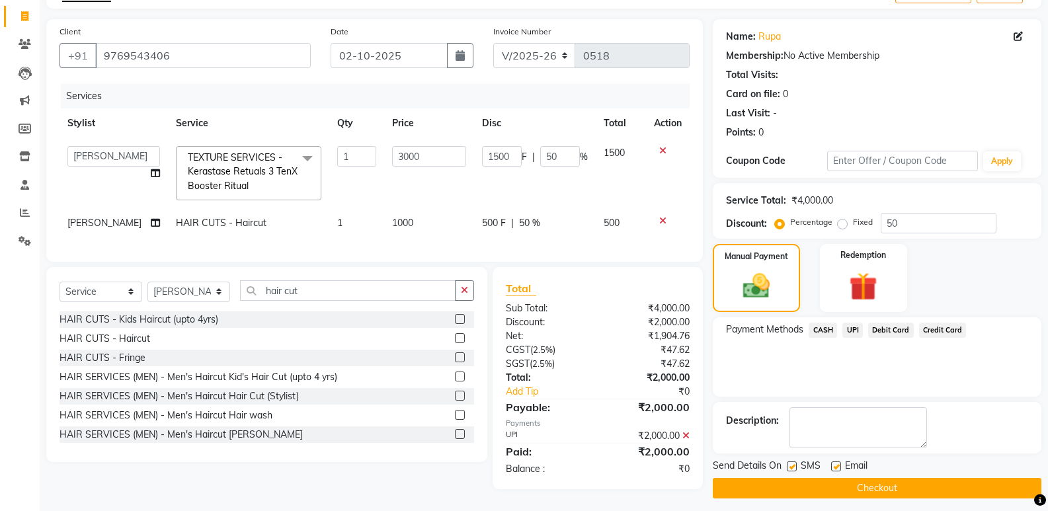
scroll to position [88, 0]
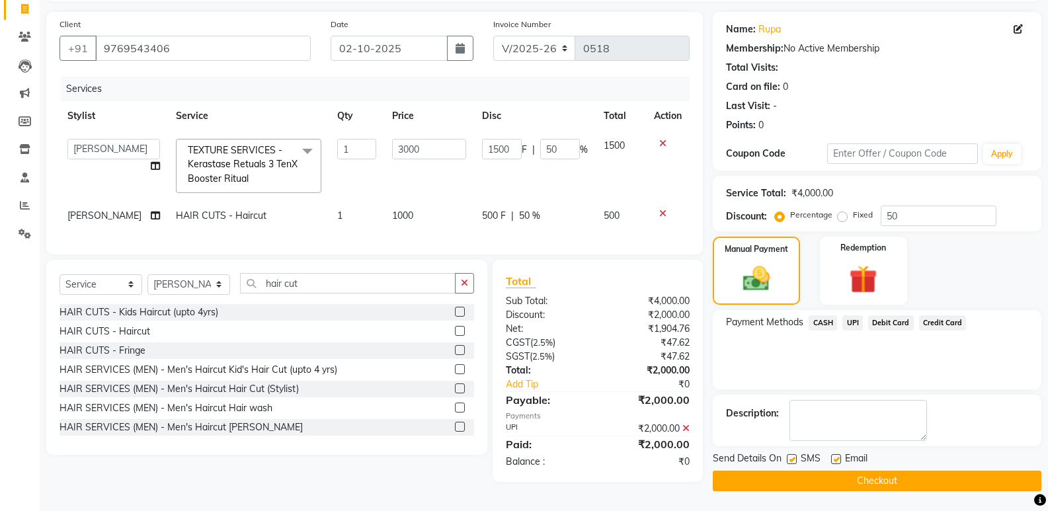
click at [842, 475] on button "Checkout" at bounding box center [877, 481] width 329 height 20
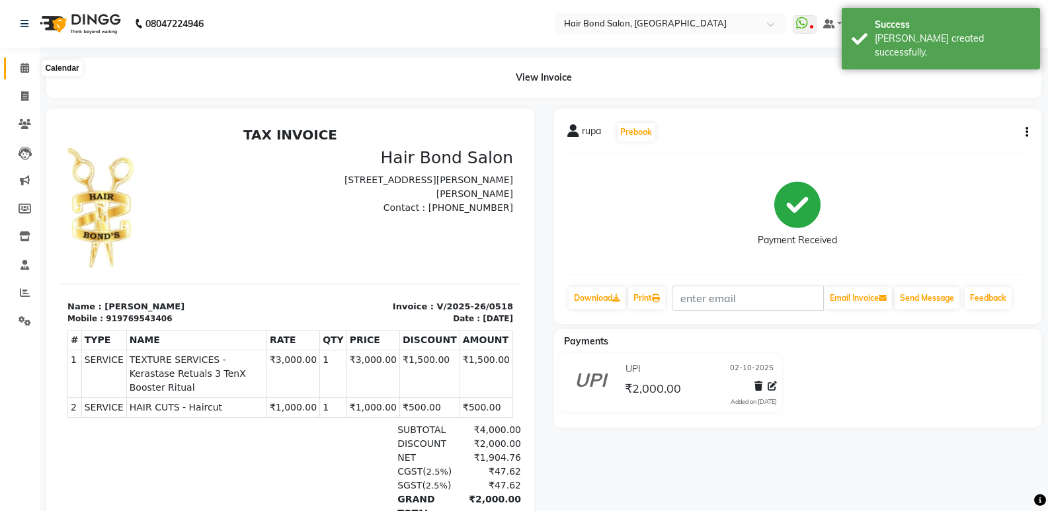
click at [24, 63] on icon at bounding box center [24, 68] width 9 height 10
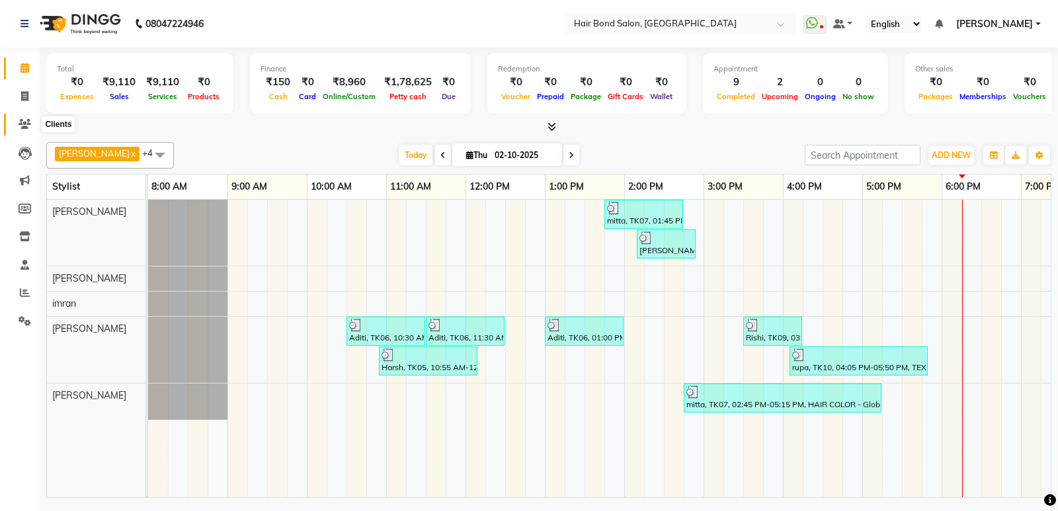
click at [22, 126] on icon at bounding box center [25, 124] width 13 height 10
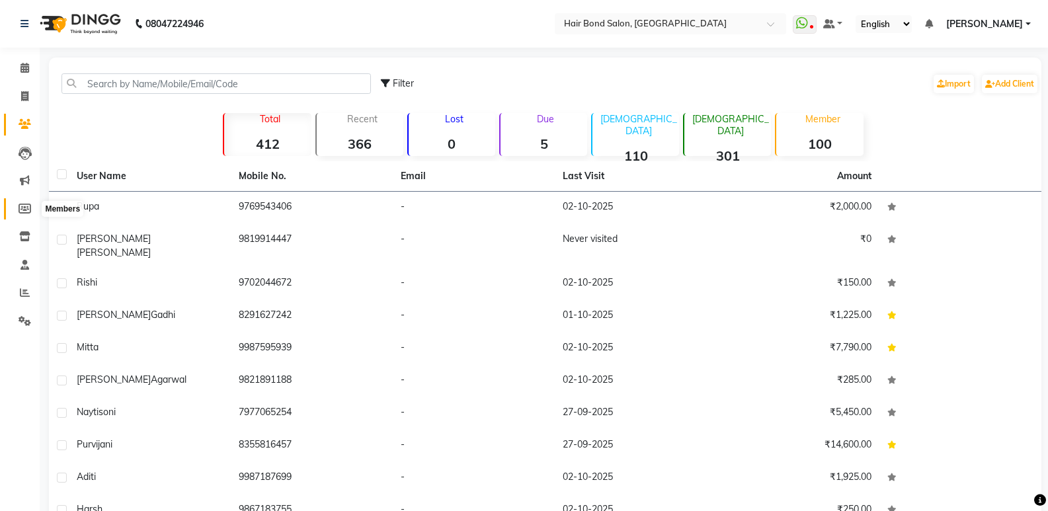
click at [22, 208] on icon at bounding box center [25, 209] width 13 height 10
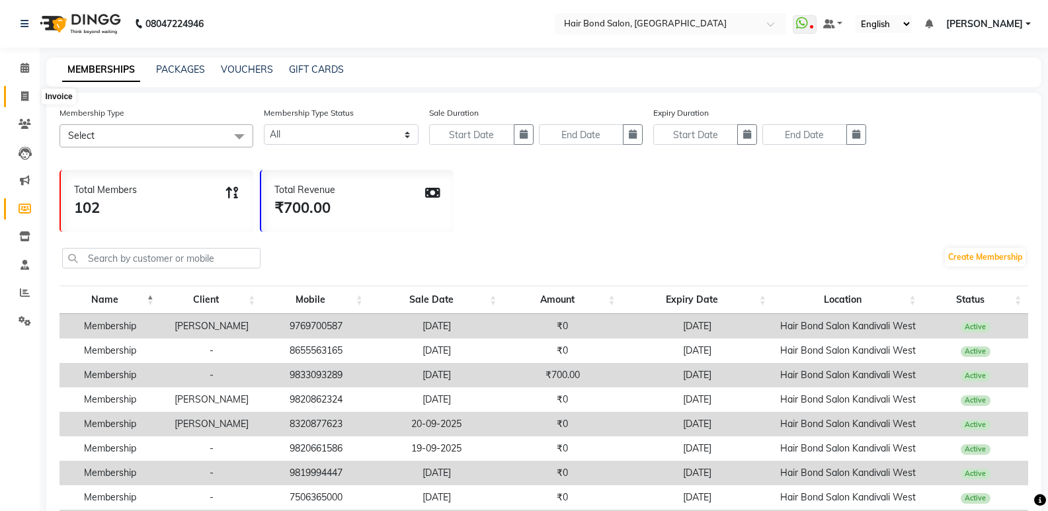
click at [24, 96] on icon at bounding box center [24, 96] width 7 height 10
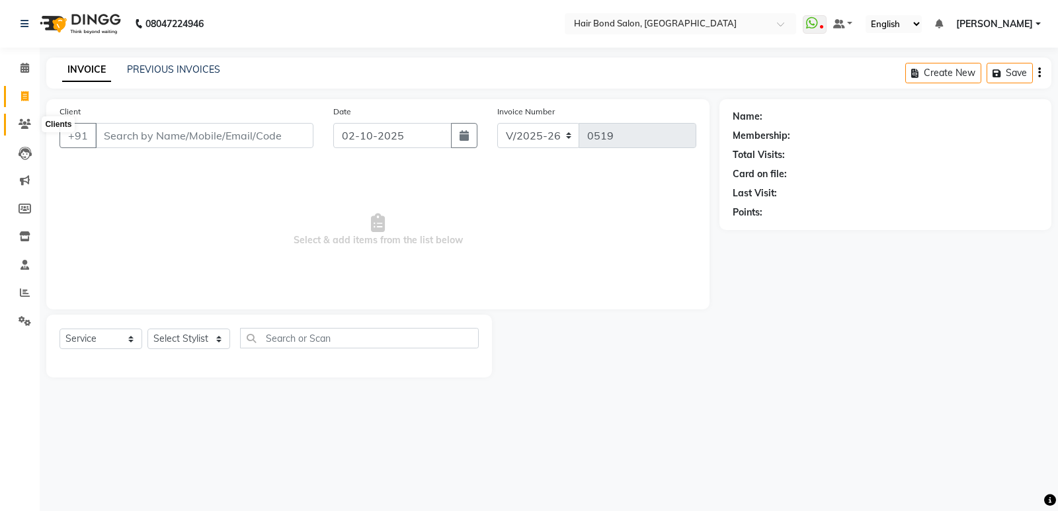
click at [25, 118] on span at bounding box center [24, 124] width 23 height 15
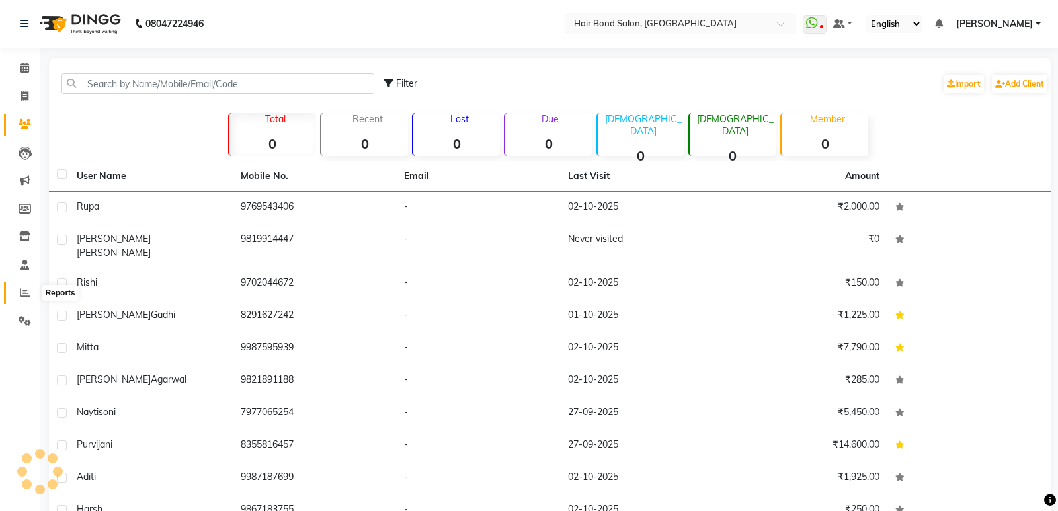
click at [25, 290] on icon at bounding box center [25, 293] width 10 height 10
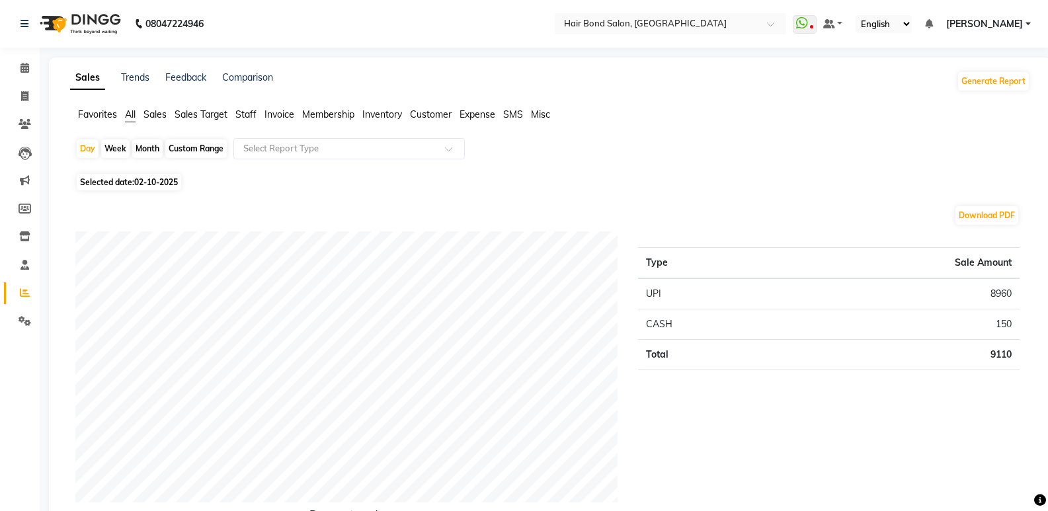
click at [146, 151] on div "Month" at bounding box center [147, 149] width 30 height 19
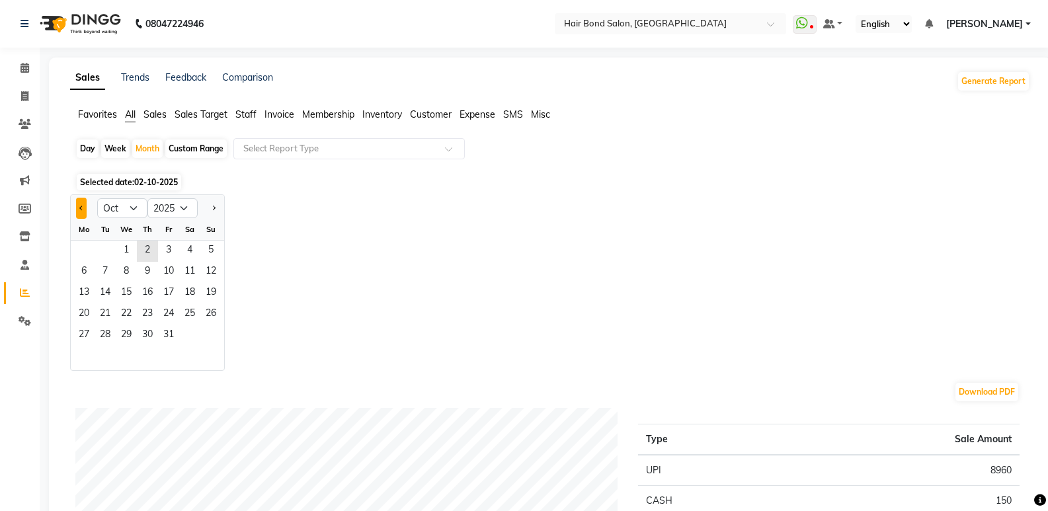
click at [78, 208] on button "Previous month" at bounding box center [81, 208] width 11 height 21
click at [104, 327] on span "30" at bounding box center [105, 335] width 21 height 21
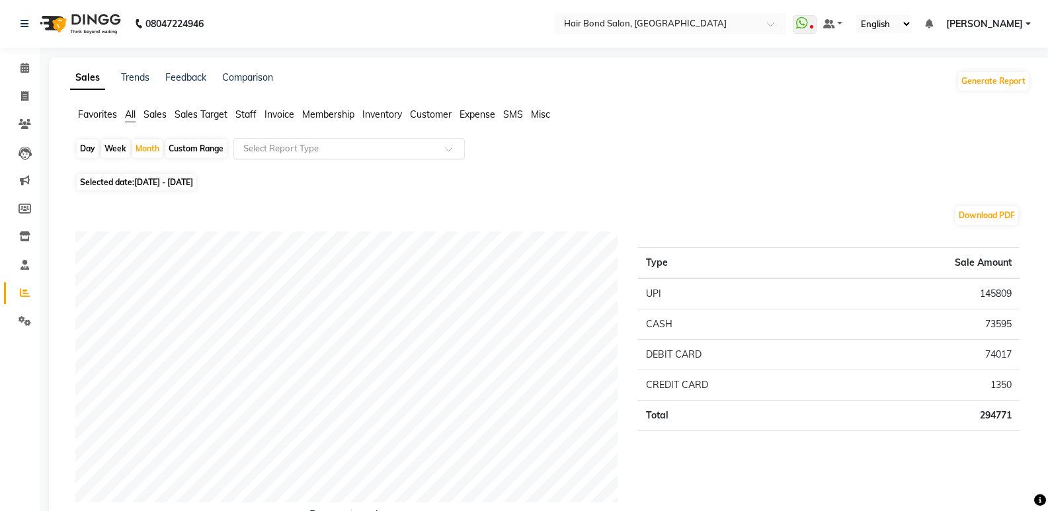
click at [270, 147] on input "text" at bounding box center [336, 148] width 190 height 13
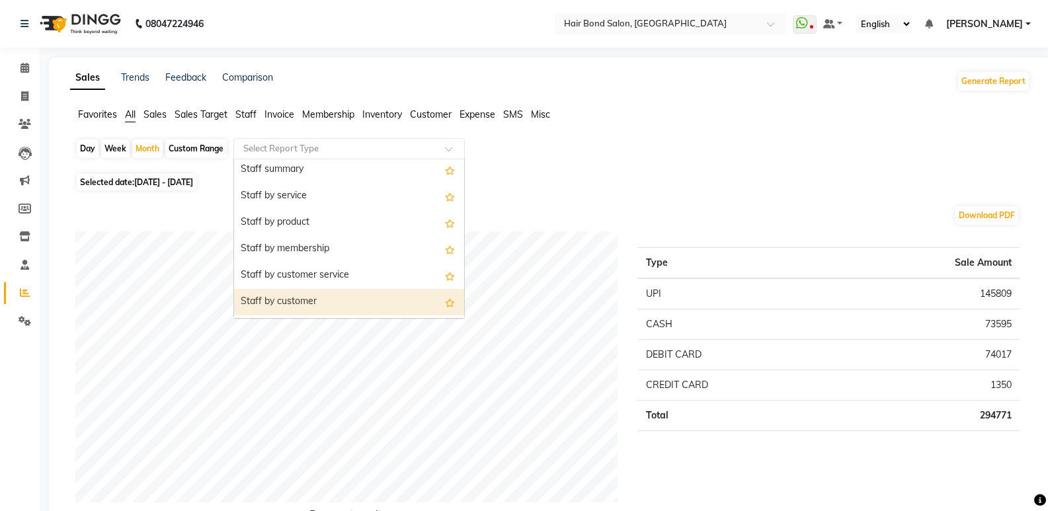
scroll to position [397, 0]
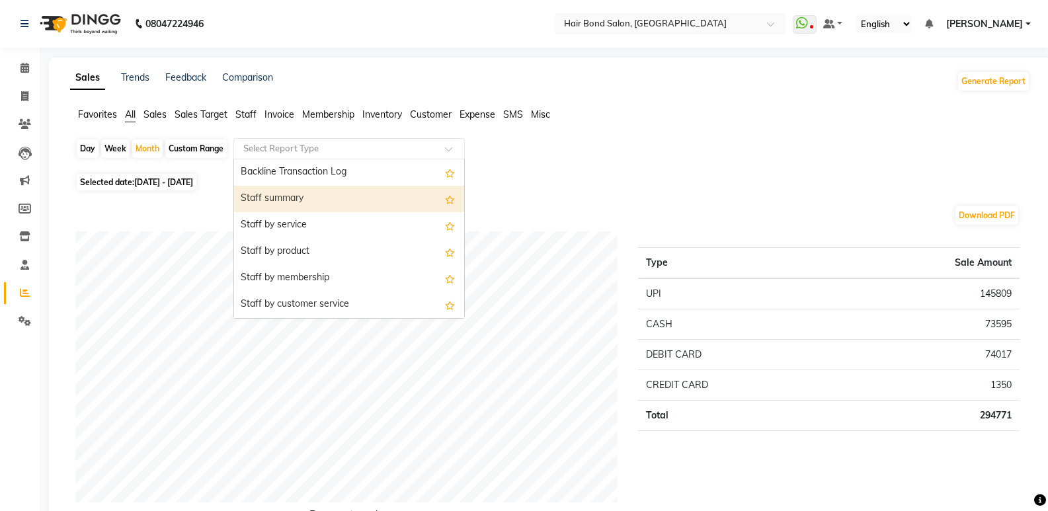
click at [294, 198] on div "Staff summary" at bounding box center [349, 199] width 230 height 26
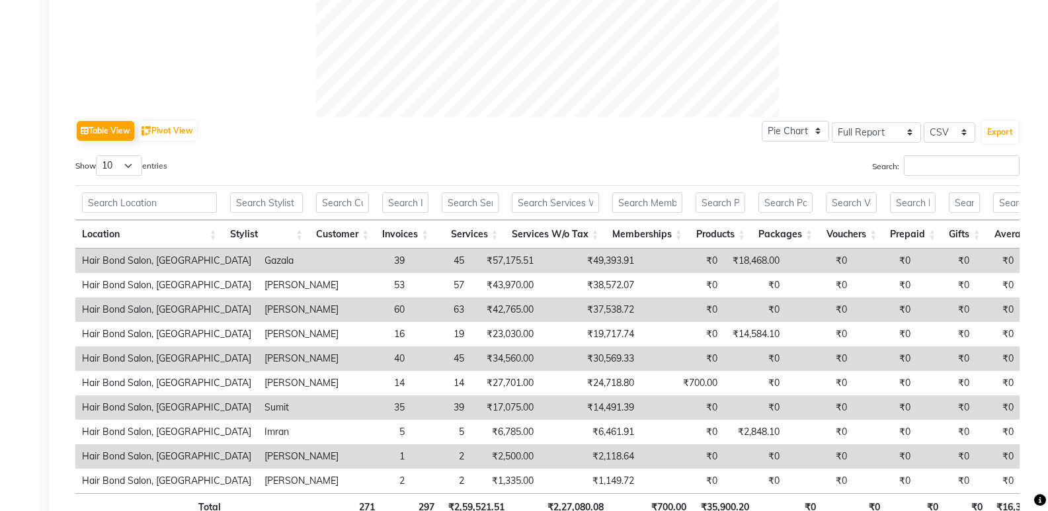
scroll to position [595, 0]
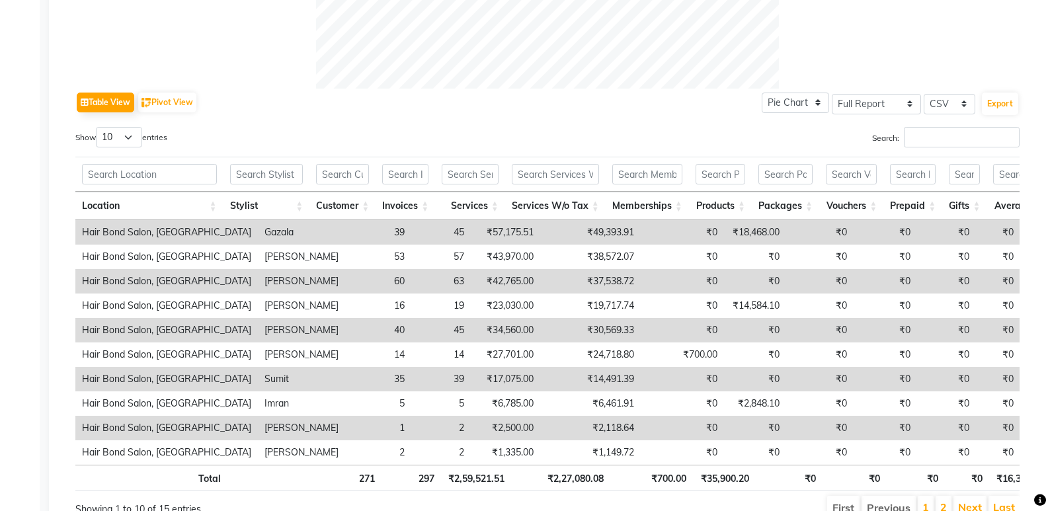
click at [471, 235] on td "₹57,175.51" at bounding box center [505, 232] width 69 height 24
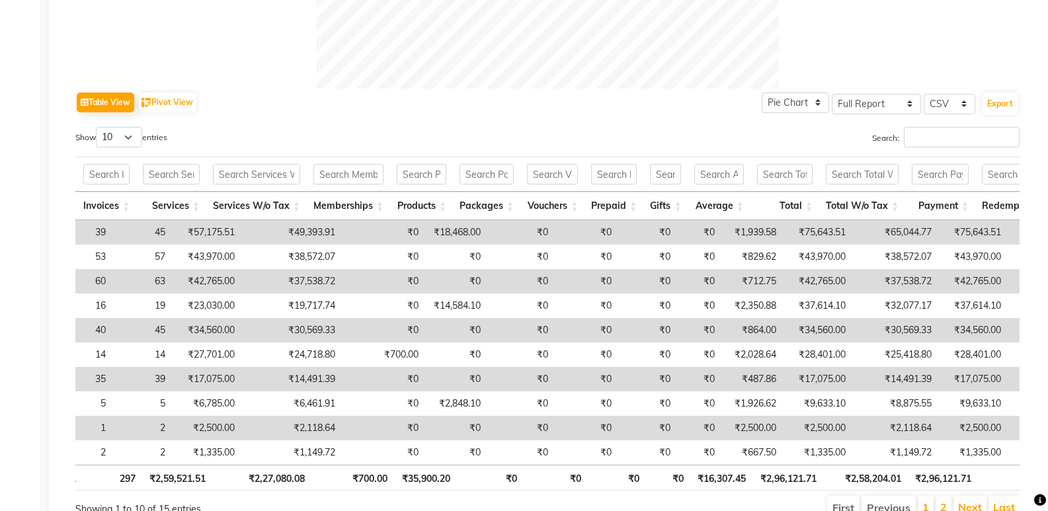
scroll to position [0, 357]
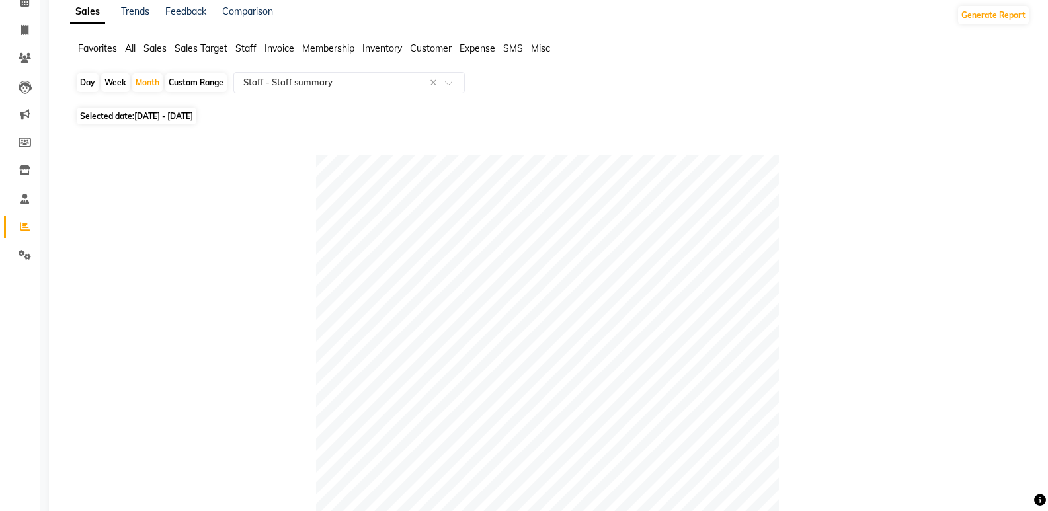
click at [87, 85] on div "Day" at bounding box center [88, 82] width 22 height 19
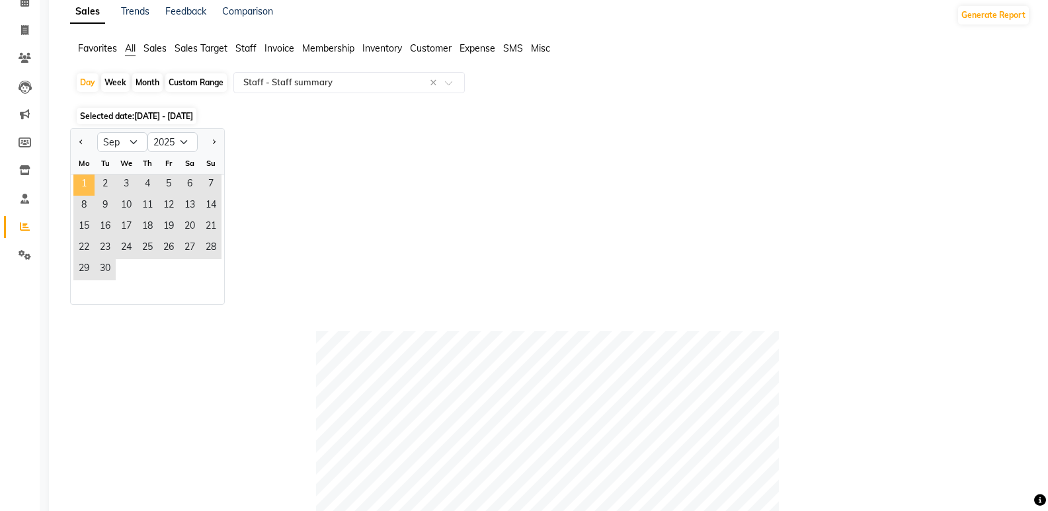
click at [77, 192] on span "1" at bounding box center [83, 185] width 21 height 21
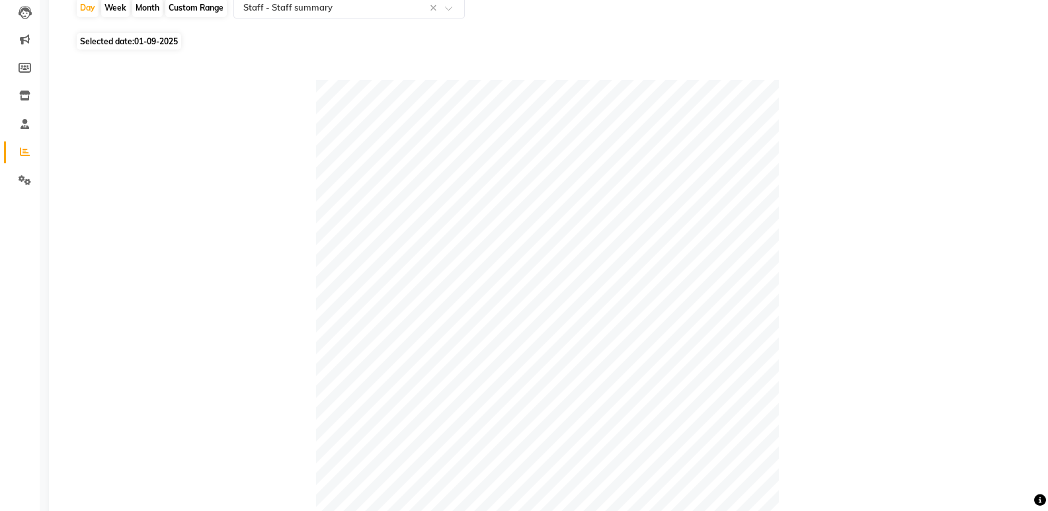
scroll to position [0, 0]
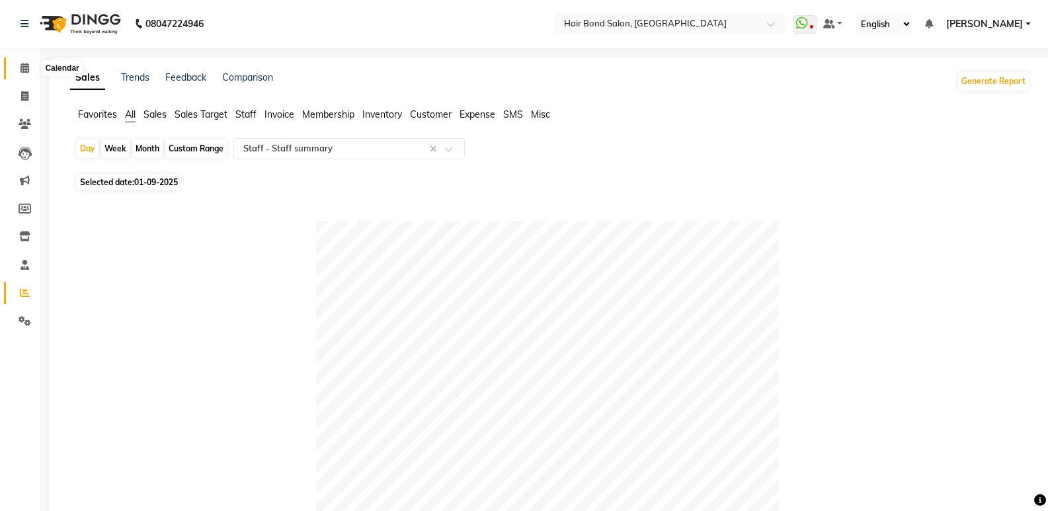
click at [24, 69] on icon at bounding box center [24, 68] width 9 height 10
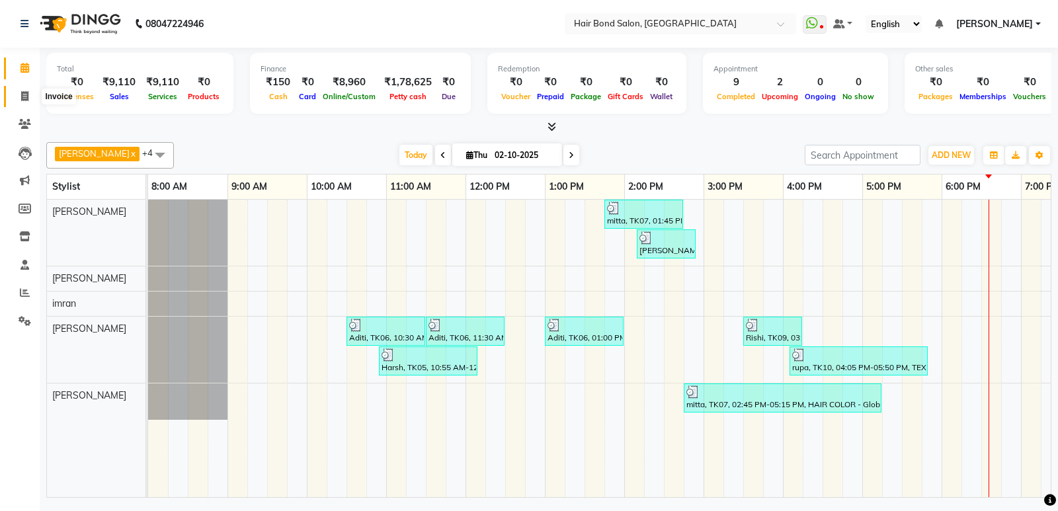
click at [23, 93] on icon at bounding box center [24, 96] width 7 height 10
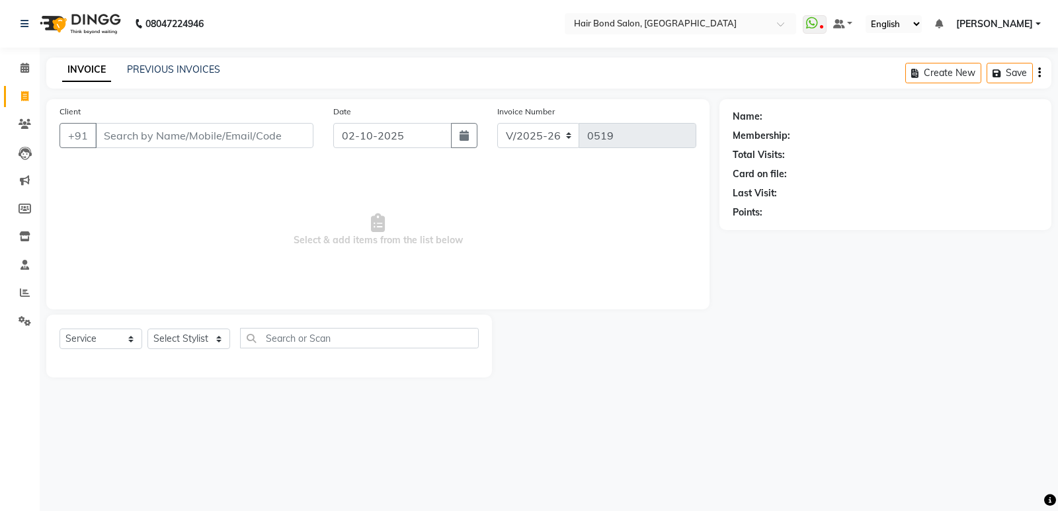
click at [147, 140] on input "Client" at bounding box center [204, 135] width 218 height 25
click at [179, 339] on select "Select Stylist [PERSON_NAME] [PERSON_NAME] [PERSON_NAME] [PERSON_NAME] [PERSON_…" at bounding box center [188, 339] width 83 height 20
click at [147, 329] on select "Select Stylist [PERSON_NAME] [PERSON_NAME] [PERSON_NAME] [PERSON_NAME] [PERSON_…" at bounding box center [188, 339] width 83 height 20
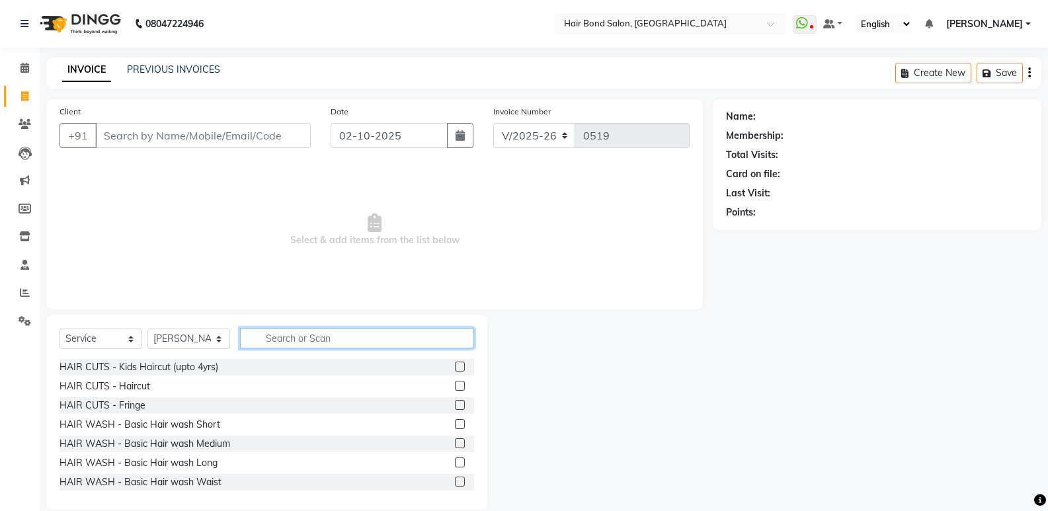
click at [279, 335] on input "text" at bounding box center [357, 338] width 234 height 20
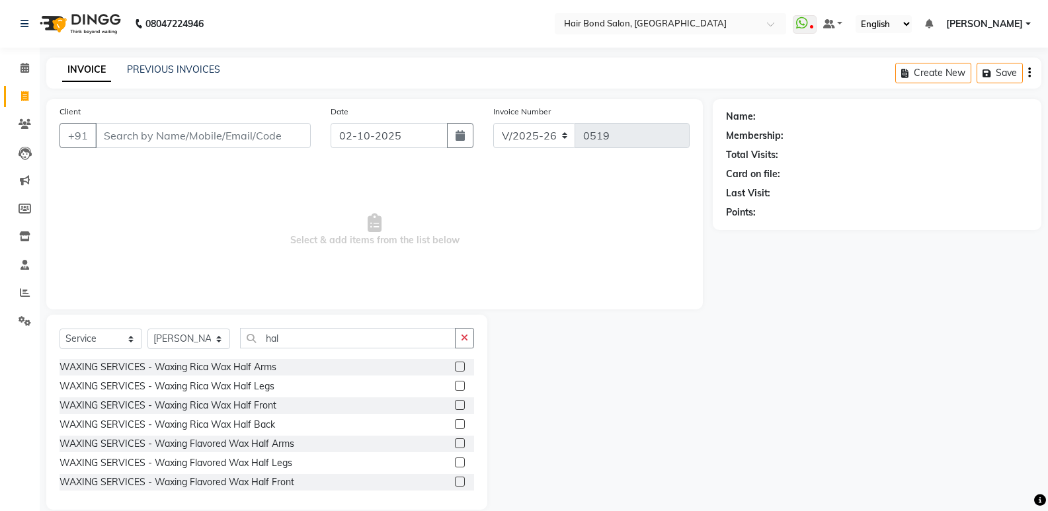
click at [455, 388] on label at bounding box center [460, 386] width 10 height 10
click at [455, 388] on input "checkbox" at bounding box center [459, 386] width 9 height 9
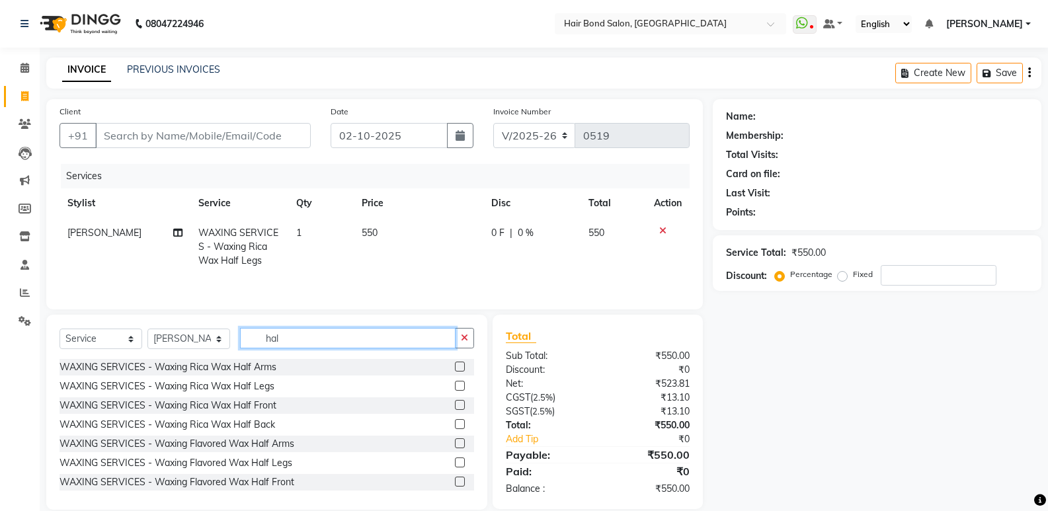
click at [334, 340] on input "hal" at bounding box center [348, 338] width 216 height 20
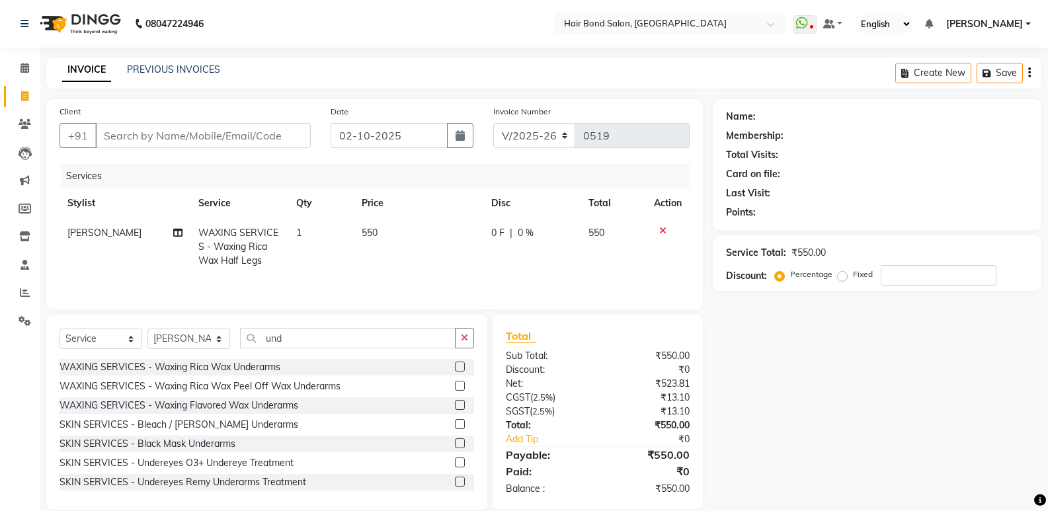
drag, startPoint x: 451, startPoint y: 366, endPoint x: 457, endPoint y: 362, distance: 7.2
click at [455, 365] on label at bounding box center [460, 367] width 10 height 10
click at [455, 365] on input "checkbox" at bounding box center [459, 367] width 9 height 9
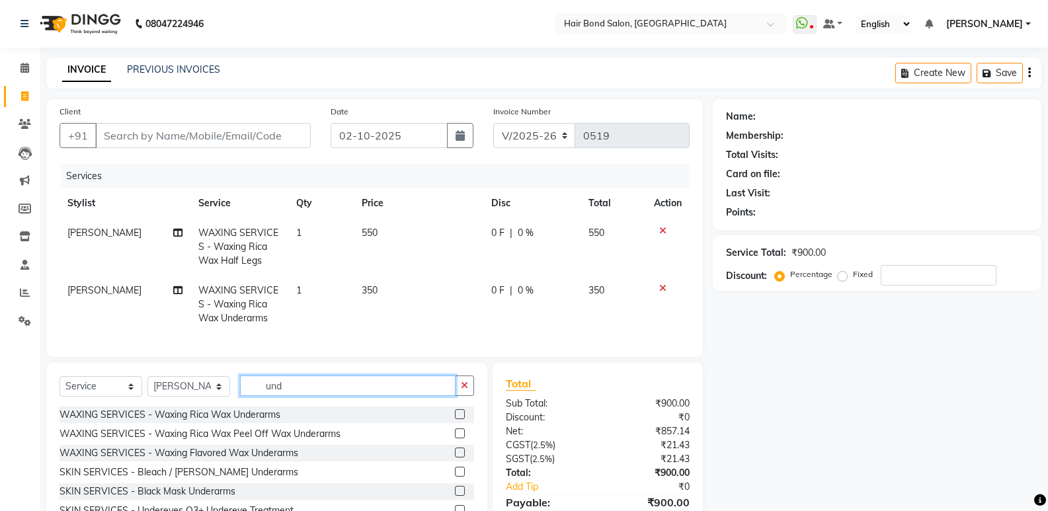
click at [333, 396] on input "und" at bounding box center [348, 386] width 216 height 20
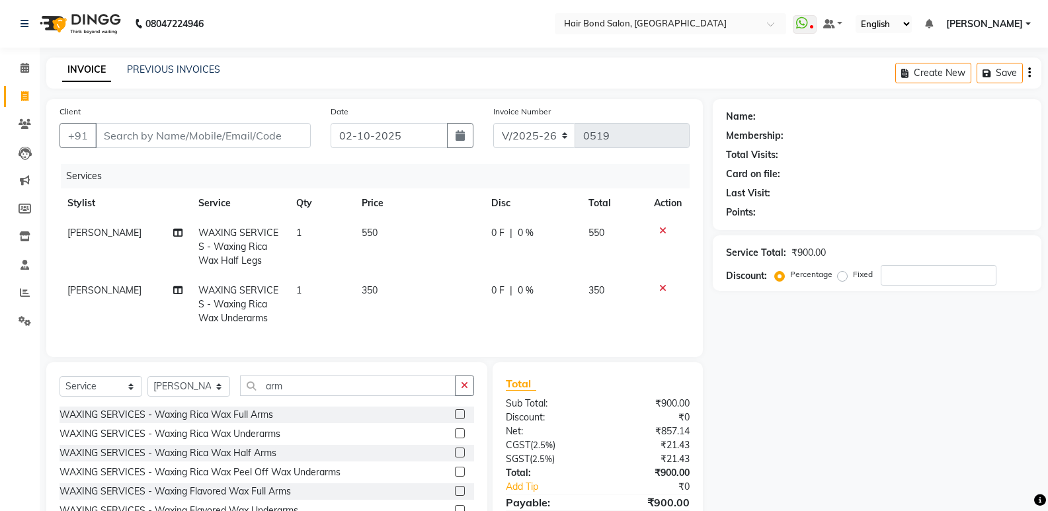
click at [455, 419] on label at bounding box center [460, 414] width 10 height 10
click at [455, 419] on input "checkbox" at bounding box center [459, 415] width 9 height 9
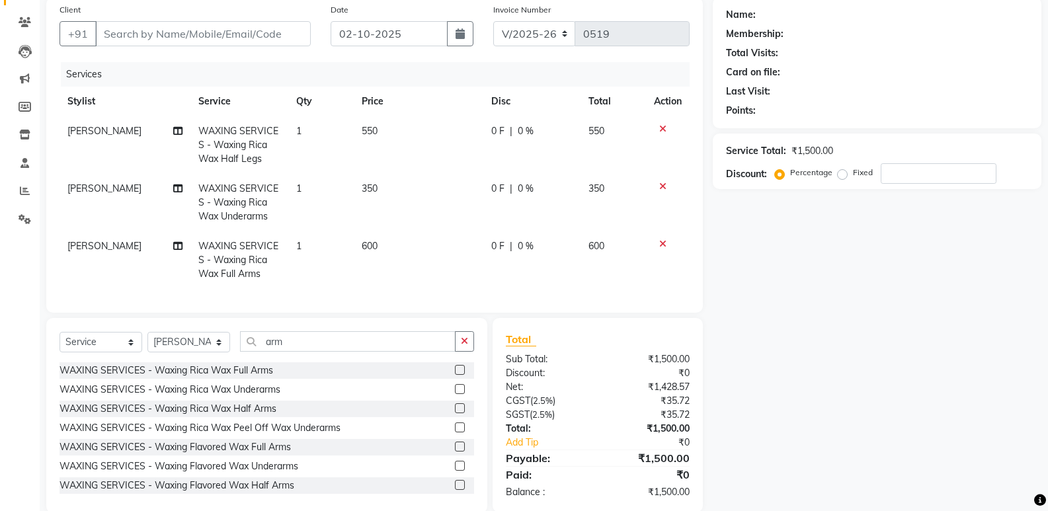
scroll to position [132, 0]
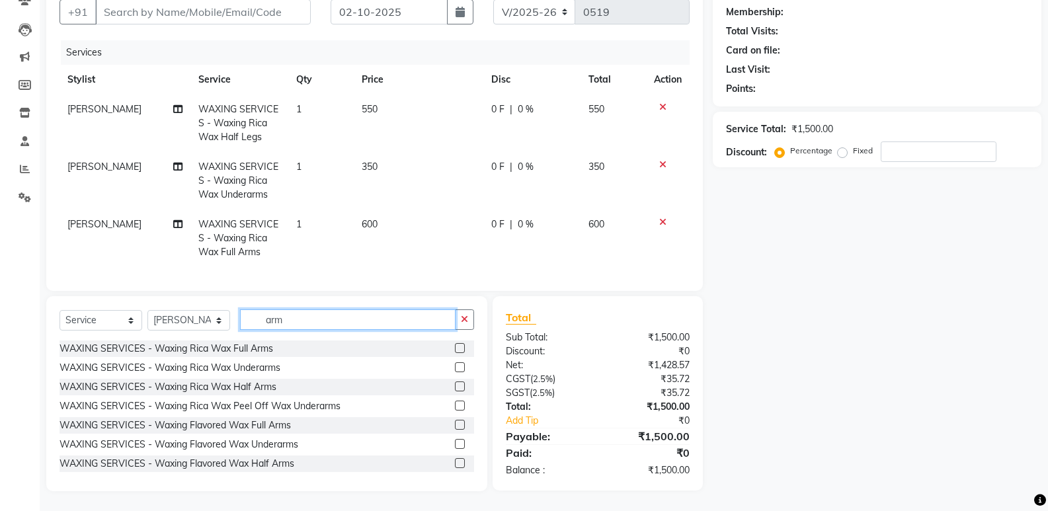
drag, startPoint x: 302, startPoint y: 320, endPoint x: 307, endPoint y: 323, distance: 6.8
click at [303, 321] on input "arm" at bounding box center [348, 319] width 216 height 20
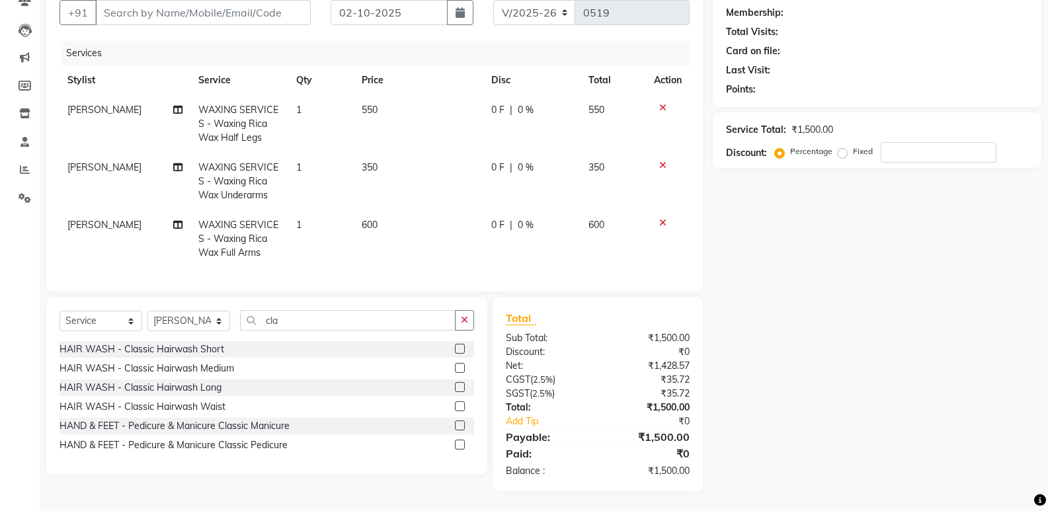
click at [461, 386] on label at bounding box center [460, 387] width 10 height 10
click at [461, 386] on input "checkbox" at bounding box center [459, 388] width 9 height 9
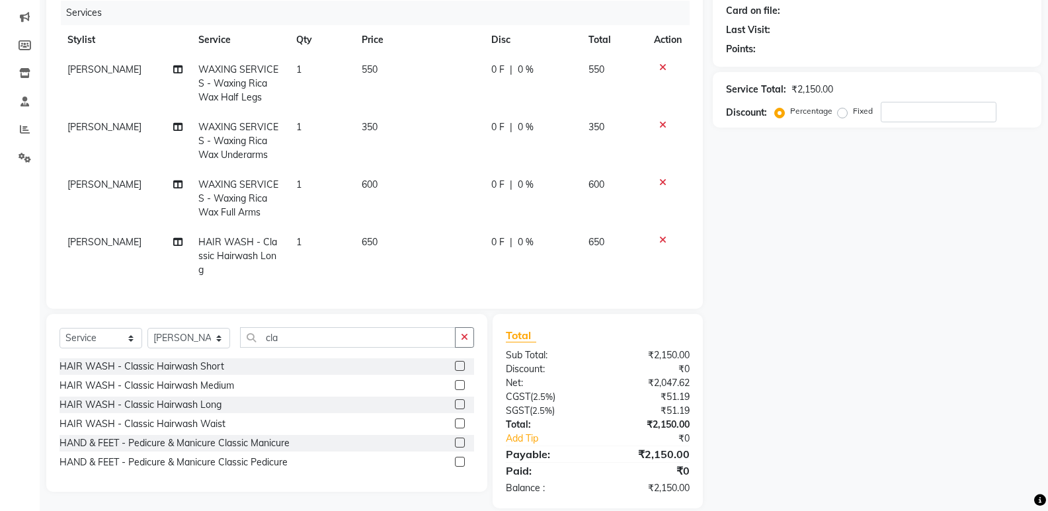
scroll to position [177, 0]
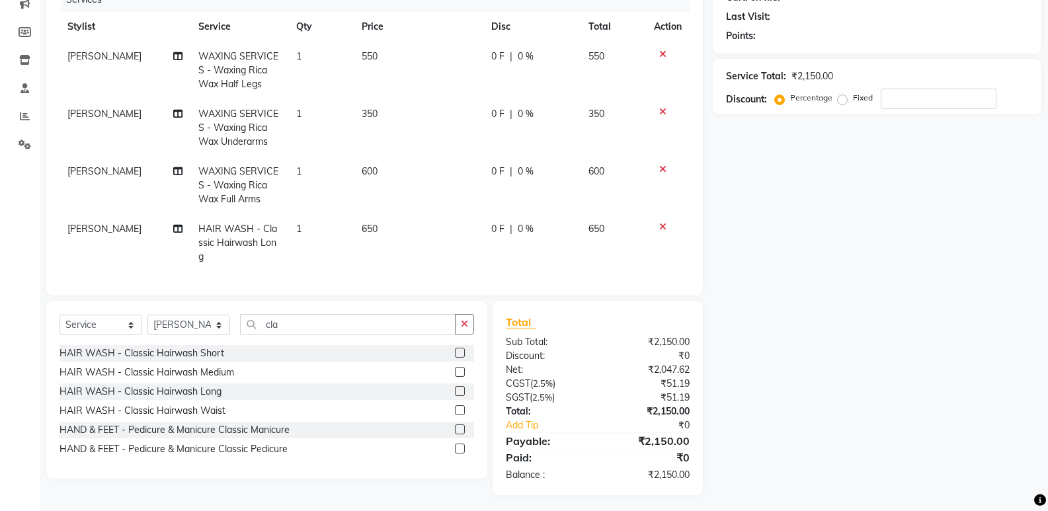
click at [229, 234] on span "HAIR WASH - Classic Hairwash Long" at bounding box center [237, 243] width 79 height 40
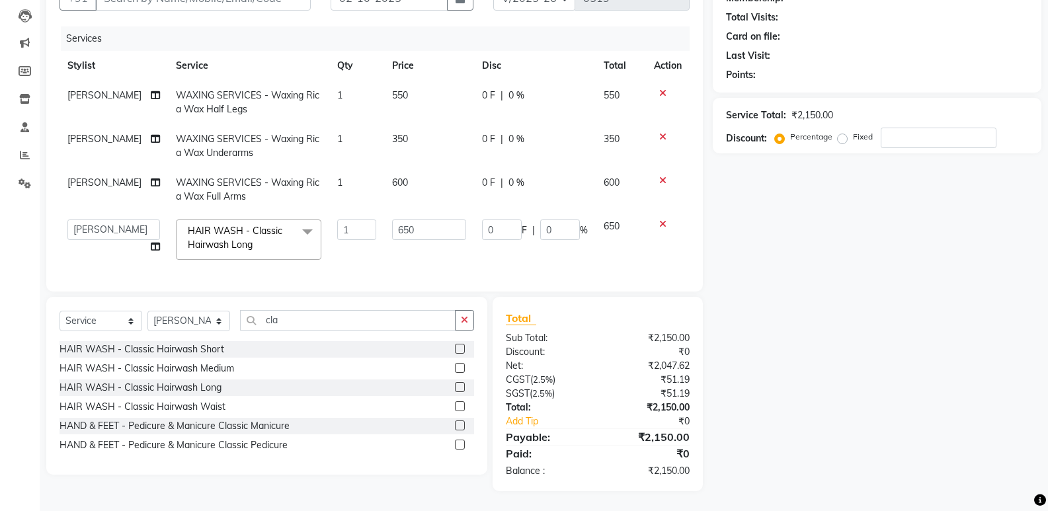
click at [188, 232] on span "HAIR WASH - Classic Hairwash Long" at bounding box center [235, 238] width 95 height 26
click at [249, 241] on span "HAIR WASH - Classic Hairwash Long x" at bounding box center [242, 238] width 116 height 28
click at [247, 238] on span "HAIR WASH - Classic Hairwash Long x" at bounding box center [242, 238] width 116 height 28
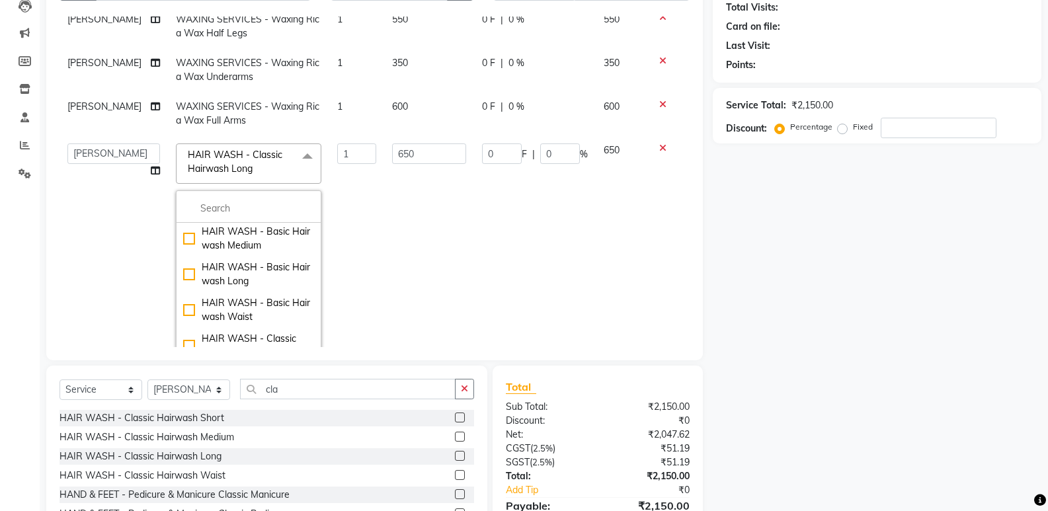
scroll to position [132, 0]
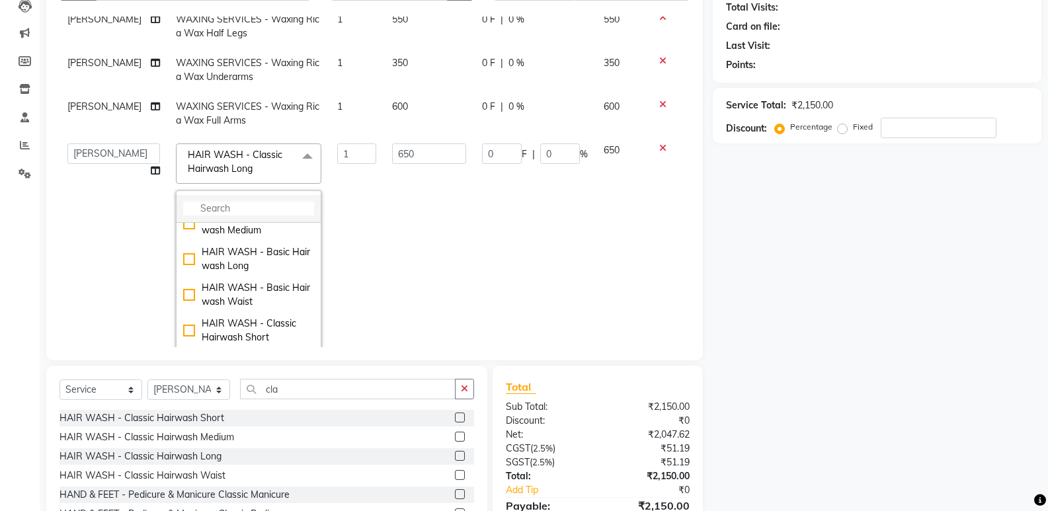
click at [200, 206] on input "multiselect-search" at bounding box center [248, 209] width 131 height 14
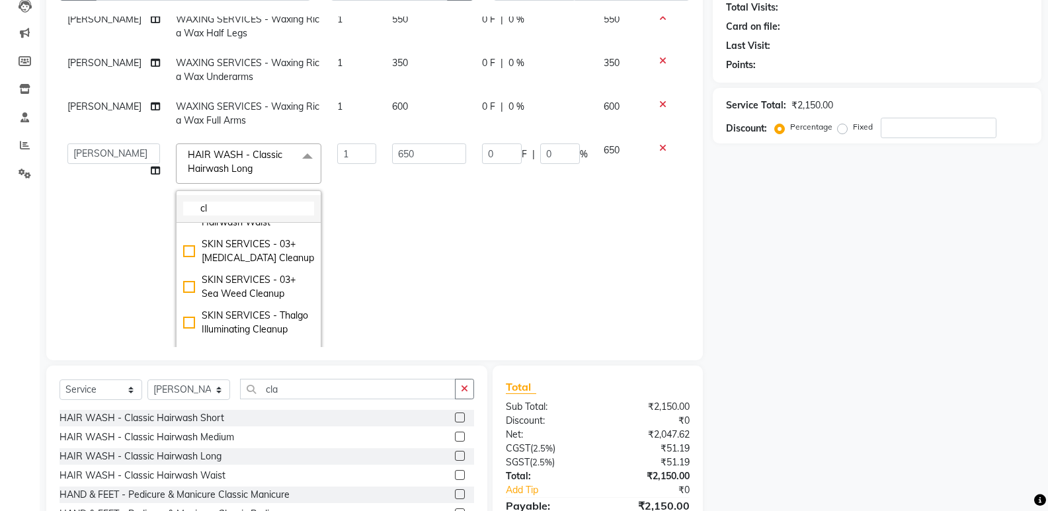
scroll to position [0, 0]
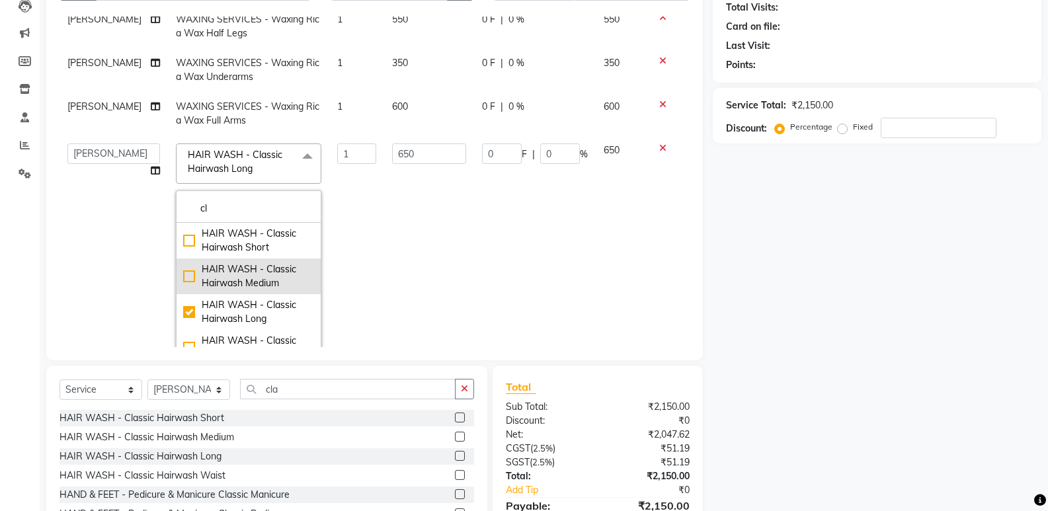
click at [183, 280] on div "HAIR WASH - Classic Hairwash Medium" at bounding box center [248, 277] width 131 height 28
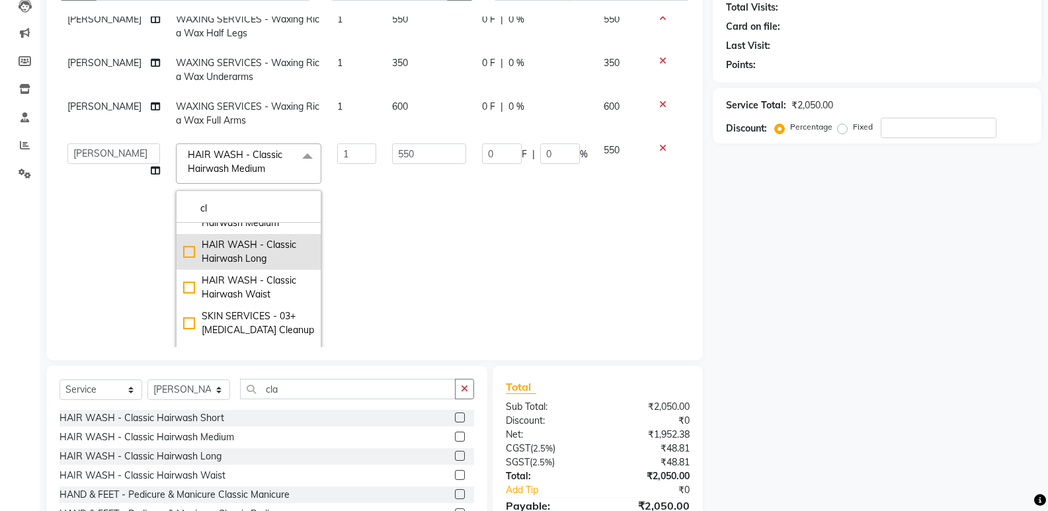
scroll to position [132, 0]
click at [841, 242] on div "Name: Membership: Total Visits: Card on file: Last Visit: Points: Service Total…" at bounding box center [882, 256] width 339 height 608
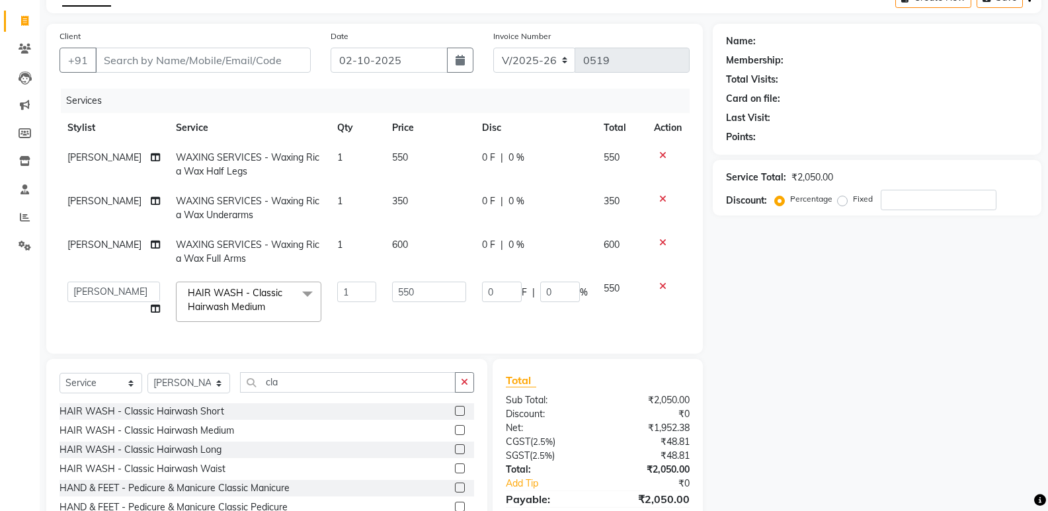
scroll to position [0, 0]
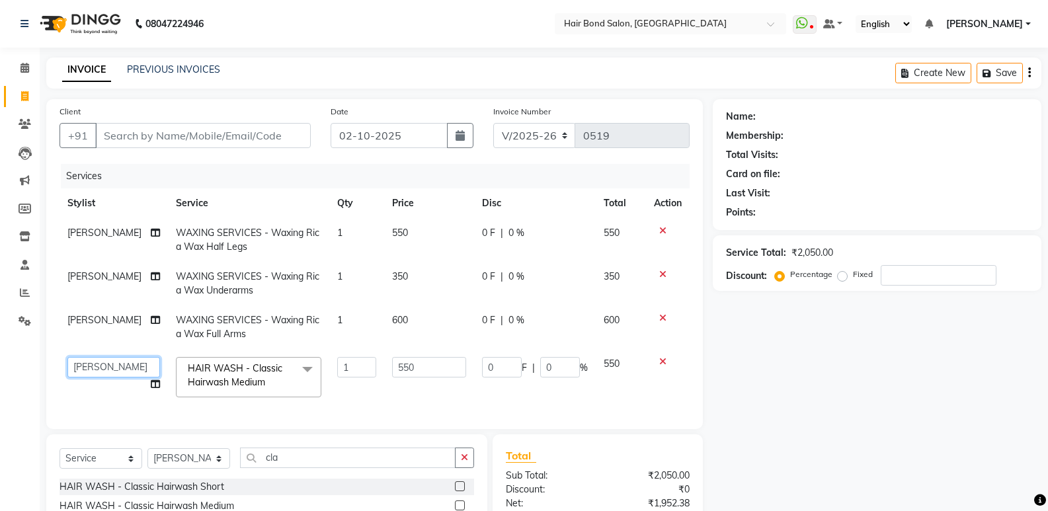
click at [99, 368] on select "[PERSON_NAME] [PERSON_NAME] [PERSON_NAME] [PERSON_NAME] [PERSON_NAME] Mountie […" at bounding box center [113, 367] width 93 height 20
click at [815, 395] on div "Name: Membership: Total Visits: Card on file: Last Visit: Points: Service Total…" at bounding box center [882, 364] width 339 height 530
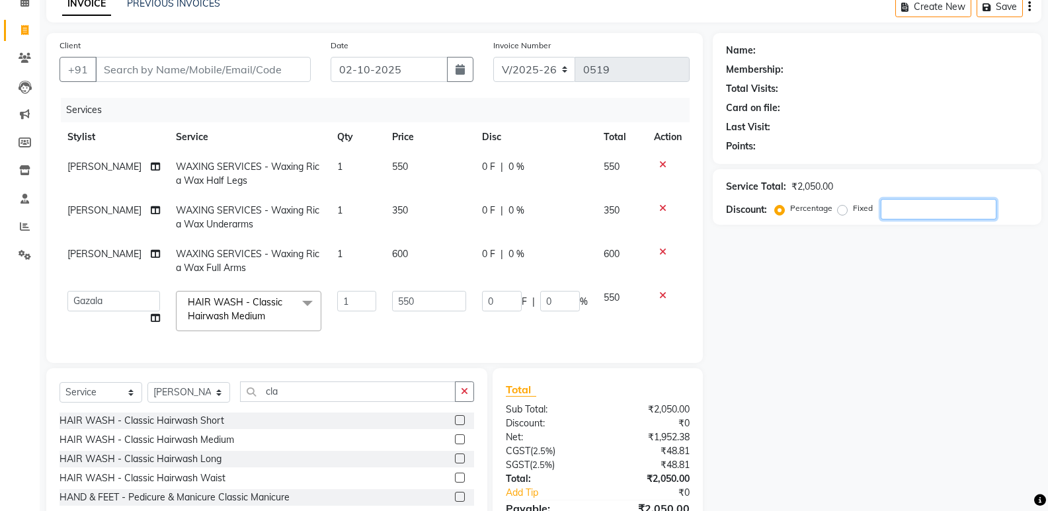
click at [902, 212] on input "number" at bounding box center [939, 209] width 116 height 20
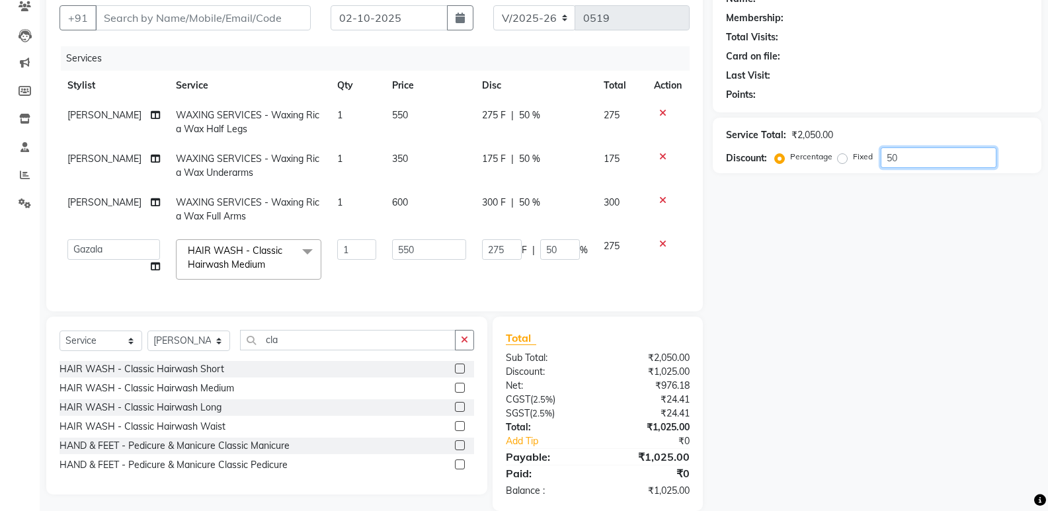
scroll to position [147, 0]
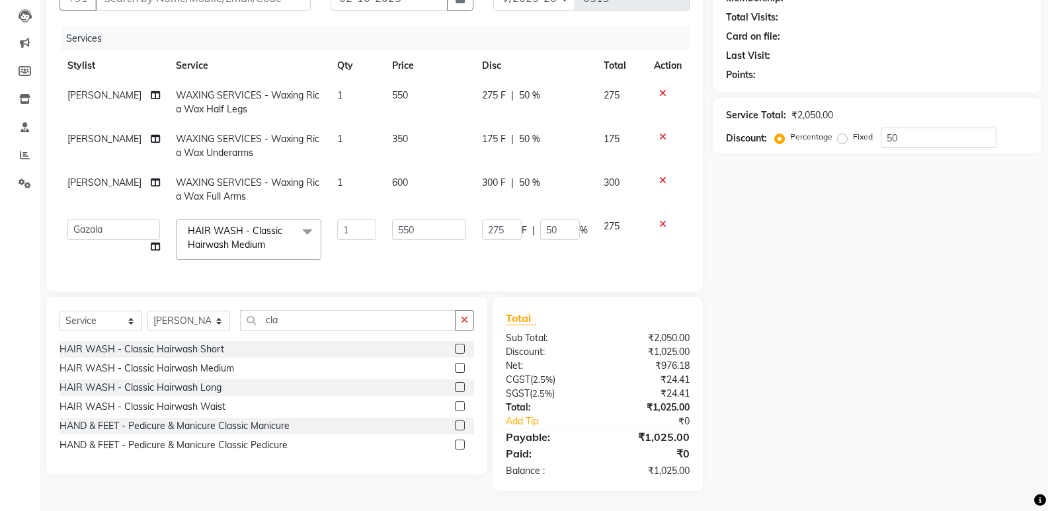
click at [806, 300] on div "Name: Membership: Total Visits: Card on file: Last Visit: Points: Service Total…" at bounding box center [882, 227] width 339 height 530
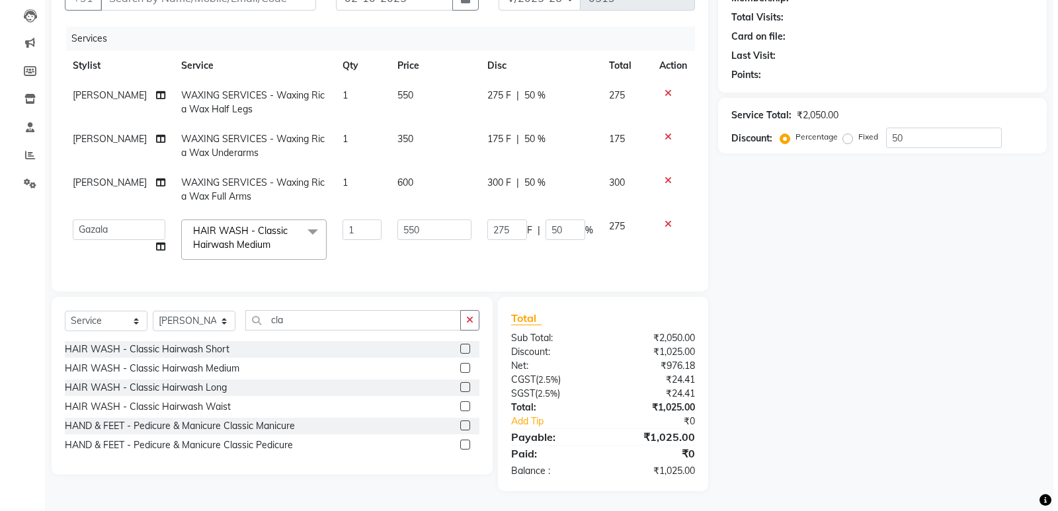
scroll to position [81, 0]
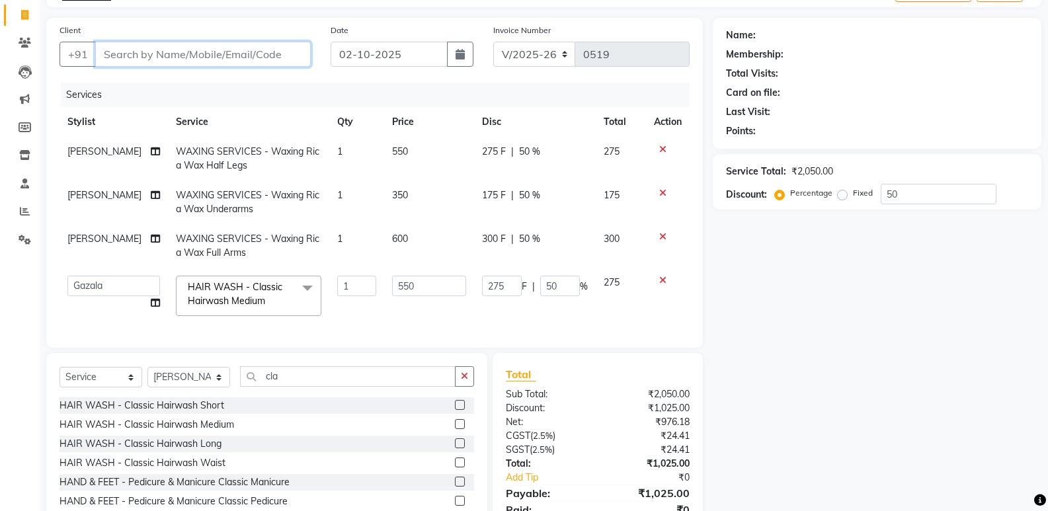
click at [174, 61] on input "Client" at bounding box center [203, 54] width 216 height 25
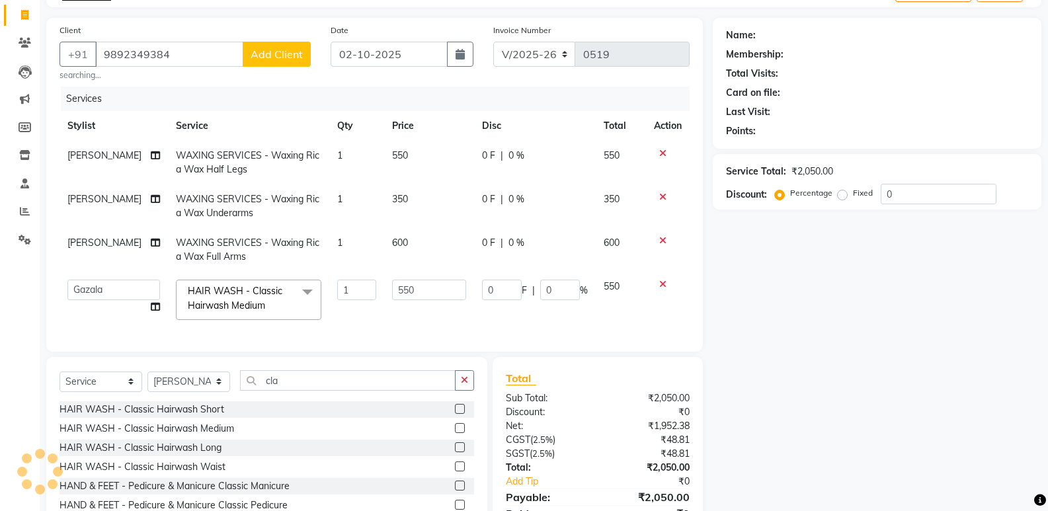
click at [279, 58] on span "Add Client" at bounding box center [277, 54] width 52 height 13
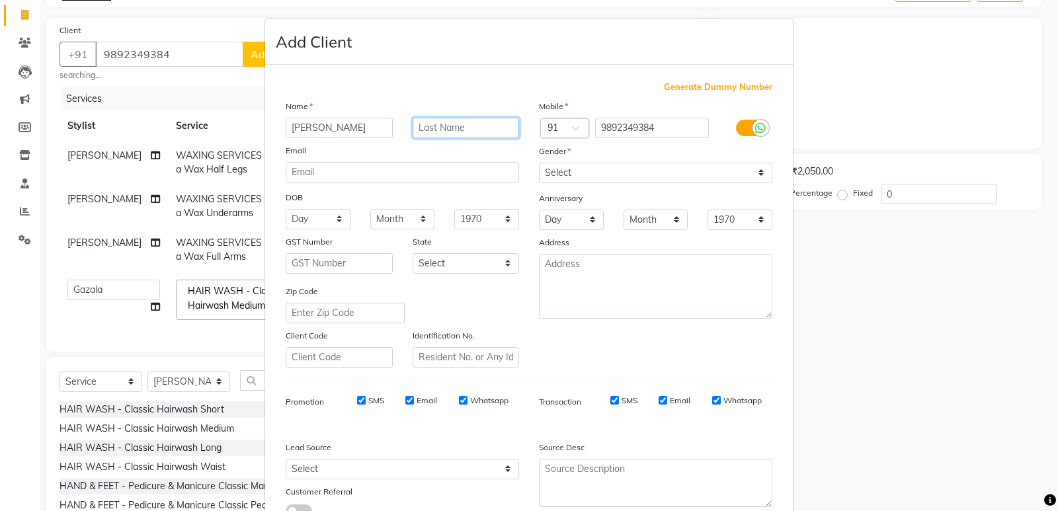
click at [432, 125] on input "text" at bounding box center [466, 128] width 107 height 20
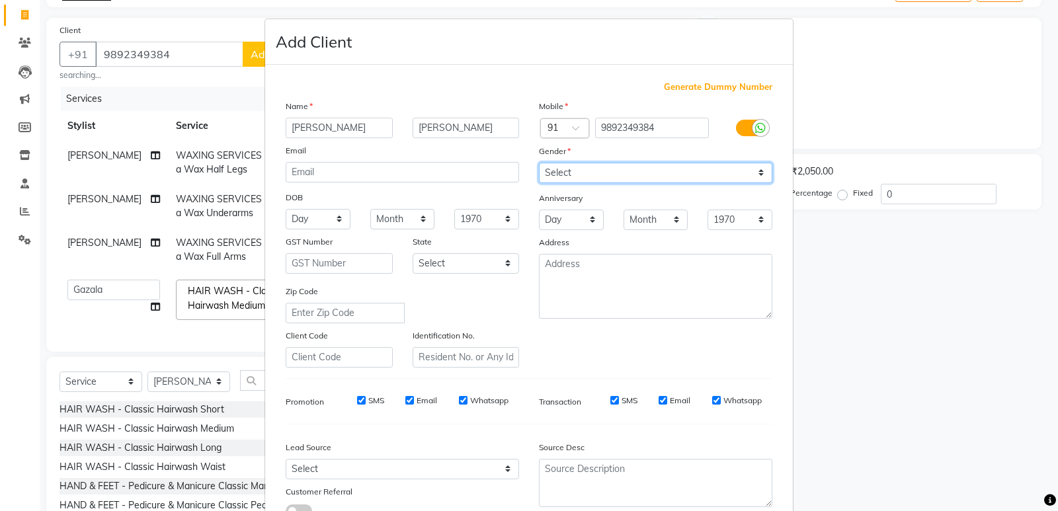
click at [597, 178] on select "Select [DEMOGRAPHIC_DATA] [DEMOGRAPHIC_DATA] Other Prefer Not To Say" at bounding box center [655, 173] width 233 height 20
click at [539, 163] on select "Select [DEMOGRAPHIC_DATA] [DEMOGRAPHIC_DATA] Other Prefer Not To Say" at bounding box center [655, 173] width 233 height 20
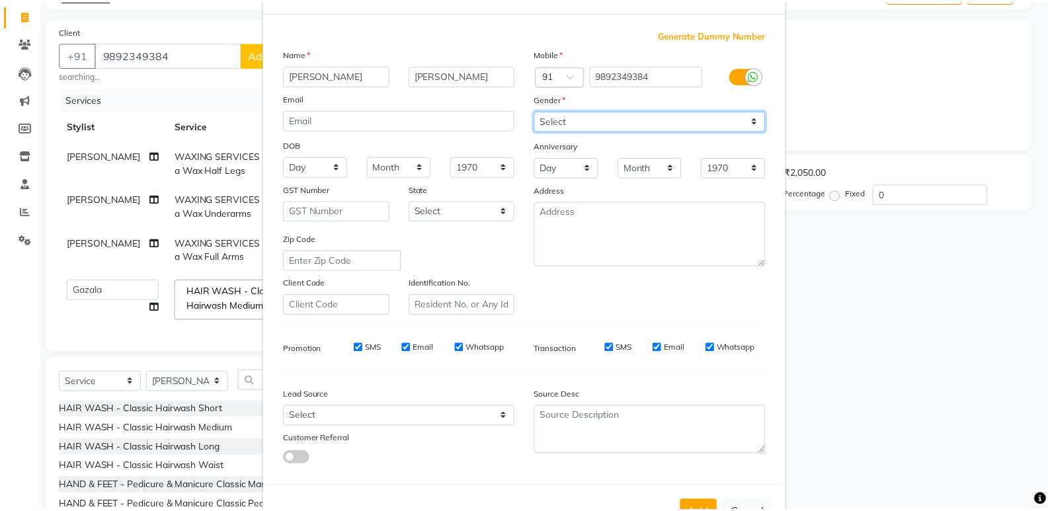
scroll to position [99, 0]
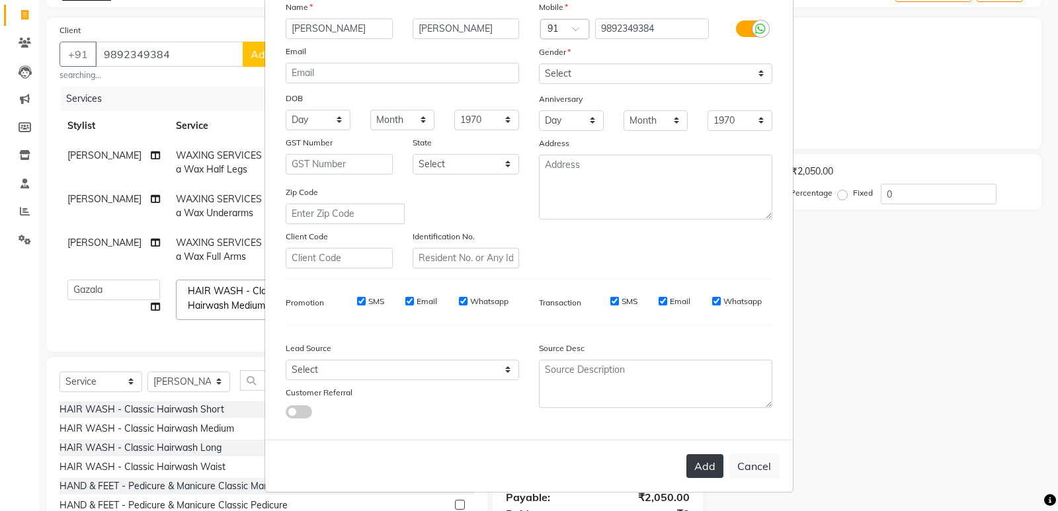
click at [697, 465] on button "Add" at bounding box center [704, 466] width 37 height 24
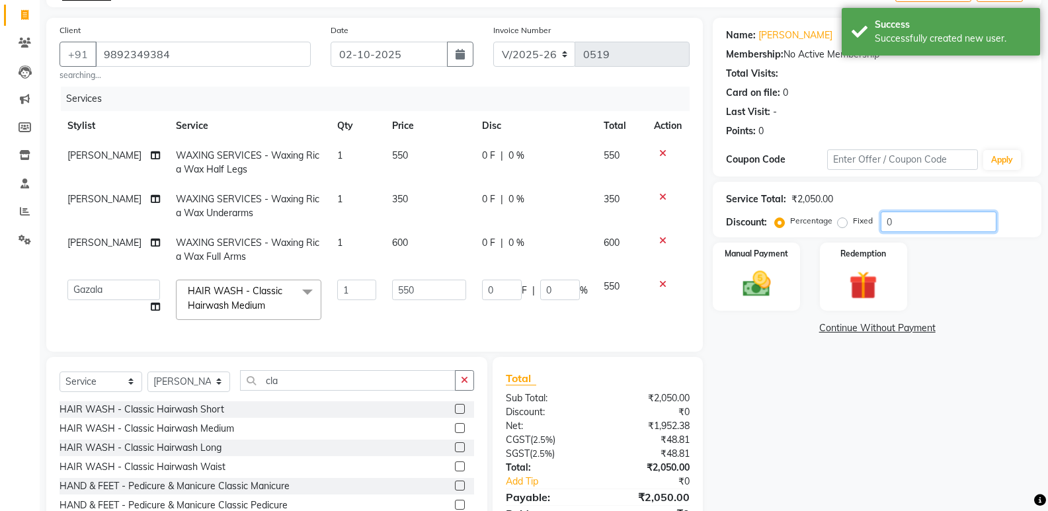
click at [902, 224] on input "0" at bounding box center [939, 222] width 116 height 20
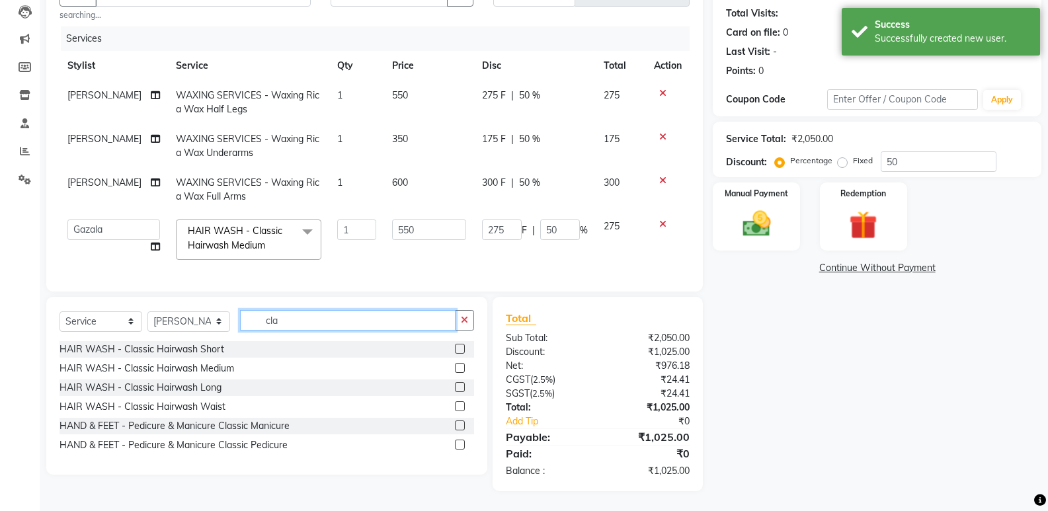
click at [335, 315] on input "cla" at bounding box center [348, 320] width 216 height 20
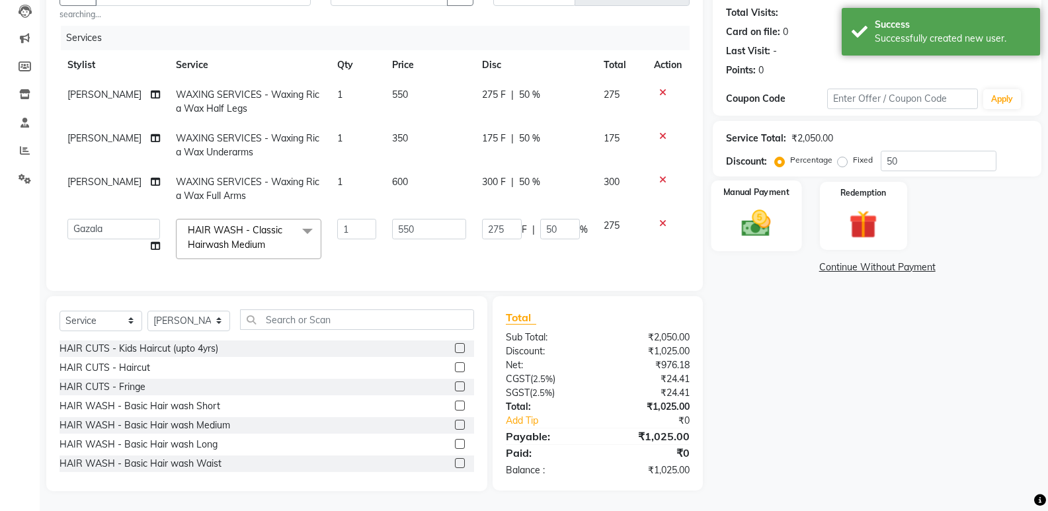
click at [747, 195] on div "Manual Payment" at bounding box center [757, 216] width 91 height 71
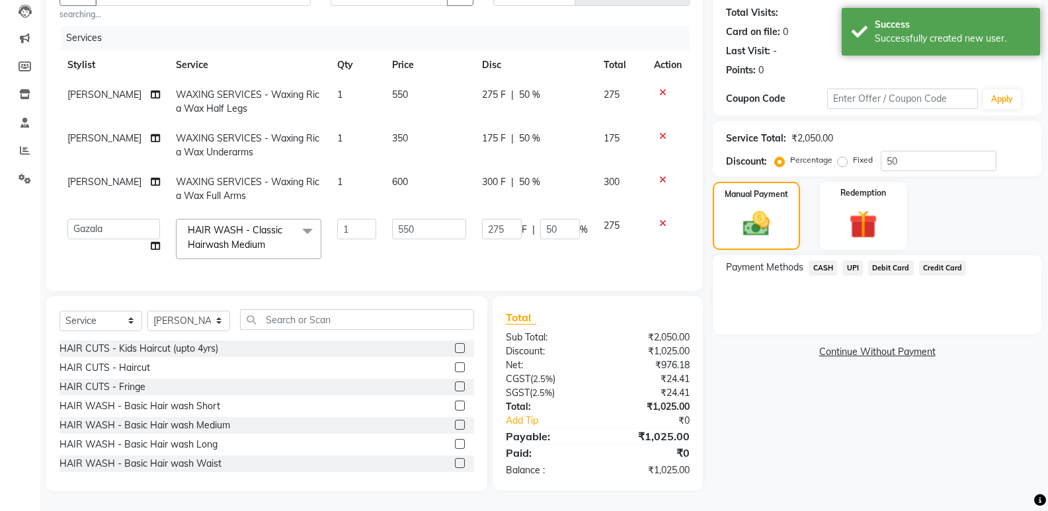
click at [885, 261] on span "Debit Card" at bounding box center [891, 268] width 46 height 15
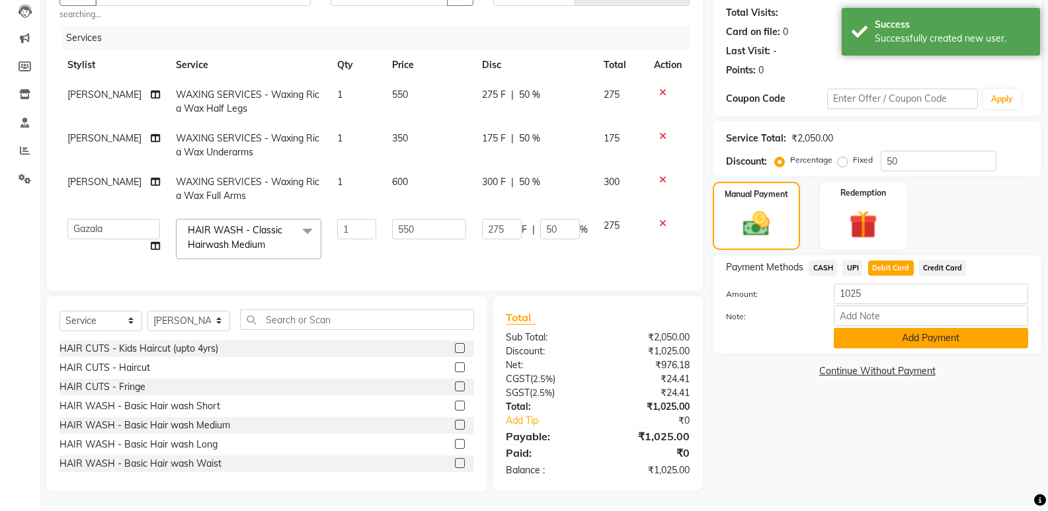
click at [880, 328] on button "Add Payment" at bounding box center [931, 338] width 194 height 20
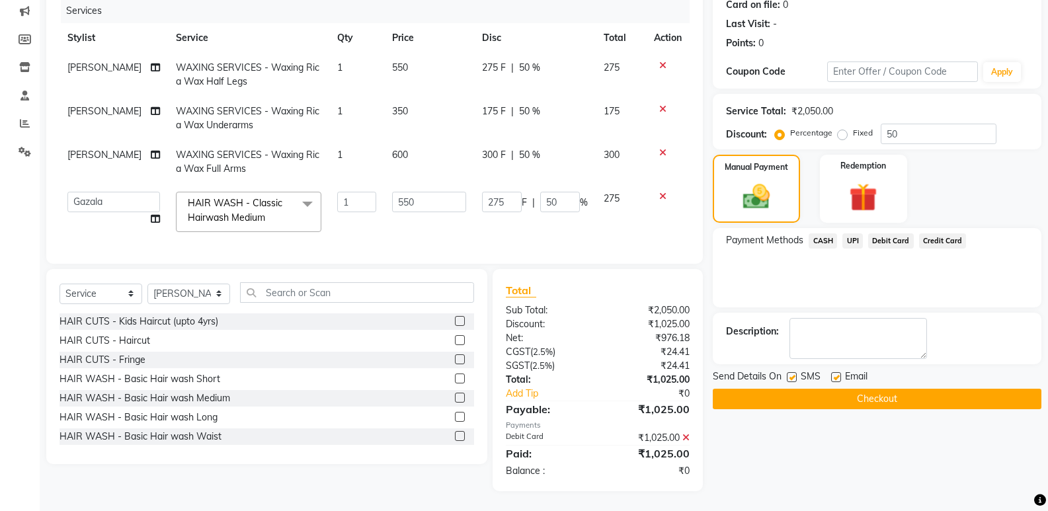
scroll to position [179, 0]
click at [790, 393] on button "Checkout" at bounding box center [877, 399] width 329 height 20
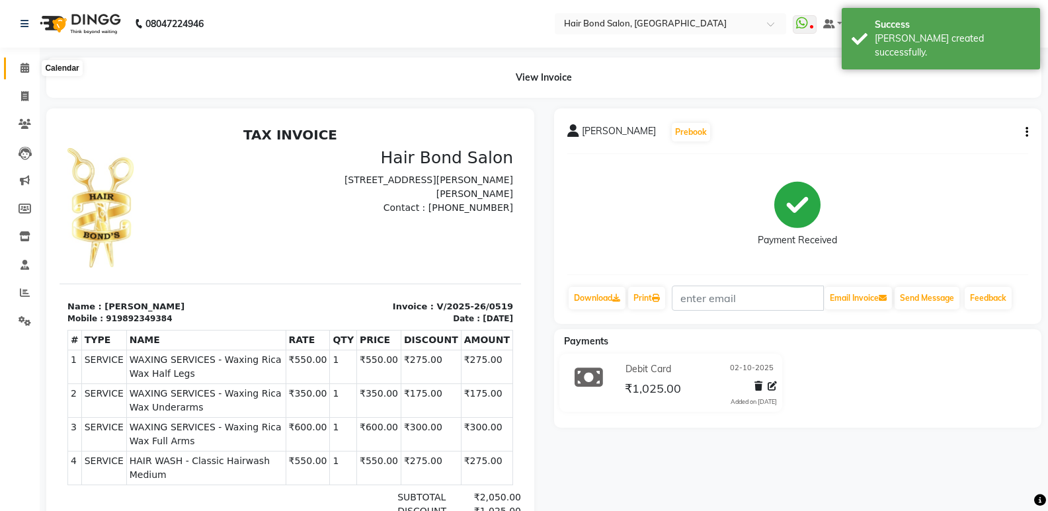
click at [27, 65] on icon at bounding box center [24, 68] width 9 height 10
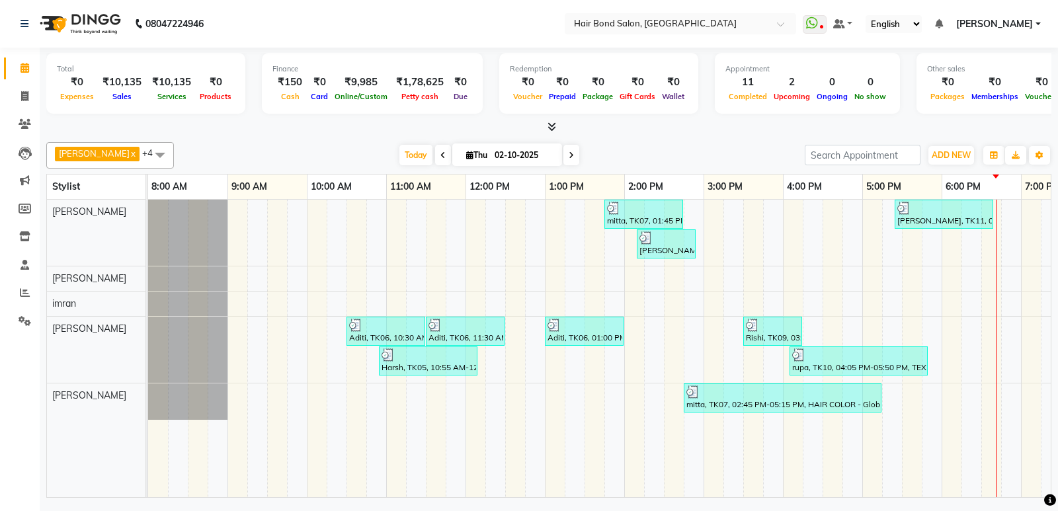
click at [512, 230] on div "mitta, TK07, 01:45 PM-02:45 PM, HAND & FEET - Pedicure & Manicure Spa Pedicure …" at bounding box center [743, 349] width 1190 height 298
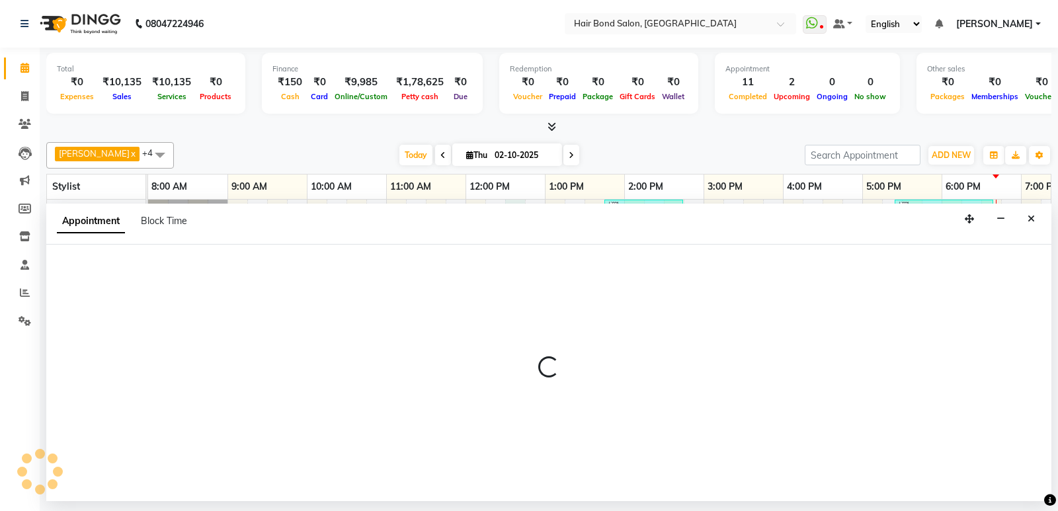
select select "88188"
select select "tentative"
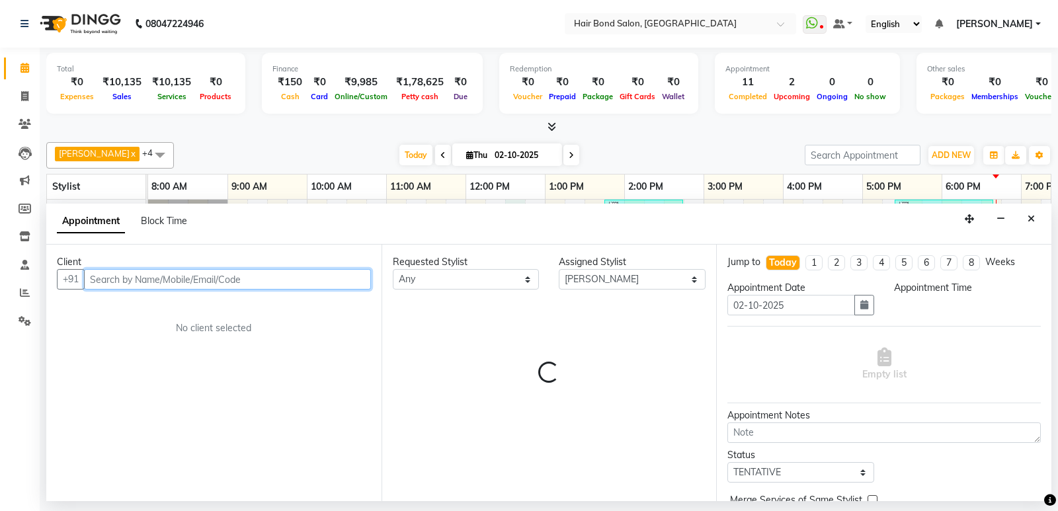
select select "750"
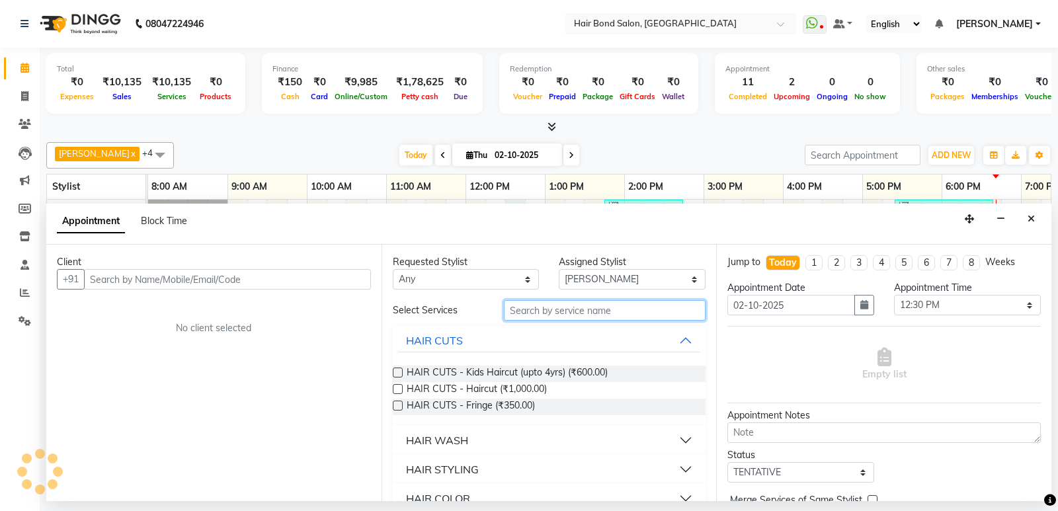
click at [552, 314] on input "text" at bounding box center [605, 310] width 202 height 20
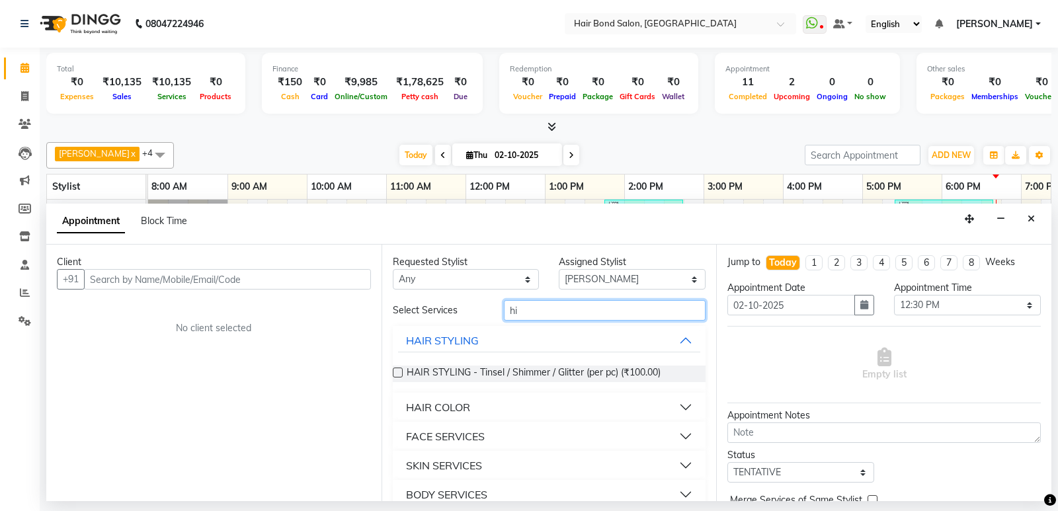
type input "h"
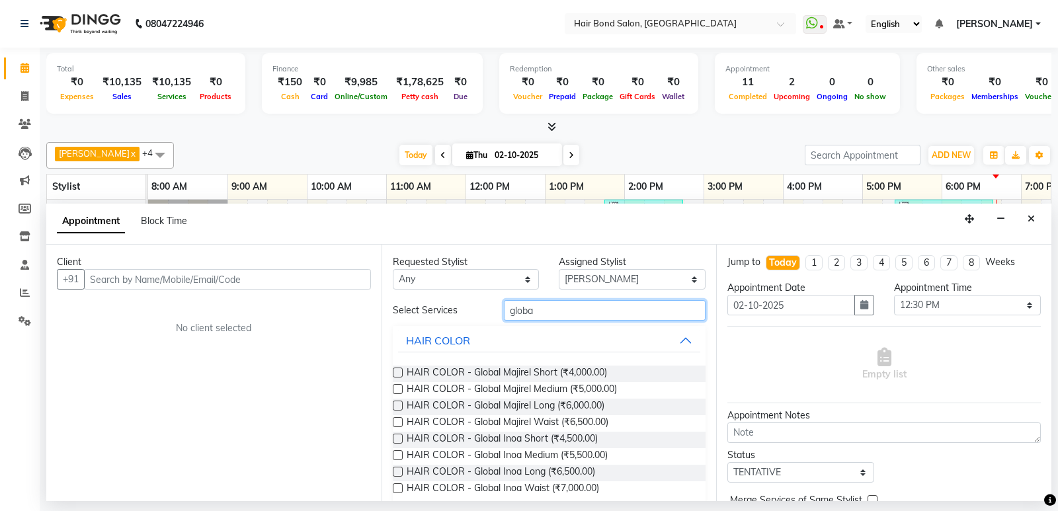
type input "global"
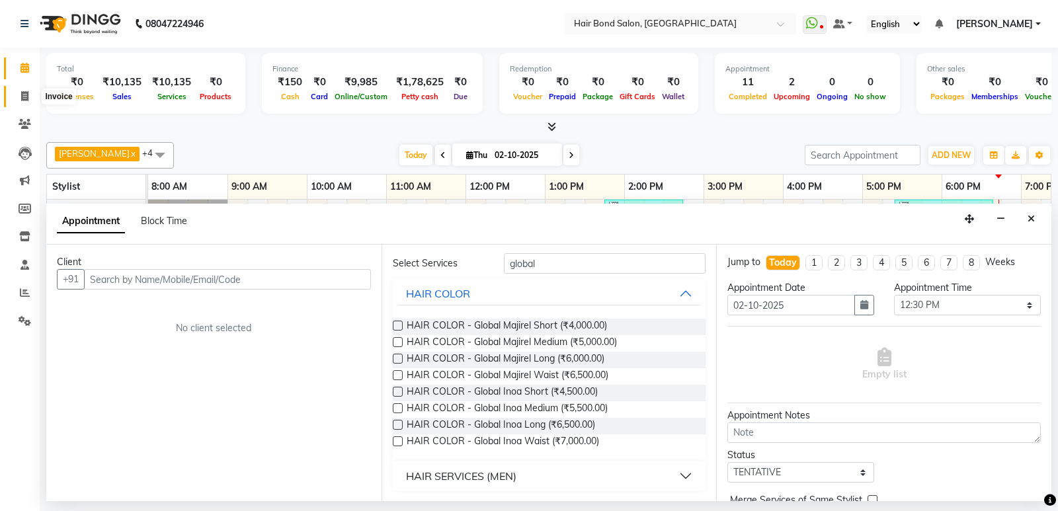
click at [20, 97] on span at bounding box center [24, 96] width 23 height 15
select select "service"
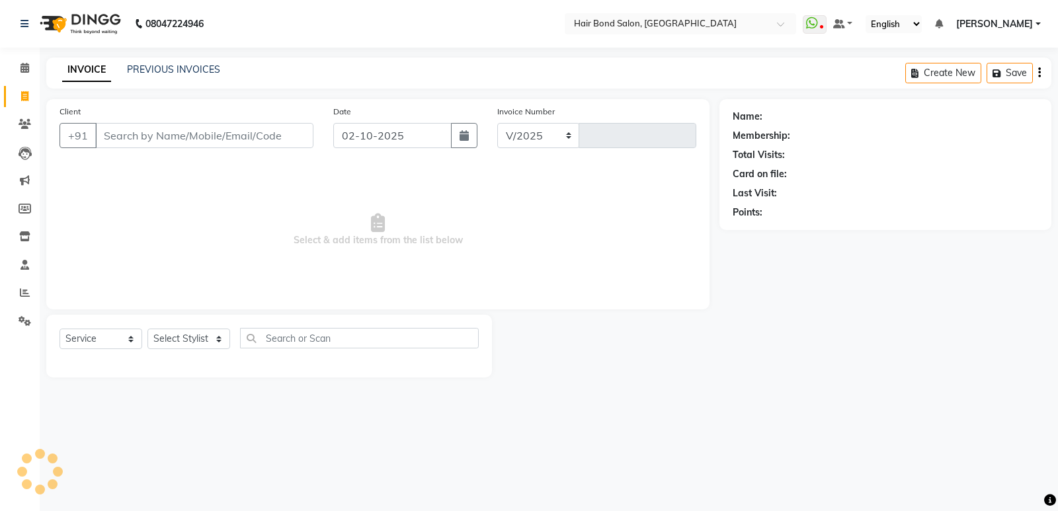
select select "8721"
type input "0520"
click at [24, 72] on icon at bounding box center [24, 68] width 9 height 10
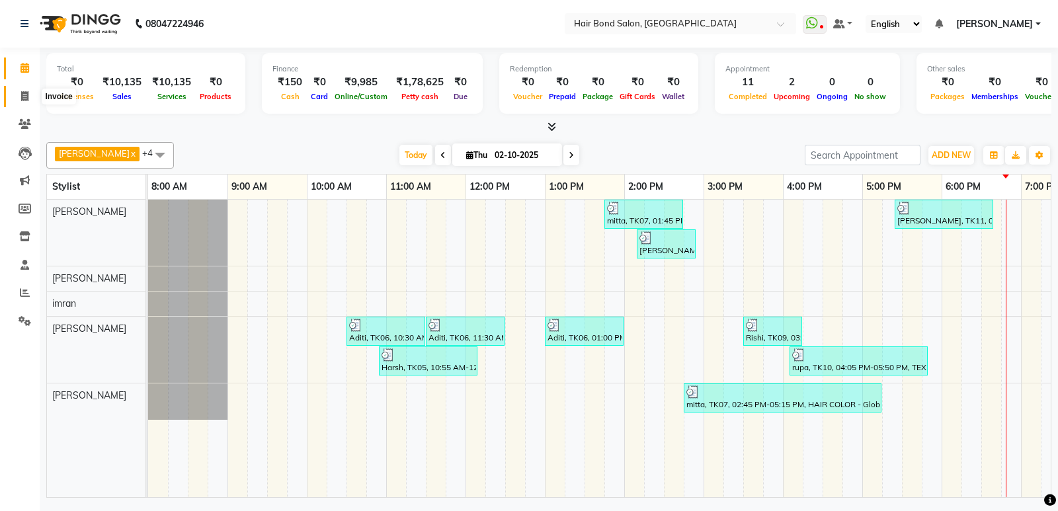
click at [23, 97] on icon at bounding box center [24, 96] width 7 height 10
select select "8721"
select select "service"
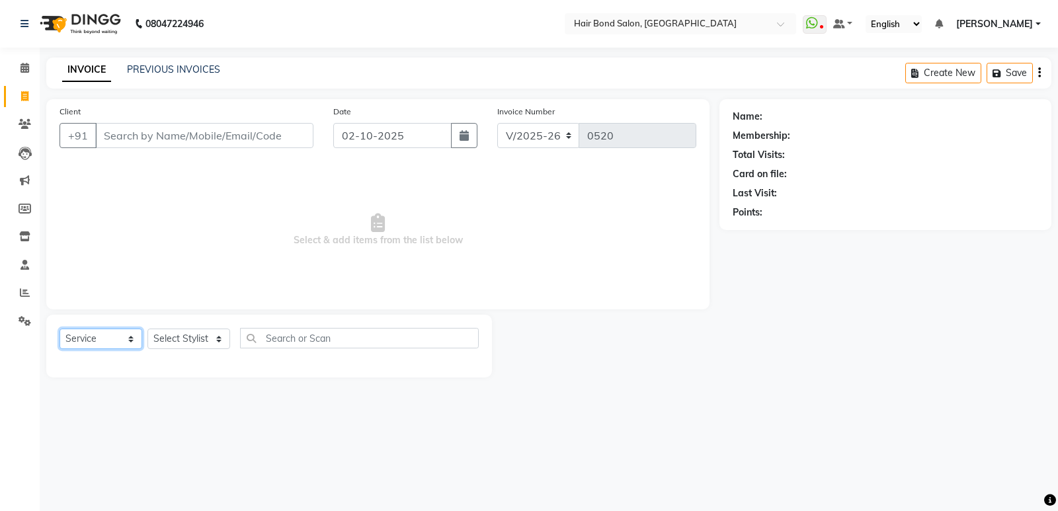
click at [102, 335] on select "Select Service Product Membership Package Voucher Prepaid Gift Card" at bounding box center [101, 339] width 83 height 20
click at [103, 333] on select "Select Service Product Membership Package Voucher Prepaid Gift Card" at bounding box center [101, 339] width 83 height 20
click at [196, 337] on select "Select Stylist [PERSON_NAME] [PERSON_NAME] [PERSON_NAME] [PERSON_NAME] [PERSON_…" at bounding box center [188, 339] width 83 height 20
select select "90700"
click at [147, 329] on select "Select Stylist [PERSON_NAME] [PERSON_NAME] [PERSON_NAME] [PERSON_NAME] [PERSON_…" at bounding box center [188, 339] width 83 height 20
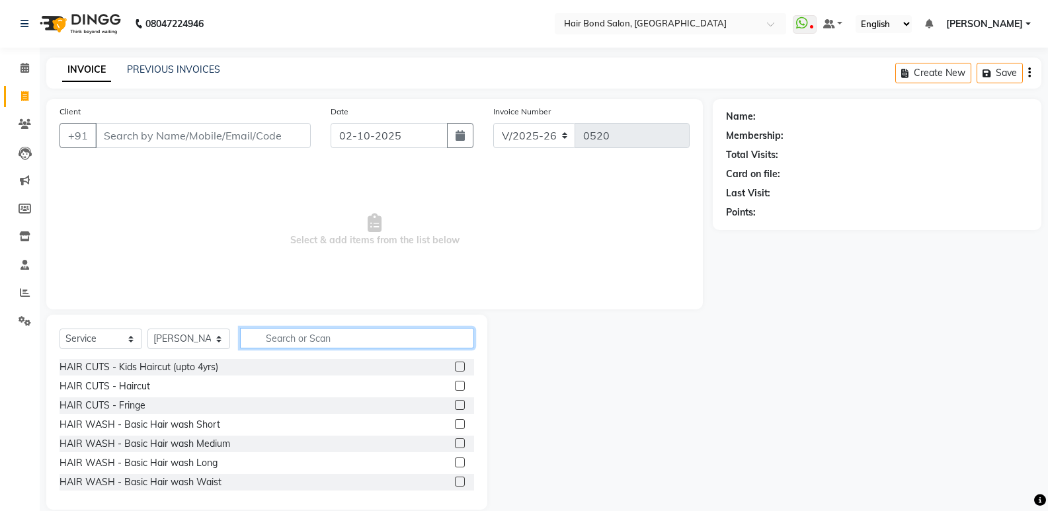
click at [278, 336] on input "text" at bounding box center [357, 338] width 234 height 20
type input "m"
type input "hair"
click at [455, 387] on label at bounding box center [460, 386] width 10 height 10
click at [455, 387] on input "checkbox" at bounding box center [459, 386] width 9 height 9
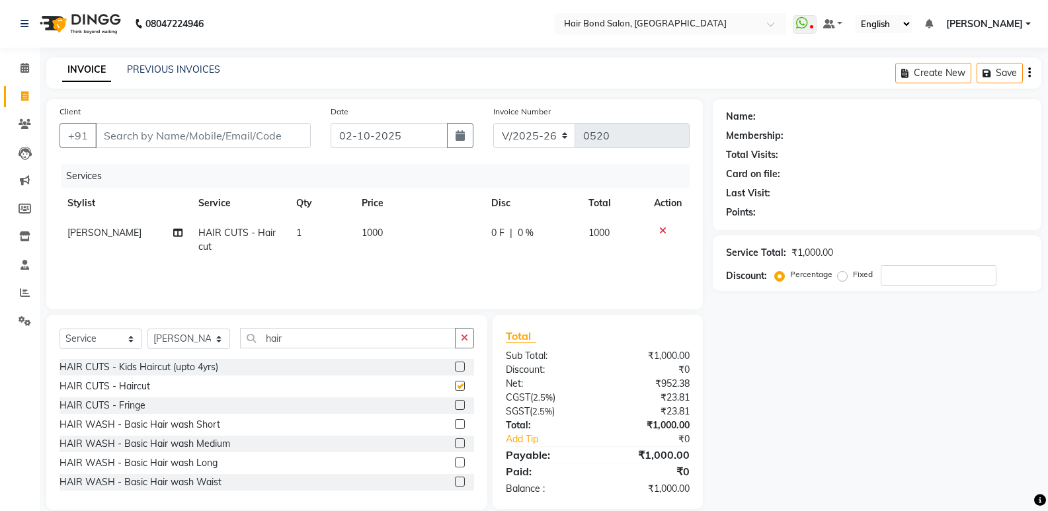
checkbox input "false"
click at [307, 331] on input "hair" at bounding box center [348, 338] width 216 height 20
type input "h"
click at [380, 235] on span "1000" at bounding box center [372, 233] width 21 height 12
select select "90700"
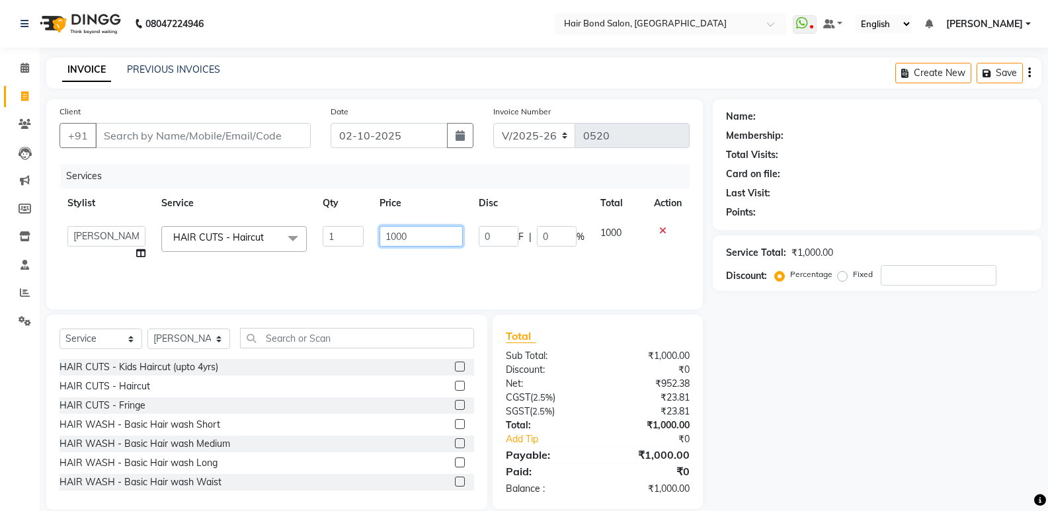
drag, startPoint x: 414, startPoint y: 239, endPoint x: 404, endPoint y: 236, distance: 10.3
click at [410, 237] on input "1000" at bounding box center [421, 236] width 83 height 20
type input "1"
type input "300"
click at [855, 385] on div "Name: Membership: Total Visits: Card on file: Last Visit: Points: Service Total…" at bounding box center [882, 304] width 339 height 411
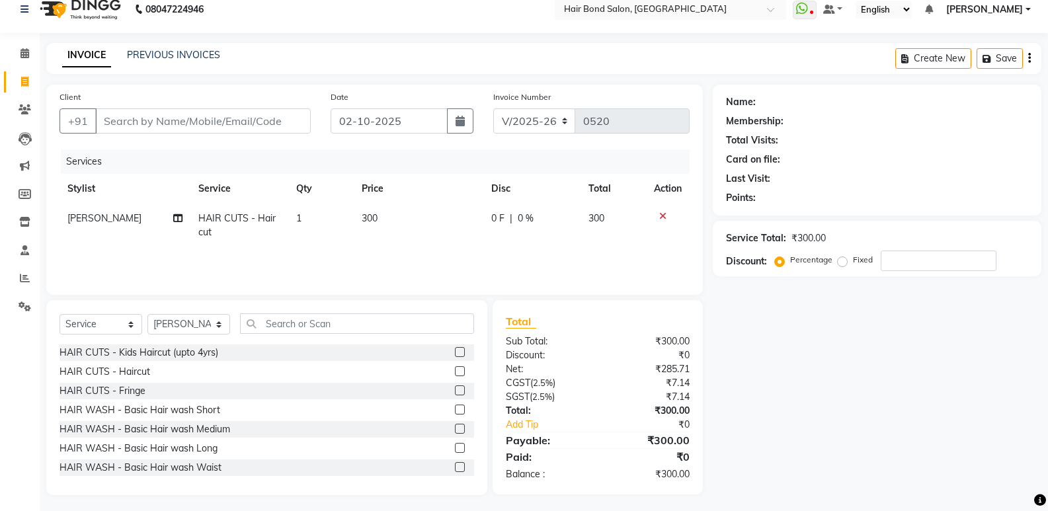
scroll to position [19, 0]
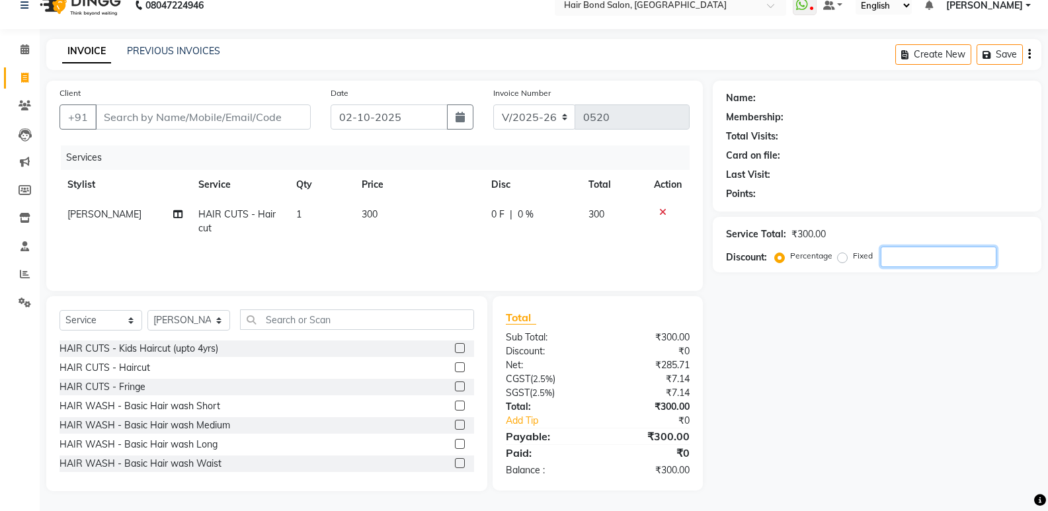
click at [920, 259] on input "number" at bounding box center [939, 257] width 116 height 20
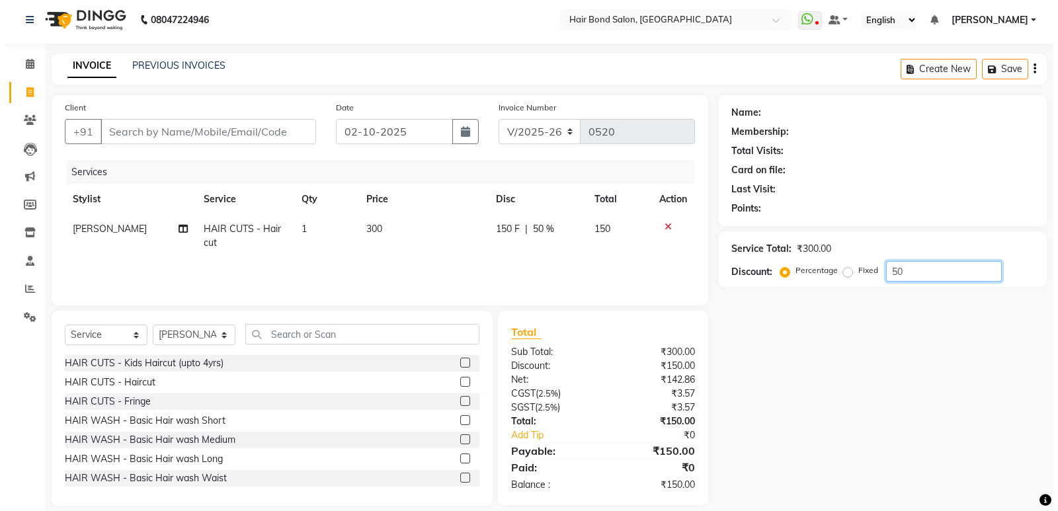
scroll to position [0, 0]
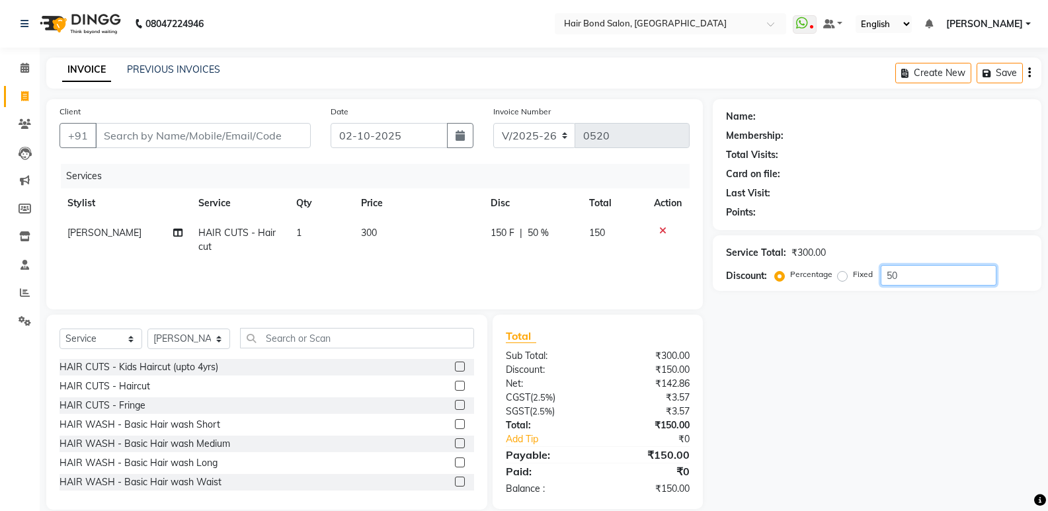
type input "50"
click at [225, 138] on input "Client" at bounding box center [203, 135] width 216 height 25
type input "9"
type input "0"
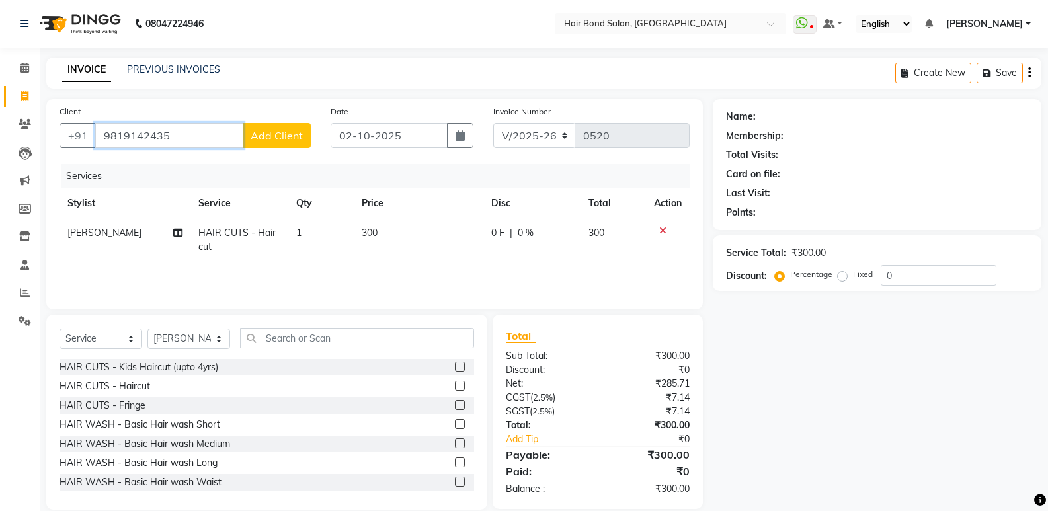
type input "9819142435"
click at [288, 135] on span "Add Client" at bounding box center [277, 135] width 52 height 13
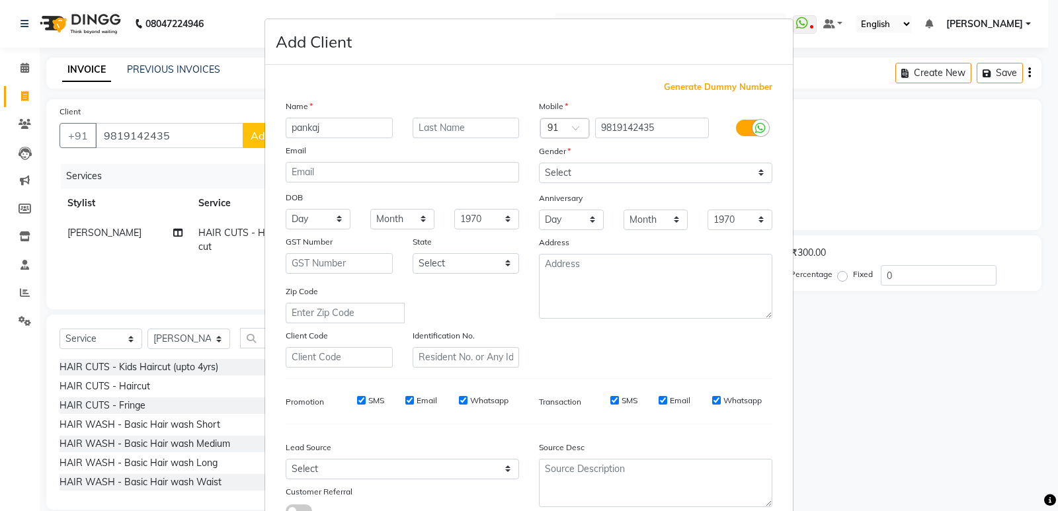
type input "pankaj"
click at [592, 165] on select "Select [DEMOGRAPHIC_DATA] [DEMOGRAPHIC_DATA] Other Prefer Not To Say" at bounding box center [655, 173] width 233 height 20
select select "[DEMOGRAPHIC_DATA]"
click at [539, 163] on select "Select [DEMOGRAPHIC_DATA] [DEMOGRAPHIC_DATA] Other Prefer Not To Say" at bounding box center [655, 173] width 233 height 20
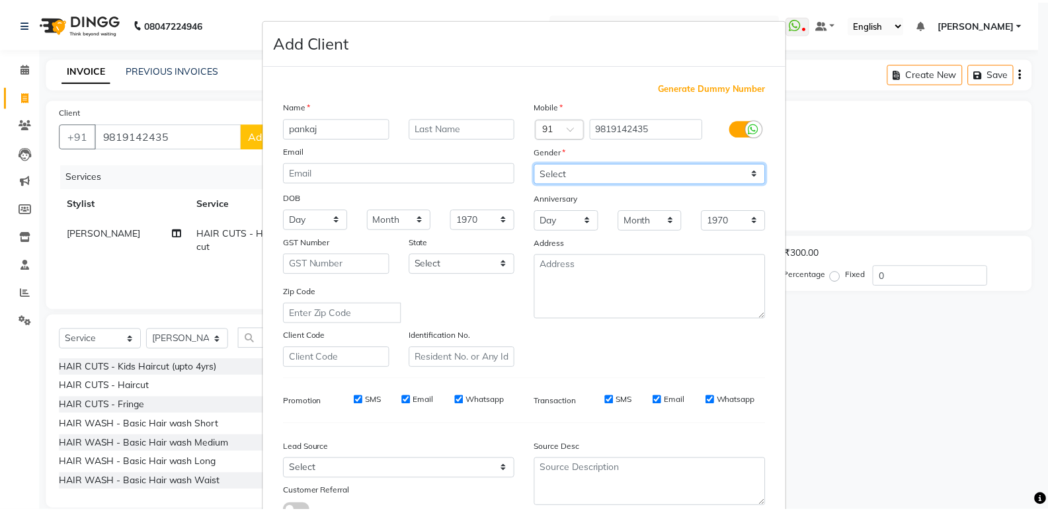
scroll to position [99, 0]
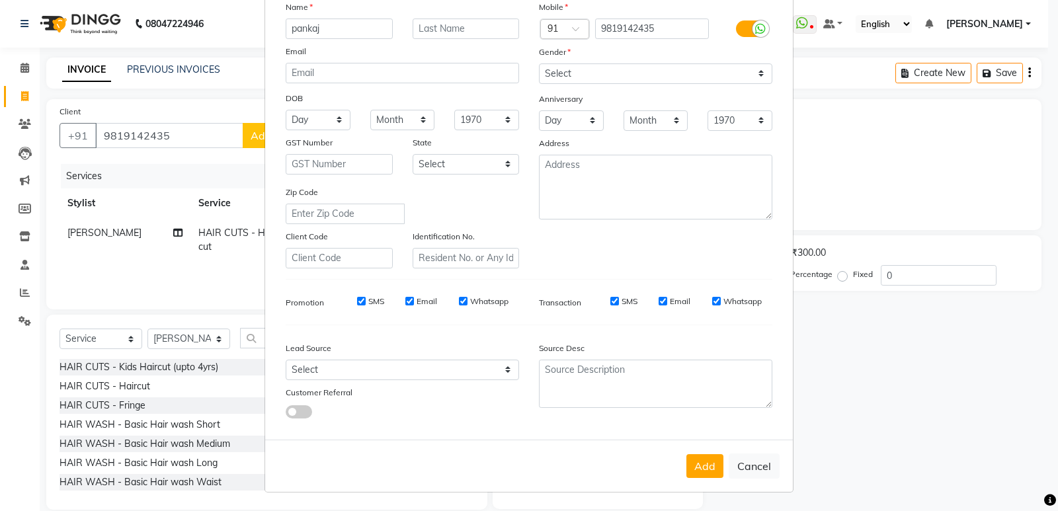
click at [688, 472] on button "Add" at bounding box center [704, 466] width 37 height 24
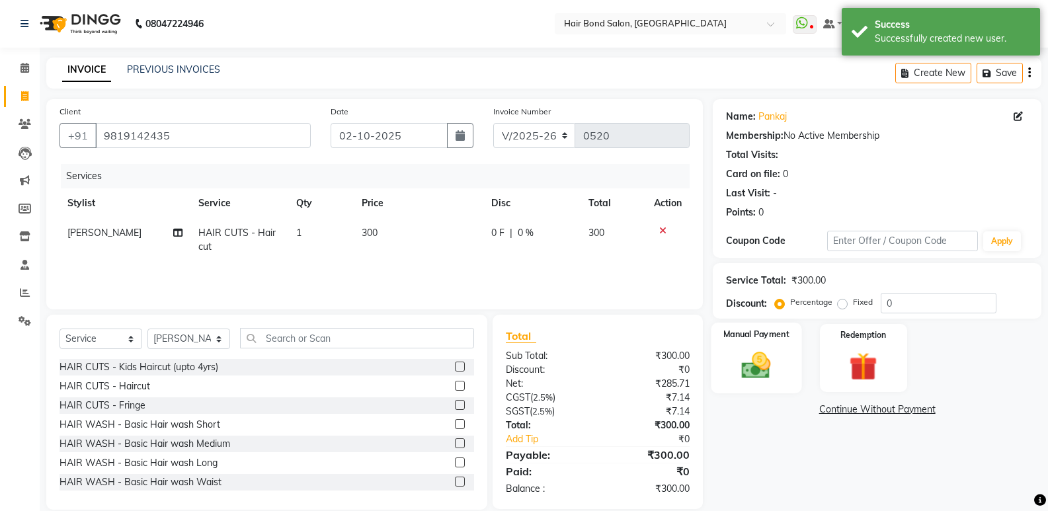
click at [747, 356] on img at bounding box center [756, 365] width 47 height 34
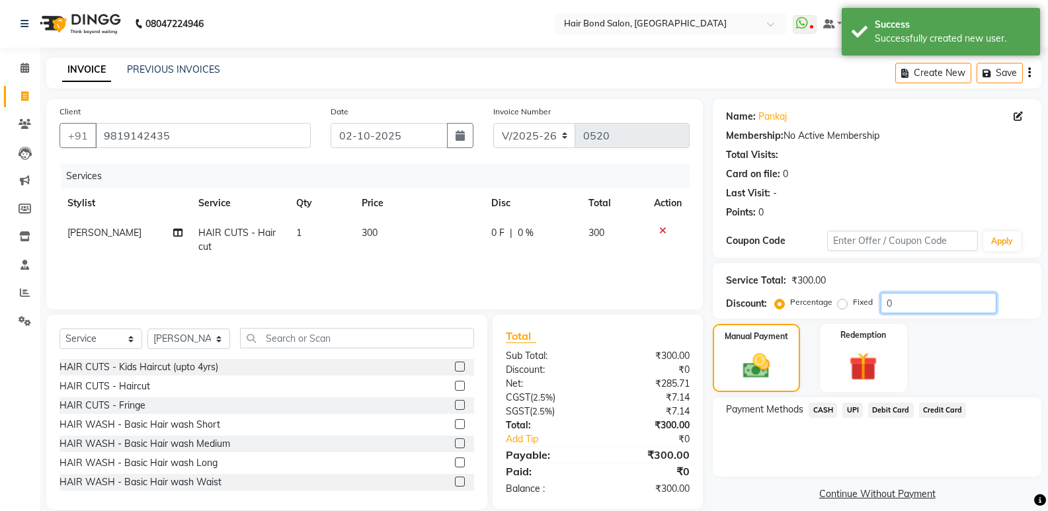
click at [906, 310] on input "0" at bounding box center [939, 303] width 116 height 20
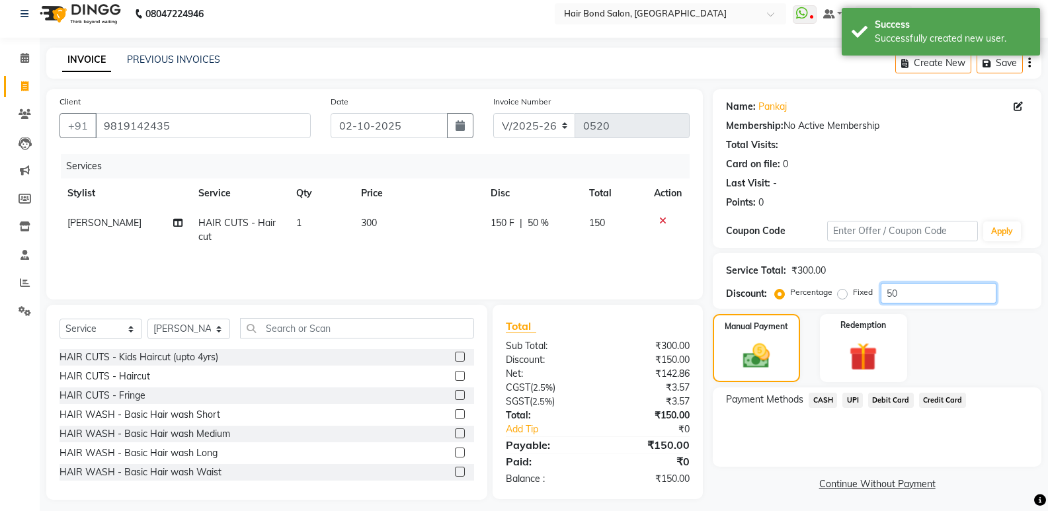
scroll to position [19, 0]
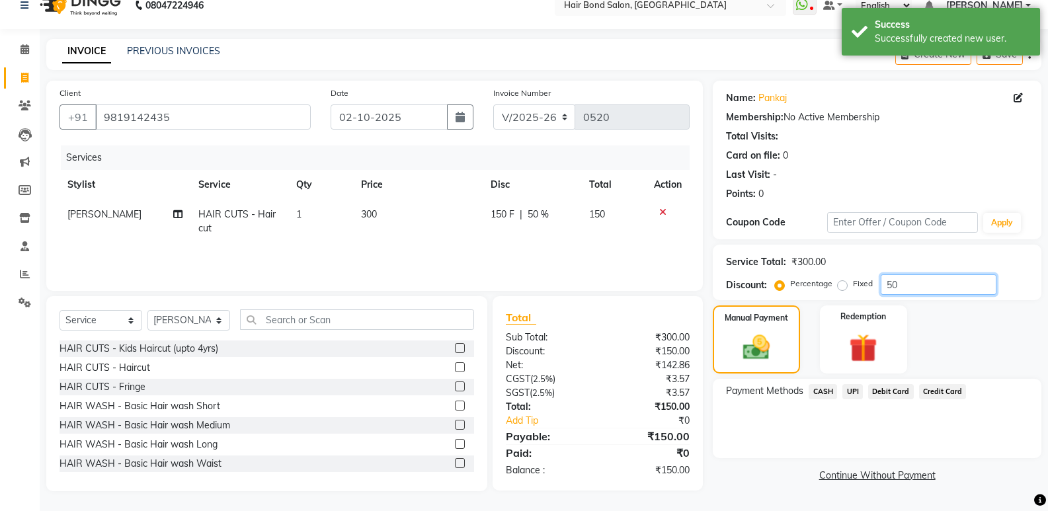
type input "50"
click at [822, 389] on span "CASH" at bounding box center [823, 391] width 28 height 15
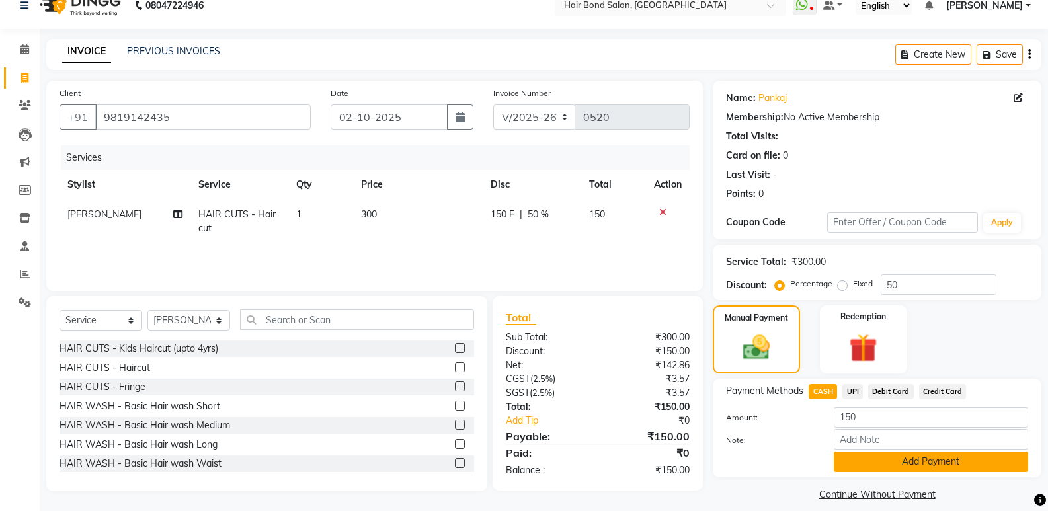
click at [858, 465] on button "Add Payment" at bounding box center [931, 462] width 194 height 20
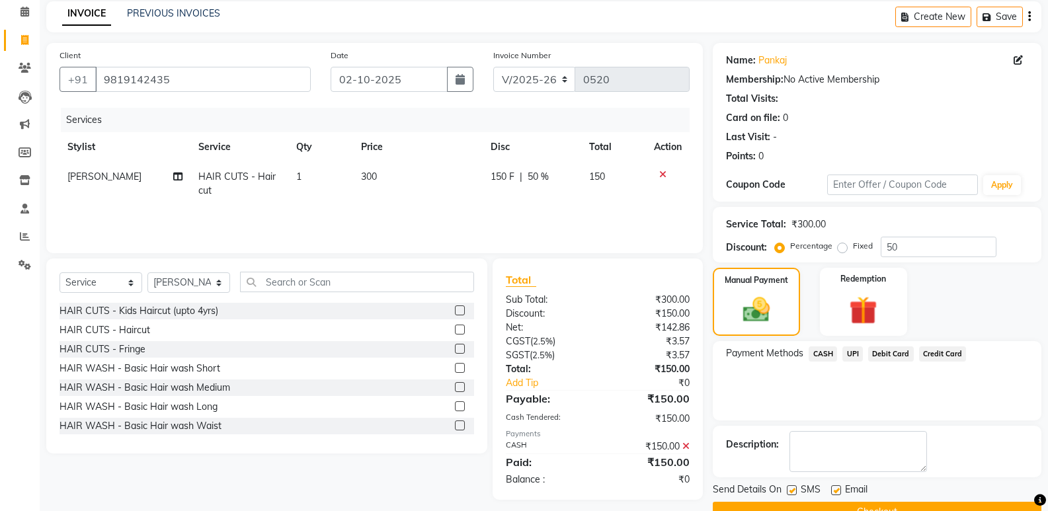
scroll to position [87, 0]
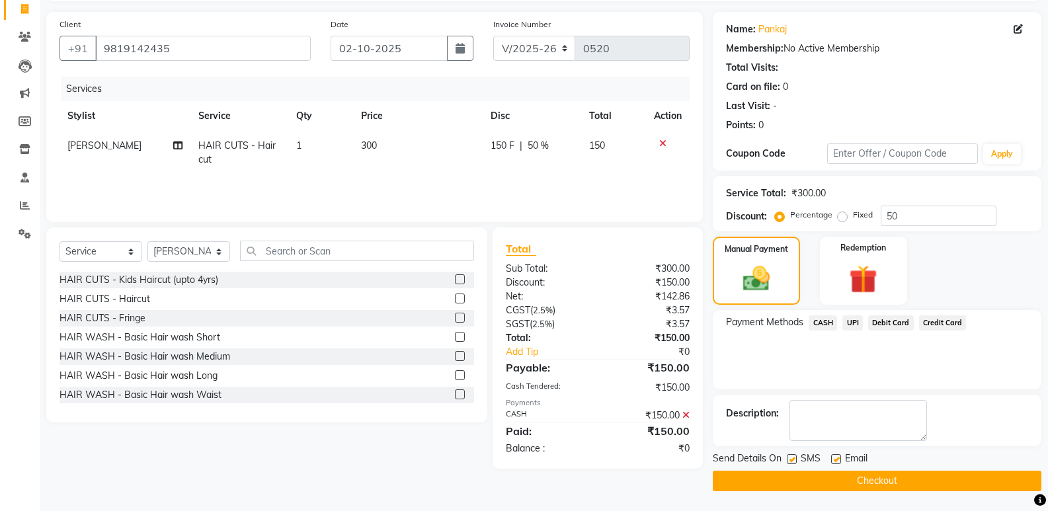
click at [795, 479] on button "Checkout" at bounding box center [877, 481] width 329 height 20
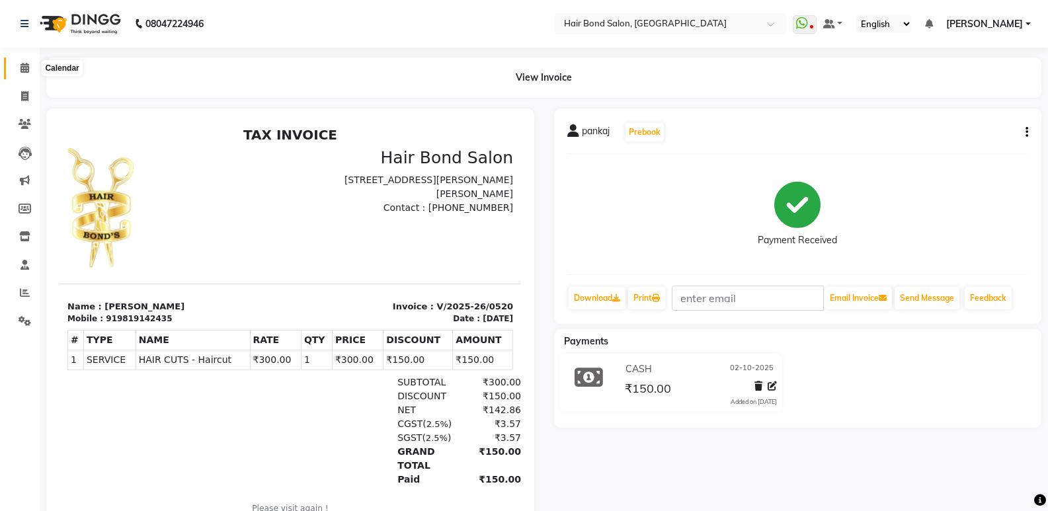
click at [26, 67] on icon at bounding box center [24, 68] width 9 height 10
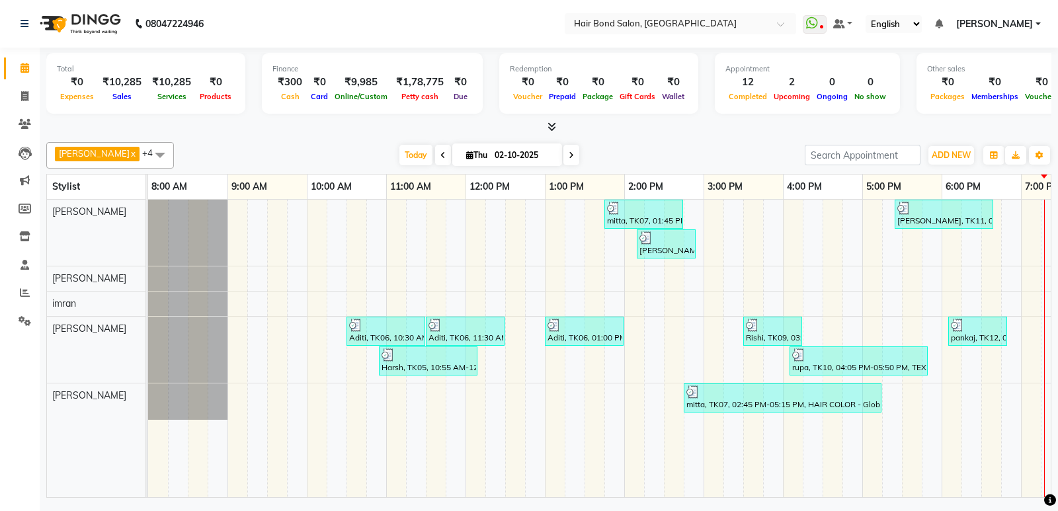
click at [705, 300] on div "mitta, TK07, 01:45 PM-02:45 PM, HAND & FEET - Pedicure & Manicure Spa Pedicure …" at bounding box center [743, 349] width 1190 height 298
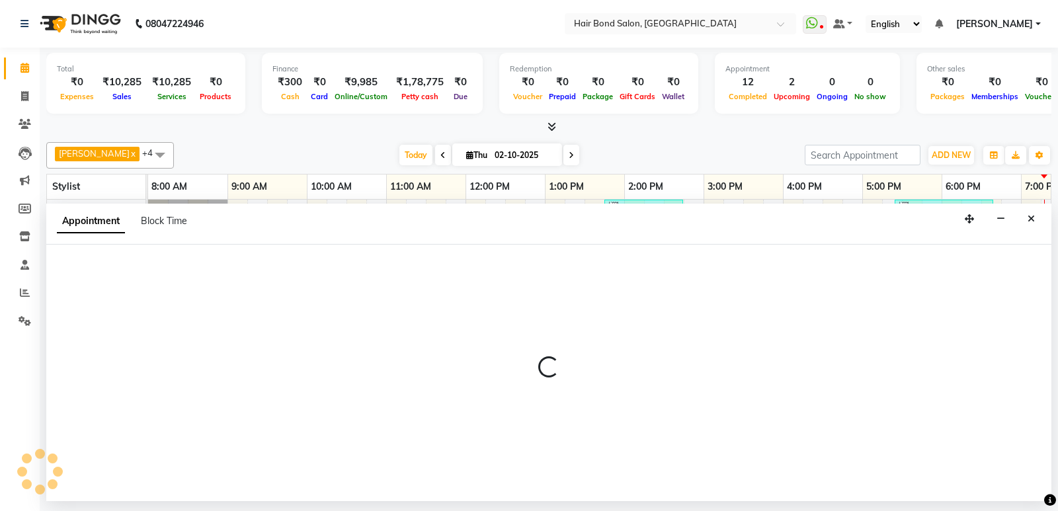
select select "90246"
select select "tentative"
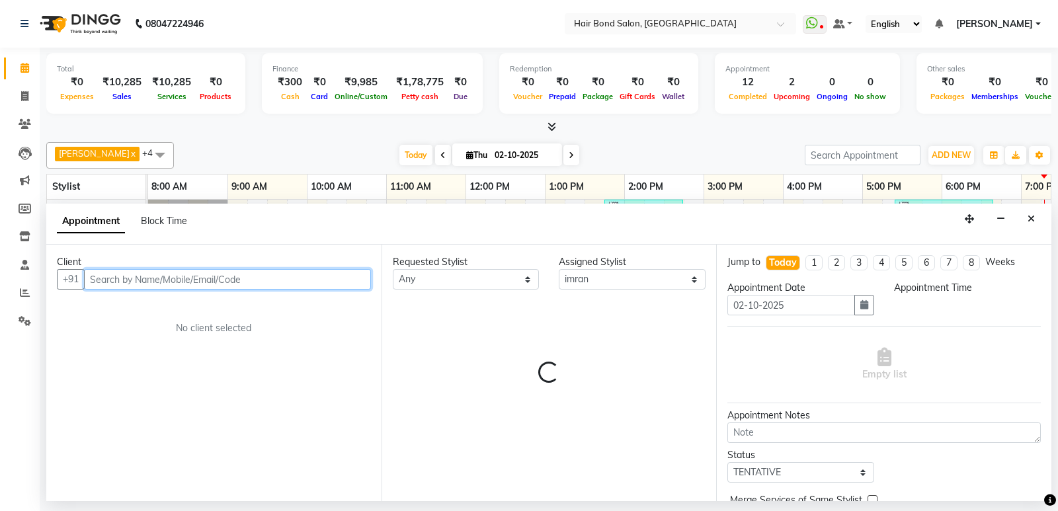
click at [644, 148] on div "Today Thu 02-10-2025" at bounding box center [490, 155] width 618 height 20
select select "900"
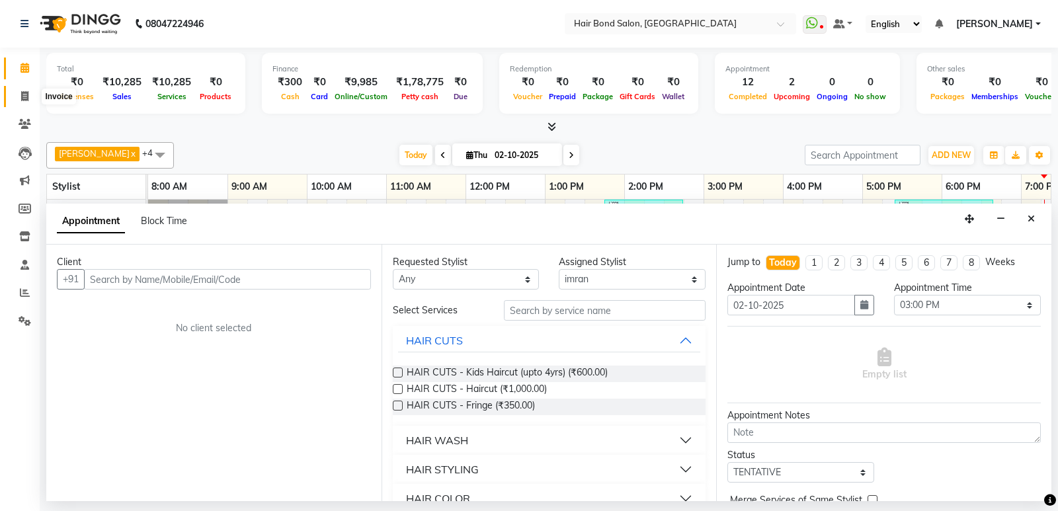
click at [24, 90] on span at bounding box center [24, 96] width 23 height 15
select select "service"
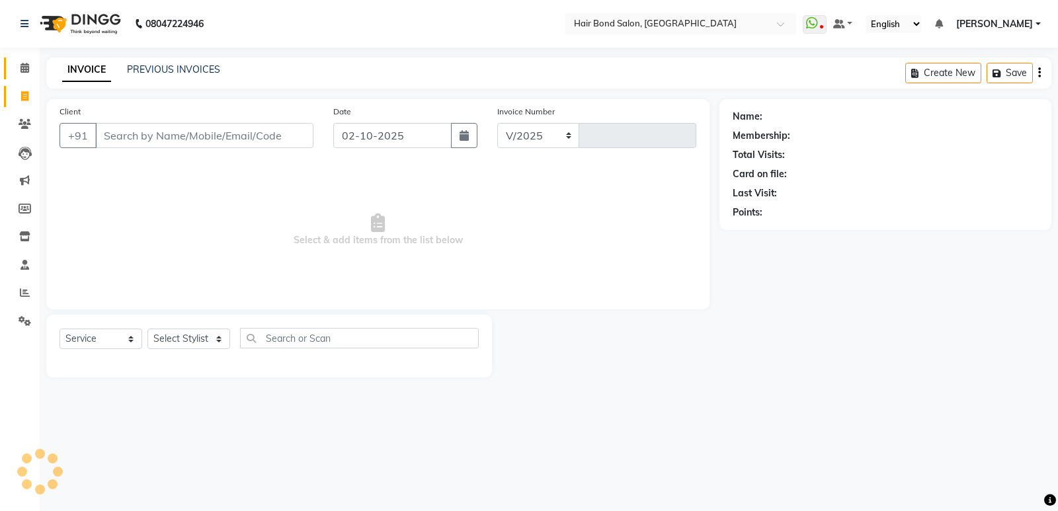
select select "8721"
type input "0521"
click at [20, 62] on span at bounding box center [24, 68] width 23 height 15
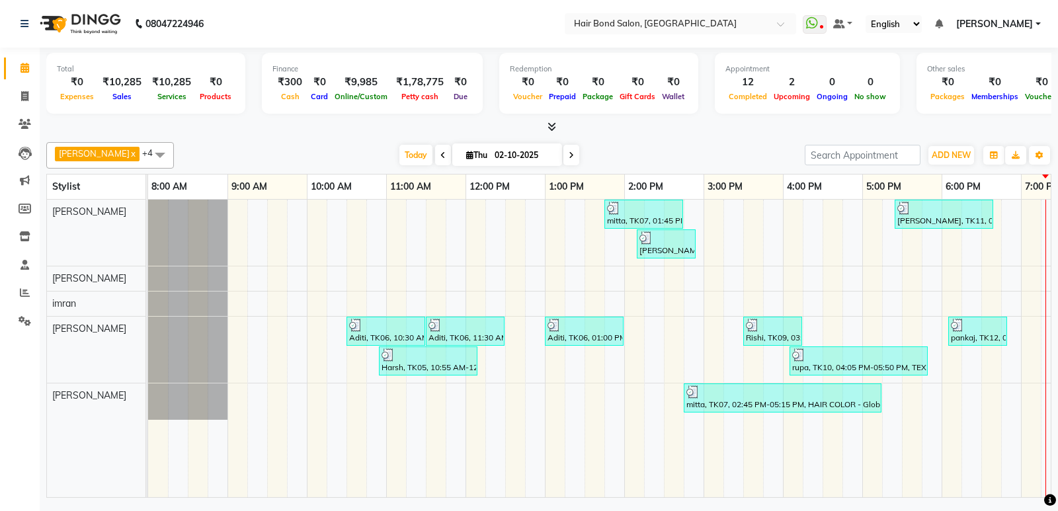
click at [569, 157] on icon at bounding box center [571, 155] width 5 height 8
type input "03-10-2025"
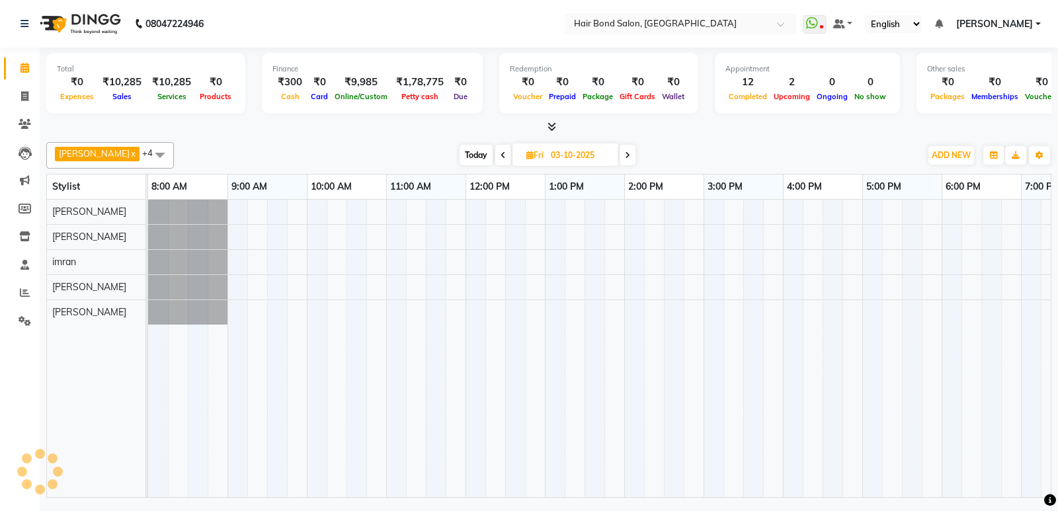
scroll to position [0, 288]
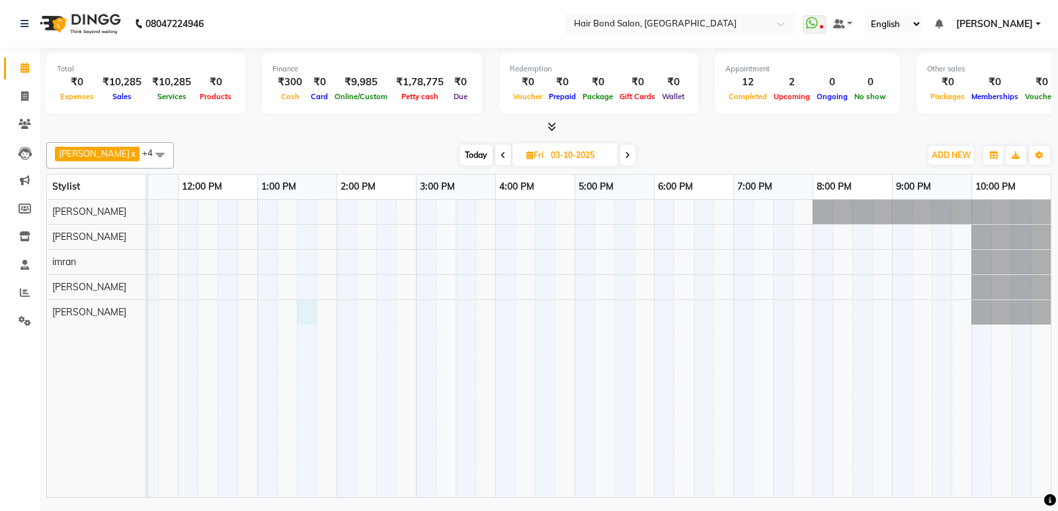
click at [307, 312] on div at bounding box center [455, 349] width 1190 height 298
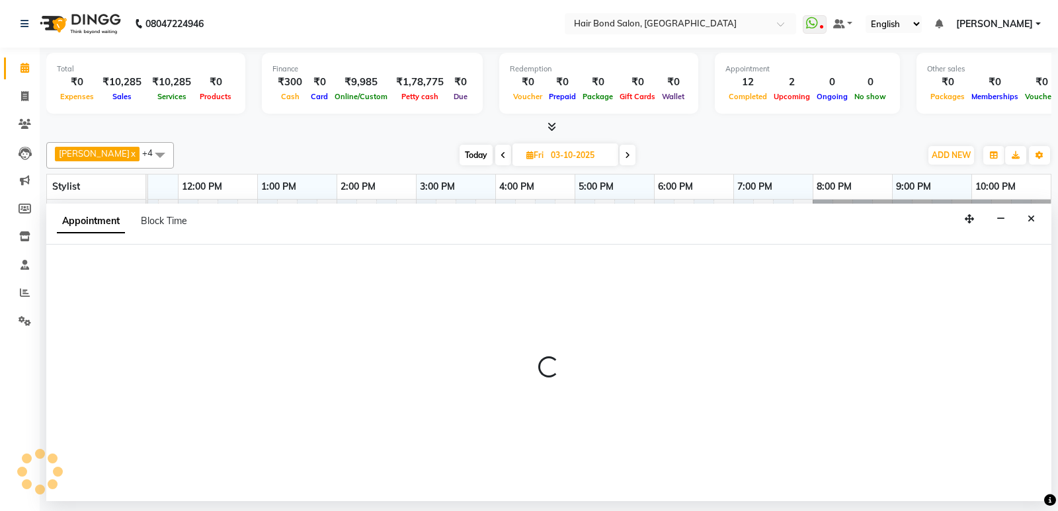
select select "92019"
select select "810"
select select "tentative"
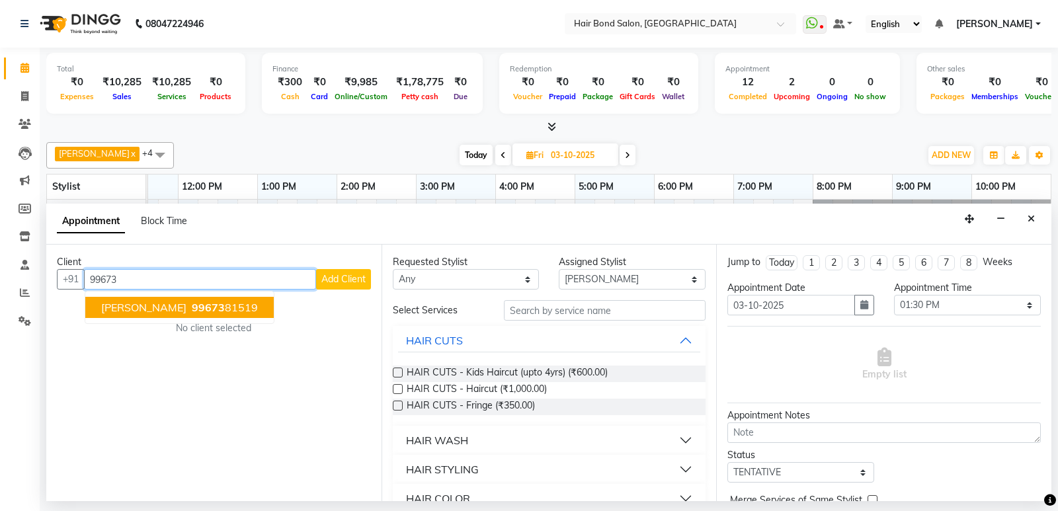
click at [192, 312] on span "99673" at bounding box center [208, 307] width 33 height 13
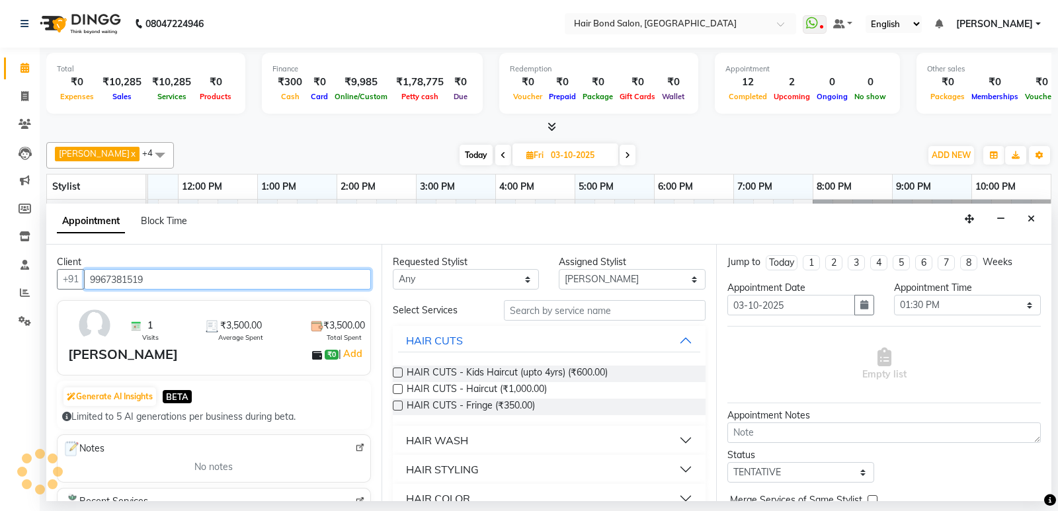
type input "9967381519"
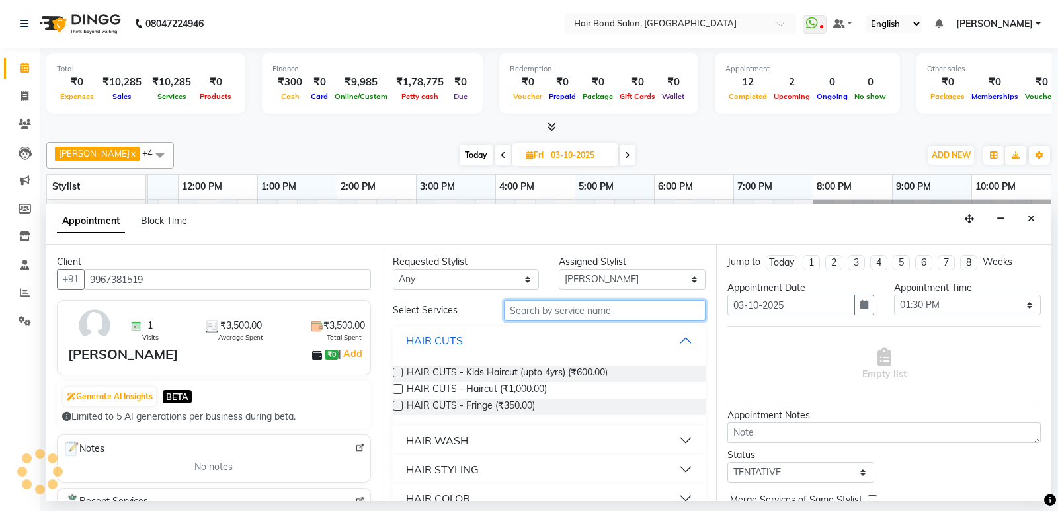
click at [582, 312] on input "text" at bounding box center [605, 310] width 202 height 20
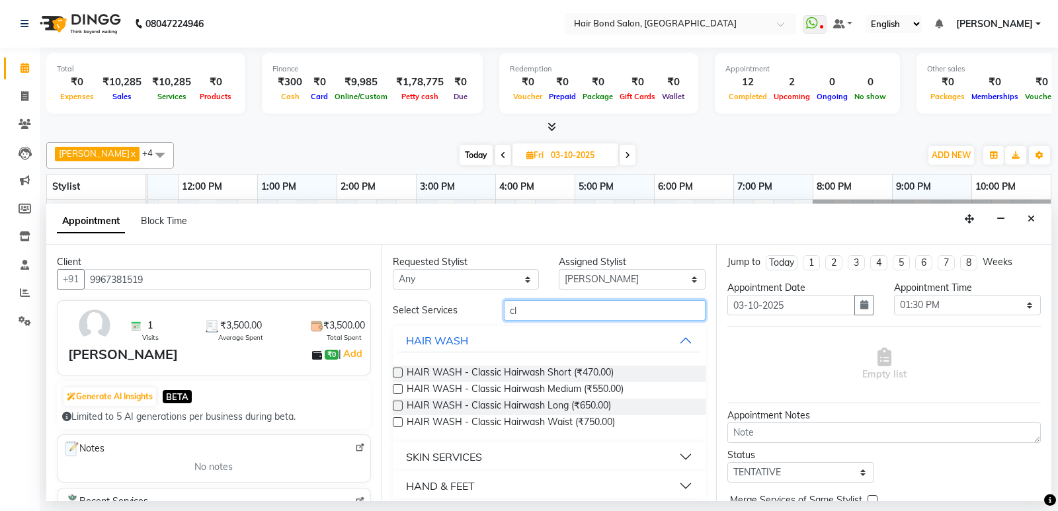
type input "c"
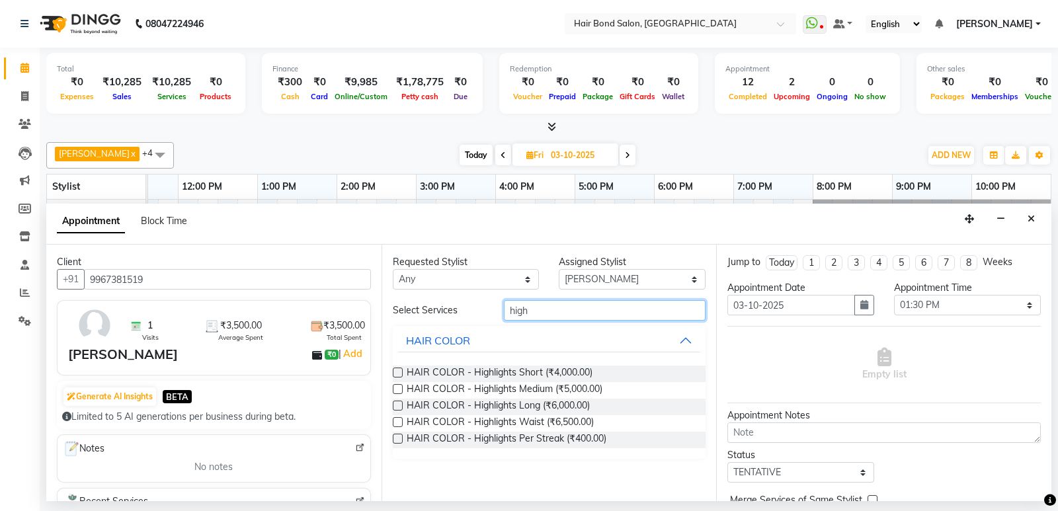
type input "high"
click at [399, 407] on label at bounding box center [398, 406] width 10 height 10
click at [399, 407] on input "checkbox" at bounding box center [397, 407] width 9 height 9
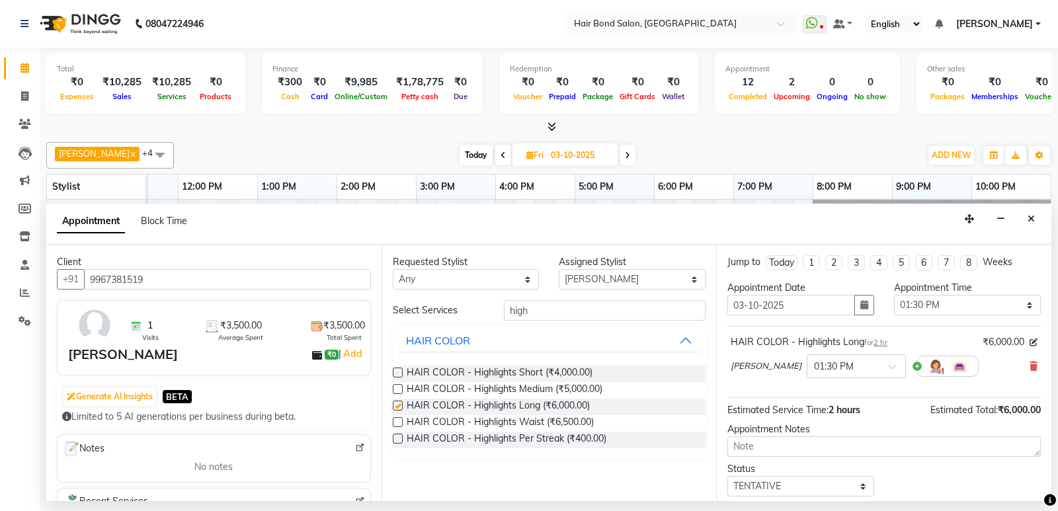
checkbox input "false"
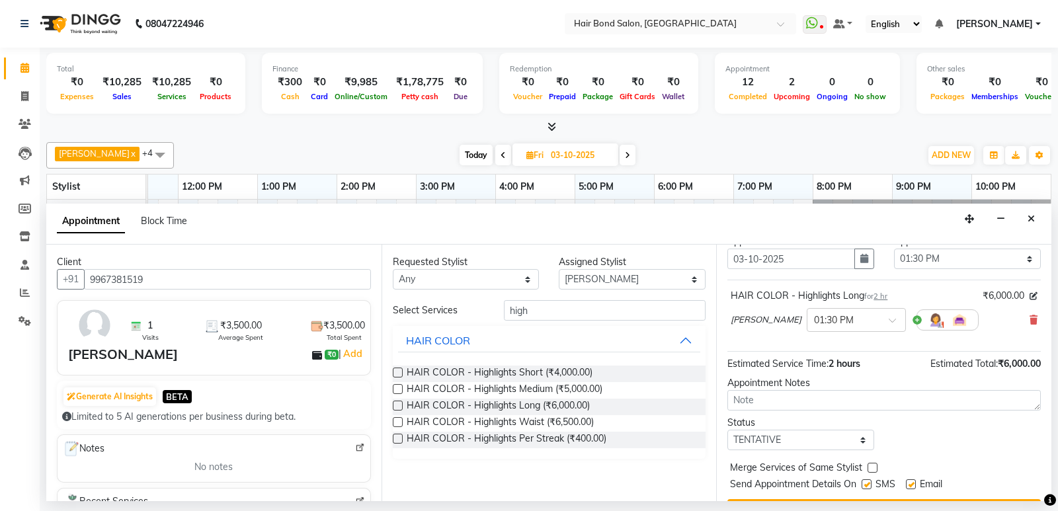
scroll to position [79, 0]
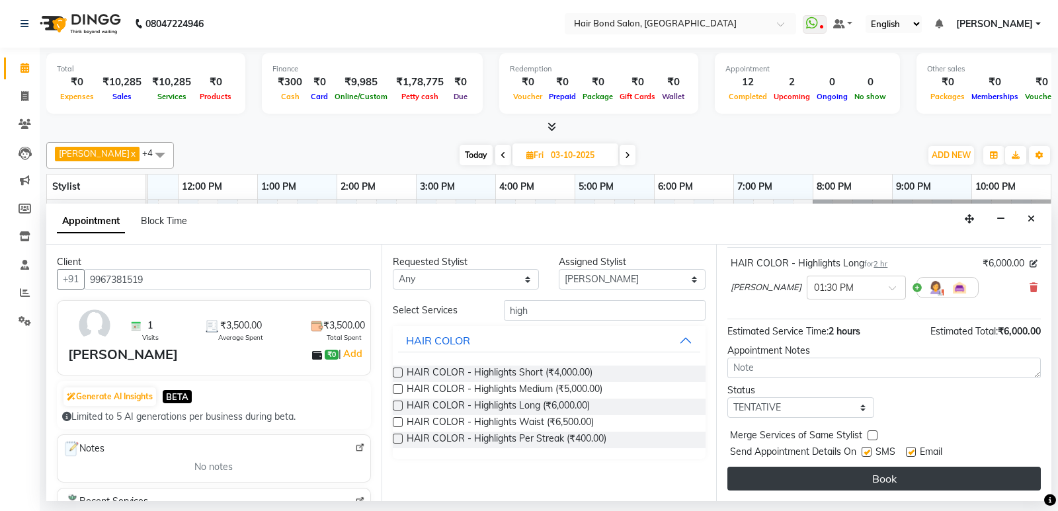
click at [868, 473] on button "Book" at bounding box center [883, 479] width 313 height 24
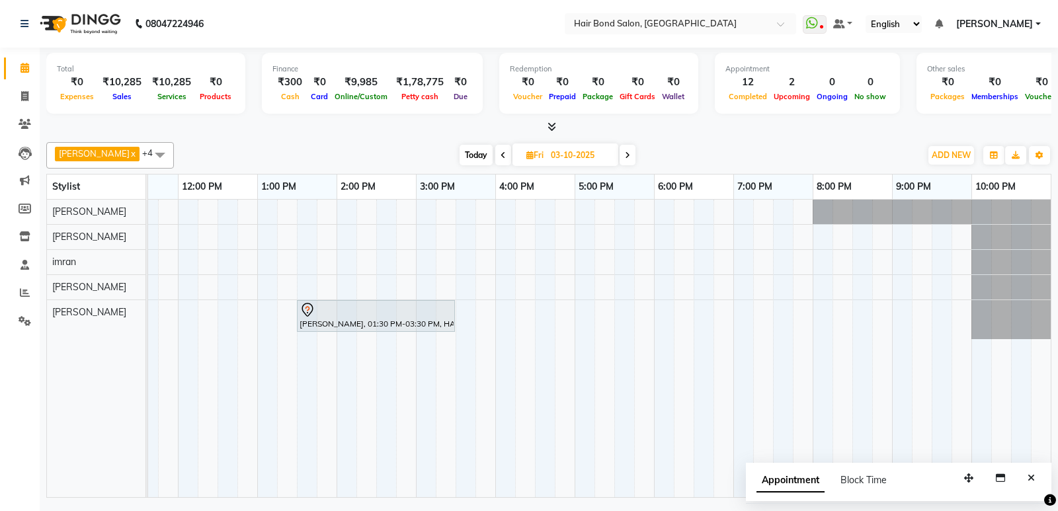
click at [428, 163] on div "Today Fri 03-10-2025" at bounding box center [547, 155] width 733 height 20
click at [620, 154] on span at bounding box center [628, 155] width 16 height 20
type input "04-10-2025"
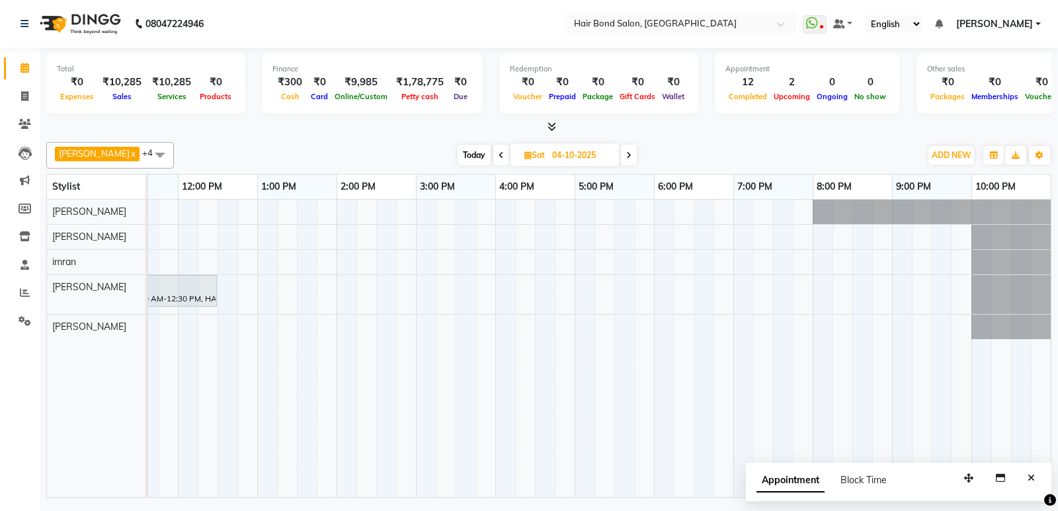
scroll to position [0, 0]
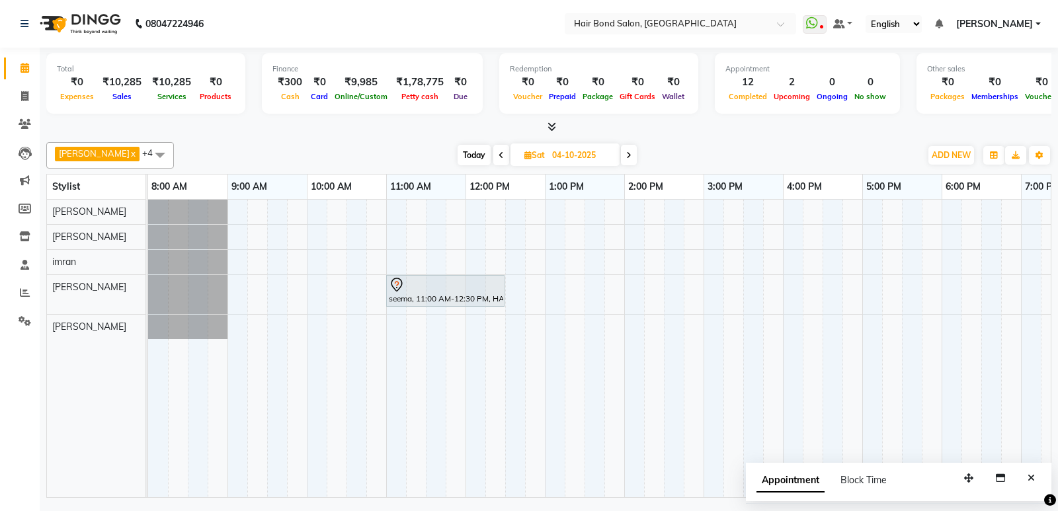
click at [130, 152] on link "x" at bounding box center [133, 153] width 6 height 11
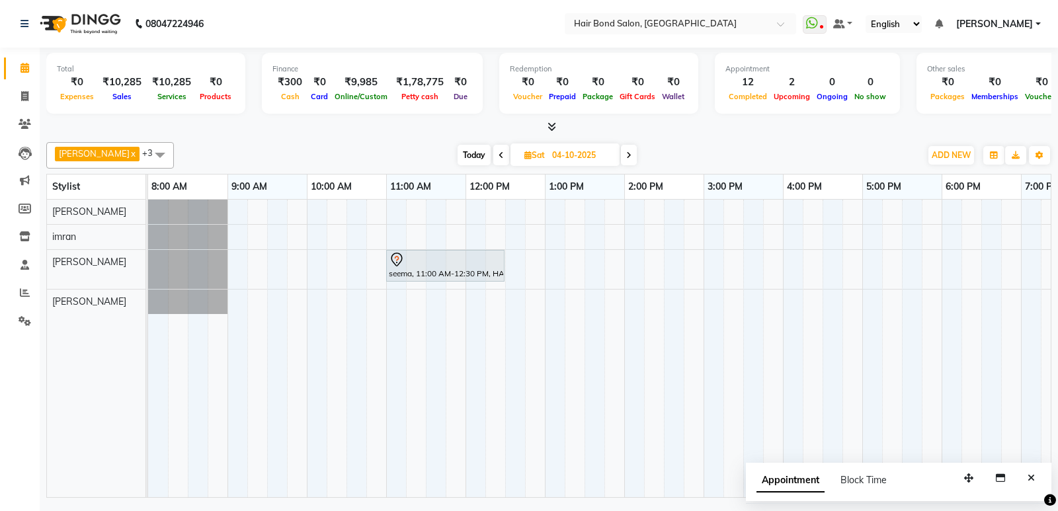
click at [104, 153] on span "sahill x Mirza x Shafique Shaikh x imran x +3" at bounding box center [110, 155] width 128 height 26
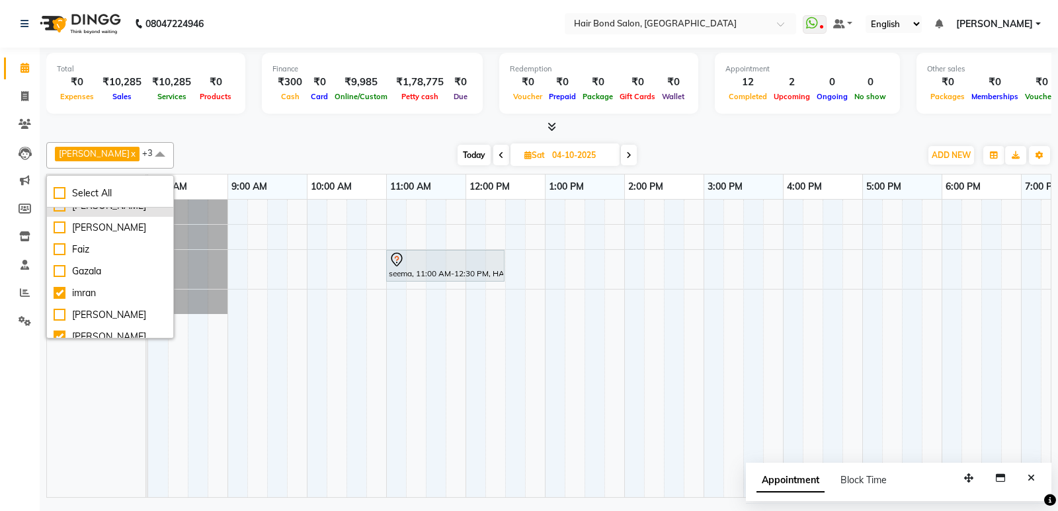
scroll to position [66, 0]
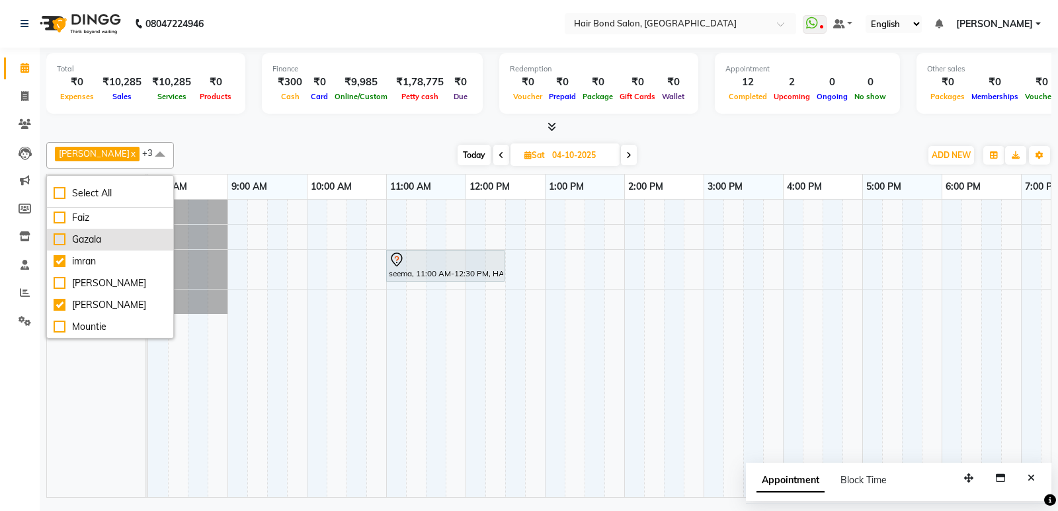
click at [60, 247] on div "Gazala" at bounding box center [110, 240] width 113 height 14
checkbox input "true"
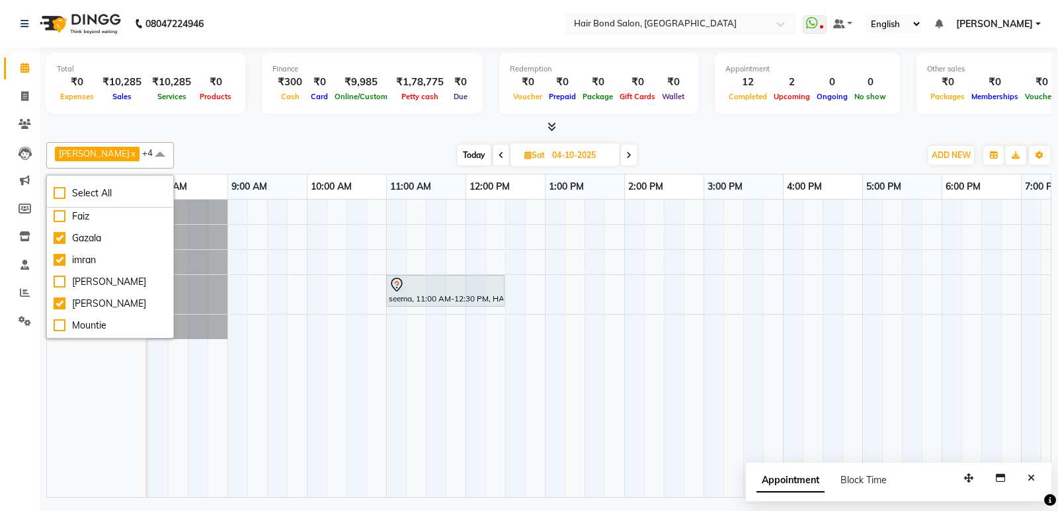
scroll to position [0, 0]
click at [295, 141] on div "sahill x Mirza x Shafique Shaikh x imran x Gazala x +4 Select All Alisha Sasank…" at bounding box center [548, 317] width 1005 height 361
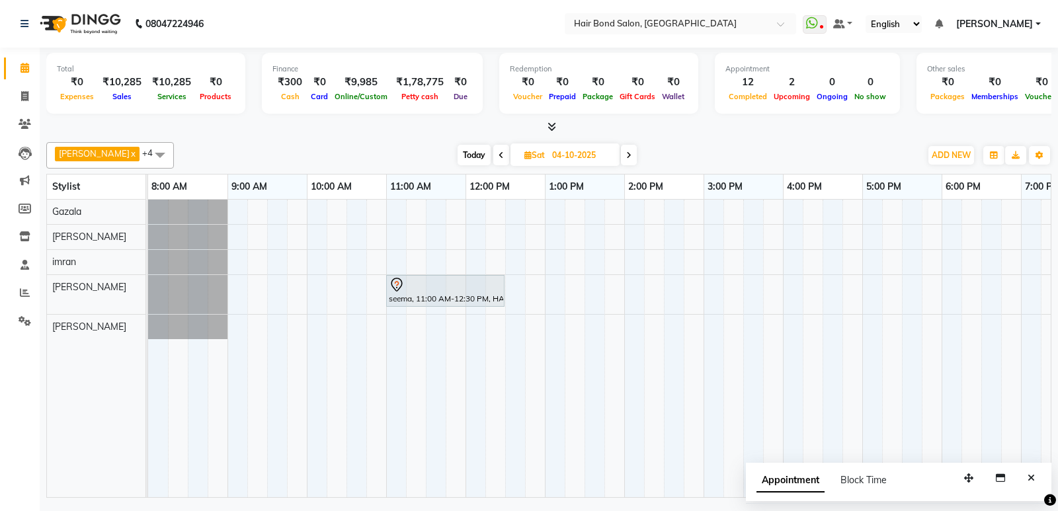
click at [509, 205] on div "seema, 11:00 AM-12:30 PM, HAIR COLOR - Touch up Majirel Root Touchup (upto 4Inc…" at bounding box center [743, 349] width 1190 height 298
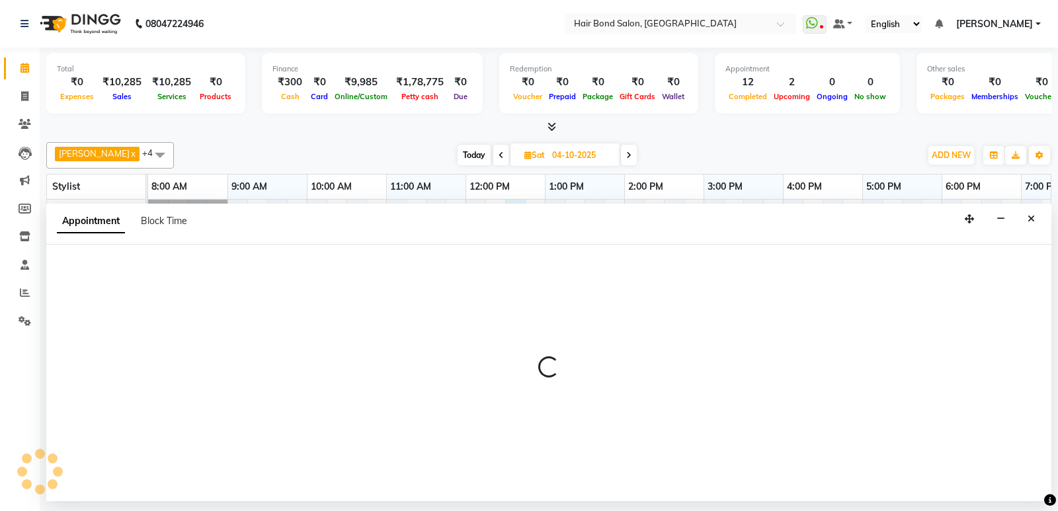
select select "88193"
select select "tentative"
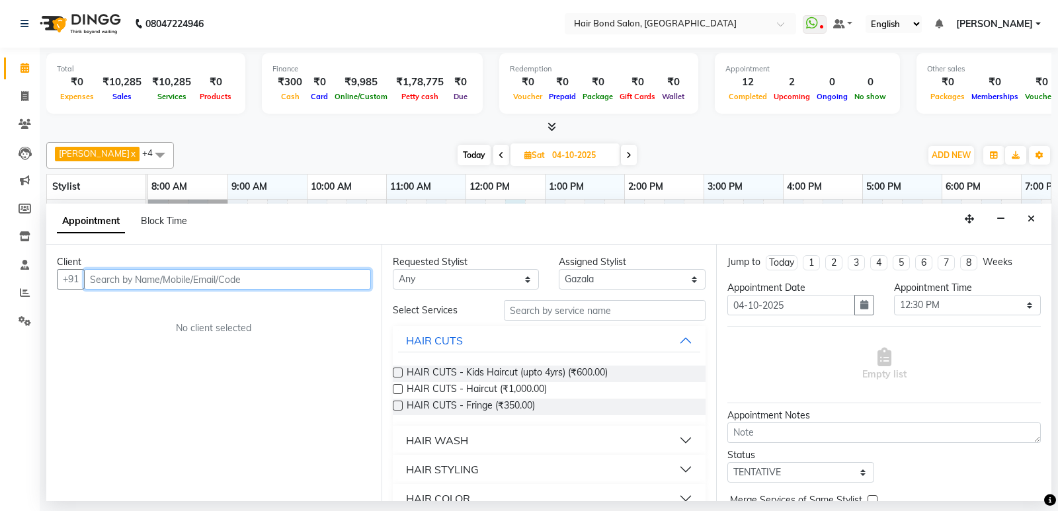
click at [242, 278] on input "text" at bounding box center [227, 279] width 287 height 20
click at [252, 276] on input "text" at bounding box center [227, 279] width 287 height 20
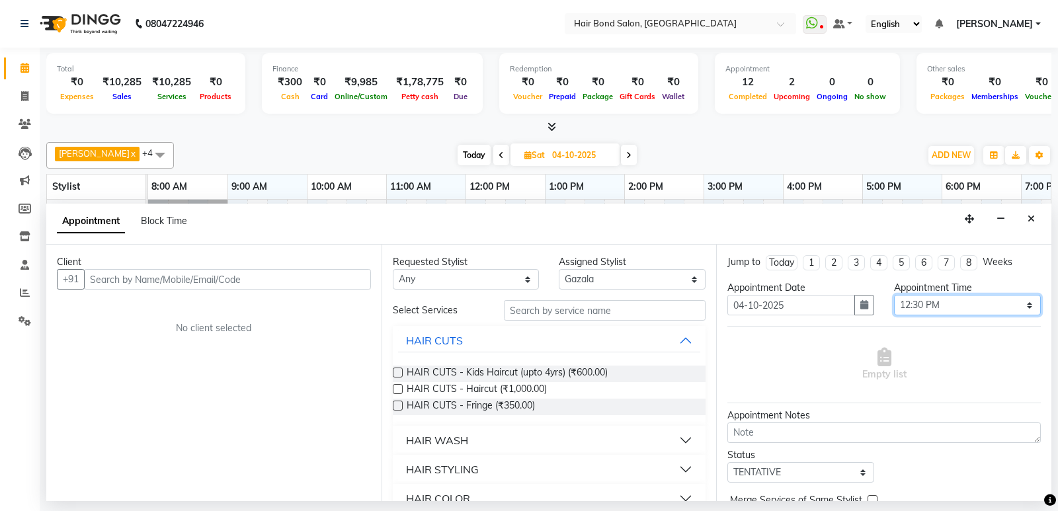
click at [925, 304] on select "Select 09:00 AM 09:15 AM 09:30 AM 09:45 AM 10:00 AM 10:15 AM 10:30 AM 10:45 AM …" at bounding box center [967, 305] width 147 height 20
select select "660"
click at [894, 295] on select "Select 09:00 AM 09:15 AM 09:30 AM 09:45 AM 10:00 AM 10:15 AM 10:30 AM 10:45 AM …" at bounding box center [967, 305] width 147 height 20
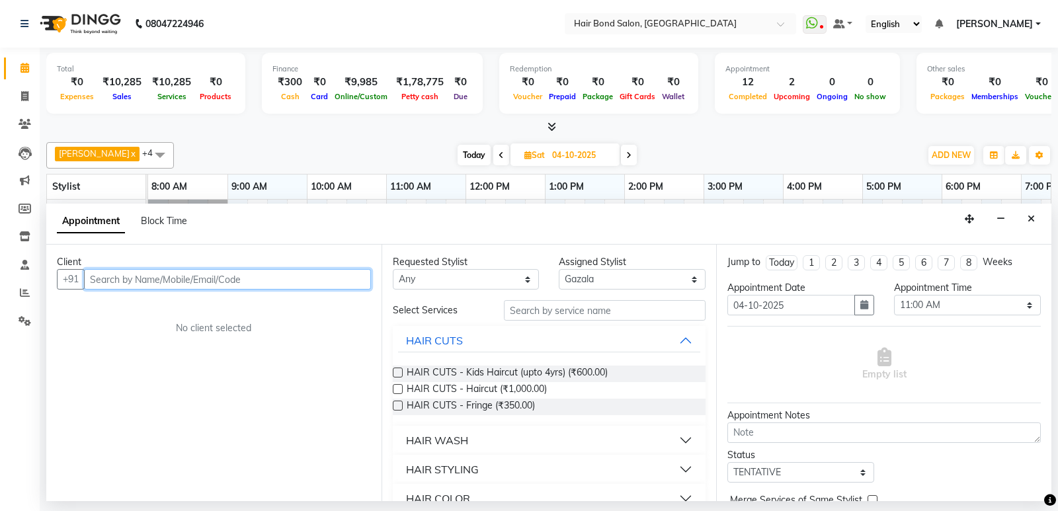
click at [152, 279] on input "text" at bounding box center [227, 279] width 287 height 20
type input "8108433906"
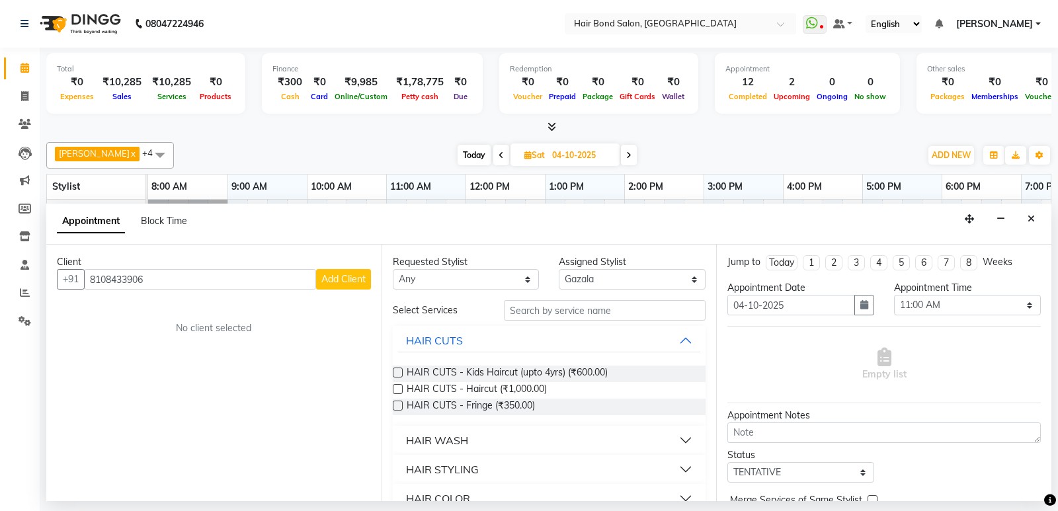
click at [347, 277] on span "Add Client" at bounding box center [343, 279] width 44 height 12
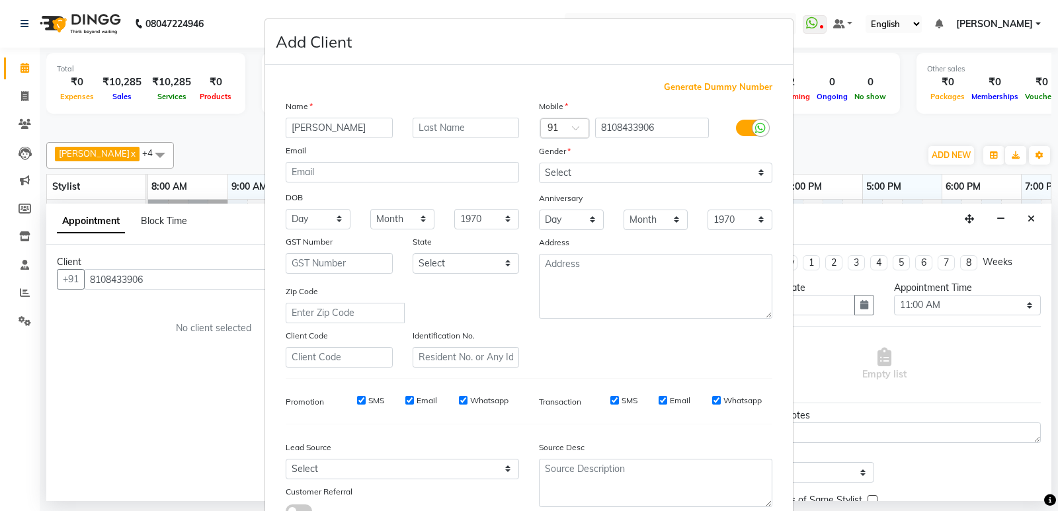
type input "mahima"
click at [611, 171] on select "Select [DEMOGRAPHIC_DATA] [DEMOGRAPHIC_DATA] Other Prefer Not To Say" at bounding box center [655, 173] width 233 height 20
select select "[DEMOGRAPHIC_DATA]"
click at [539, 163] on select "Select [DEMOGRAPHIC_DATA] [DEMOGRAPHIC_DATA] Other Prefer Not To Say" at bounding box center [655, 173] width 233 height 20
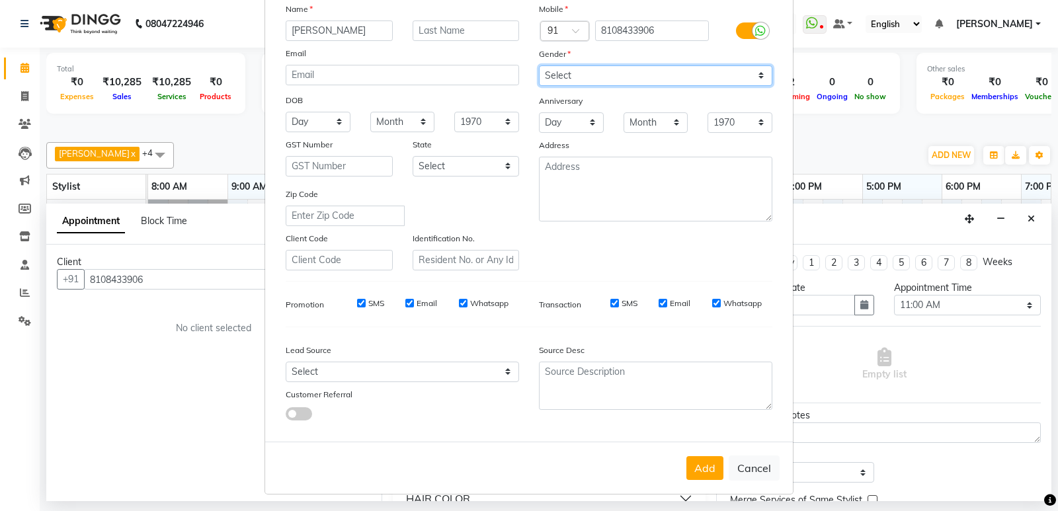
scroll to position [99, 0]
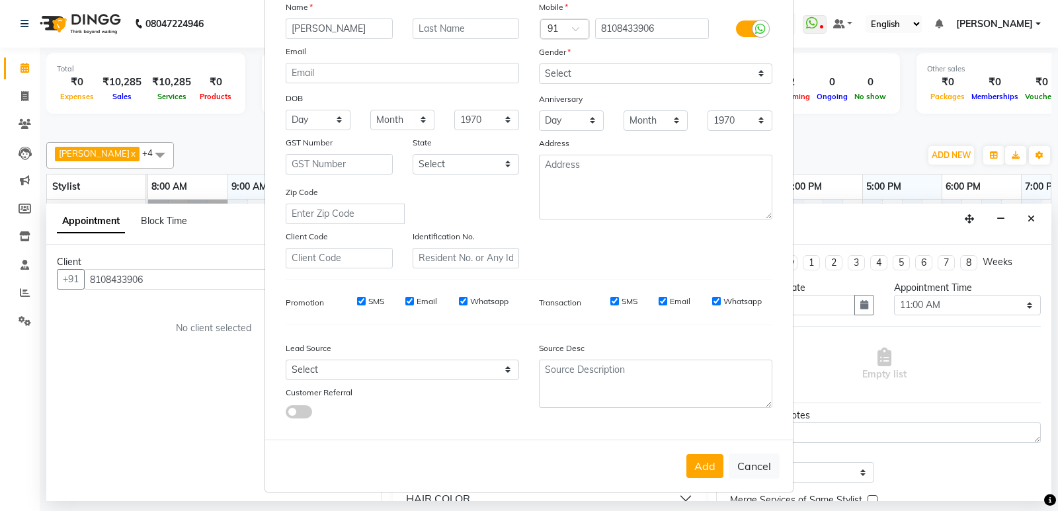
click at [701, 469] on button "Add" at bounding box center [704, 466] width 37 height 24
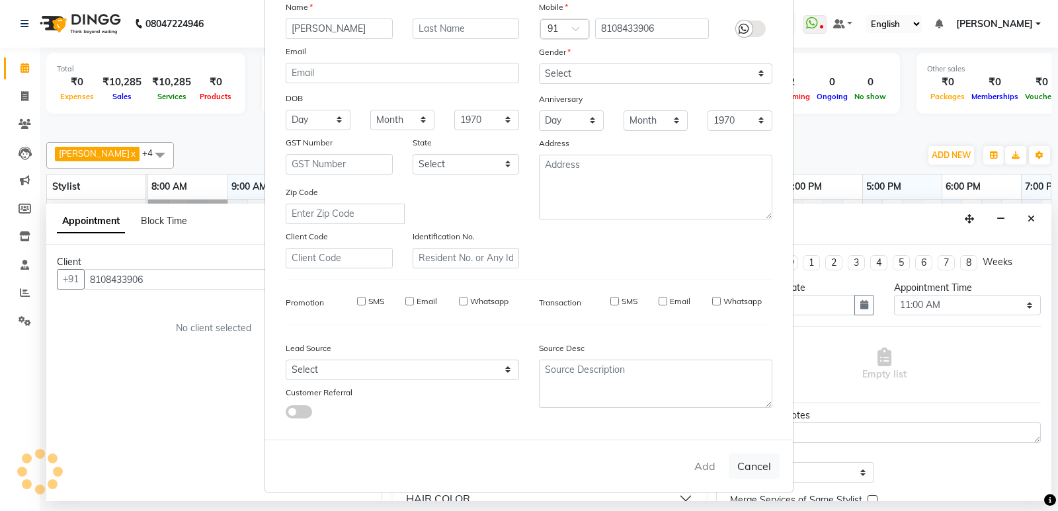
select select
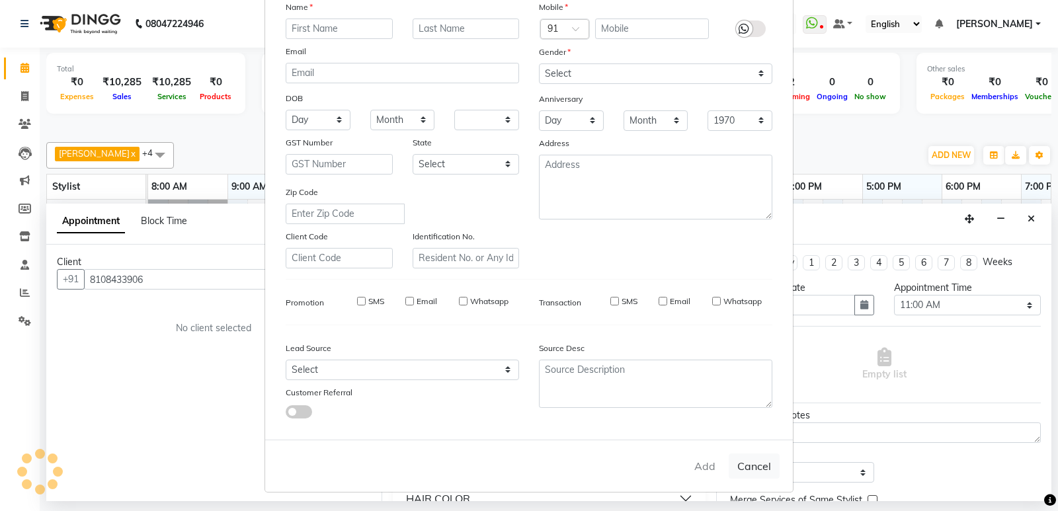
select select
checkbox input "false"
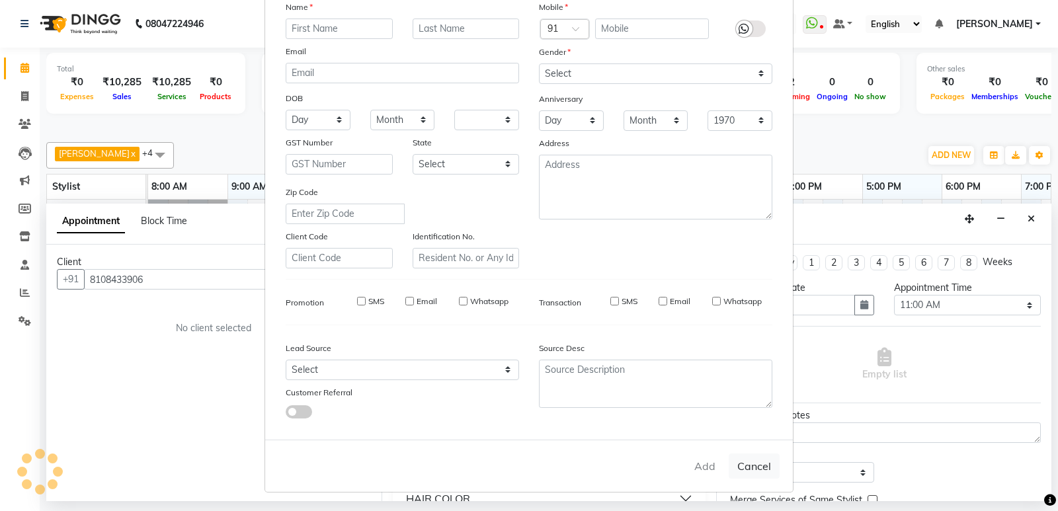
checkbox input "false"
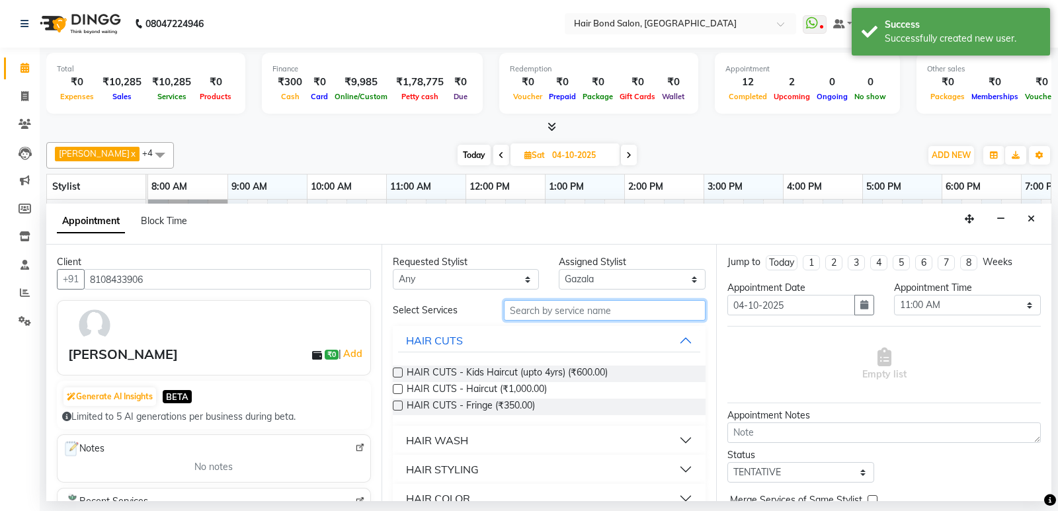
click at [590, 310] on input "text" at bounding box center [605, 310] width 202 height 20
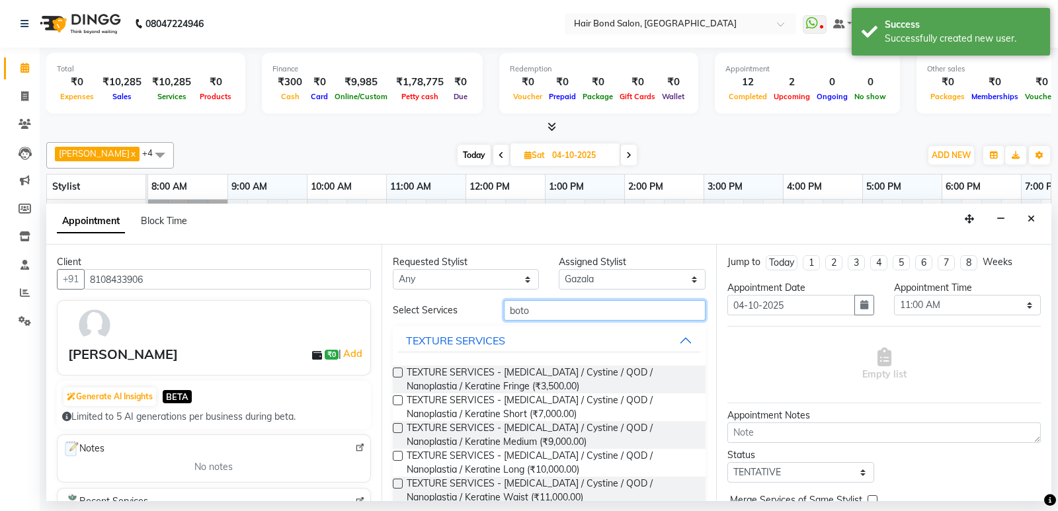
scroll to position [24, 0]
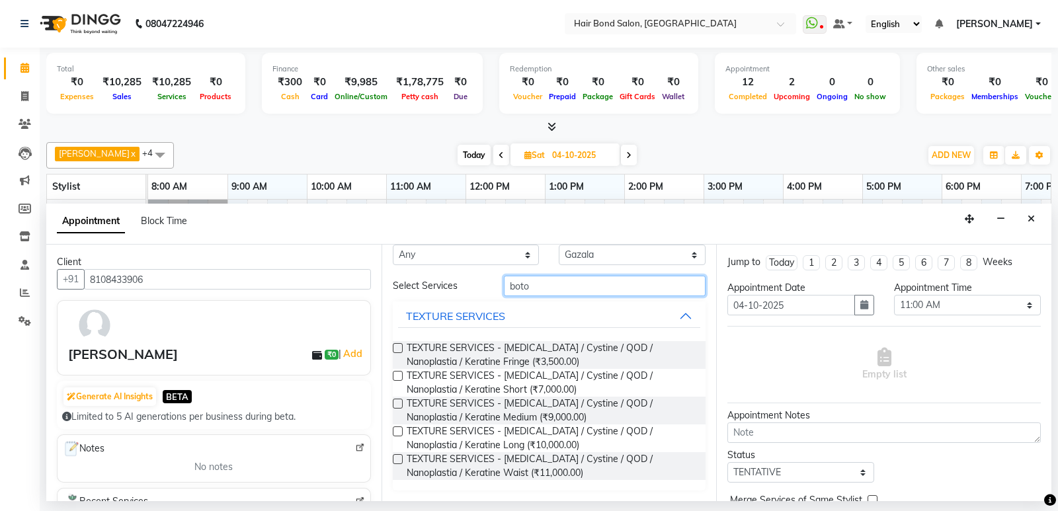
type input "boto"
click at [399, 401] on label at bounding box center [398, 404] width 10 height 10
click at [399, 401] on input "checkbox" at bounding box center [397, 405] width 9 height 9
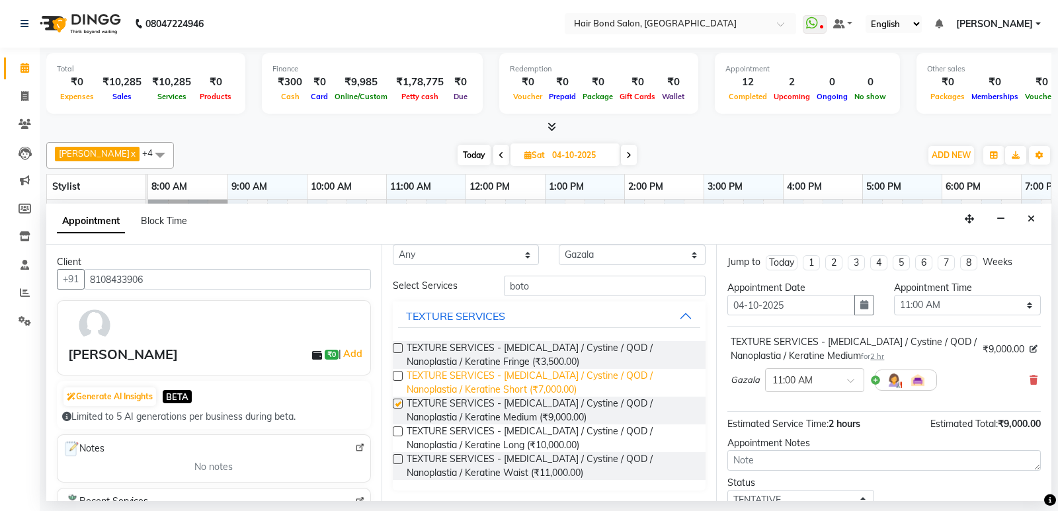
checkbox input "false"
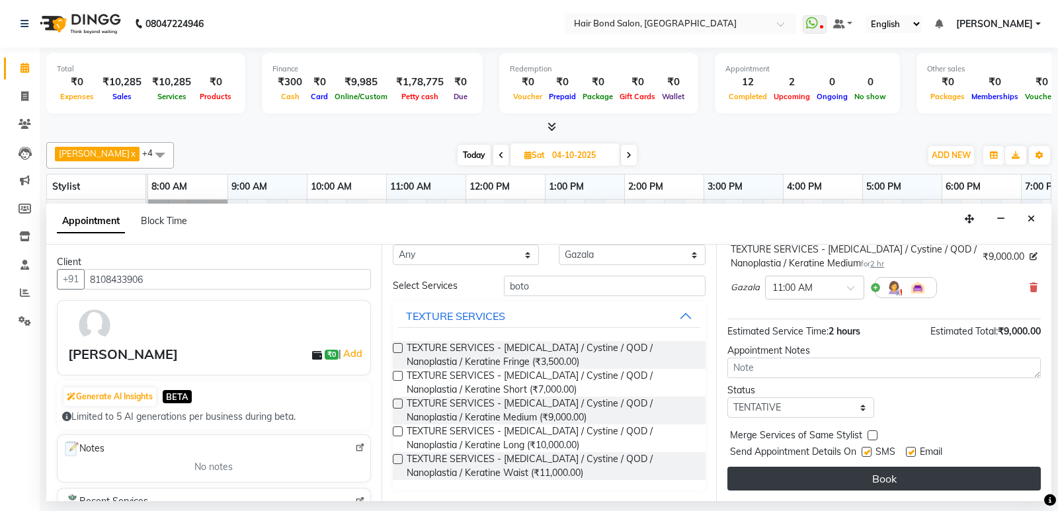
click at [889, 482] on button "Book" at bounding box center [883, 479] width 313 height 24
